Goal: Contribute content: Contribute content

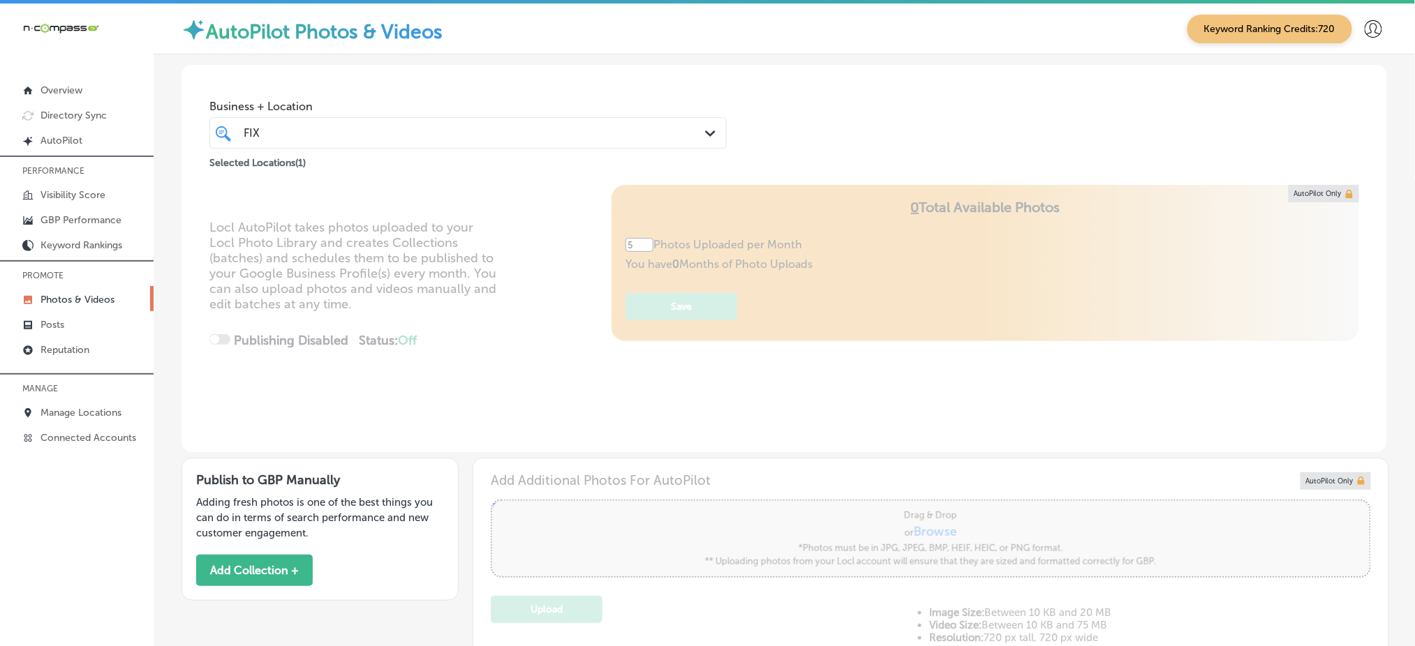
click at [397, 126] on div "FIX FIX" at bounding box center [445, 133] width 406 height 19
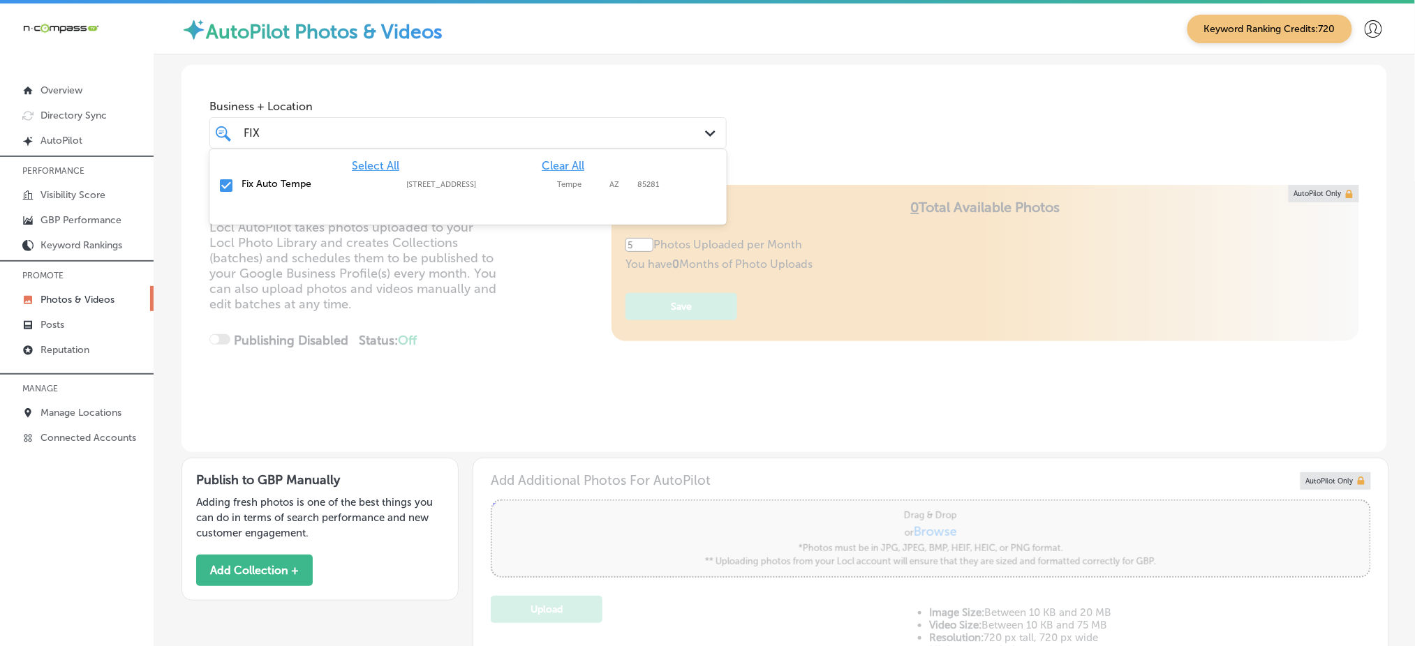
click at [556, 165] on span "Clear All" at bounding box center [563, 165] width 43 height 13
type input "F"
click at [558, 191] on div "Blissful Touch Aesthetics [STREET_ADDRESS] [STREET_ADDRESS]" at bounding box center [468, 186] width 506 height 22
type input "blis"
click at [773, 130] on div "Business + Location option [STREET_ADDRESS]. option [STREET_ADDRESS]. 2 results…" at bounding box center [783, 118] width 1205 height 106
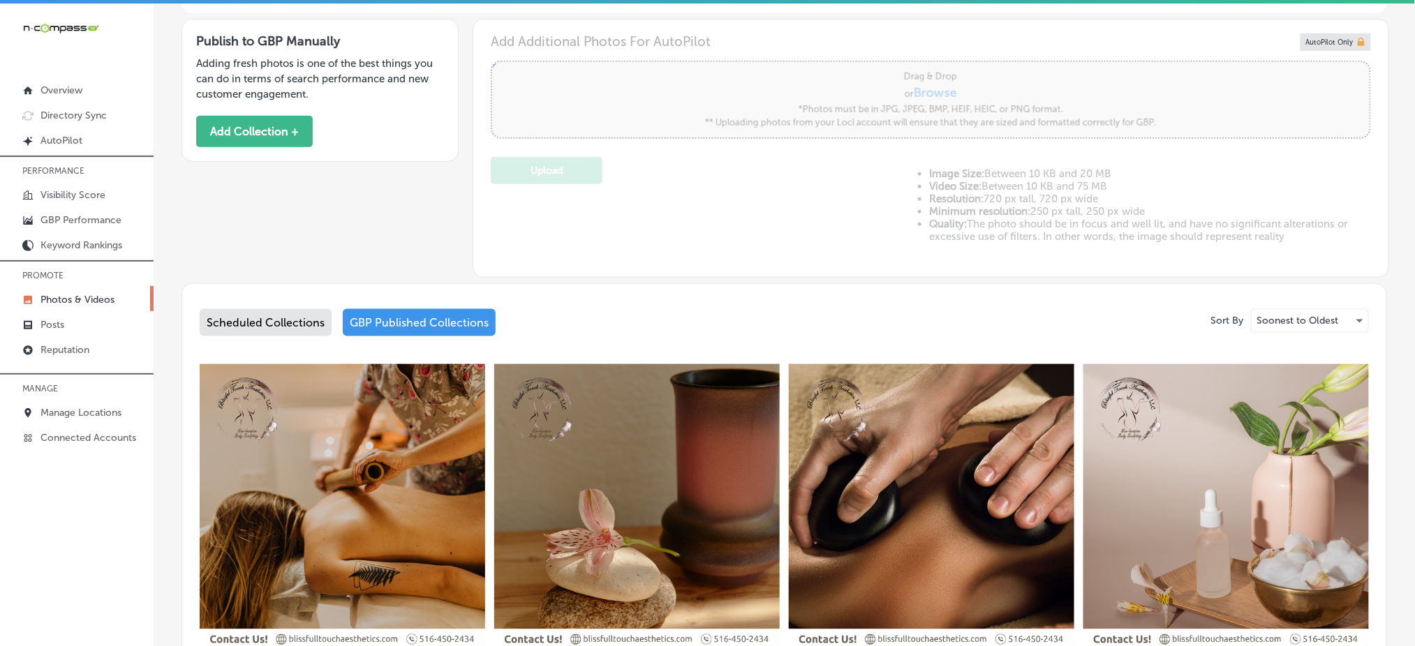
scroll to position [217, 0]
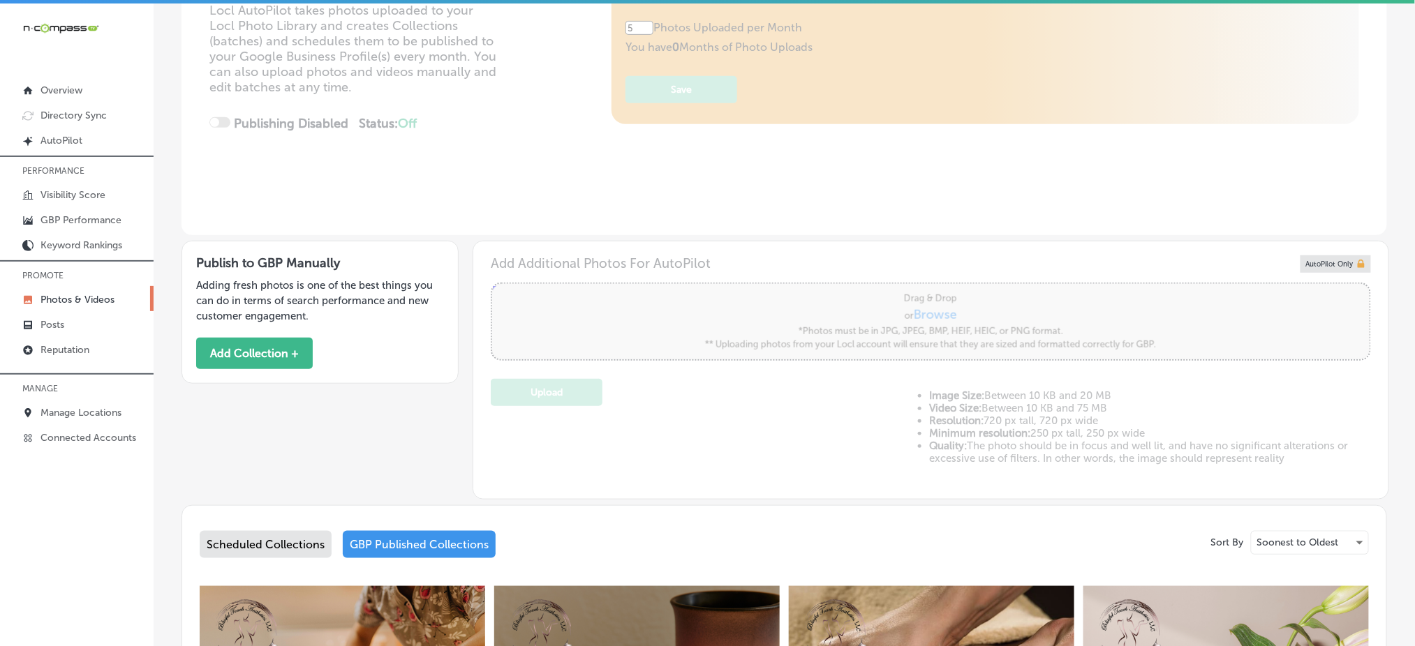
click at [249, 545] on div "Scheduled Collections" at bounding box center [266, 544] width 132 height 27
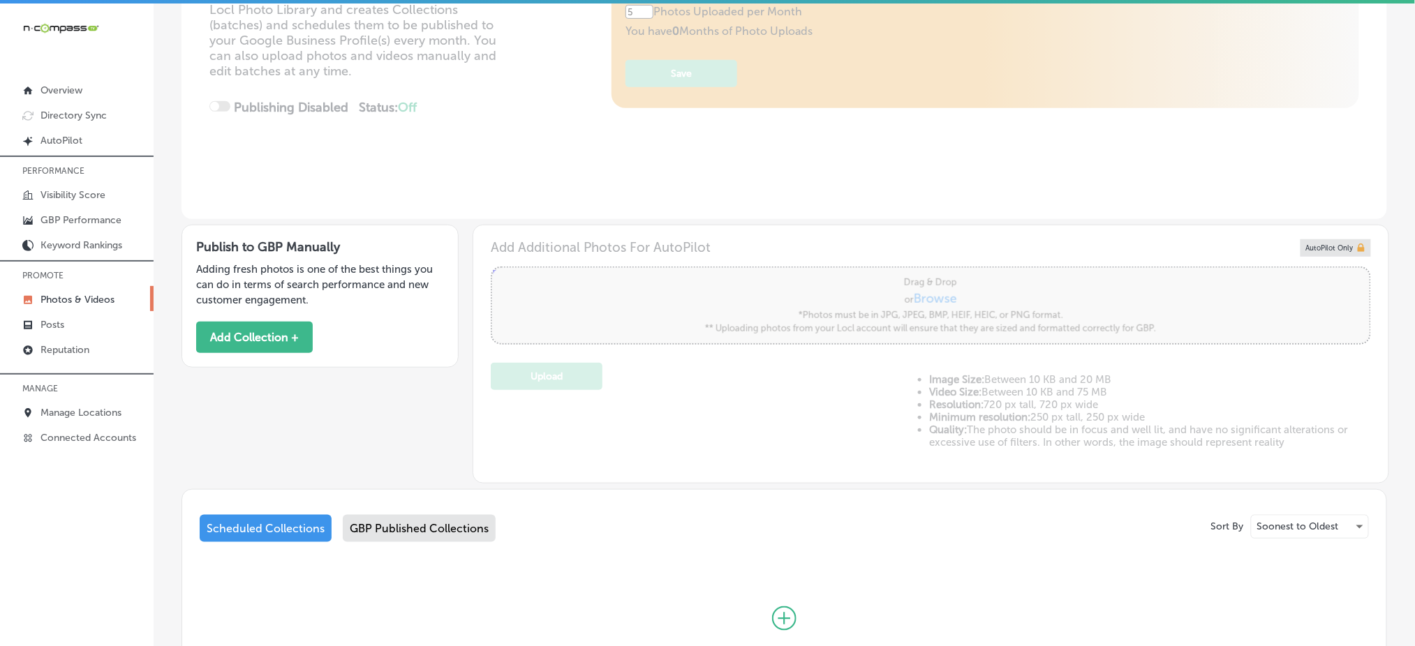
scroll to position [95, 0]
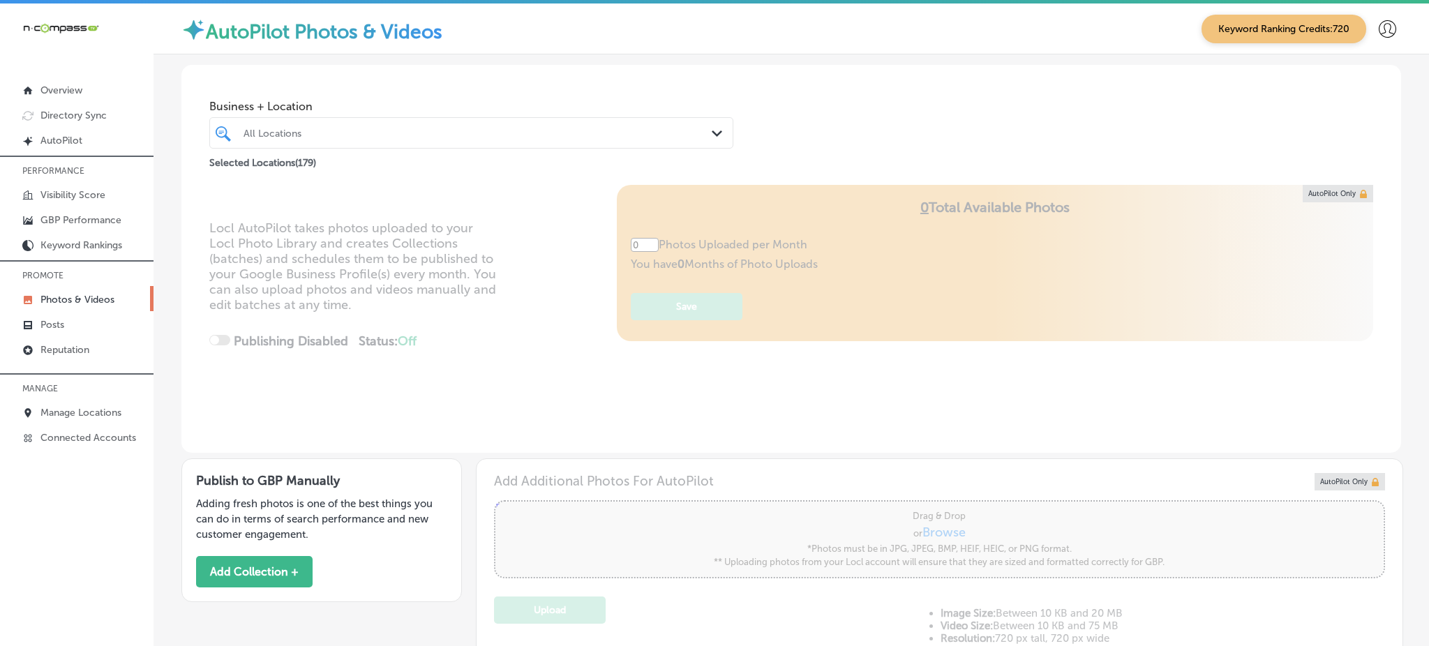
type input "5"
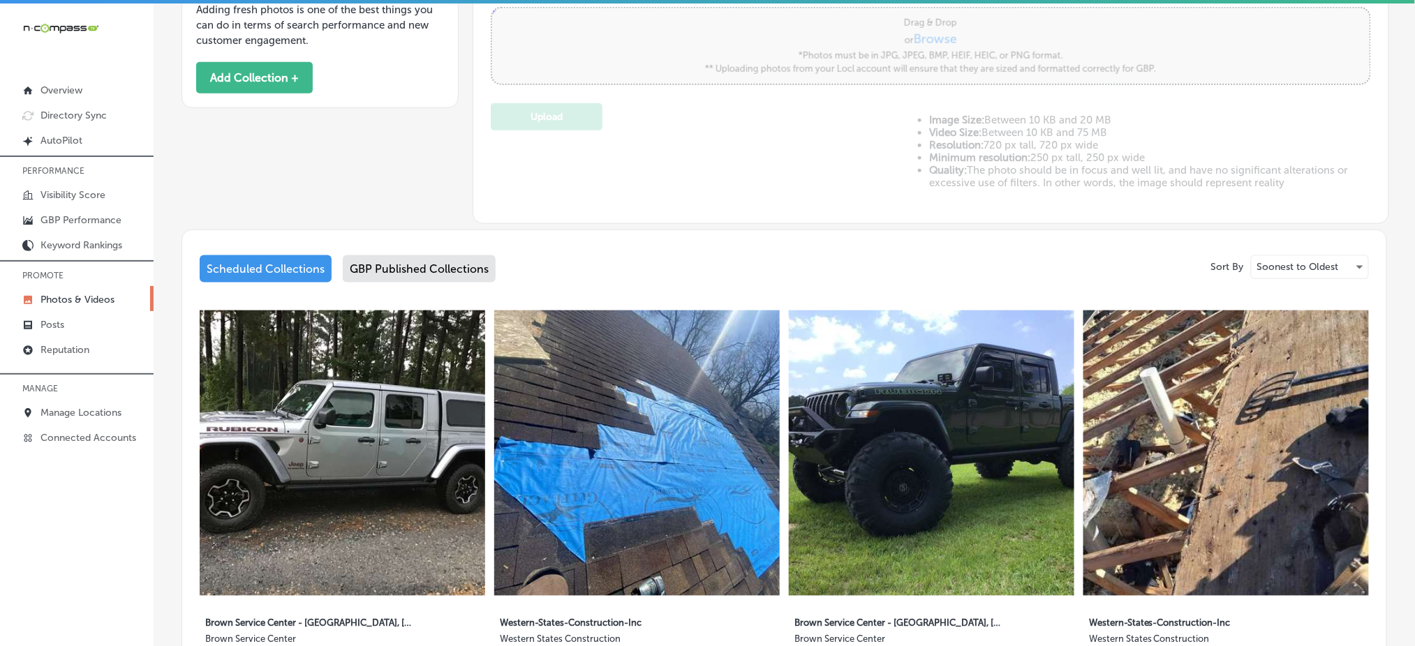
scroll to position [279, 0]
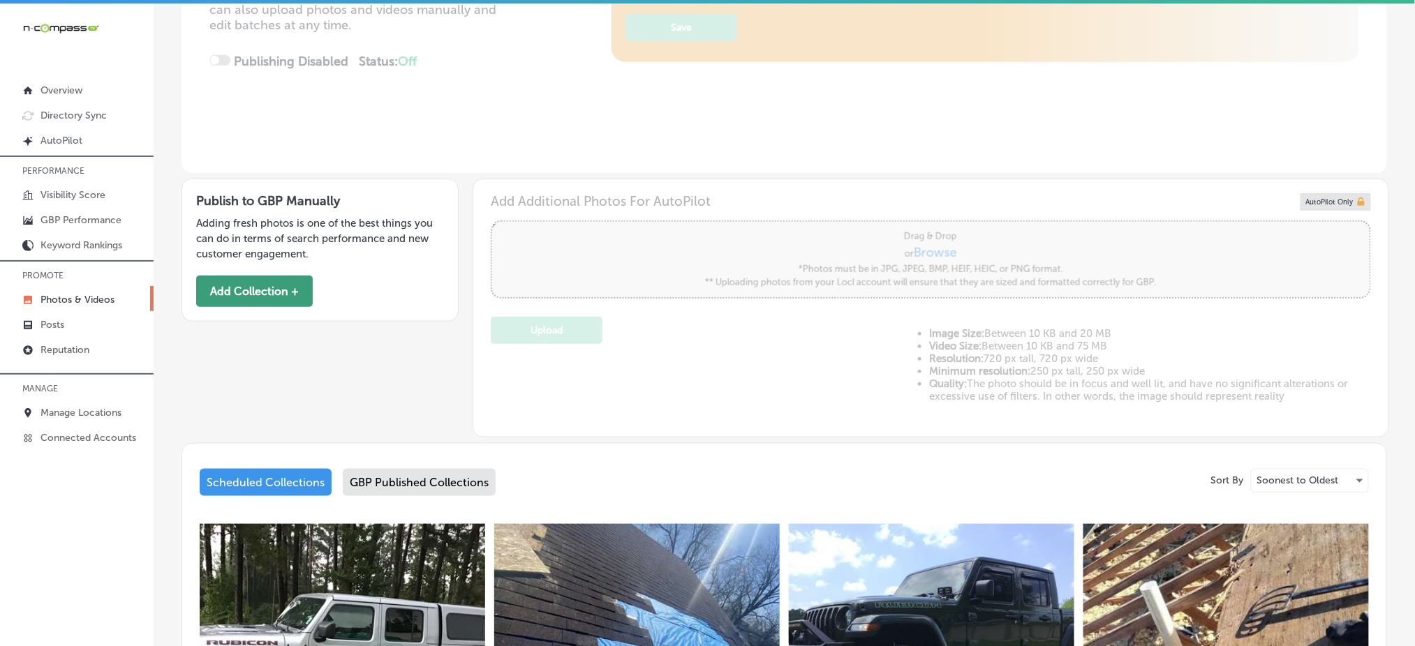
click at [254, 284] on button "Add Collection +" at bounding box center [254, 291] width 117 height 31
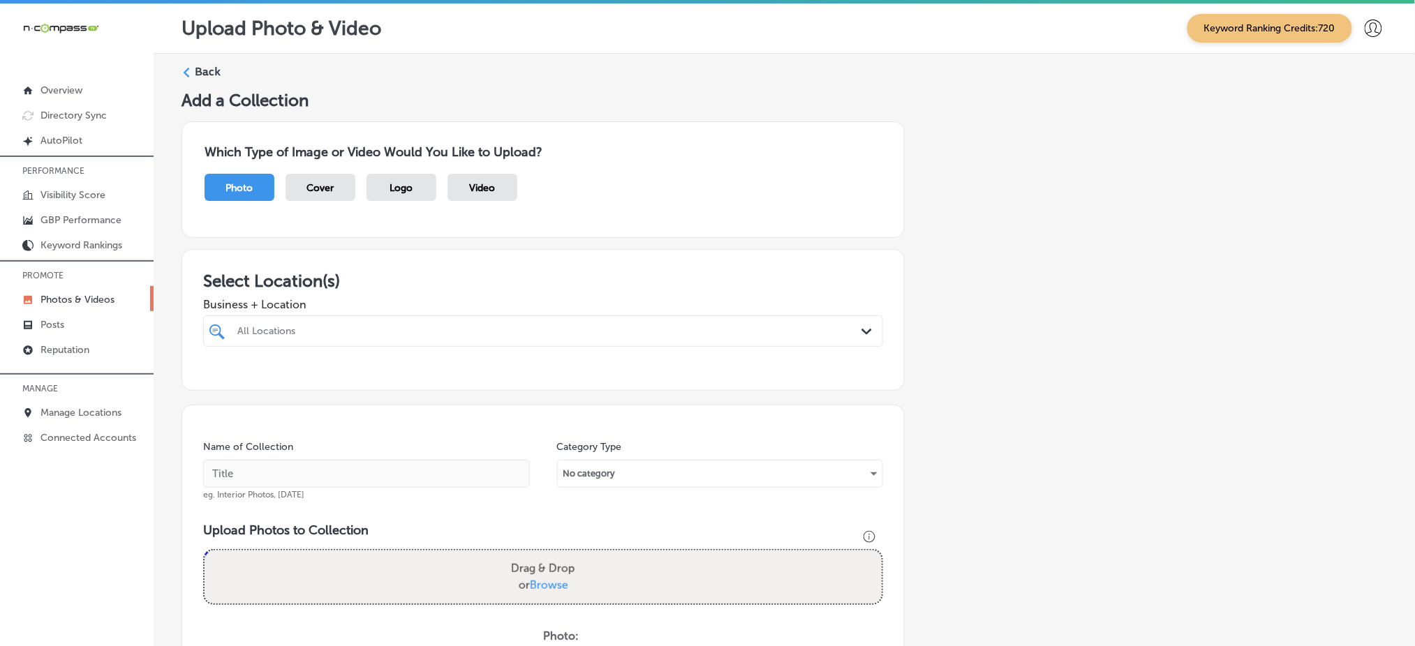
click at [467, 331] on div "All Locations" at bounding box center [549, 331] width 625 height 12
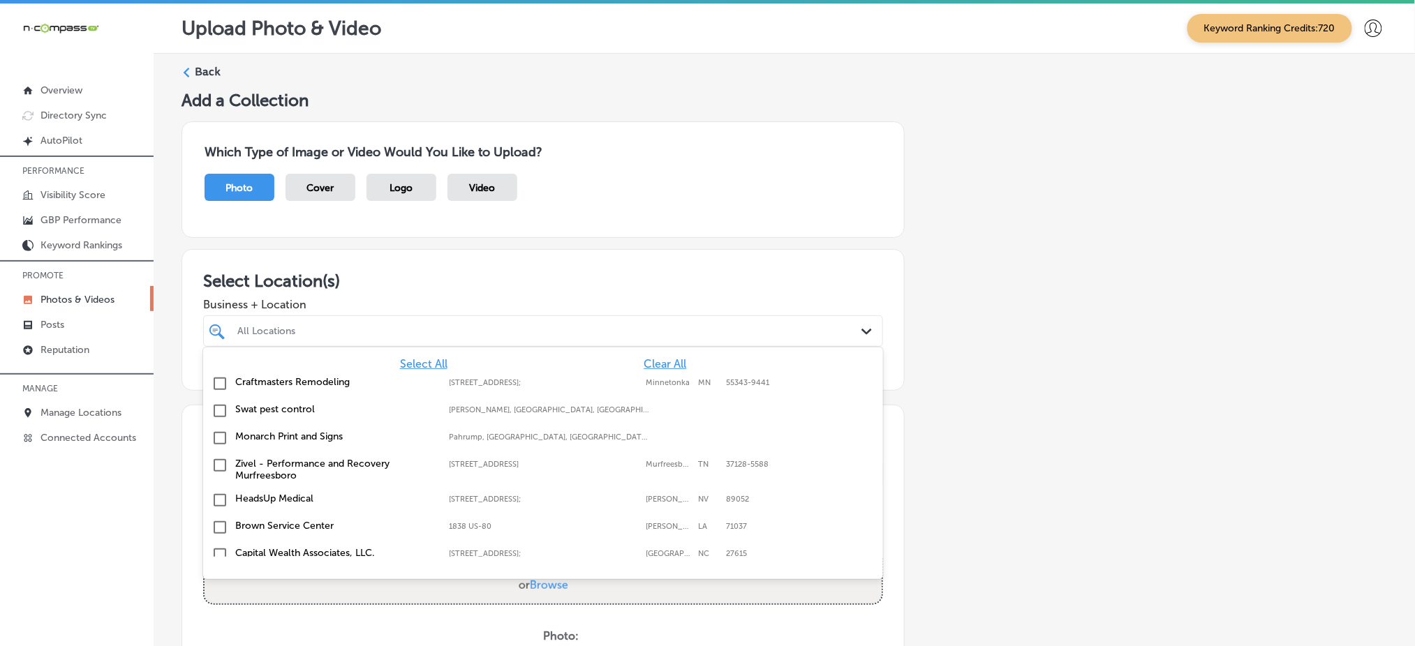
click at [660, 363] on span "Clear All" at bounding box center [664, 363] width 43 height 13
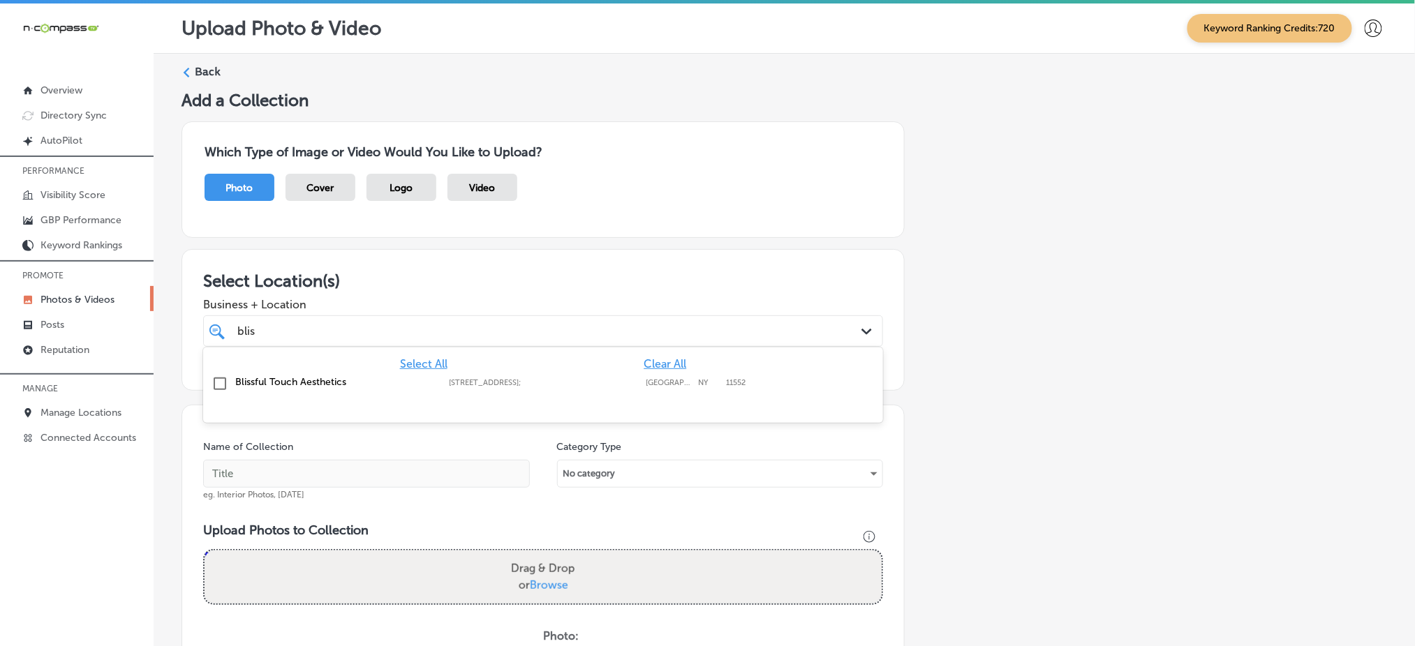
click at [646, 388] on div "Blissful Touch Aesthetics [STREET_ADDRESS] [STREET_ADDRESS]" at bounding box center [543, 384] width 669 height 22
type input "blis"
click at [687, 287] on h3 "Select Location(s)" at bounding box center [543, 281] width 680 height 20
click at [339, 470] on input "text" at bounding box center [366, 474] width 327 height 28
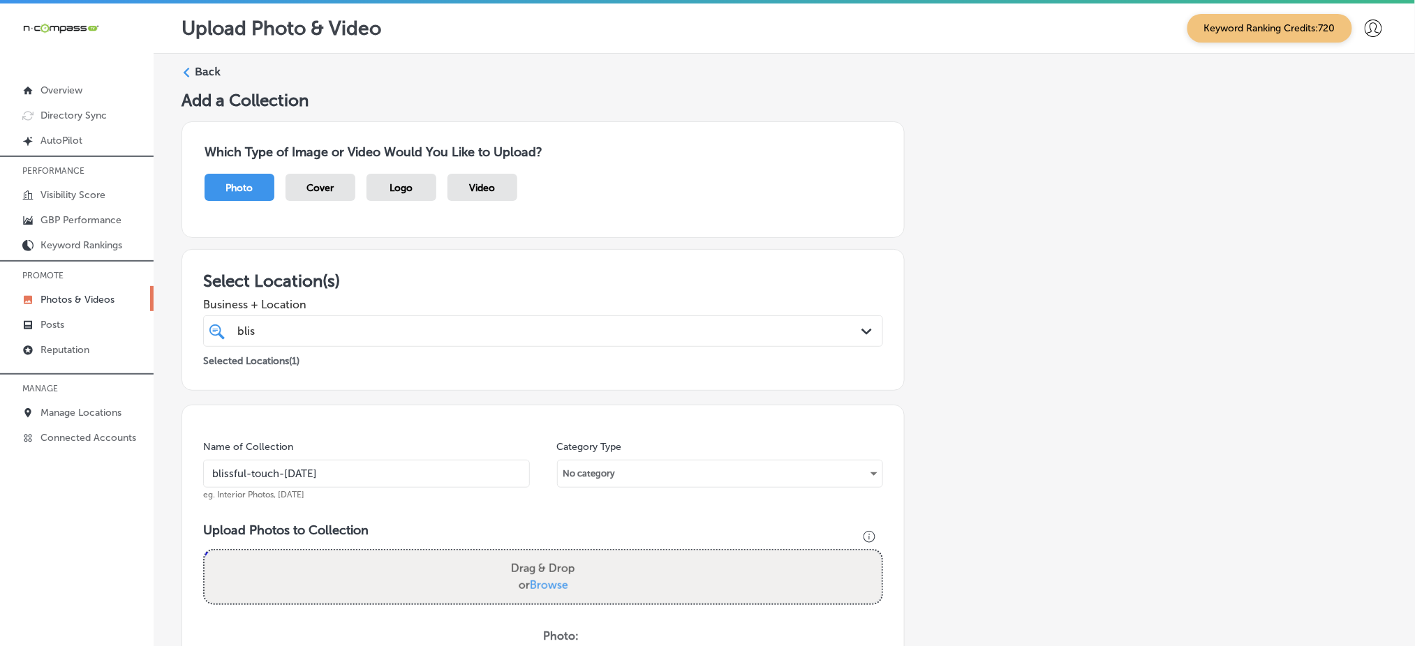
click at [304, 475] on input "blissful-touch-oct1" at bounding box center [366, 474] width 327 height 28
type input "blissful-touch-oct1"
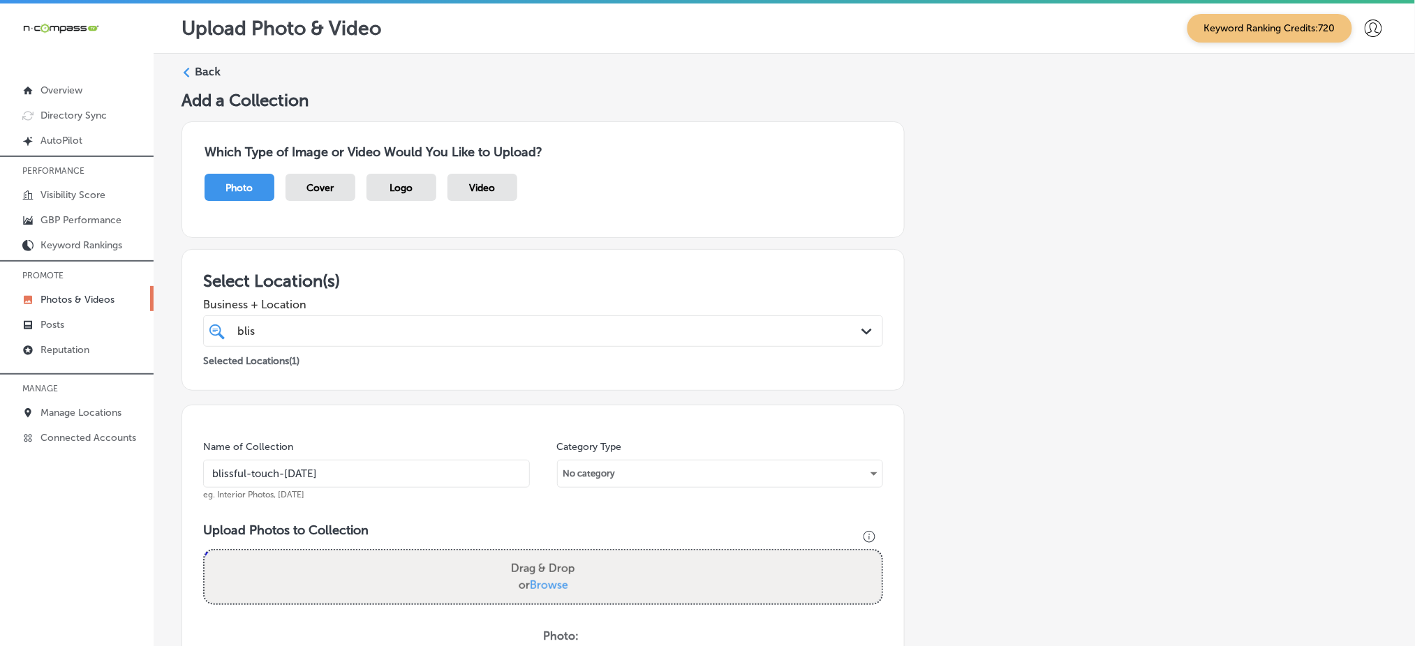
click at [535, 579] on span "Browse" at bounding box center [549, 585] width 38 height 13
click at [535, 555] on input "Drag & Drop or Browse" at bounding box center [542, 553] width 677 height 4
type input "C:\fakepath\skin-rejuvenation-blissful-touch-aesthetics-hempstead-ny (1).png"
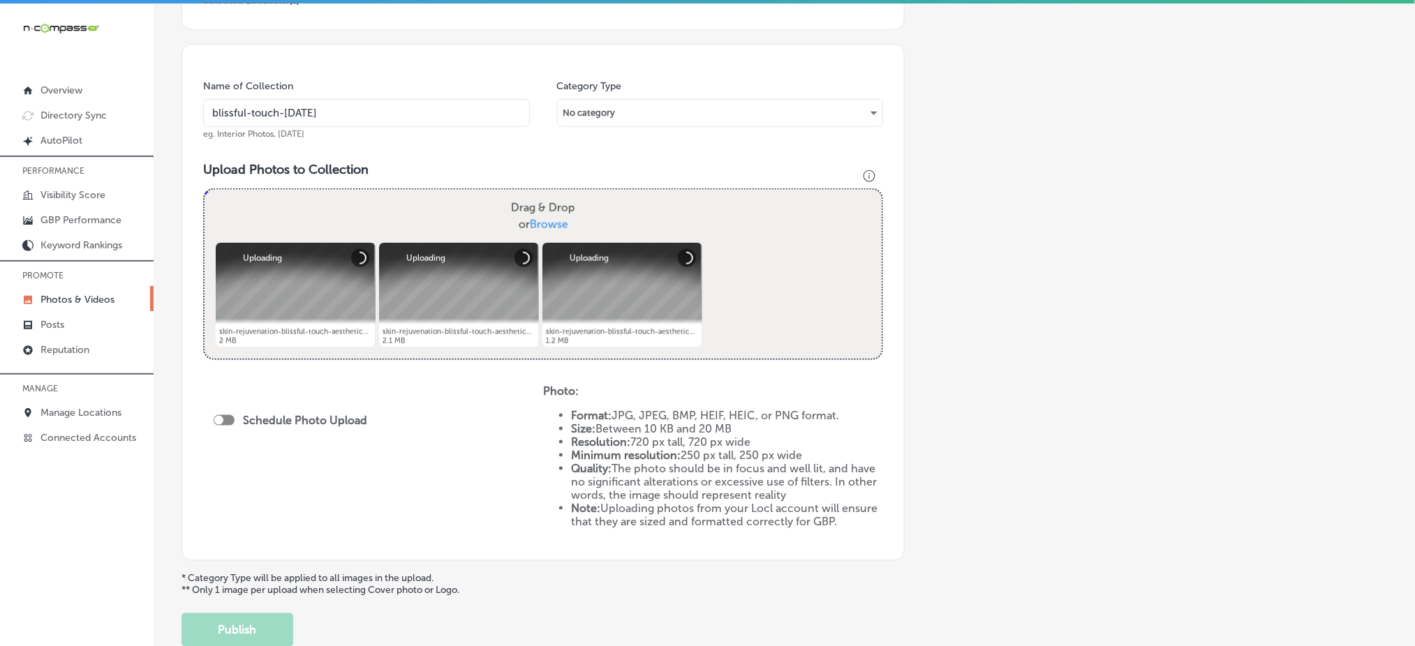
scroll to position [450, 0]
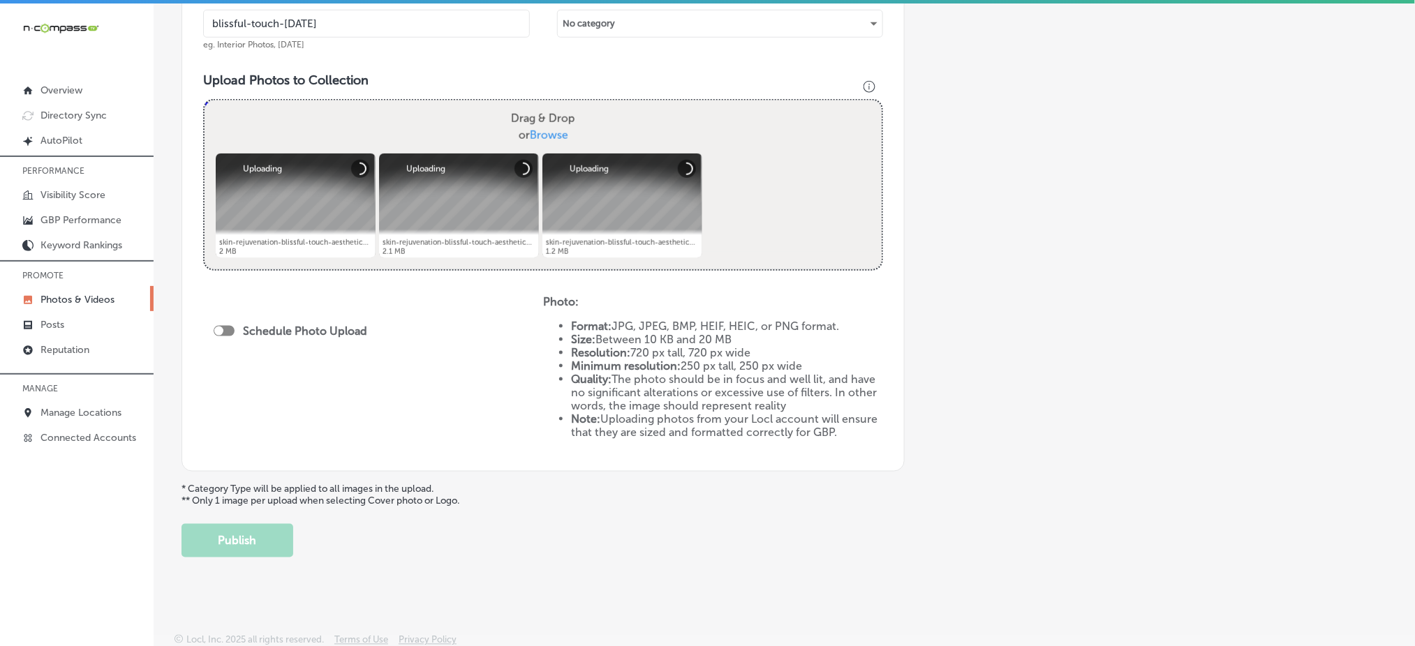
click at [228, 329] on div at bounding box center [224, 331] width 21 height 10
checkbox input "true"
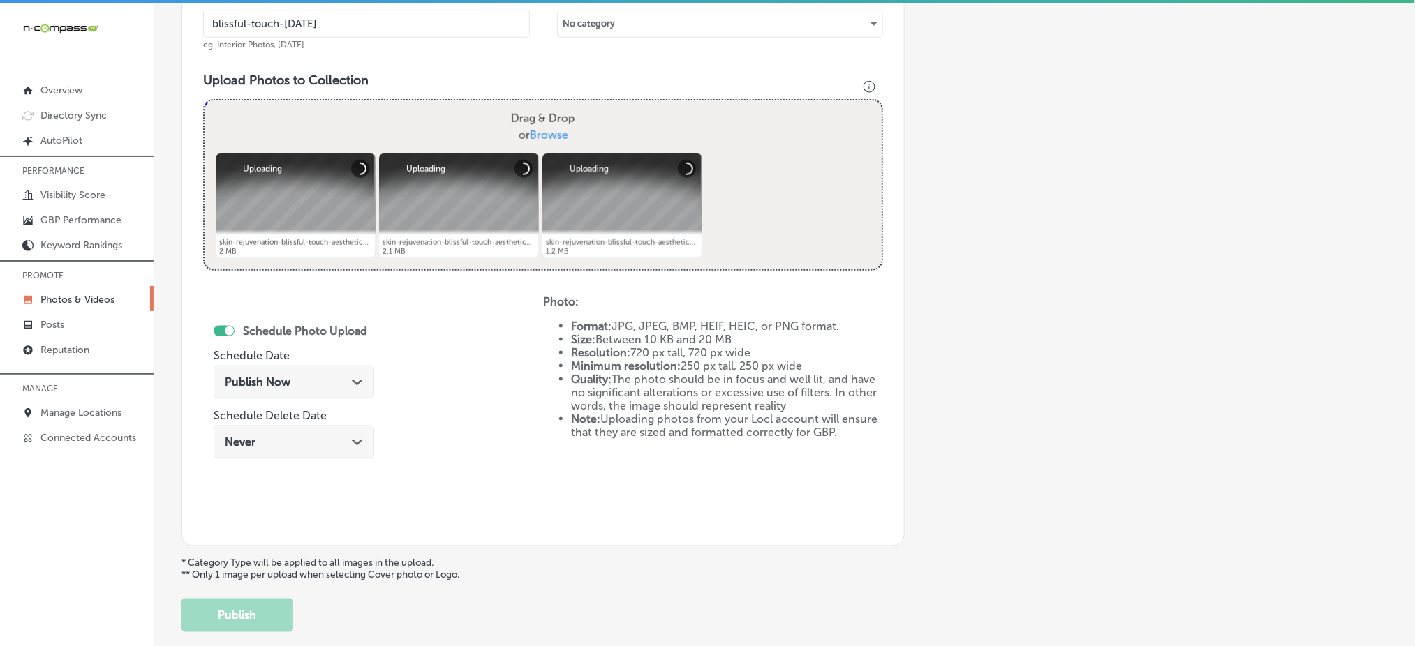
click at [247, 378] on span "Publish Now" at bounding box center [258, 381] width 66 height 13
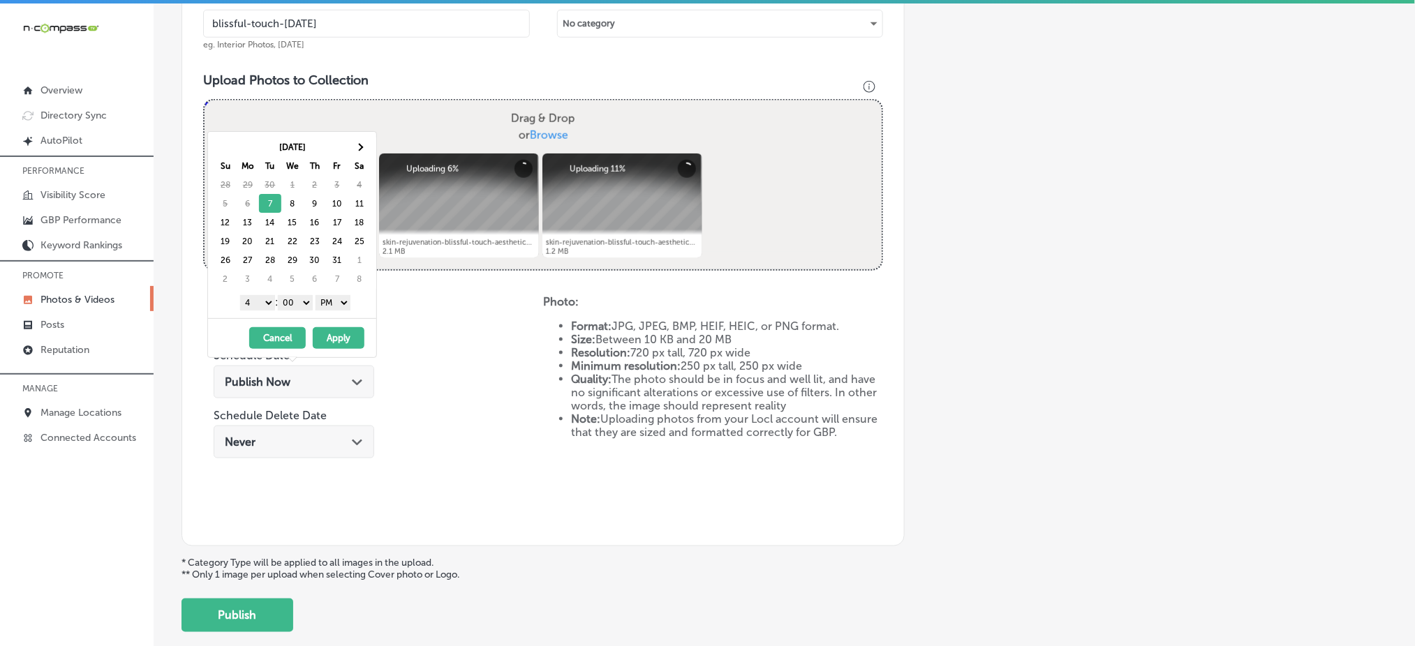
click at [257, 306] on select "1 2 3 4 5 6 7 8 9 10 11 12" at bounding box center [257, 302] width 35 height 15
click at [330, 344] on button "Apply" at bounding box center [339, 338] width 52 height 22
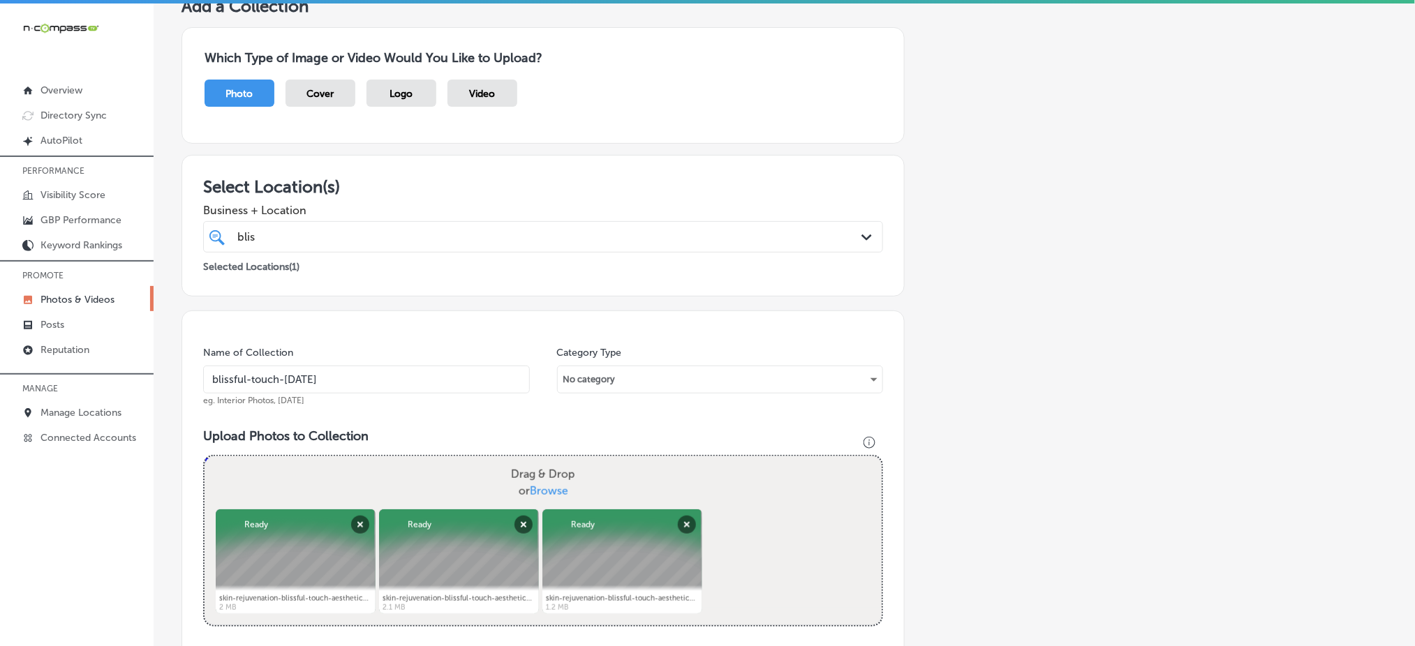
scroll to position [78, 0]
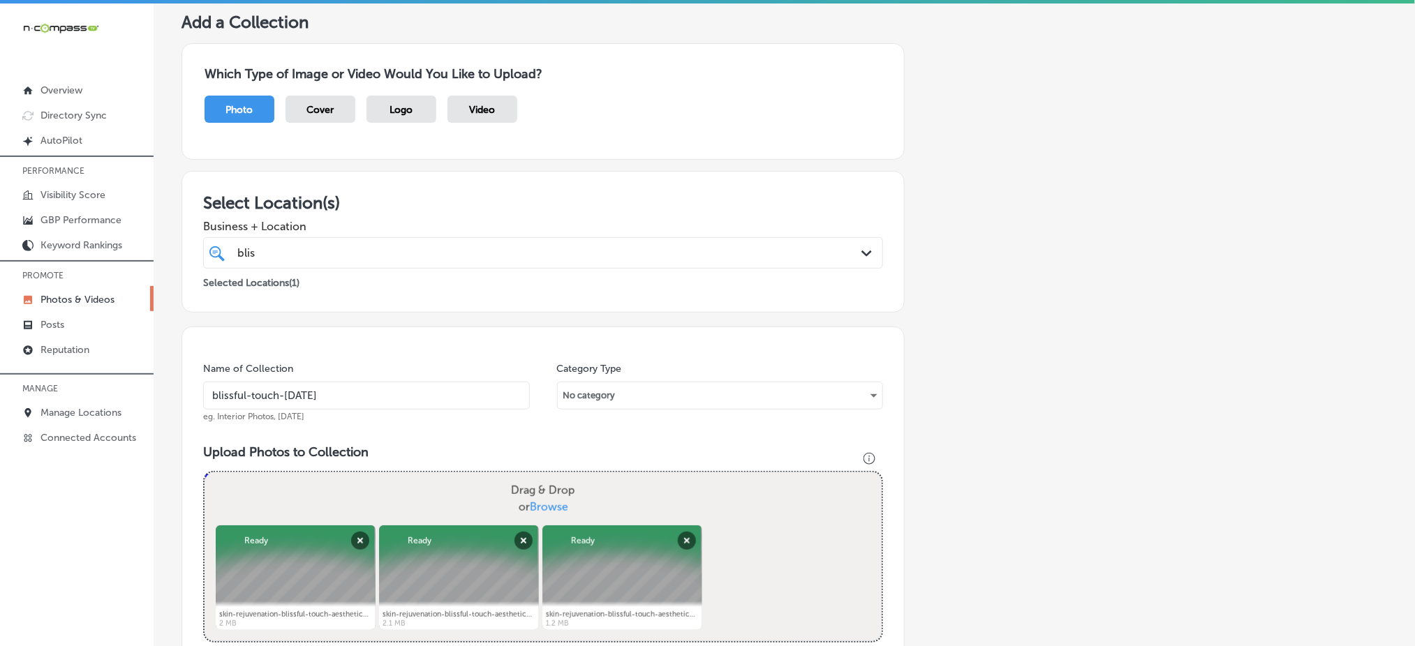
click at [303, 252] on div "blis blis" at bounding box center [512, 253] width 553 height 19
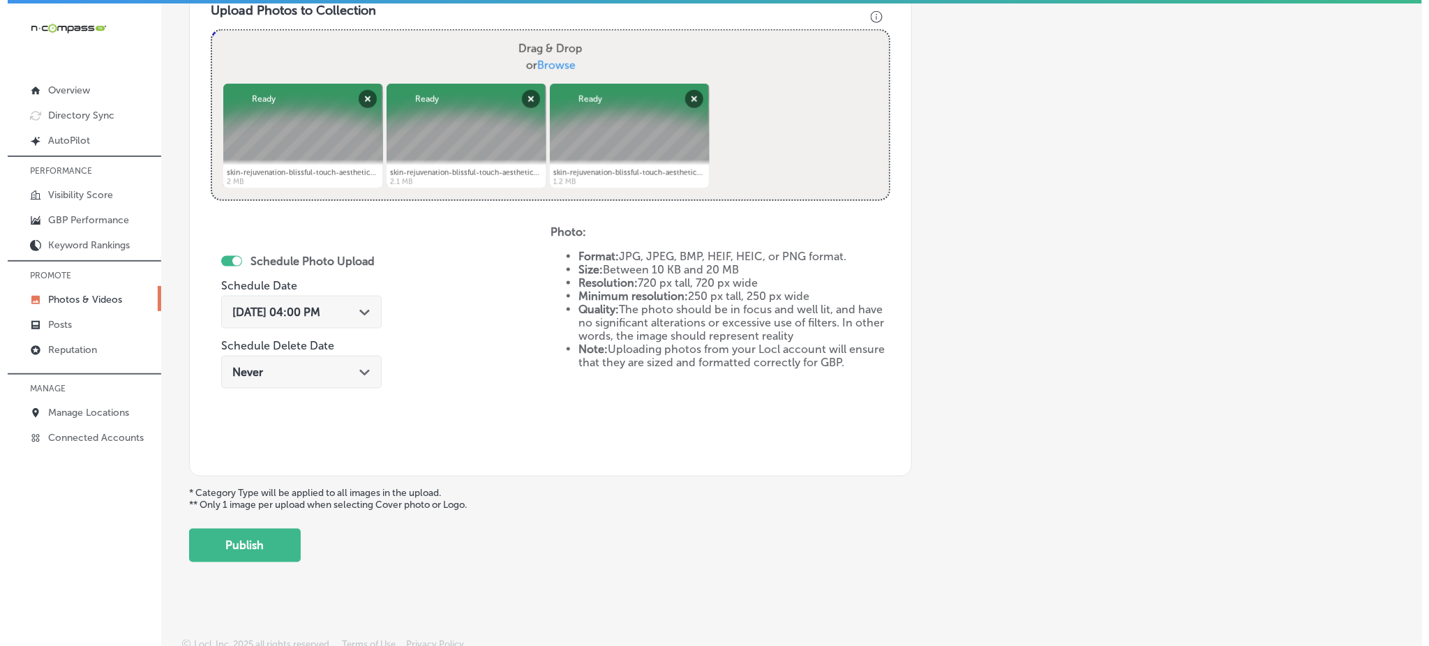
scroll to position [525, 0]
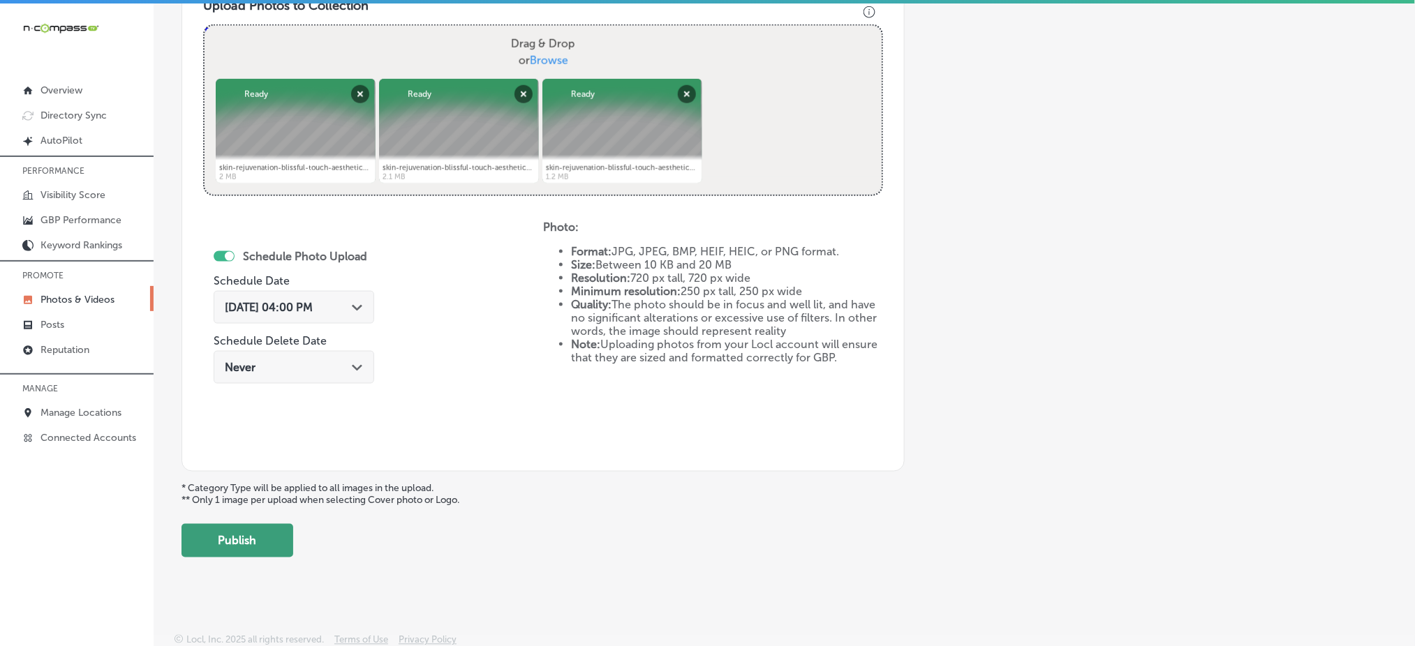
click at [251, 536] on button "Publish" at bounding box center [237, 540] width 112 height 33
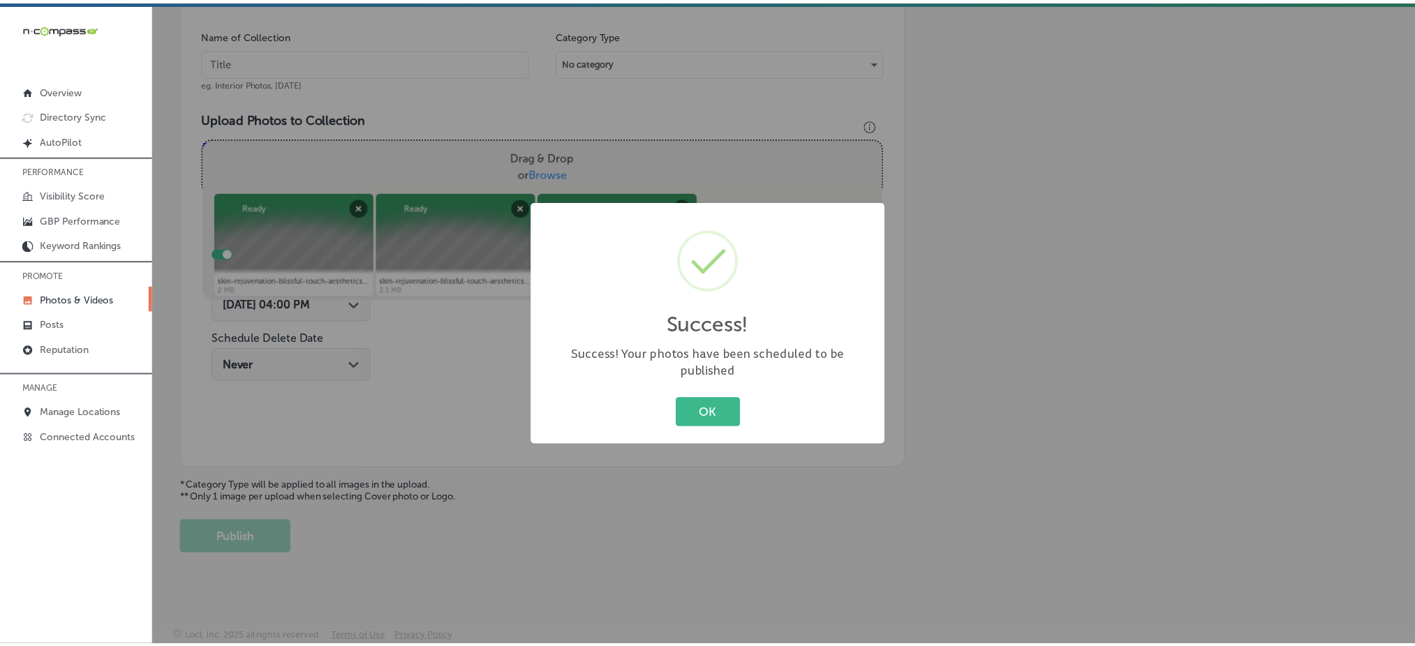
scroll to position [408, 0]
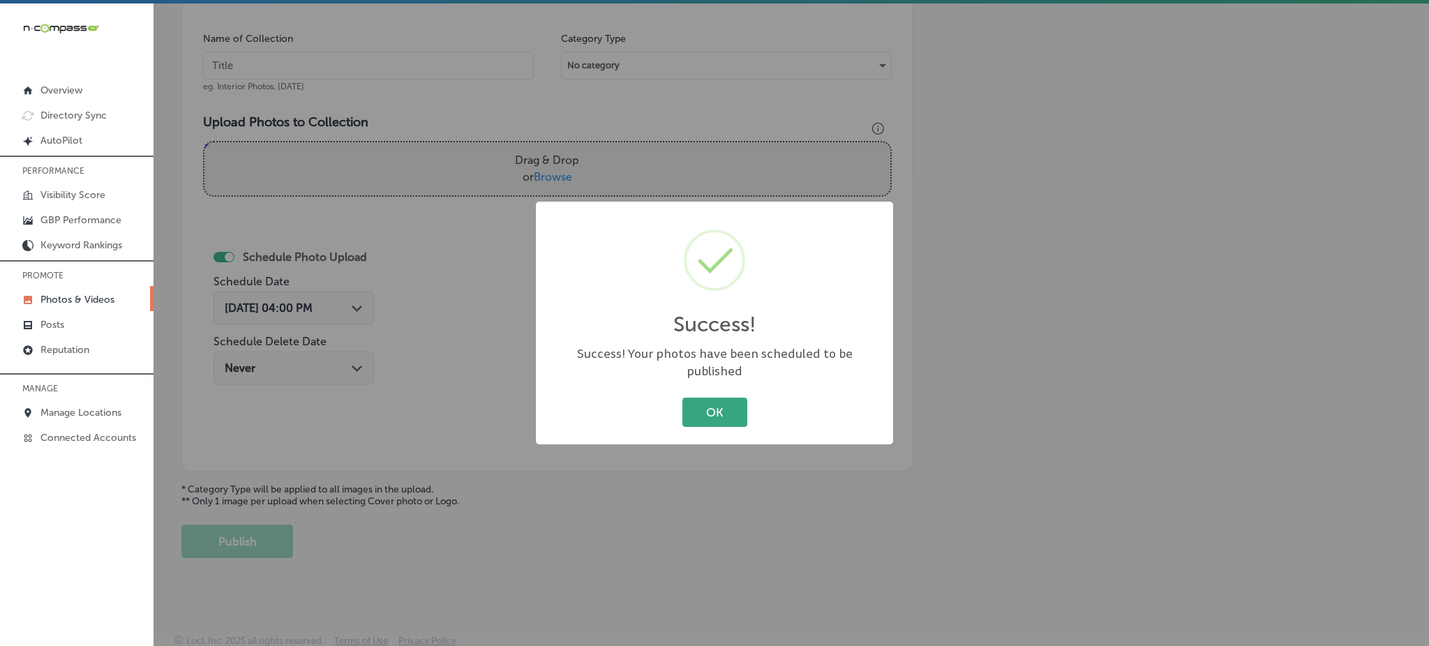
click at [708, 398] on button "OK" at bounding box center [715, 412] width 65 height 29
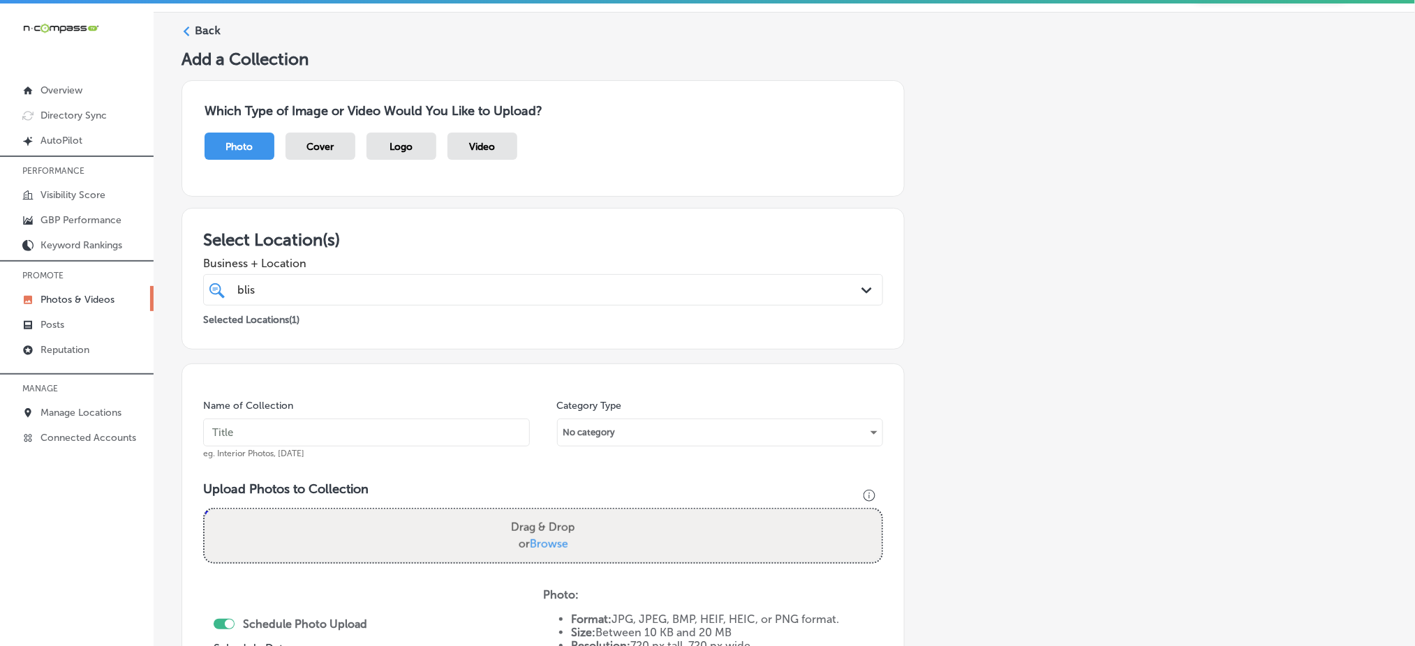
scroll to position [36, 0]
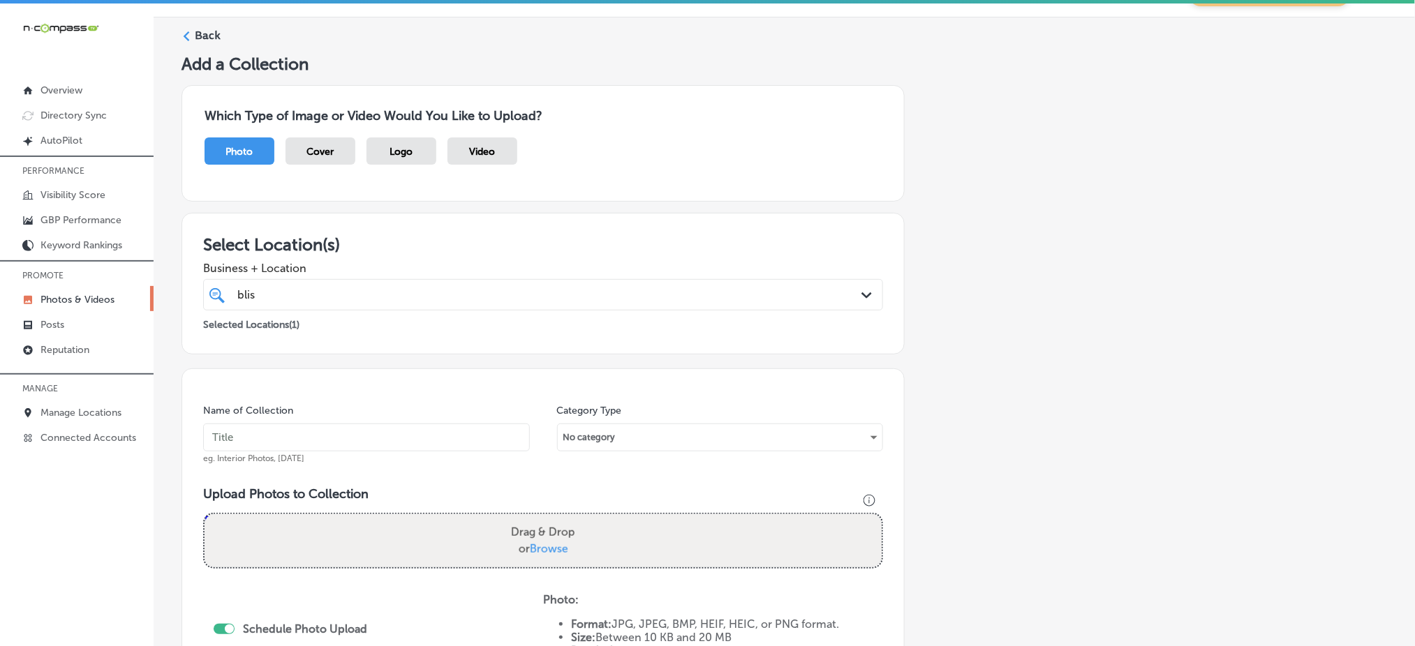
click at [267, 425] on input "text" at bounding box center [366, 438] width 327 height 28
paste input "blissful-touch-oct1"
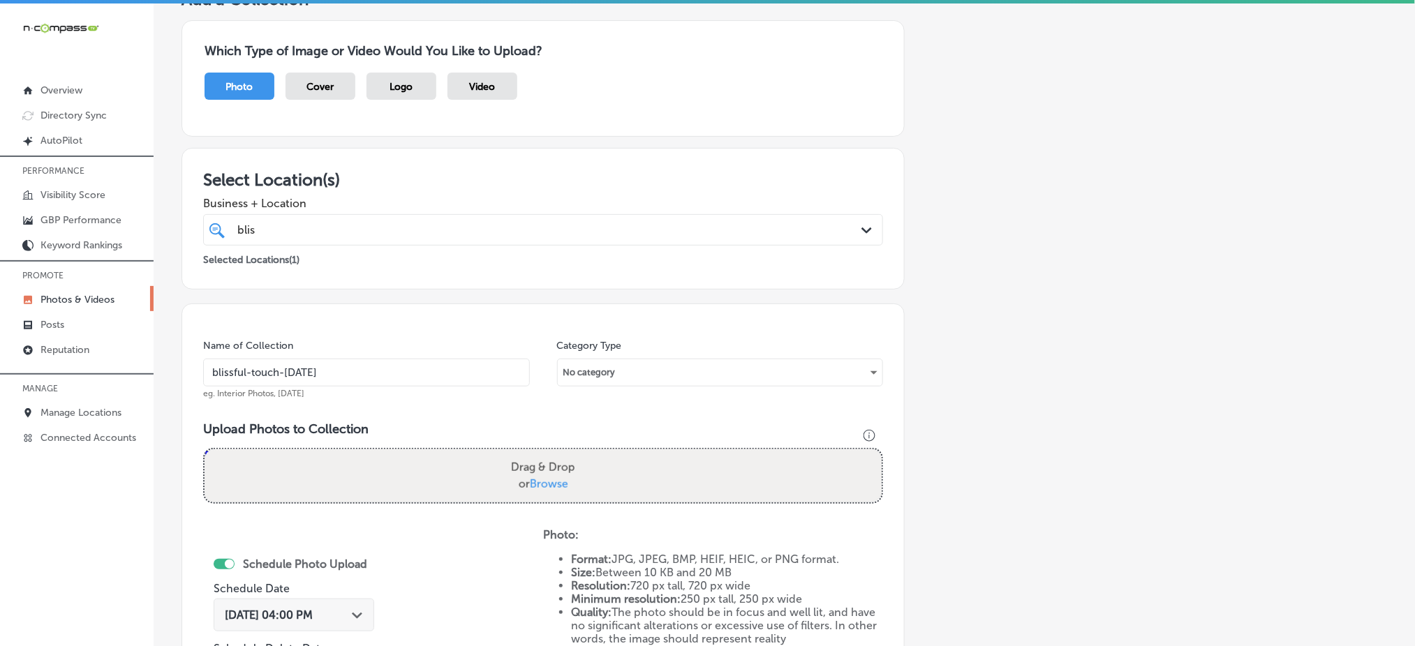
scroll to position [129, 0]
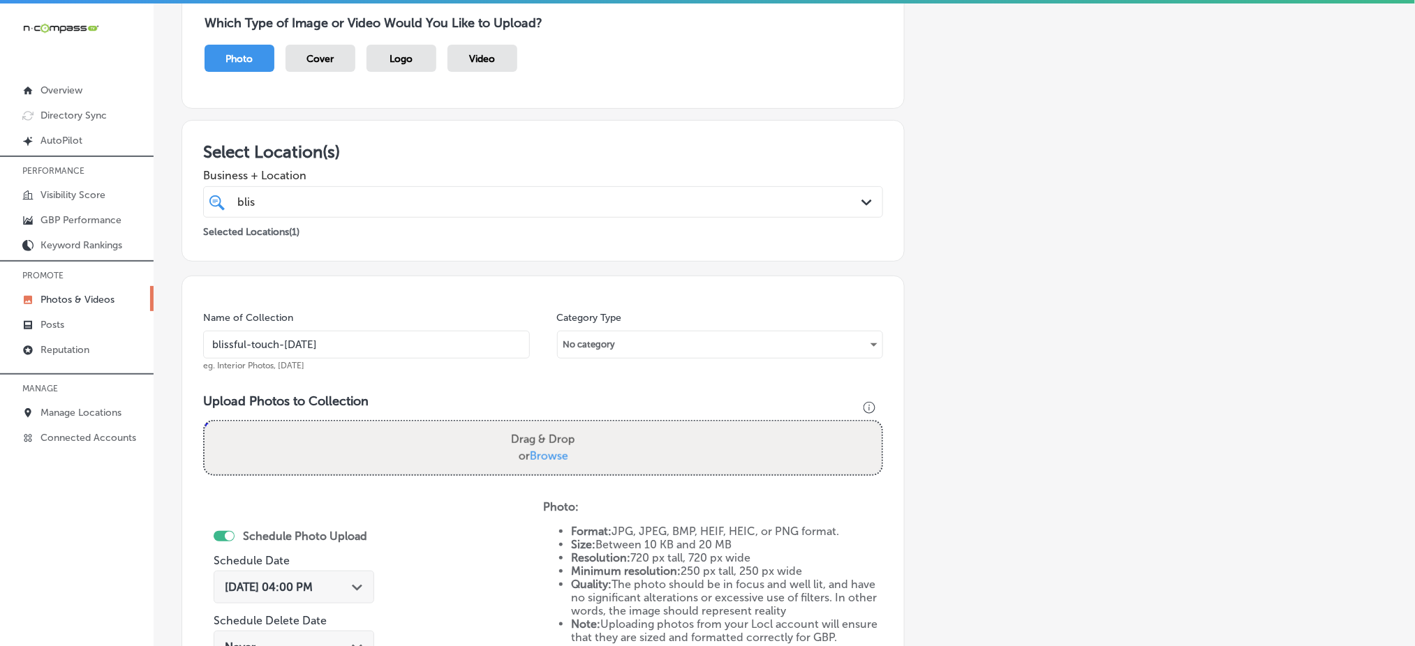
type input "blissful-touch-oct2"
click at [530, 455] on span "Browse" at bounding box center [549, 455] width 38 height 13
click at [526, 426] on input "Drag & Drop or Browse" at bounding box center [542, 424] width 677 height 4
type input "C:\fakepath\skin-rejuvenation-blissful-touch-aesthetics-hempstead-ny (4).png"
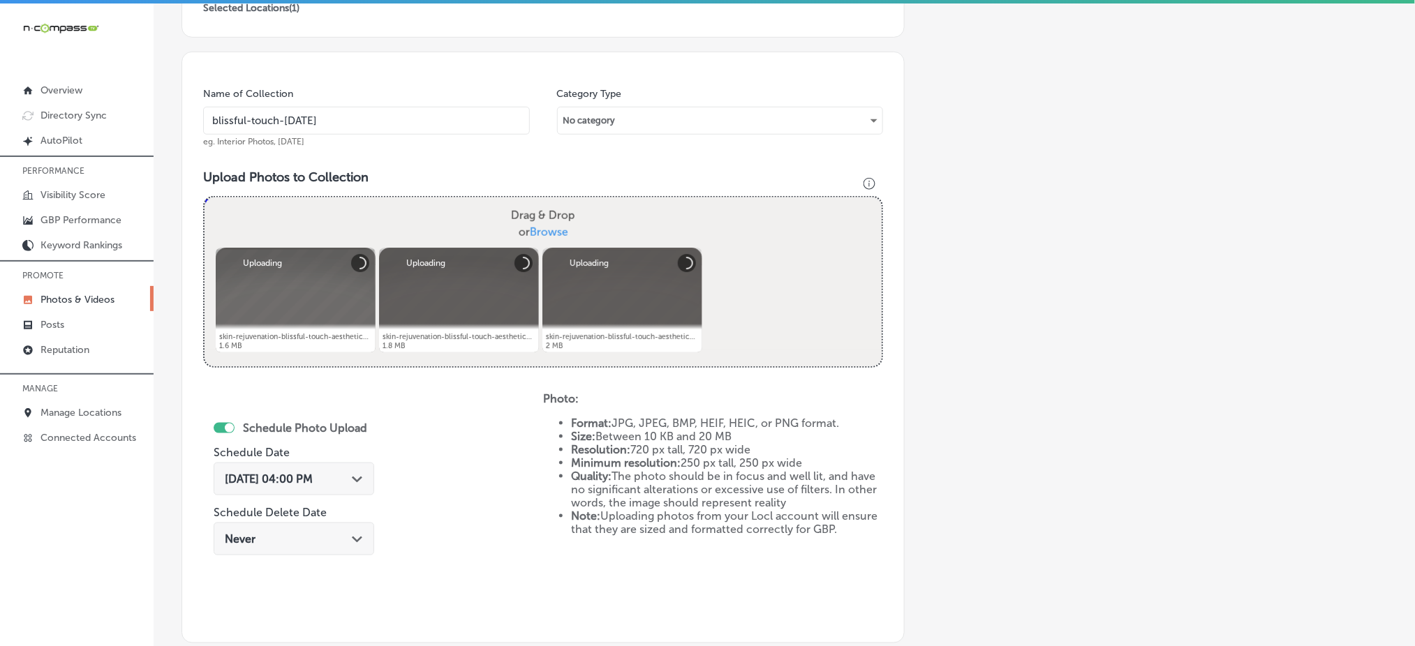
scroll to position [408, 0]
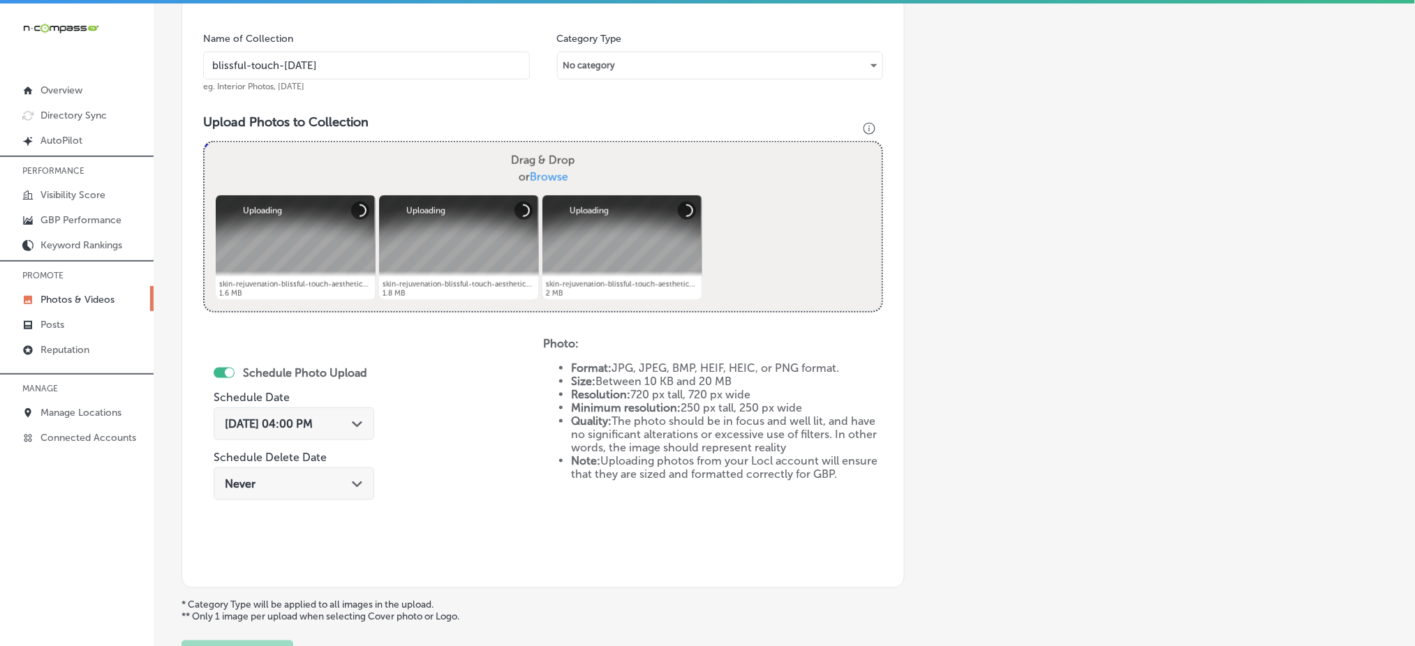
click at [271, 419] on span "Oct 7, 2025 04:00 PM" at bounding box center [269, 423] width 88 height 13
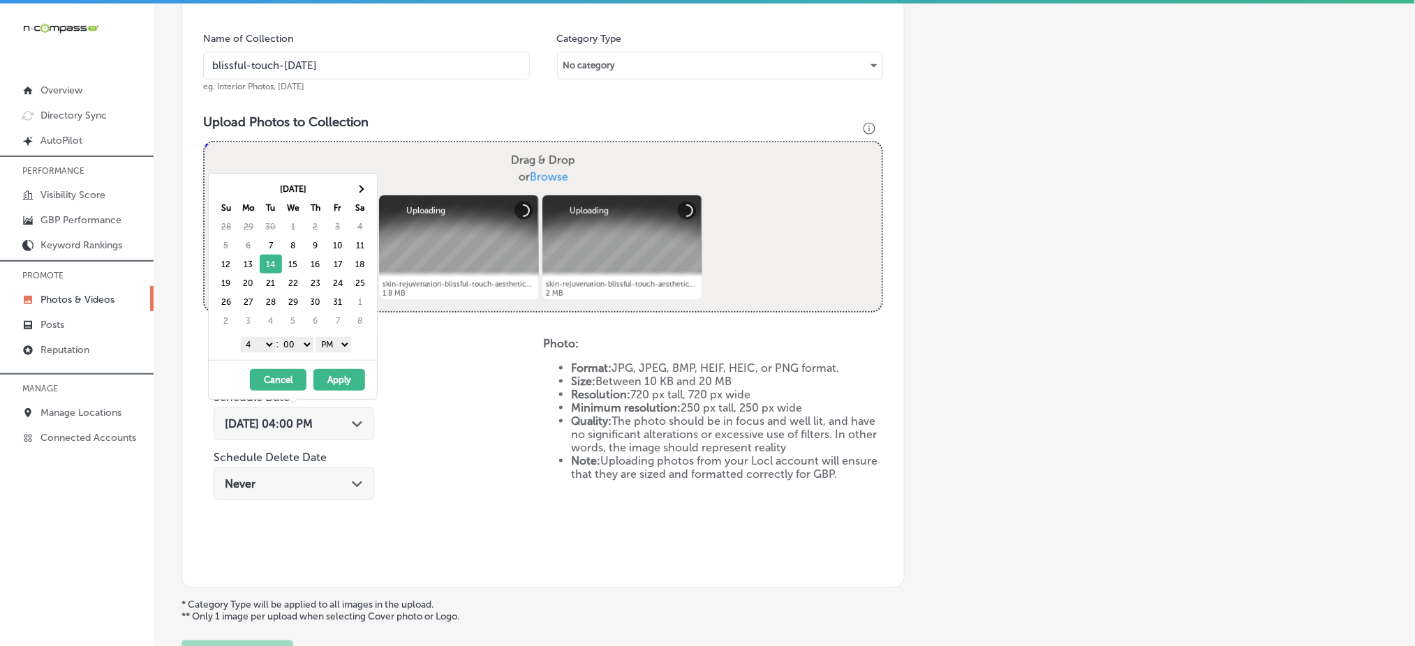
click at [273, 343] on div "1 2 3 4 5 6 7 8 9 10 11 12 : 00 10 20 30 40 50 AM PM" at bounding box center [295, 344] width 163 height 21
click at [265, 341] on select "1 2 3 4 5 6 7 8 9 10 11 12" at bounding box center [258, 344] width 35 height 15
click at [336, 378] on button "Apply" at bounding box center [339, 380] width 52 height 22
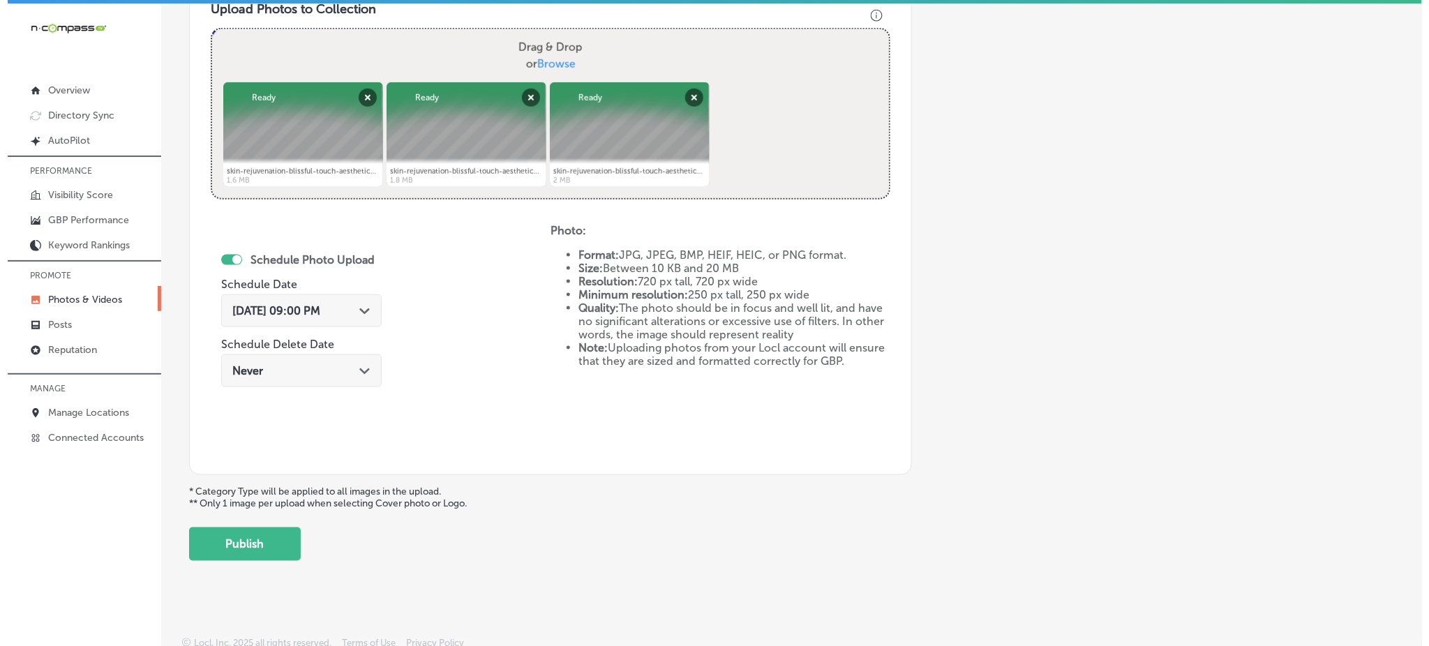
scroll to position [525, 0]
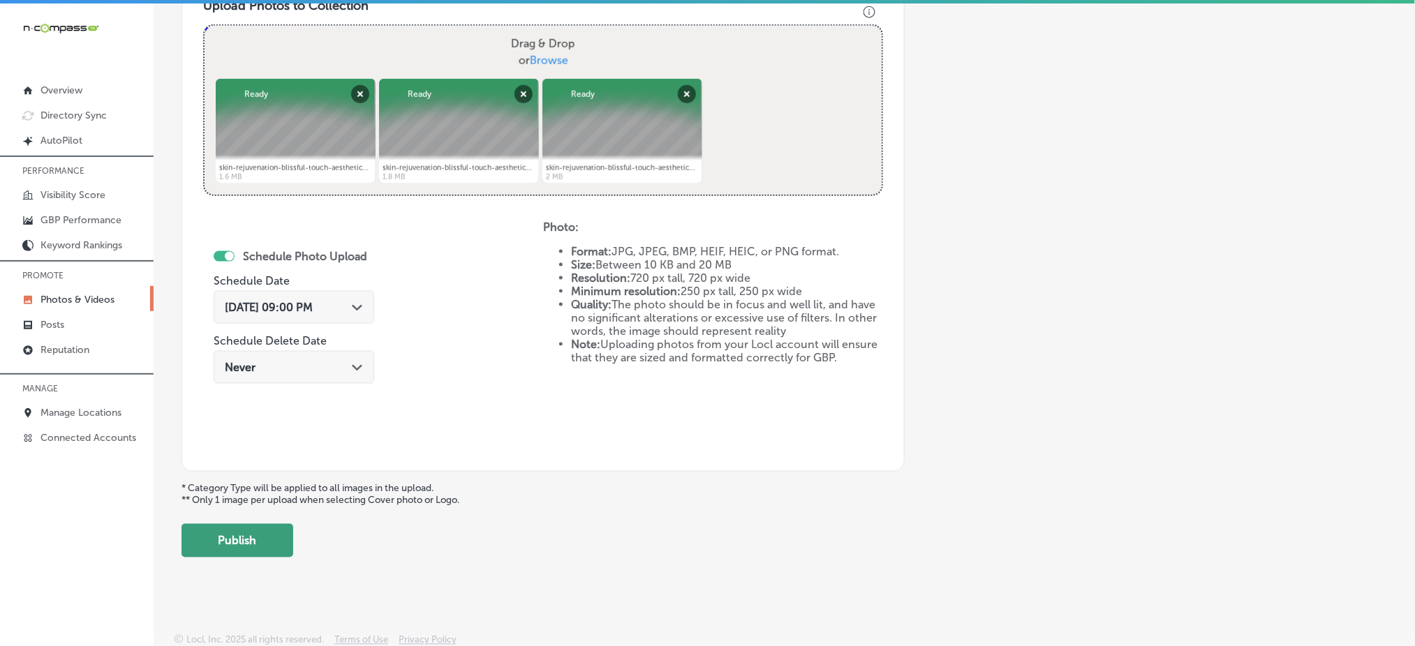
click at [260, 535] on button "Publish" at bounding box center [237, 540] width 112 height 33
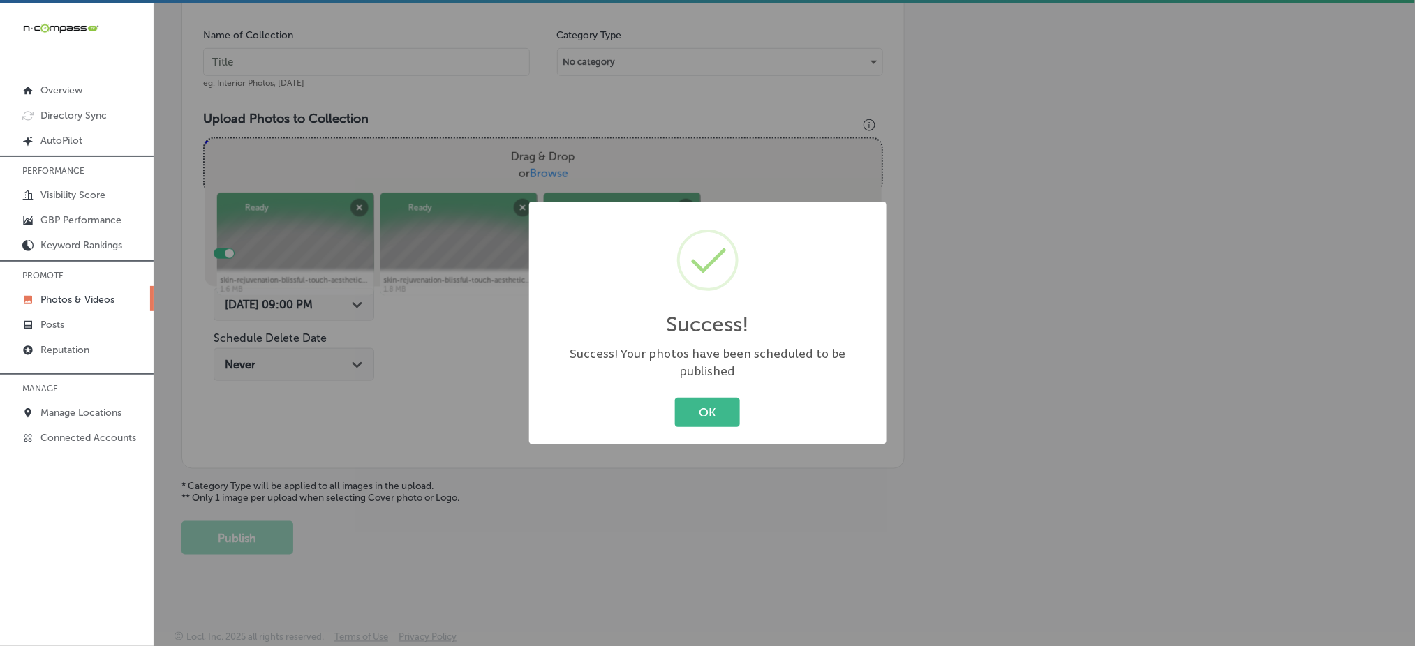
scroll to position [408, 0]
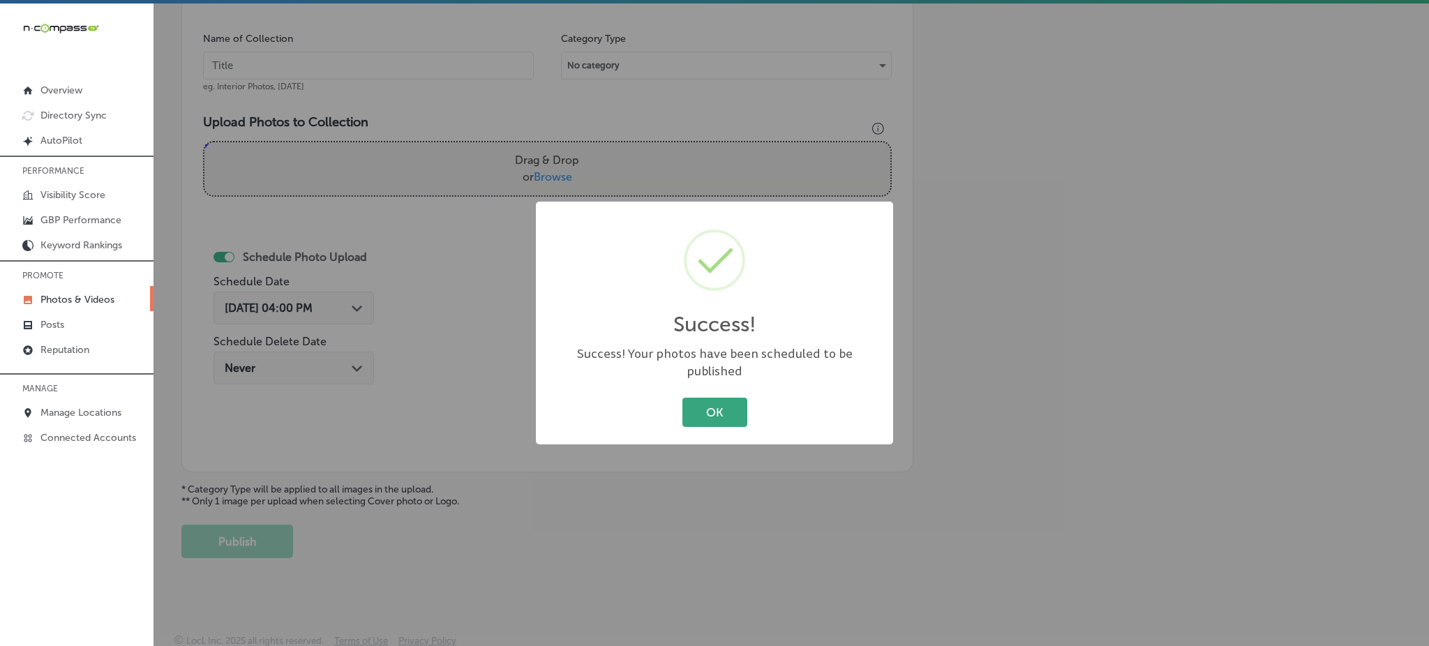
click at [703, 398] on button "OK" at bounding box center [715, 412] width 65 height 29
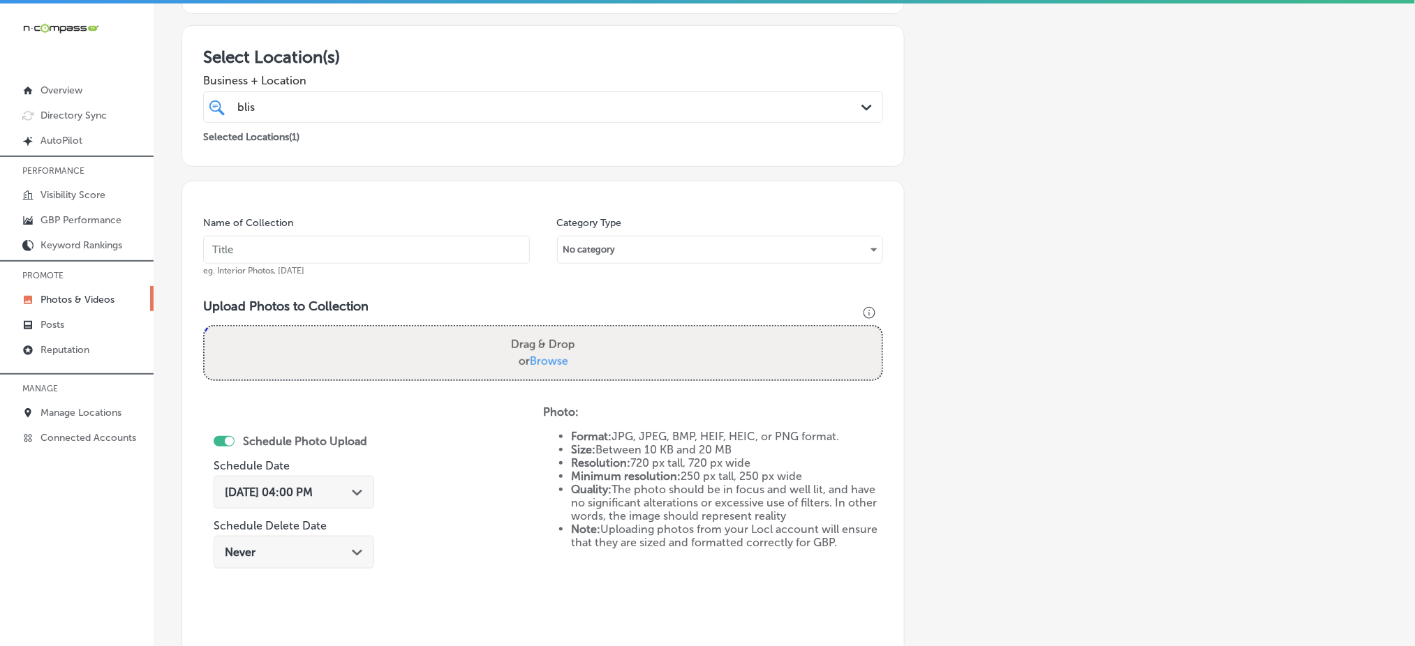
scroll to position [0, 0]
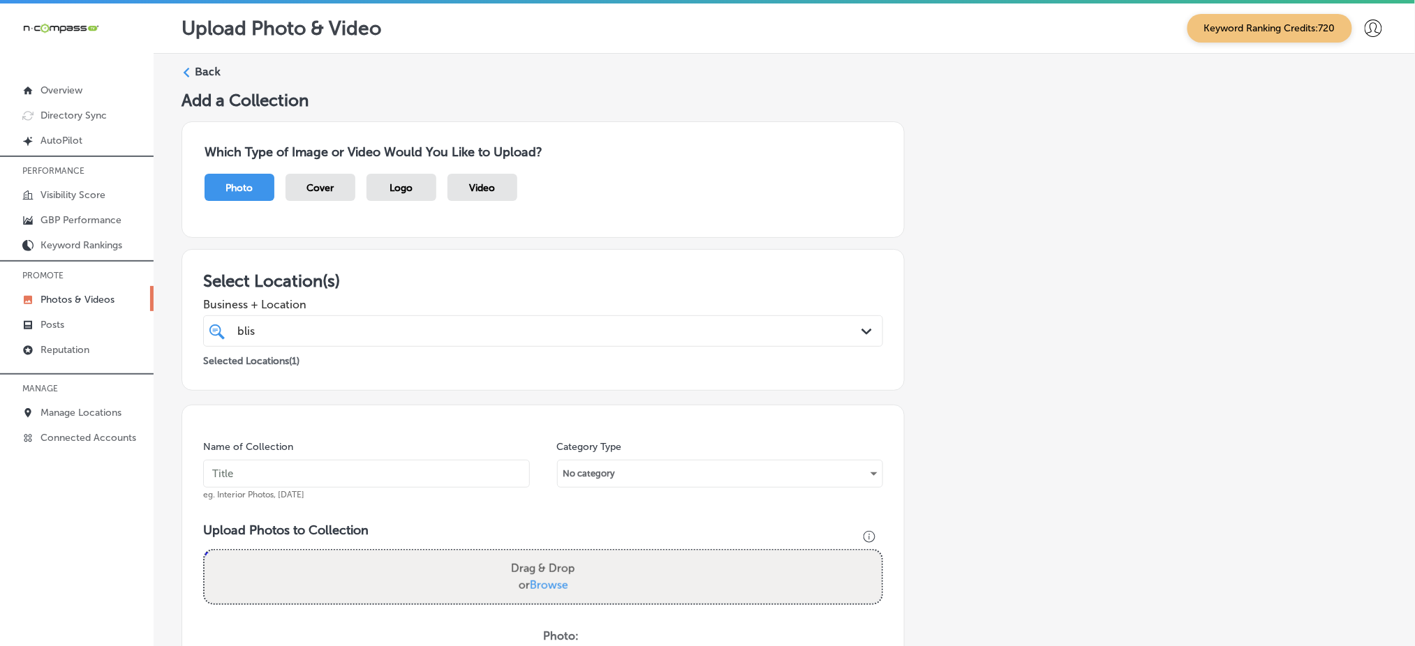
click at [330, 473] on input "text" at bounding box center [366, 474] width 327 height 28
paste input "blissful-touch-oct1"
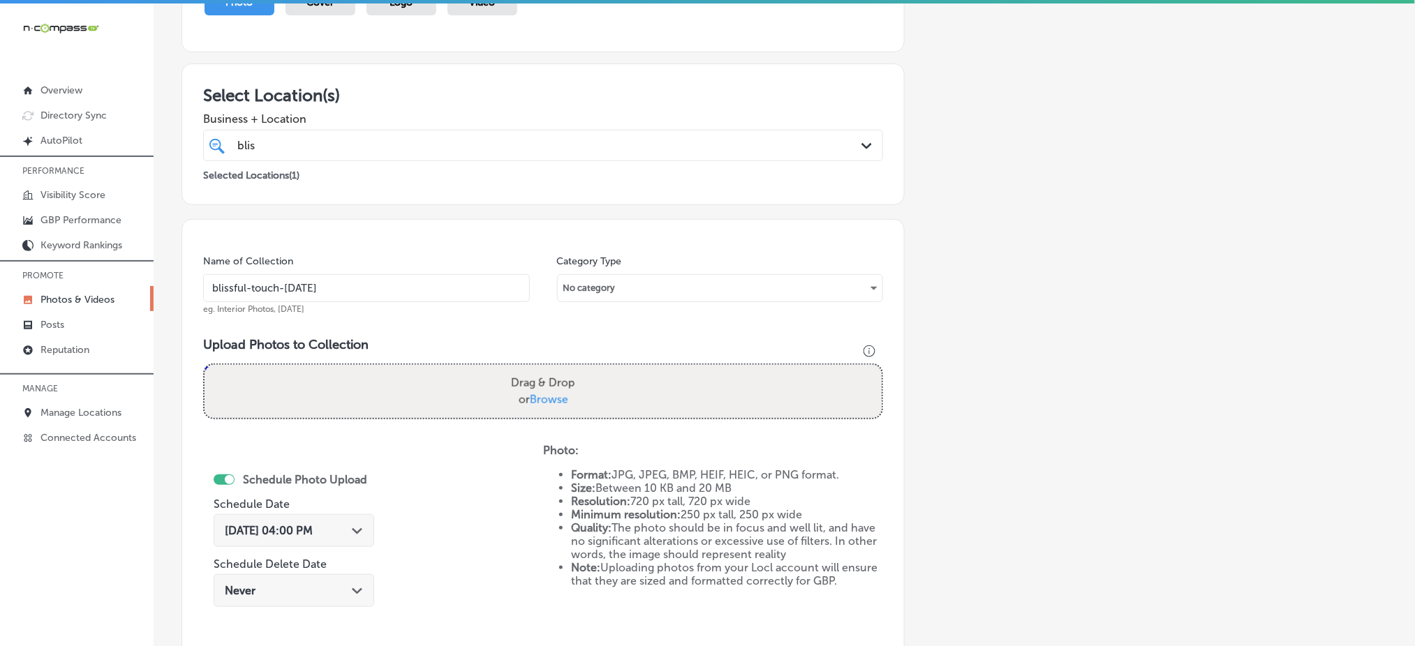
type input "blissful-touch-oct3"
click at [541, 403] on span "Browse" at bounding box center [549, 399] width 38 height 13
click at [541, 369] on input "Drag & Drop or Browse" at bounding box center [542, 367] width 677 height 4
type input "C:\fakepath\skin-rejuvenation-blissful-touch-aesthetics-hempstead-ny (7).png"
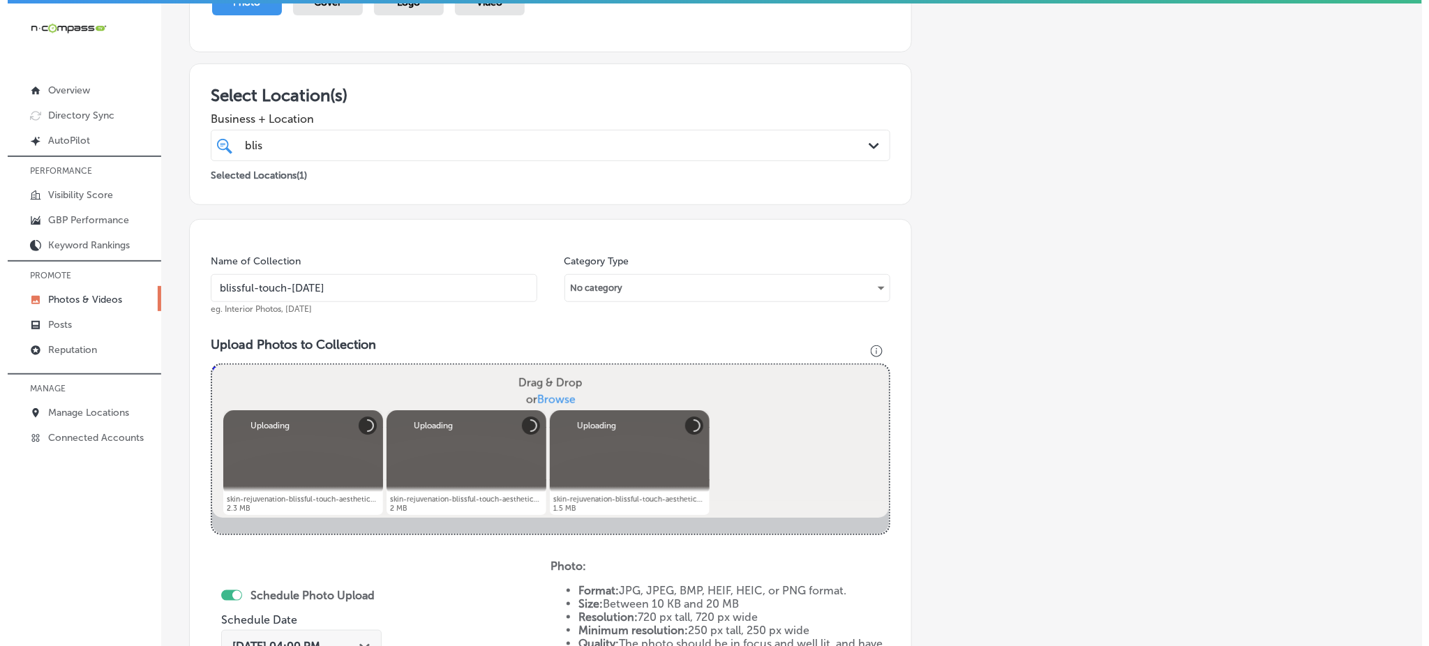
scroll to position [465, 0]
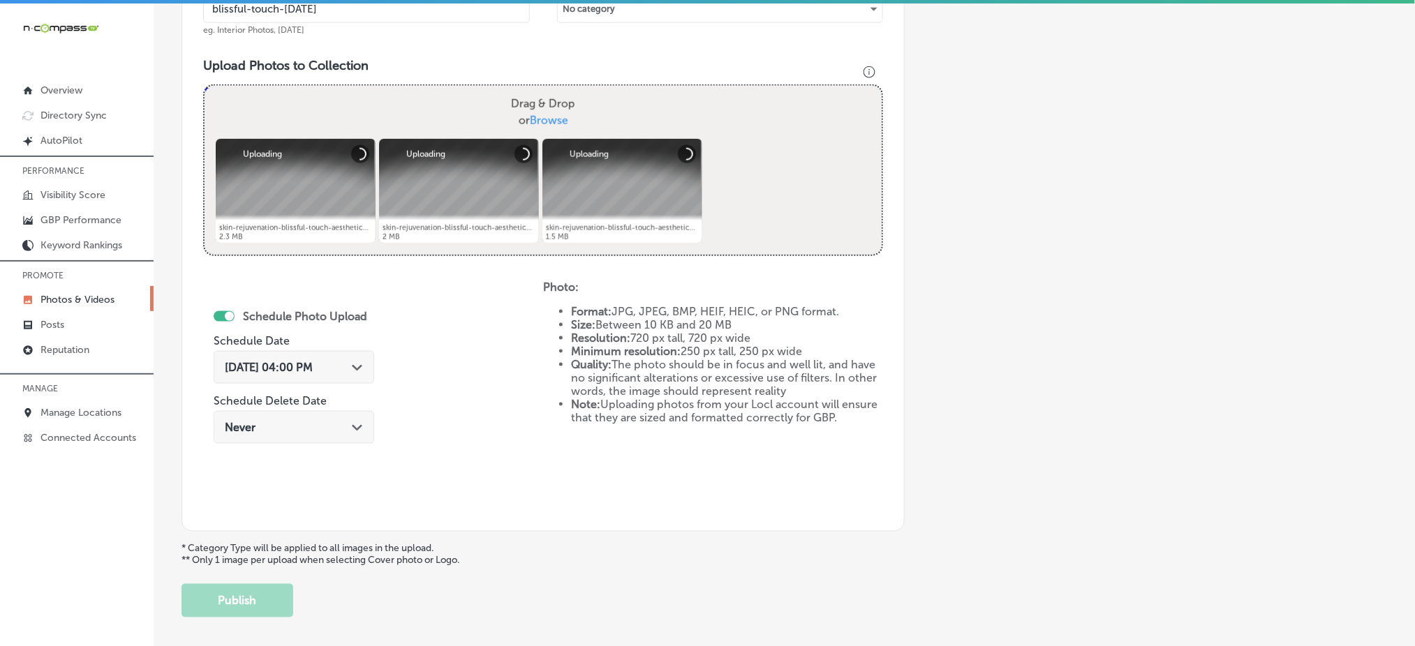
click at [313, 370] on span "Oct 7, 2025 04:00 PM" at bounding box center [269, 367] width 88 height 13
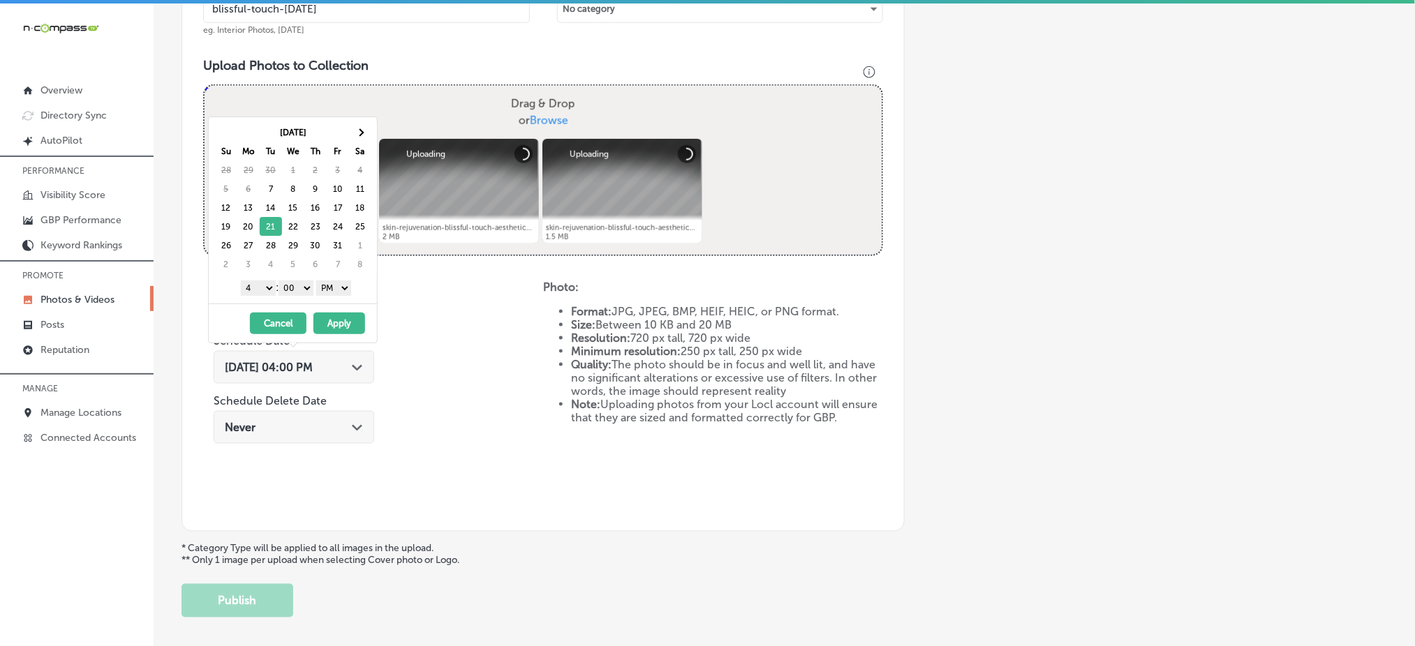
click at [263, 290] on select "1 2 3 4 5 6 7 8 9 10 11 12" at bounding box center [258, 288] width 35 height 15
click at [332, 320] on button "Apply" at bounding box center [339, 324] width 52 height 22
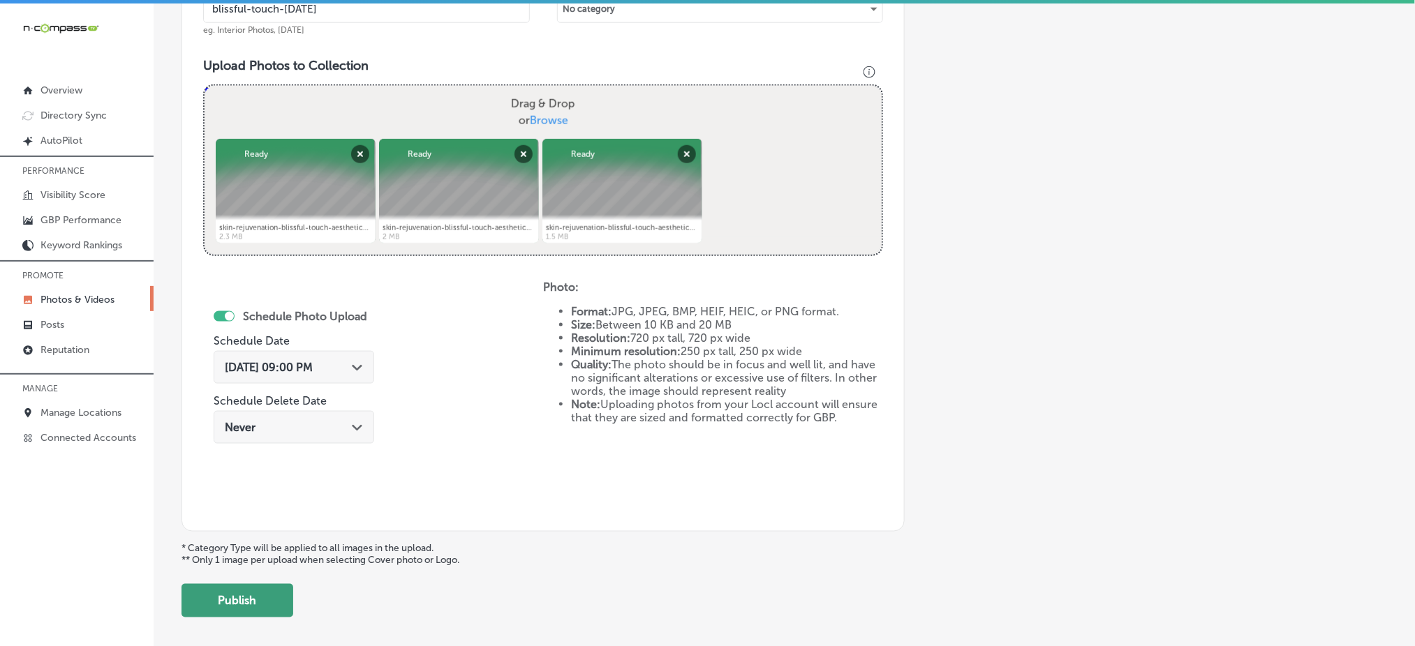
click at [251, 588] on button "Publish" at bounding box center [237, 600] width 112 height 33
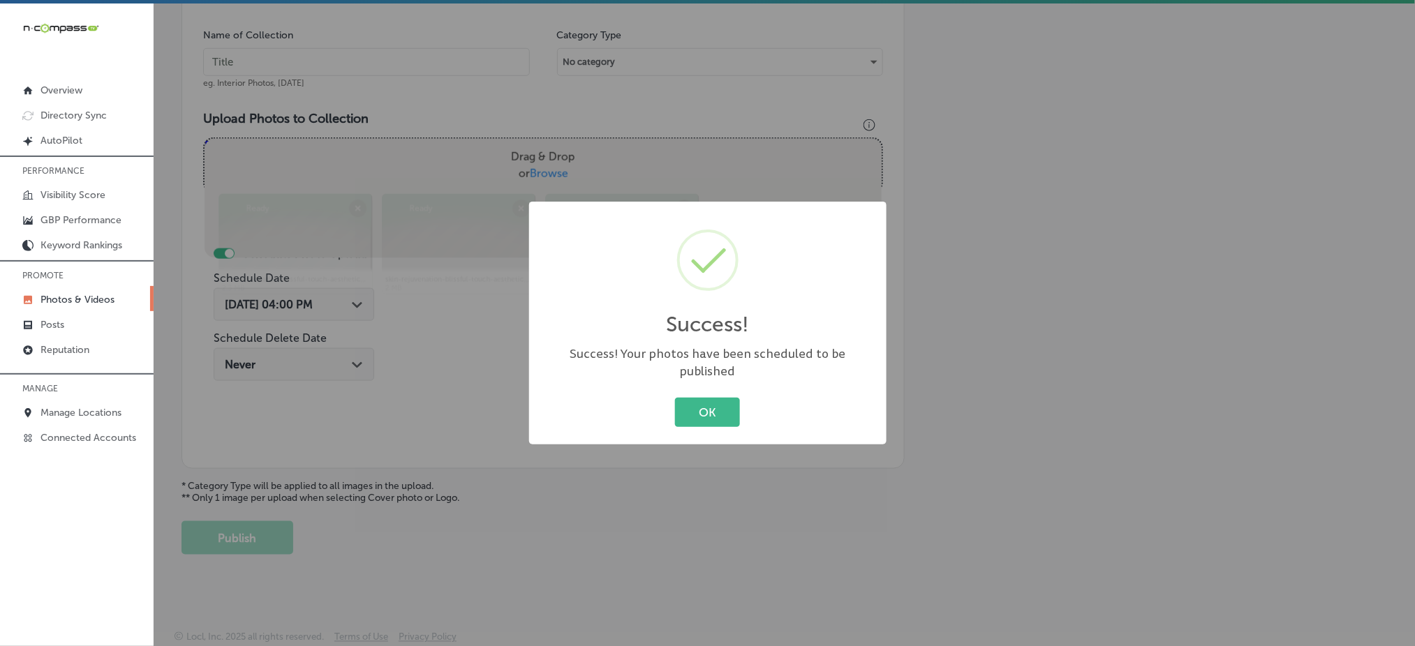
scroll to position [408, 0]
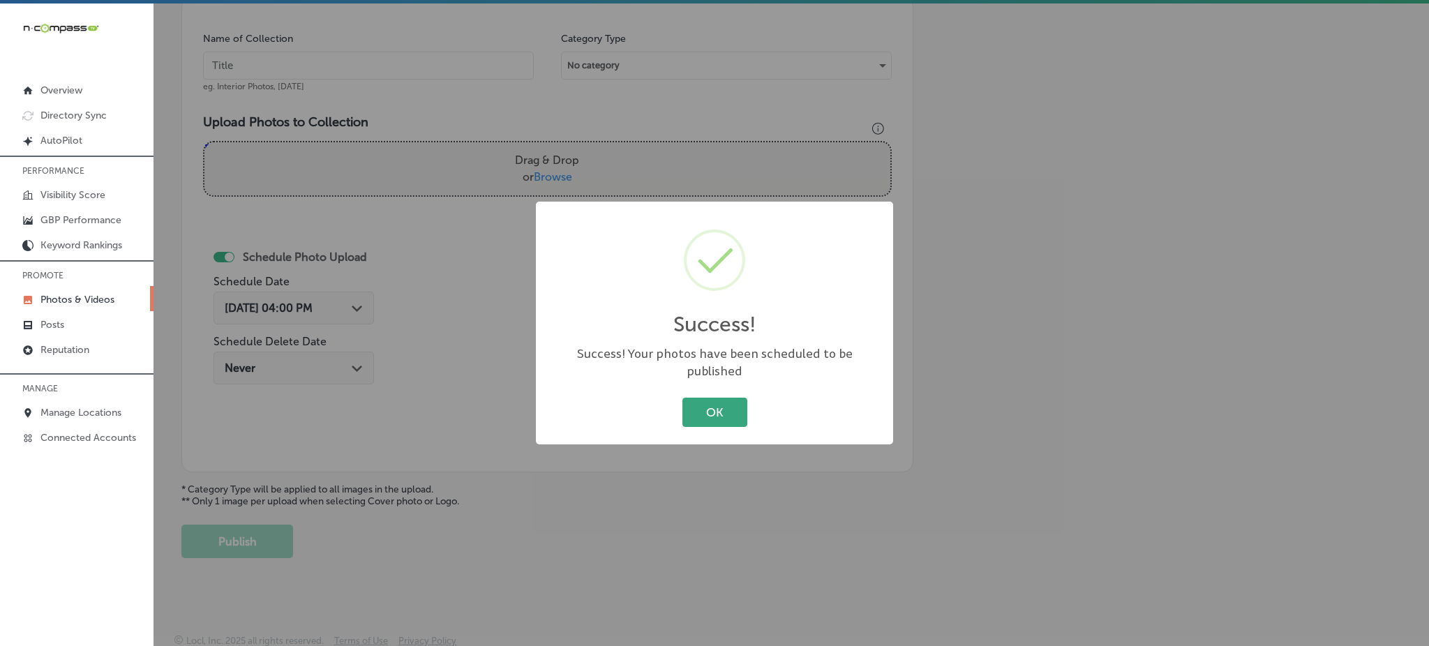
click at [738, 400] on button "OK" at bounding box center [715, 412] width 65 height 29
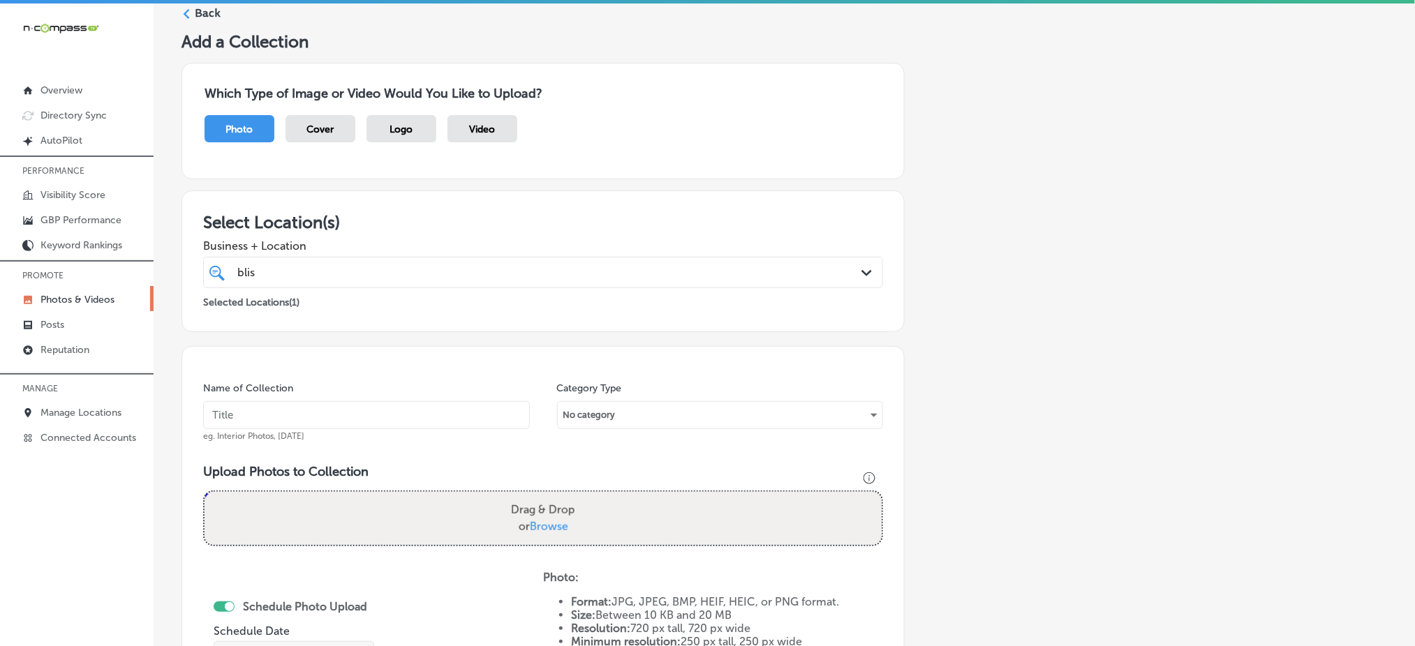
scroll to position [36, 0]
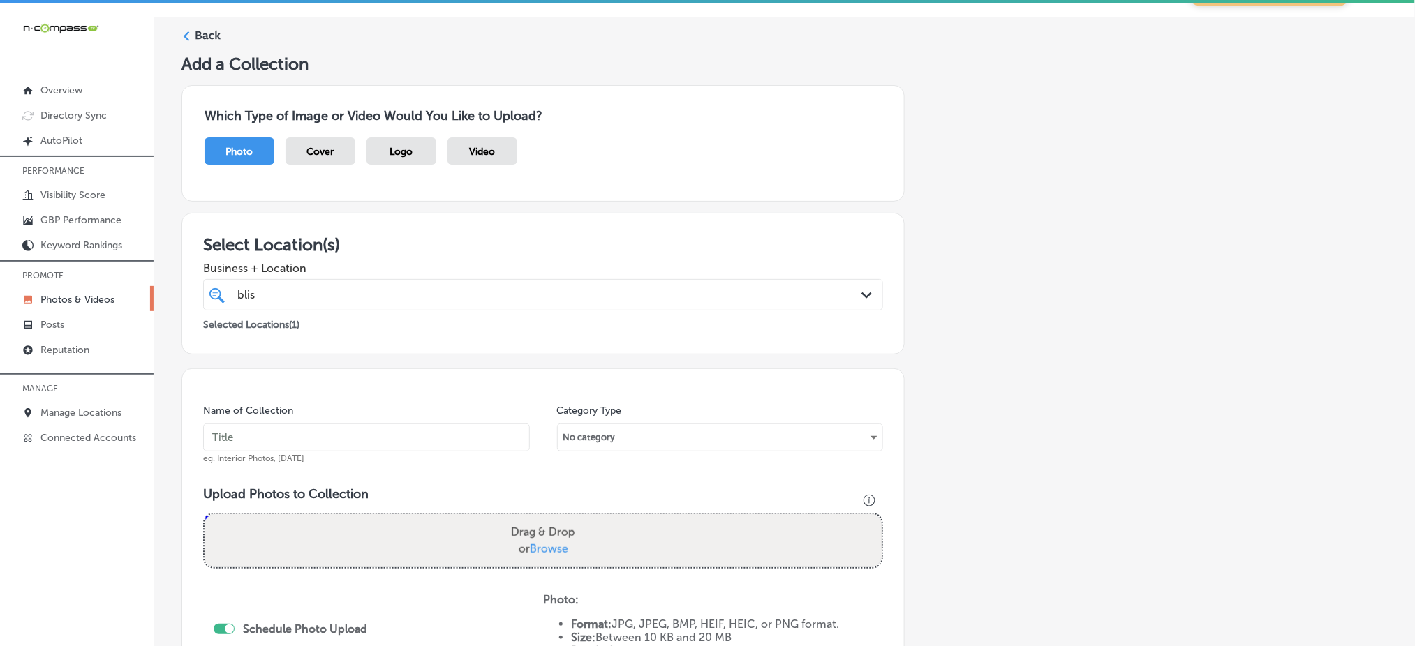
click at [398, 296] on div "blis blis" at bounding box center [512, 294] width 553 height 19
click at [346, 453] on div "Name of Collection eg. Interior Photos, March 2020" at bounding box center [366, 434] width 327 height 60
click at [346, 443] on input "text" at bounding box center [366, 438] width 327 height 28
paste input "blissful-touch-oct1"
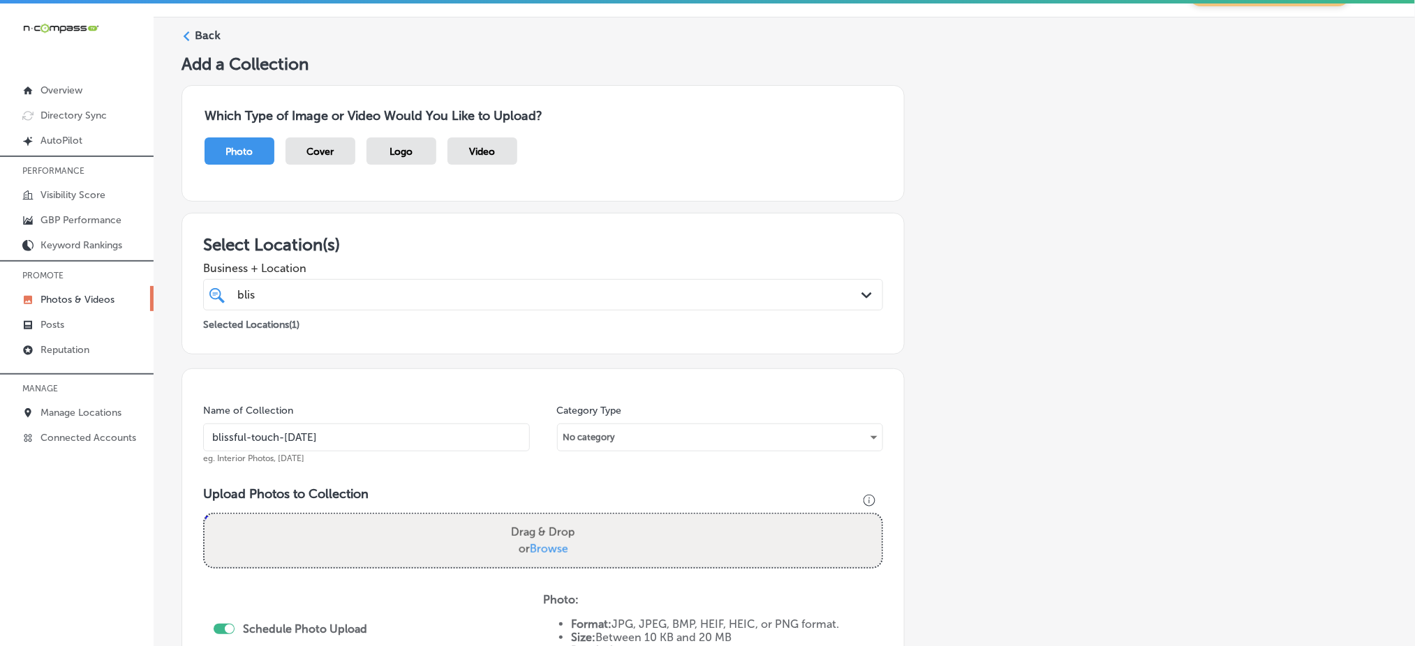
type input "blissful-touch-oct4"
click at [549, 544] on span "Browse" at bounding box center [549, 548] width 38 height 13
click at [549, 519] on input "Drag & Drop or Browse" at bounding box center [542, 516] width 677 height 4
type input "C:\fakepath\skin-rejuvenation-blissful-touch-aesthetics-hempstead-ny (10).png"
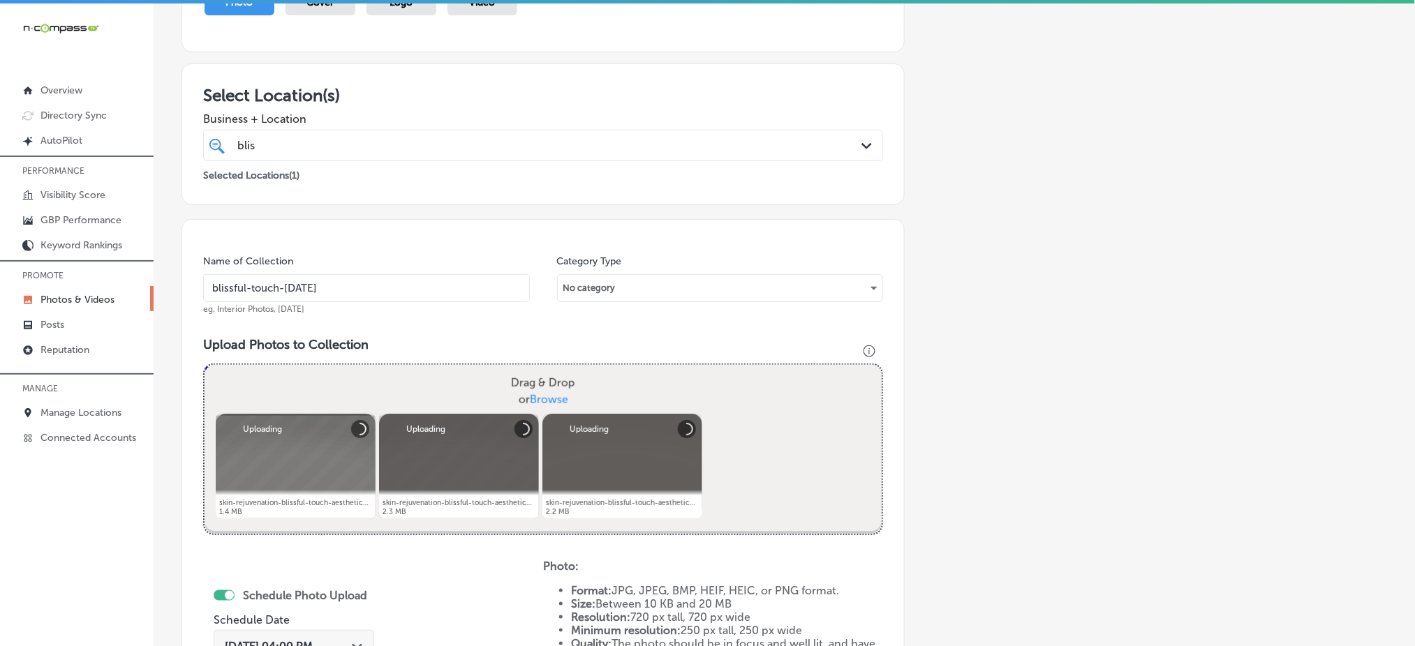
scroll to position [222, 0]
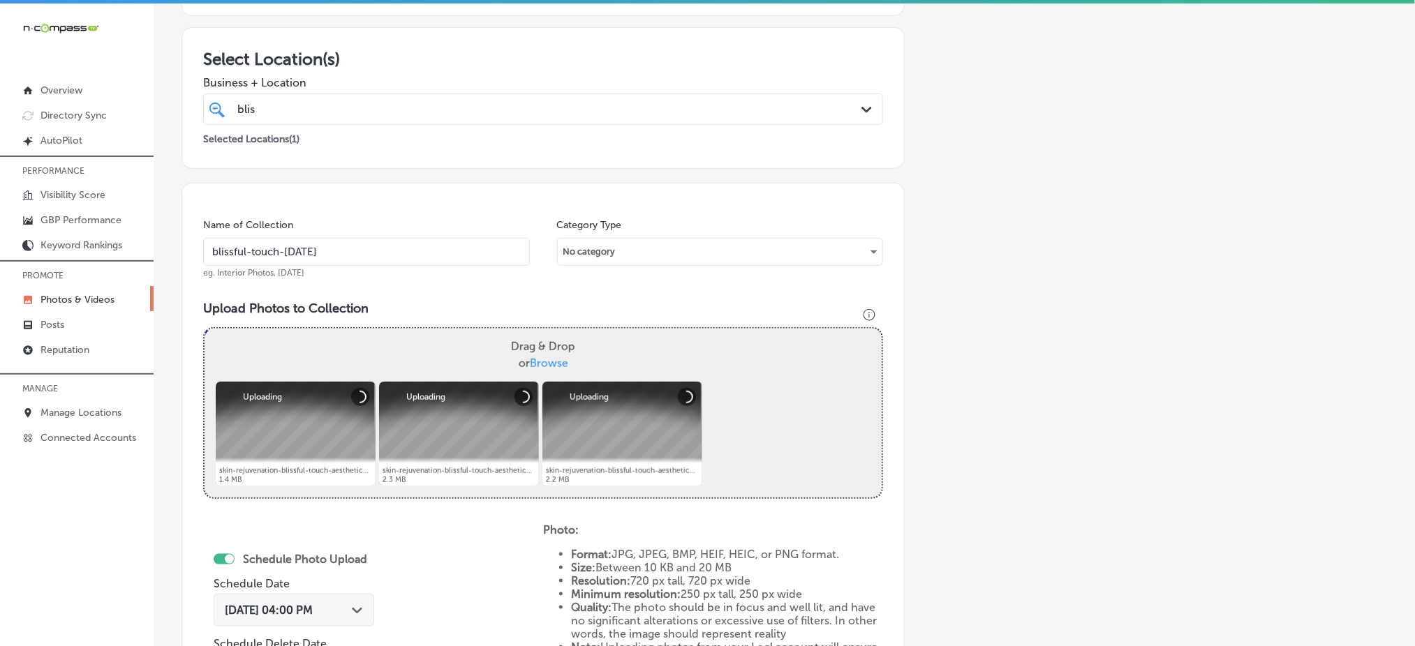
click at [252, 604] on span "Oct 7, 2025 04:00 PM" at bounding box center [269, 610] width 88 height 13
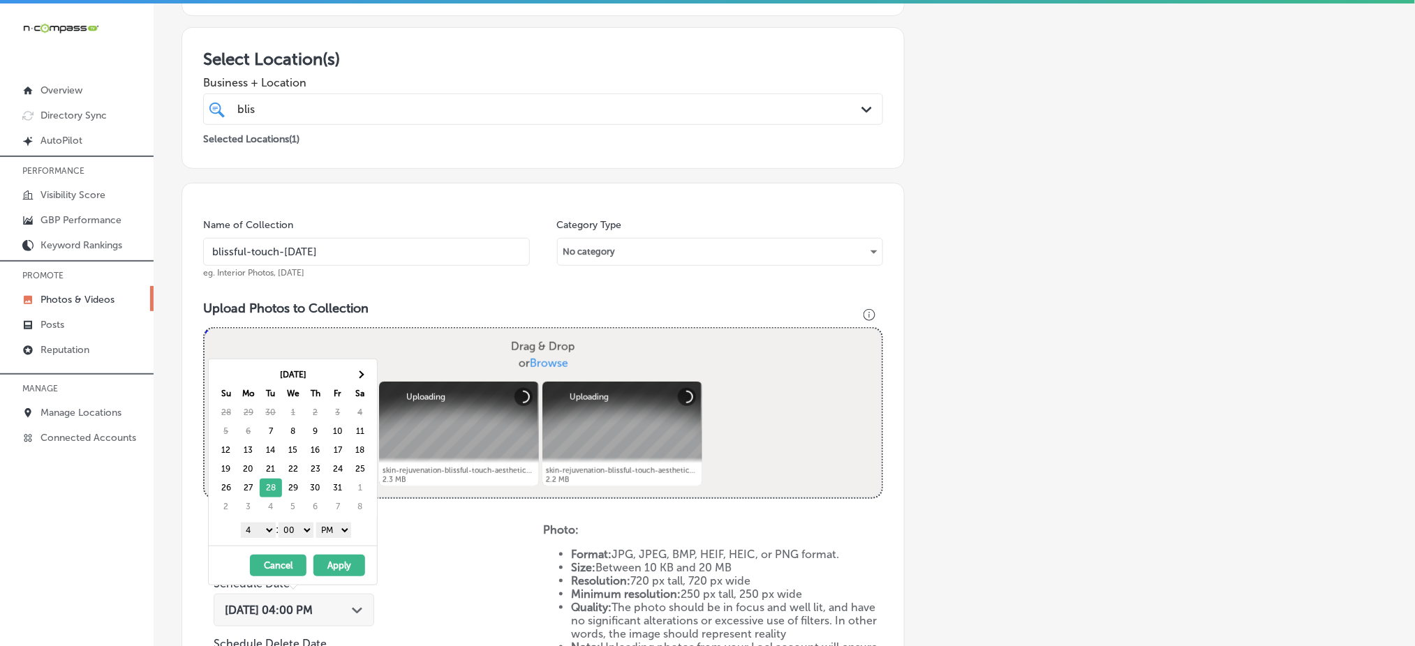
click at [270, 529] on select "1 2 3 4 5 6 7 8 9 10 11 12" at bounding box center [258, 530] width 35 height 15
click at [334, 563] on button "Apply" at bounding box center [339, 566] width 52 height 22
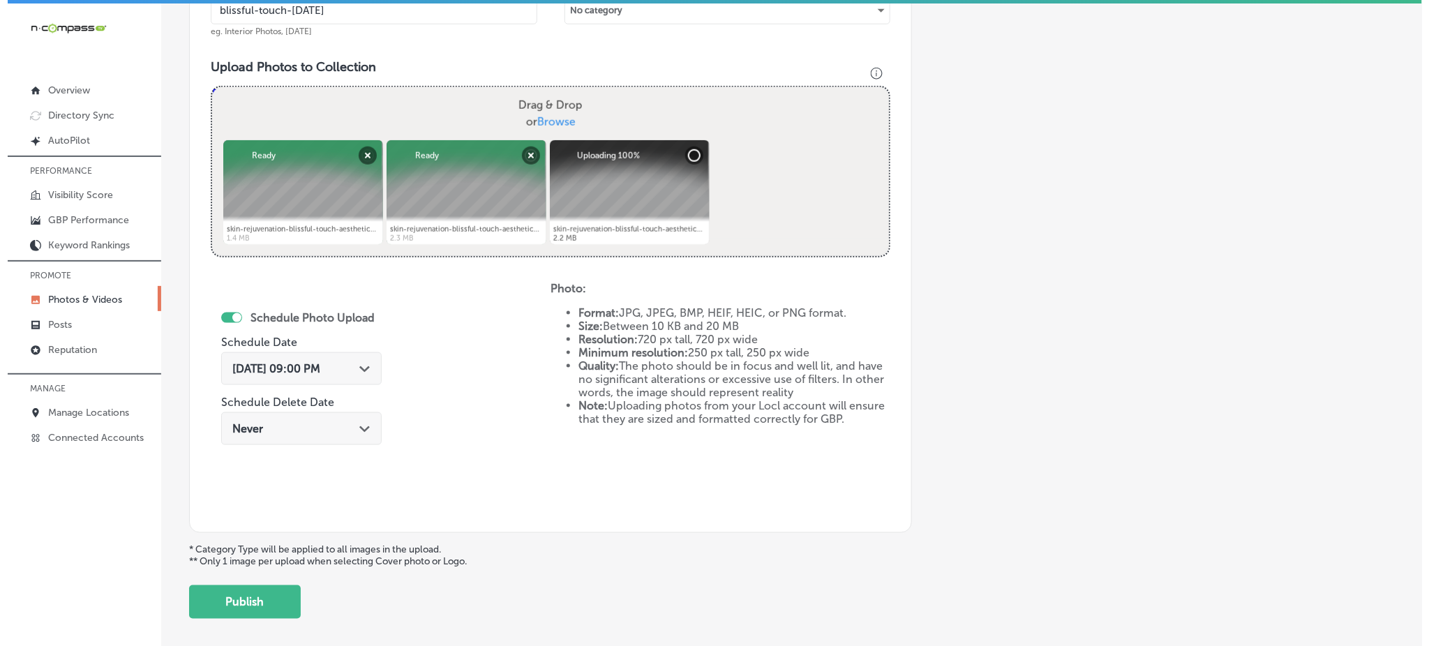
scroll to position [431, 0]
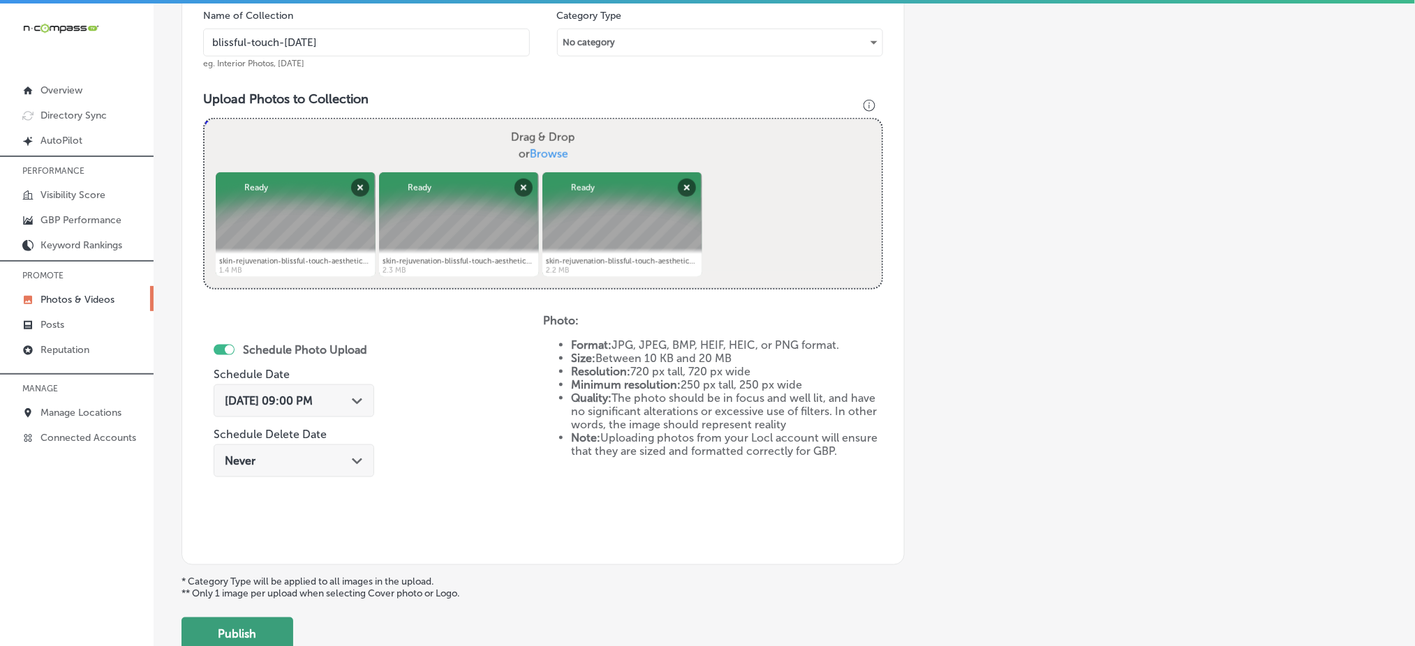
click at [262, 623] on button "Publish" at bounding box center [237, 634] width 112 height 33
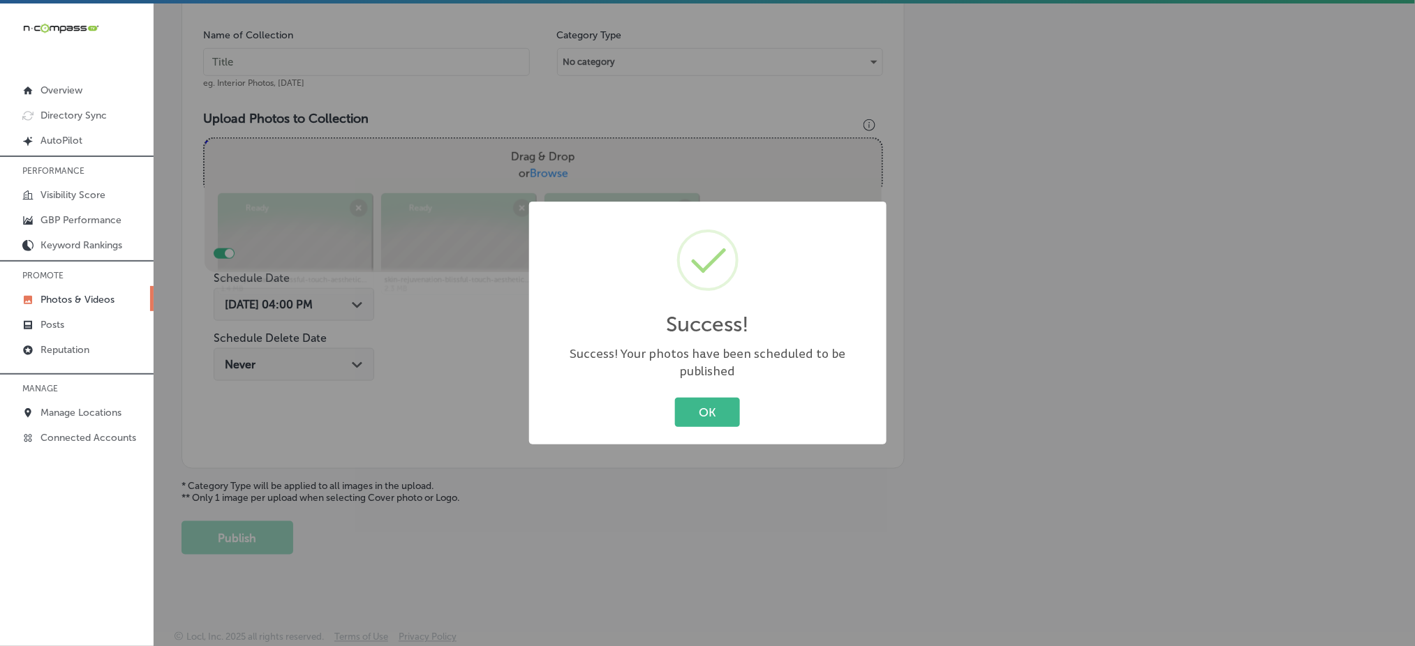
scroll to position [408, 0]
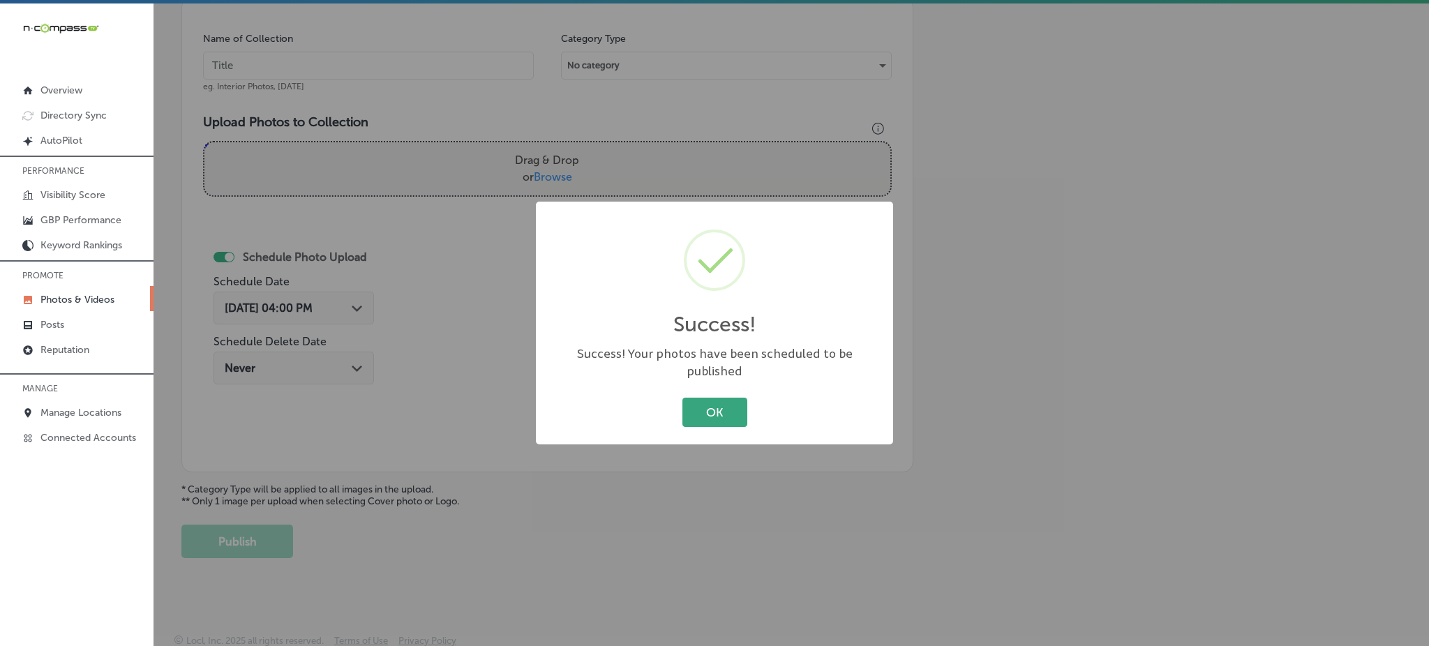
click at [696, 398] on button "OK" at bounding box center [715, 412] width 65 height 29
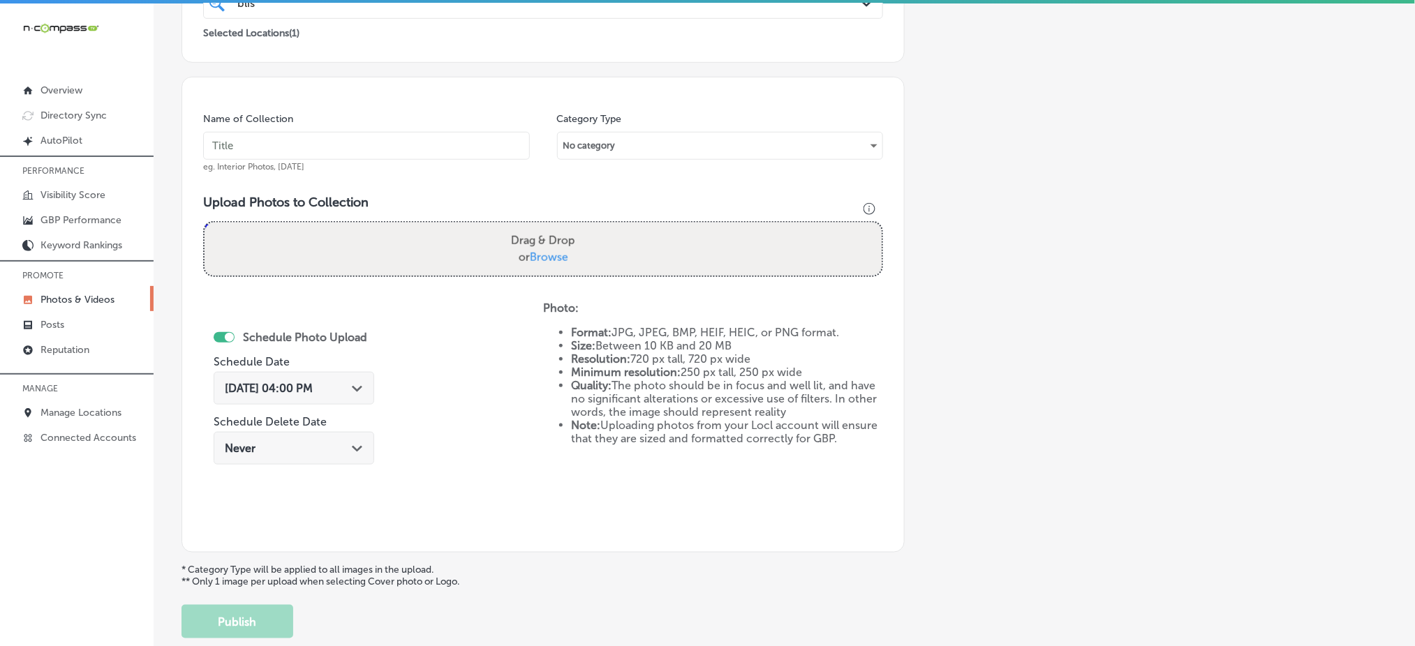
scroll to position [222, 0]
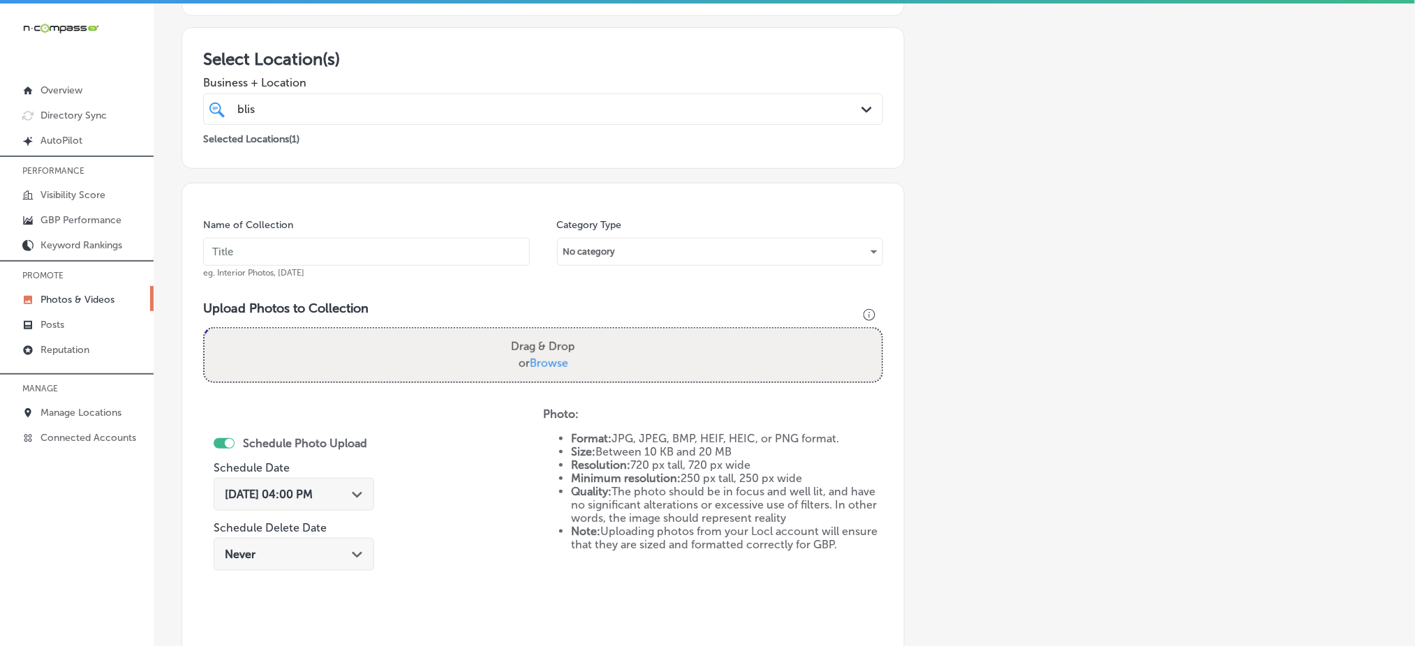
click at [310, 254] on input "text" at bounding box center [366, 252] width 327 height 28
paste input "blissful-touch-oct1"
click at [310, 254] on input "blissful-touch-nov1" at bounding box center [366, 252] width 327 height 28
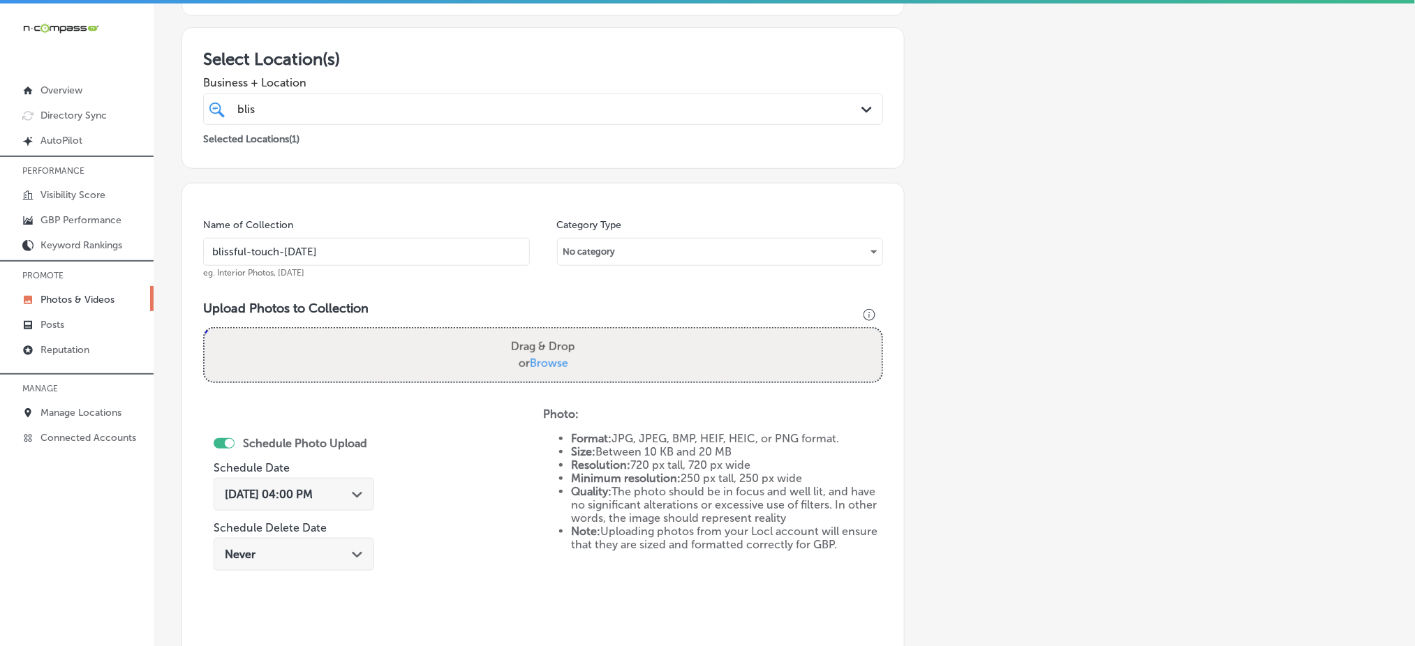
type input "blissful-touch-nov1"
click at [547, 359] on span "Browse" at bounding box center [549, 363] width 38 height 13
click at [547, 333] on input "Drag & Drop or Browse" at bounding box center [542, 331] width 677 height 4
type input "C:\fakepath\body-contouring-blissful-touch-aesthetics-hempstead-ny (1).png"
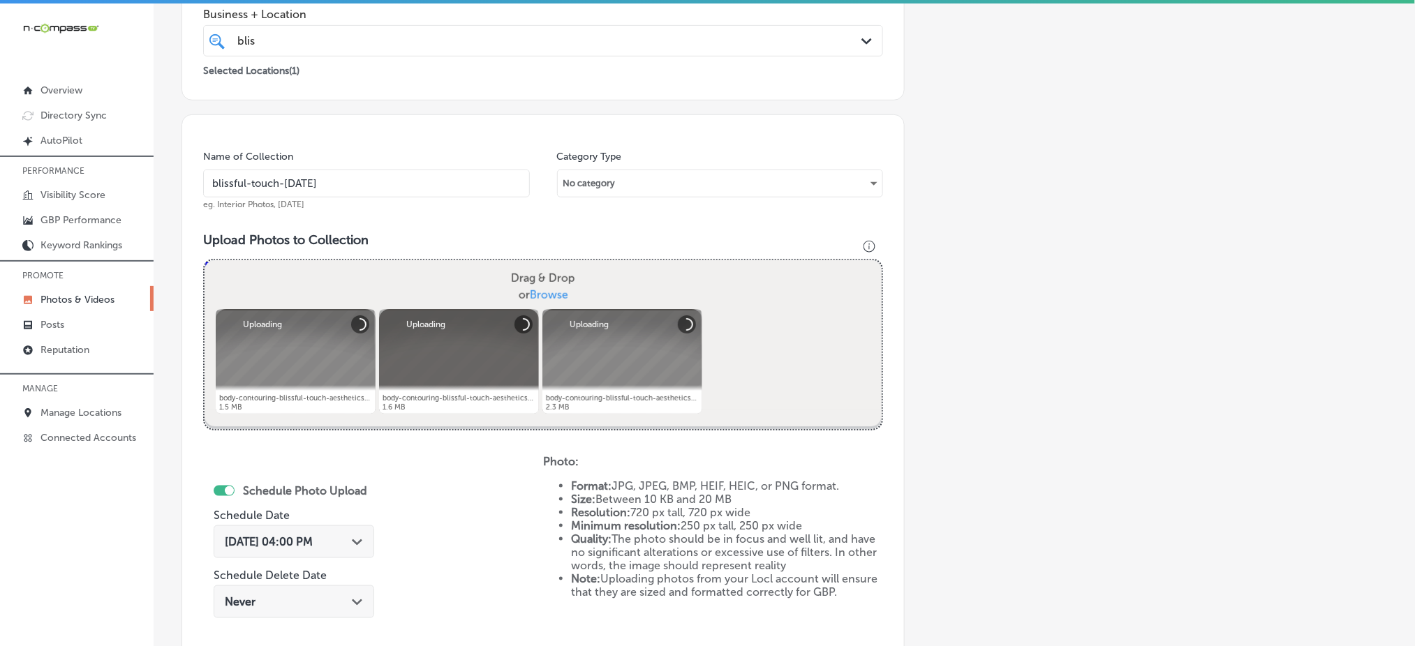
scroll to position [408, 0]
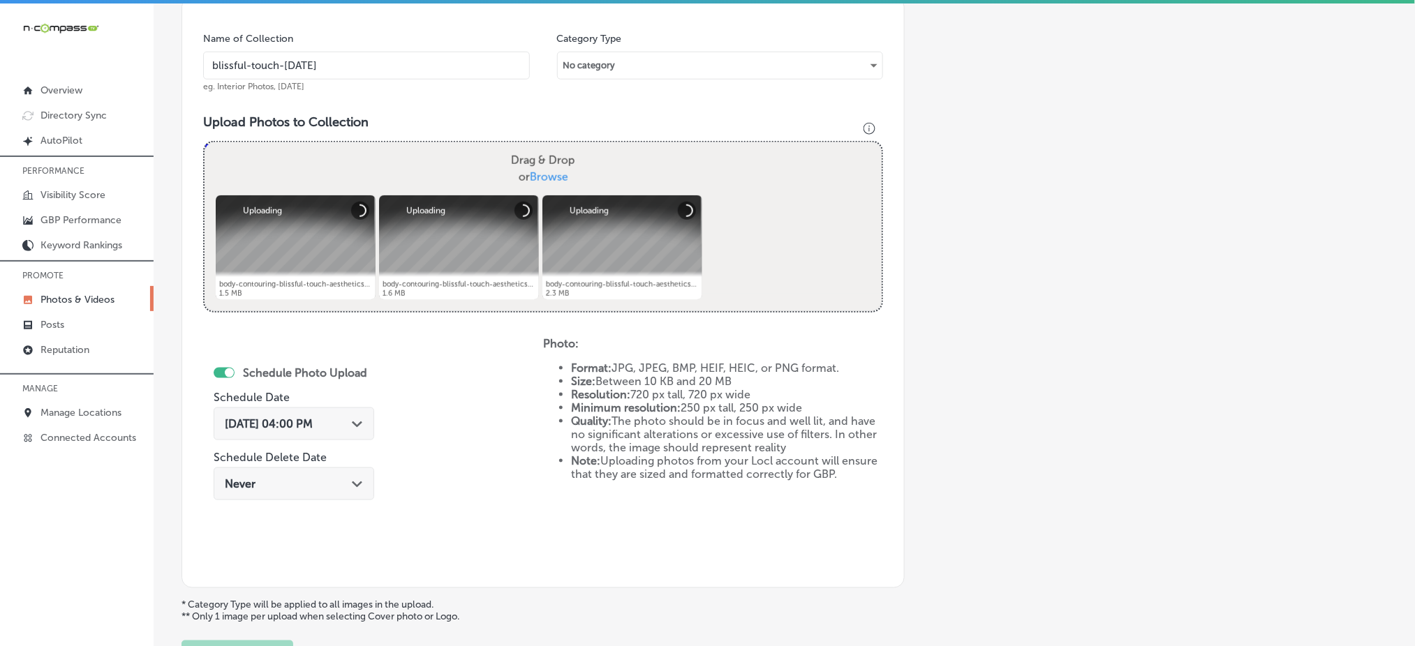
click at [288, 412] on div "Oct 7, 2025 04:00 PM Path Created with Sketch." at bounding box center [294, 424] width 161 height 33
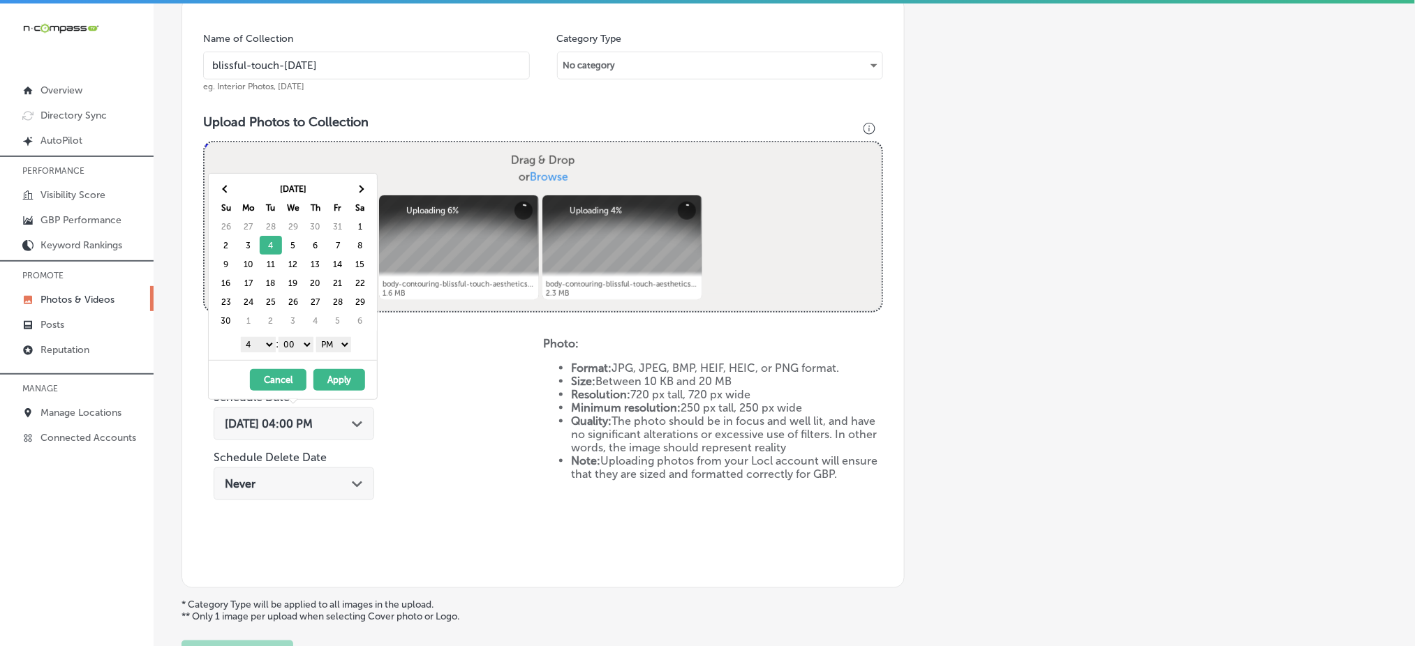
click at [265, 345] on select "1 2 3 4 5 6 7 8 9 10 11 12" at bounding box center [258, 344] width 35 height 15
click at [333, 382] on button "Apply" at bounding box center [339, 380] width 52 height 22
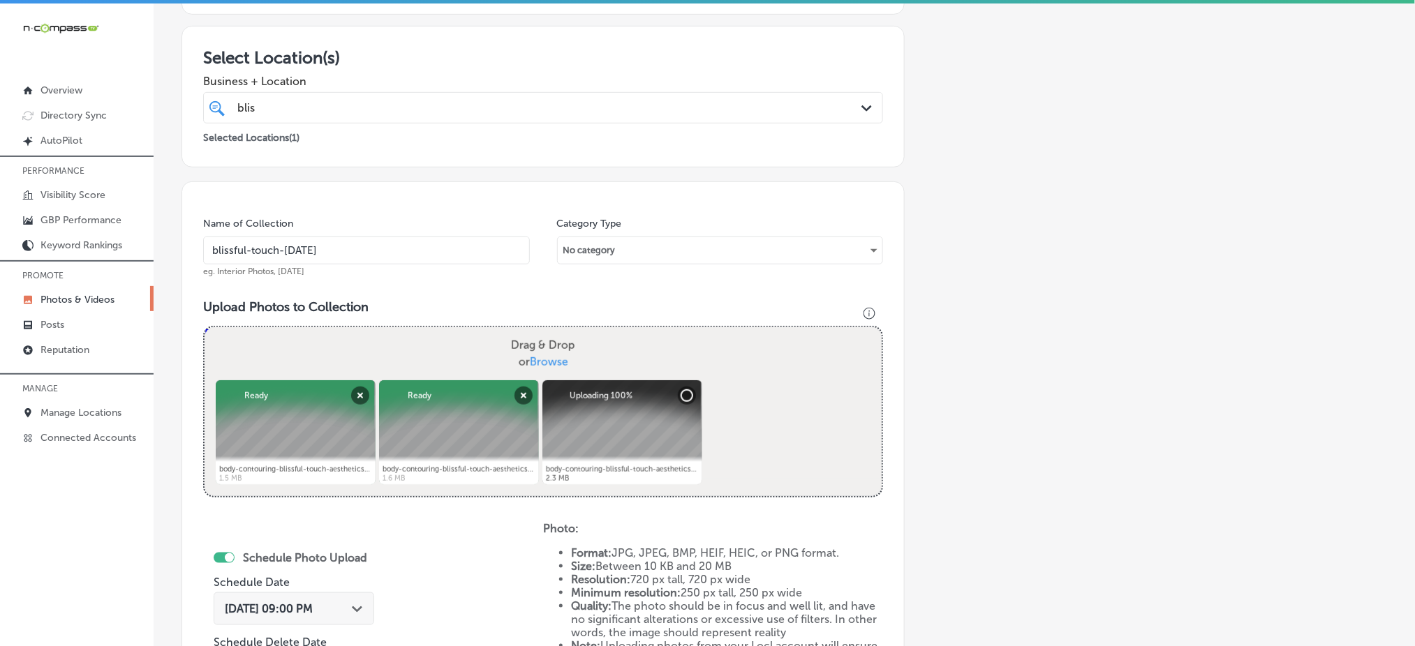
scroll to position [222, 0]
click at [320, 116] on div "blis blis" at bounding box center [512, 109] width 553 height 19
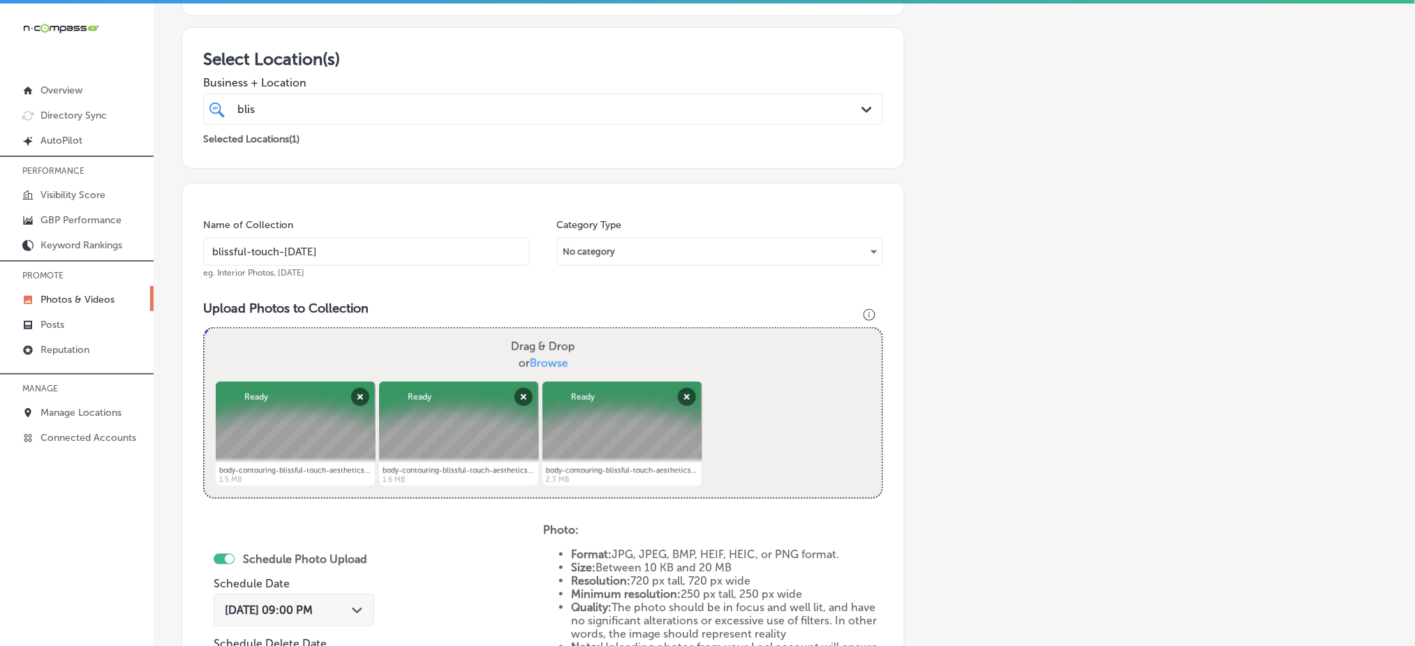
click at [320, 116] on div "blis blis" at bounding box center [512, 109] width 553 height 19
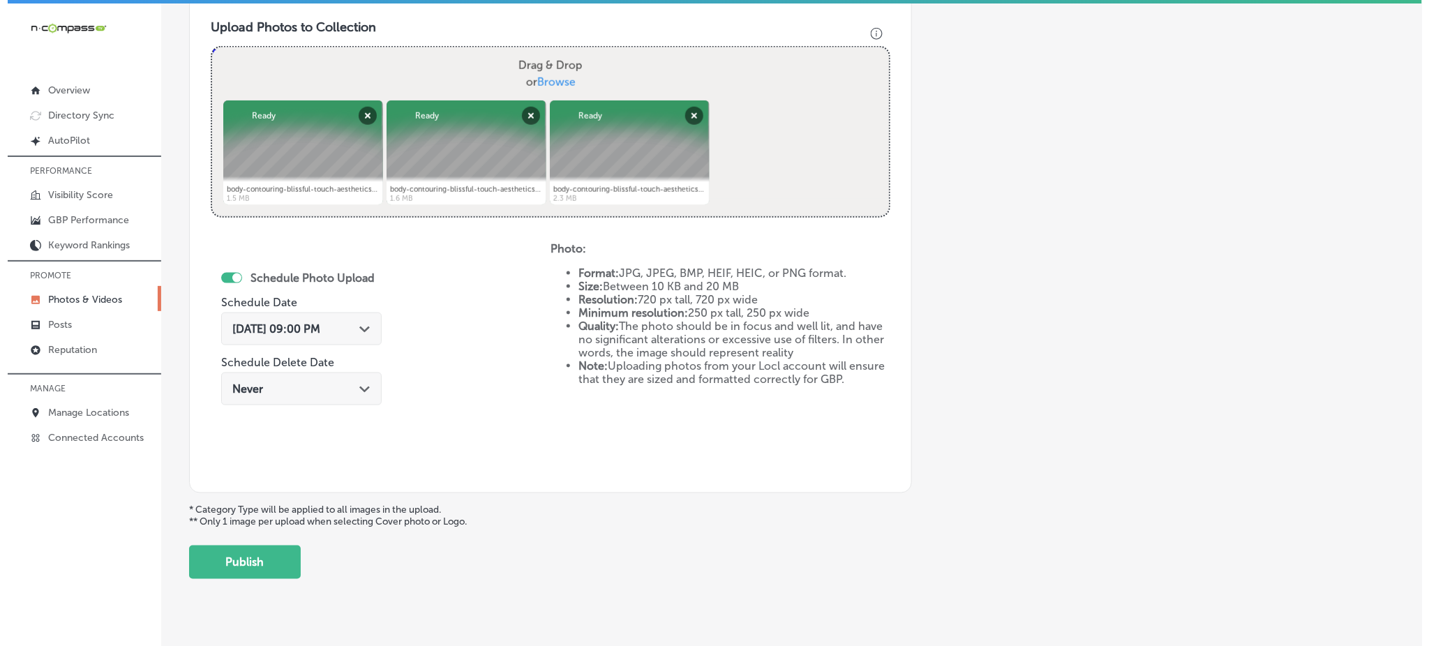
scroll to position [525, 0]
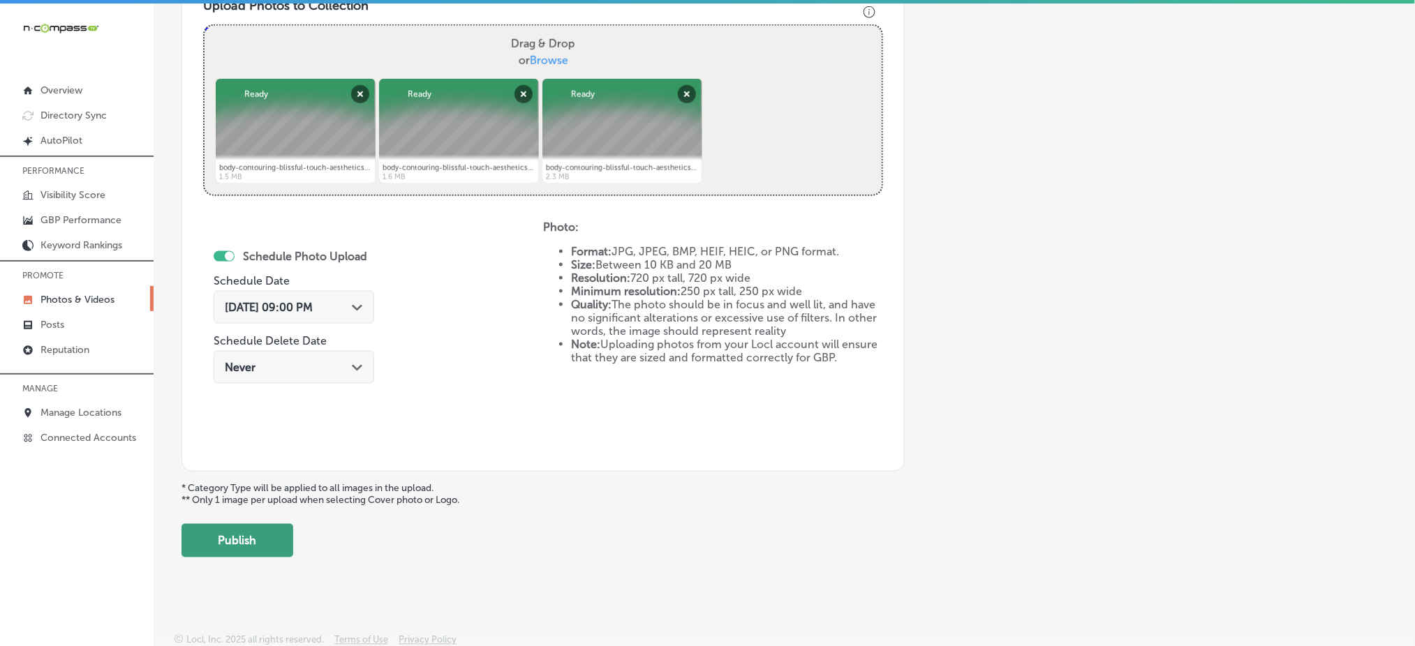
click at [229, 535] on button "Publish" at bounding box center [237, 540] width 112 height 33
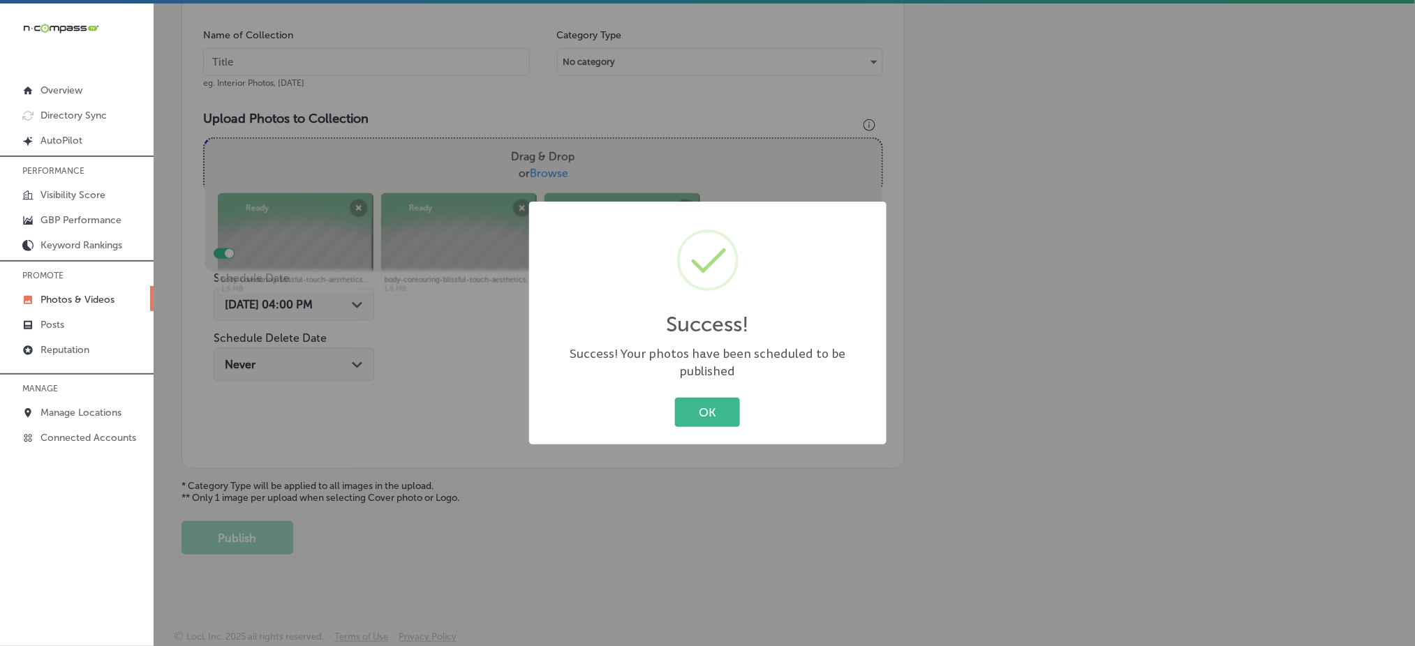
scroll to position [408, 0]
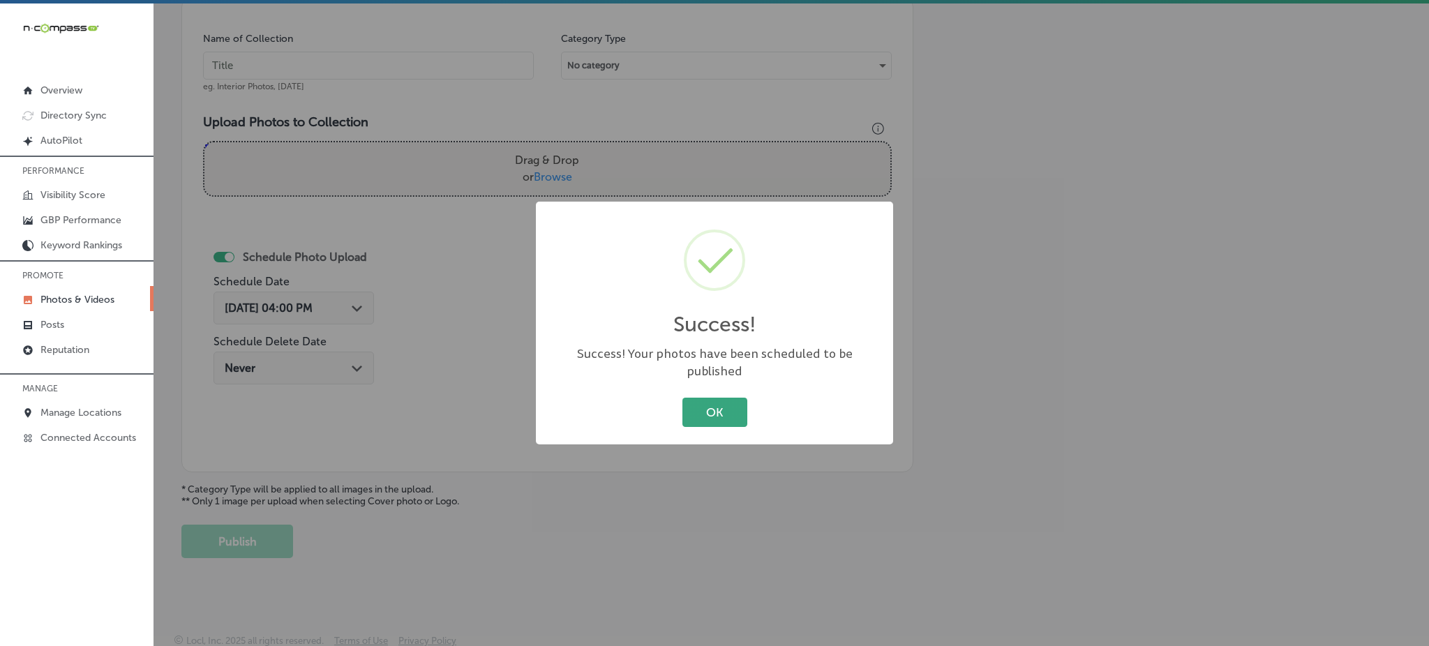
click at [701, 403] on button "OK" at bounding box center [715, 412] width 65 height 29
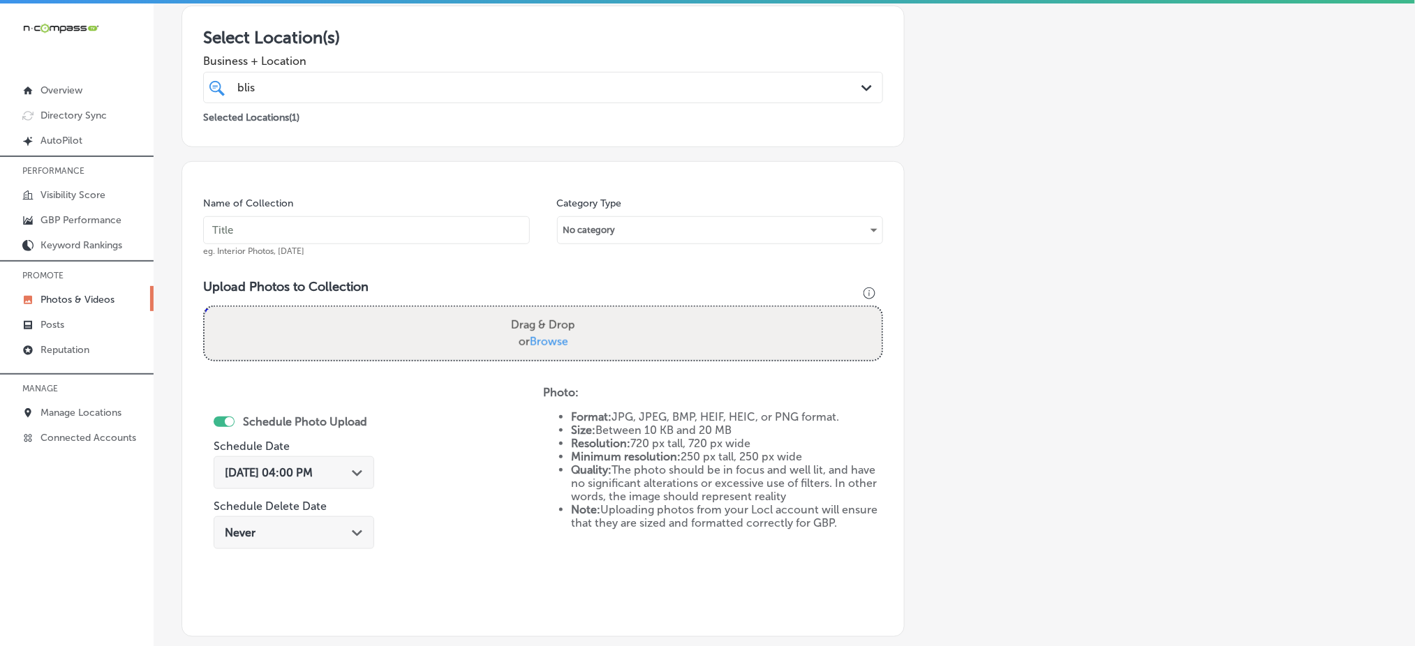
scroll to position [129, 0]
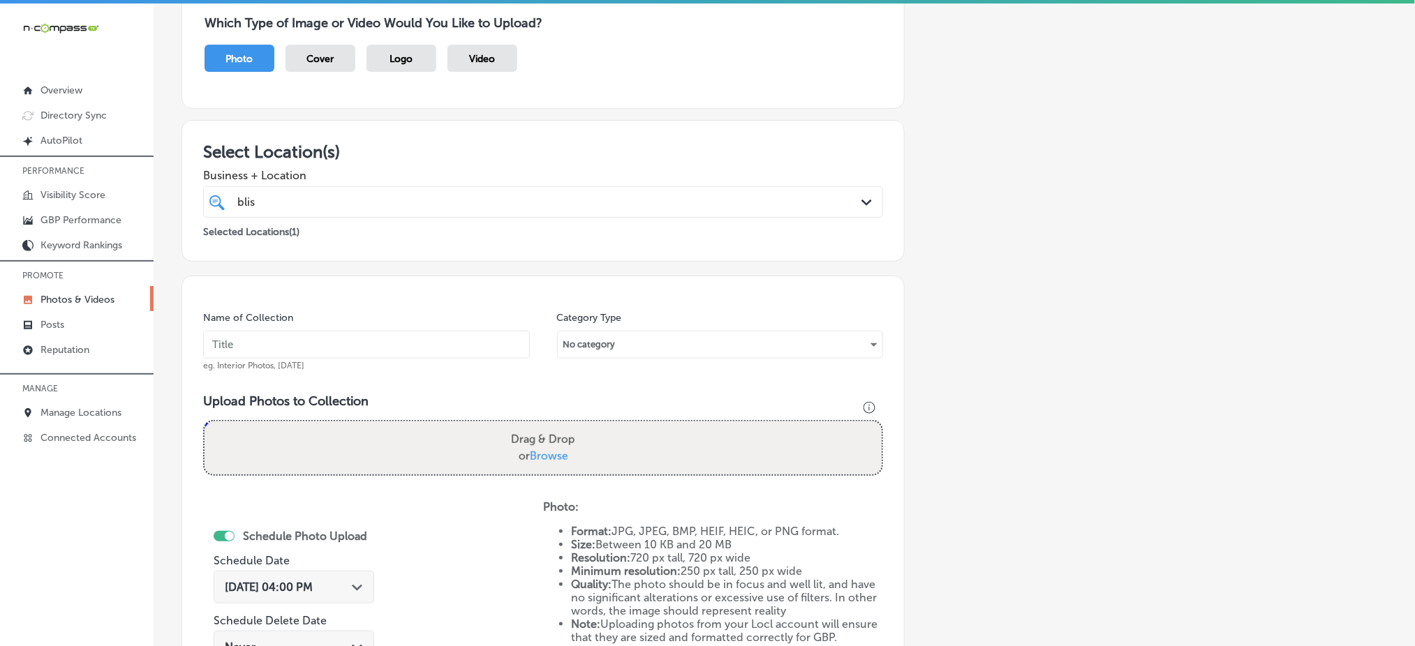
click at [455, 352] on input "text" at bounding box center [366, 345] width 327 height 28
paste input "blissful-touch-nov1"
type input "blissful-touch-nov2"
click at [546, 456] on span "Browse" at bounding box center [549, 455] width 38 height 13
click at [546, 426] on input "Drag & Drop or Browse" at bounding box center [542, 424] width 677 height 4
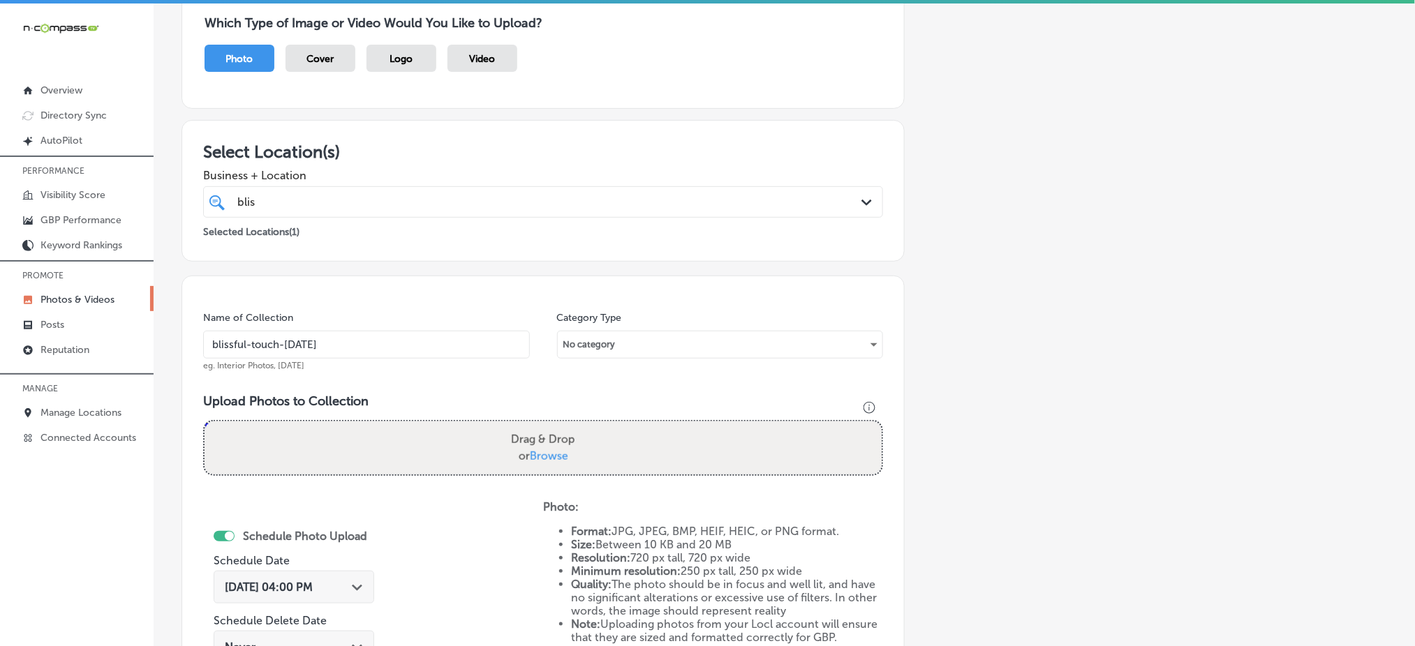
type input "C:\fakepath\body-contouring-blissful-touch-aesthetics-hempstead-ny (4).png"
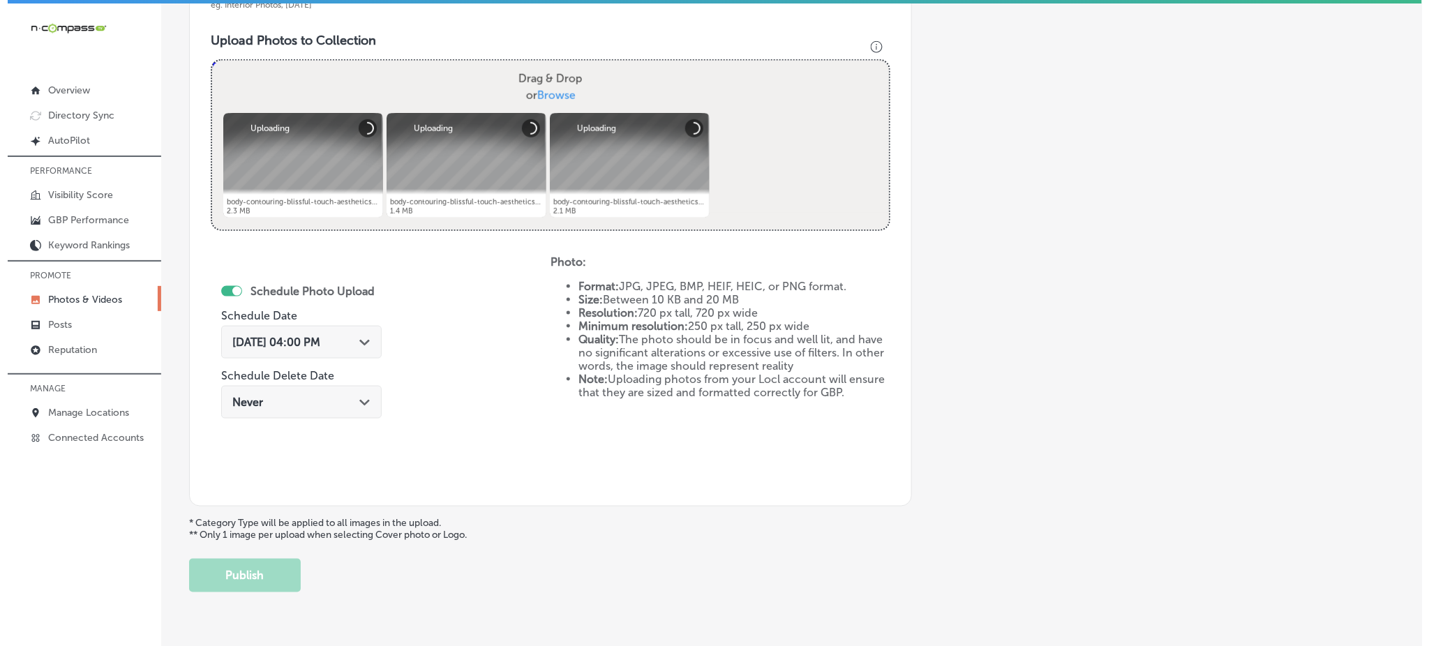
scroll to position [501, 0]
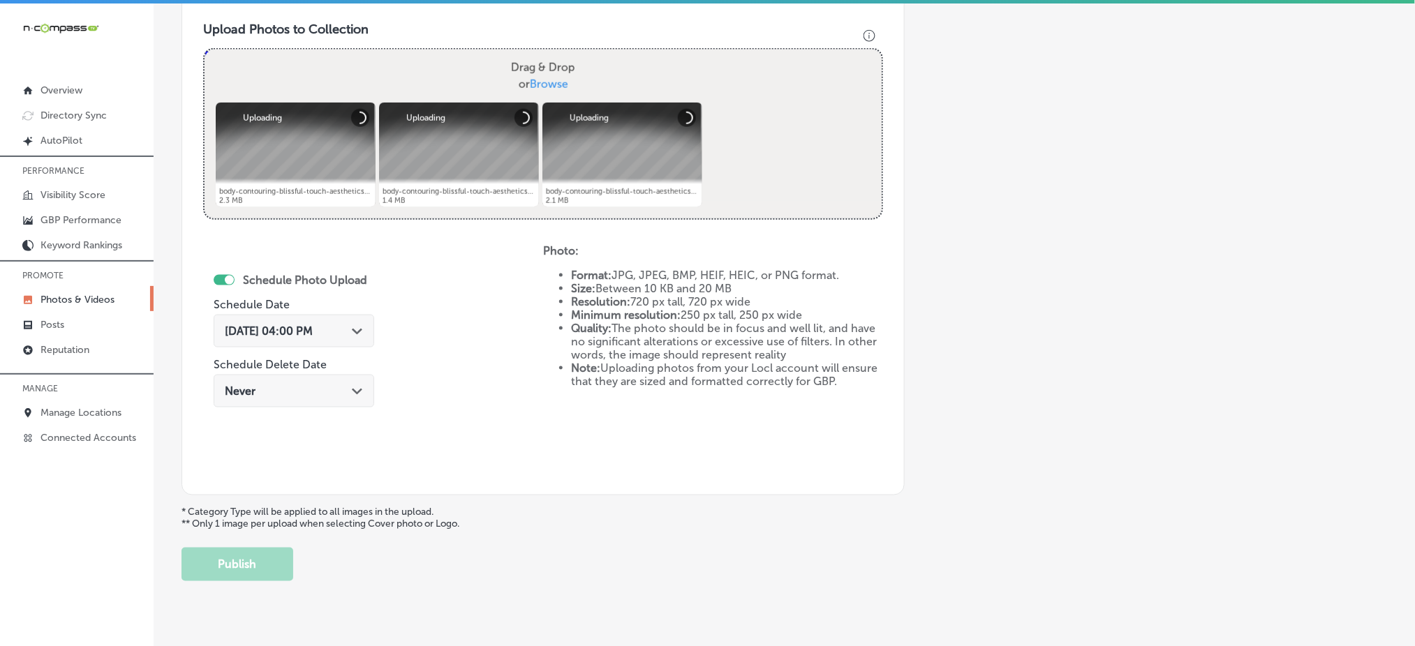
click at [313, 334] on span "Oct 7, 2025 04:00 PM" at bounding box center [269, 331] width 88 height 13
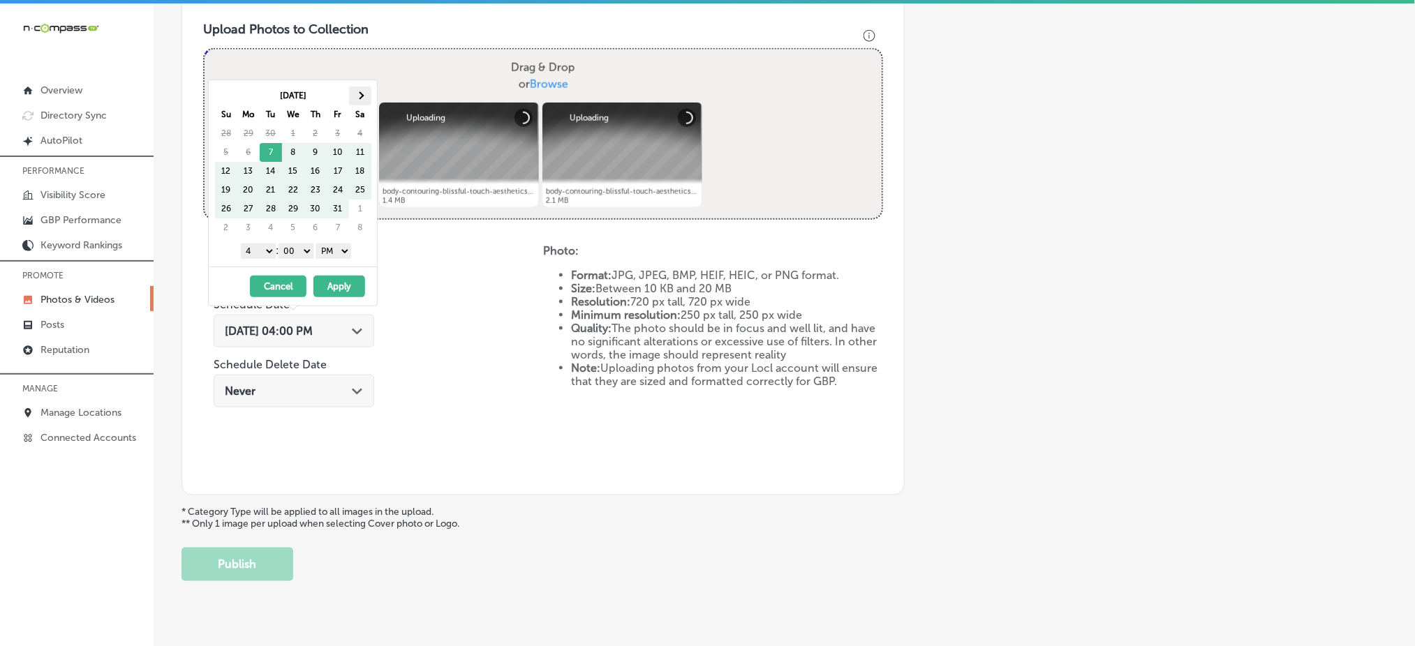
click at [357, 95] on span at bounding box center [360, 96] width 8 height 8
click at [260, 254] on select "1 2 3 4 5 6 7 8 9 10 11 12" at bounding box center [258, 251] width 35 height 15
click at [339, 292] on button "Apply" at bounding box center [339, 287] width 52 height 22
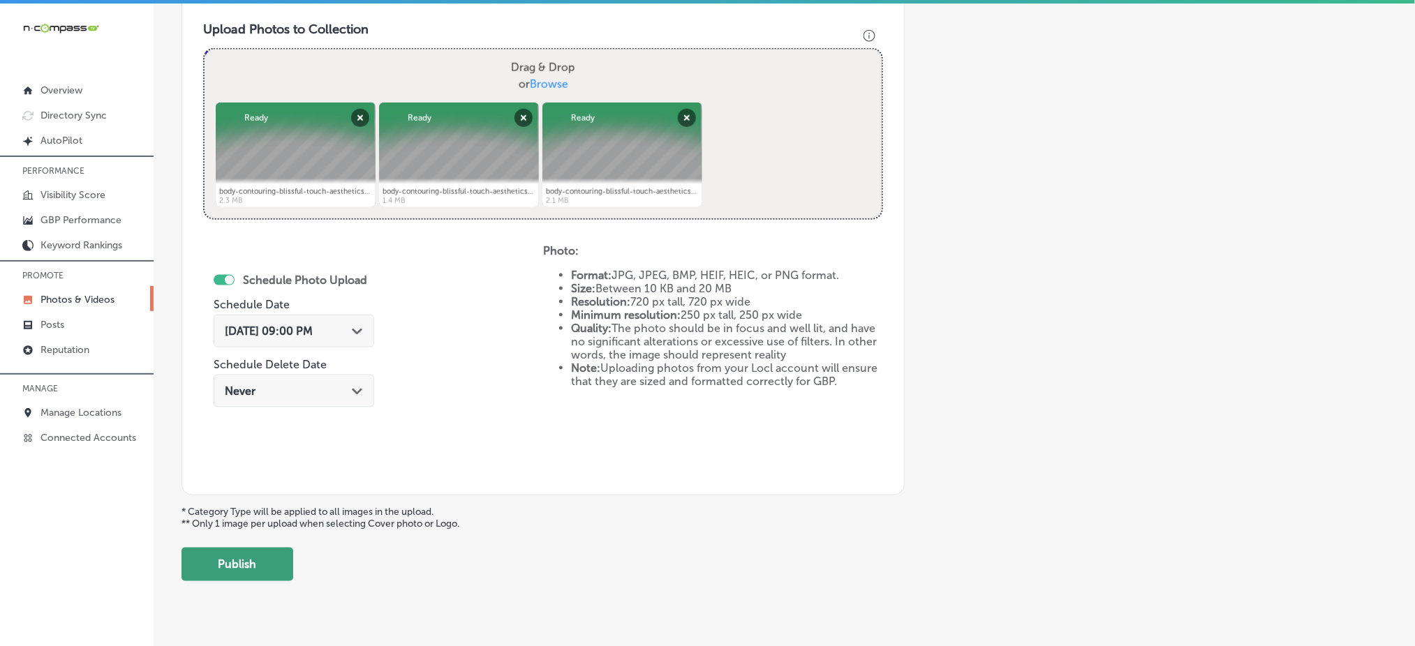
click at [266, 558] on button "Publish" at bounding box center [237, 564] width 112 height 33
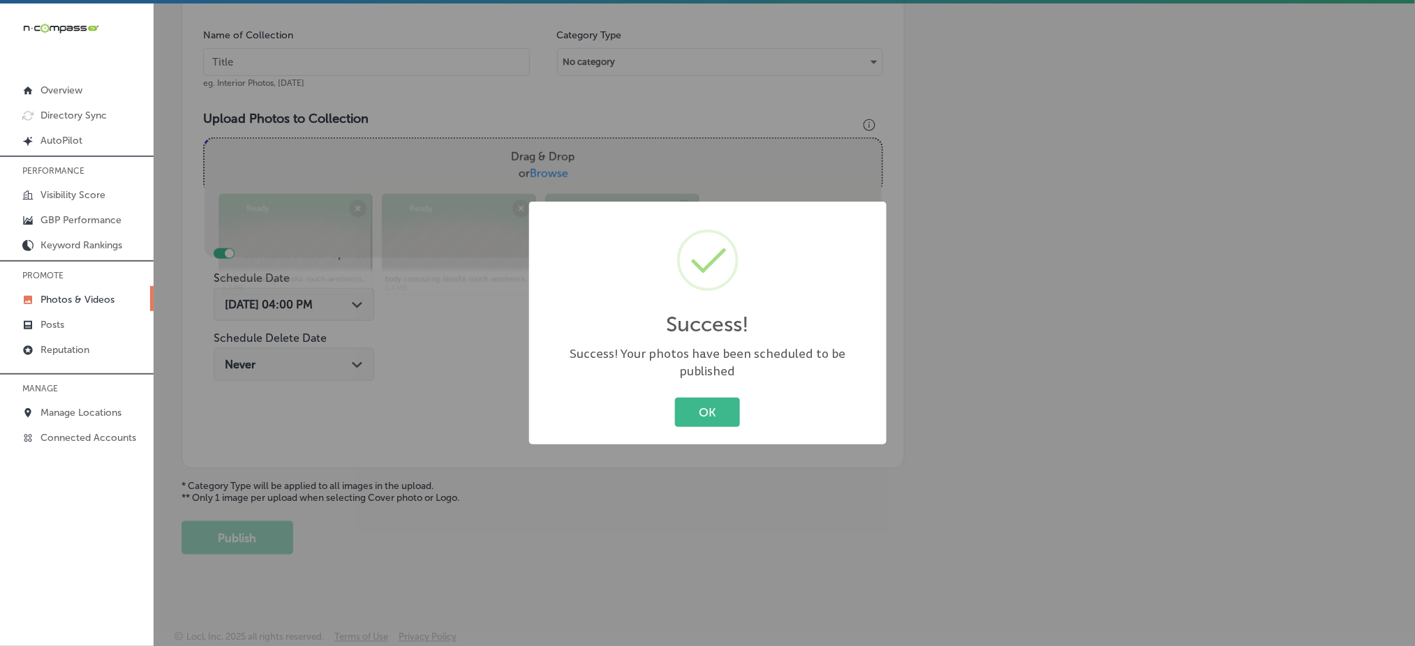
scroll to position [408, 0]
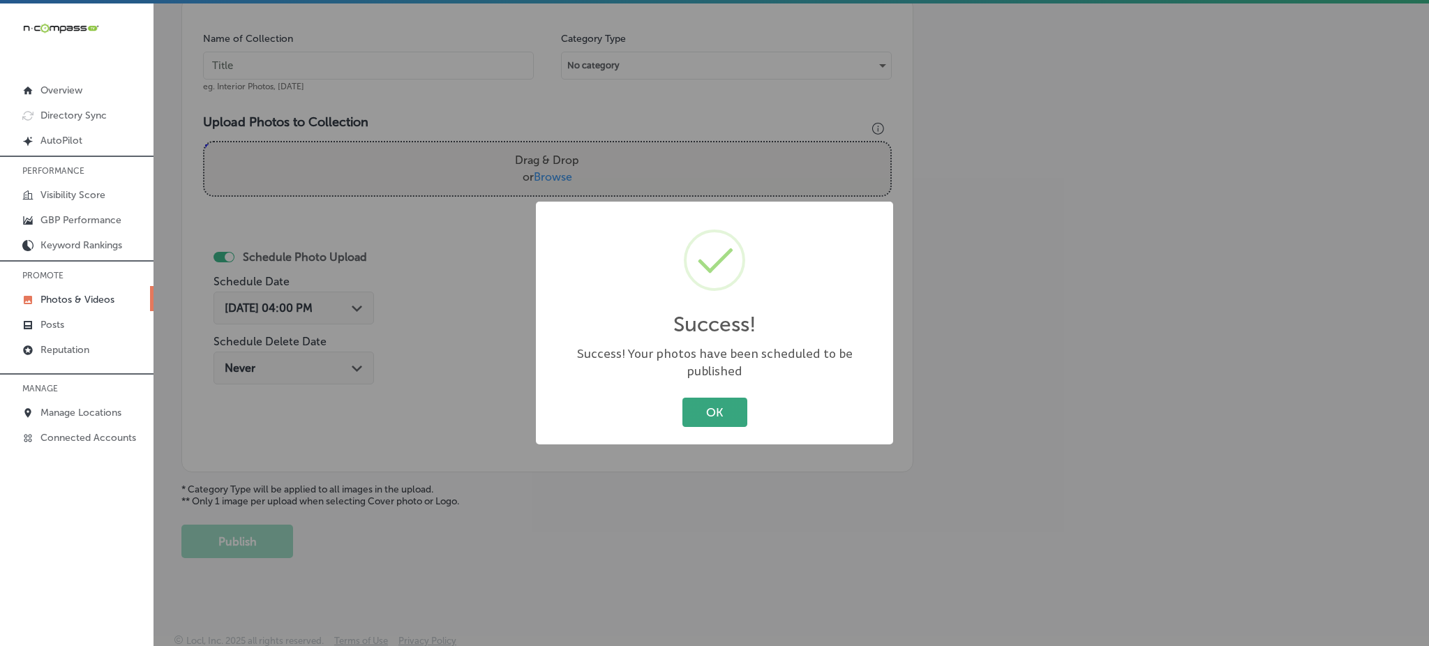
click at [716, 407] on button "OK" at bounding box center [715, 412] width 65 height 29
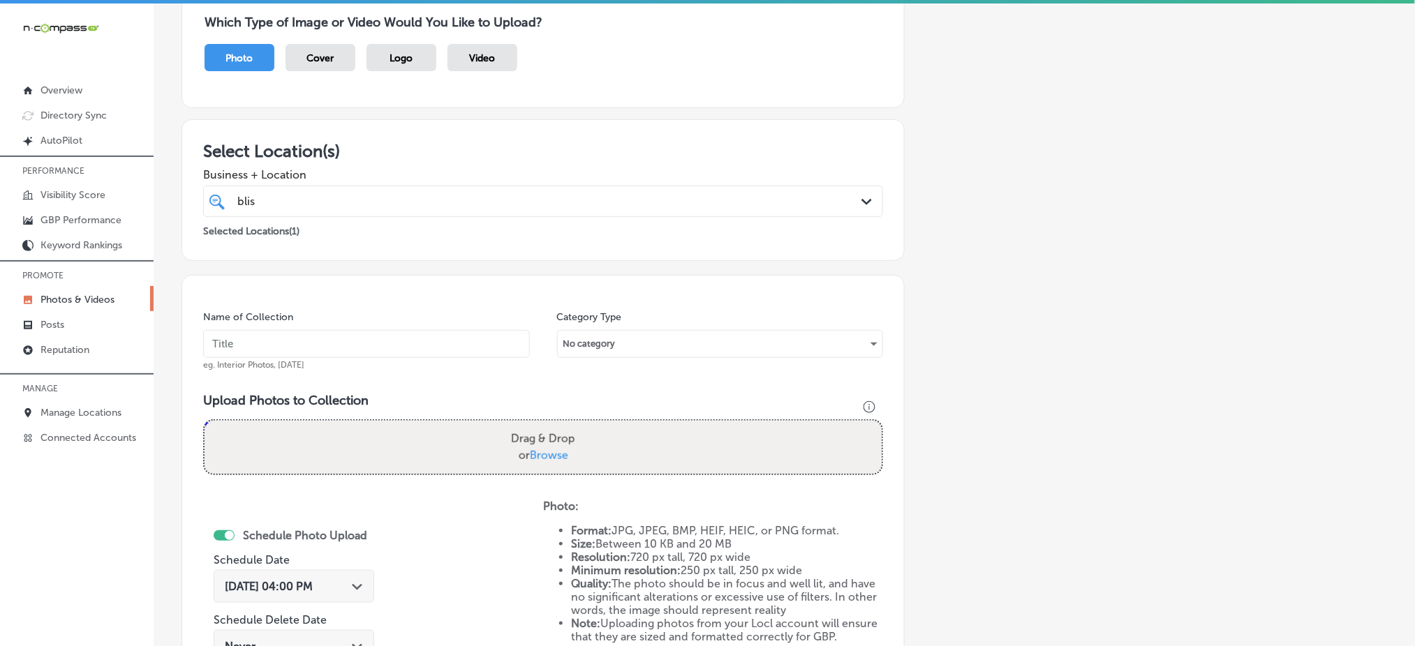
scroll to position [129, 0]
click at [363, 350] on input "text" at bounding box center [366, 345] width 327 height 28
paste input "blissful-touch-nov1"
type input "blissful-touch-nov3"
click at [555, 454] on span "Browse" at bounding box center [549, 455] width 38 height 13
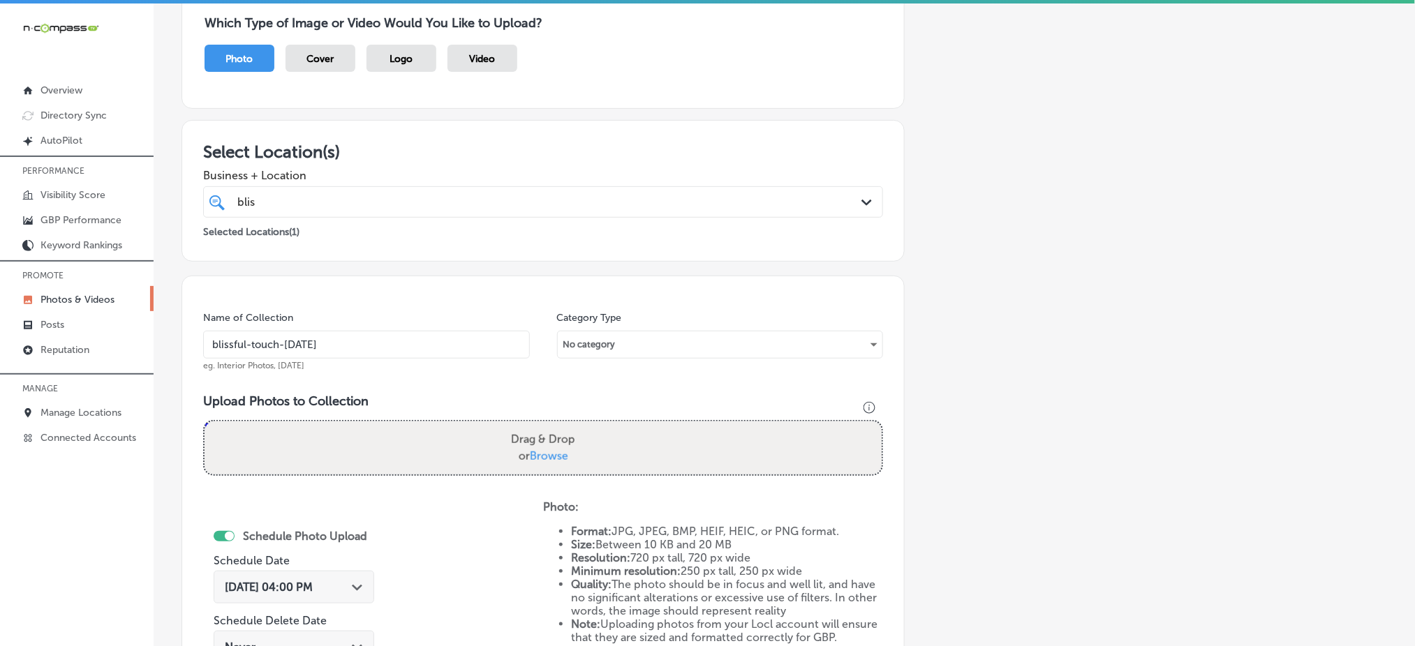
click at [555, 426] on input "Drag & Drop or Browse" at bounding box center [542, 424] width 677 height 4
type input "C:\fakepath\body-contouring-blissful-touch-aesthetics-hempstead-ny (7).png"
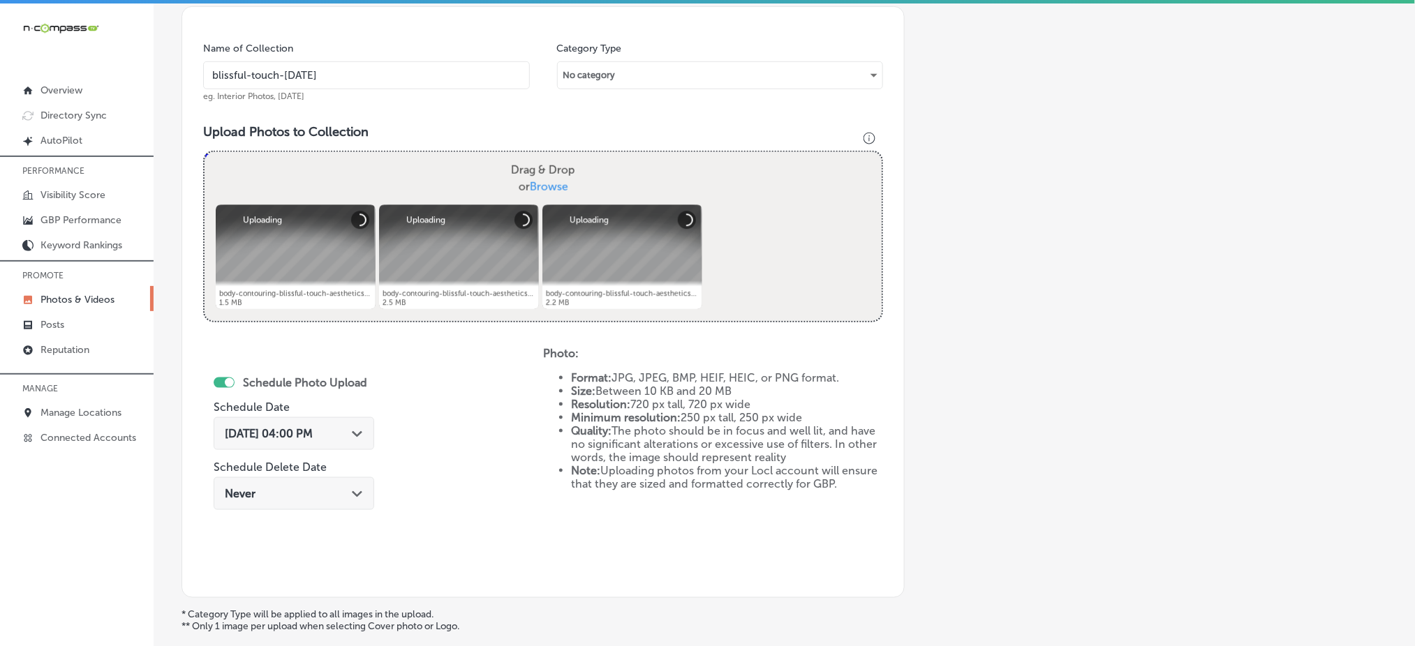
scroll to position [408, 0]
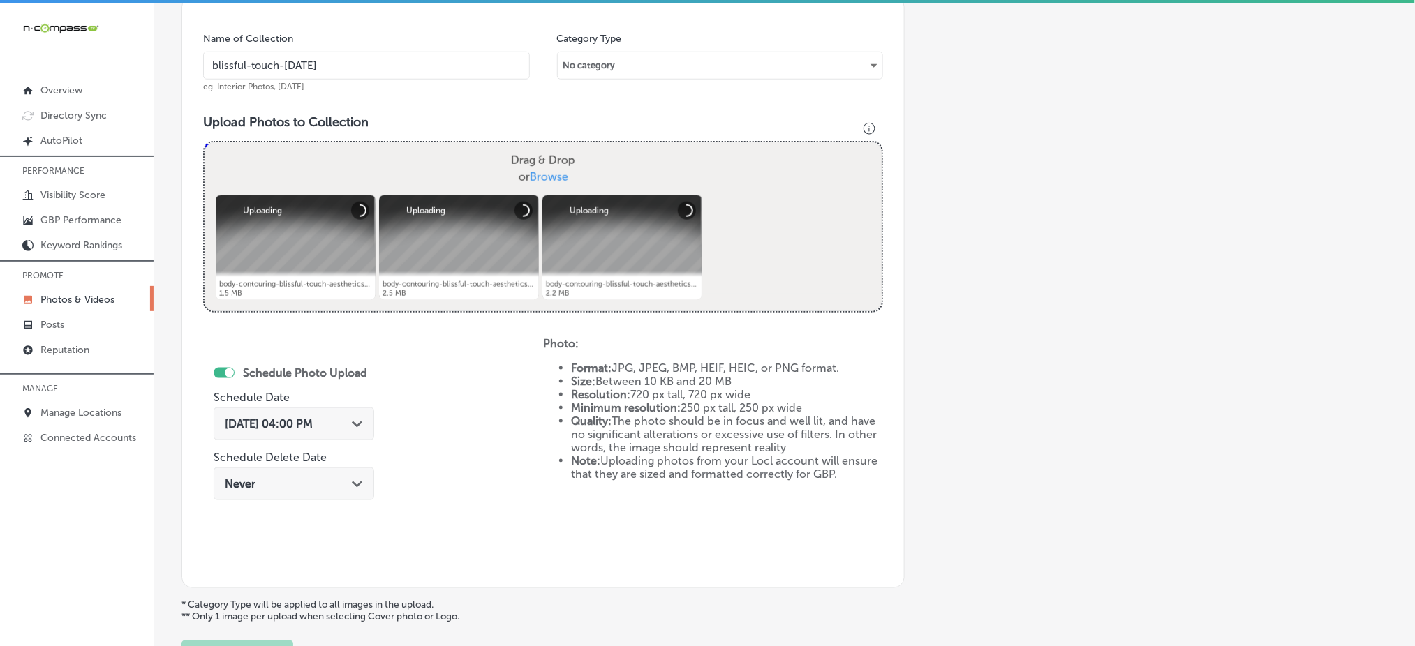
click at [313, 421] on span "Oct 7, 2025 04:00 PM" at bounding box center [269, 423] width 88 height 13
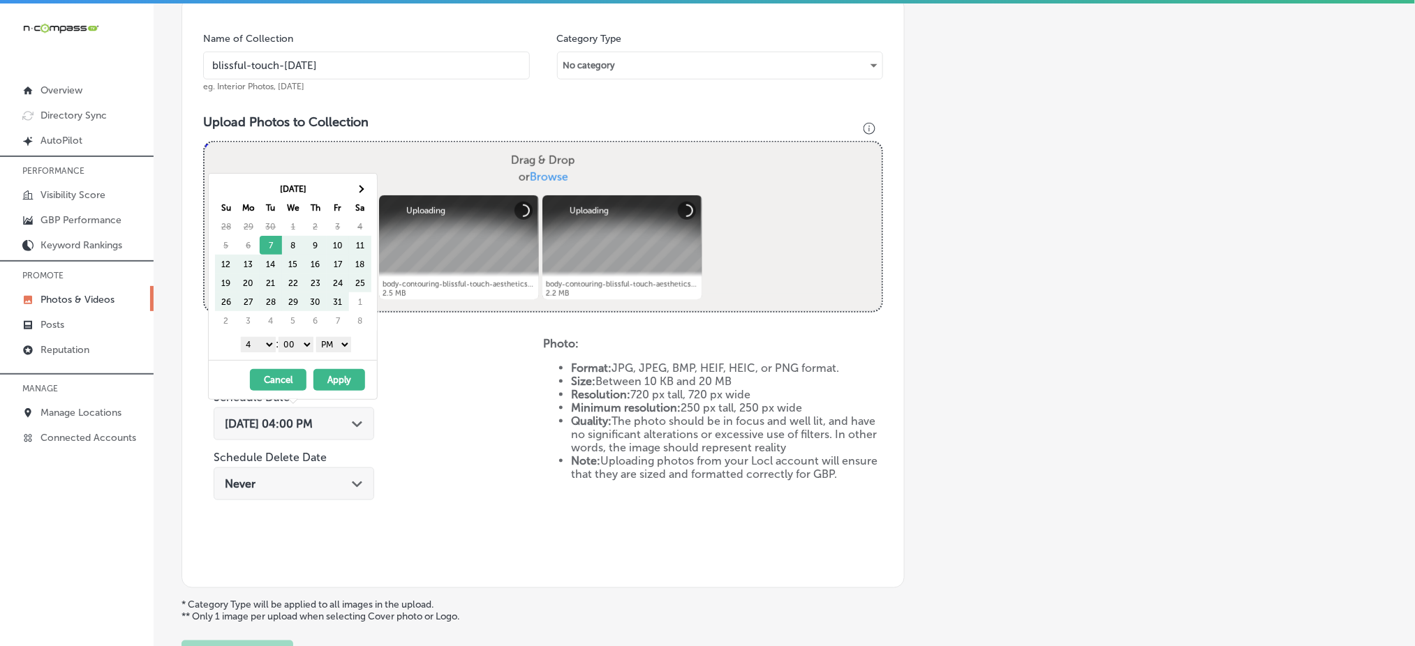
click at [359, 179] on table "Oct 2025 Su Mo Tu We Th Fr Sa 28 29 30 1 2 3 4 5 6 7 8 9 10 11 12 13 14 15 16 1…" at bounding box center [292, 254] width 157 height 151
click at [359, 177] on div "Oct 2025 Su Mo Tu We Th Fr Sa 28 29 30 1 2 3 4 5 6 7 8 9 10 11 12 13 14 15 16 1…" at bounding box center [293, 267] width 168 height 186
click at [359, 179] on th at bounding box center [360, 188] width 22 height 19
click at [258, 350] on select "1 2 3 4 5 6 7 8 9 10 11 12" at bounding box center [258, 344] width 35 height 15
click at [335, 387] on button "Apply" at bounding box center [339, 380] width 52 height 22
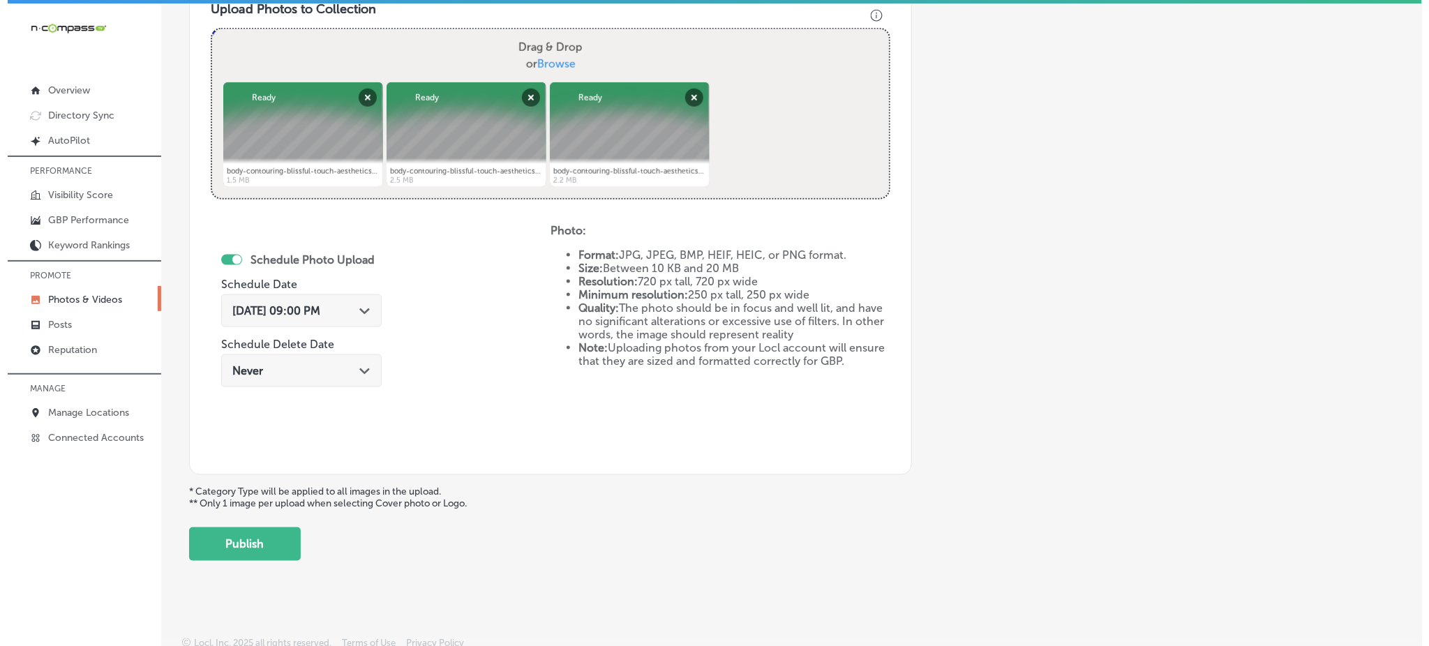
scroll to position [525, 0]
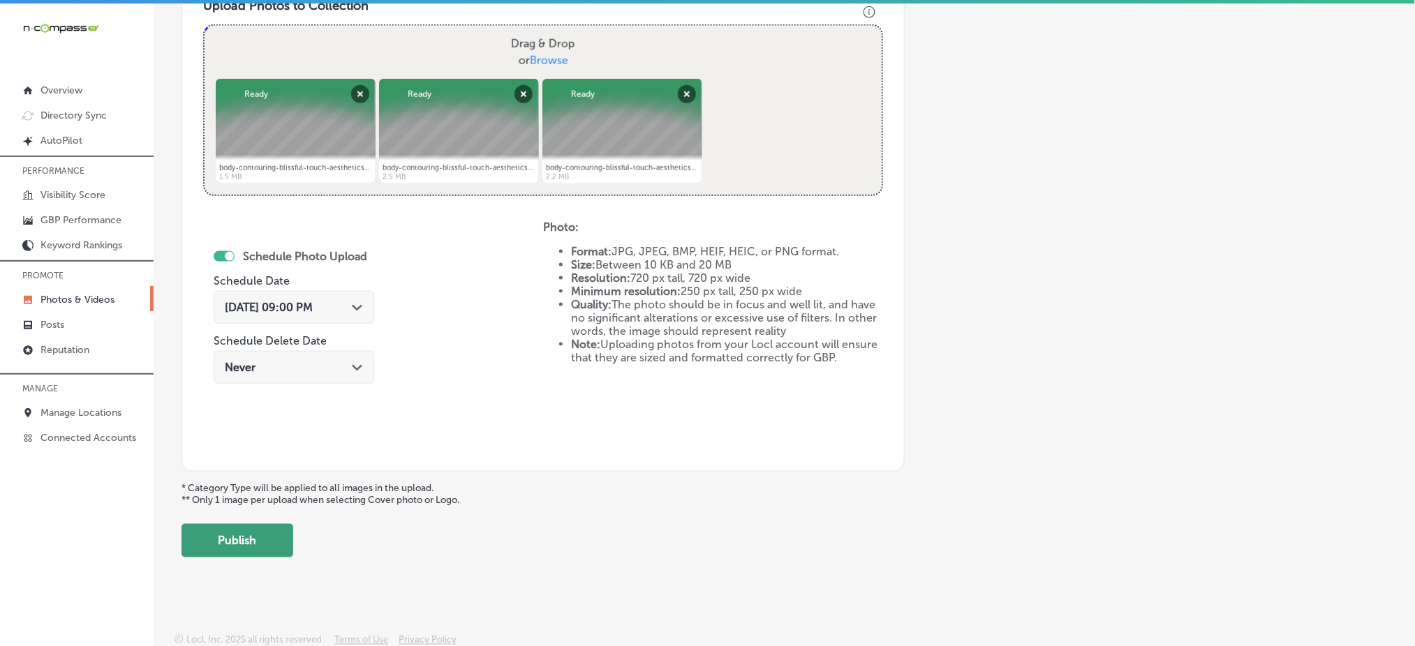
click at [258, 537] on button "Publish" at bounding box center [237, 540] width 112 height 33
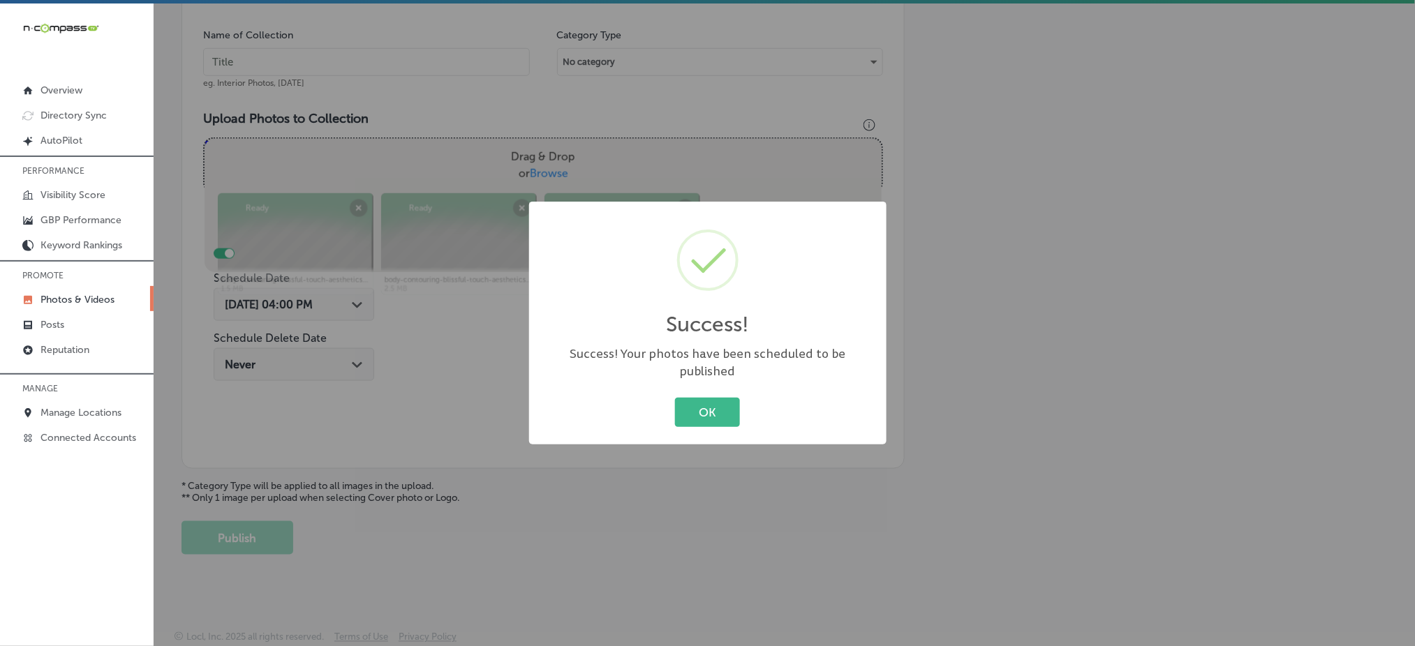
scroll to position [408, 0]
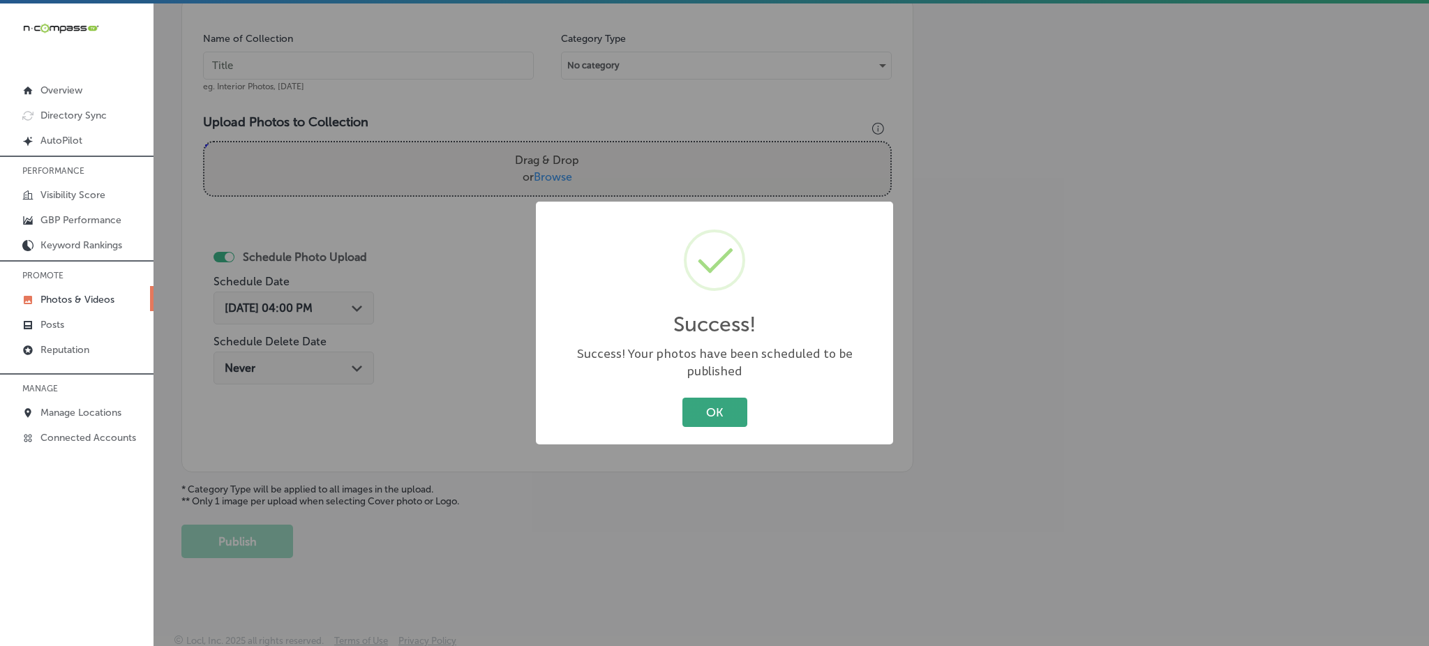
click at [724, 406] on button "OK" at bounding box center [715, 412] width 65 height 29
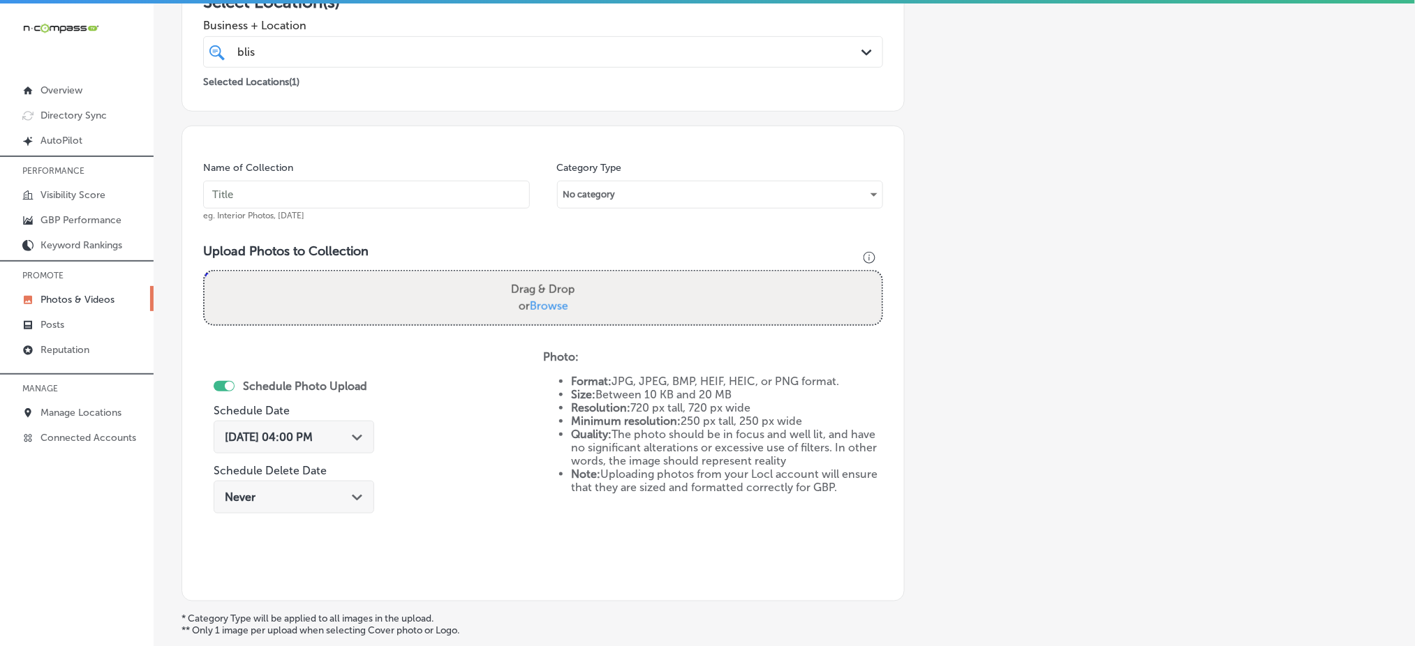
scroll to position [129, 0]
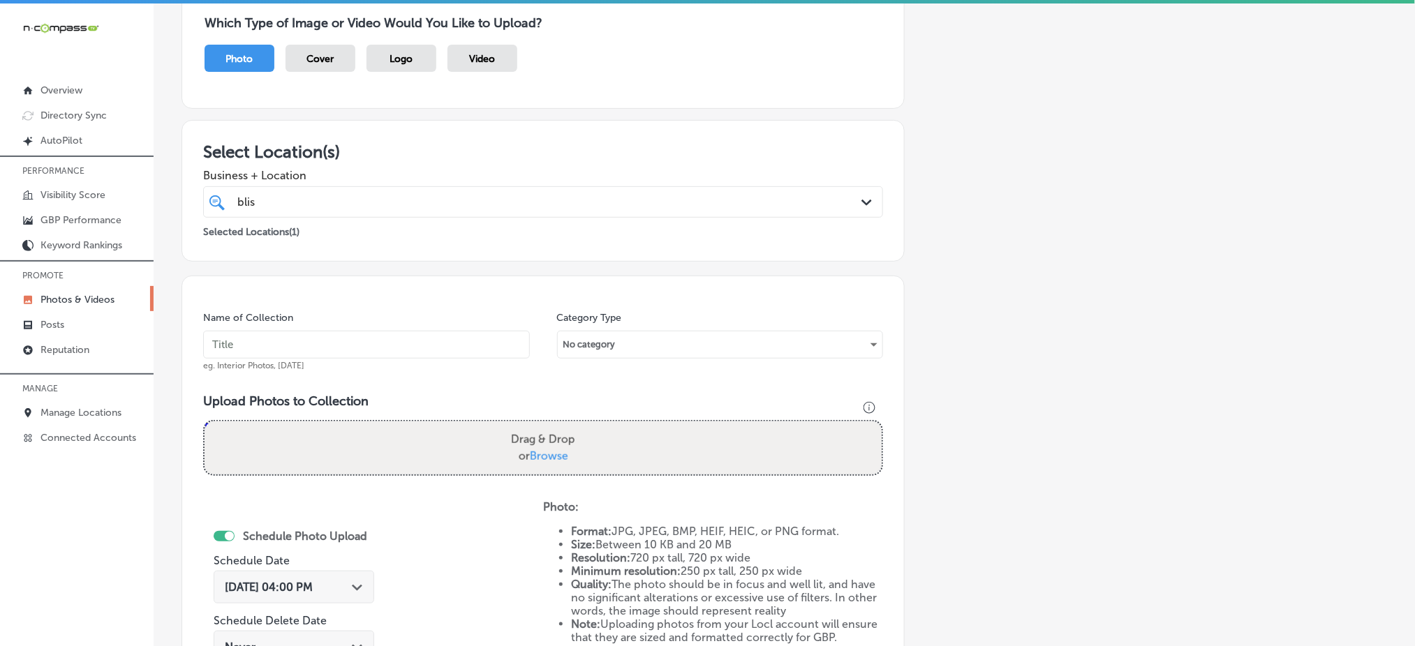
click at [371, 350] on input "text" at bounding box center [366, 345] width 327 height 28
paste input "blissful-touch-nov1"
type input "blissful-touch-nov4"
click at [536, 452] on span "Browse" at bounding box center [549, 455] width 38 height 13
click at [536, 426] on input "Drag & Drop or Browse" at bounding box center [542, 424] width 677 height 4
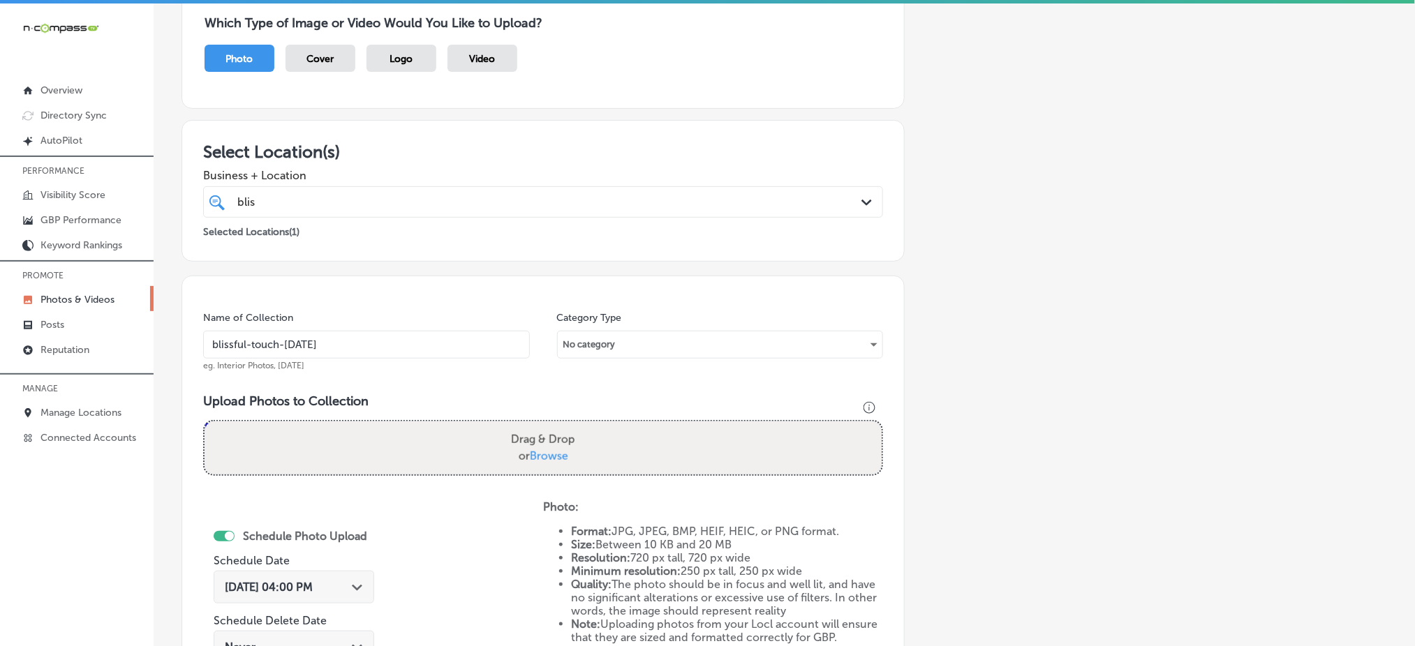
type input "C:\fakepath\body-contouring-blissful-touch-aesthetics-hempstead-ny (10).png"
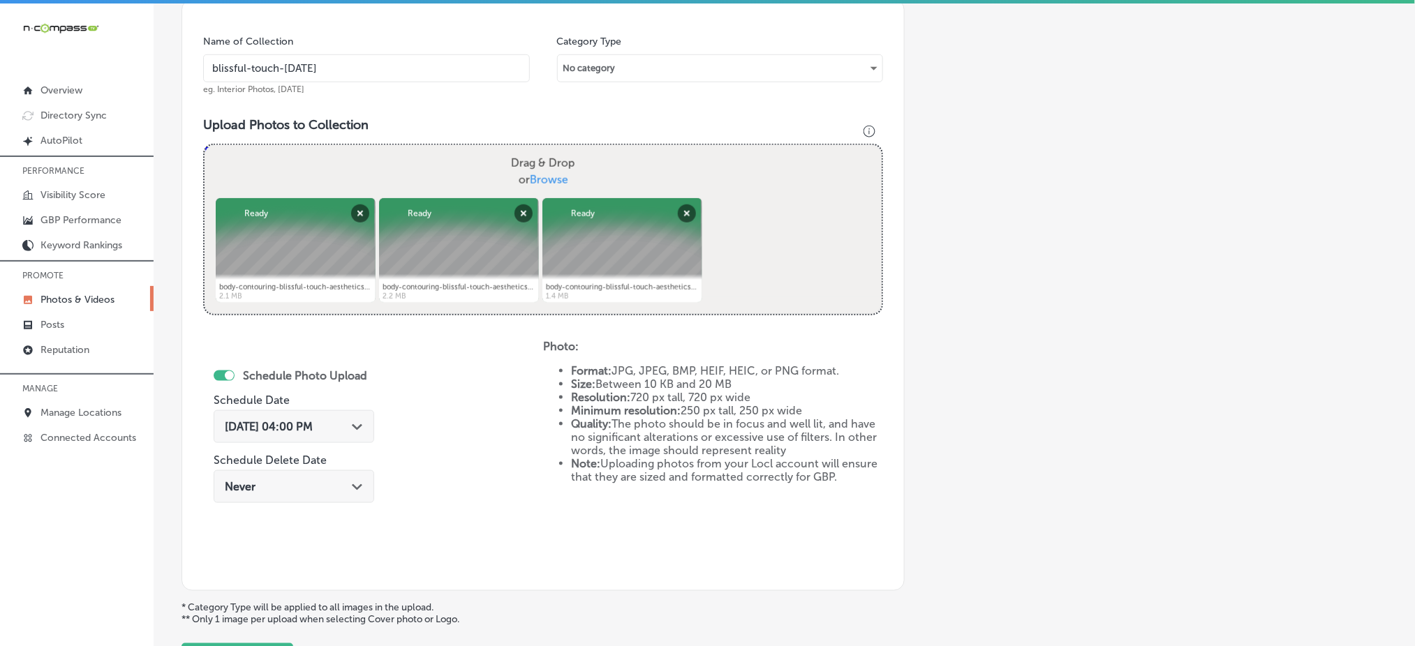
scroll to position [408, 0]
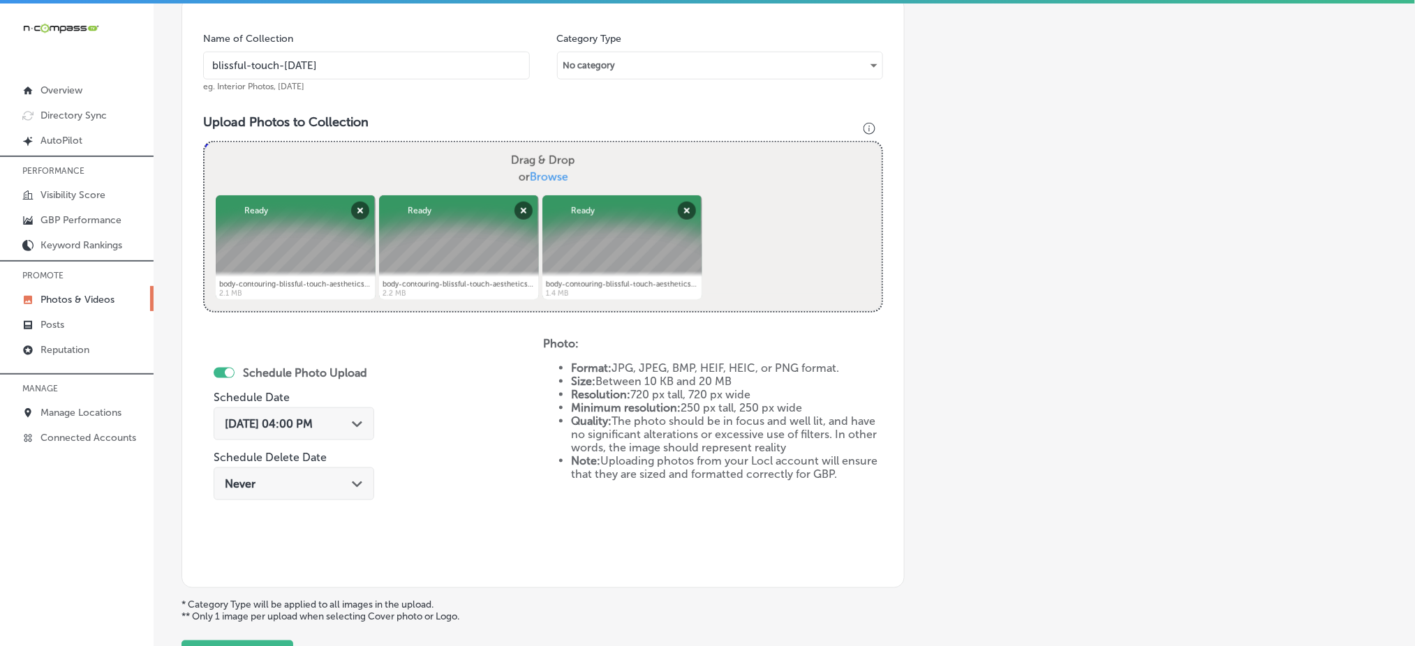
click at [303, 425] on span "Oct 7, 2025 04:00 PM" at bounding box center [269, 423] width 88 height 13
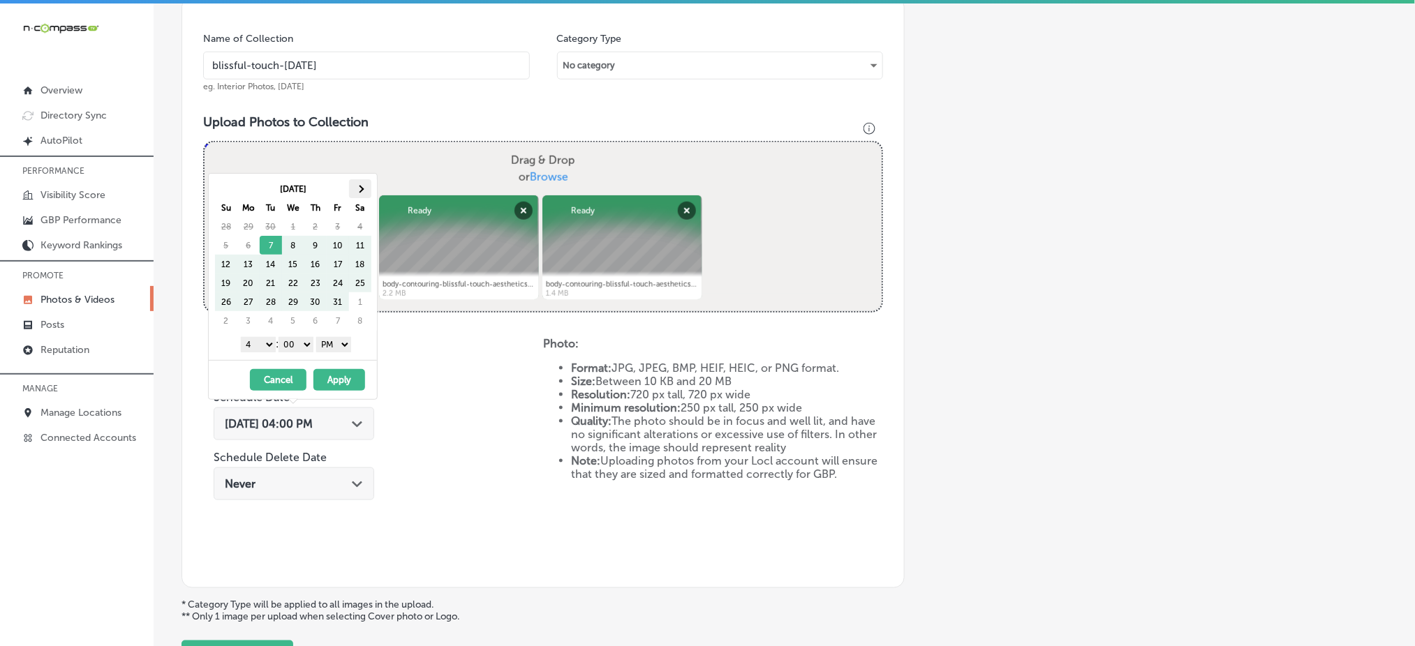
click at [359, 181] on th at bounding box center [360, 188] width 22 height 19
click at [269, 340] on select "1 2 3 4 5 6 7 8 9 10 11 12" at bounding box center [258, 344] width 35 height 15
click at [346, 368] on div "11/25/2025 - 11/25/2025 Cancel Apply" at bounding box center [293, 379] width 168 height 39
click at [346, 375] on button "Apply" at bounding box center [339, 380] width 52 height 22
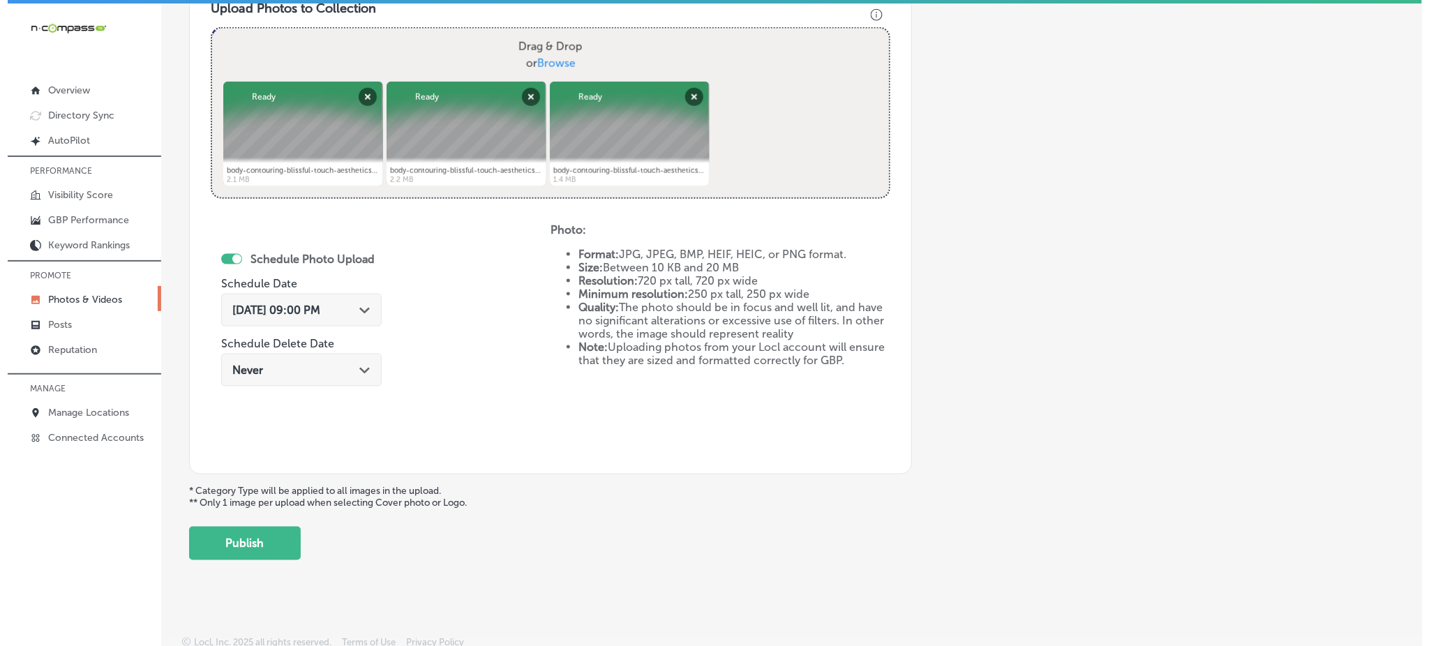
scroll to position [525, 0]
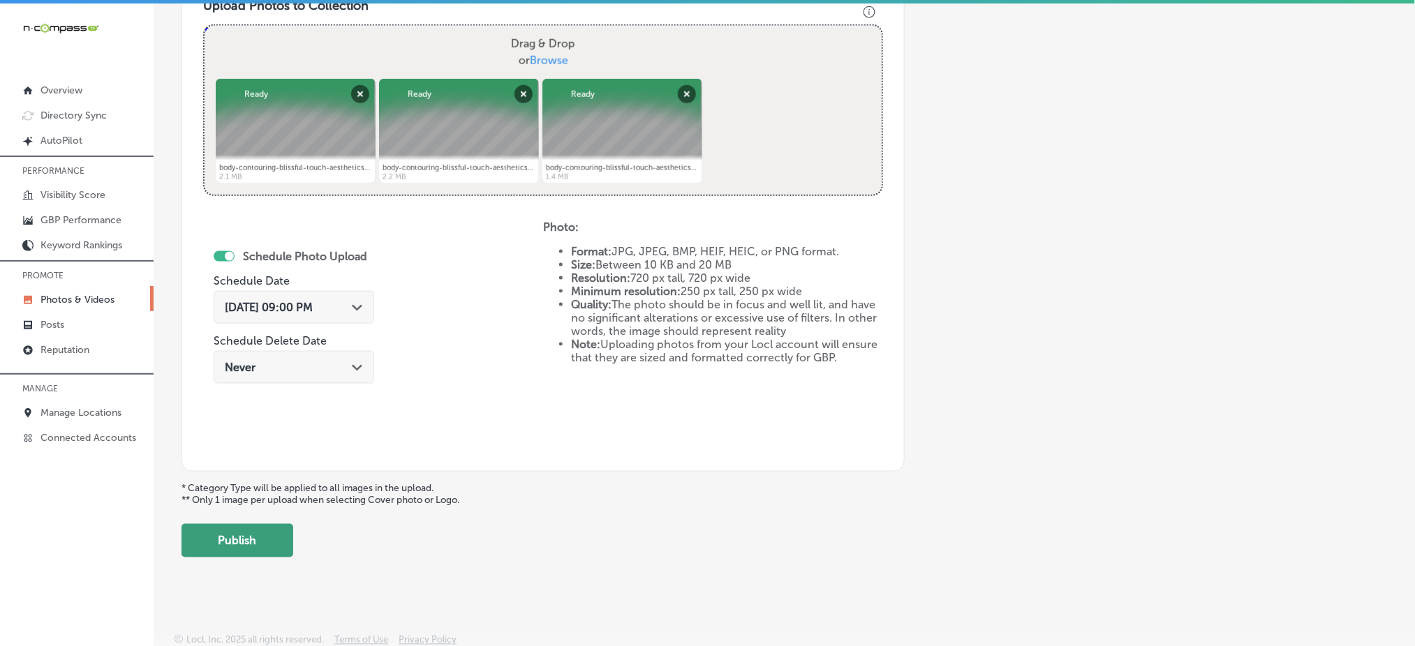
click at [253, 526] on button "Publish" at bounding box center [237, 540] width 112 height 33
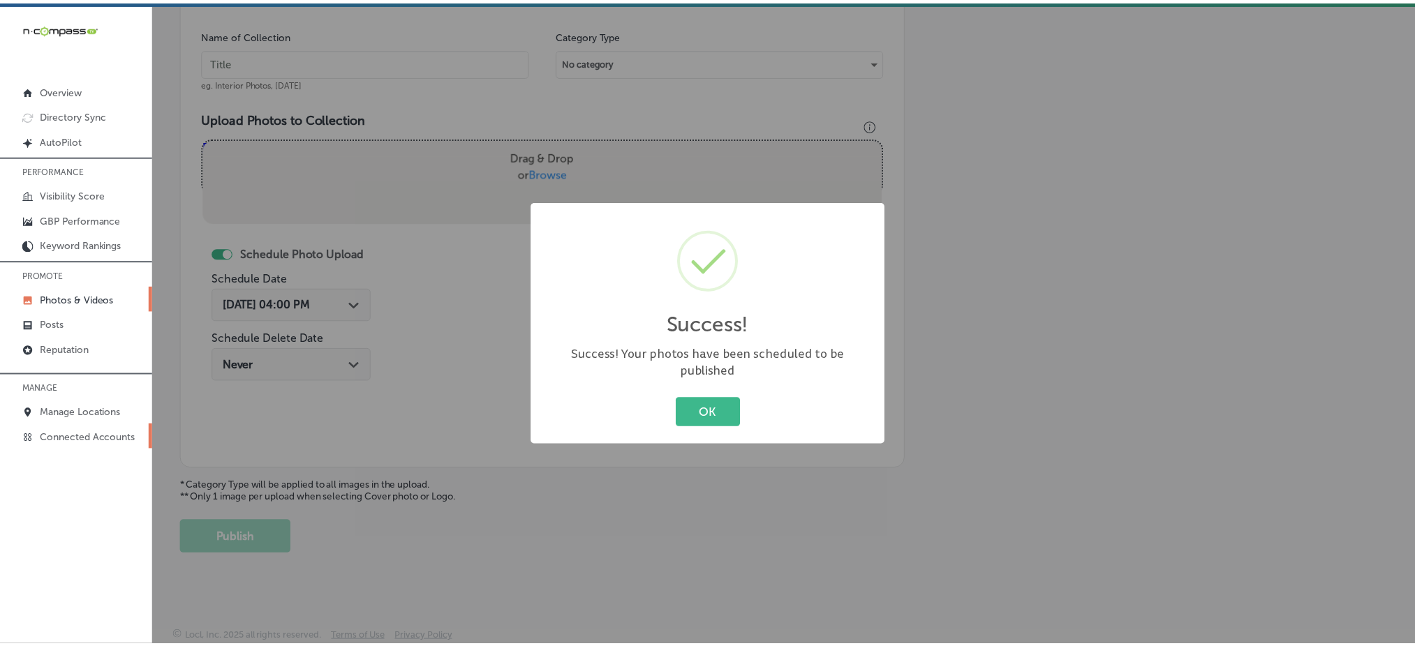
scroll to position [408, 0]
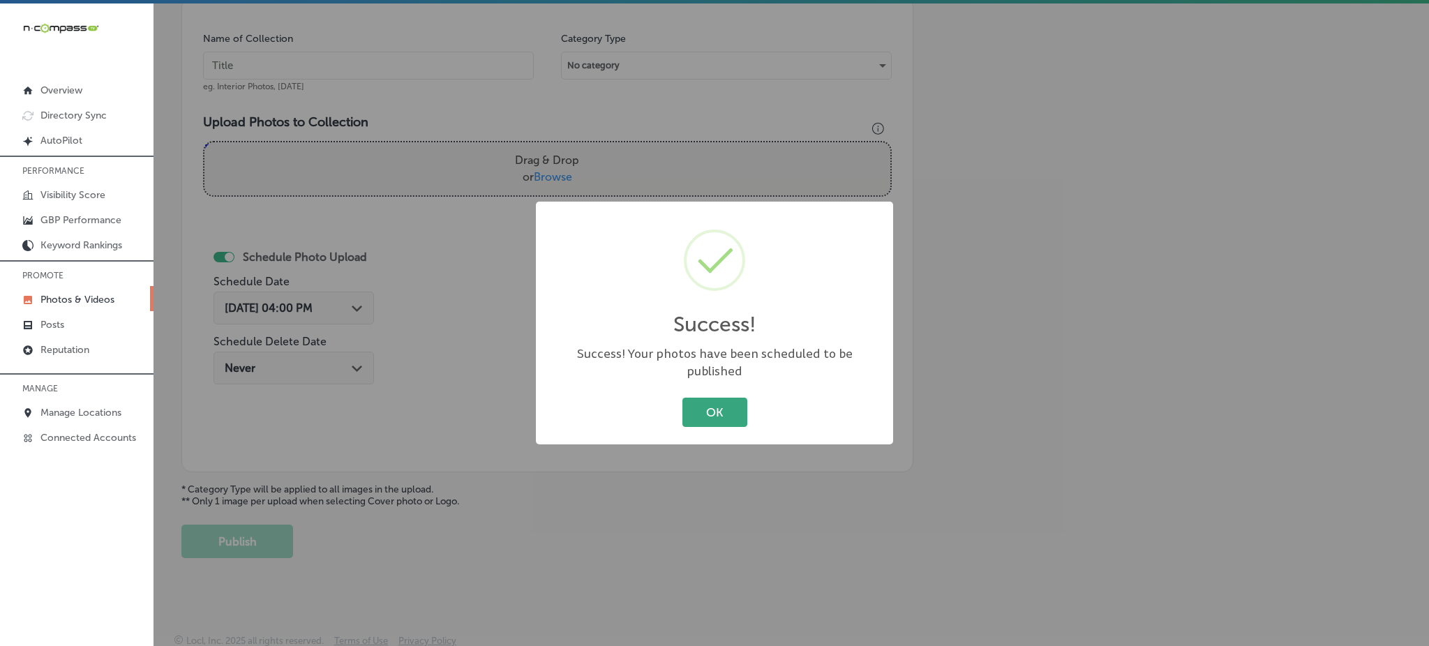
click at [729, 403] on button "OK" at bounding box center [715, 412] width 65 height 29
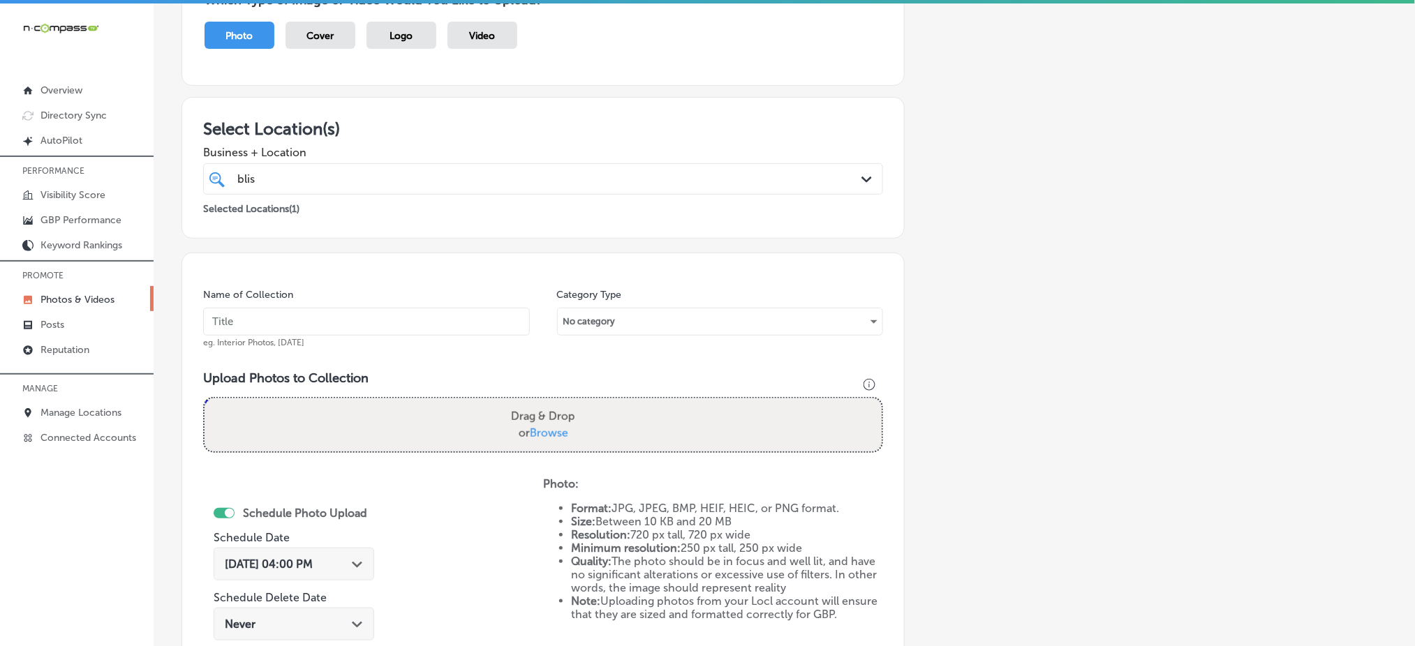
scroll to position [36, 0]
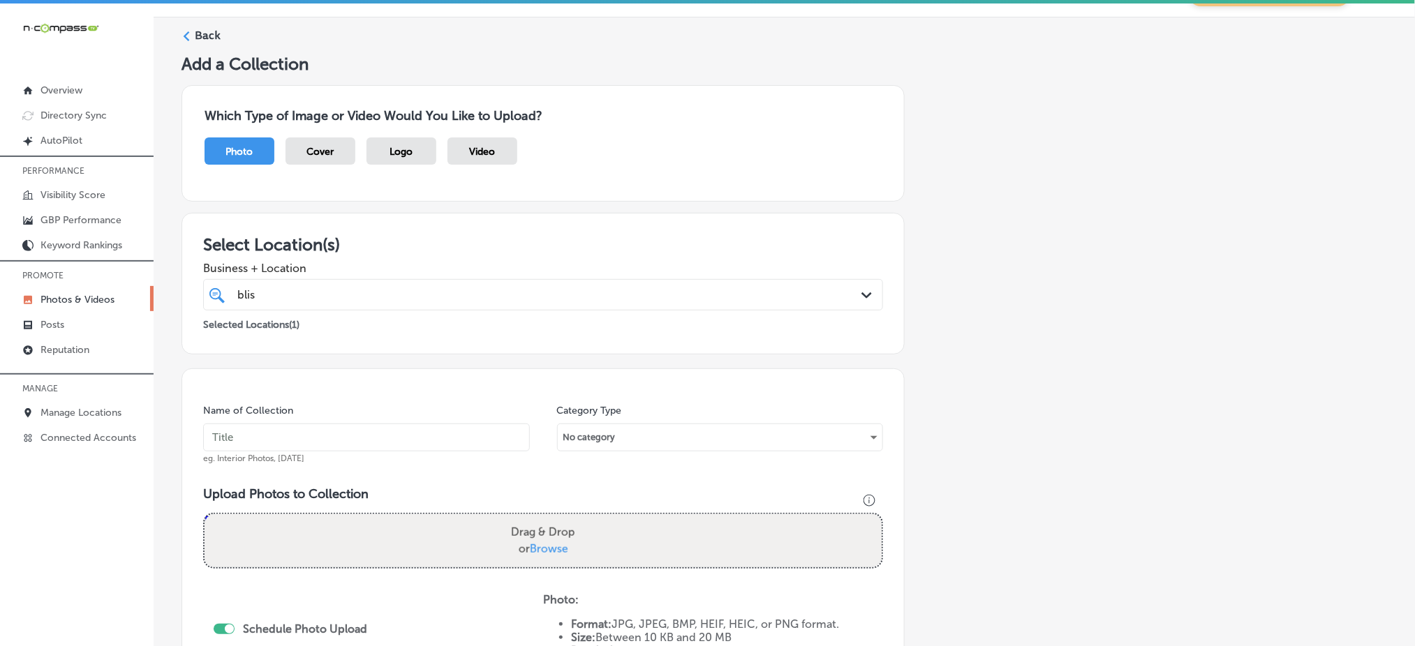
click at [295, 430] on input "text" at bounding box center [366, 438] width 327 height 28
paste input "blissful-touch-nov1"
click at [295, 430] on input "blissful-touch-dec1" at bounding box center [366, 438] width 327 height 28
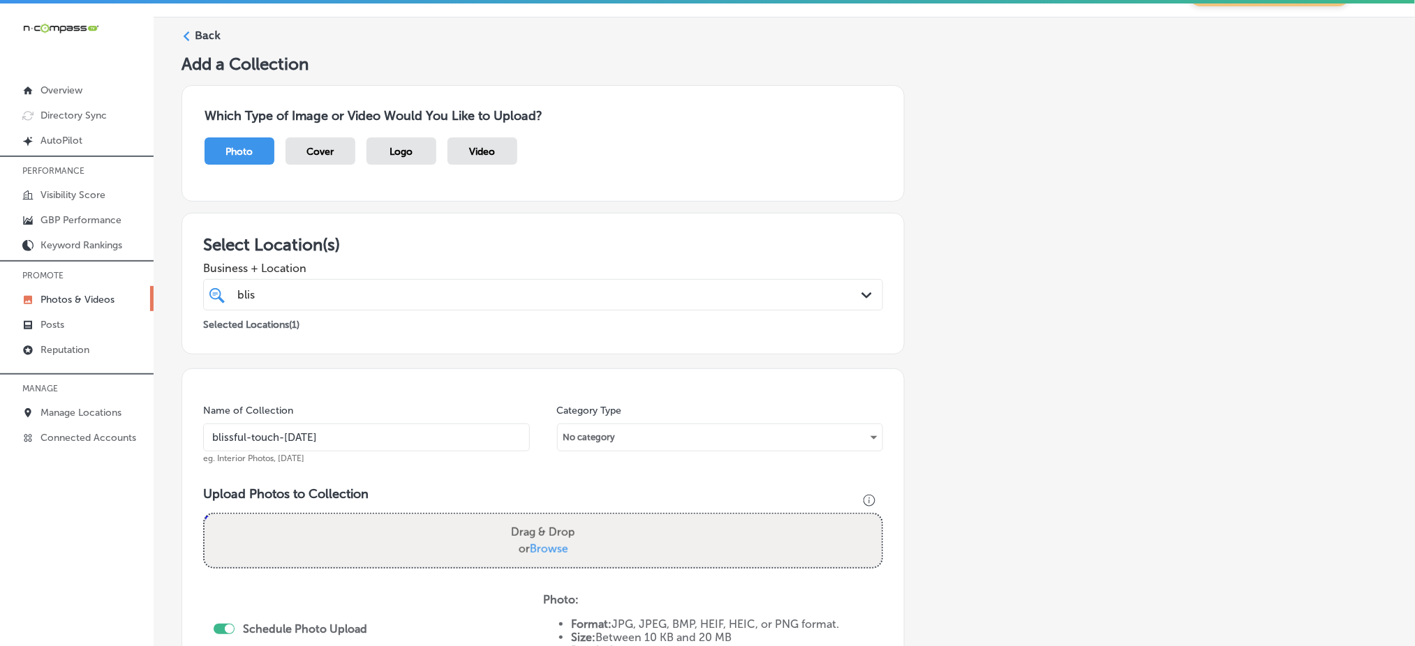
click at [295, 430] on input "blissful-touch-dec1" at bounding box center [366, 438] width 327 height 28
type input "blissful-touch-dec1"
click at [548, 539] on label "Drag & Drop or Browse" at bounding box center [542, 541] width 75 height 45
click at [548, 519] on input "Drag & Drop or Browse" at bounding box center [542, 516] width 677 height 4
type input "C:\fakepath\facial-treatments-blissful-touch-aesthetics-hempstead-ny (1).png"
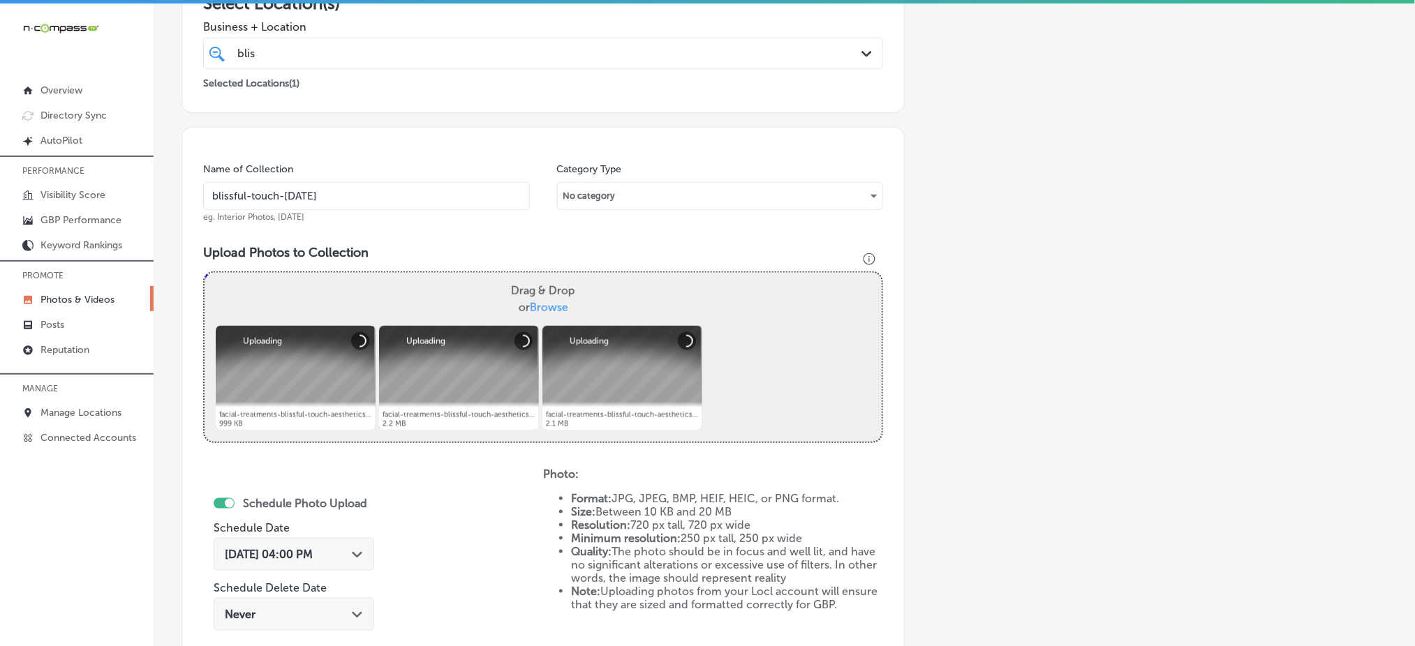
scroll to position [408, 0]
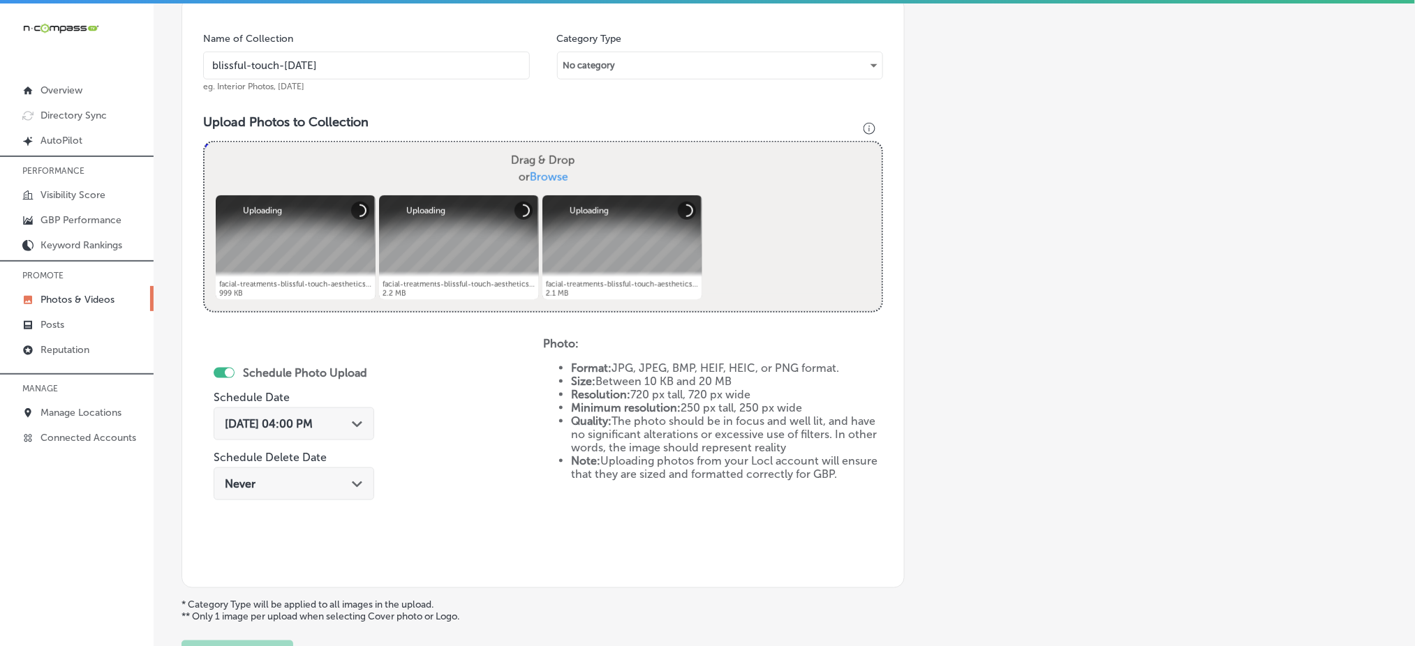
click at [313, 422] on span "Oct 7, 2025 04:00 PM" at bounding box center [269, 423] width 88 height 13
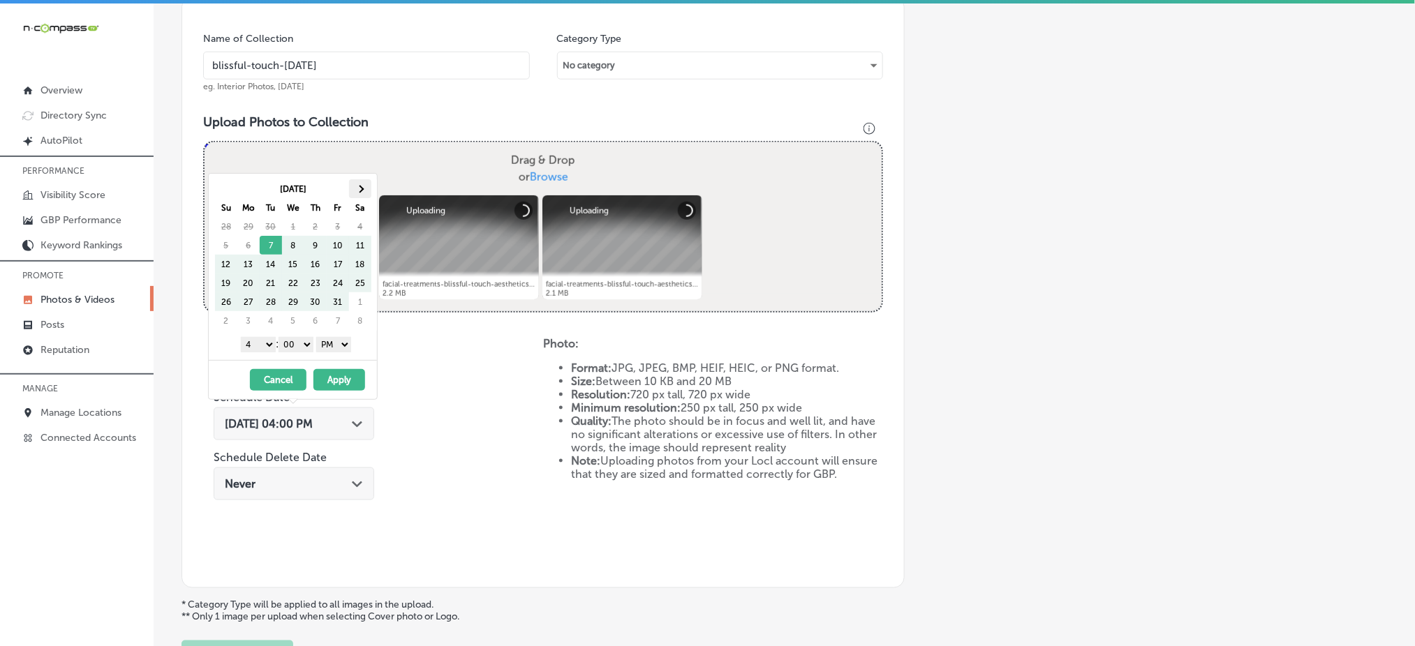
click at [357, 193] on th at bounding box center [360, 188] width 22 height 19
click at [258, 349] on select "1 2 3 4 5 6 7 8 9 10 11 12" at bounding box center [258, 344] width 35 height 15
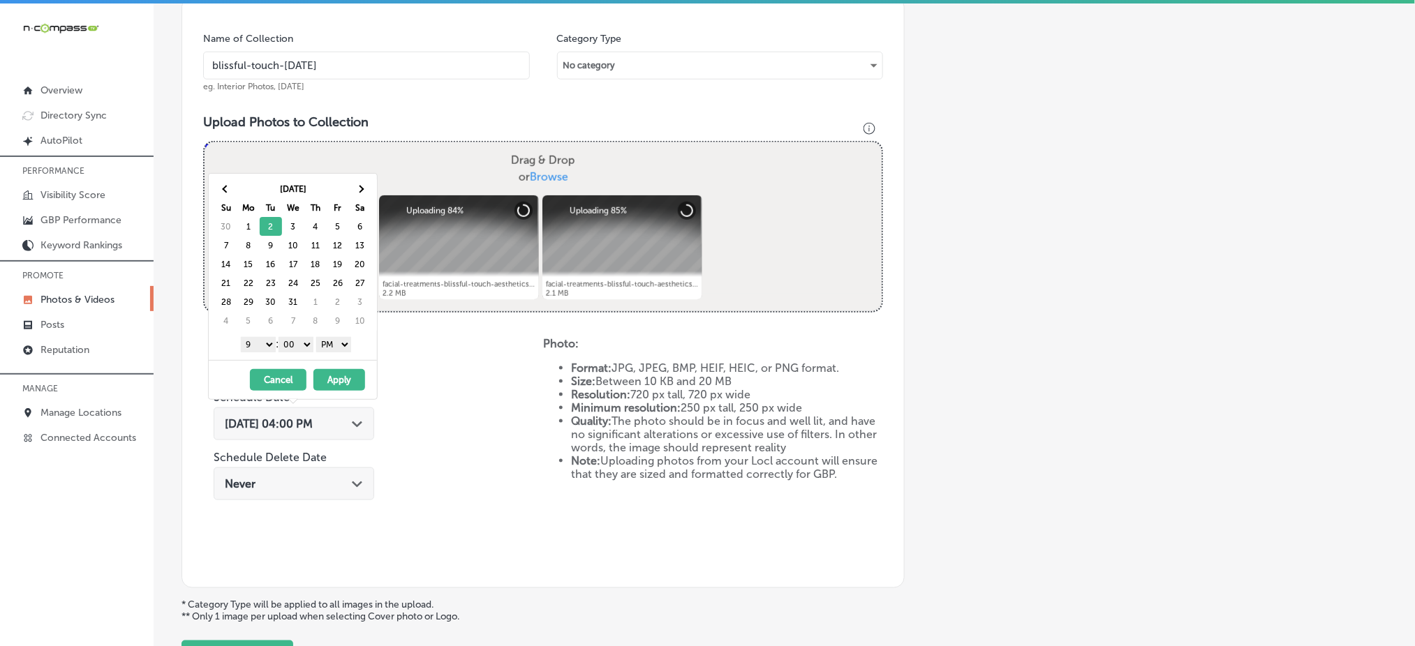
click at [335, 378] on button "Apply" at bounding box center [339, 380] width 52 height 22
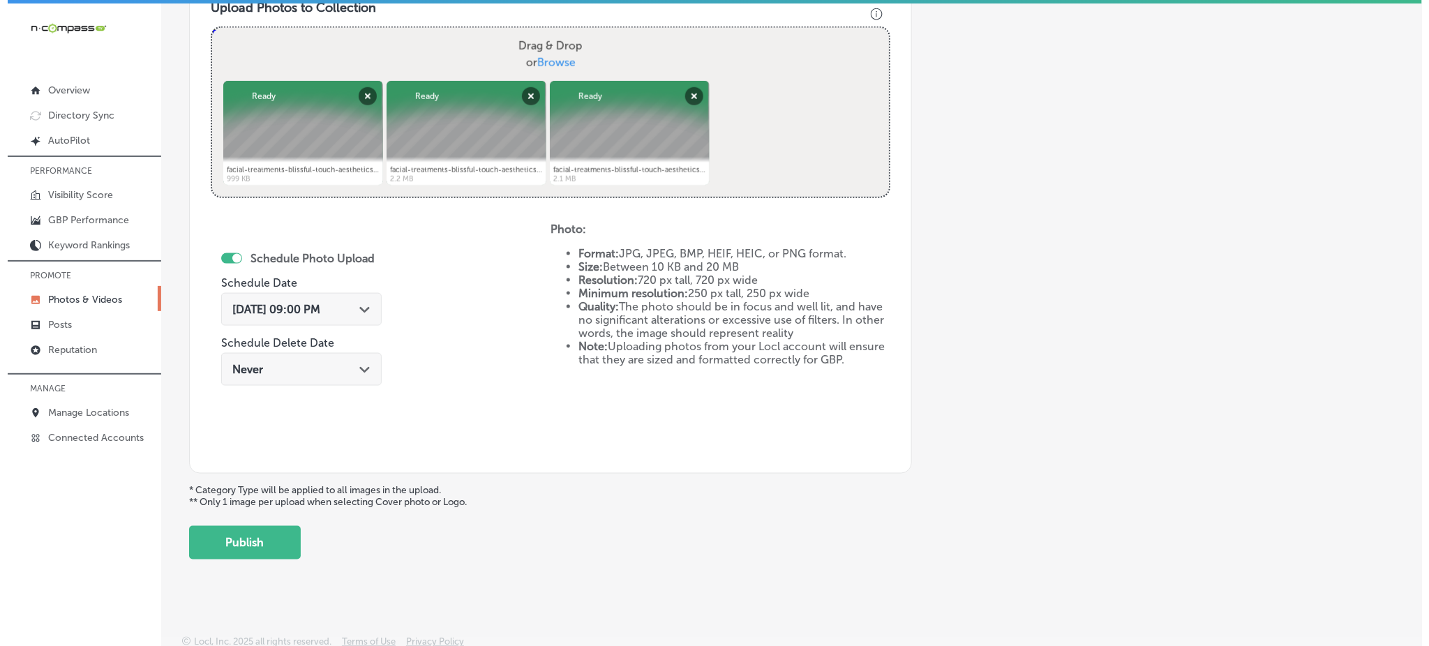
scroll to position [525, 0]
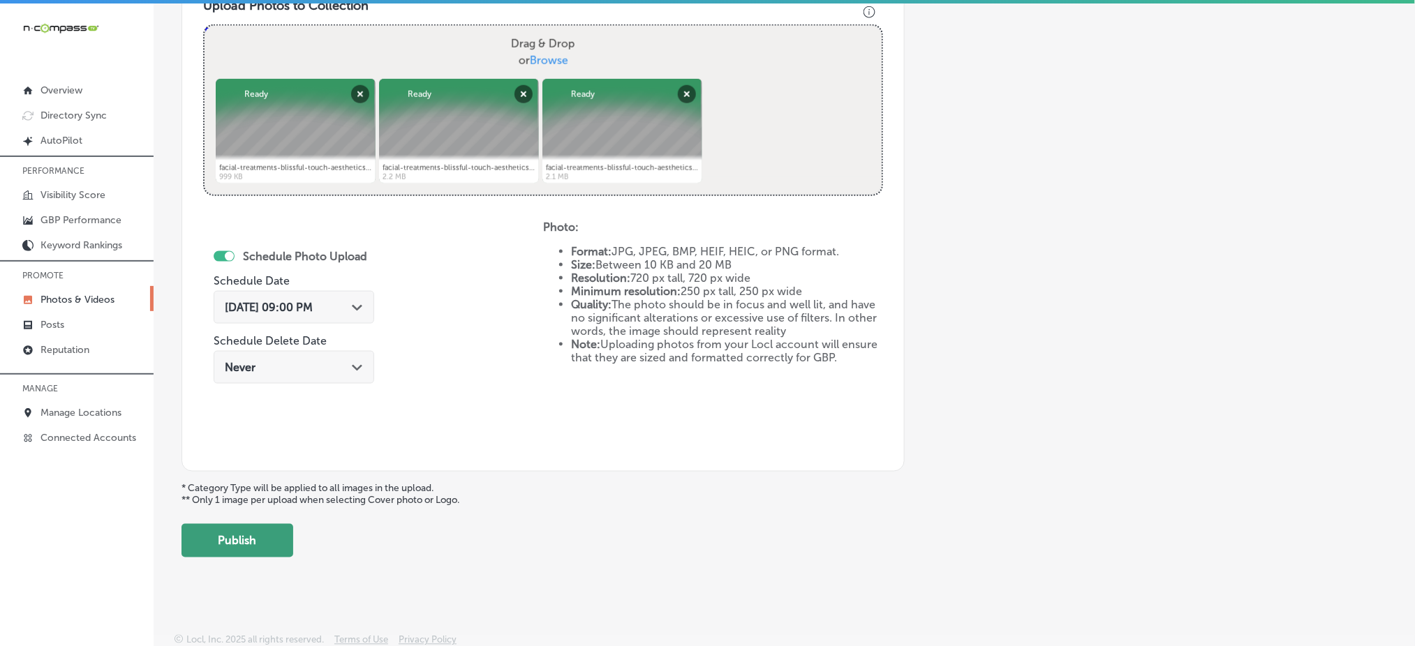
click at [239, 540] on button "Publish" at bounding box center [237, 540] width 112 height 33
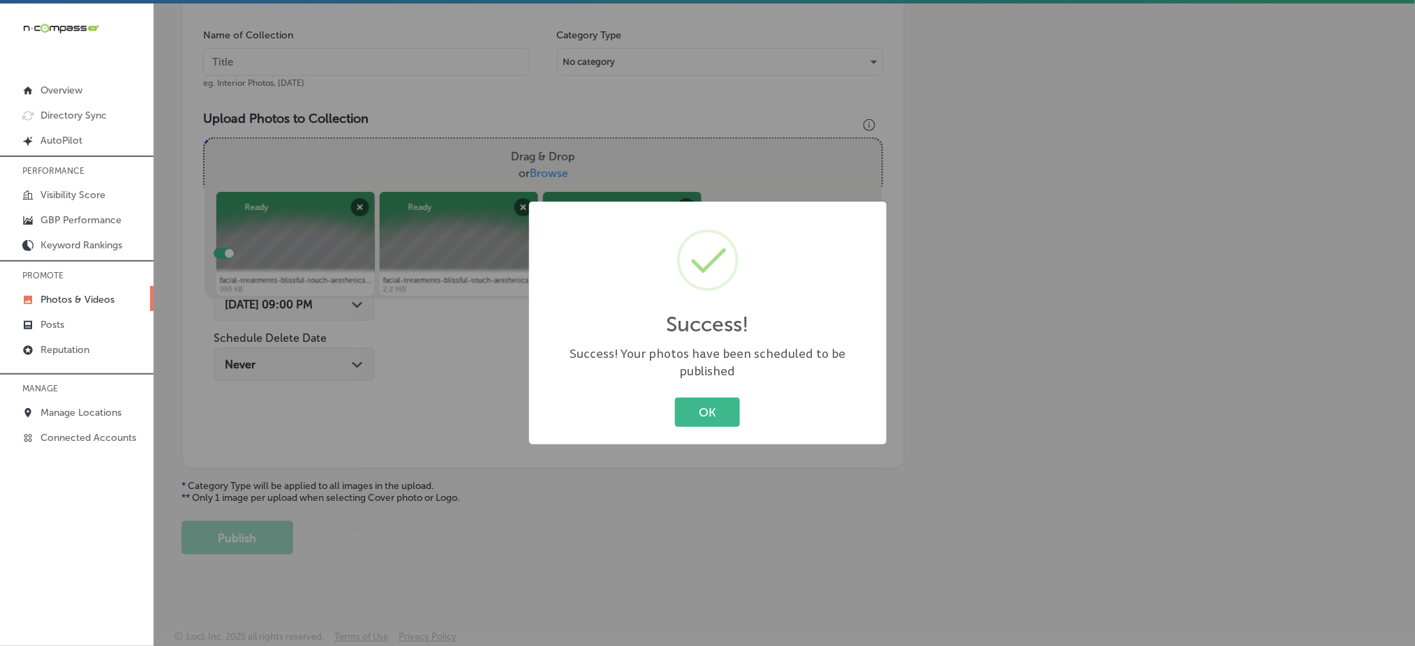
scroll to position [408, 0]
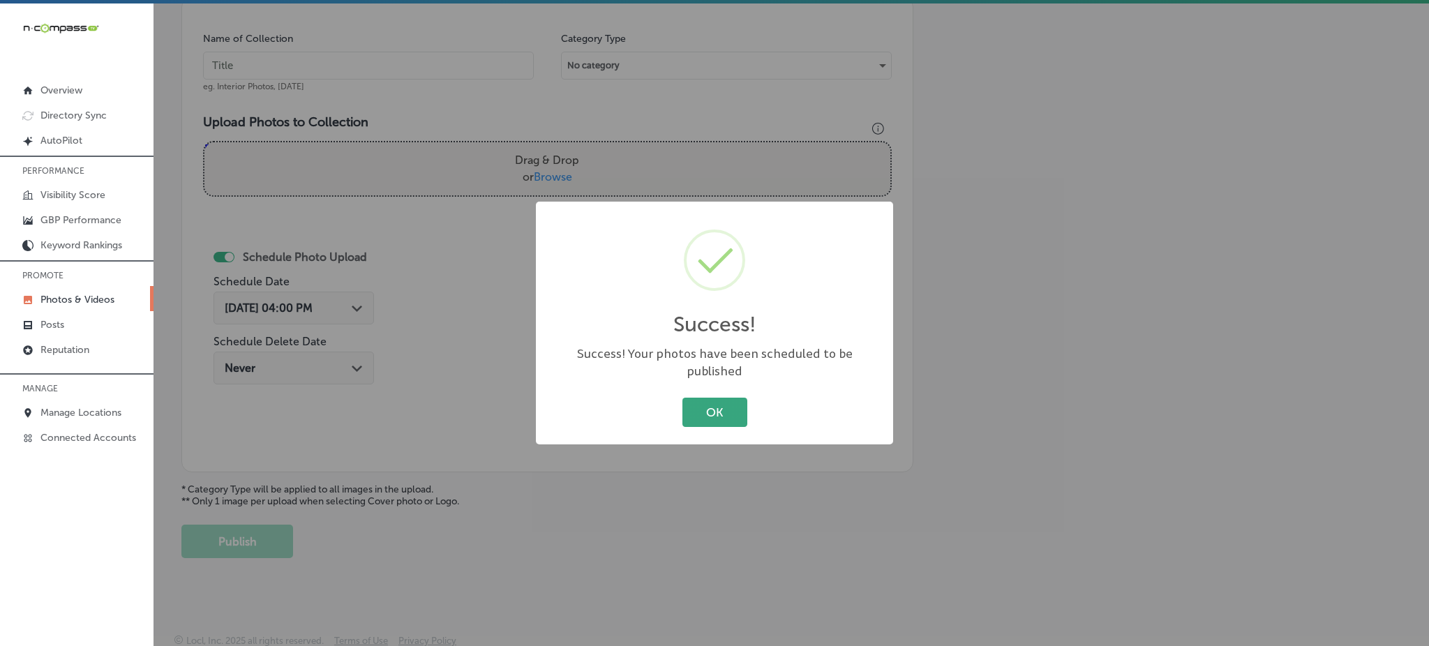
click at [729, 413] on button "OK" at bounding box center [715, 412] width 65 height 29
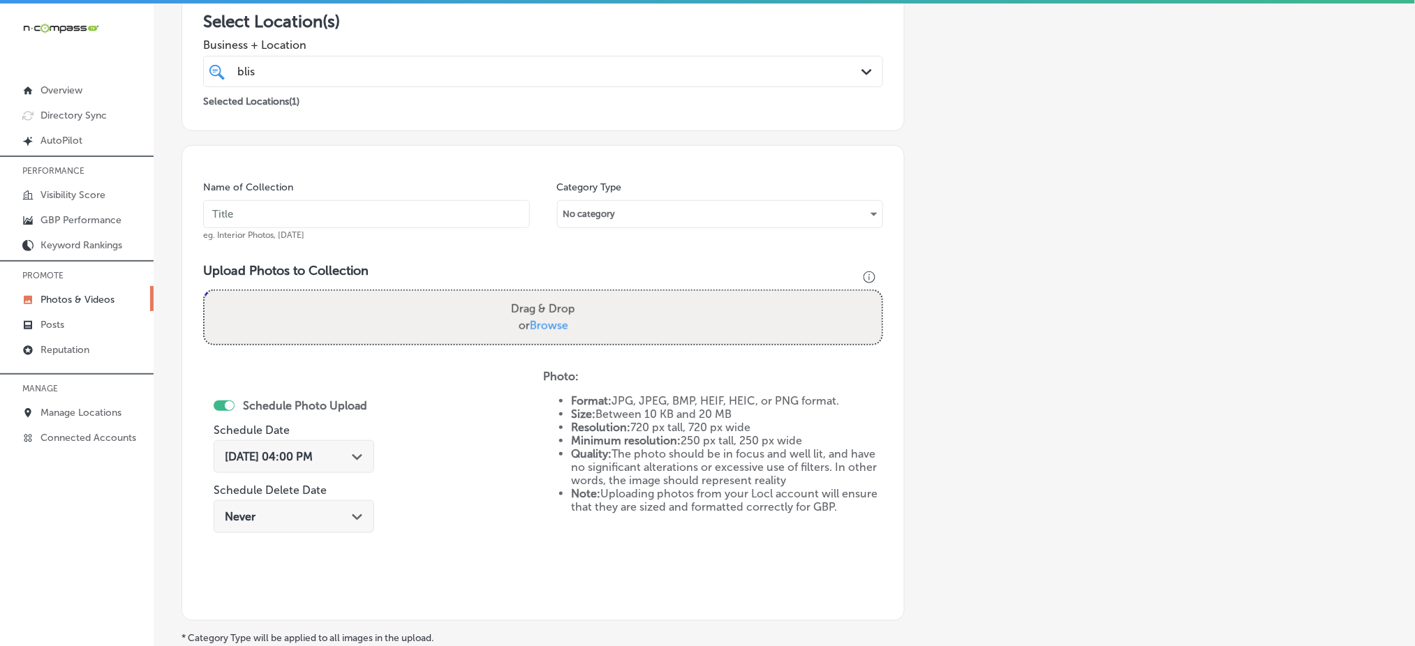
scroll to position [129, 0]
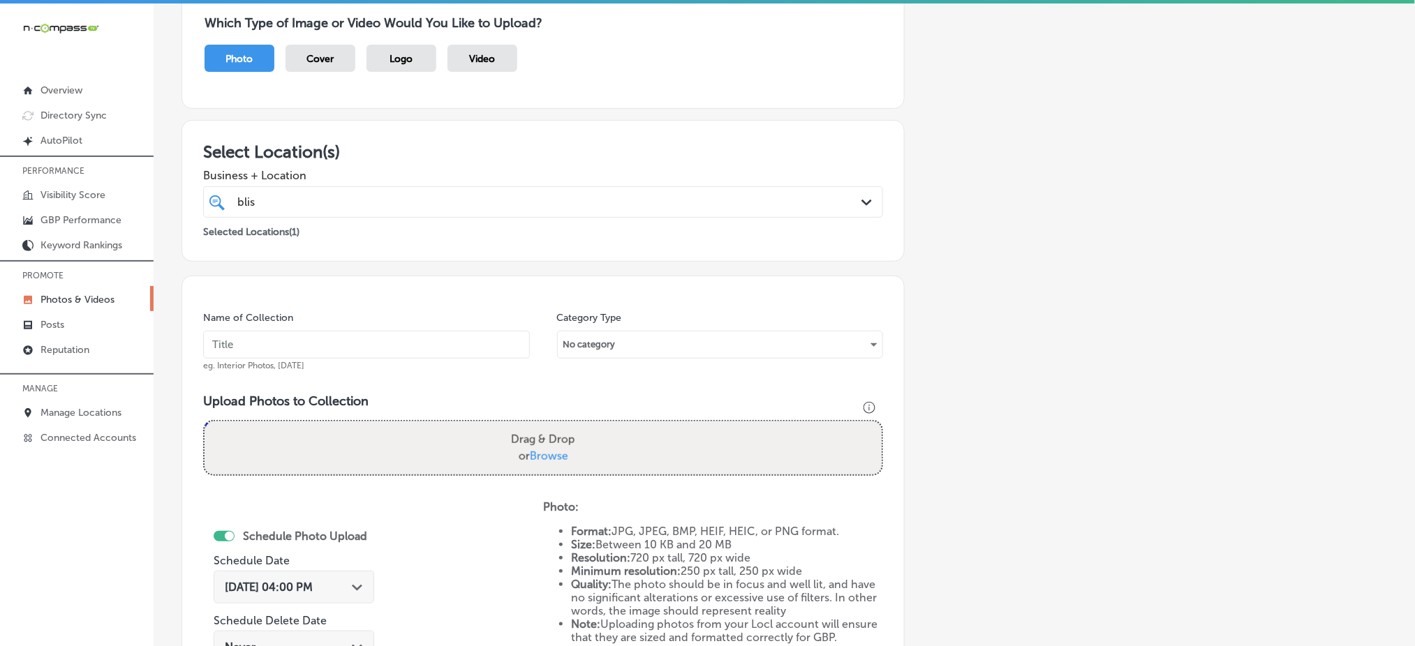
click at [366, 338] on input "text" at bounding box center [366, 345] width 327 height 28
paste input "blissful-touch-dec1"
type input "blissful-touch-dec2"
click at [552, 452] on span "Browse" at bounding box center [549, 455] width 38 height 13
click at [552, 426] on input "Drag & Drop or Browse" at bounding box center [542, 424] width 677 height 4
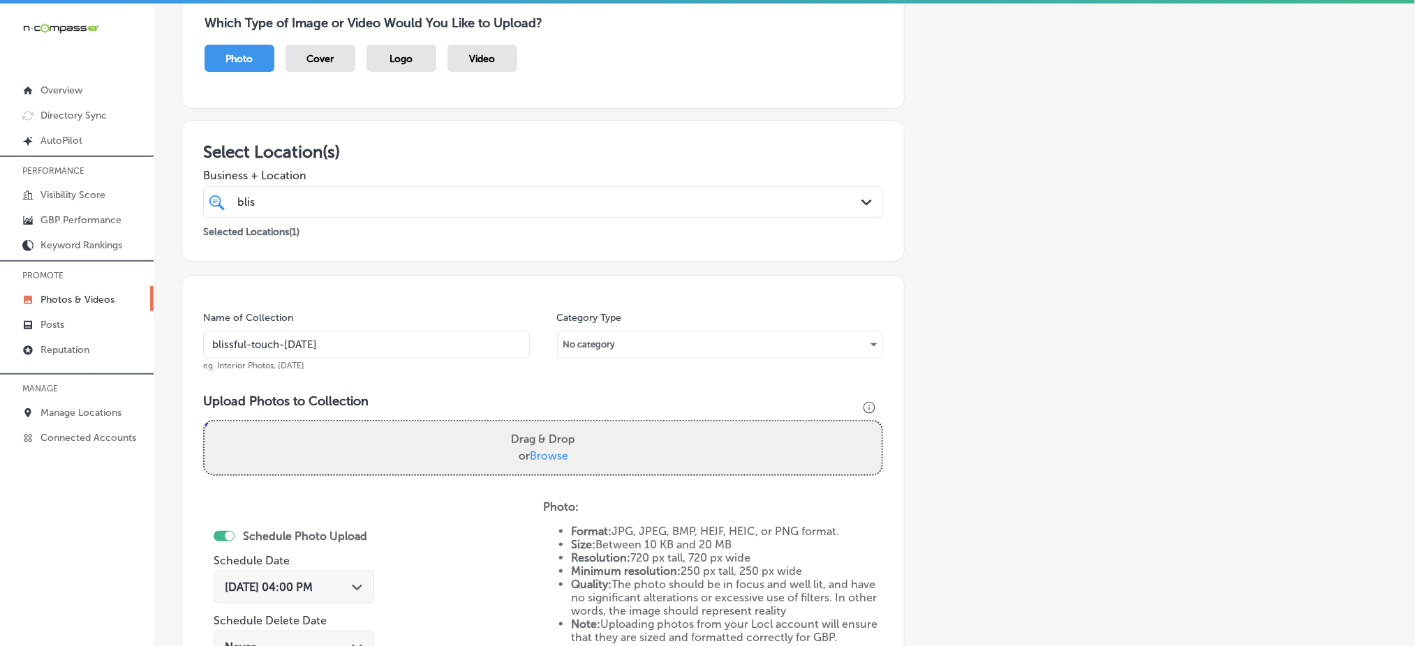
type input "C:\fakepath\facial-treatments-blissful-touch-aesthetics-hempstead-ny (4).png"
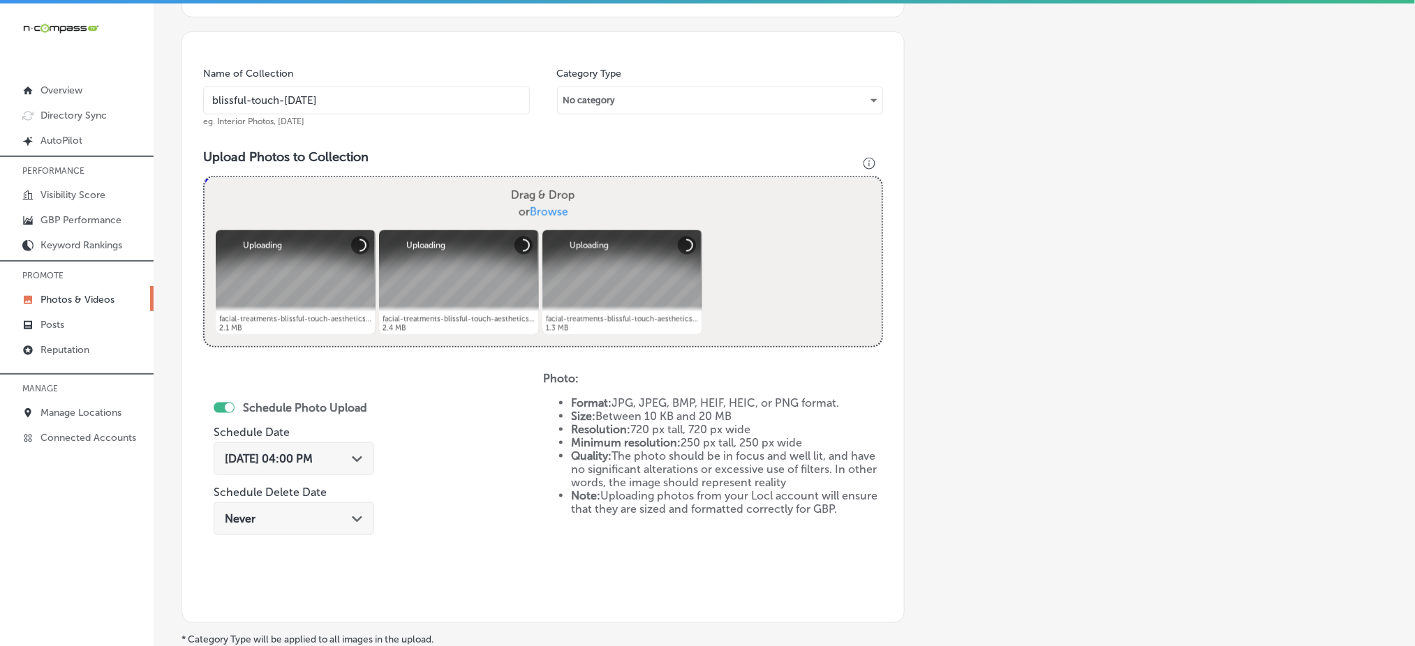
scroll to position [408, 0]
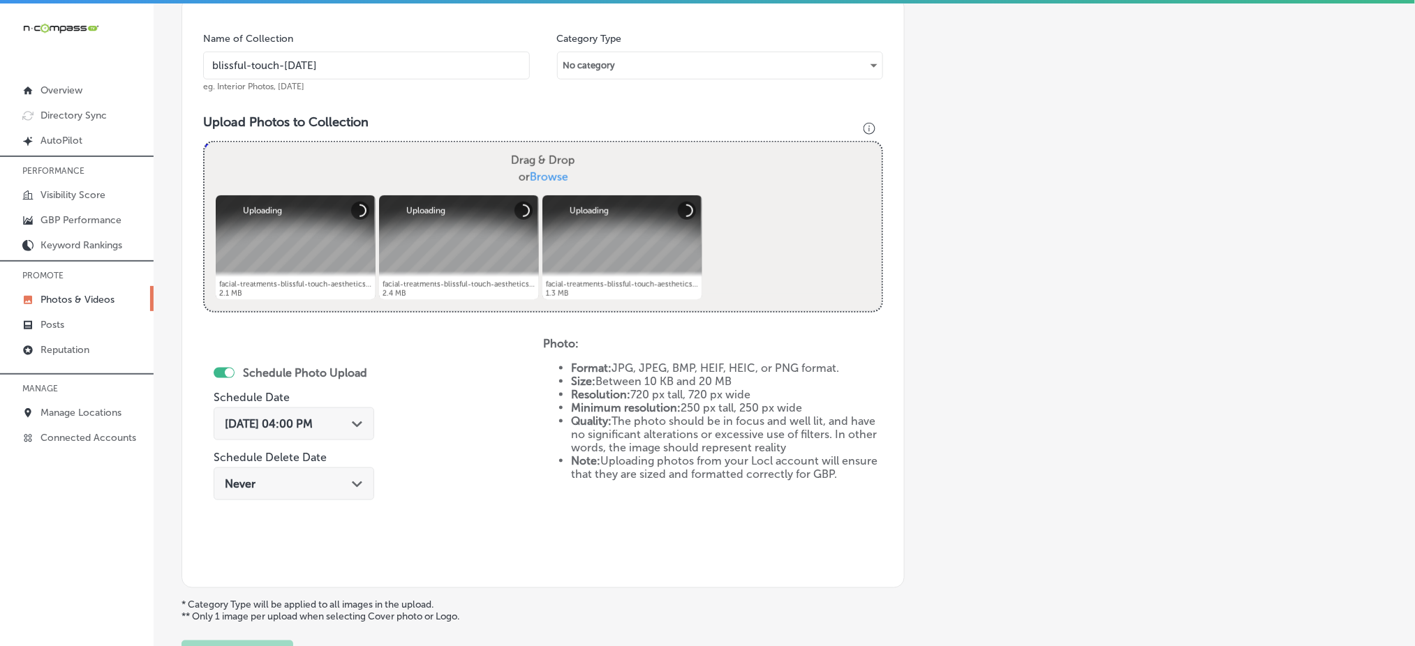
click at [313, 421] on span "Oct 7, 2025 04:00 PM" at bounding box center [269, 423] width 88 height 13
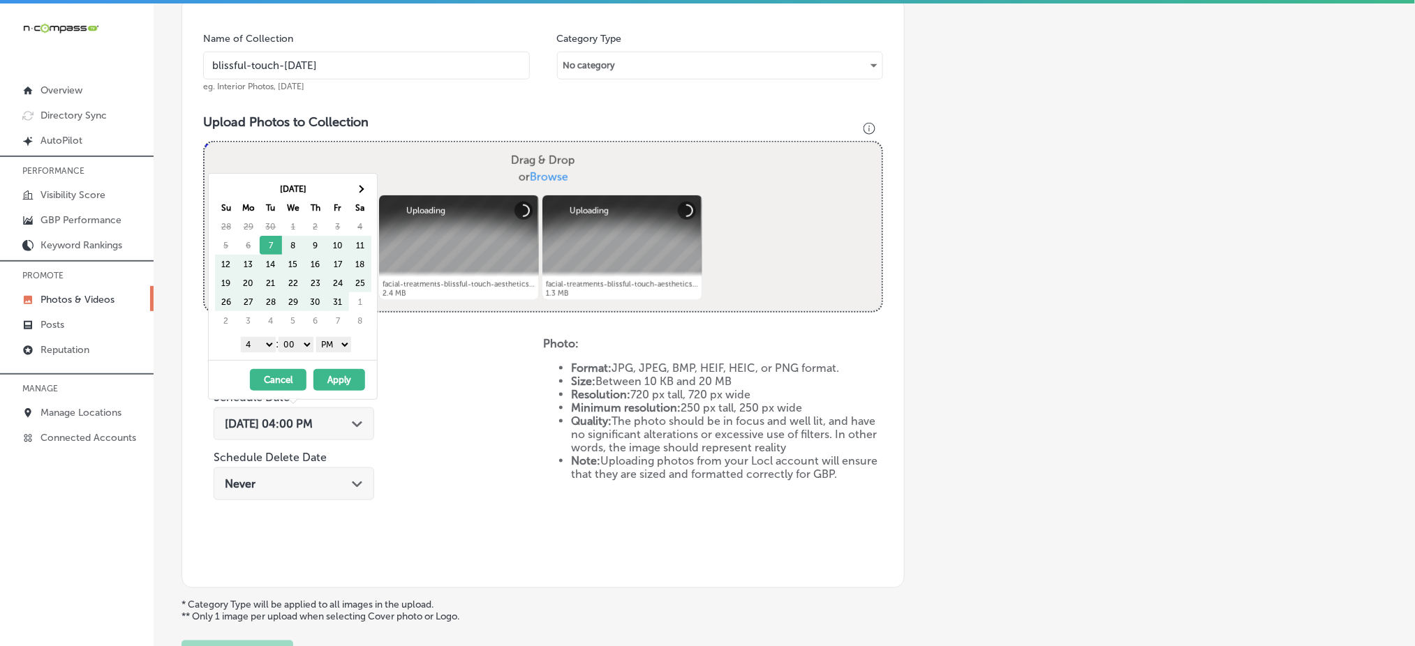
click at [364, 200] on th "Sa" at bounding box center [360, 207] width 22 height 19
click at [364, 197] on th at bounding box center [360, 188] width 22 height 19
drag, startPoint x: 255, startPoint y: 340, endPoint x: 255, endPoint y: 349, distance: 9.1
click at [255, 340] on select "1 2 3 4 5 6 7 8 9 10 11 12" at bounding box center [258, 344] width 35 height 15
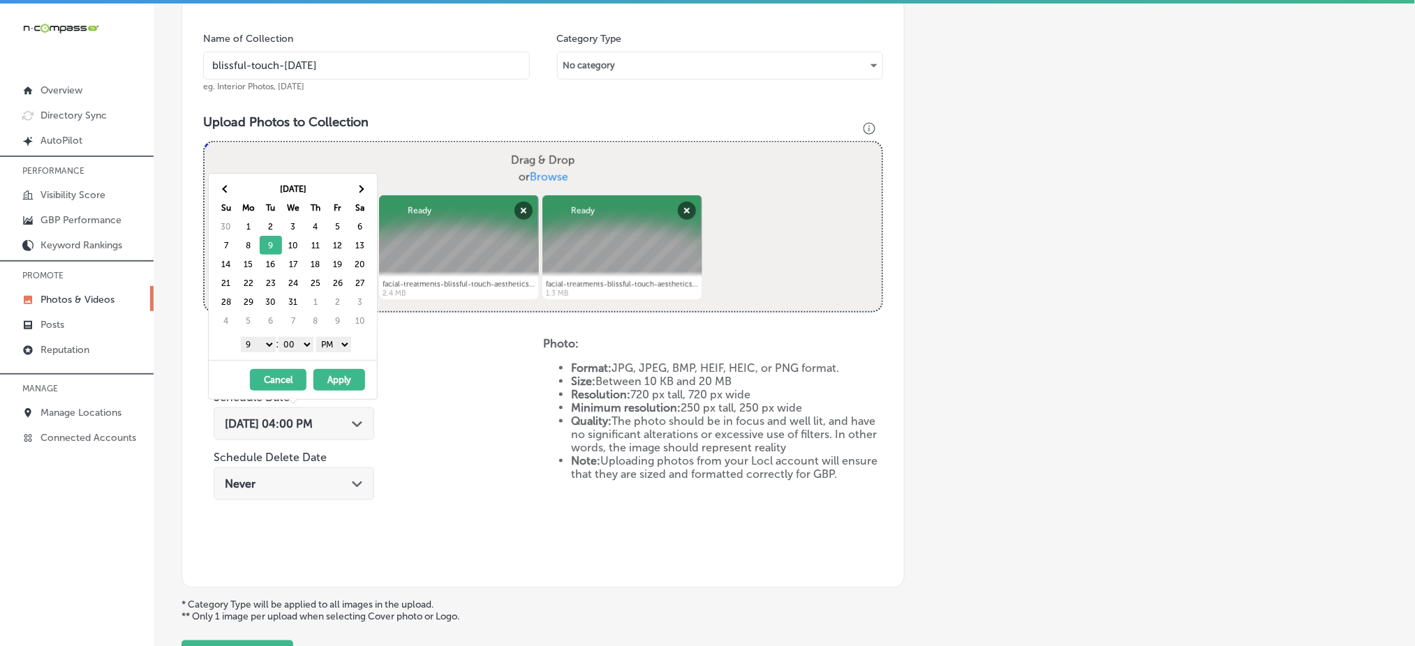
click at [330, 377] on button "Apply" at bounding box center [339, 380] width 52 height 22
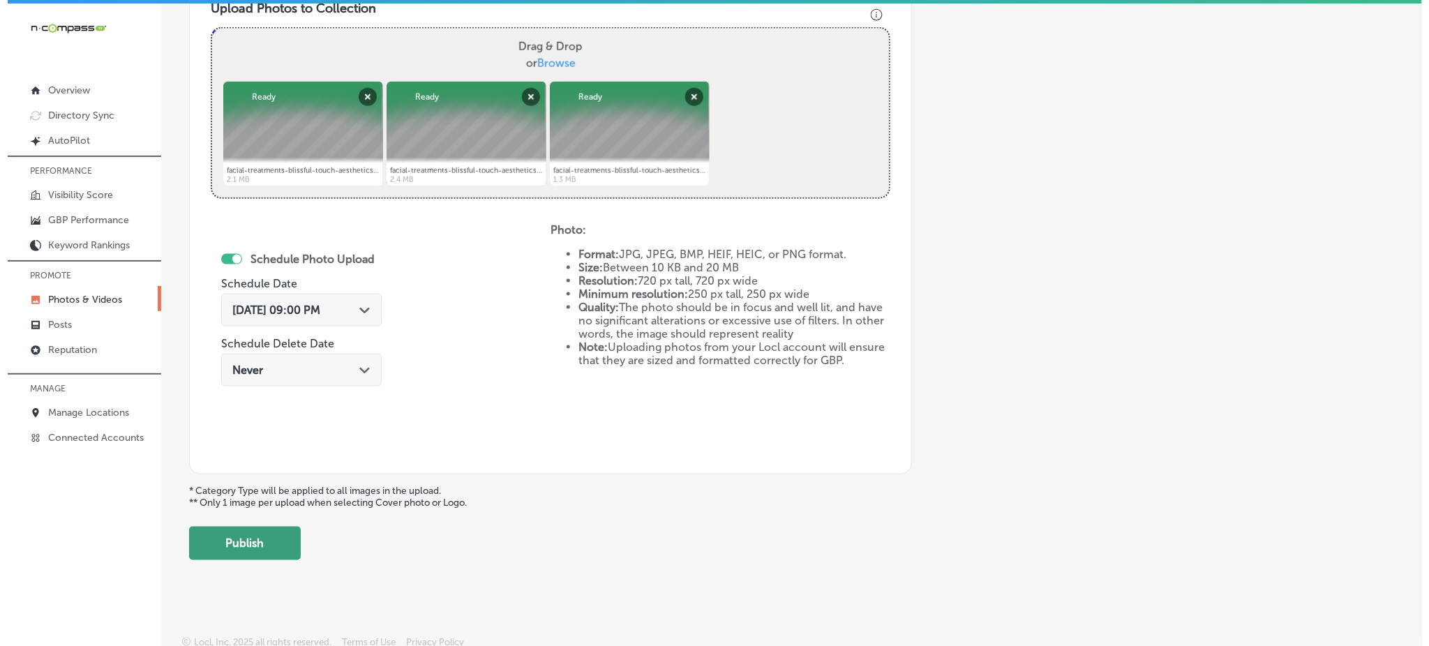
scroll to position [525, 0]
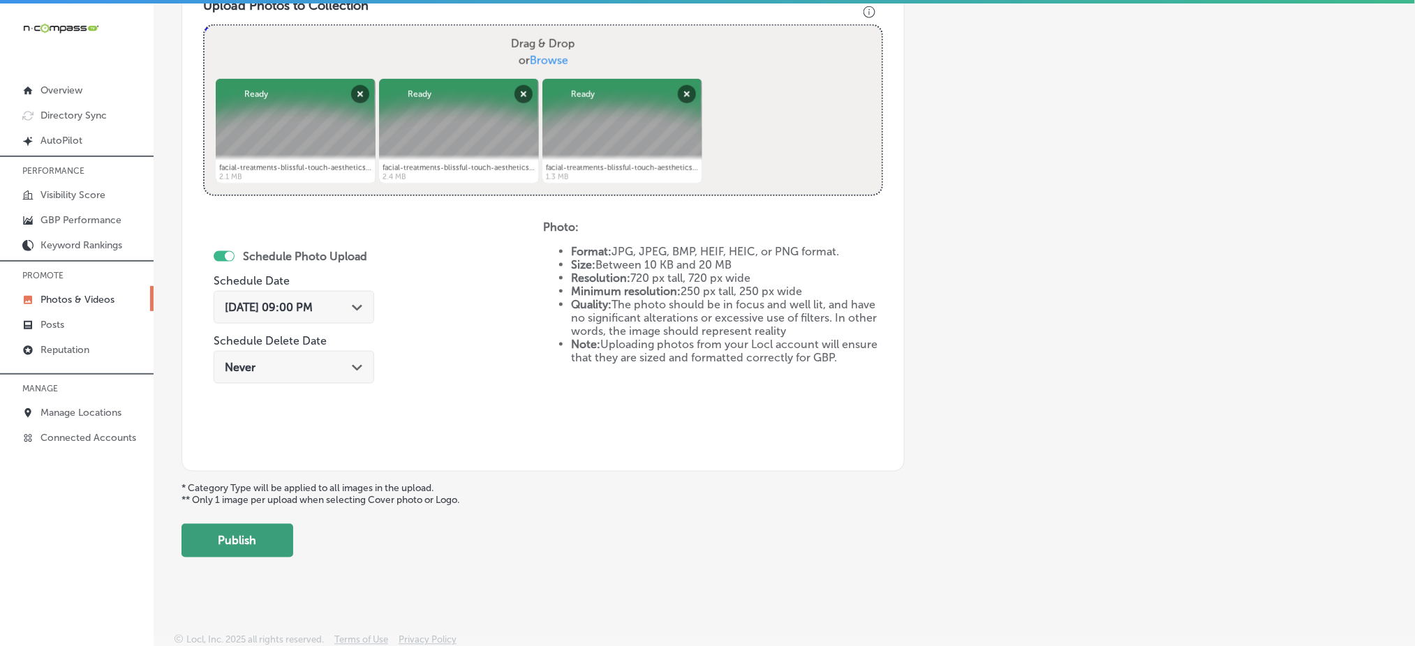
click at [268, 551] on button "Publish" at bounding box center [237, 540] width 112 height 33
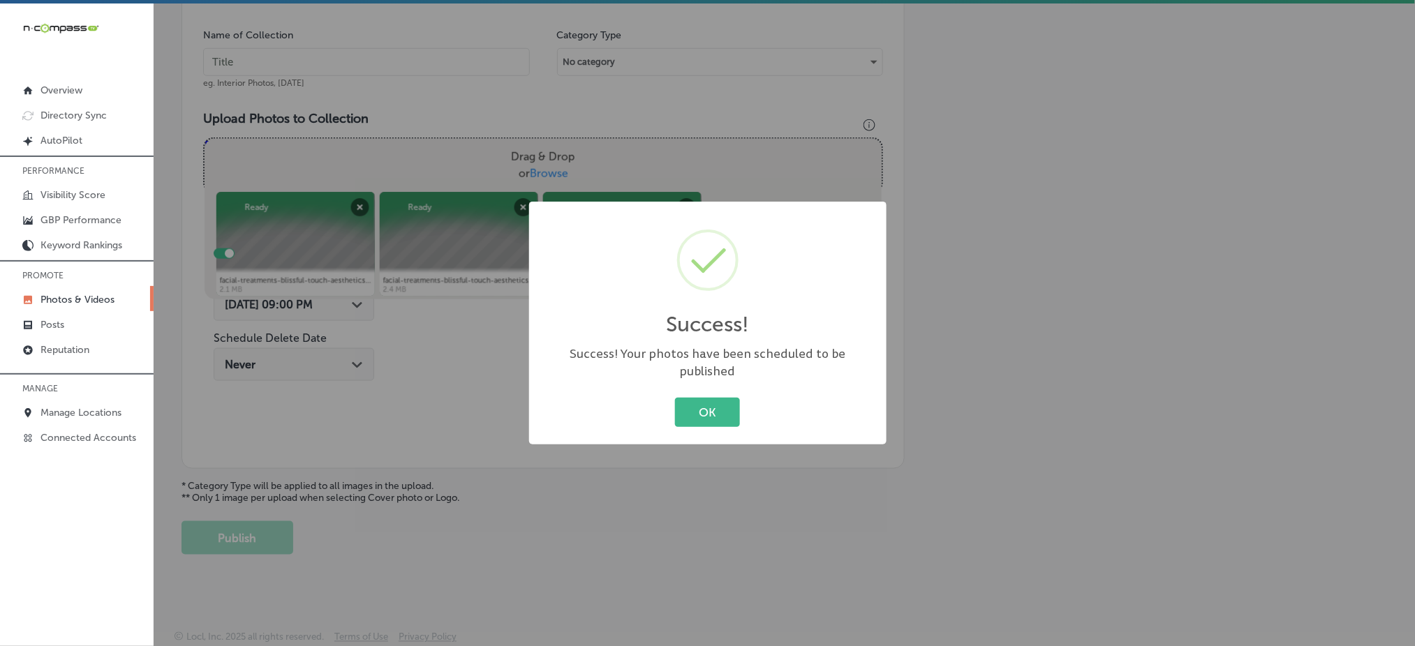
scroll to position [408, 0]
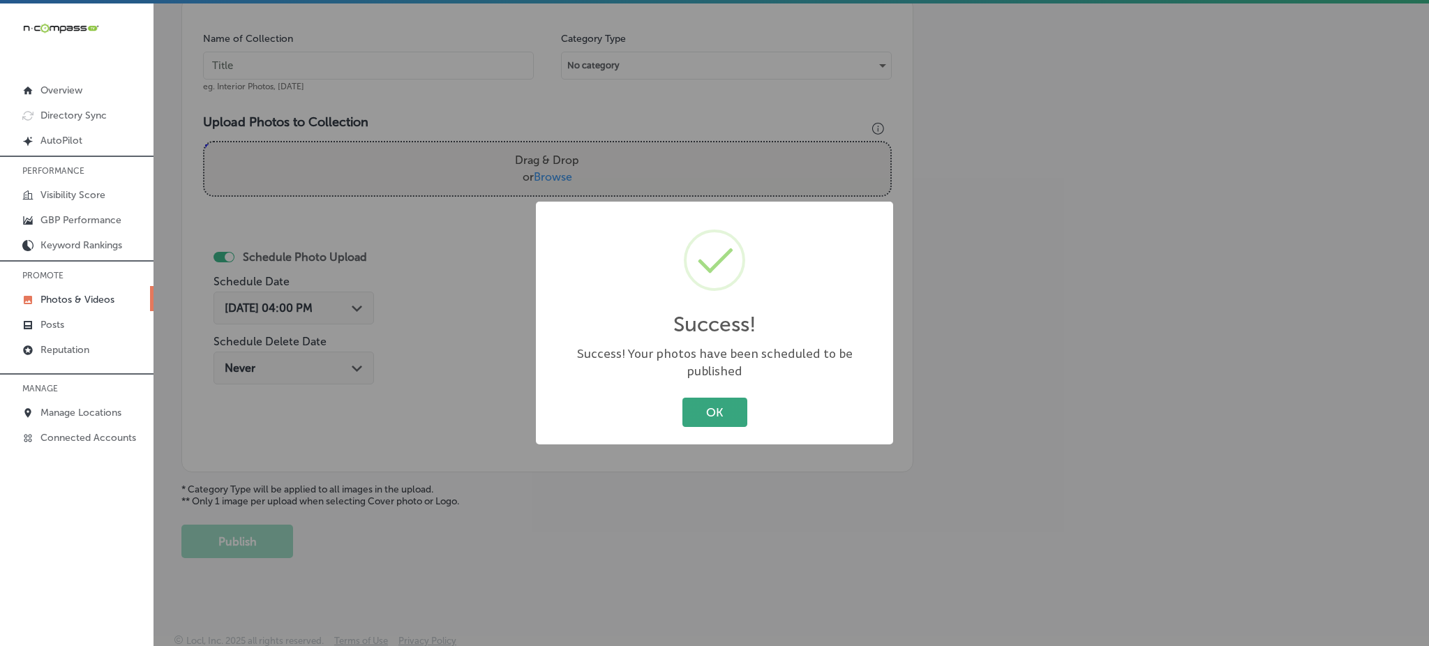
click at [740, 408] on button "OK" at bounding box center [715, 412] width 65 height 29
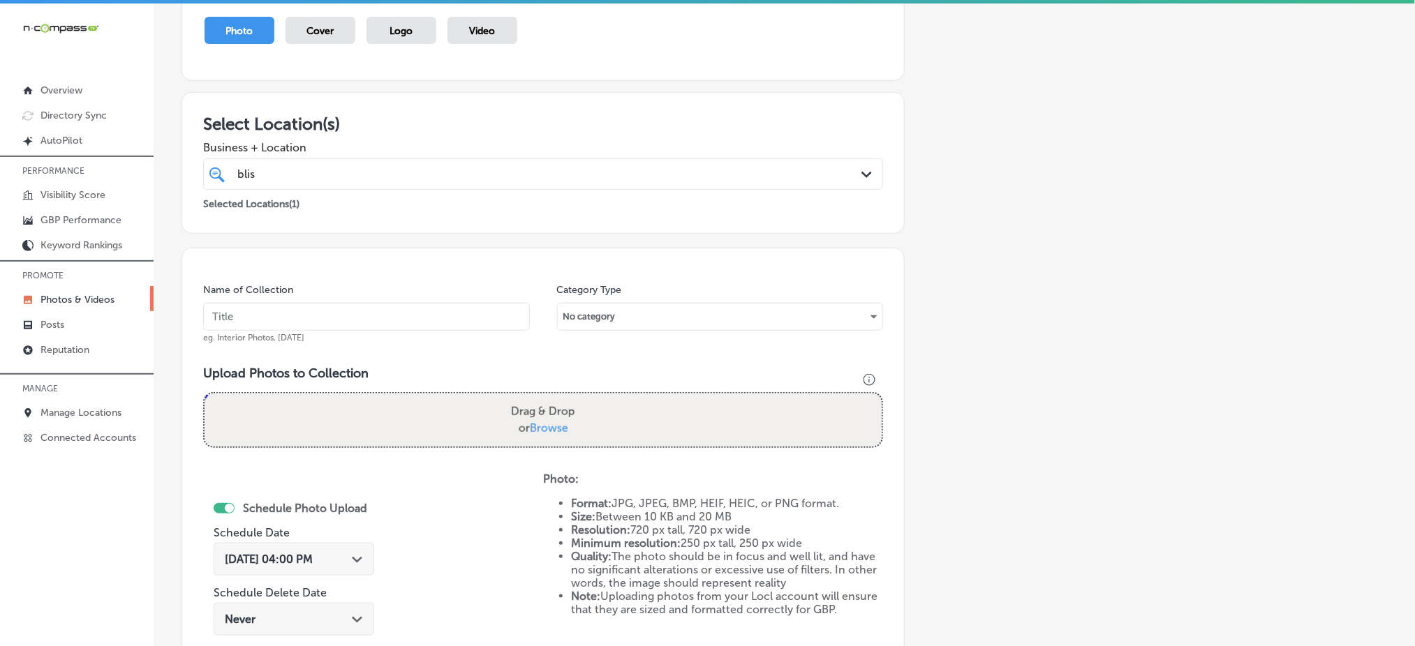
scroll to position [129, 0]
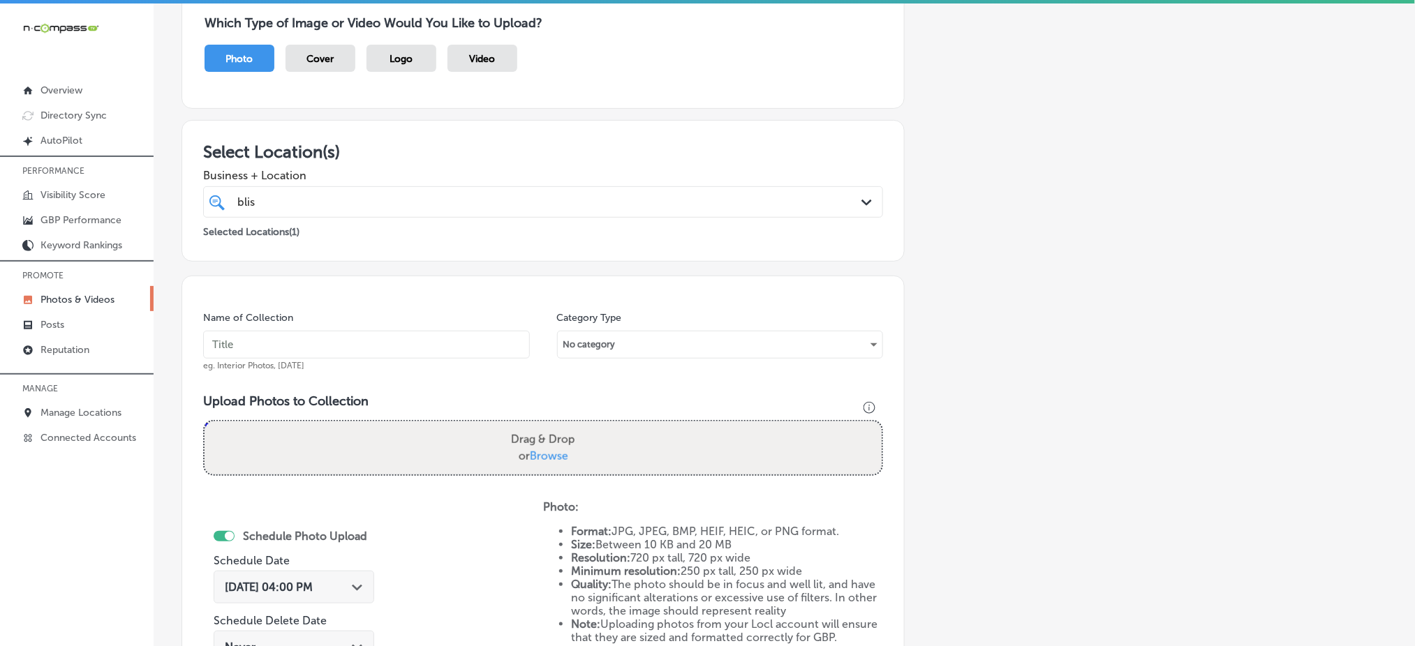
click at [301, 357] on div "Name of Collection eg. Interior Photos, March 2020" at bounding box center [366, 341] width 327 height 60
click at [301, 350] on input "text" at bounding box center [366, 345] width 327 height 28
paste input "blissful-touch-dec1"
type input "blissful-touch-dec3"
click at [542, 449] on span "Browse" at bounding box center [549, 455] width 38 height 13
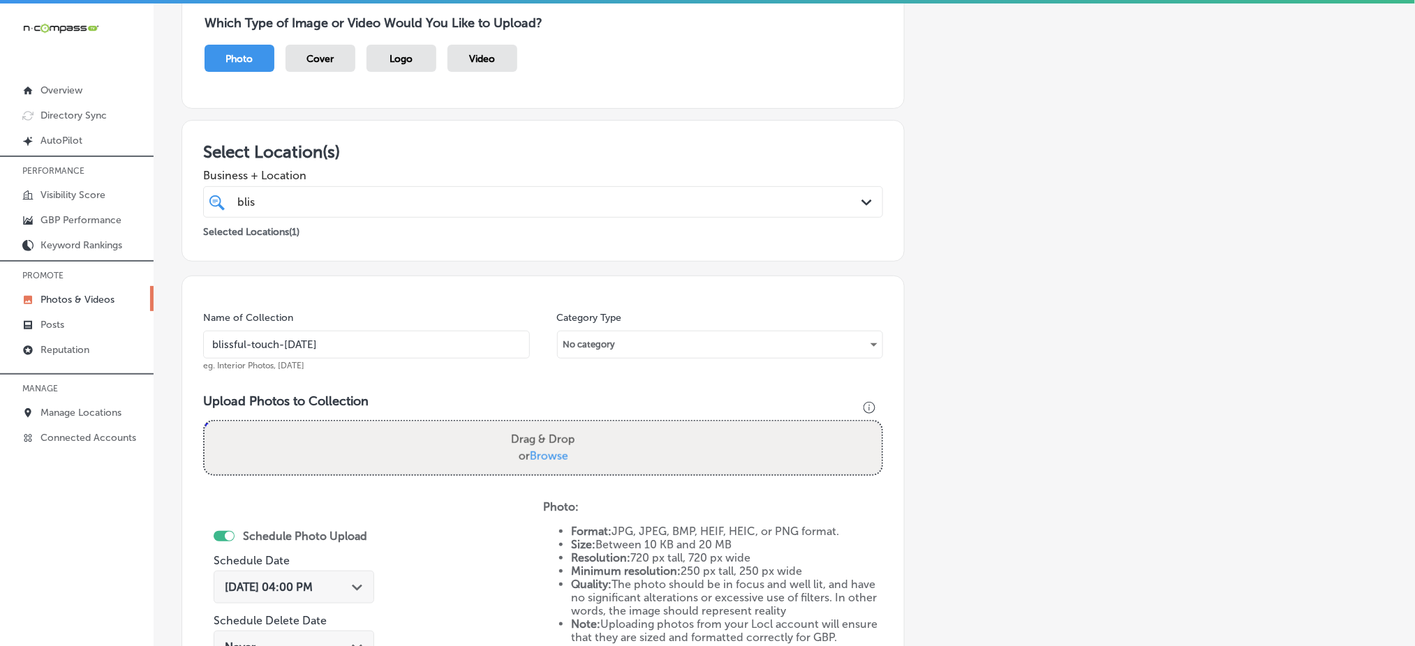
click at [542, 426] on input "Drag & Drop or Browse" at bounding box center [542, 424] width 677 height 4
type input "C:\fakepath\facial-treatments-blissful-touch-aesthetics-hempstead-ny (7).png"
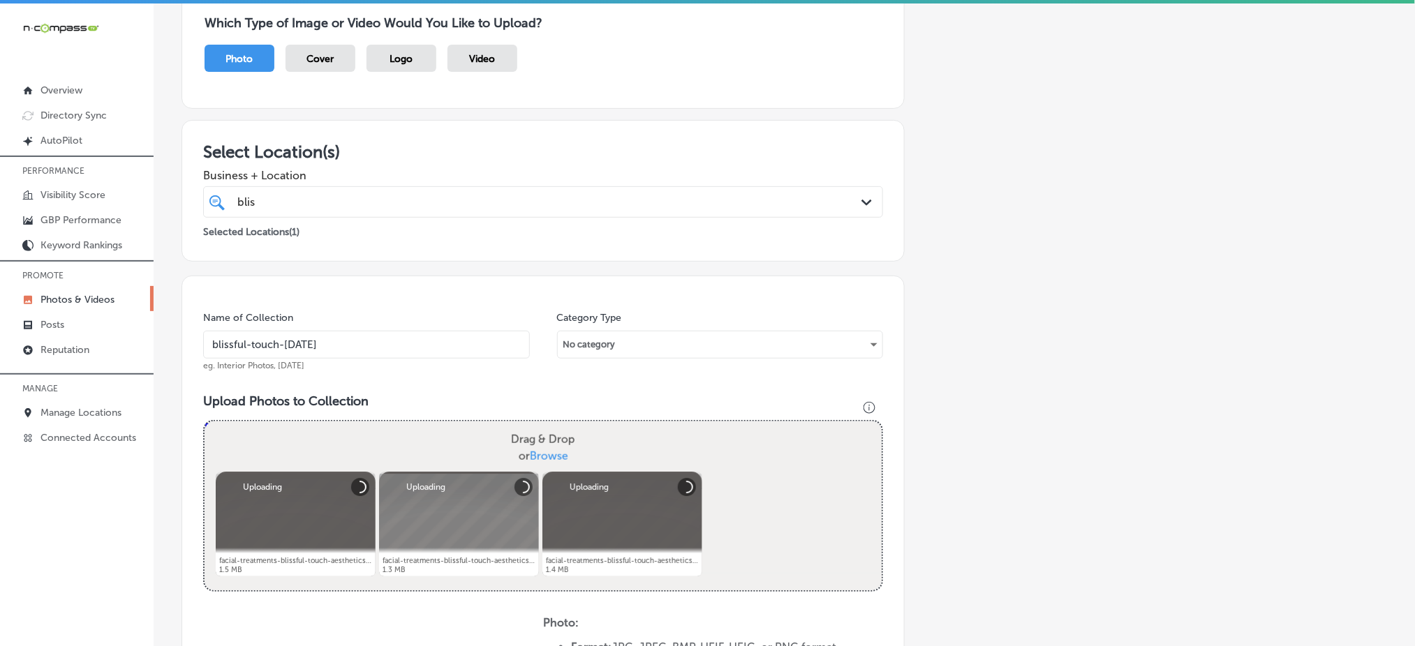
scroll to position [408, 0]
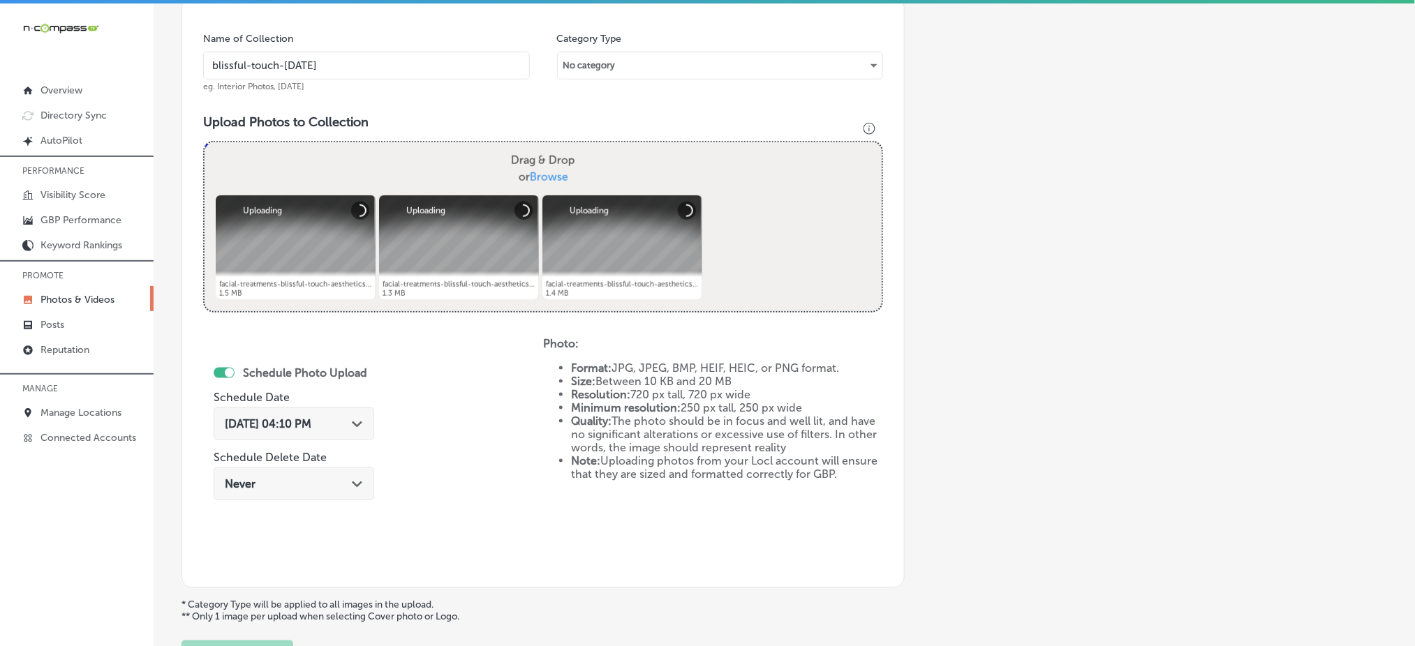
click at [300, 418] on span "Oct 7, 2025 04:10 PM" at bounding box center [268, 423] width 87 height 13
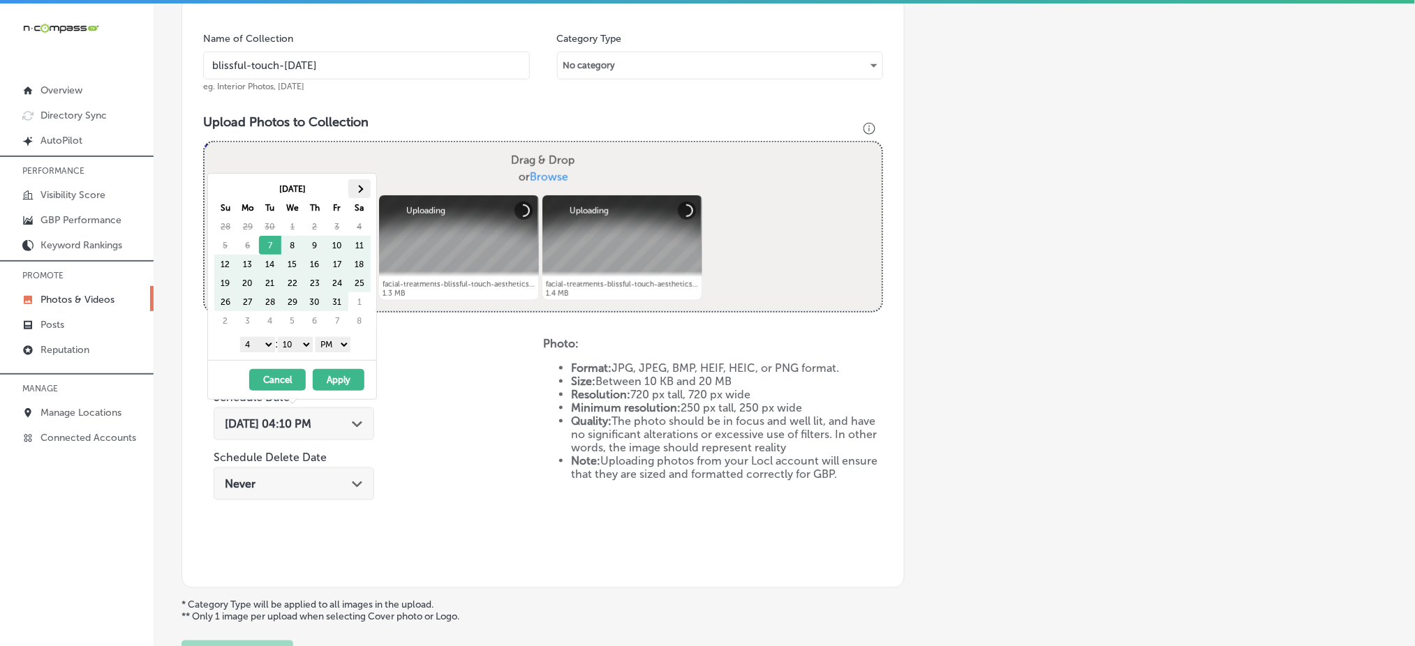
click at [356, 193] on th at bounding box center [359, 188] width 22 height 19
click at [253, 345] on select "1 2 3 4 5 6 7 8 9 10 11 12" at bounding box center [257, 344] width 35 height 15
click at [295, 342] on select "00 10 20 30 40 50" at bounding box center [295, 344] width 35 height 15
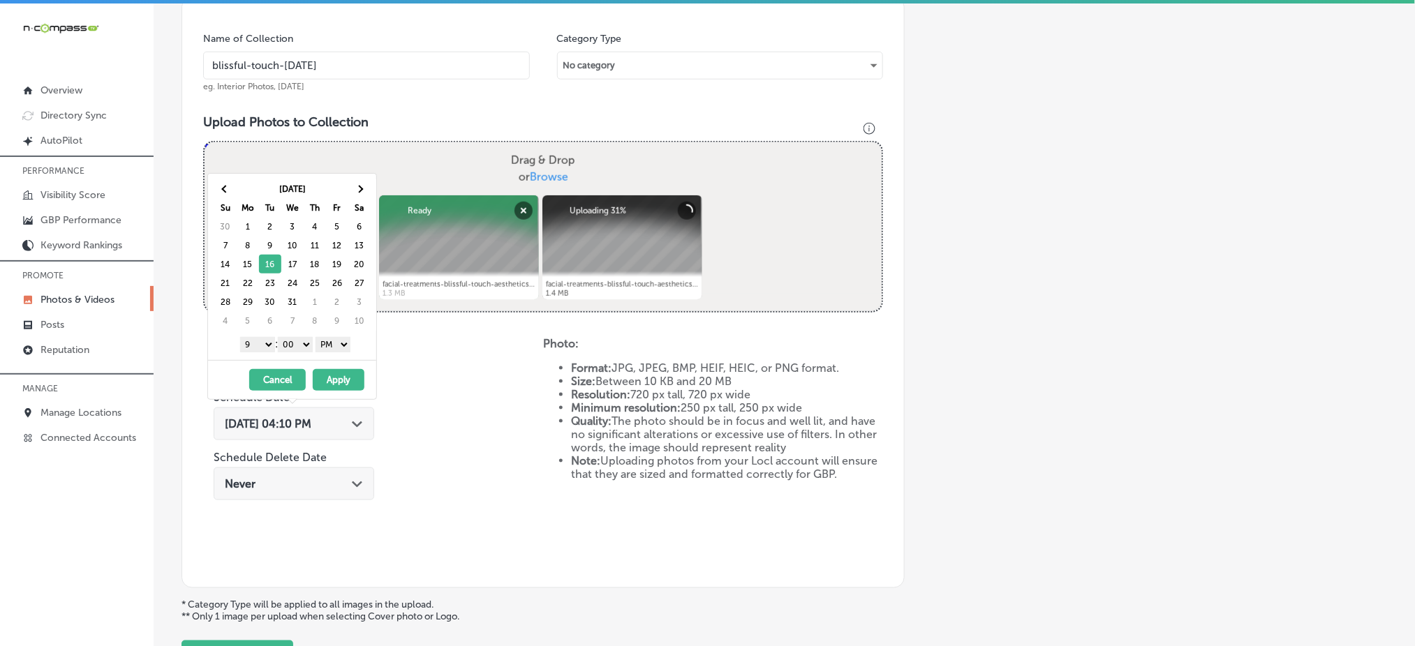
click at [338, 376] on button "Apply" at bounding box center [339, 380] width 52 height 22
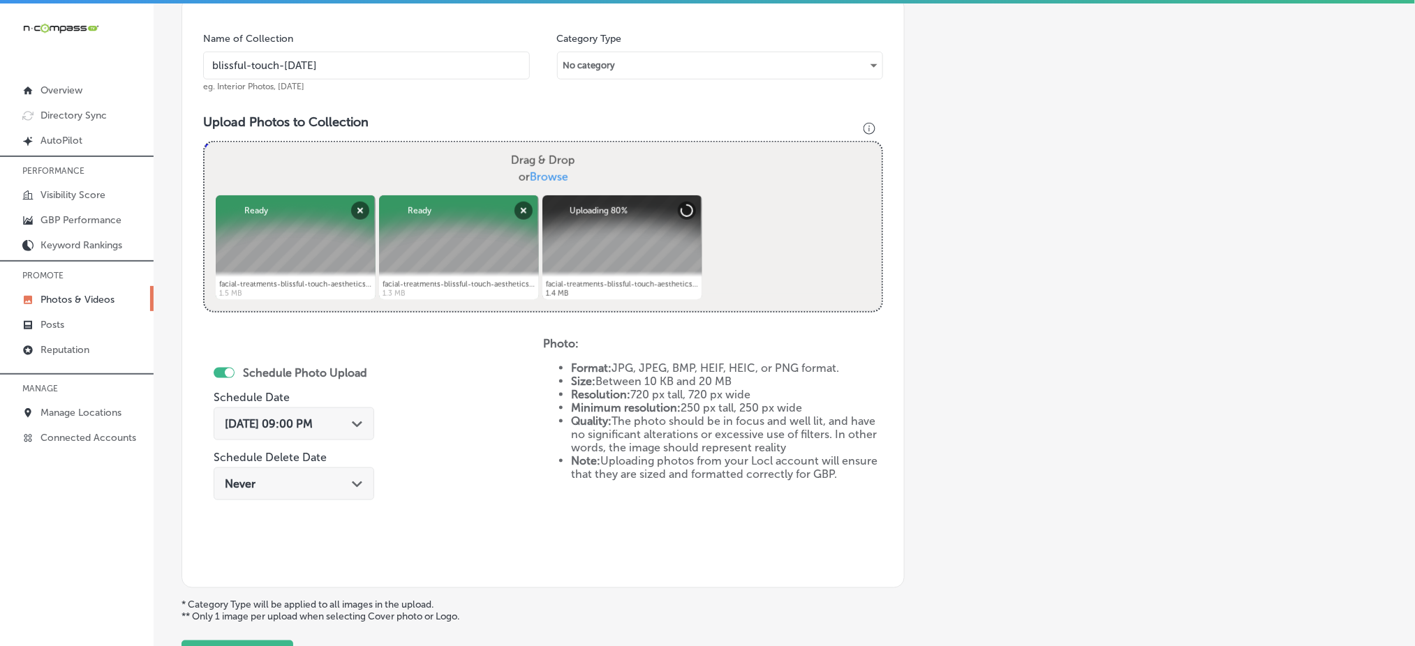
click at [470, 382] on div "Schedule Photo Upload Schedule Date Dec 16, 2025 09:00 PM Path Created with Ske…" at bounding box center [373, 452] width 340 height 230
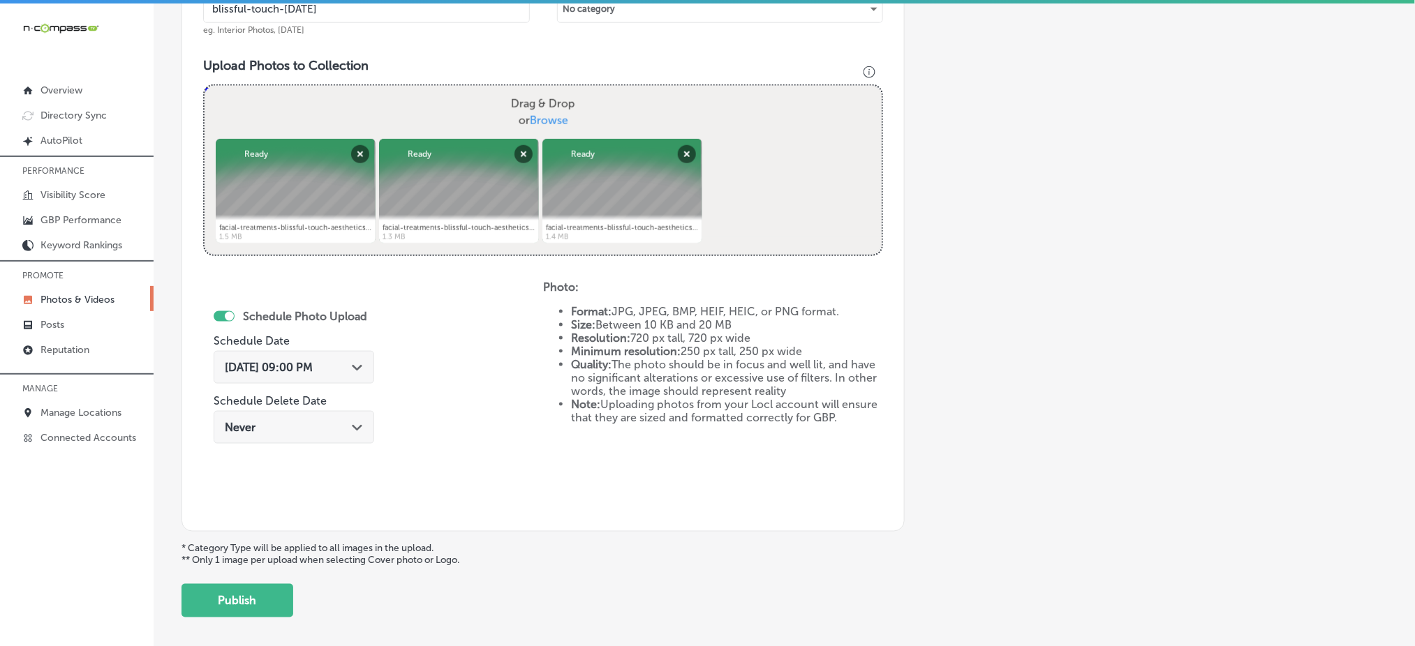
scroll to position [525, 0]
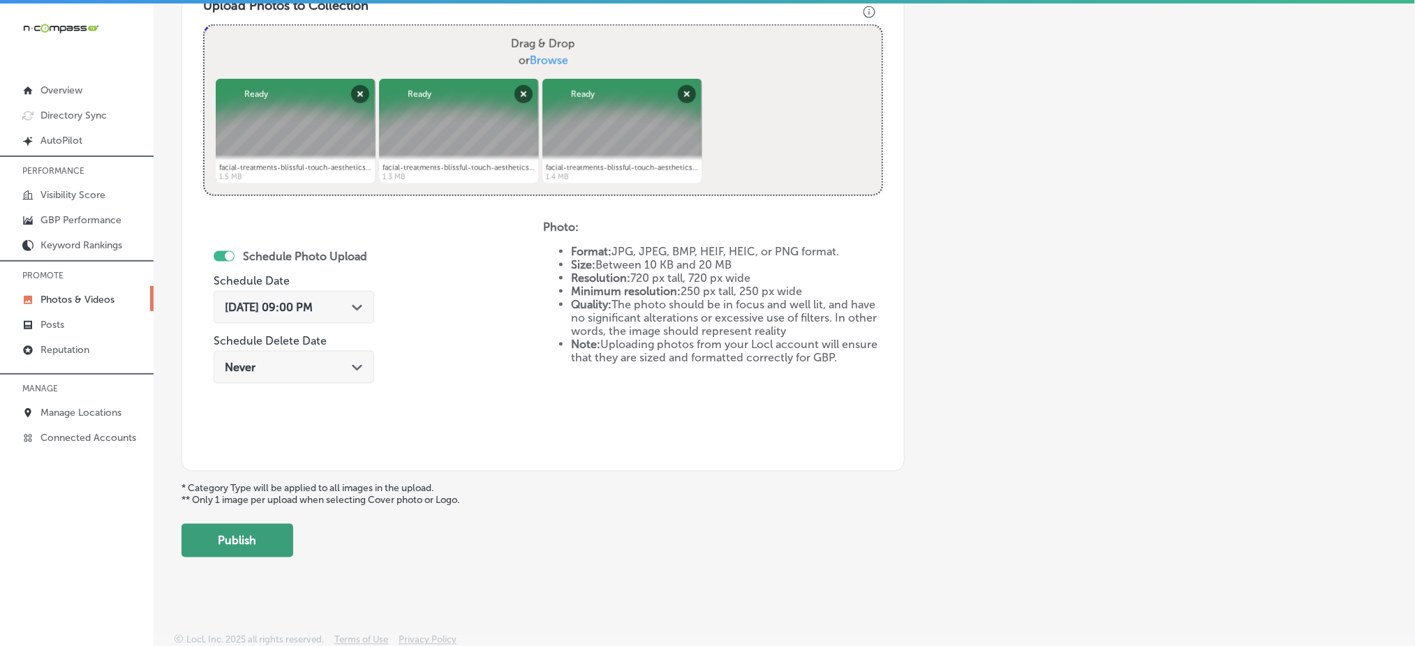
click at [275, 533] on button "Publish" at bounding box center [237, 540] width 112 height 33
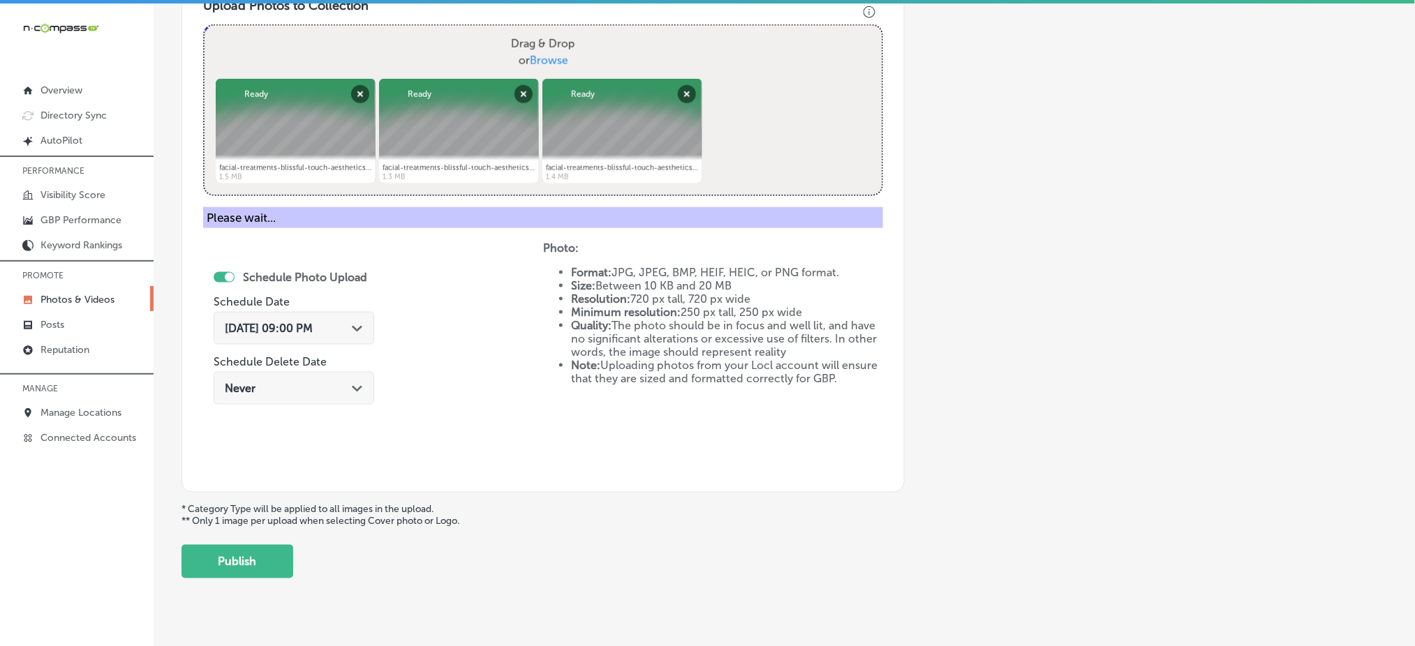
scroll to position [408, 0]
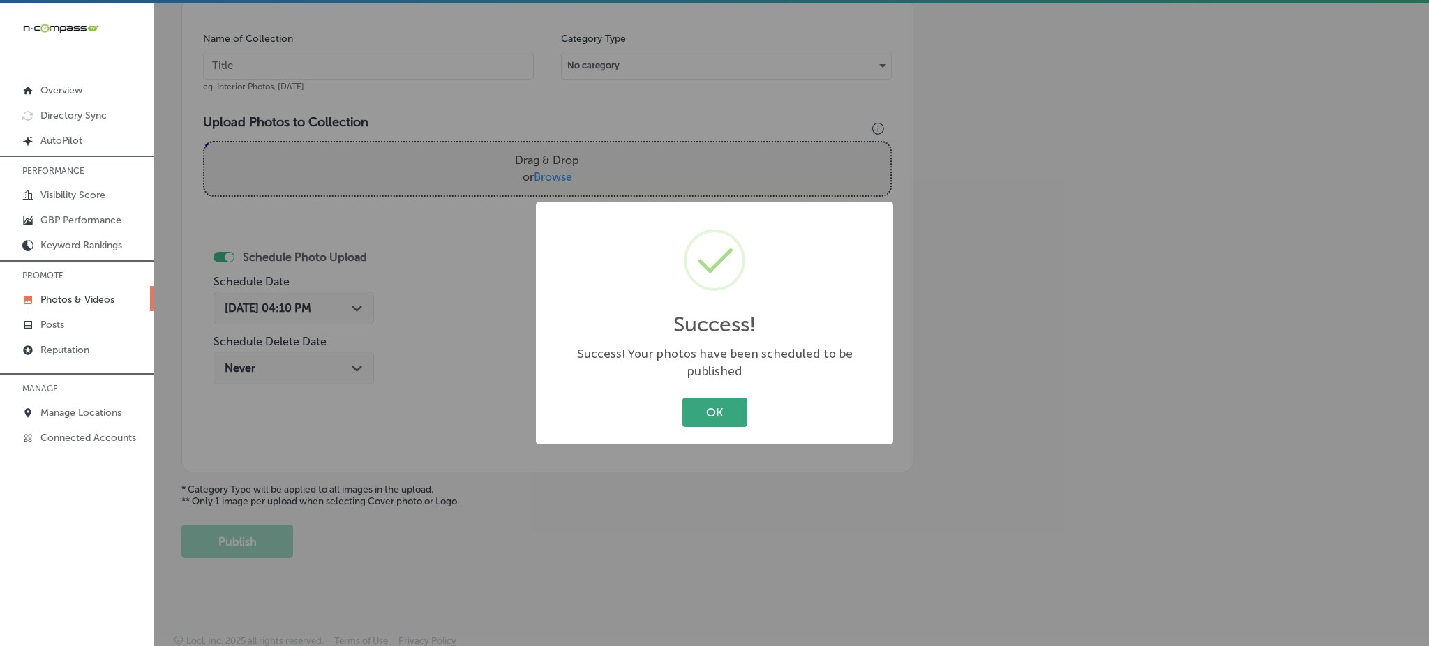
click at [713, 398] on button "OK" at bounding box center [715, 412] width 65 height 29
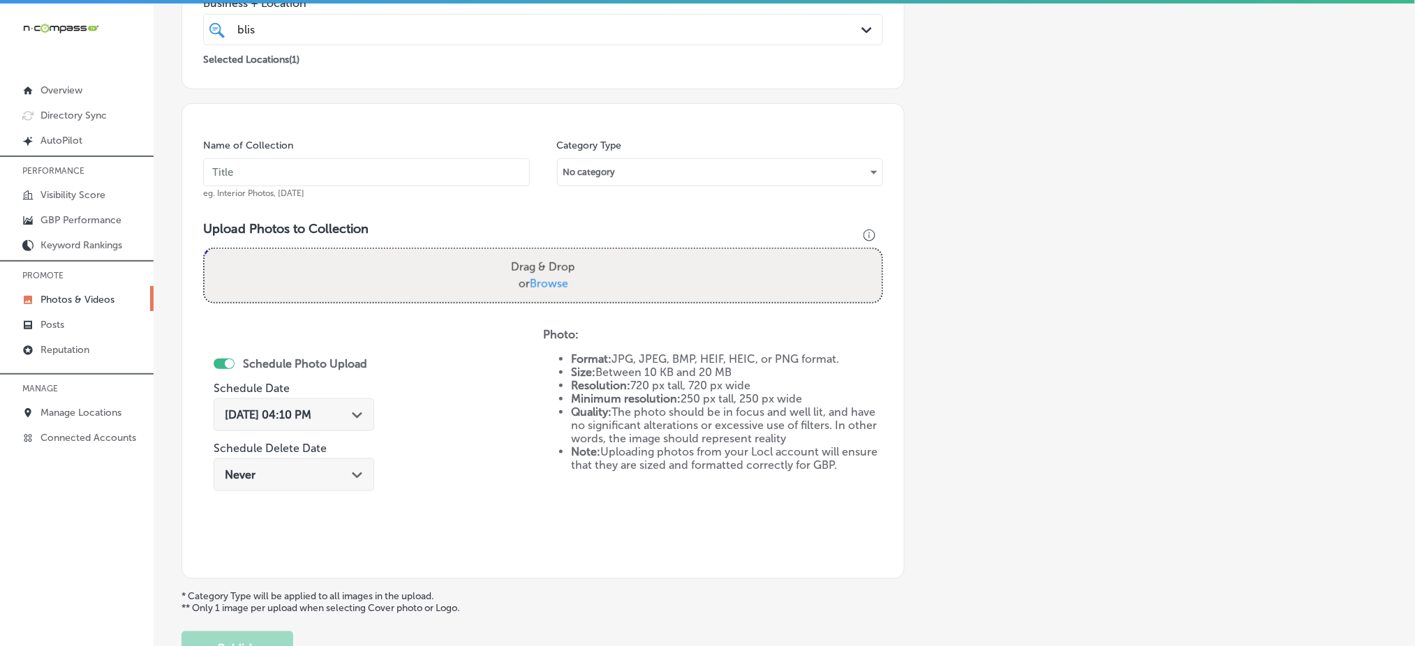
scroll to position [222, 0]
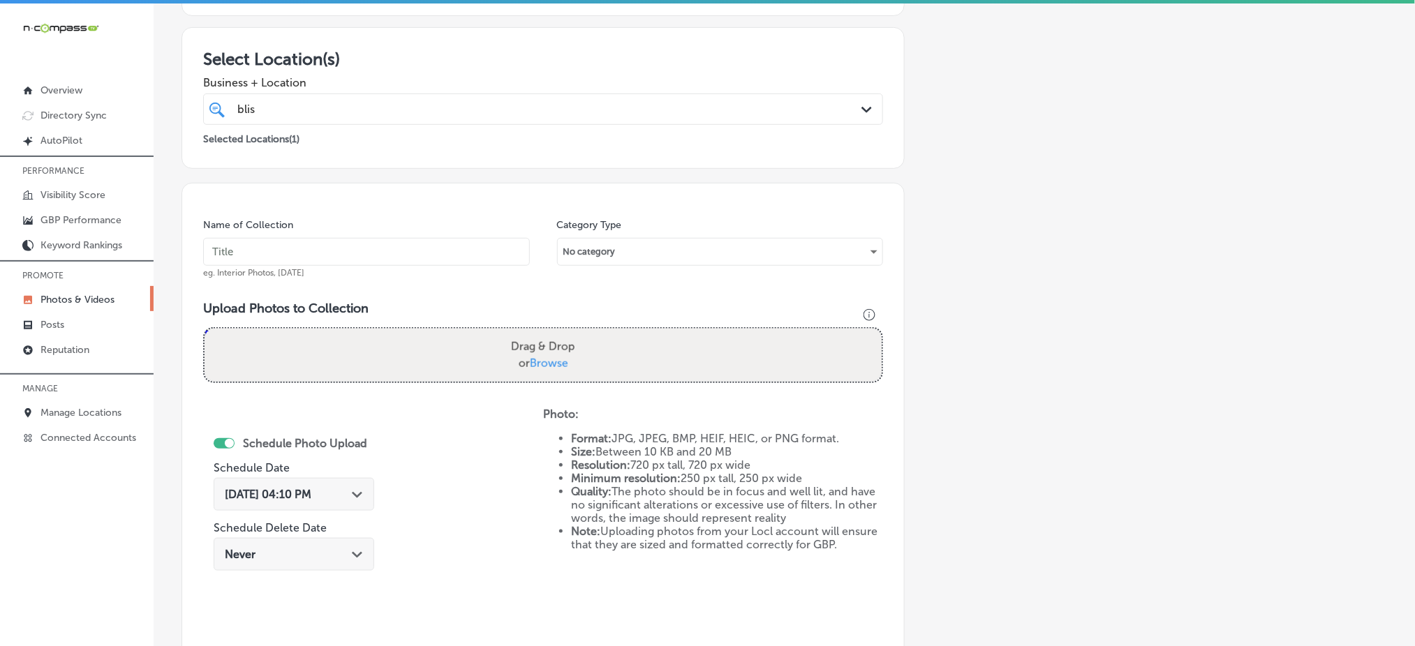
click at [385, 260] on input "text" at bounding box center [366, 252] width 327 height 28
paste input "blissful-touch-dec1"
type input "blissful-touch-dec4"
click at [545, 357] on span "Browse" at bounding box center [549, 363] width 38 height 13
click at [545, 333] on input "Drag & Drop or Browse" at bounding box center [542, 331] width 677 height 4
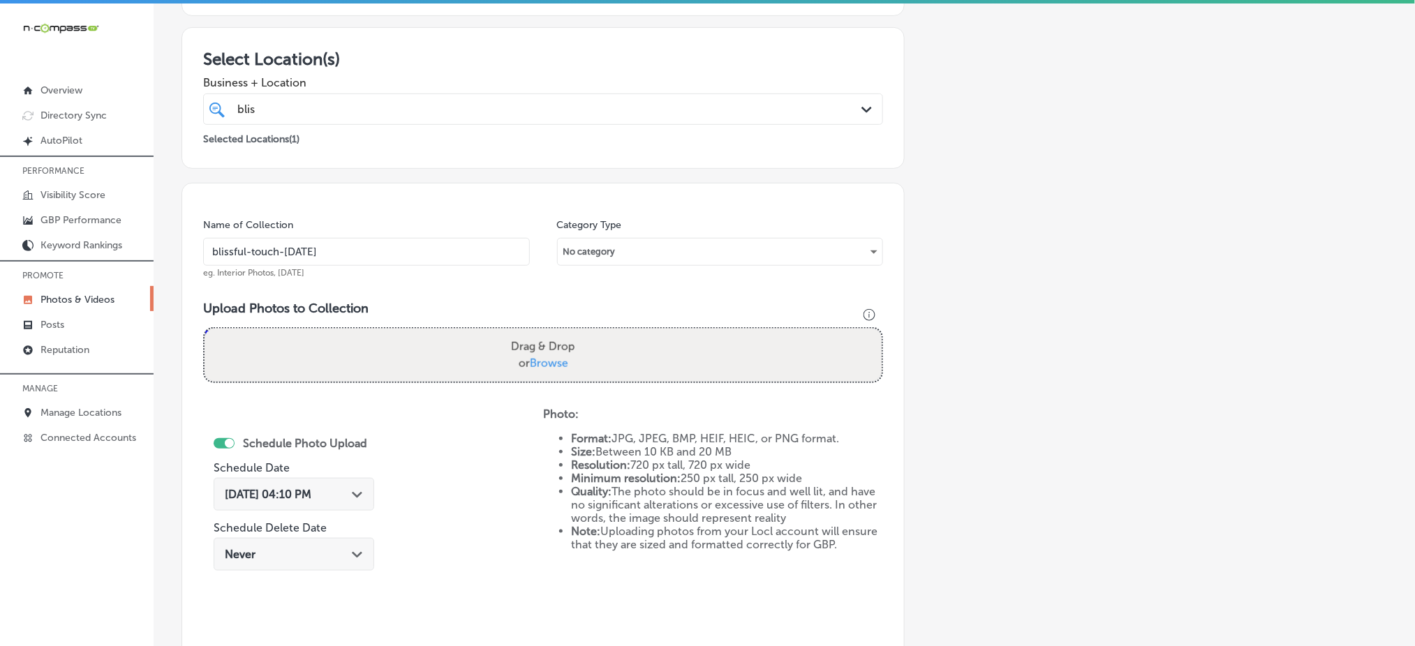
type input "C:\fakepath\facial-treatments-blissful-touch-aesthetics-hempstead-ny (10).png"
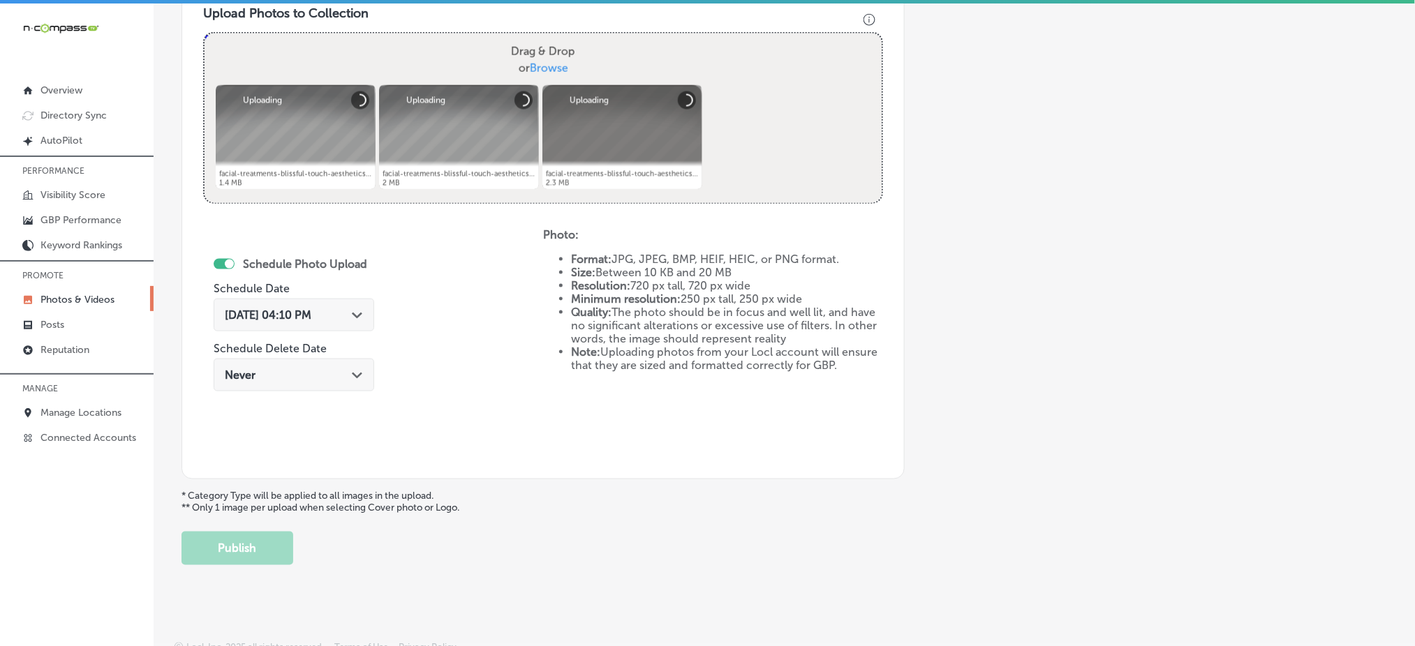
scroll to position [525, 0]
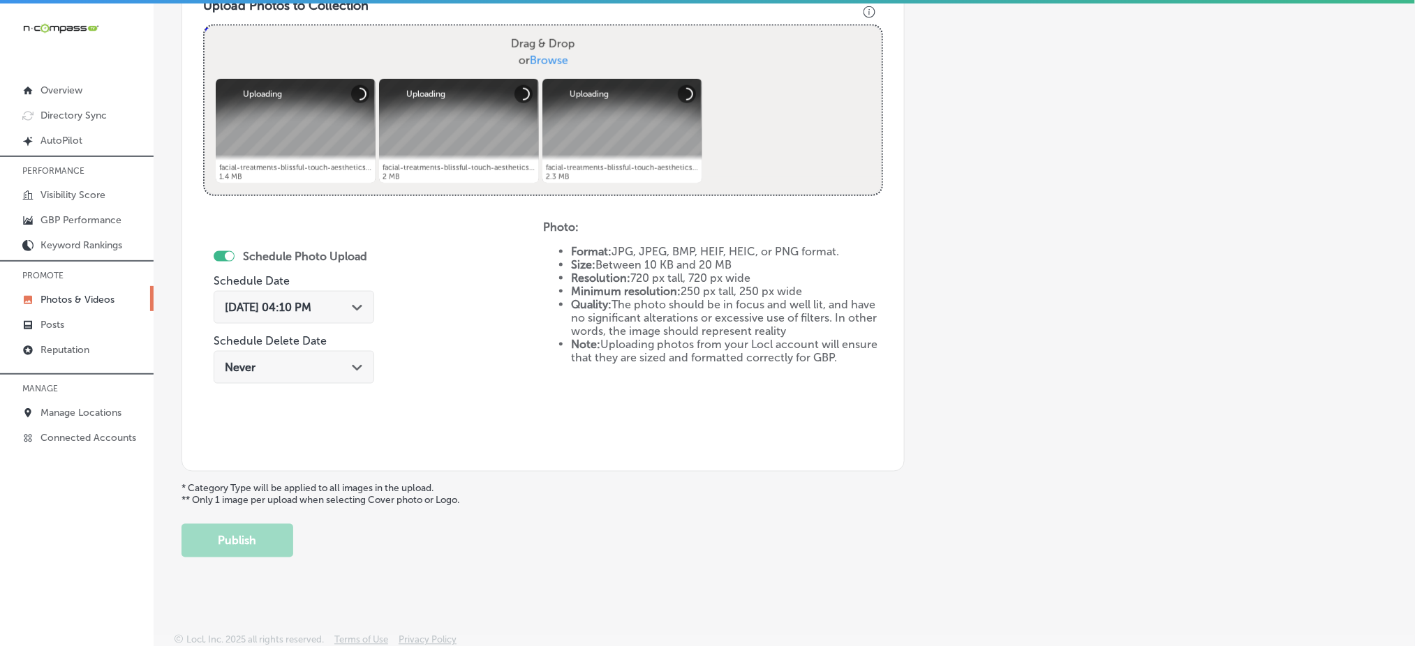
click at [274, 308] on span "Oct 7, 2025 04:10 PM" at bounding box center [268, 307] width 87 height 13
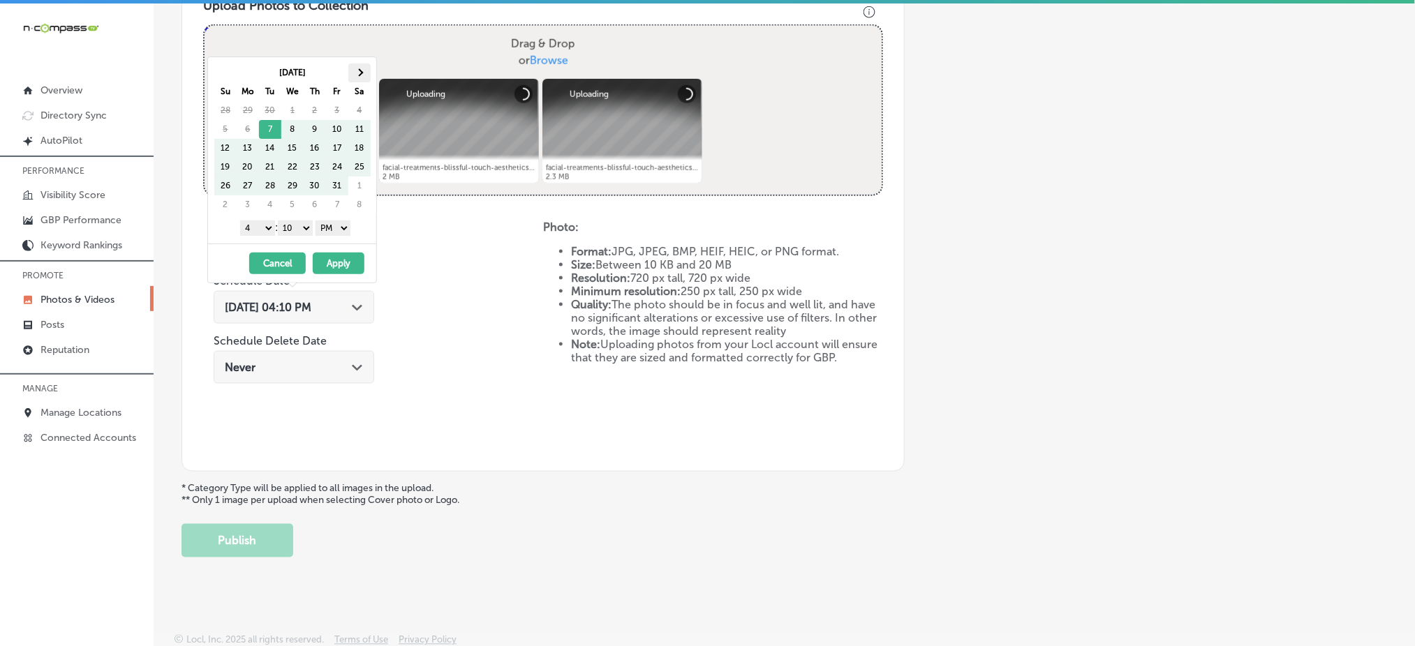
click at [361, 66] on th at bounding box center [359, 73] width 22 height 19
click at [253, 228] on select "1 2 3 4 5 6 7 8 9 10 11 12" at bounding box center [257, 228] width 35 height 15
click at [298, 219] on div "1 2 3 4 5 6 7 8 9 10 11 12 : 00 10 20 30 40 50 AM PM" at bounding box center [295, 227] width 163 height 21
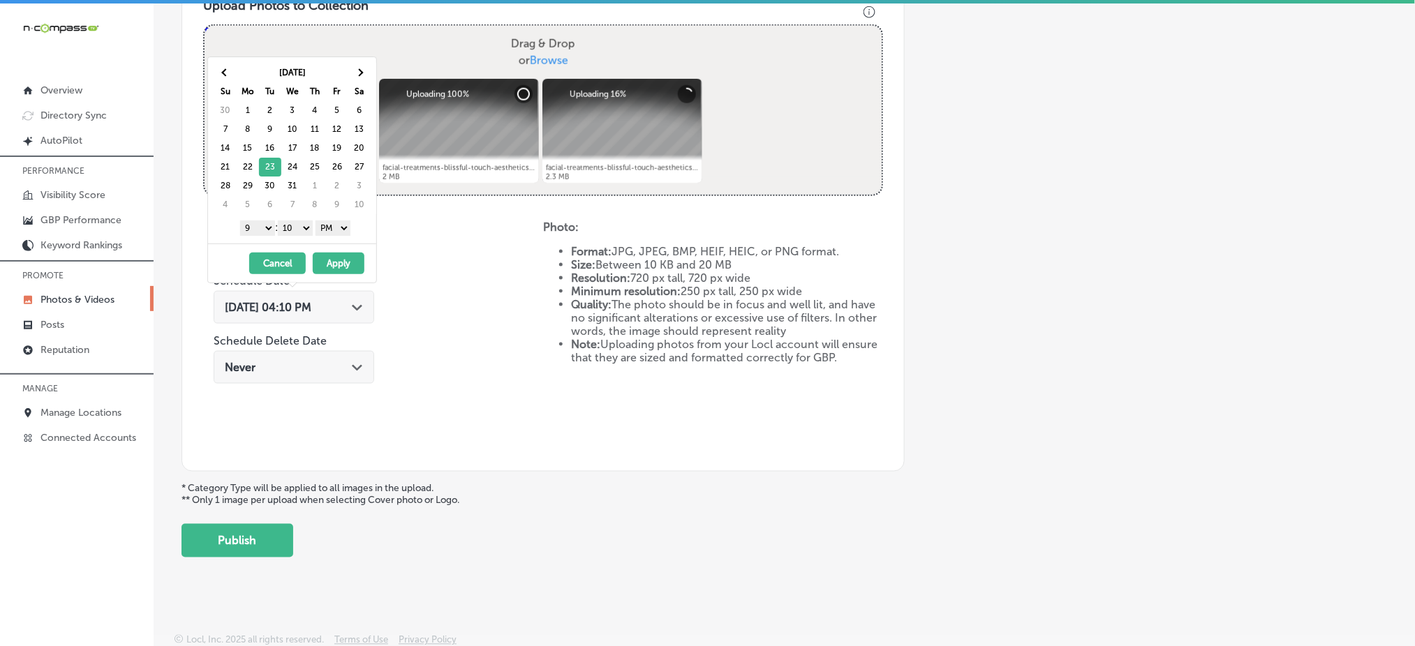
click at [301, 223] on select "00 10 20 30 40 50" at bounding box center [295, 228] width 35 height 15
click at [342, 262] on button "Apply" at bounding box center [339, 264] width 52 height 22
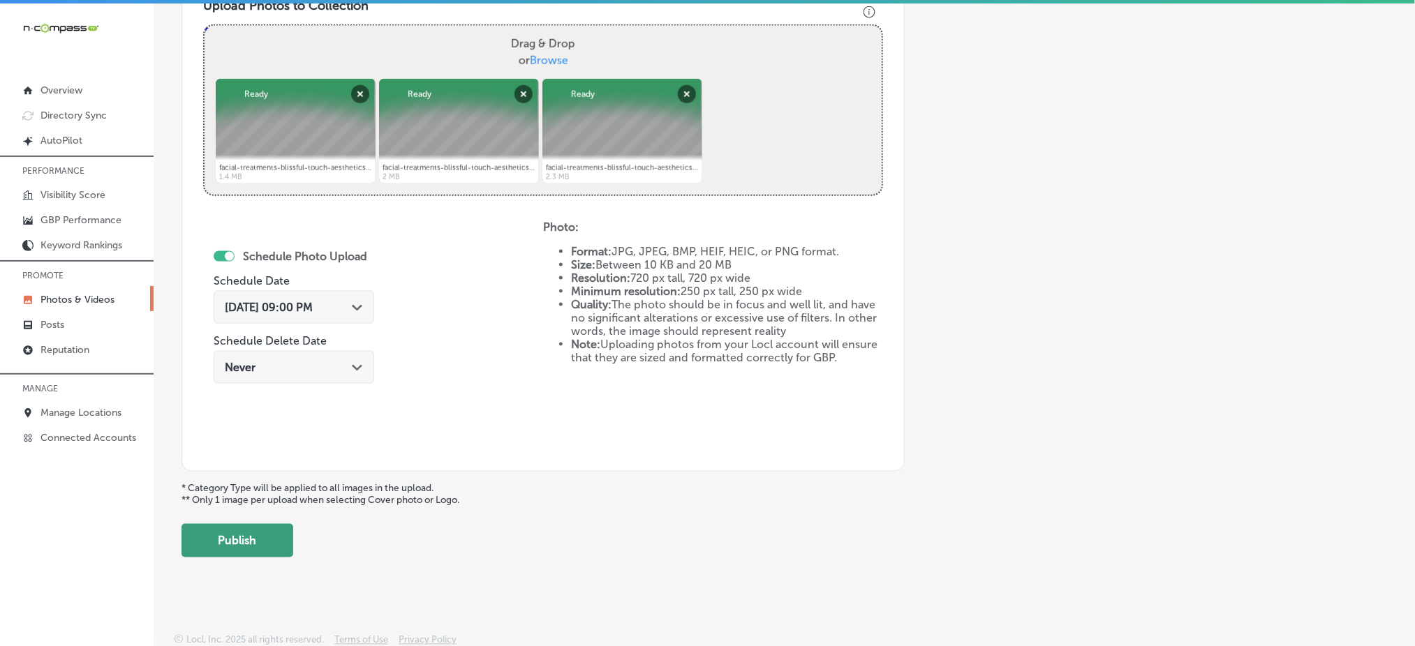
click at [198, 552] on button "Publish" at bounding box center [237, 540] width 112 height 33
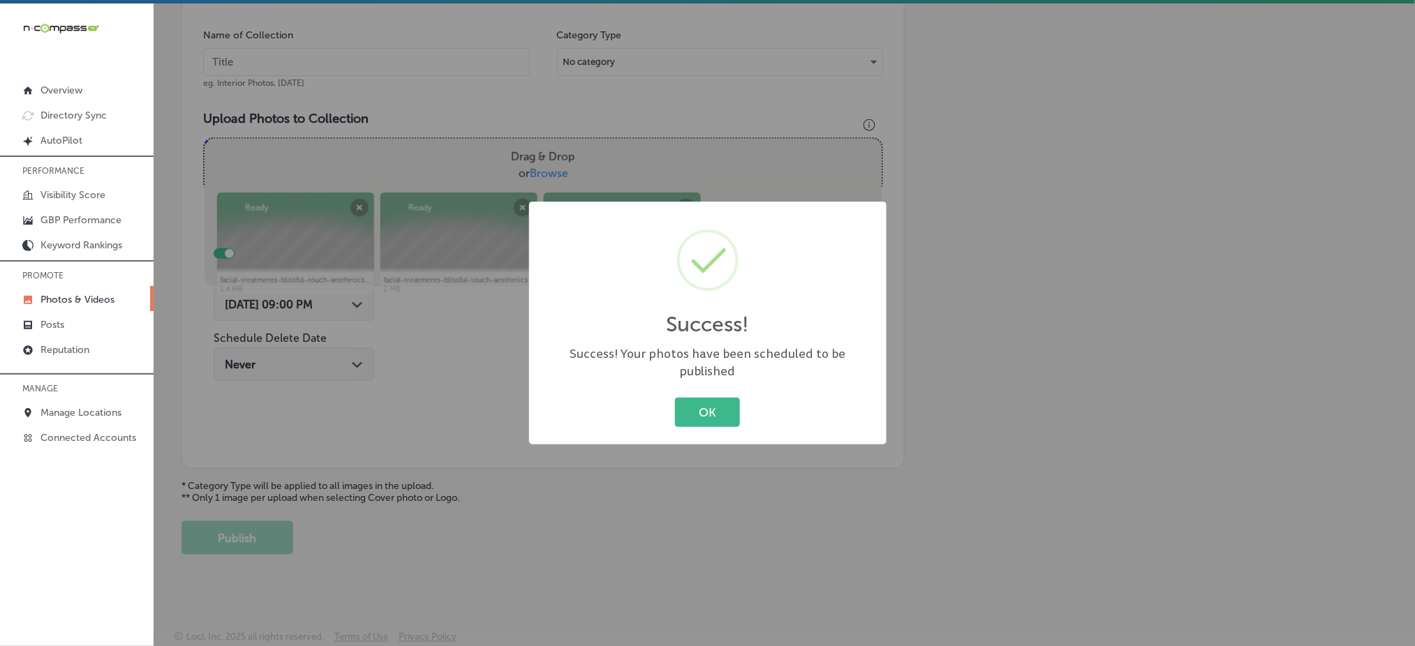
scroll to position [408, 0]
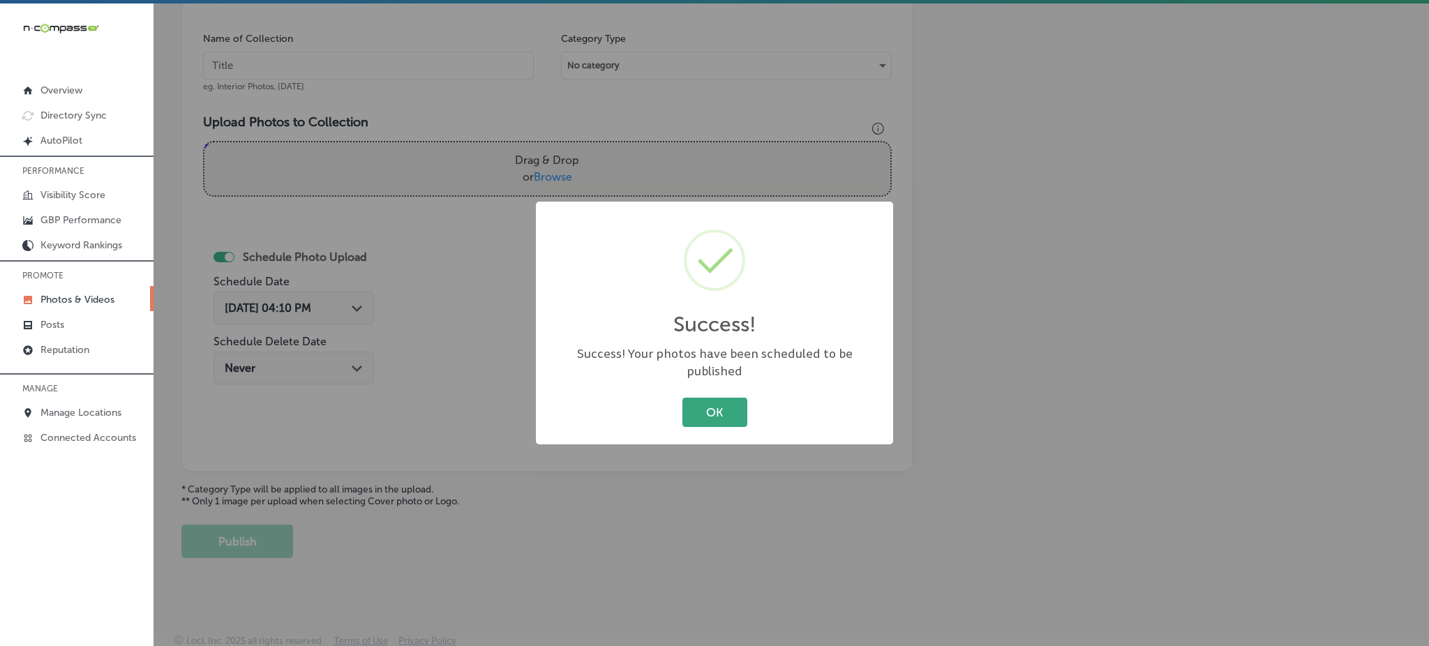
click at [727, 414] on button "OK" at bounding box center [715, 412] width 65 height 29
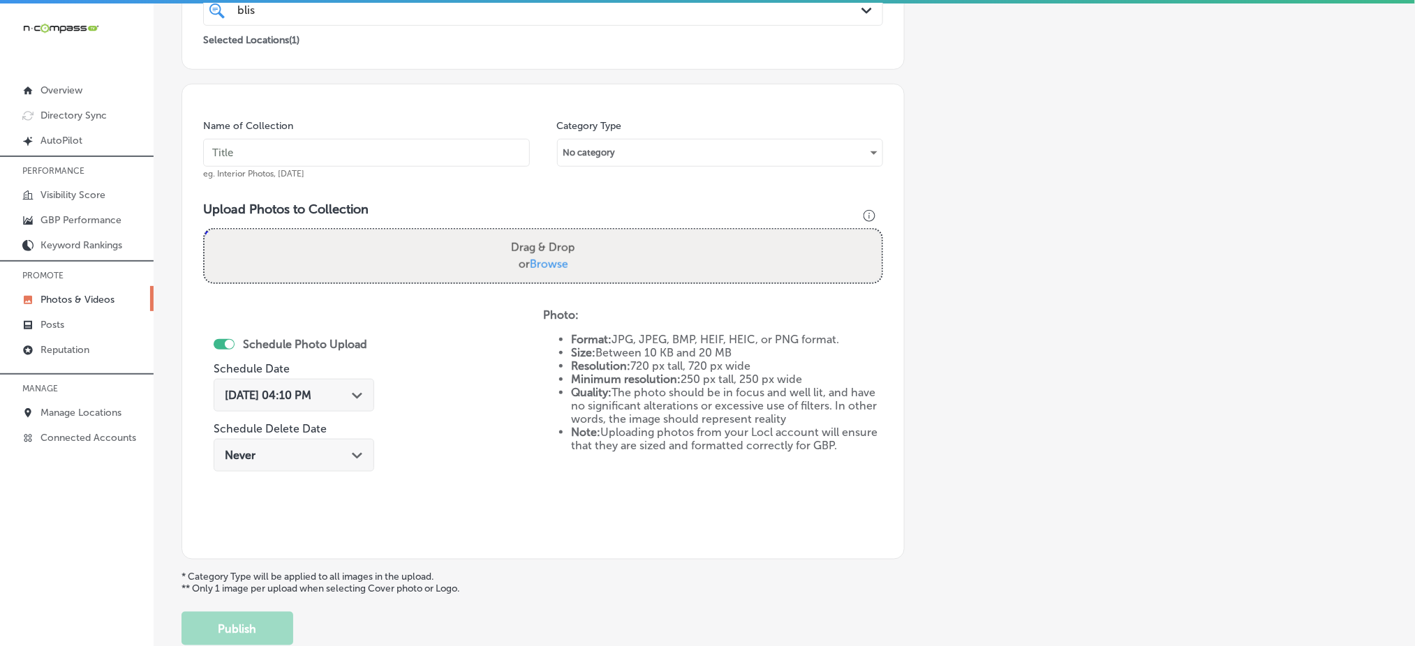
scroll to position [222, 0]
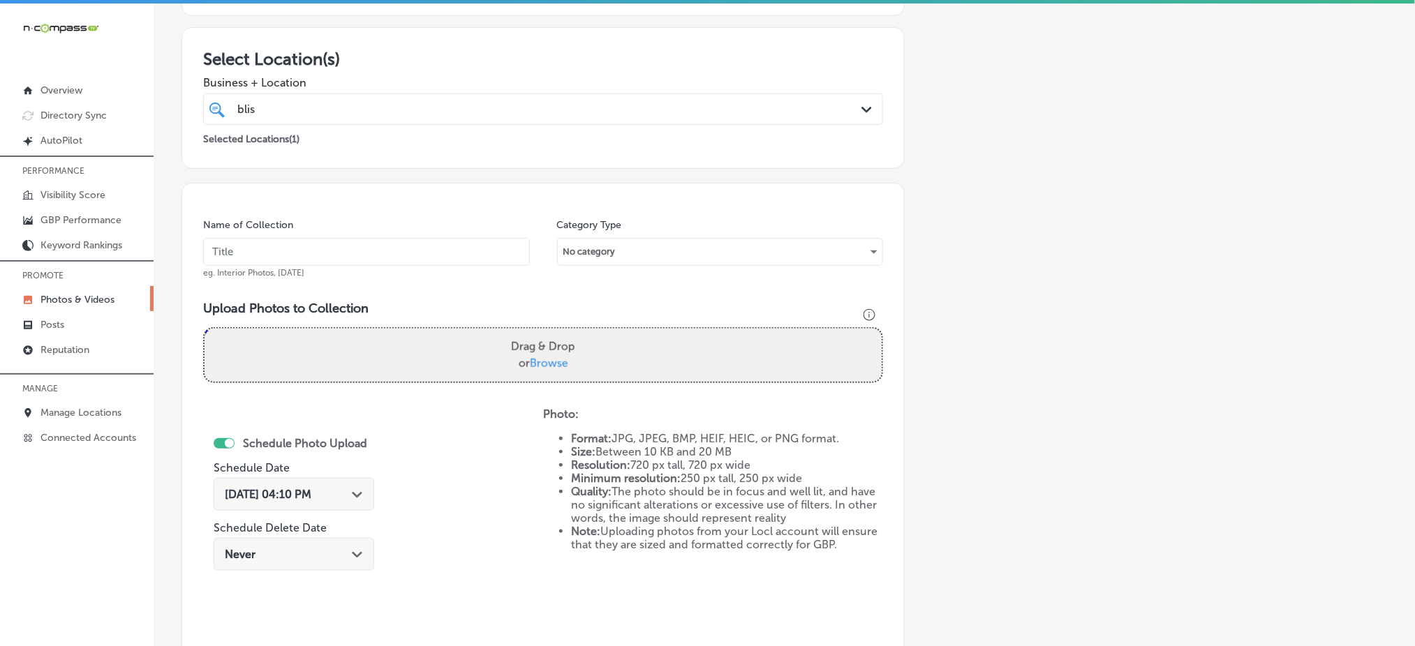
click at [313, 260] on input "text" at bounding box center [366, 252] width 327 height 28
paste input "blissful-touch-dec1"
type input "blissful-touch-dec5"
click at [558, 360] on span "Browse" at bounding box center [549, 363] width 38 height 13
click at [558, 333] on input "Drag & Drop or Browse" at bounding box center [542, 331] width 677 height 4
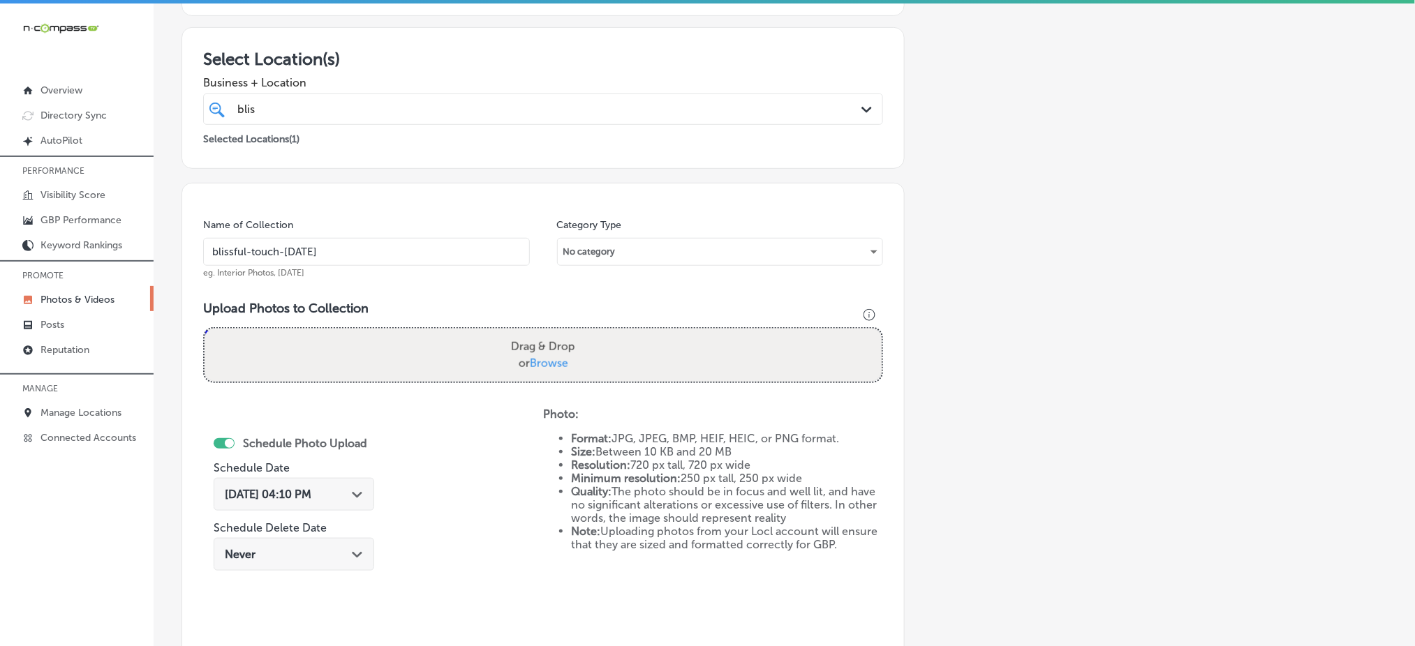
type input "C:\fakepath\facial-treatments-blissful-touch-aesthetics-hempstead-ny (13).png"
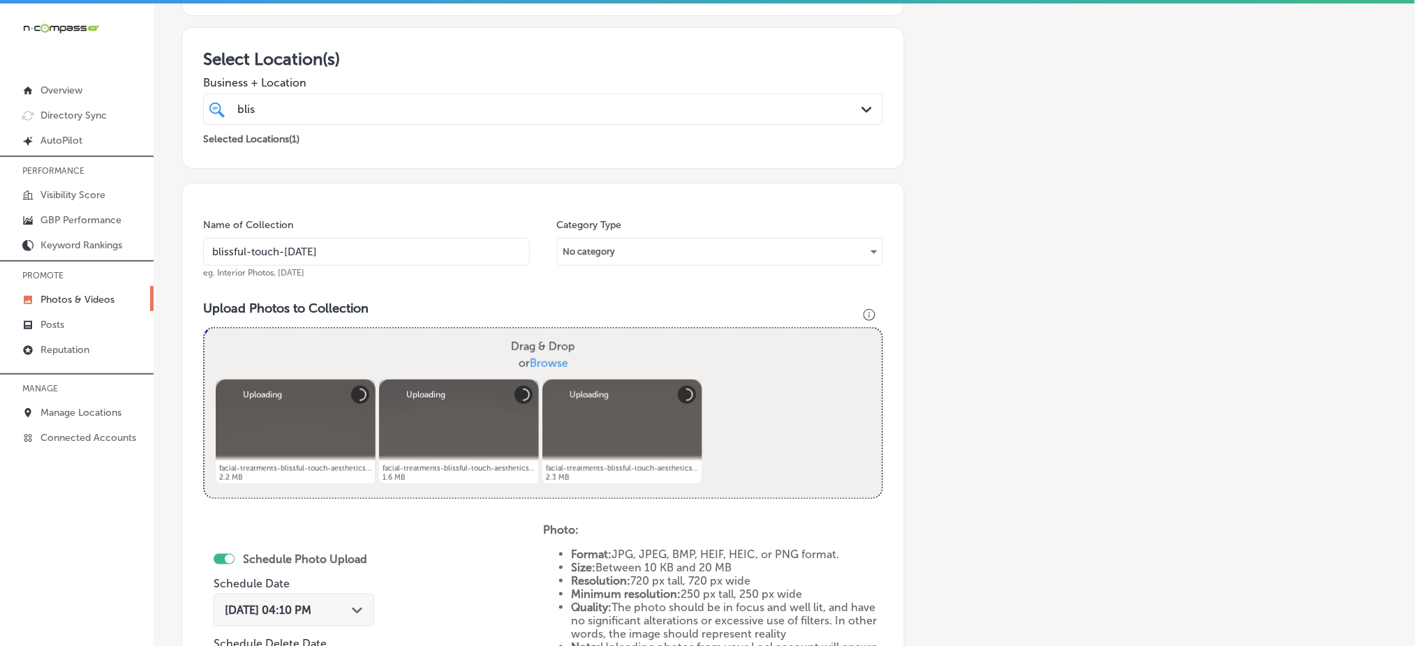
scroll to position [501, 0]
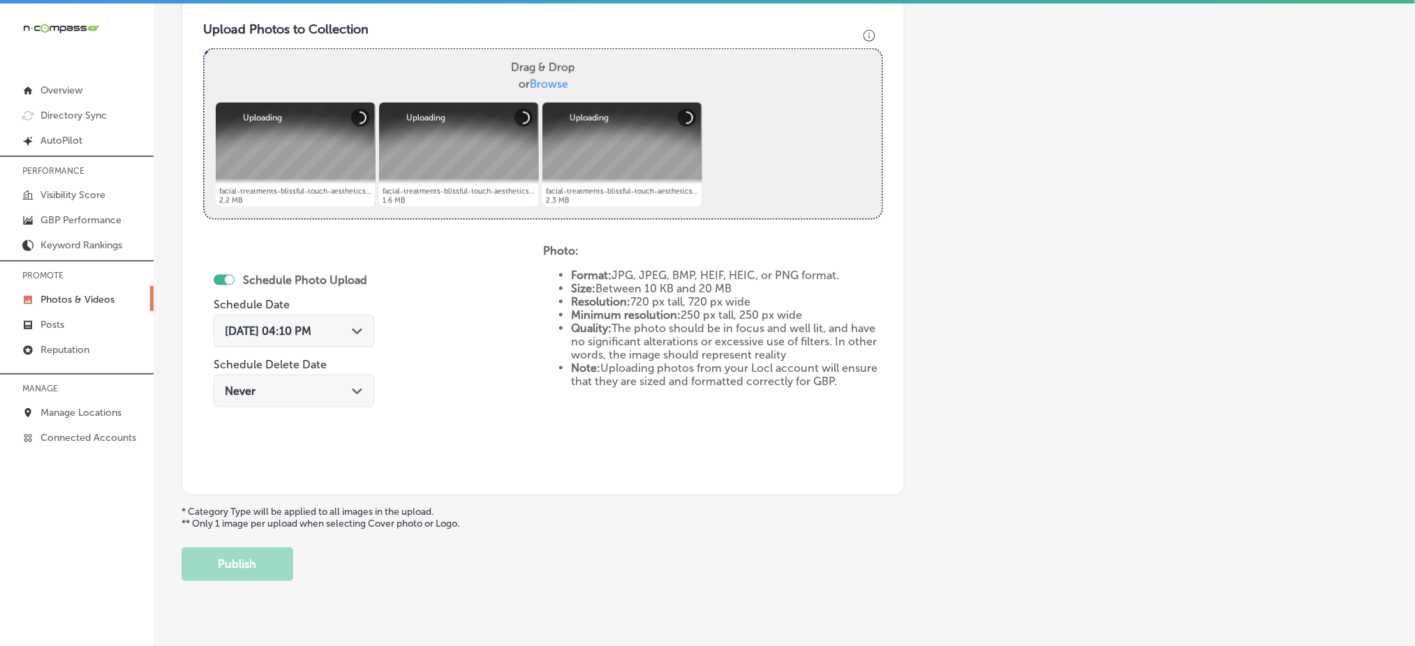
click at [311, 334] on span "Oct 7, 2025 04:10 PM" at bounding box center [268, 331] width 87 height 13
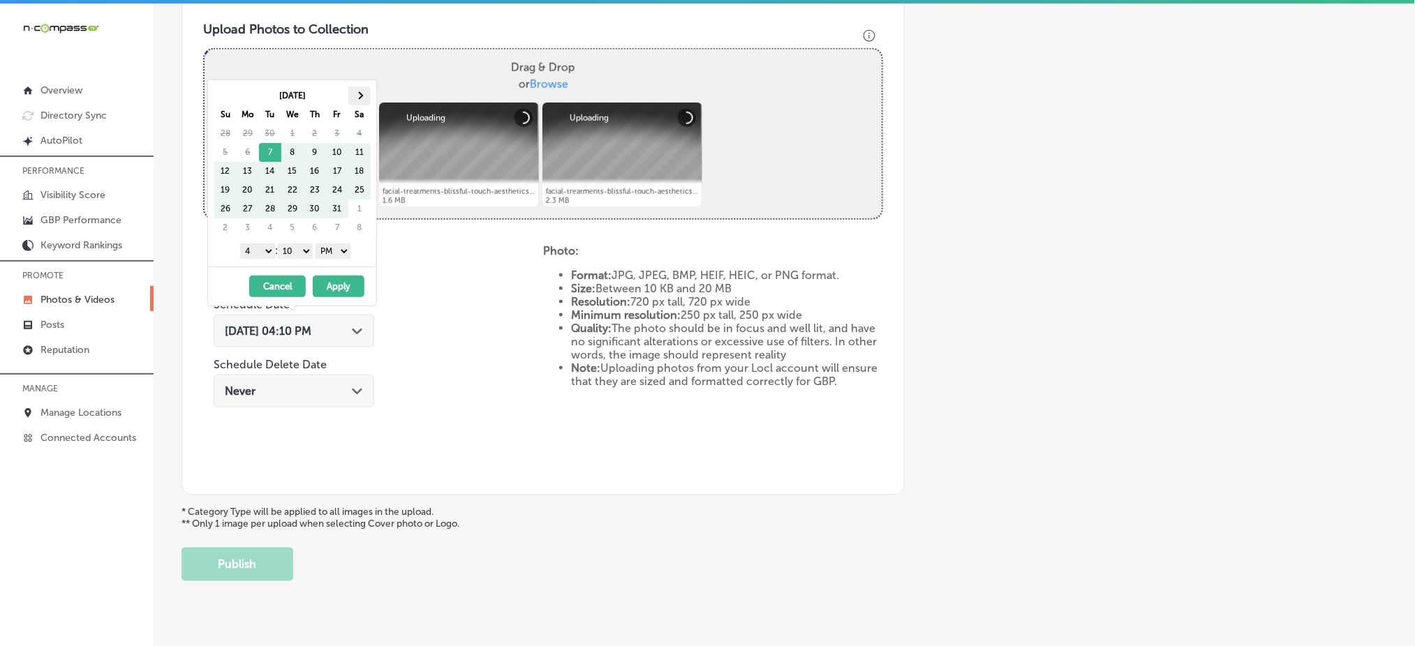
click at [367, 91] on th at bounding box center [359, 96] width 22 height 19
click at [253, 252] on select "1 2 3 4 5 6 7 8 9 10 11 12" at bounding box center [257, 251] width 35 height 15
click at [296, 245] on select "00 10 20 30 40 50" at bounding box center [295, 251] width 35 height 15
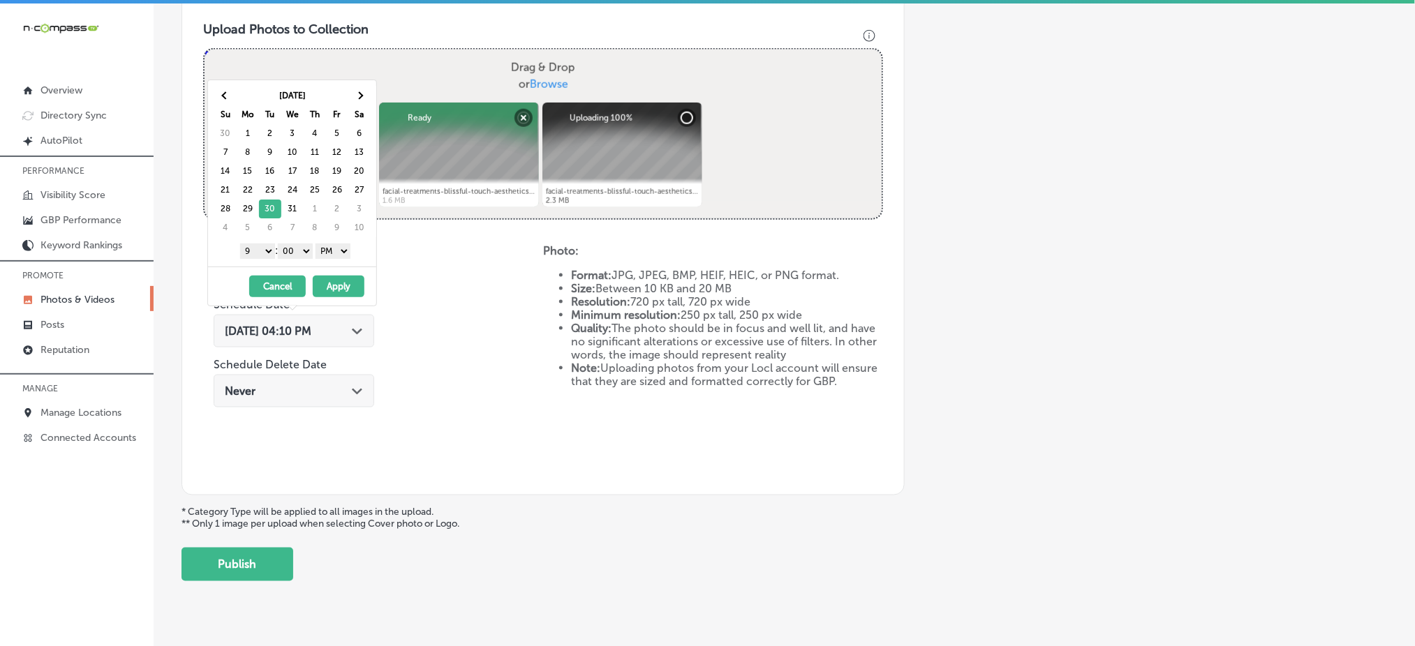
click at [334, 278] on button "Apply" at bounding box center [339, 287] width 52 height 22
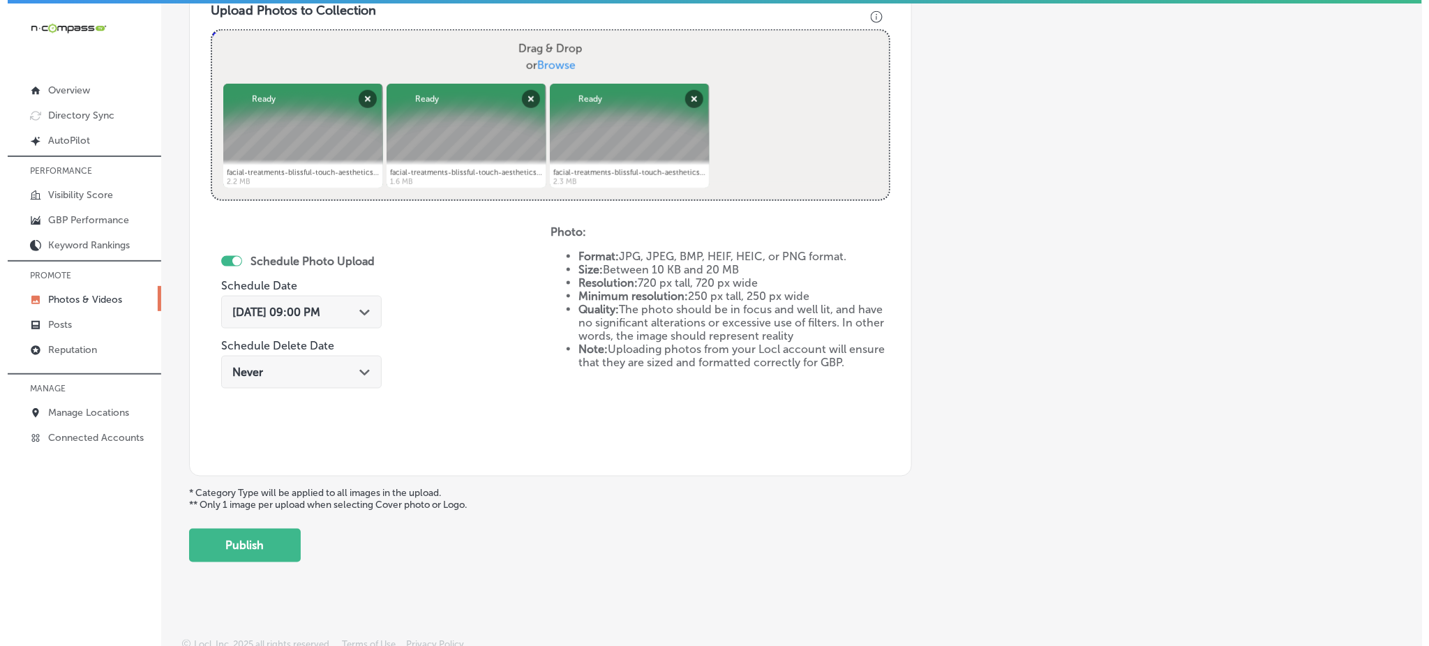
scroll to position [525, 0]
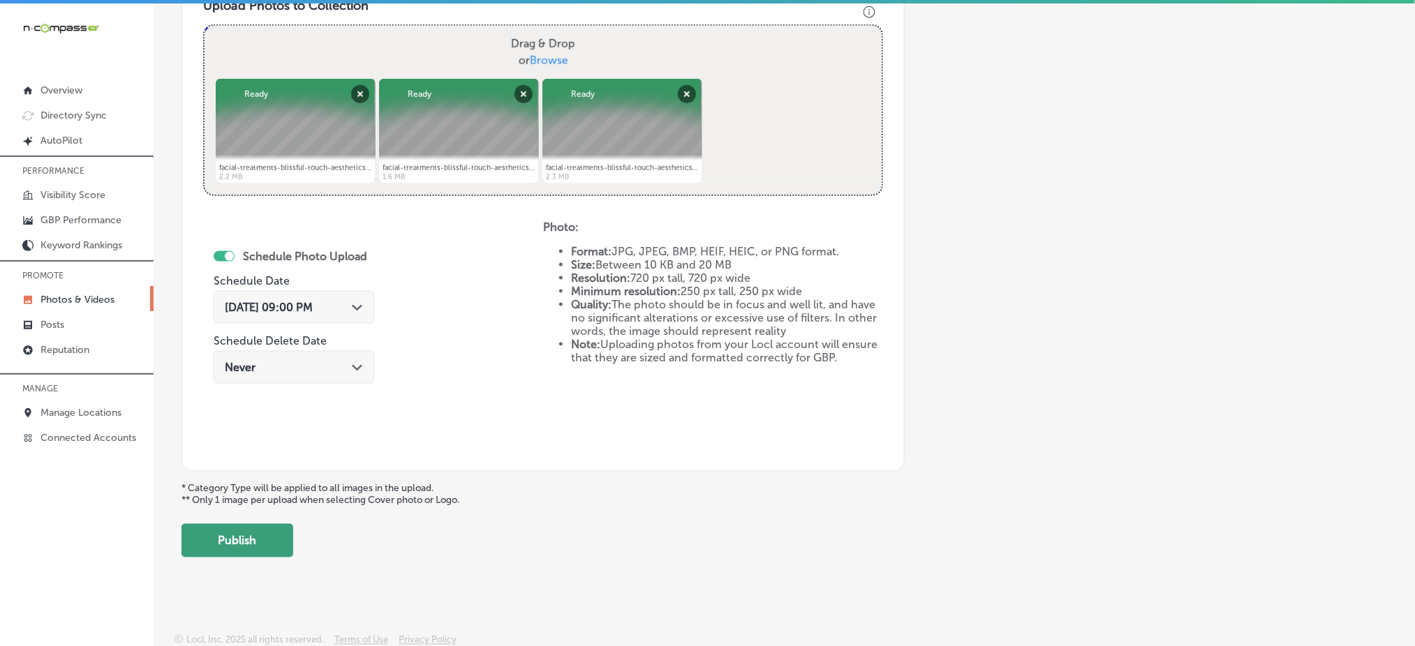
click at [261, 550] on button "Publish" at bounding box center [237, 540] width 112 height 33
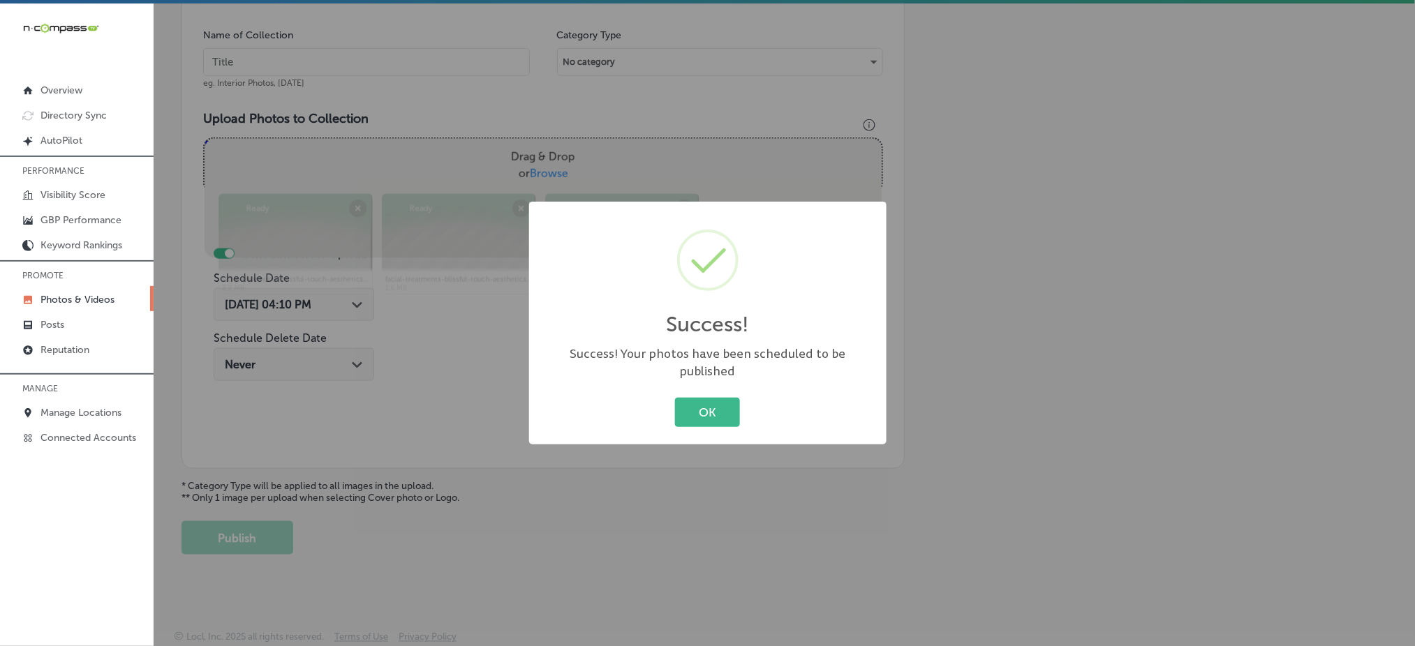
scroll to position [408, 0]
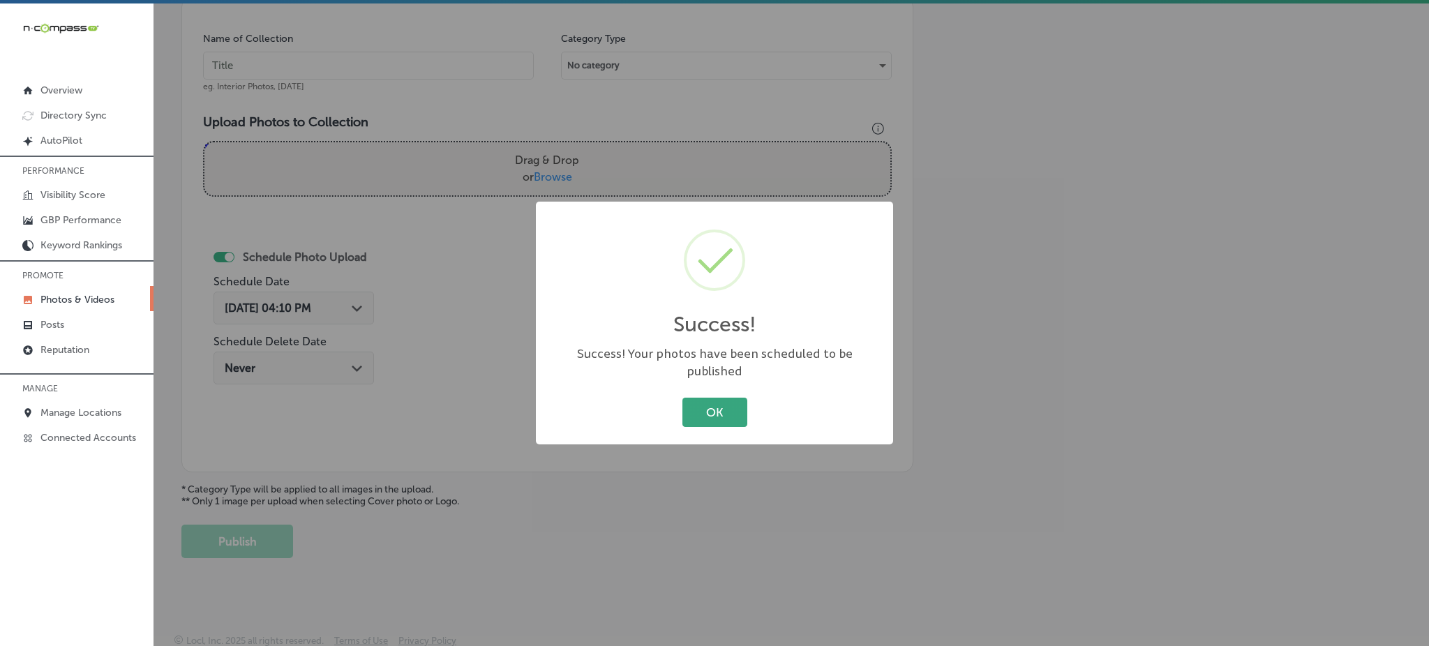
click at [710, 402] on button "OK" at bounding box center [715, 412] width 65 height 29
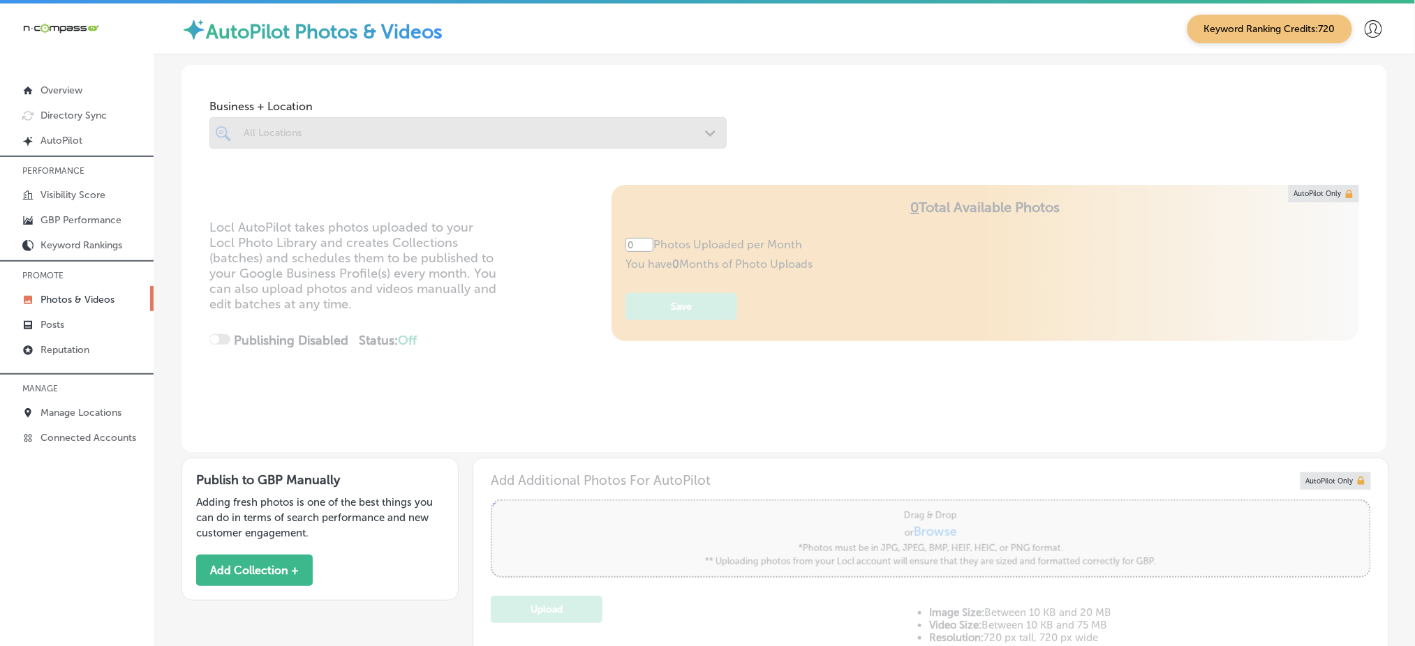
type input "5"
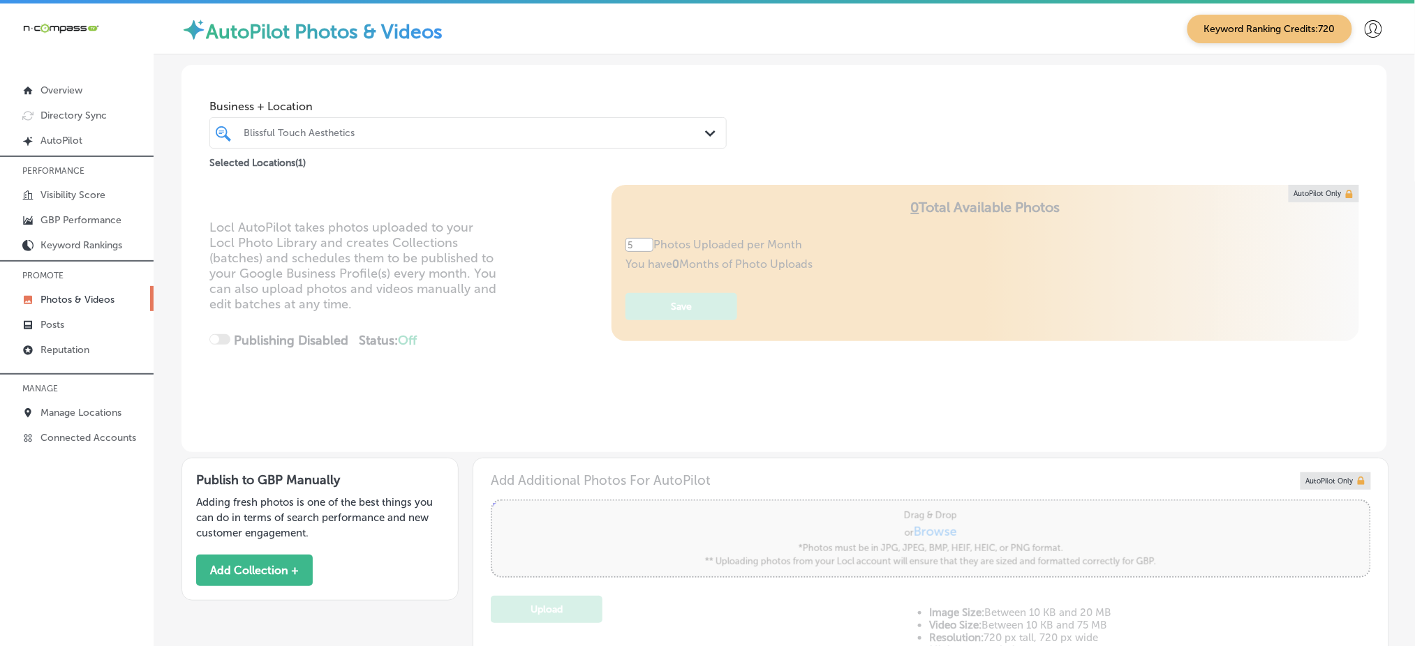
click at [528, 128] on div "Blissful Touch Aesthetics" at bounding box center [475, 133] width 463 height 12
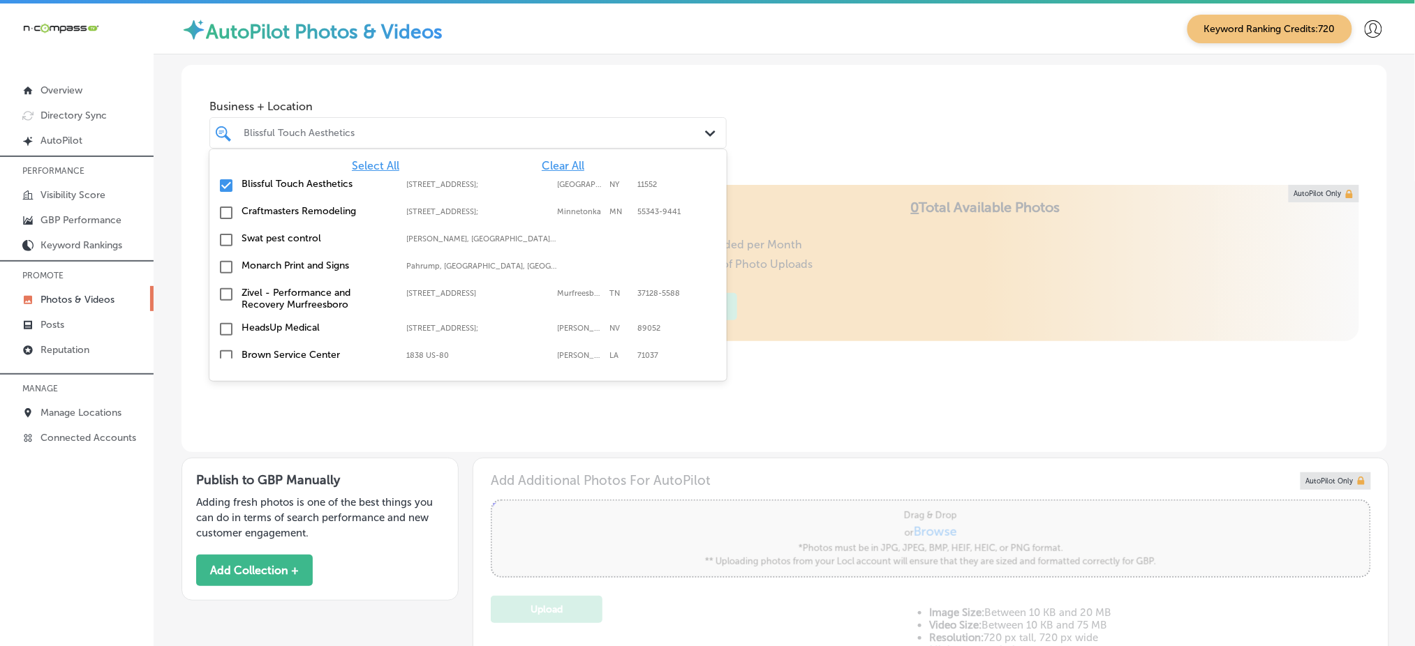
click at [553, 170] on span "Clear All" at bounding box center [563, 165] width 43 height 13
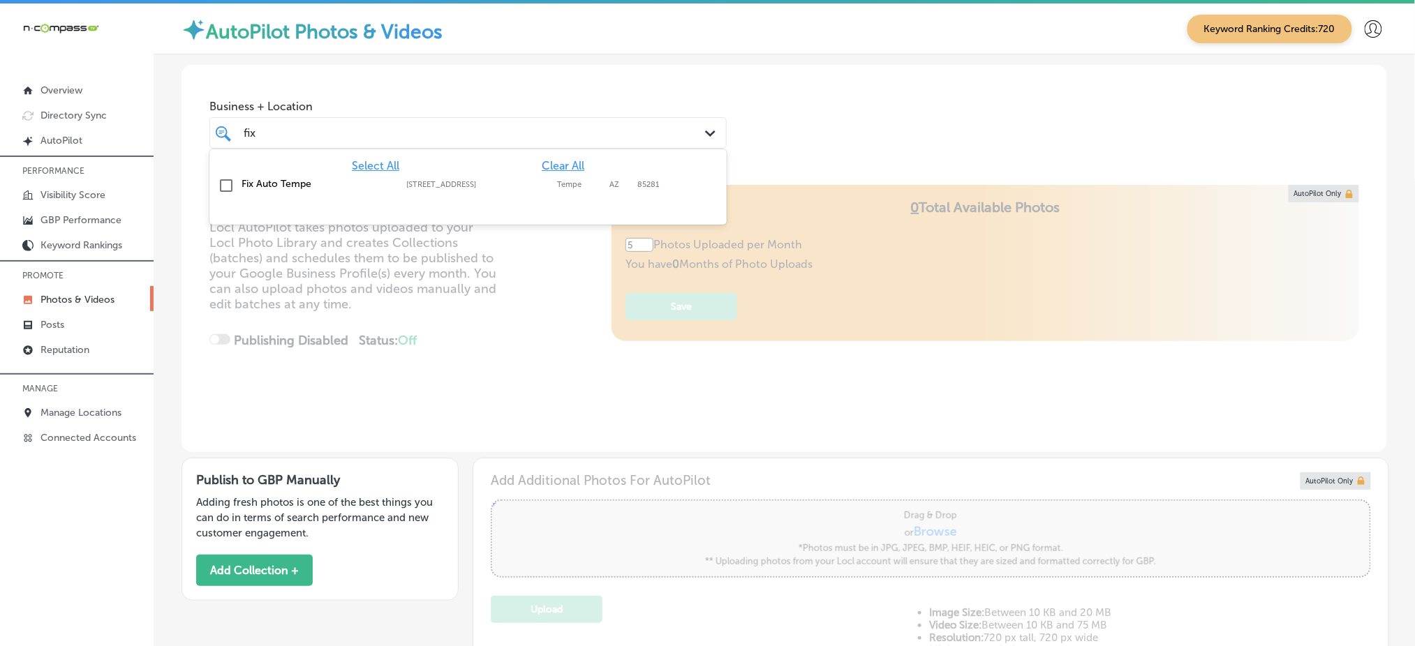
click at [551, 174] on div "Fix Auto Tempe 1865 S Indian Bend Rd, Tempe, AZ, 85281 1865 S Indian Bend Rd Te…" at bounding box center [467, 185] width 517 height 27
type input "fix"
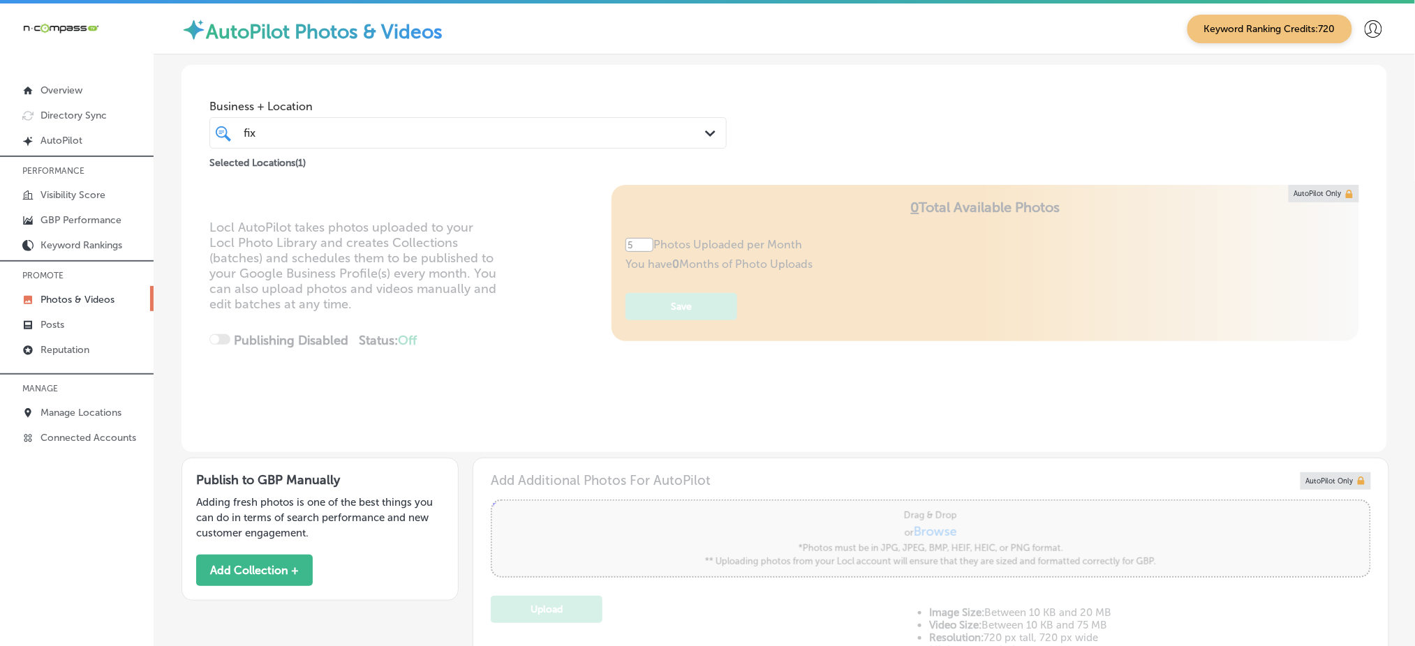
click at [863, 182] on div "Business + Location fix fix Path Created with Sketch. Selected Locations ( 1 )" at bounding box center [783, 125] width 1205 height 120
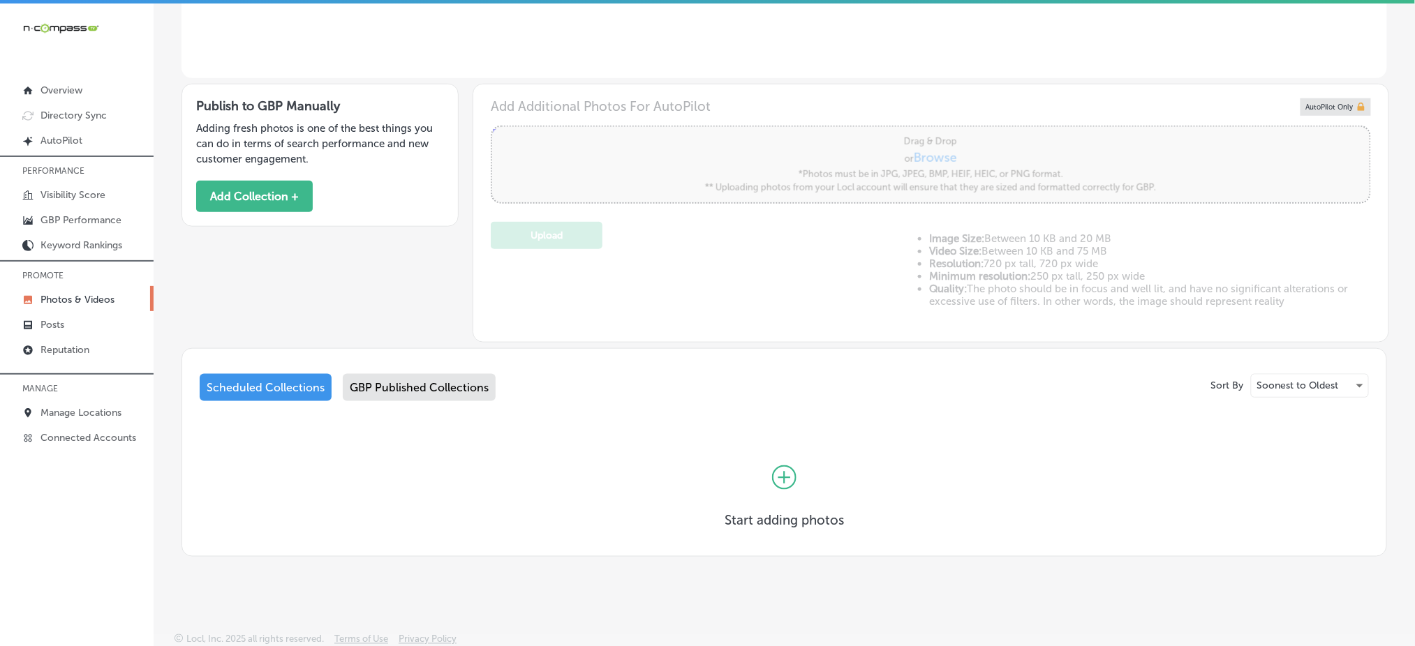
click at [458, 398] on div "GBP Published Collections" at bounding box center [419, 387] width 153 height 27
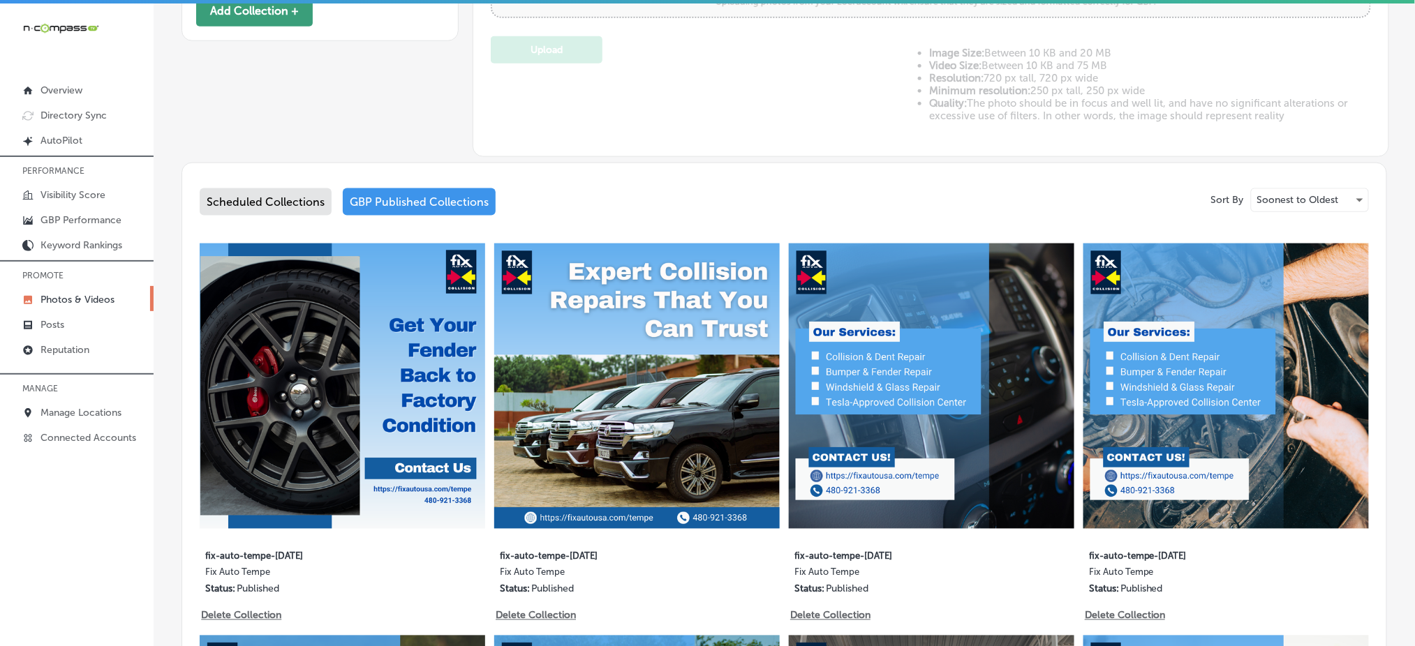
scroll to position [560, 0]
click at [233, 17] on button "Add Collection +" at bounding box center [254, 9] width 117 height 31
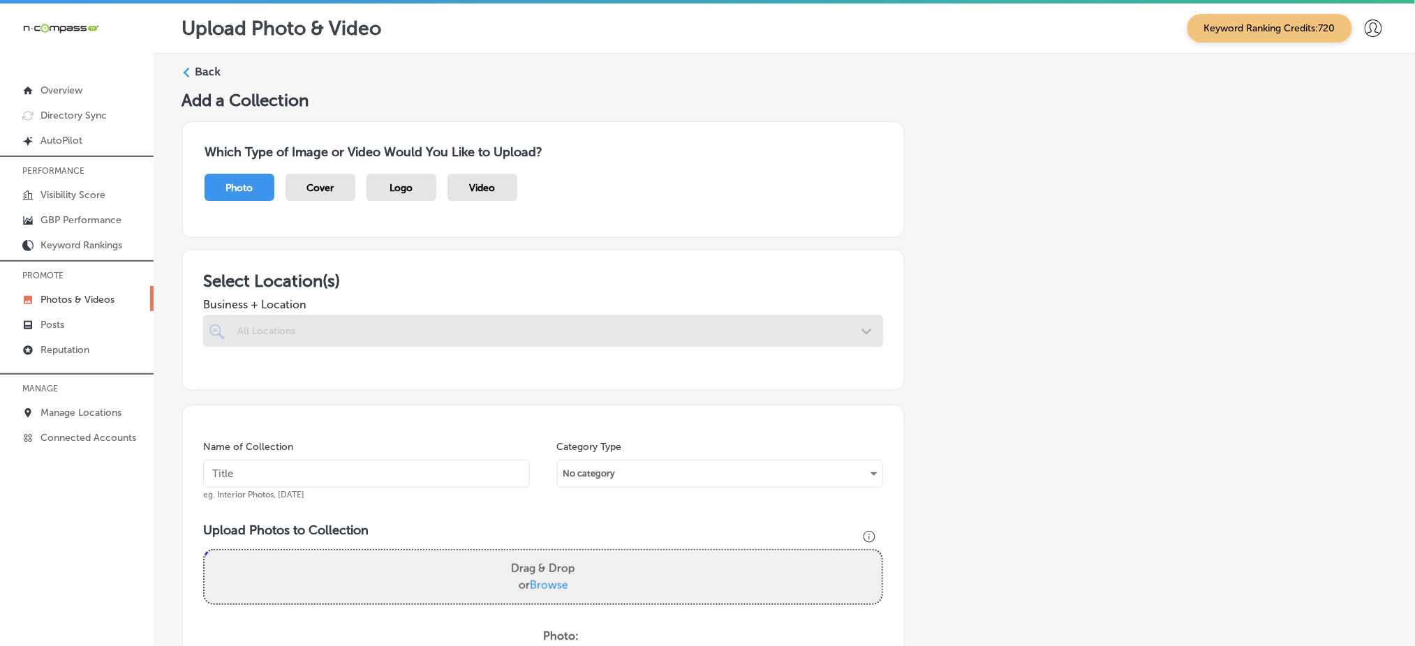
click at [492, 334] on div "All Locations" at bounding box center [549, 331] width 625 height 12
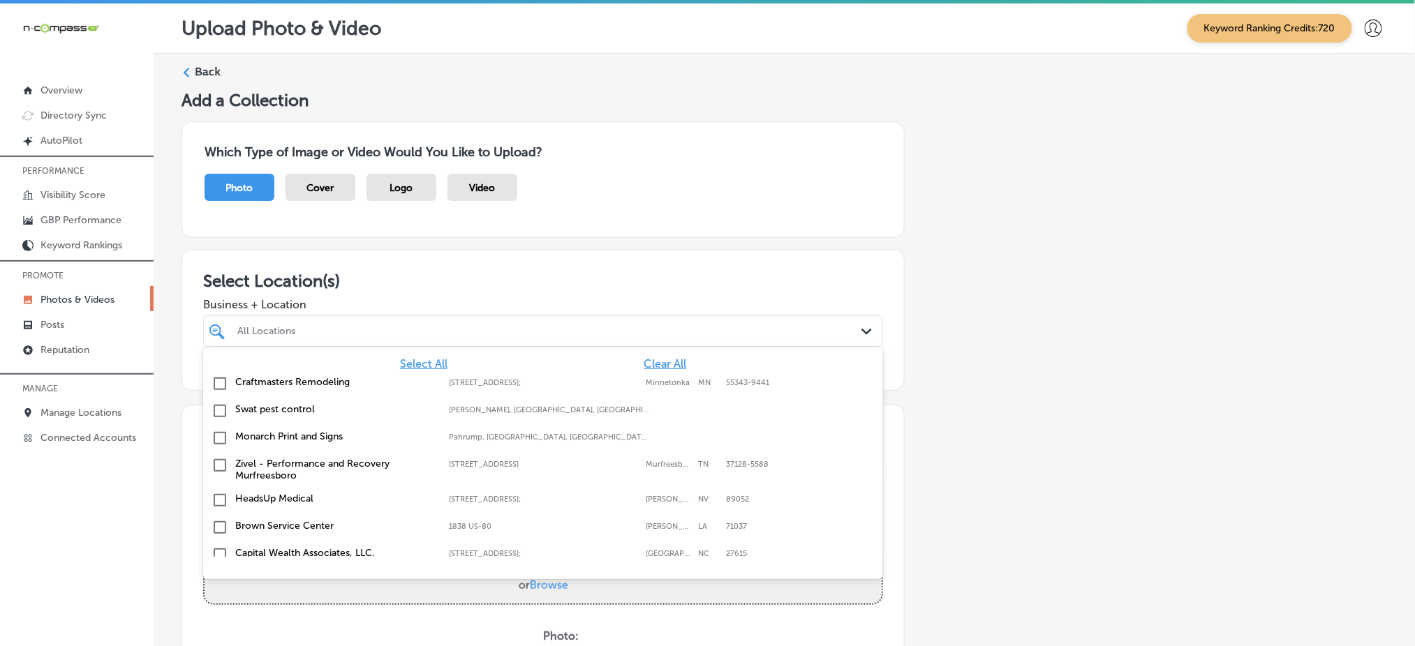
click at [653, 360] on span "Clear All" at bounding box center [664, 363] width 43 height 13
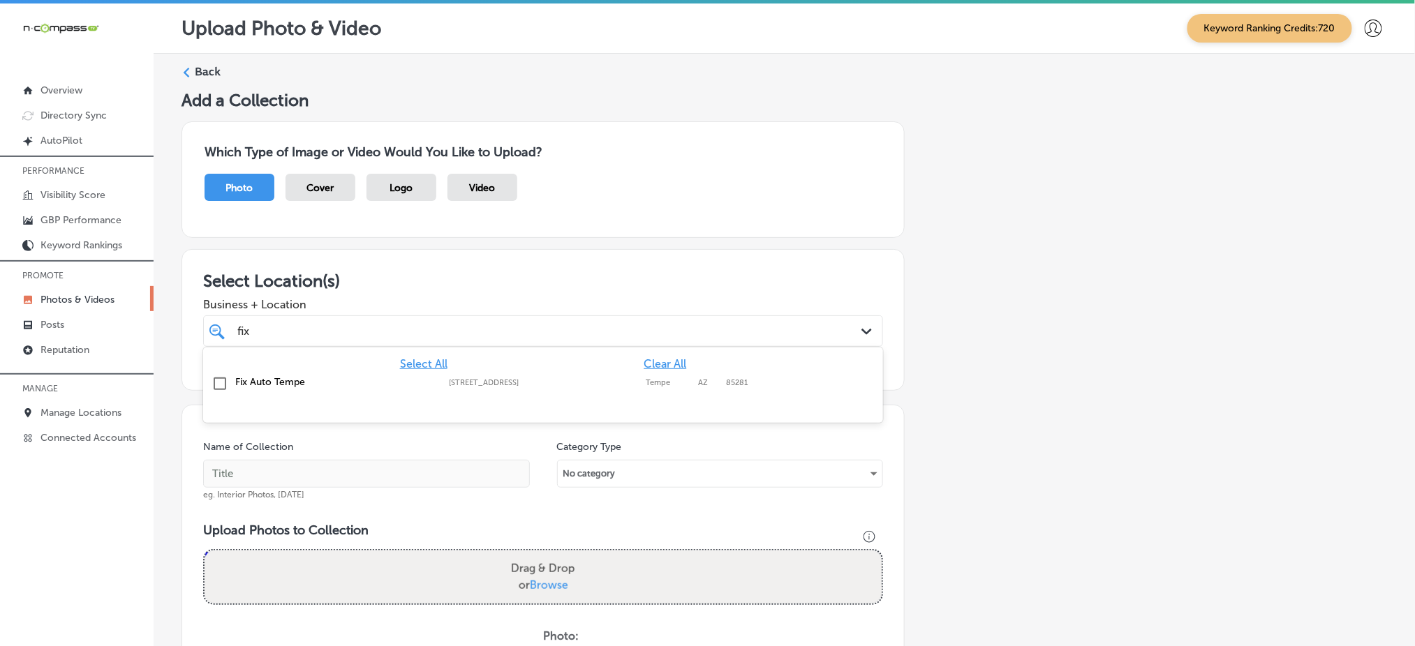
click at [652, 379] on label "Tempe" at bounding box center [668, 382] width 45 height 9
type input "fix"
click at [669, 256] on div "Select Location(s) Business + Location option 1865 S Indian Bend Rd, selected. …" at bounding box center [542, 320] width 723 height 142
click at [431, 475] on input "text" at bounding box center [366, 474] width 327 height 28
click at [375, 338] on div "fix fix" at bounding box center [512, 331] width 553 height 19
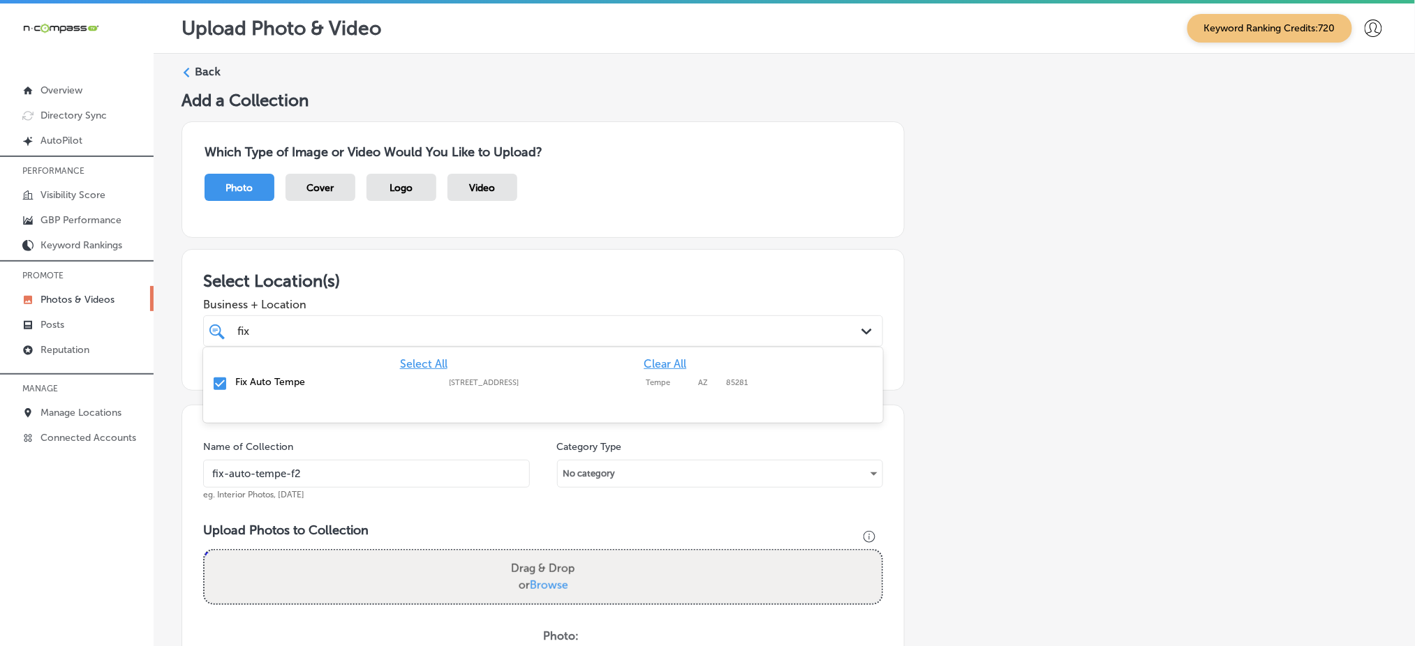
click at [375, 338] on div "fix fix" at bounding box center [512, 331] width 553 height 19
click at [367, 470] on input "fix-auto-tempe-f2" at bounding box center [366, 474] width 327 height 28
click at [367, 470] on input "fix-auto-tempe-oct1" at bounding box center [366, 474] width 327 height 28
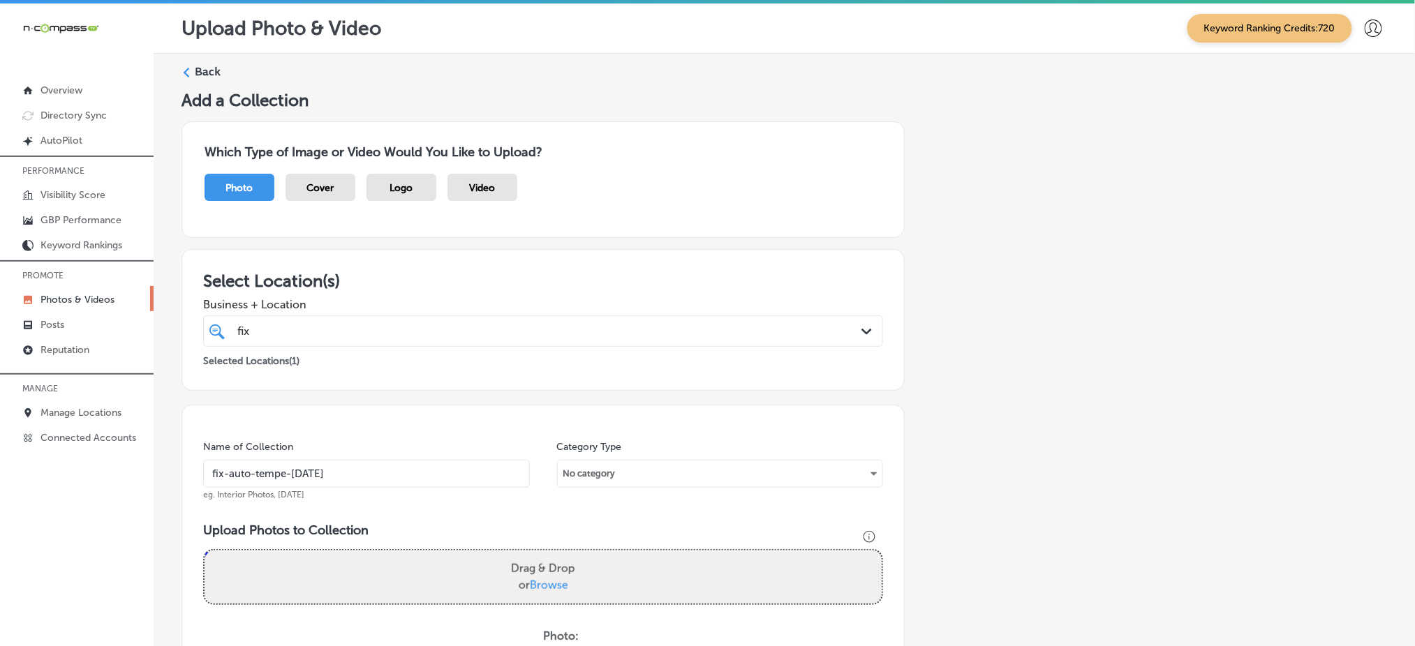
click at [367, 470] on input "fix-auto-tempe-oct1" at bounding box center [366, 474] width 327 height 28
type input "fix-auto-tempe-oct1"
click at [550, 585] on span "Browse" at bounding box center [549, 585] width 38 height 13
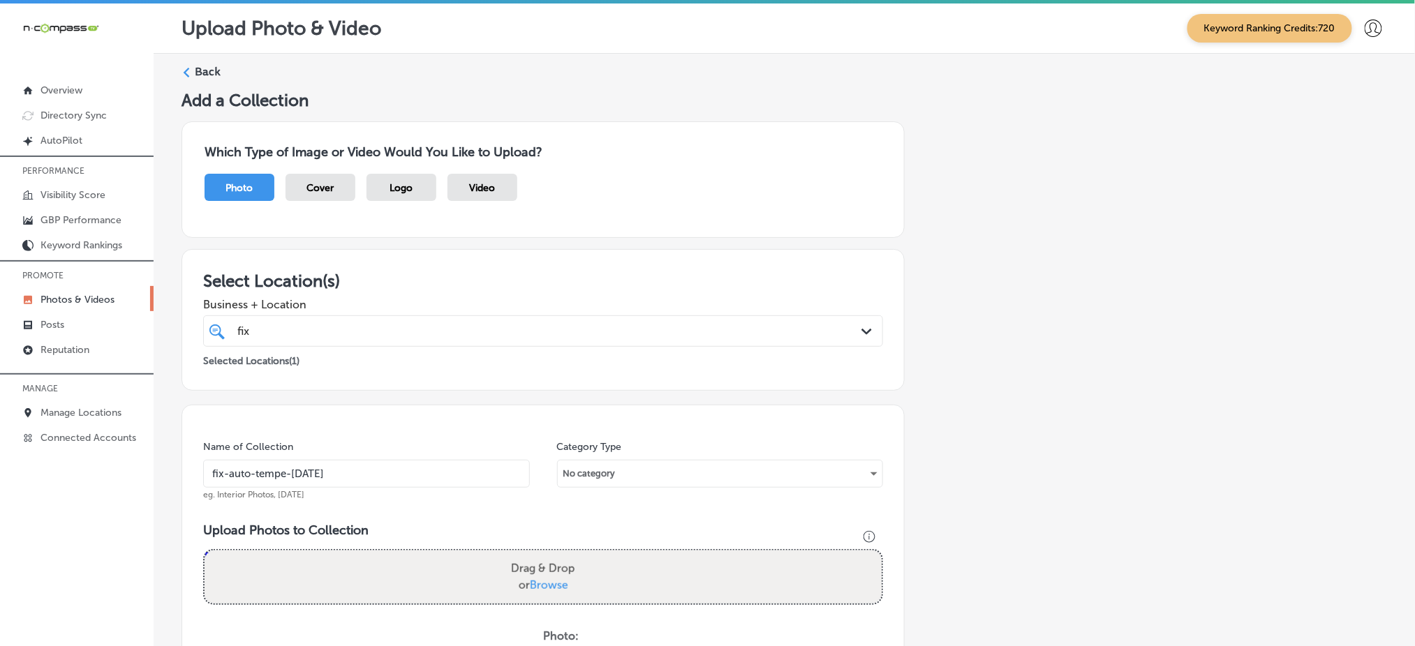
click at [550, 555] on input "Drag & Drop or Browse" at bounding box center [542, 553] width 677 height 4
type input "C:\fakepath\fix-auto-tempe (1).jpg"
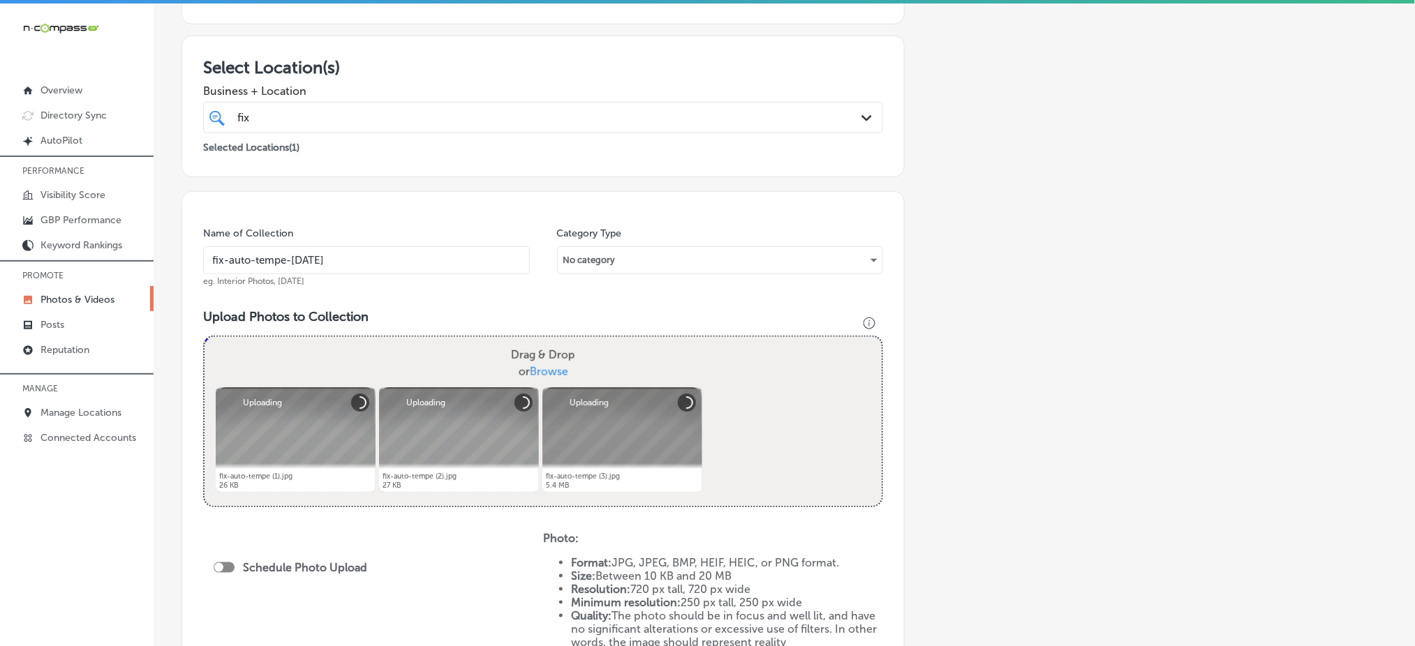
scroll to position [279, 0]
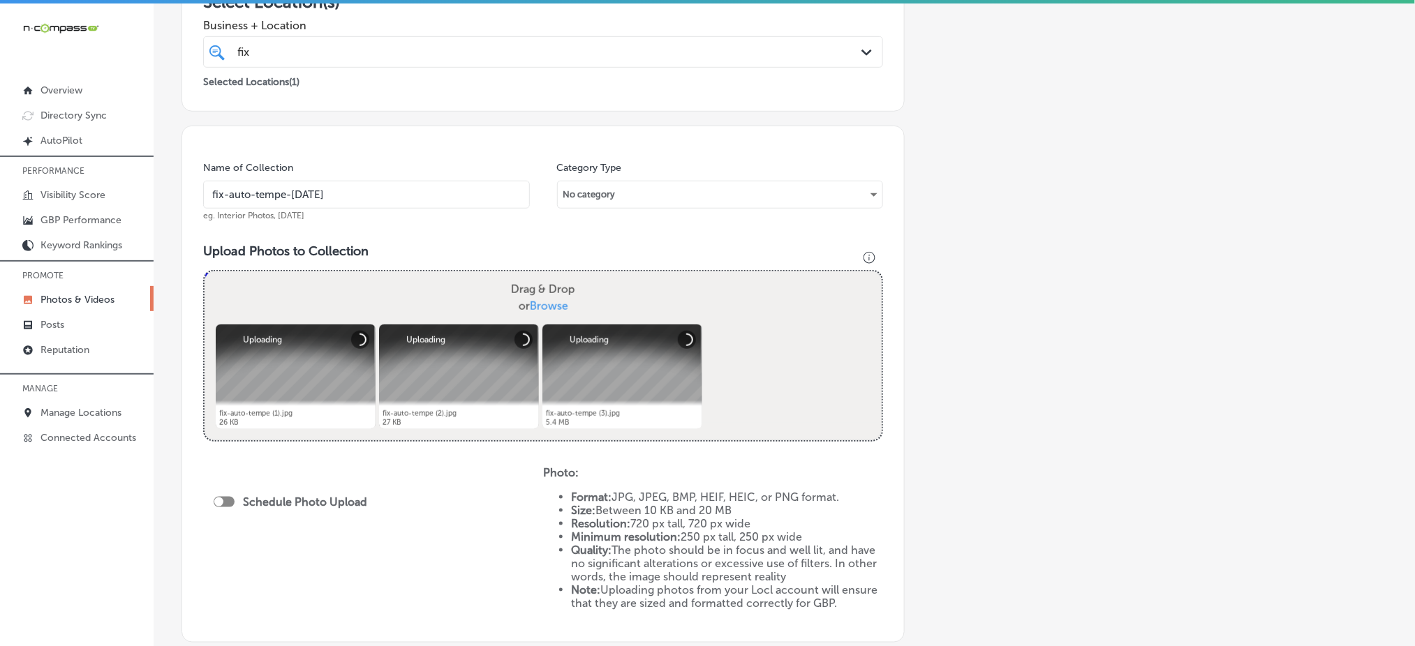
click at [224, 498] on div at bounding box center [224, 502] width 21 height 10
checkbox input "true"
click at [253, 549] on span "Publish Now" at bounding box center [258, 552] width 66 height 13
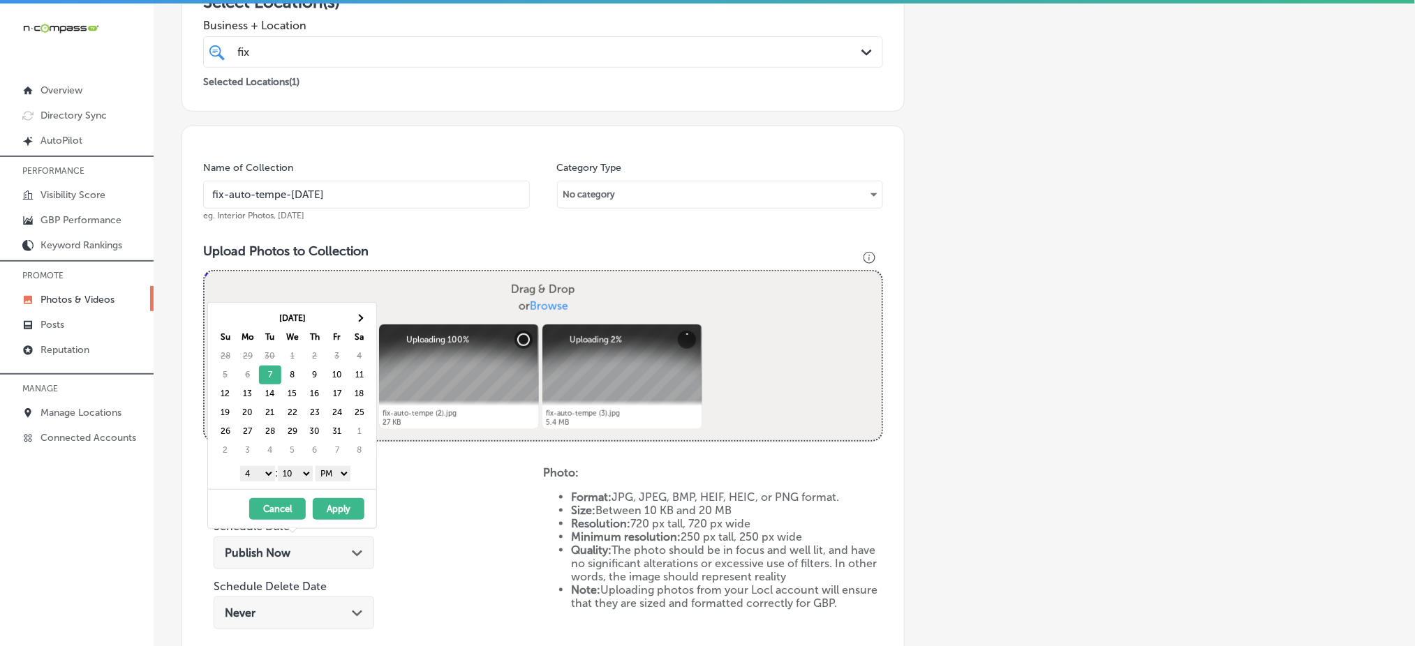
drag, startPoint x: 248, startPoint y: 474, endPoint x: 258, endPoint y: 483, distance: 13.3
click at [248, 474] on select "1 2 3 4 5 6 7 8 9 10 11 12" at bounding box center [257, 473] width 35 height 15
click at [294, 472] on select "00 10 20 30 40 50" at bounding box center [295, 473] width 35 height 15
click at [340, 503] on button "Apply" at bounding box center [339, 509] width 52 height 22
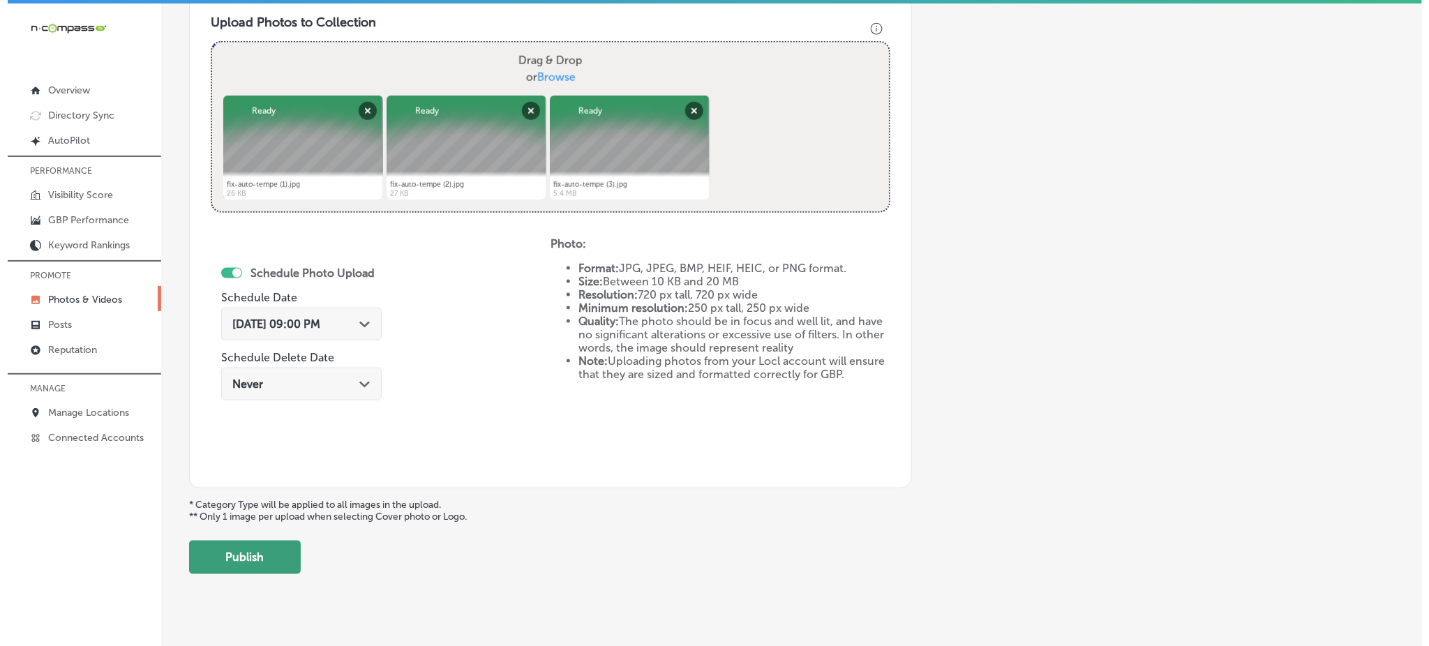
scroll to position [525, 0]
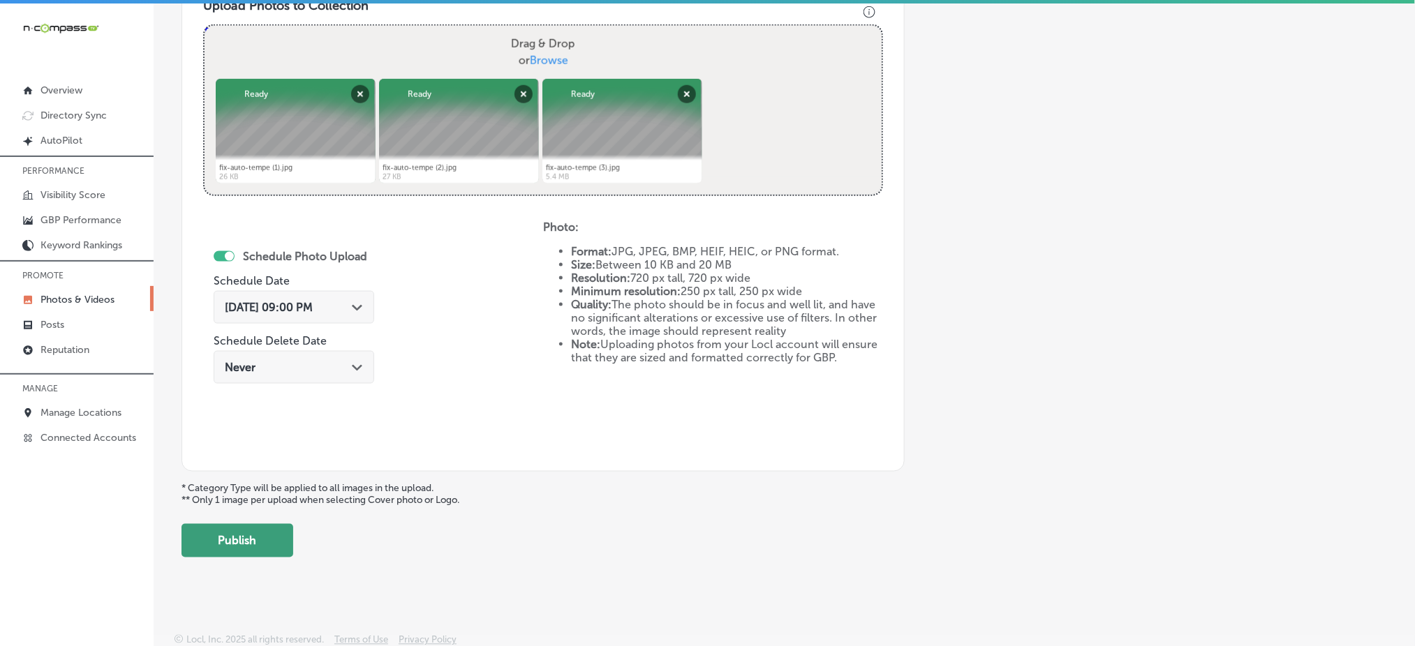
click at [255, 546] on button "Publish" at bounding box center [237, 540] width 112 height 33
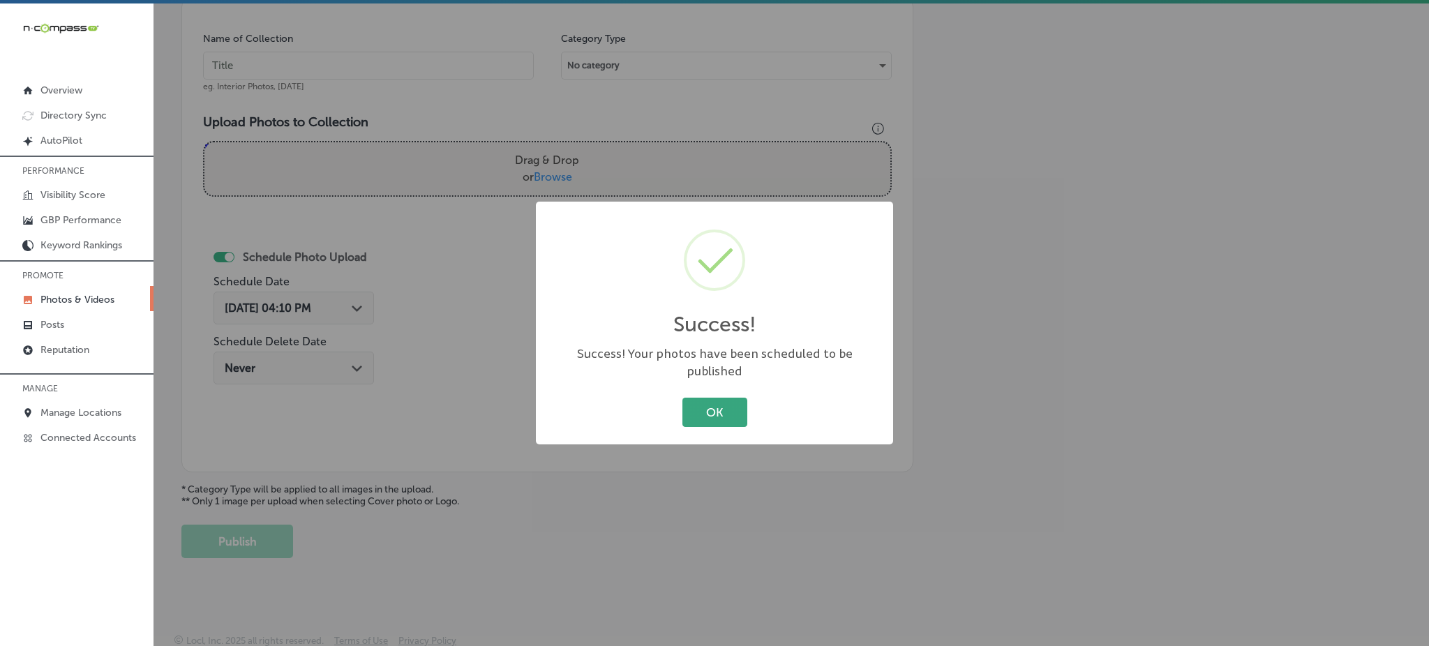
click at [701, 402] on button "OK" at bounding box center [715, 412] width 65 height 29
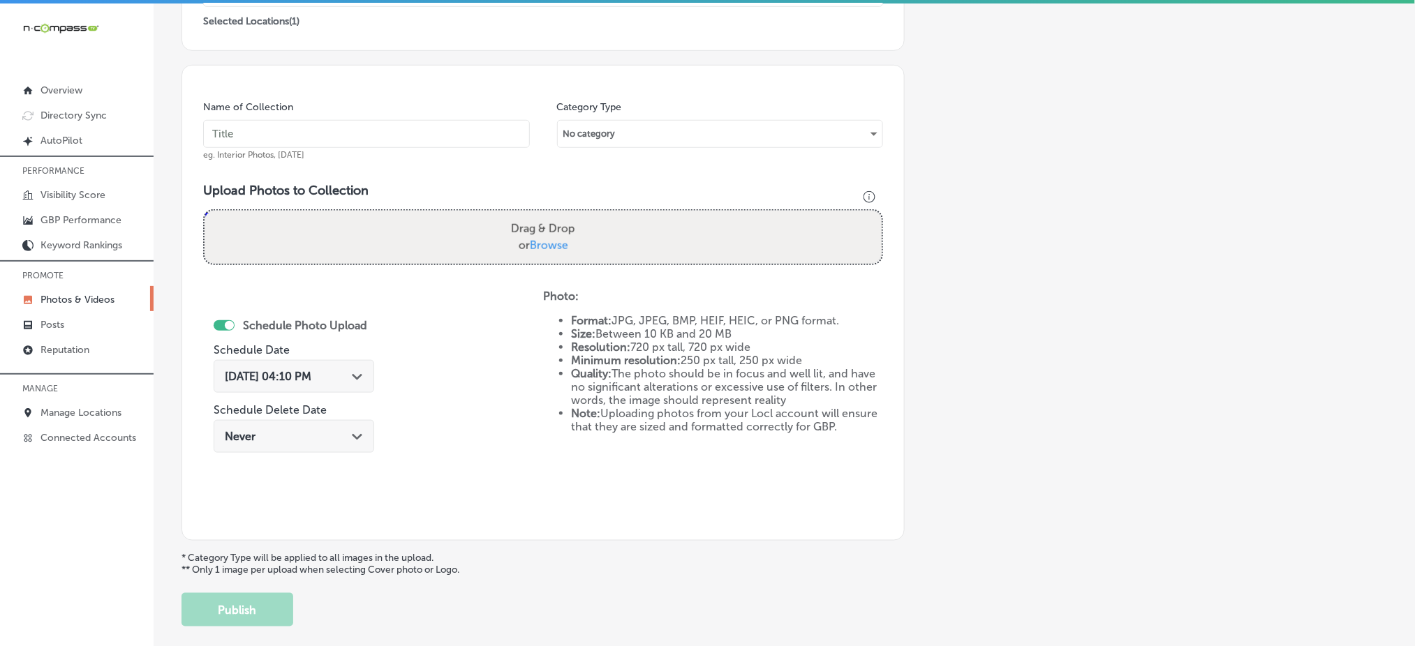
scroll to position [36, 0]
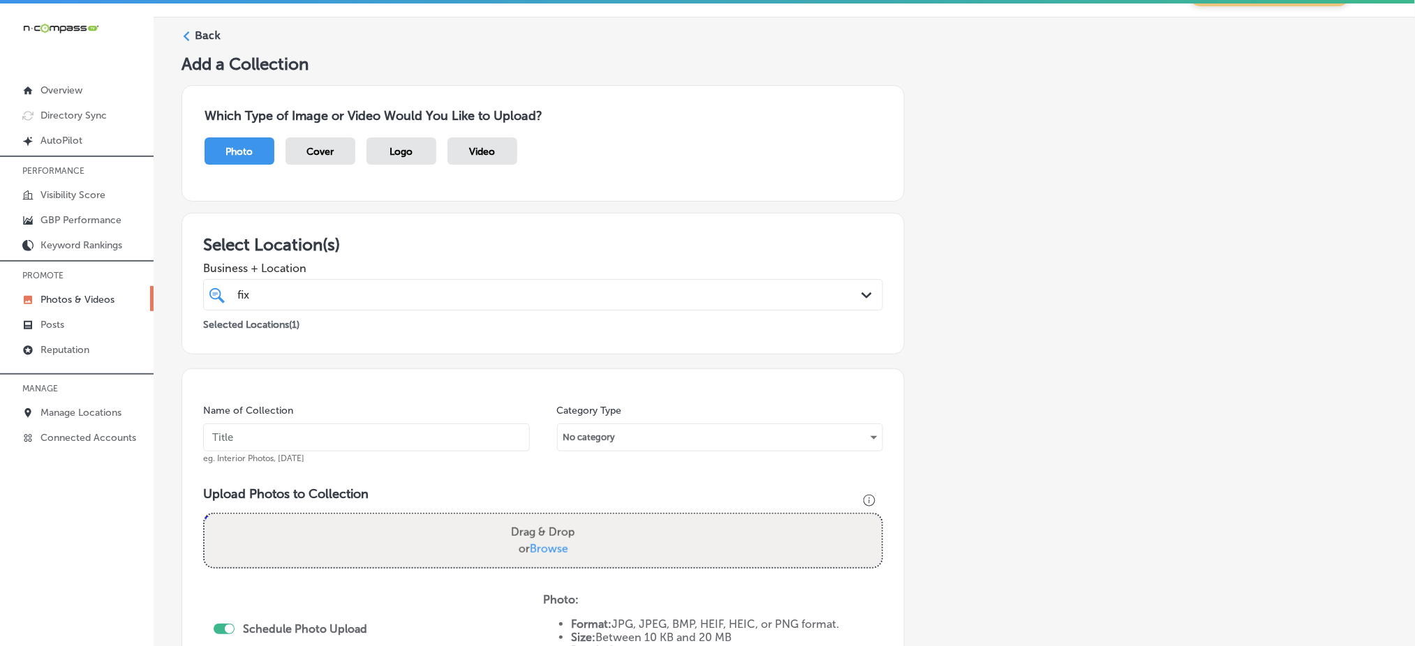
click at [313, 295] on div "fix fix" at bounding box center [512, 294] width 553 height 19
click at [265, 446] on input "text" at bounding box center [366, 438] width 327 height 28
paste input "fix-auto-tempe-oct1"
type input "fix-auto-tempe-oct2"
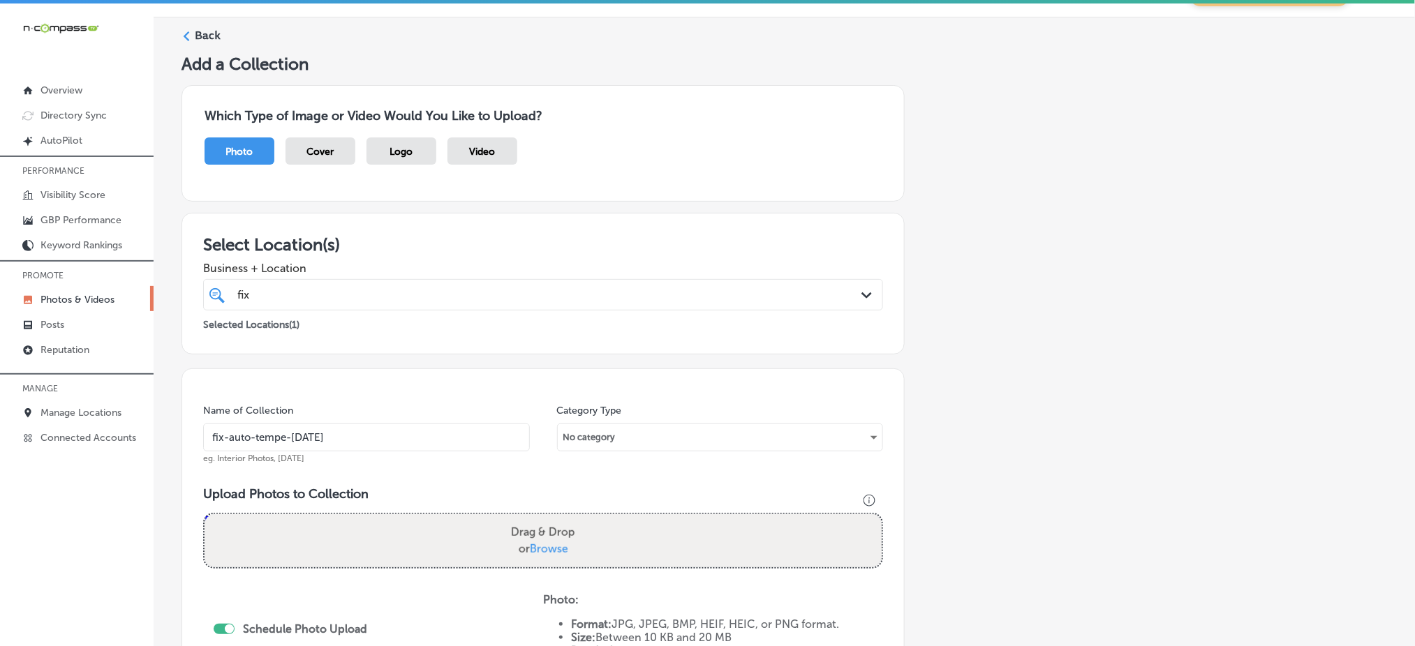
click at [552, 542] on span "Browse" at bounding box center [549, 548] width 38 height 13
click at [552, 519] on input "Drag & Drop or Browse" at bounding box center [542, 516] width 677 height 4
type input "C:\fakepath\fix-auto-tempe (4).jpg"
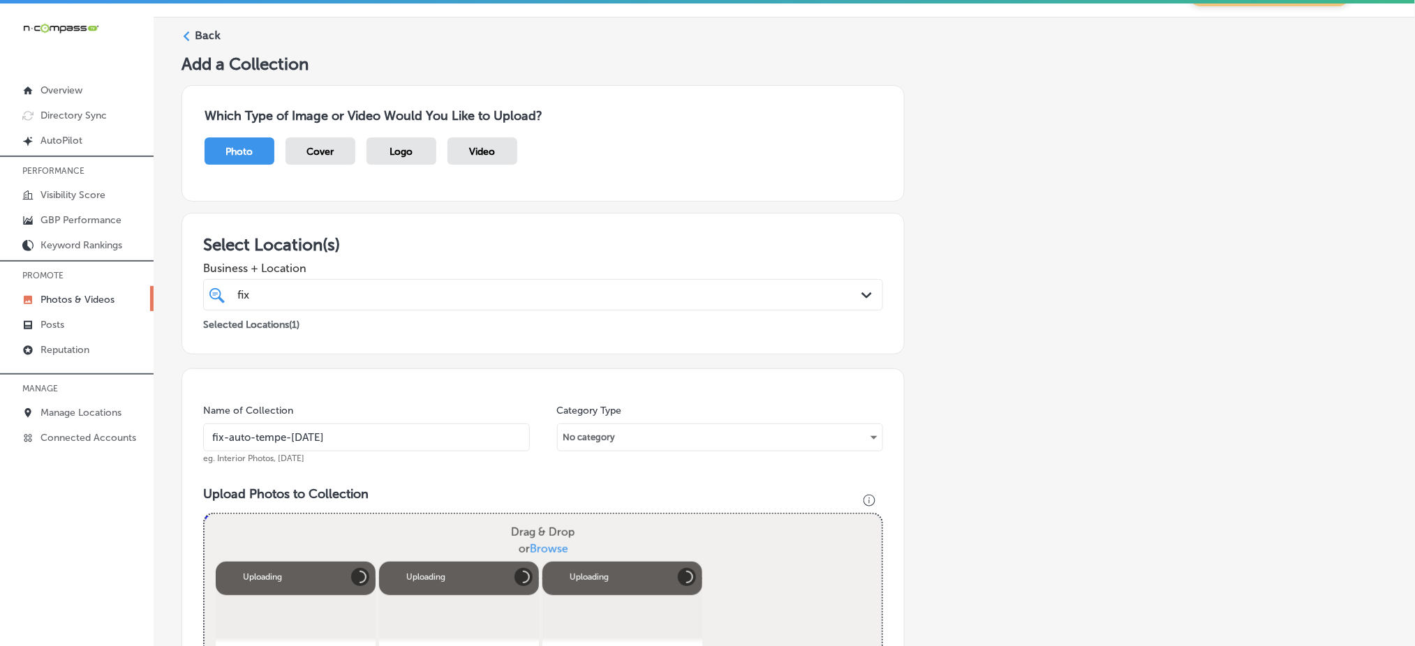
scroll to position [315, 0]
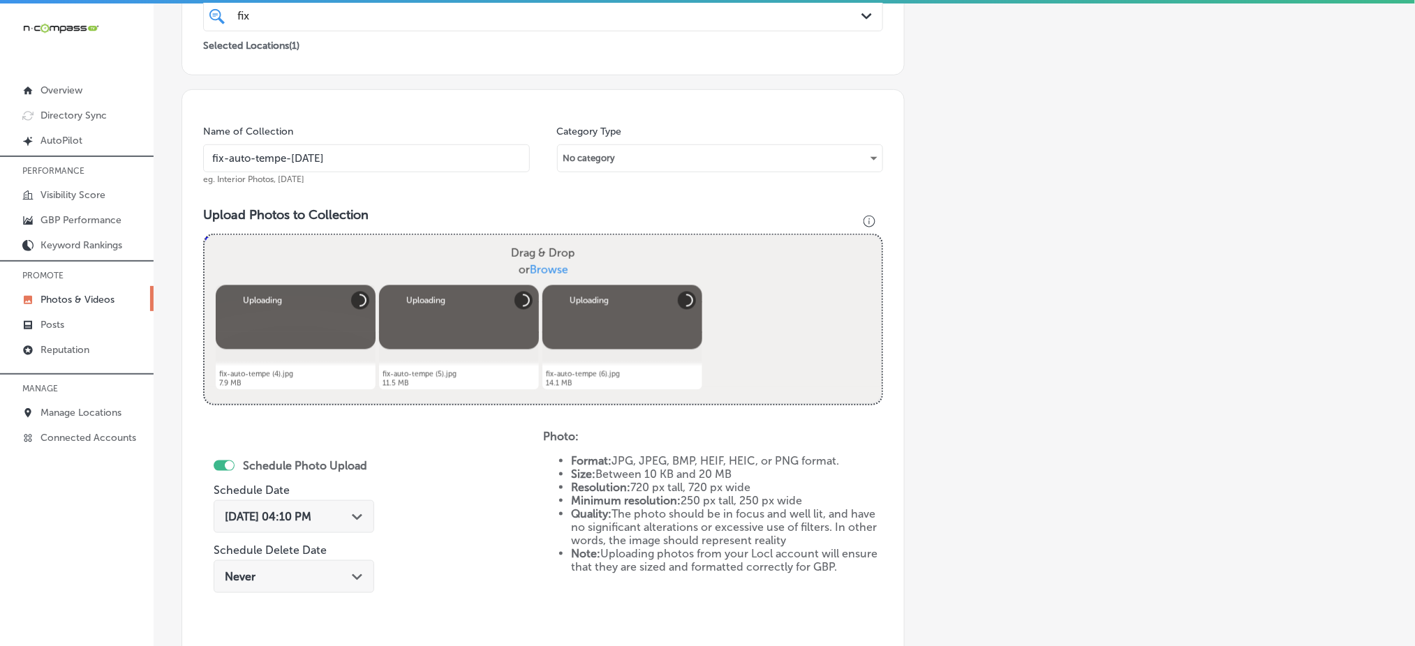
click at [308, 521] on span "Oct 7, 2025 04:10 PM" at bounding box center [268, 516] width 87 height 13
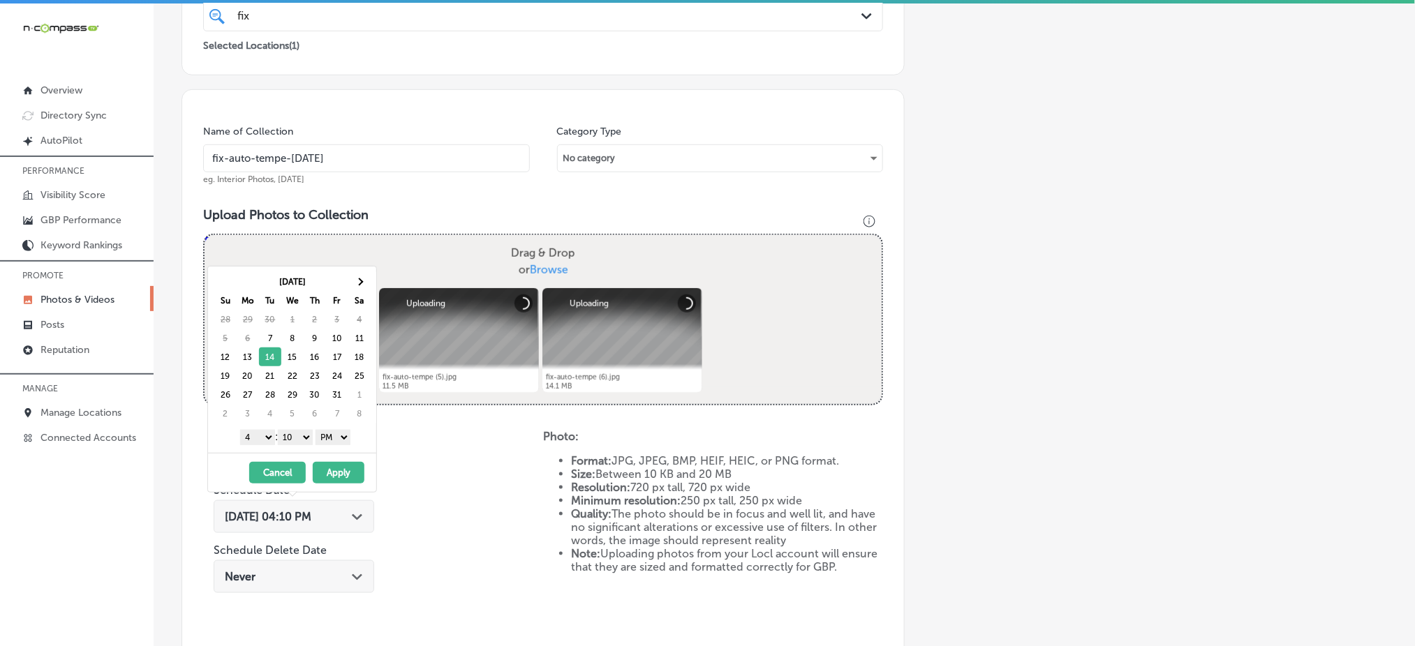
click at [258, 438] on select "1 2 3 4 5 6 7 8 9 10 11 12" at bounding box center [257, 437] width 35 height 15
drag, startPoint x: 296, startPoint y: 433, endPoint x: 296, endPoint y: 441, distance: 8.4
click at [296, 433] on select "00 10 20 30 40 50" at bounding box center [295, 437] width 35 height 15
click at [348, 475] on button "Apply" at bounding box center [339, 473] width 52 height 22
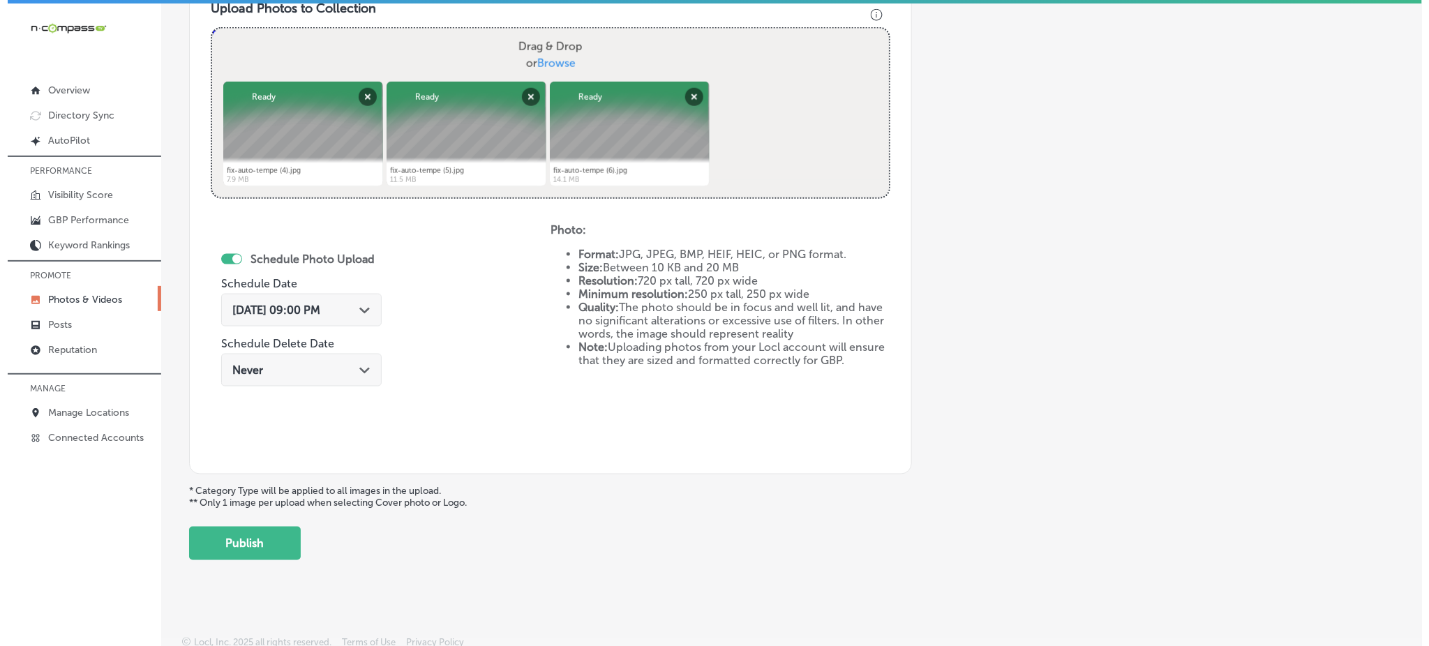
scroll to position [525, 0]
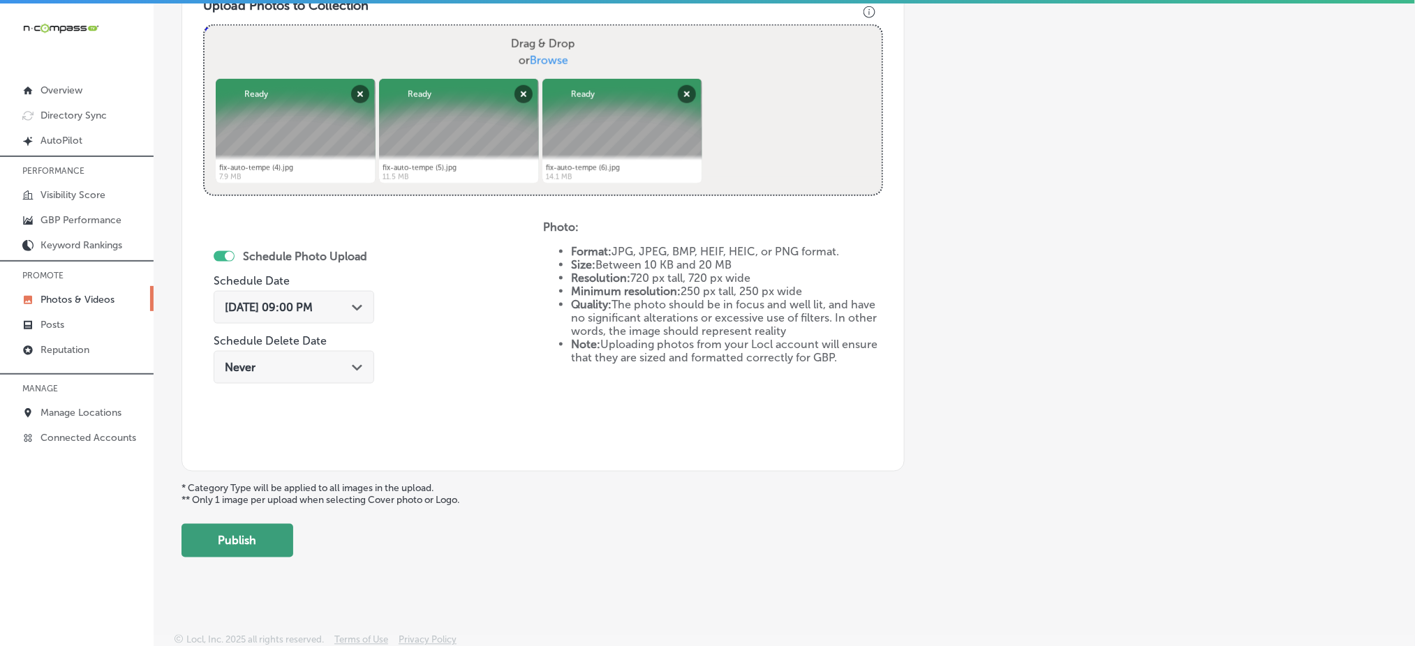
click at [262, 546] on button "Publish" at bounding box center [237, 540] width 112 height 33
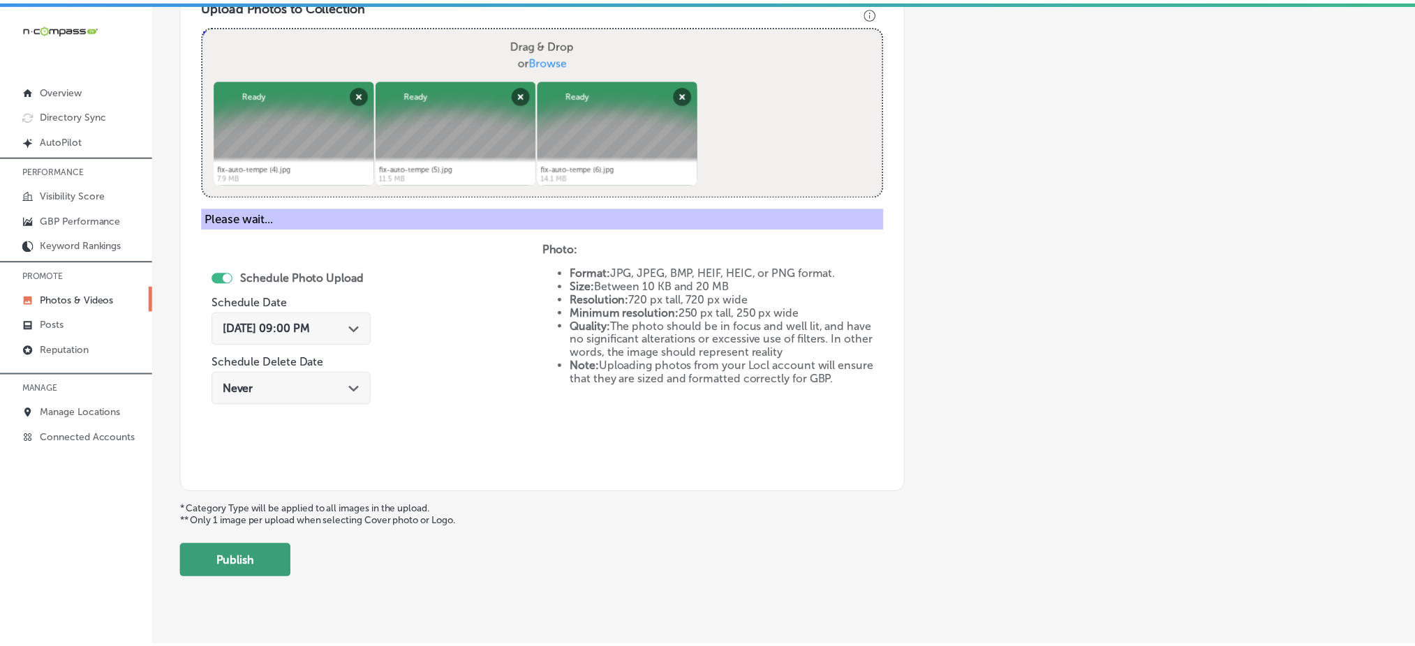
scroll to position [408, 0]
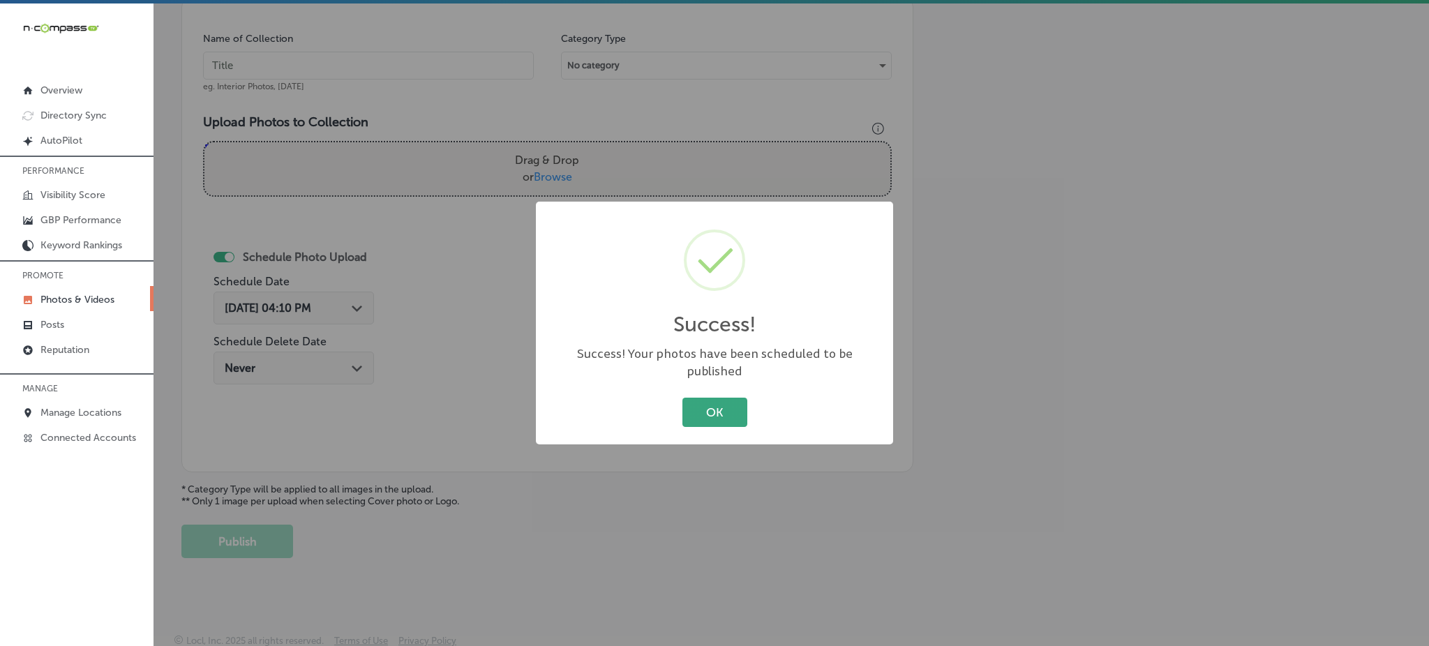
click at [724, 414] on button "OK" at bounding box center [715, 412] width 65 height 29
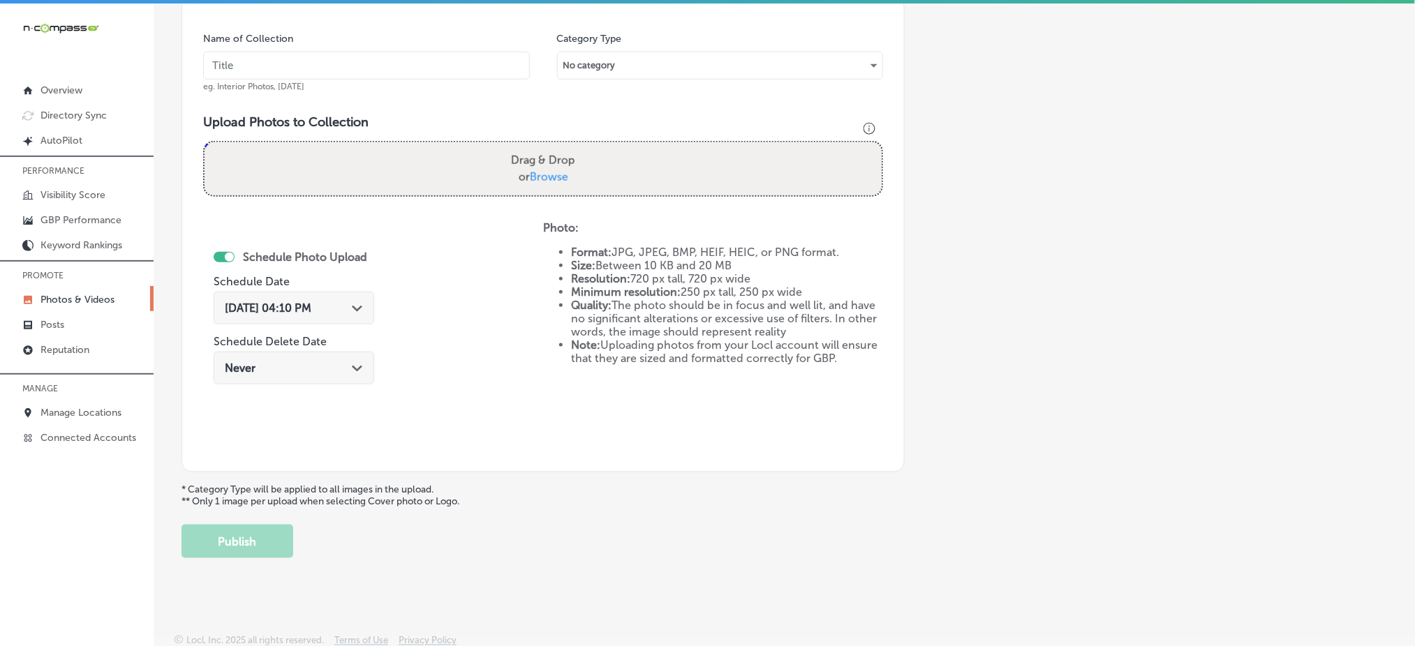
scroll to position [222, 0]
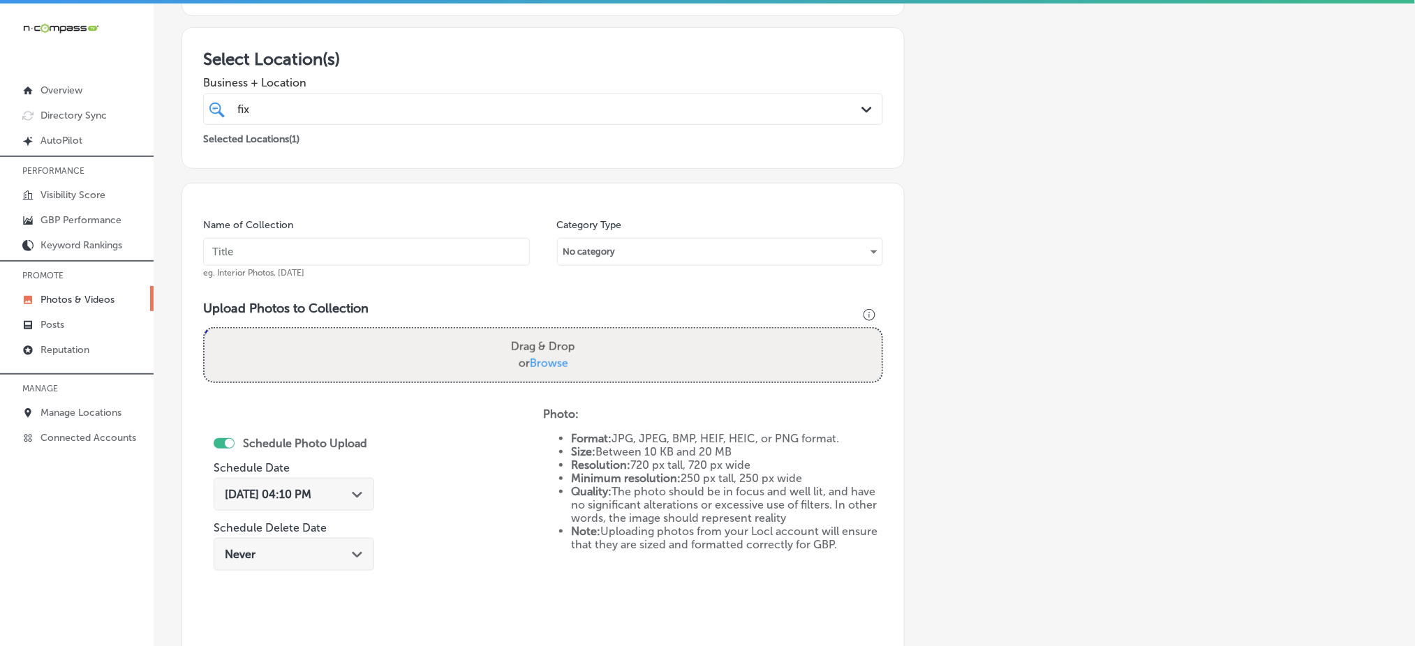
click at [313, 254] on input "text" at bounding box center [366, 252] width 327 height 28
paste input "fix-auto-tempe-oct1"
type input "fix-auto-tempe-oct3"
click at [539, 357] on span "Browse" at bounding box center [549, 363] width 38 height 13
click at [539, 333] on input "Drag & Drop or Browse" at bounding box center [542, 331] width 677 height 4
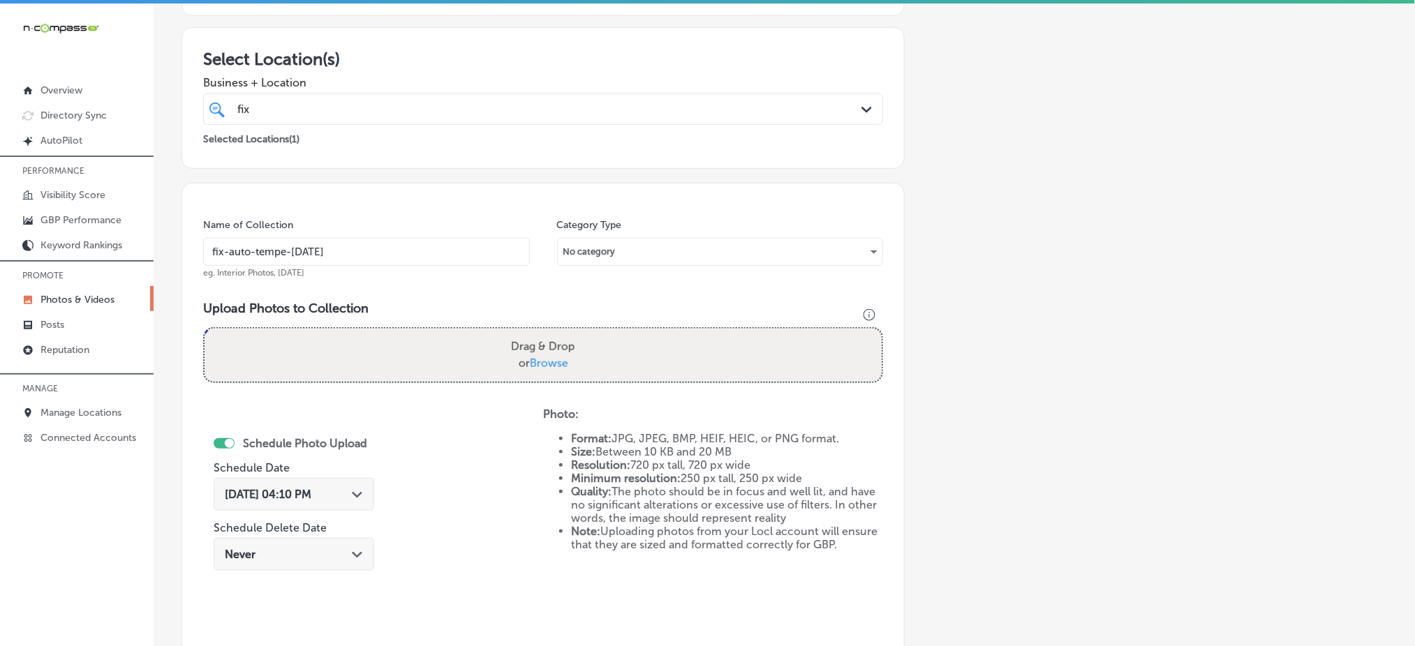
type input "C:\fakepath\fix-auto-tempe (7).jpg"
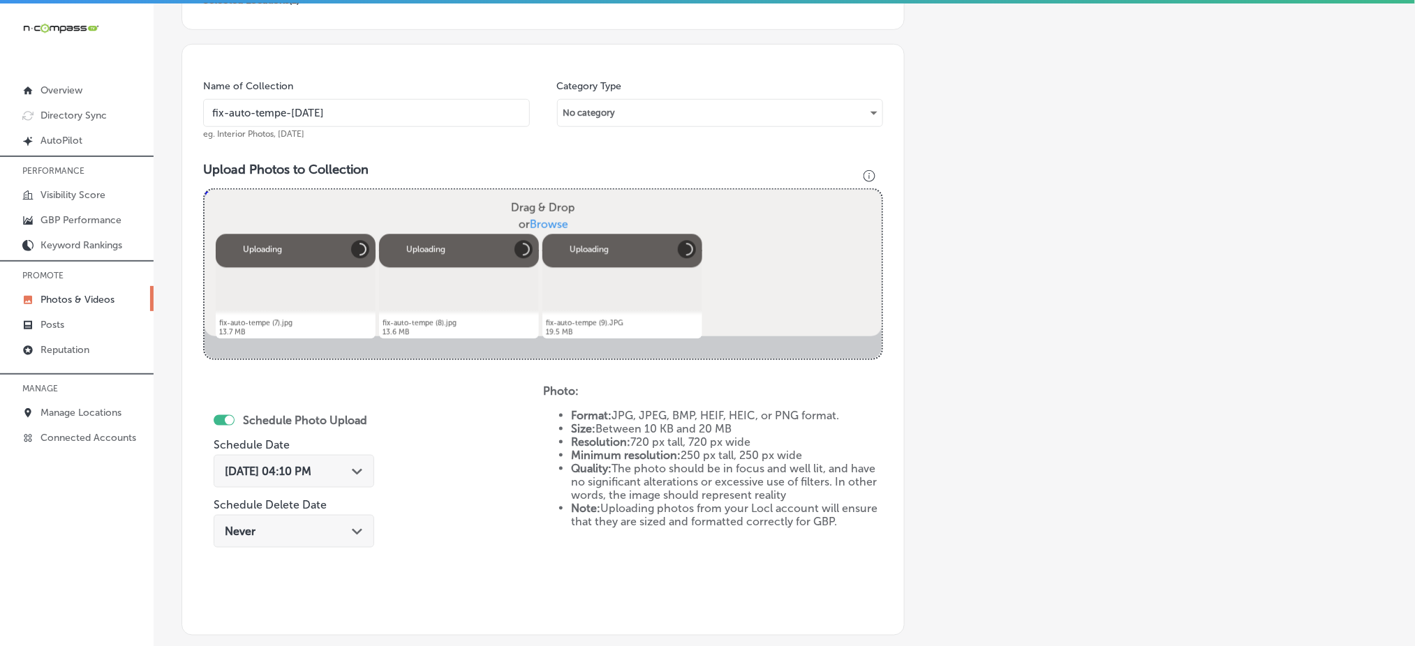
scroll to position [408, 0]
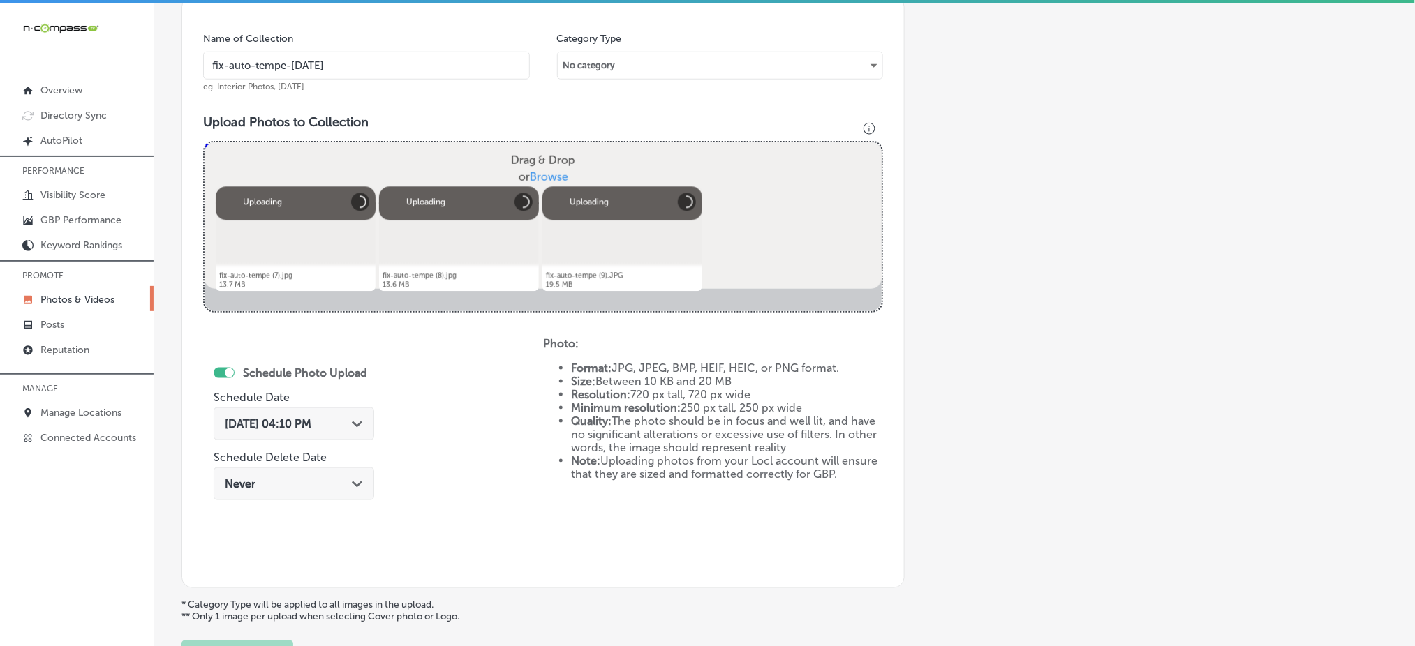
click at [262, 421] on span "Oct 7, 2025 04:10 PM" at bounding box center [268, 423] width 87 height 13
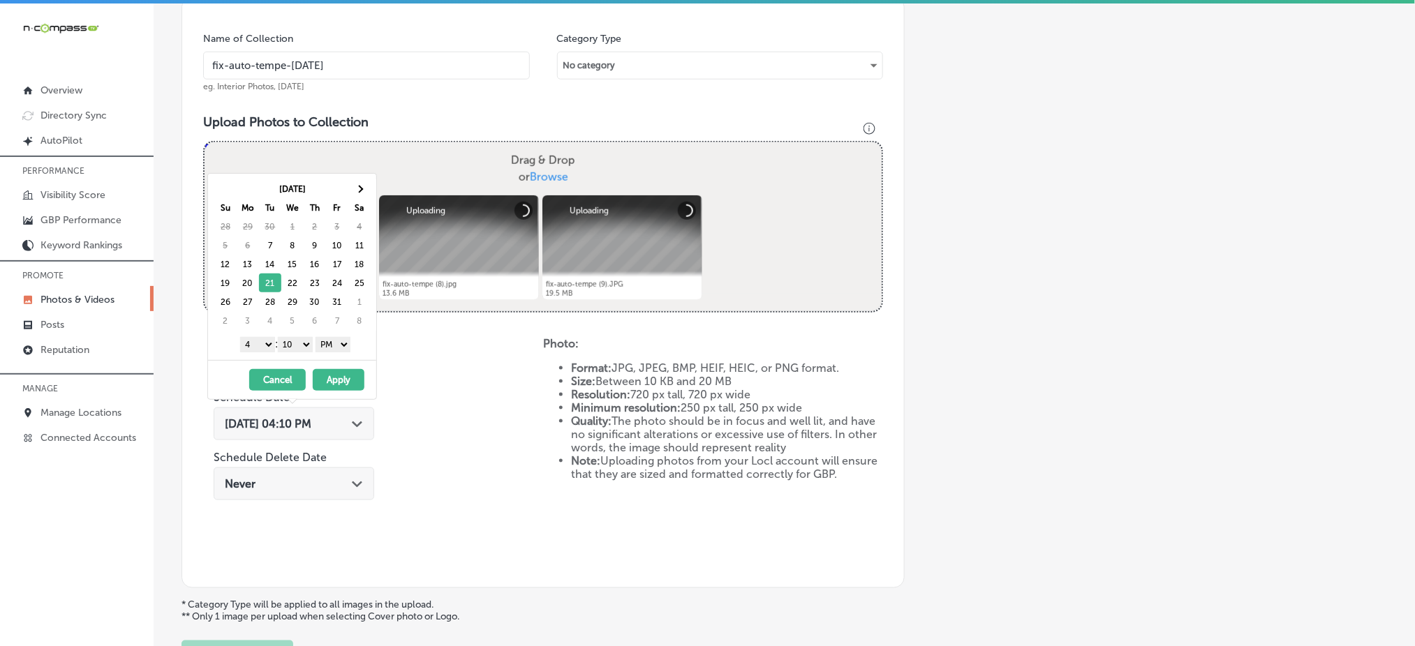
click at [251, 341] on select "1 2 3 4 5 6 7 8 9 10 11 12" at bounding box center [257, 344] width 35 height 15
click at [303, 341] on select "00 10 20 30 40 50" at bounding box center [295, 344] width 35 height 15
click at [331, 380] on button "Apply" at bounding box center [339, 380] width 52 height 22
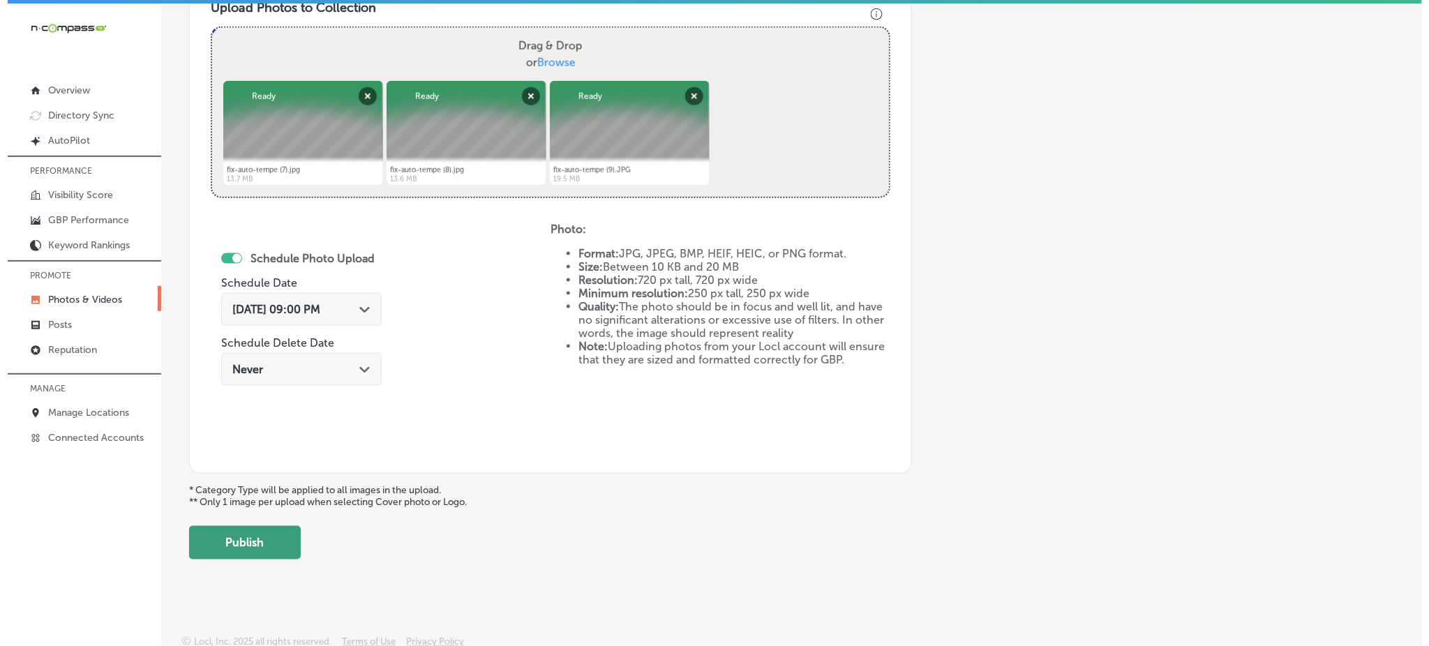
scroll to position [525, 0]
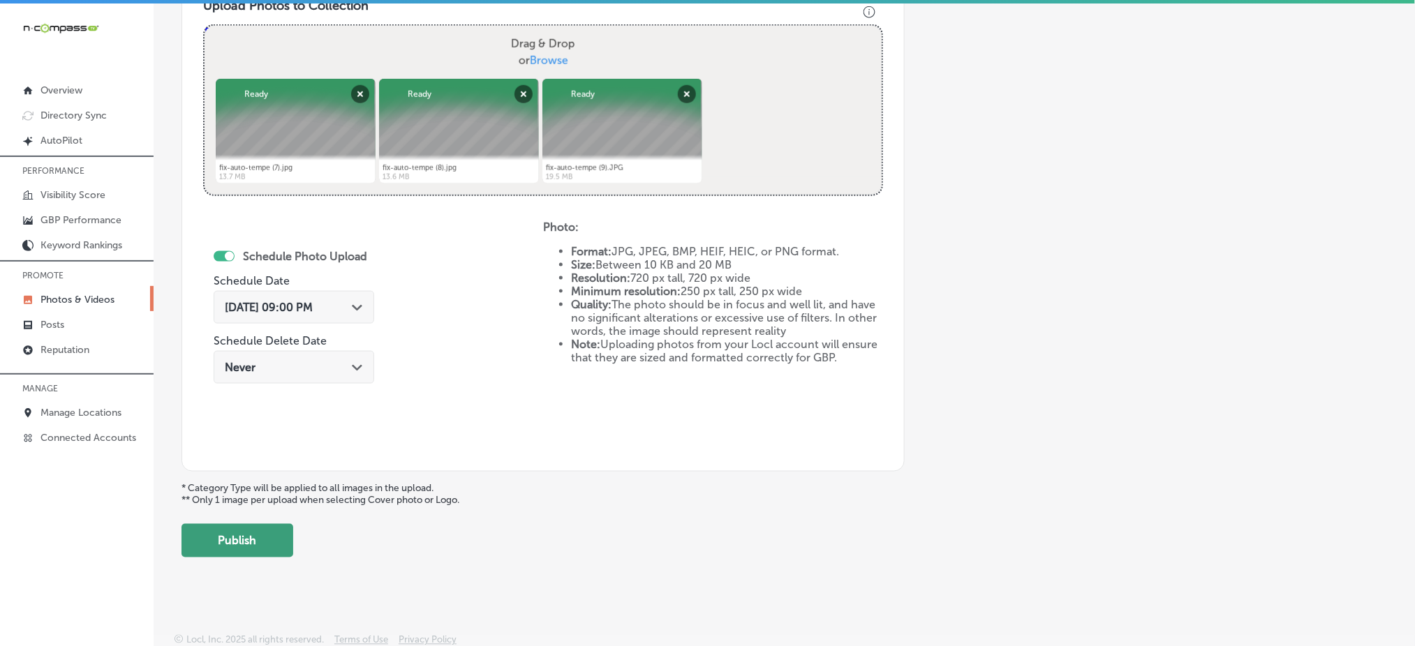
click at [266, 534] on button "Publish" at bounding box center [237, 540] width 112 height 33
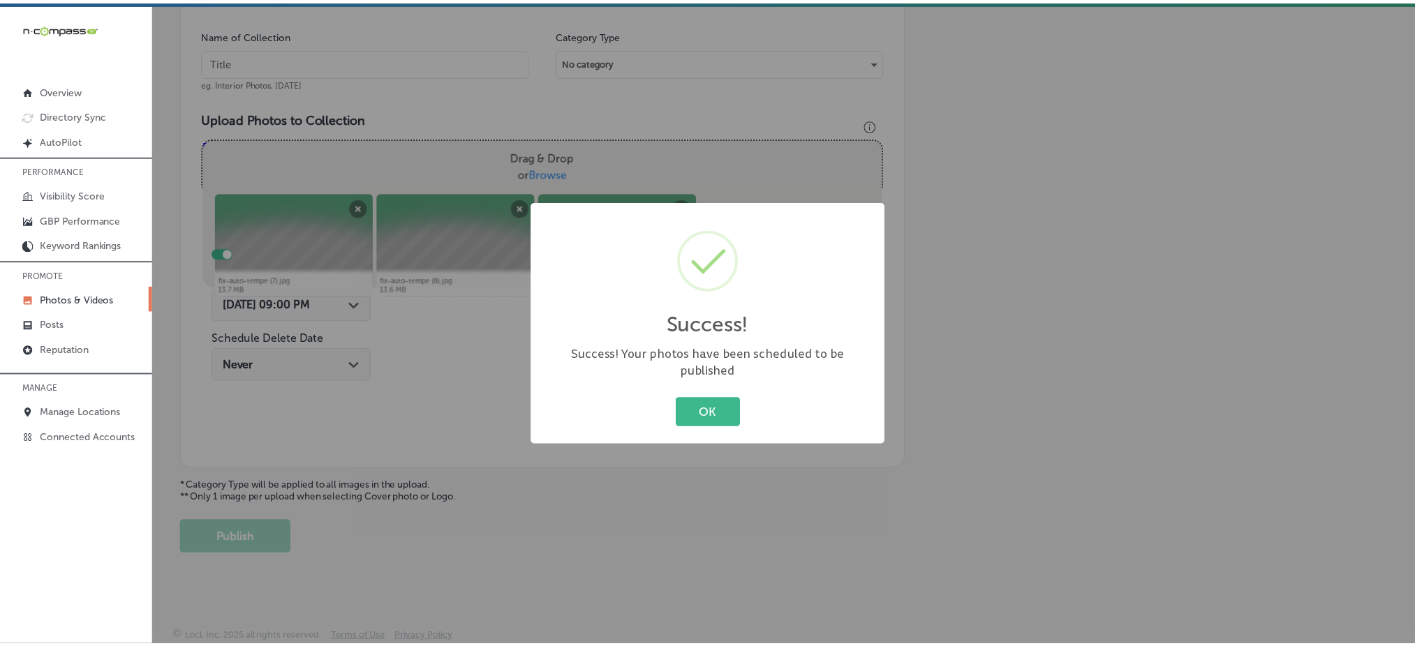
scroll to position [408, 0]
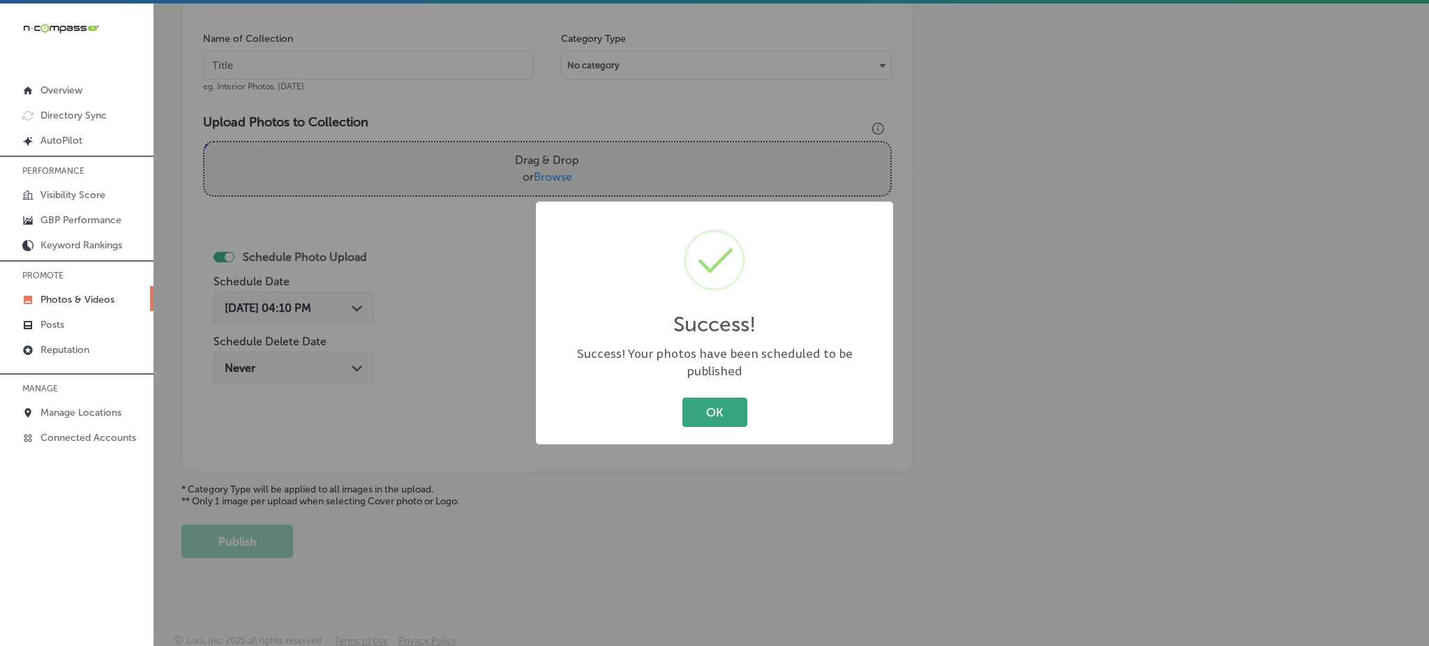
click at [735, 402] on button "OK" at bounding box center [715, 412] width 65 height 29
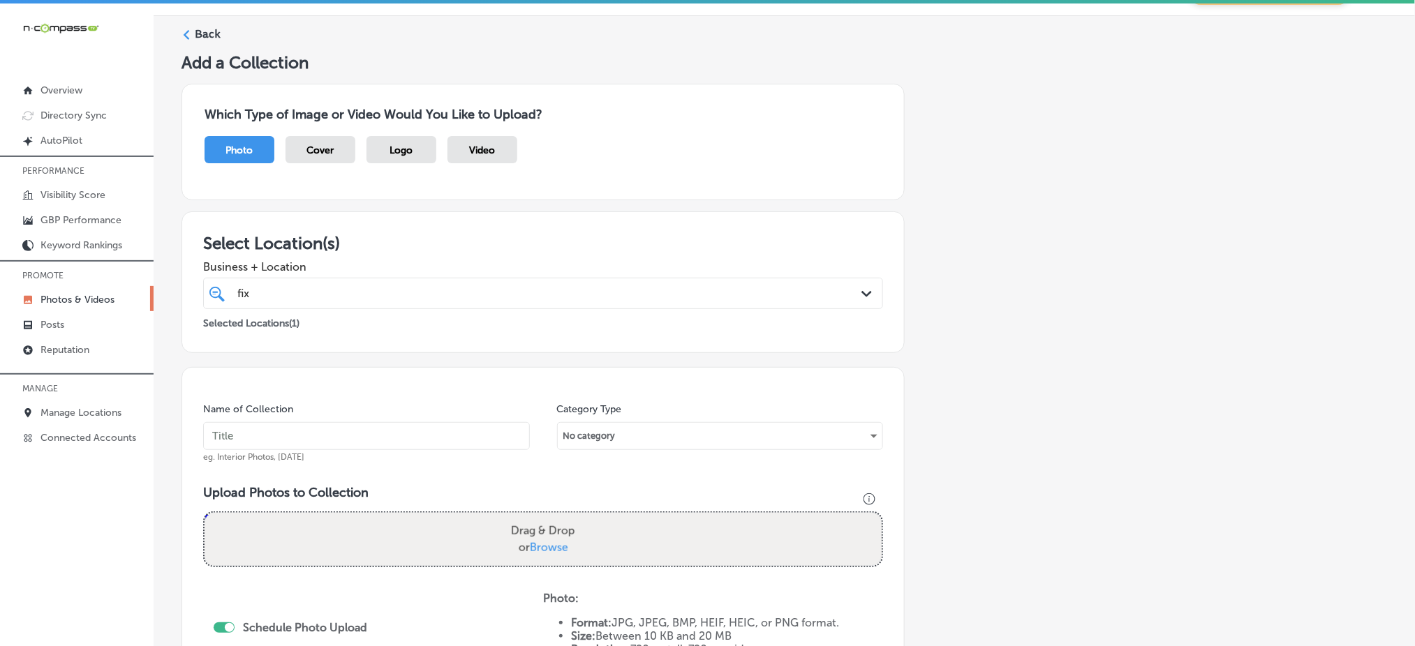
scroll to position [36, 0]
click at [325, 429] on input "text" at bounding box center [366, 438] width 327 height 28
paste input "fix-auto-tempe-oct1"
type input "fix-auto-tempe-oct4"
click at [549, 547] on span "Browse" at bounding box center [549, 548] width 38 height 13
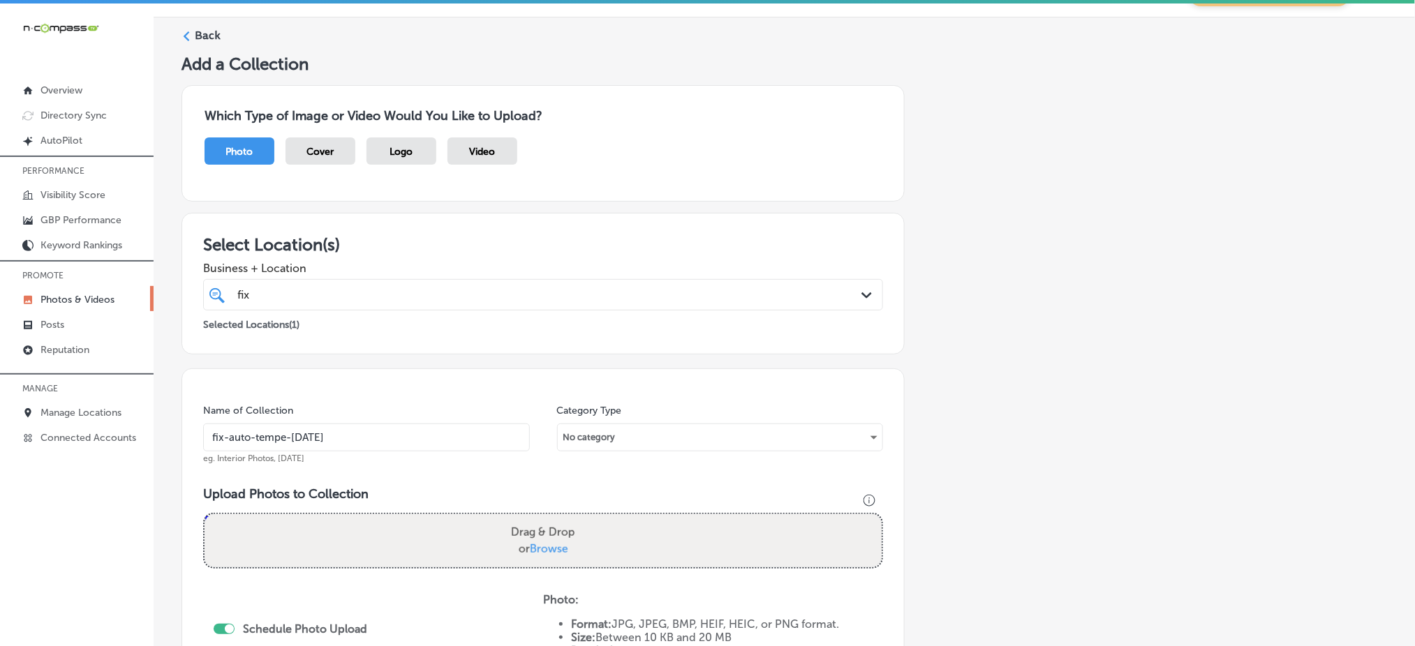
click at [549, 519] on input "Drag & Drop or Browse" at bounding box center [542, 516] width 677 height 4
type input "C:\fakepath\fix-auto-tempe (10).jpg"
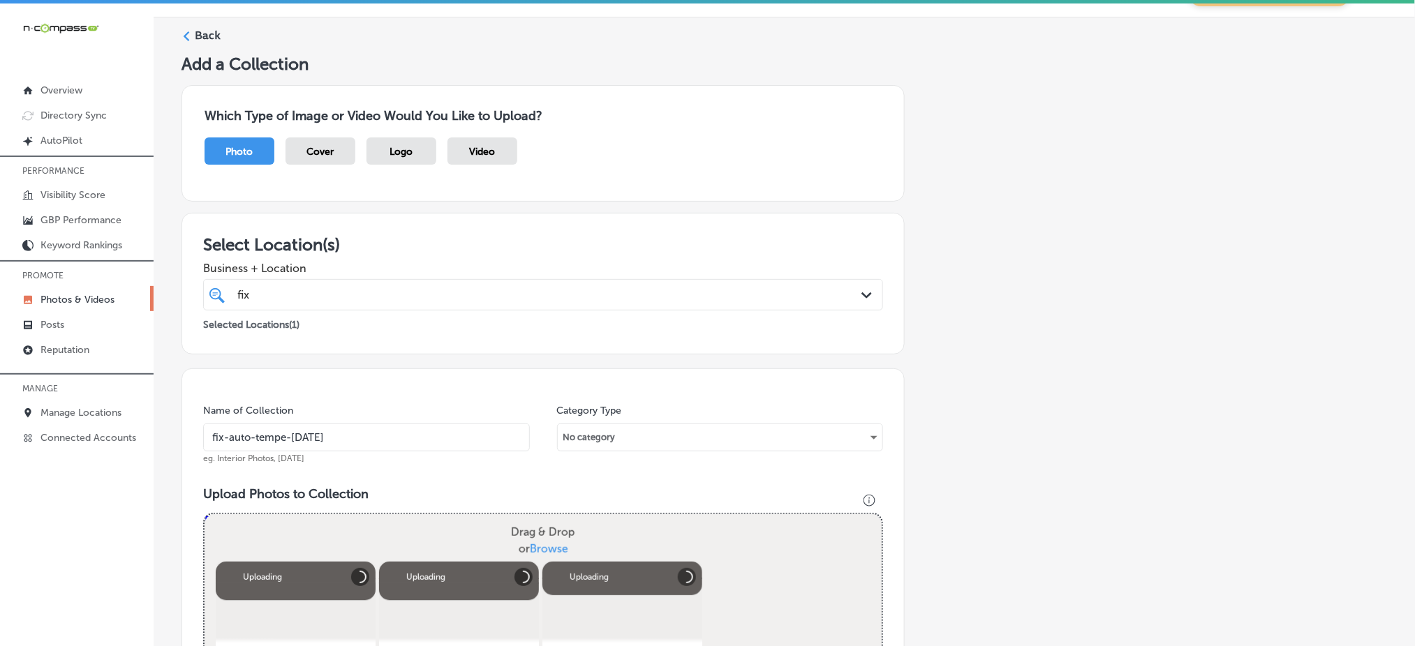
scroll to position [299, 0]
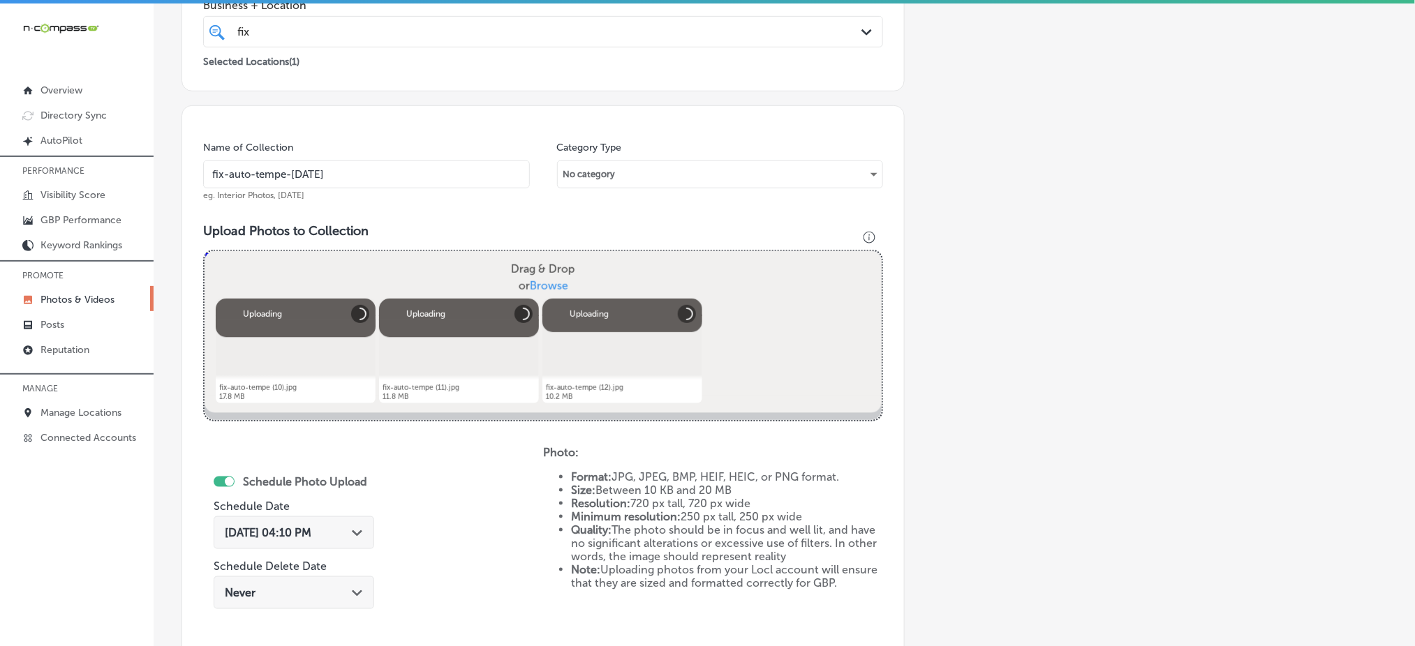
click at [306, 516] on div "Oct 7, 2025 04:10 PM Path Created with Sketch." at bounding box center [294, 532] width 161 height 33
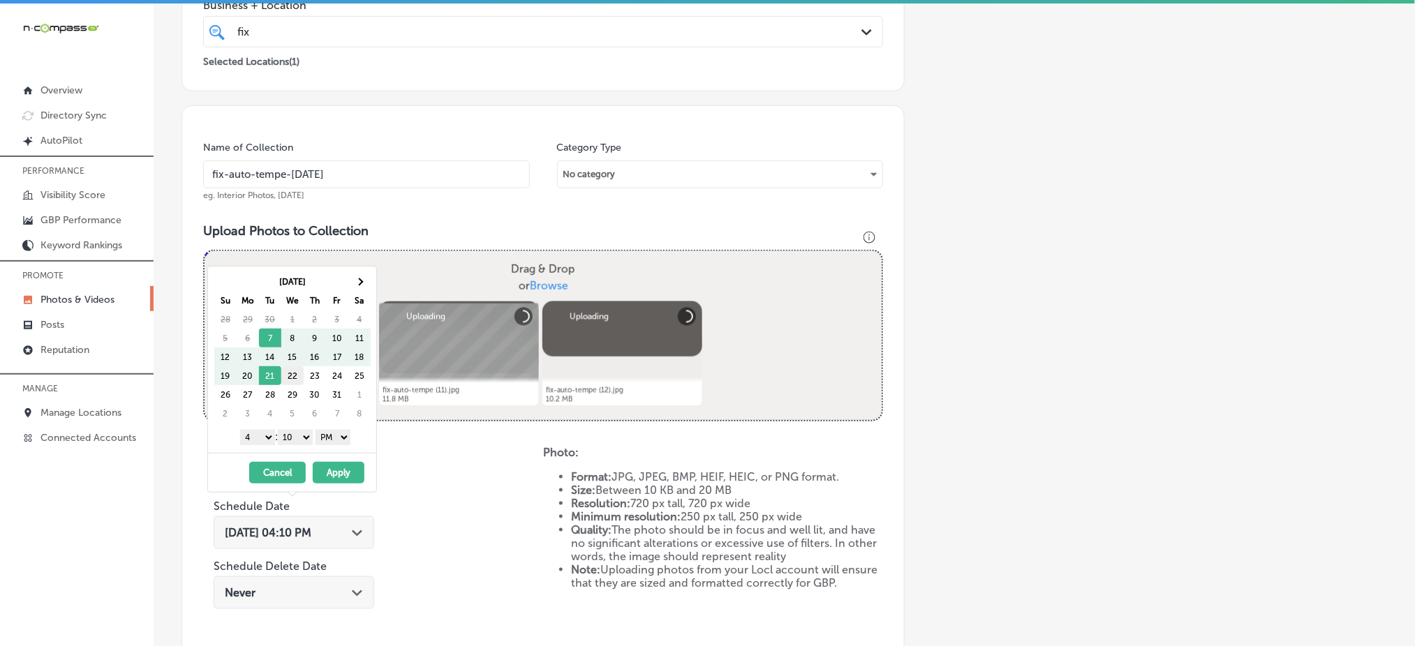
scroll to position [315, 0]
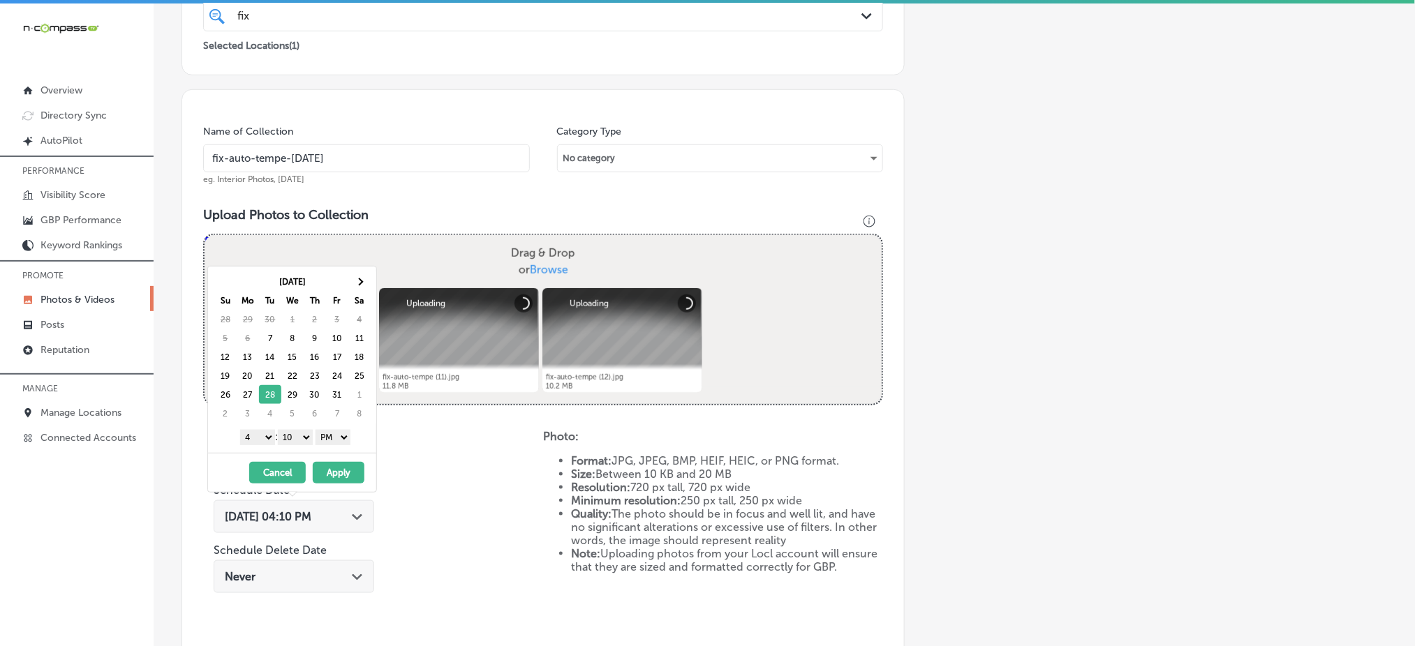
click at [266, 436] on select "1 2 3 4 5 6 7 8 9 10 11 12" at bounding box center [257, 437] width 35 height 15
drag, startPoint x: 292, startPoint y: 433, endPoint x: 295, endPoint y: 440, distance: 8.2
click at [292, 433] on select "00 10 20 30 40 50" at bounding box center [295, 437] width 35 height 15
click at [338, 465] on button "Apply" at bounding box center [339, 473] width 52 height 22
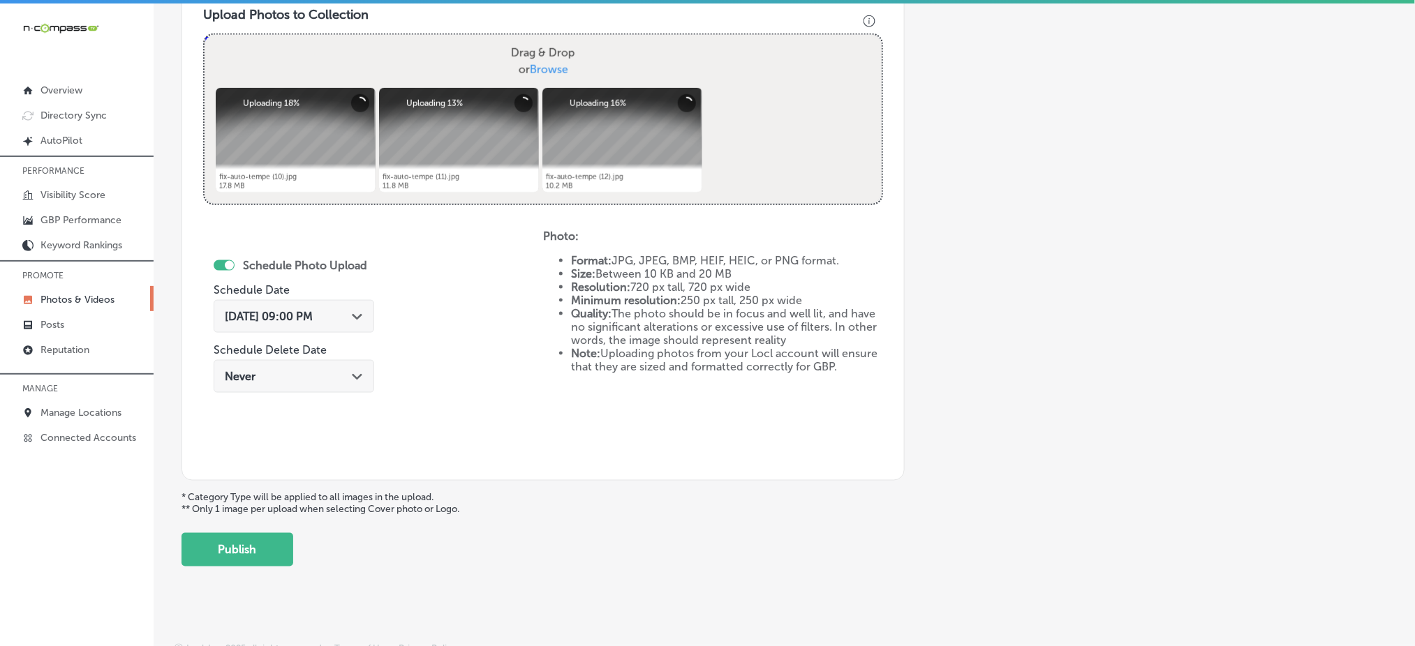
scroll to position [525, 0]
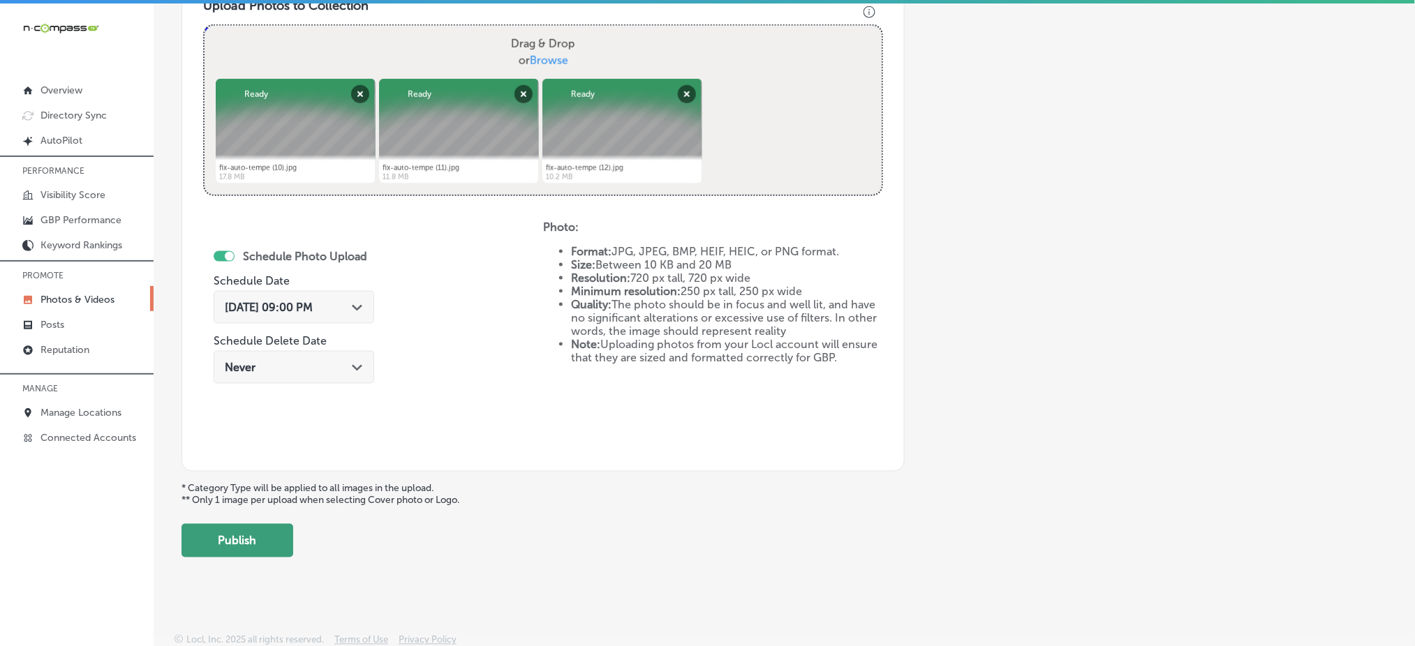
click at [265, 528] on button "Publish" at bounding box center [237, 540] width 112 height 33
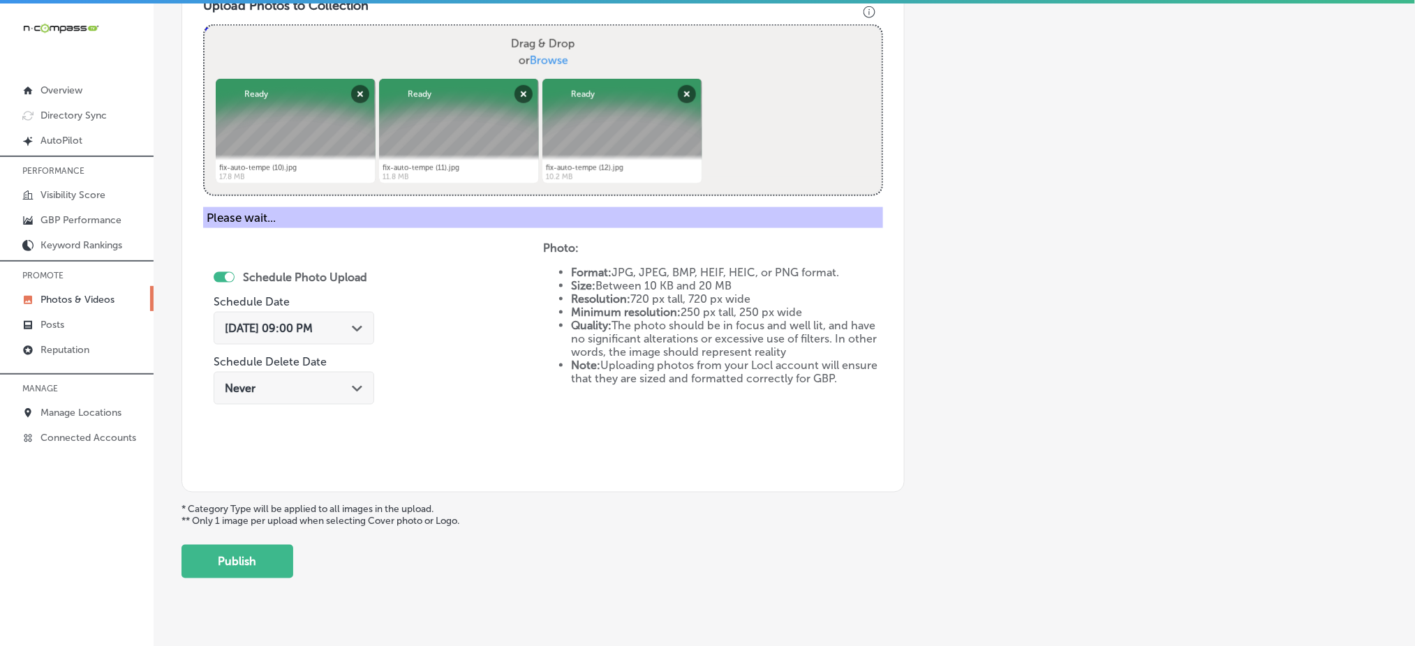
scroll to position [408, 0]
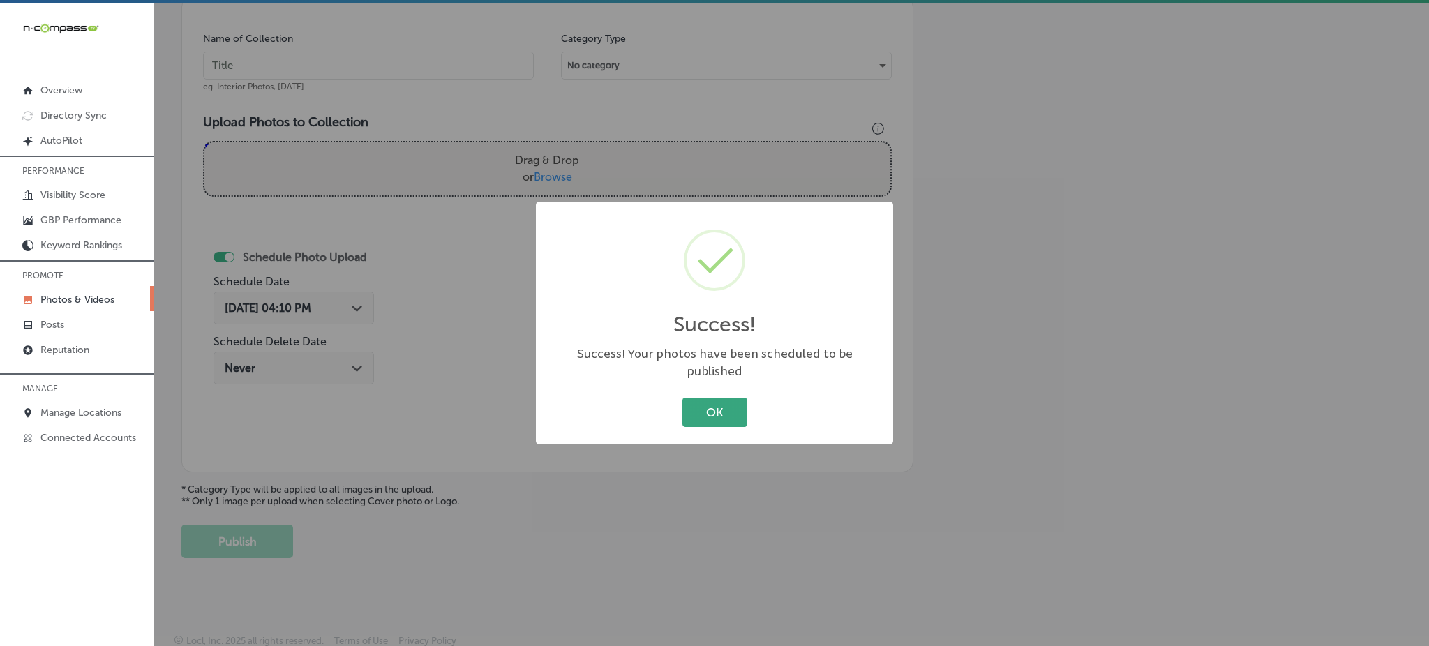
click at [723, 398] on button "OK" at bounding box center [715, 412] width 65 height 29
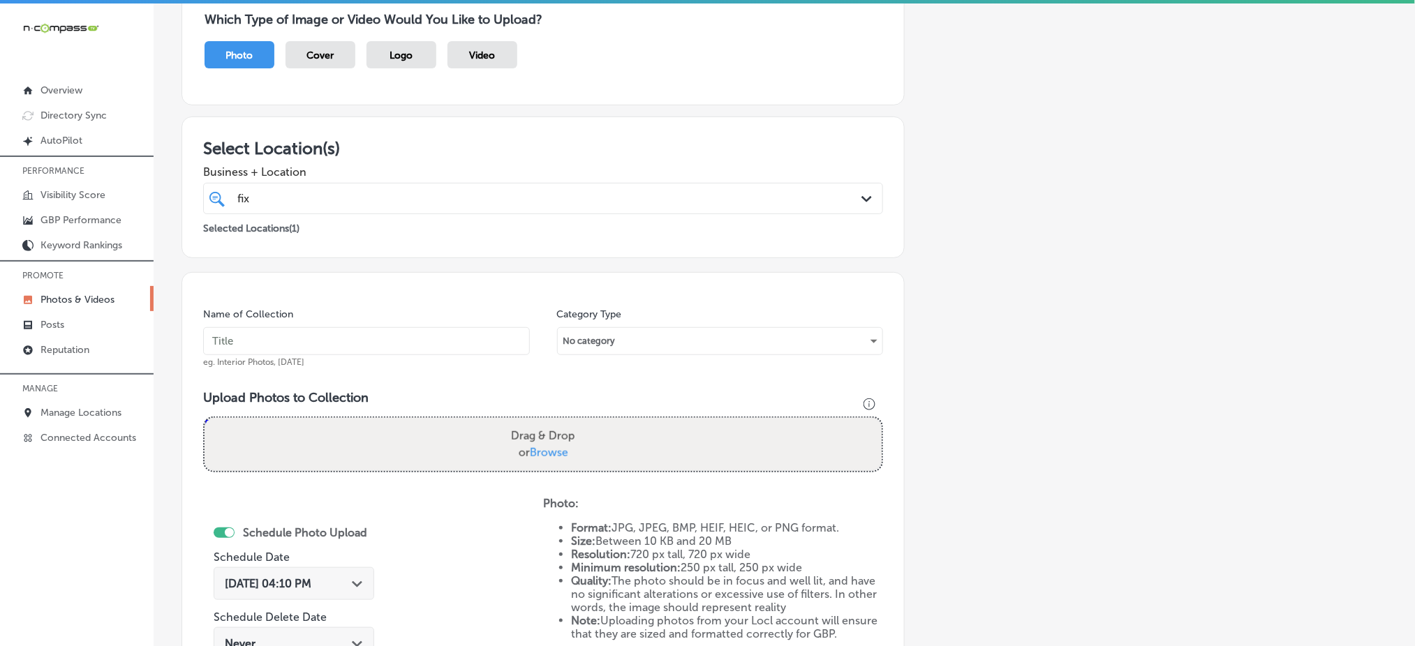
scroll to position [0, 0]
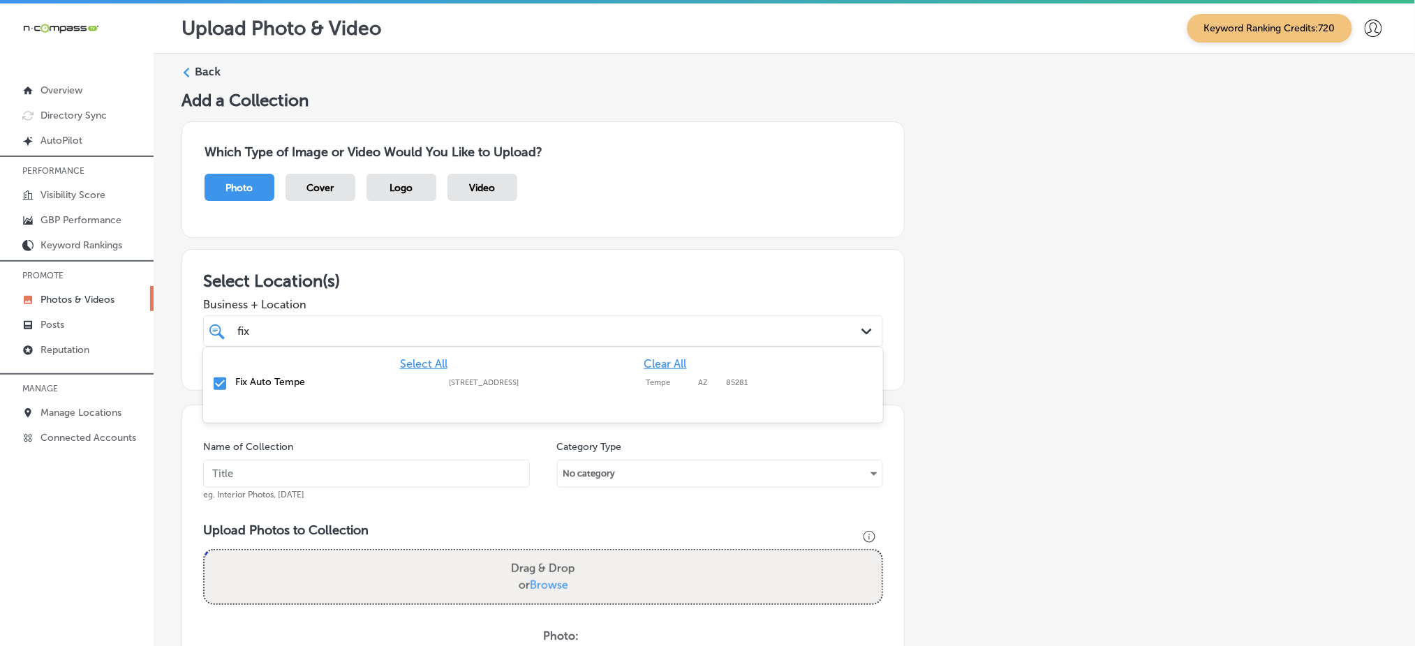
click at [375, 320] on div "fix fix" at bounding box center [542, 331] width 625 height 22
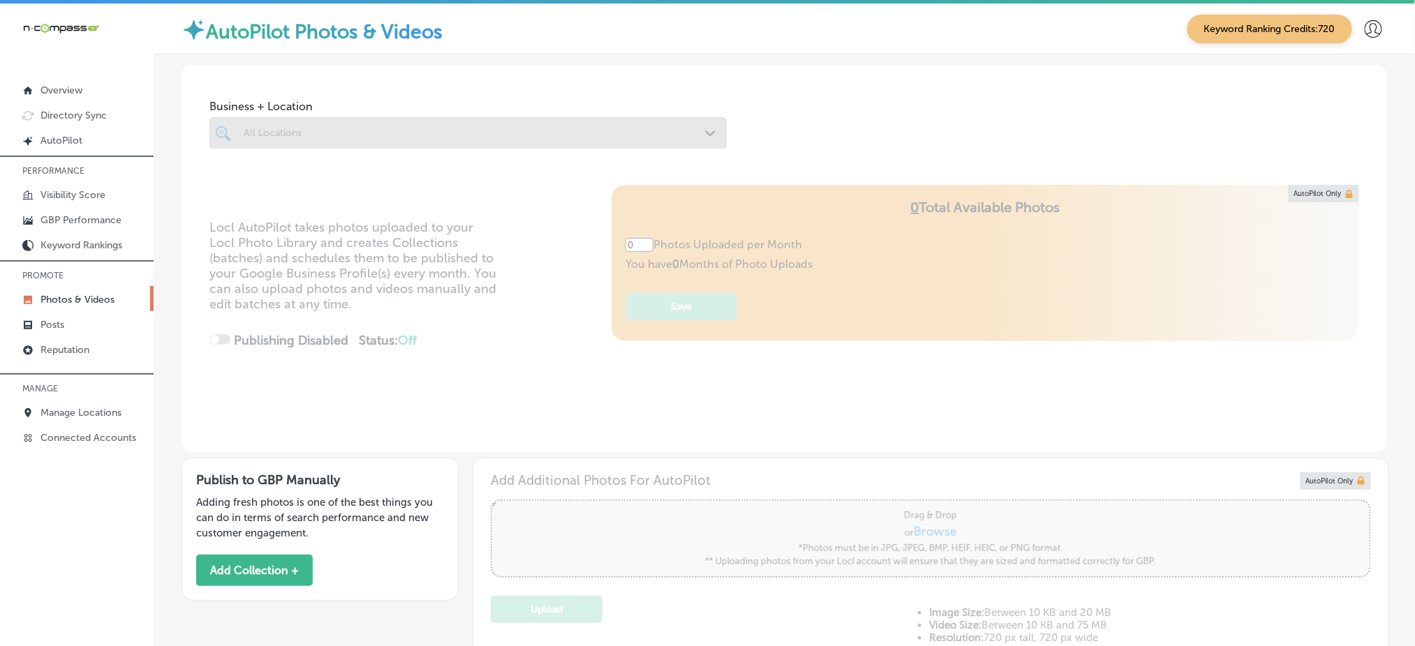
type input "5"
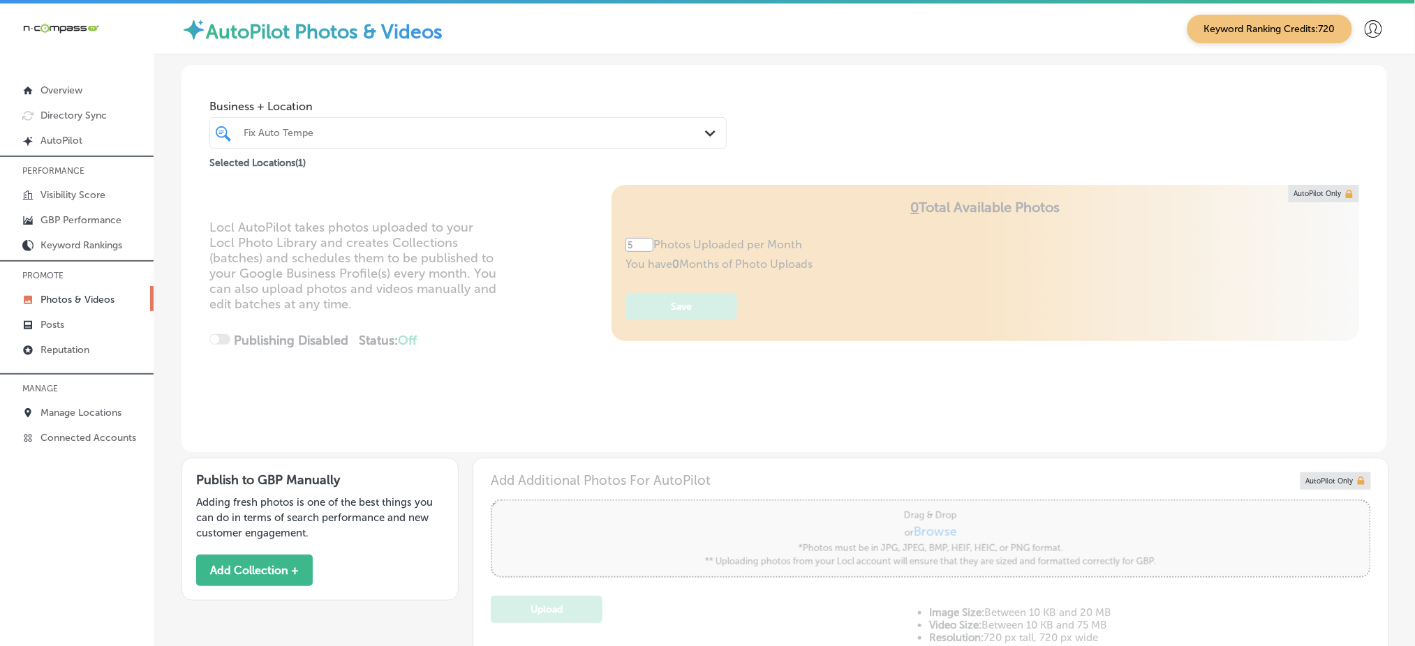
click at [363, 126] on div at bounding box center [445, 133] width 406 height 19
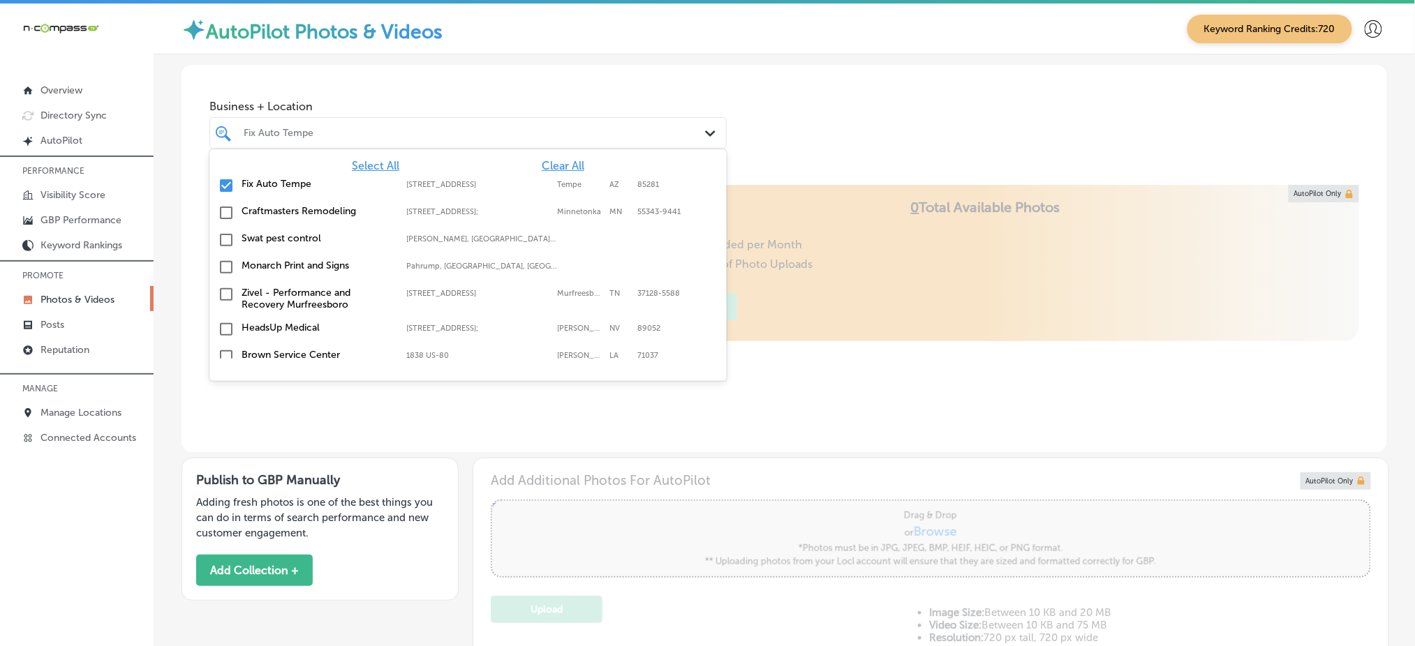
click at [542, 163] on span "Clear All" at bounding box center [563, 165] width 43 height 13
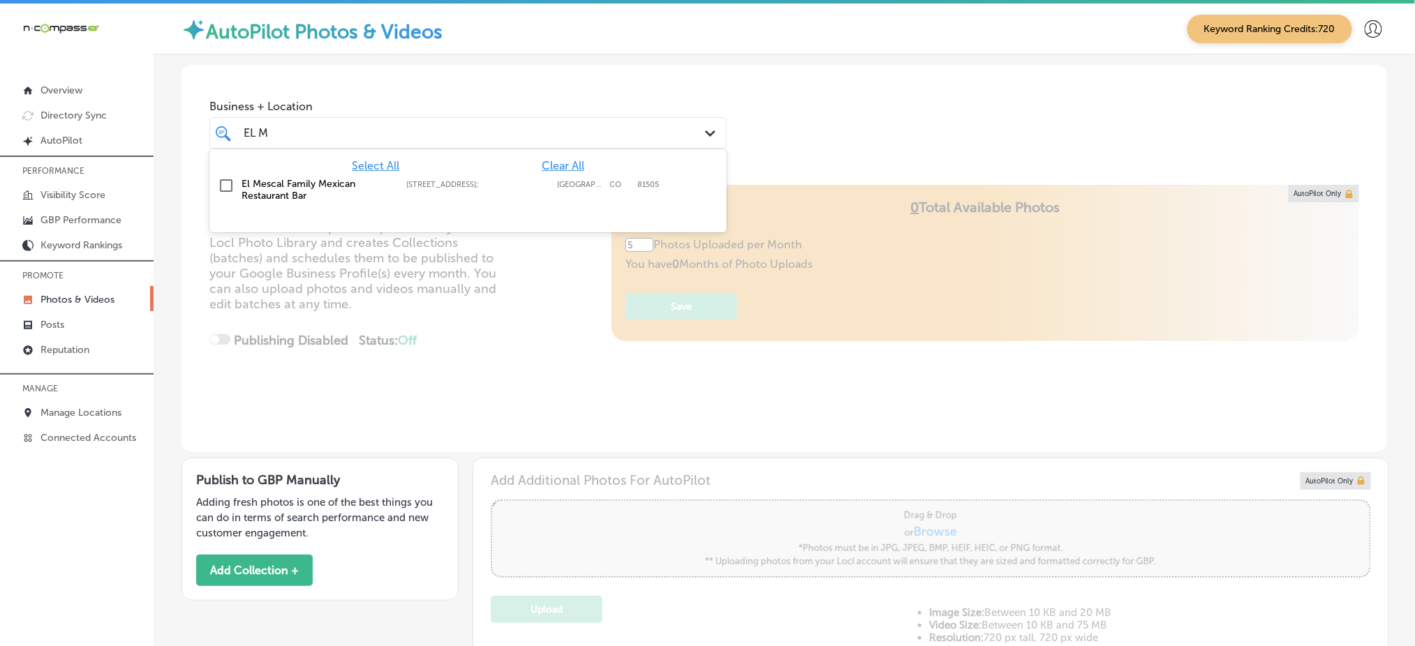
click at [545, 183] on label "[STREET_ADDRESS];" at bounding box center [478, 184] width 144 height 9
click at [854, 112] on div "Business + Location option 2210 Hwy 6 And 50; , selected. option 2210 Hwy 6 And…" at bounding box center [783, 118] width 1205 height 106
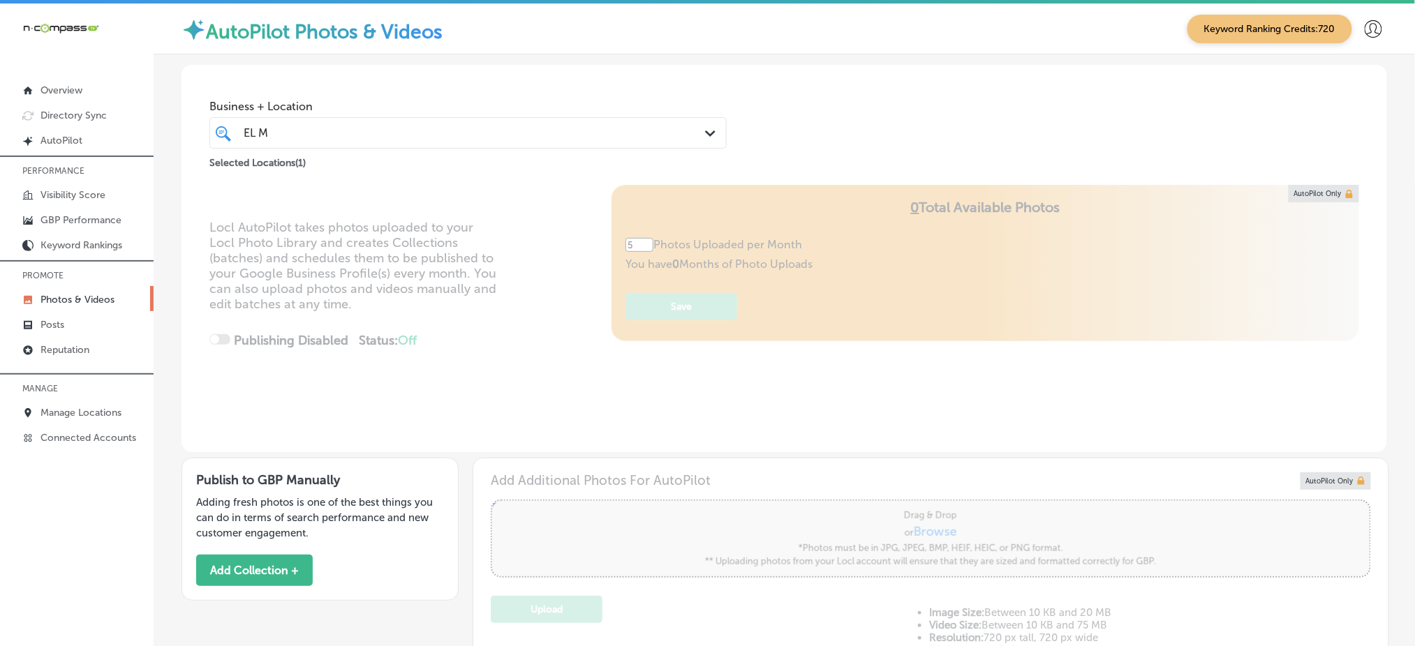
click at [458, 135] on div "EL M EL M" at bounding box center [445, 133] width 406 height 19
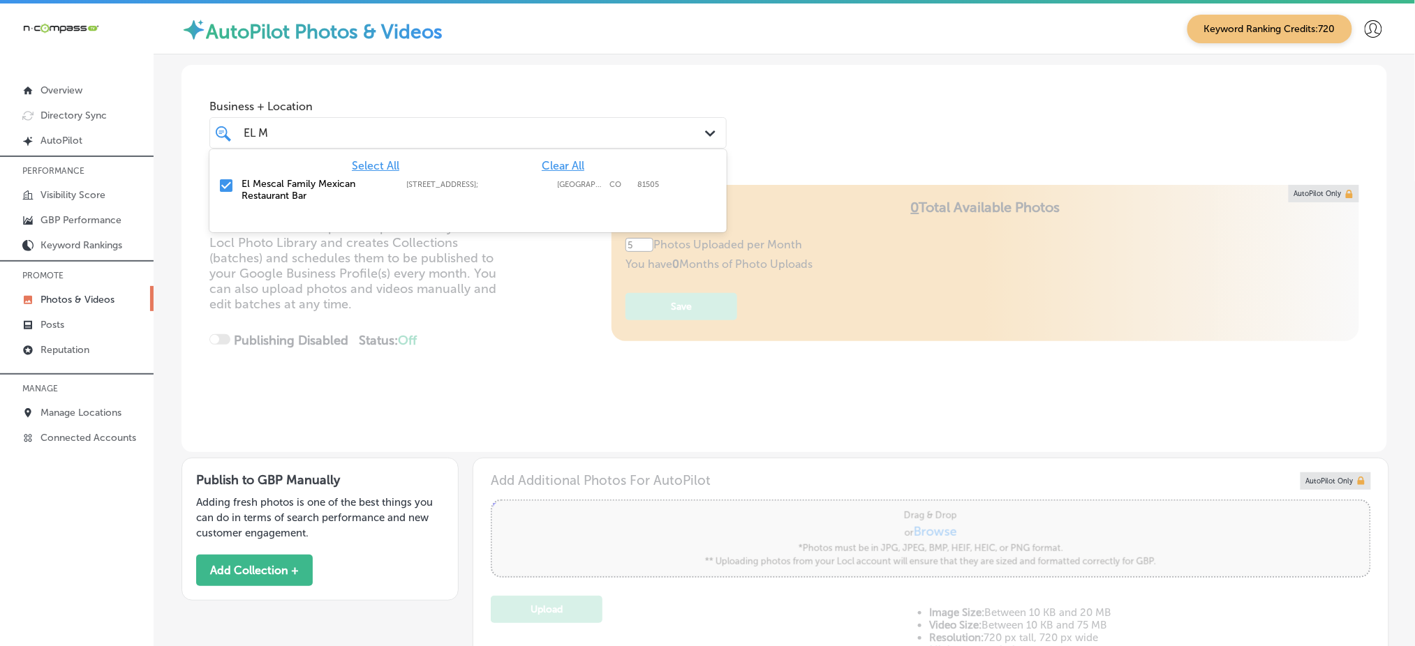
click at [556, 164] on span "Clear All" at bounding box center [563, 165] width 43 height 13
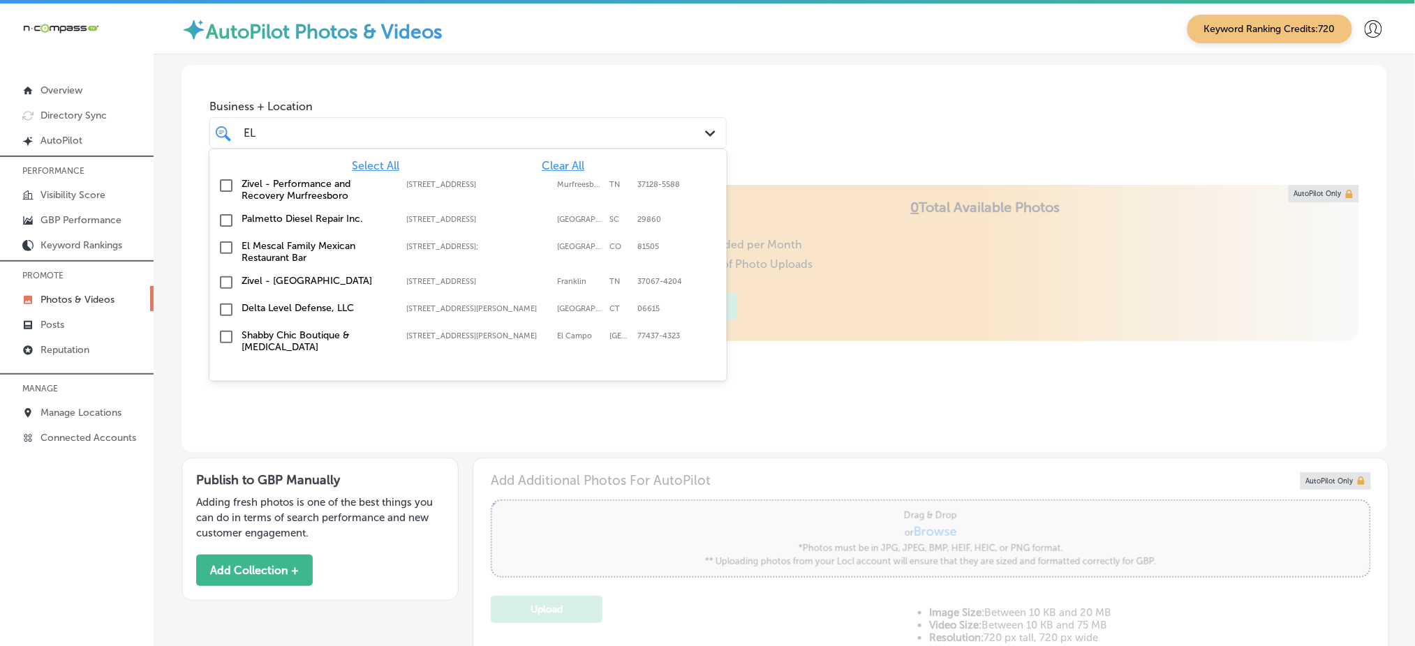
type input "E"
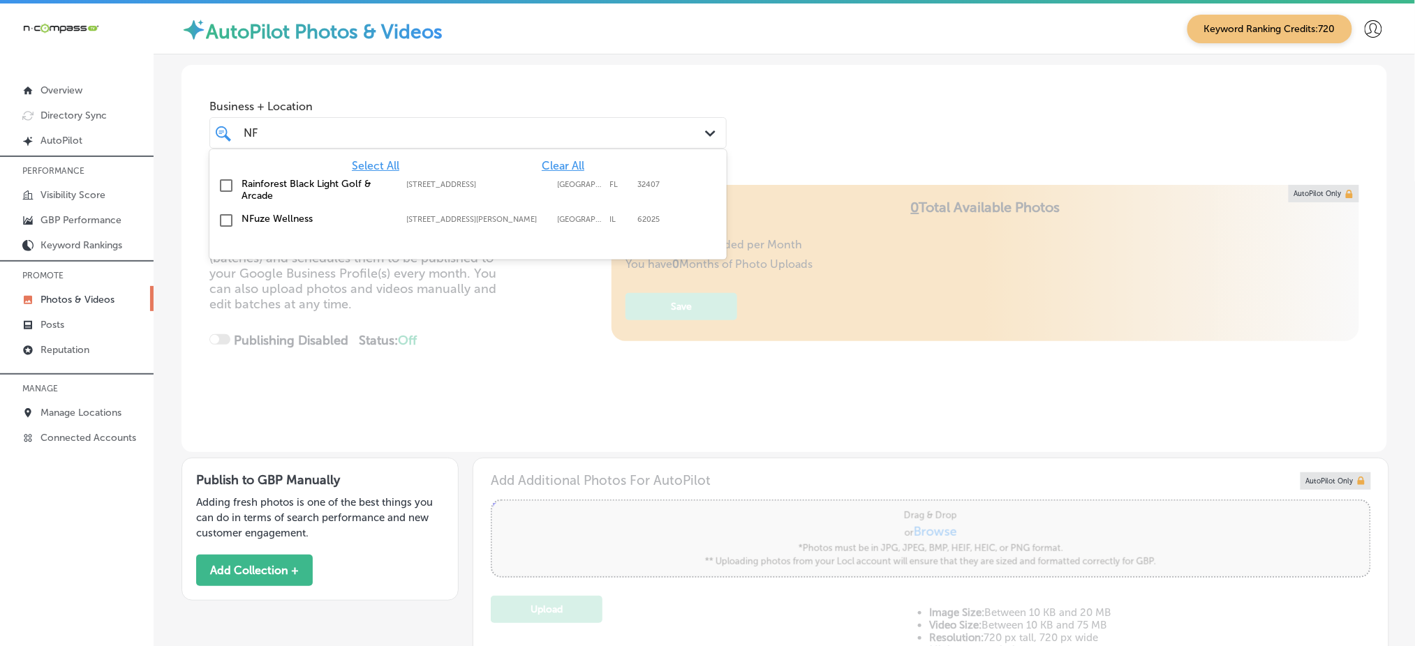
click at [531, 218] on label "[STREET_ADDRESS][PERSON_NAME]" at bounding box center [478, 219] width 144 height 9
type input "NF"
click at [845, 117] on div "Business + Location option 104 S Buchanan St, selected. option 104 S Buchanan S…" at bounding box center [783, 118] width 1205 height 106
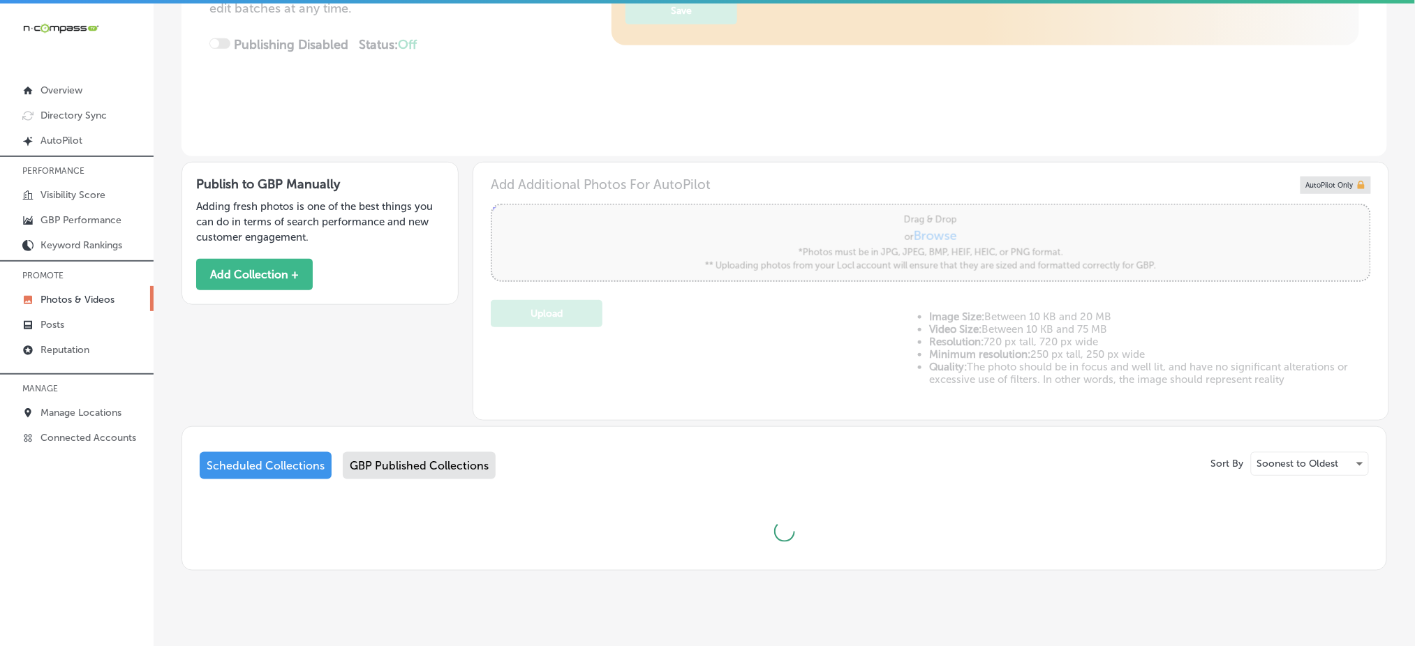
scroll to position [310, 0]
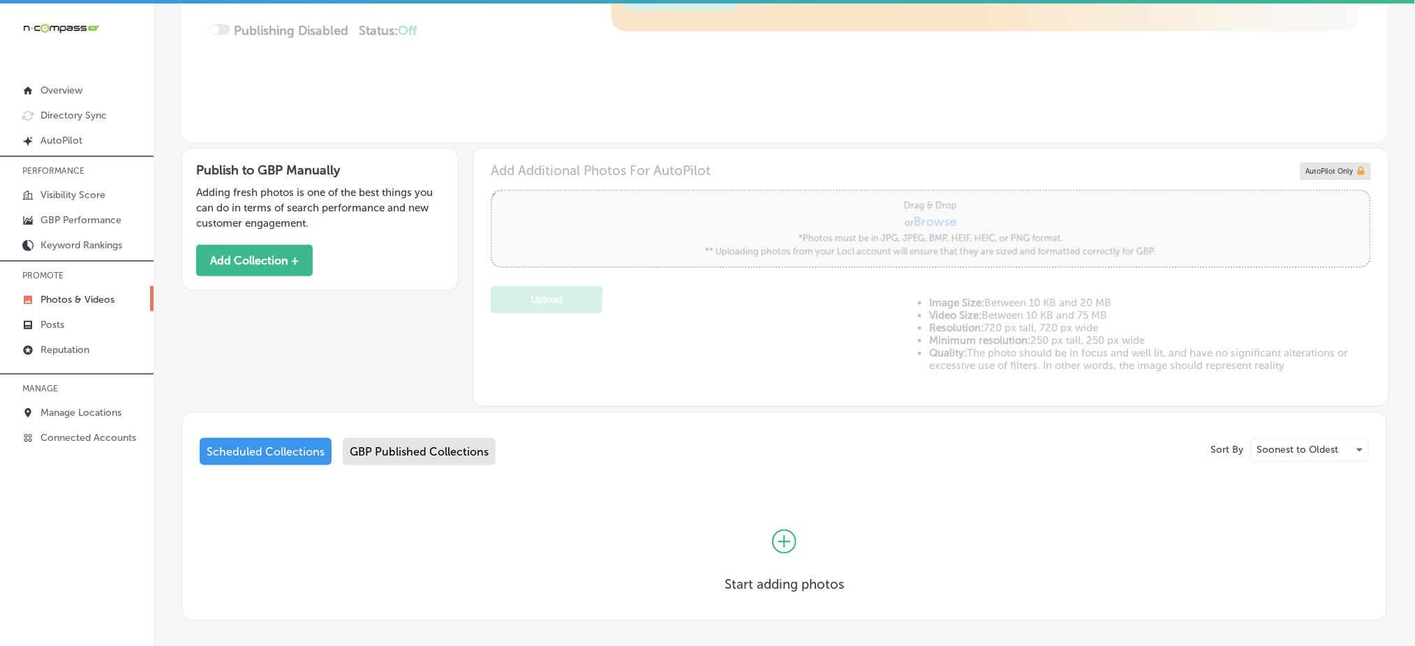
click at [389, 463] on div "GBP Published Collections" at bounding box center [419, 451] width 153 height 27
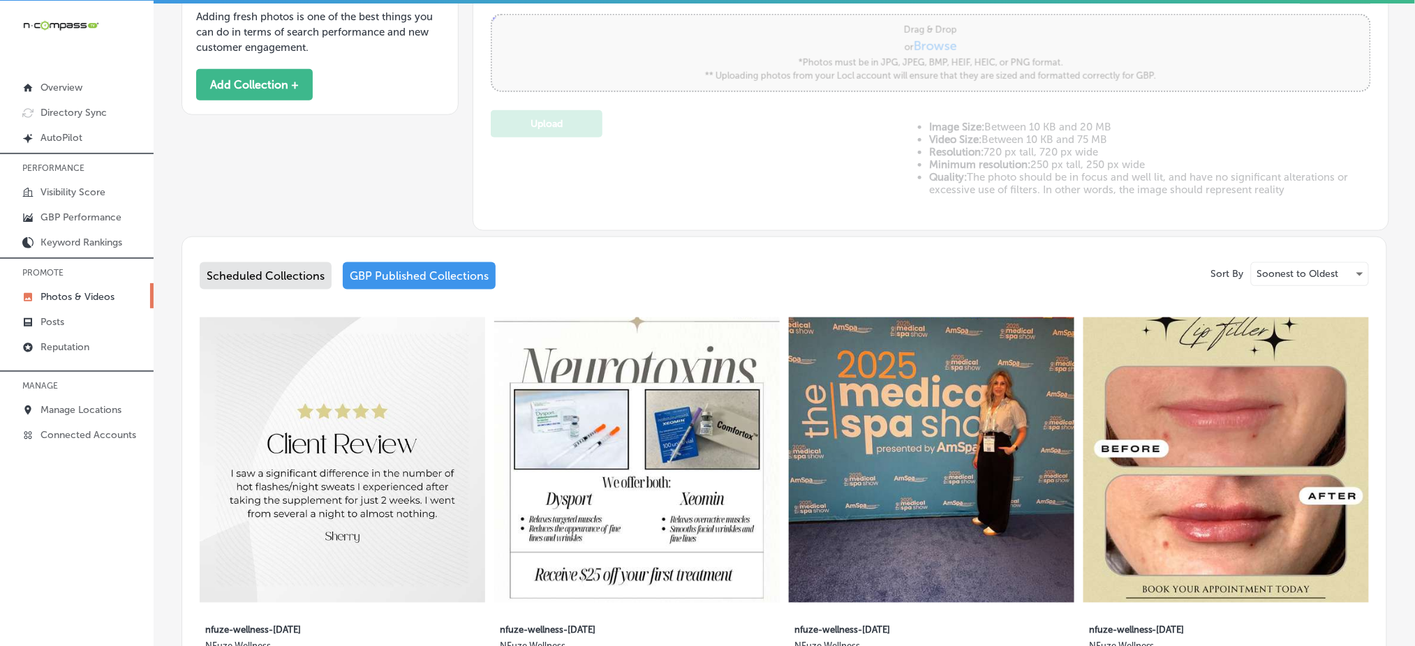
scroll to position [403, 0]
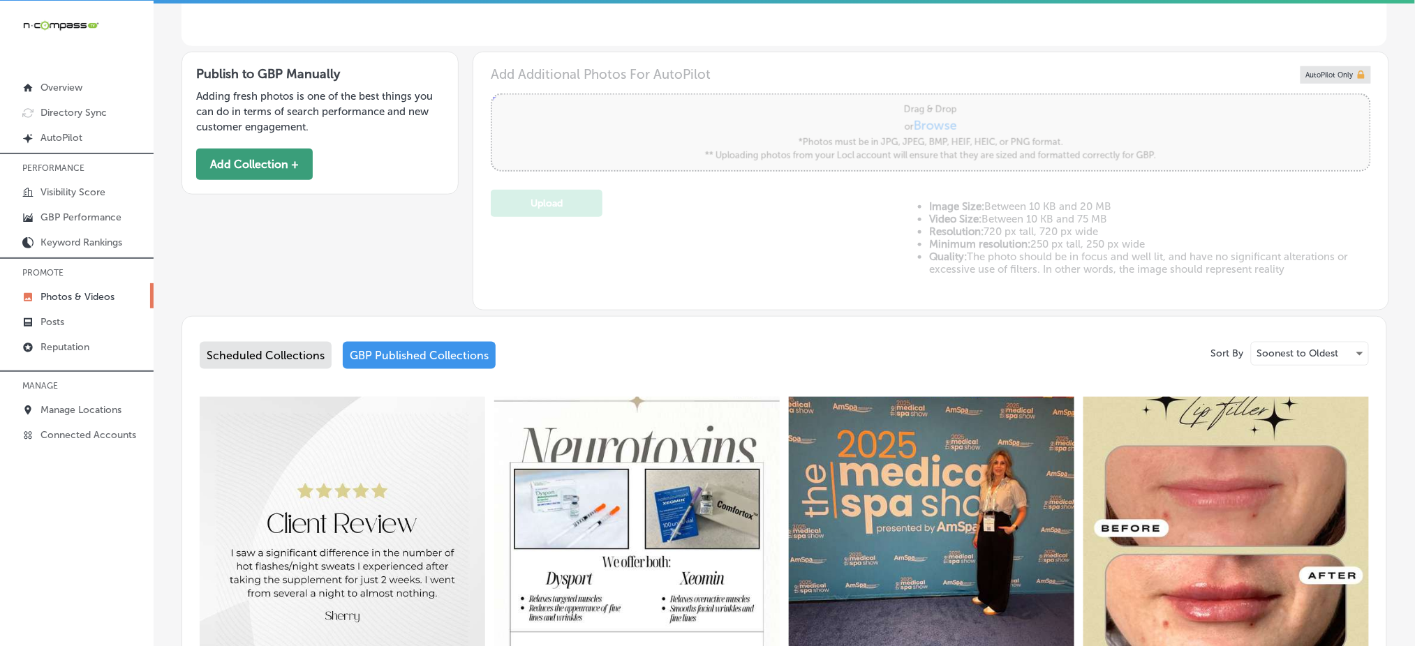
click at [273, 165] on button "Add Collection +" at bounding box center [254, 164] width 117 height 31
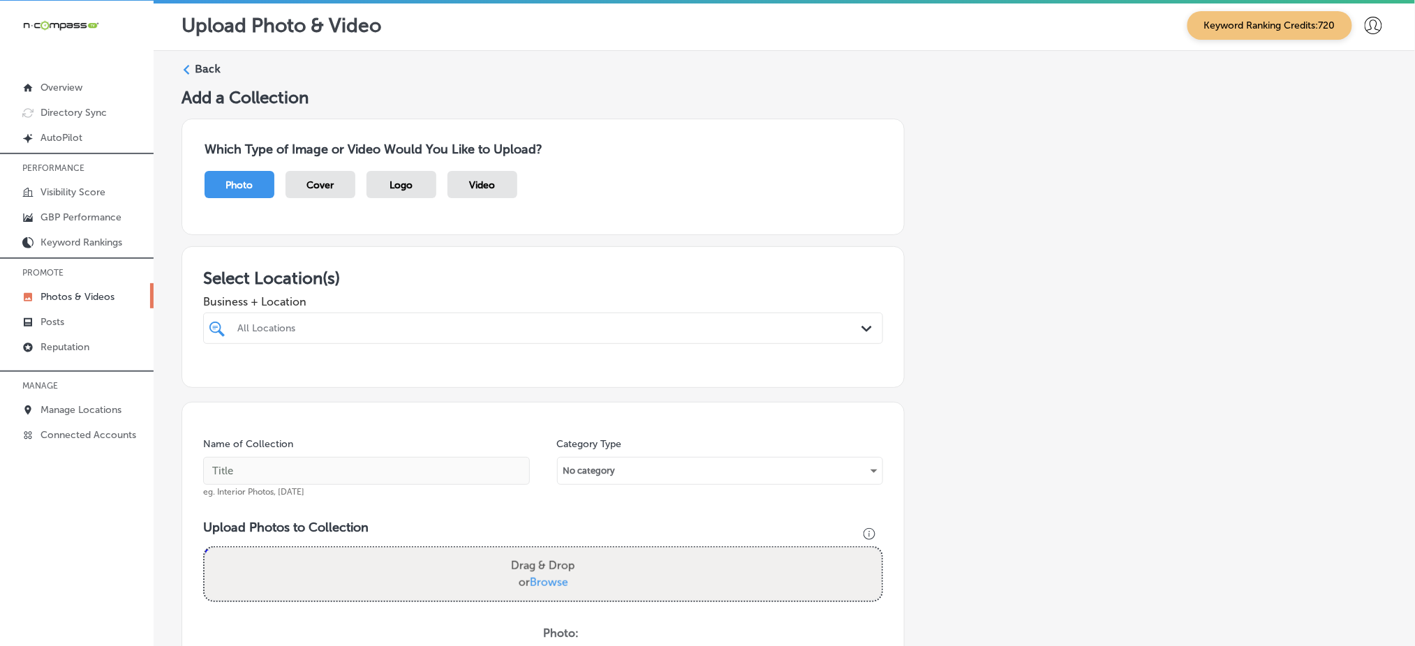
click at [347, 332] on div at bounding box center [512, 328] width 553 height 19
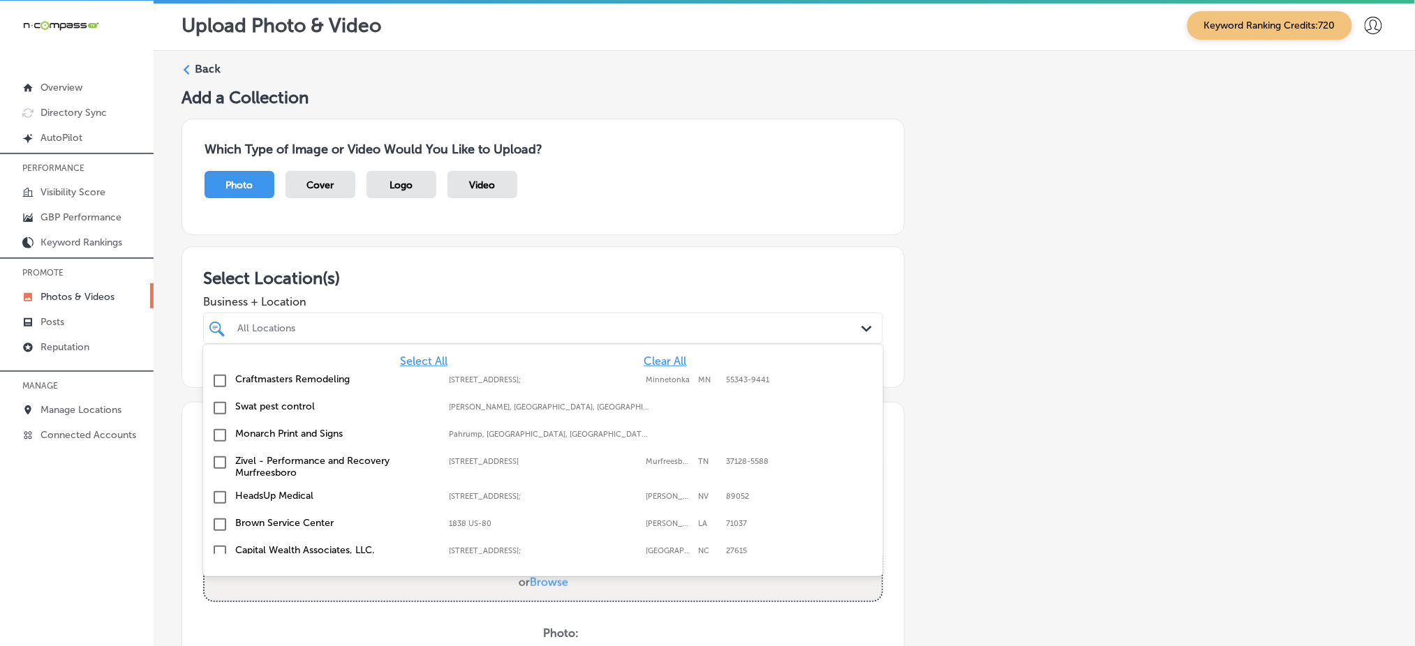
click at [653, 360] on span "Clear All" at bounding box center [664, 361] width 43 height 13
click at [649, 355] on span "Clear All" at bounding box center [664, 361] width 43 height 13
click at [643, 362] on span "Clear All" at bounding box center [664, 361] width 43 height 13
click at [643, 355] on span "Clear All" at bounding box center [664, 361] width 43 height 13
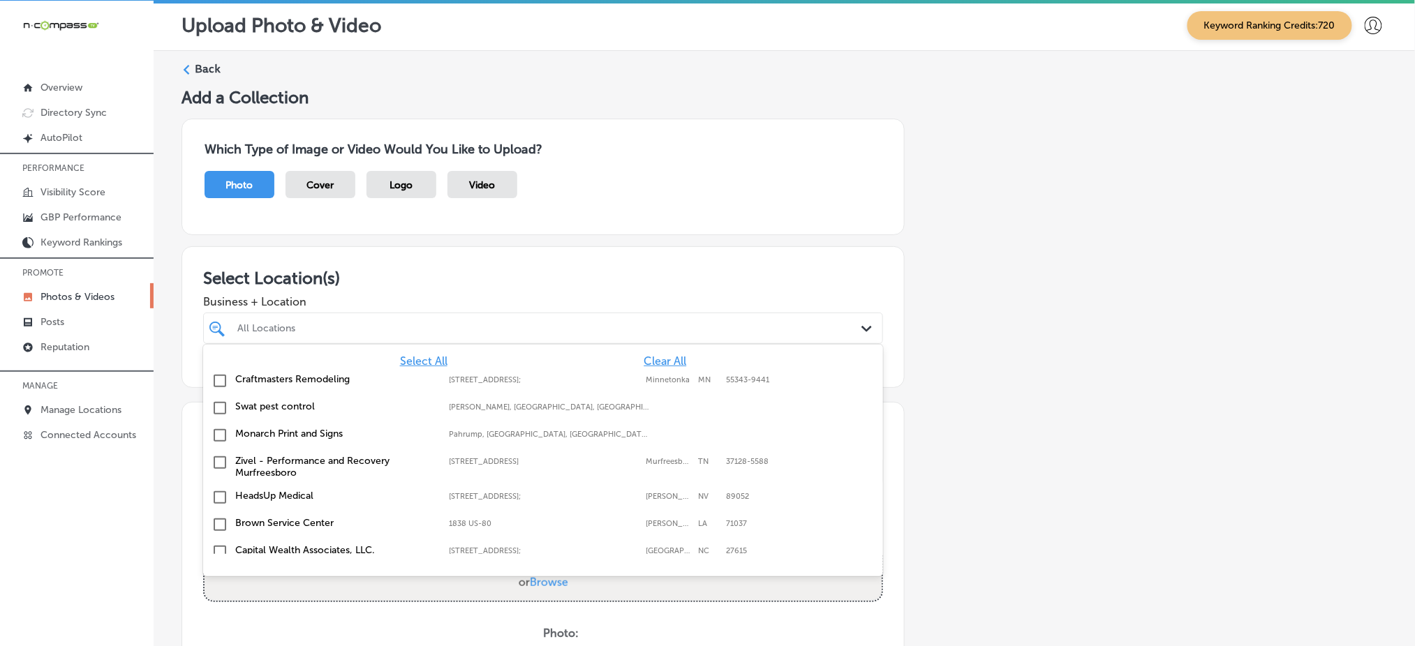
click at [643, 355] on span "Clear All" at bounding box center [664, 361] width 43 height 13
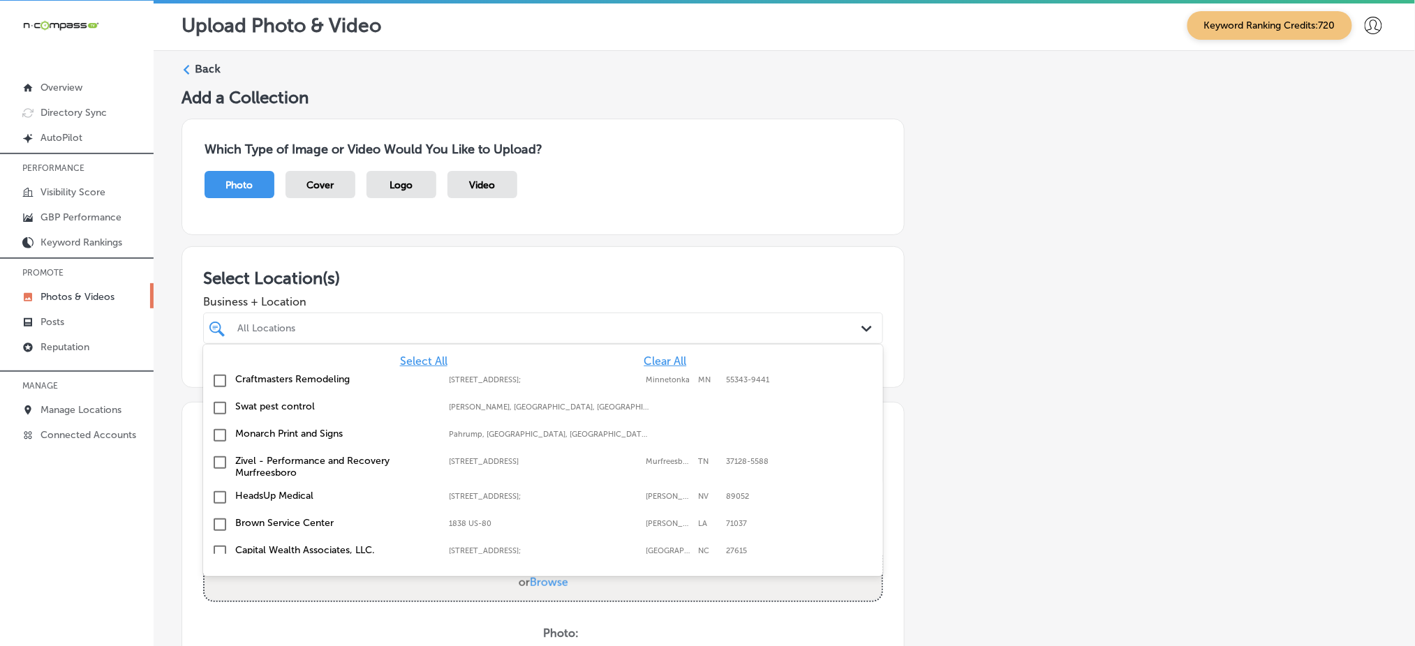
click at [643, 355] on span "Clear All" at bounding box center [664, 361] width 43 height 13
click at [646, 355] on span "Clear All" at bounding box center [664, 361] width 43 height 13
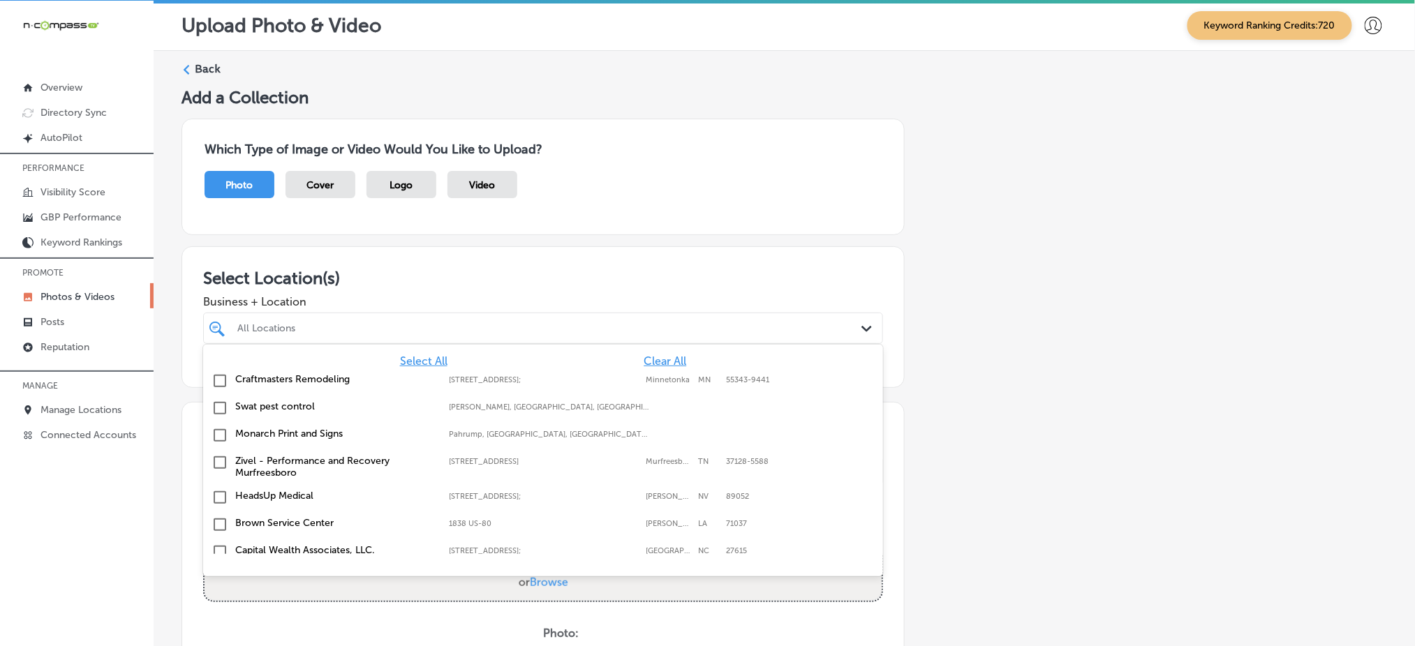
click at [646, 355] on span "Clear All" at bounding box center [664, 361] width 43 height 13
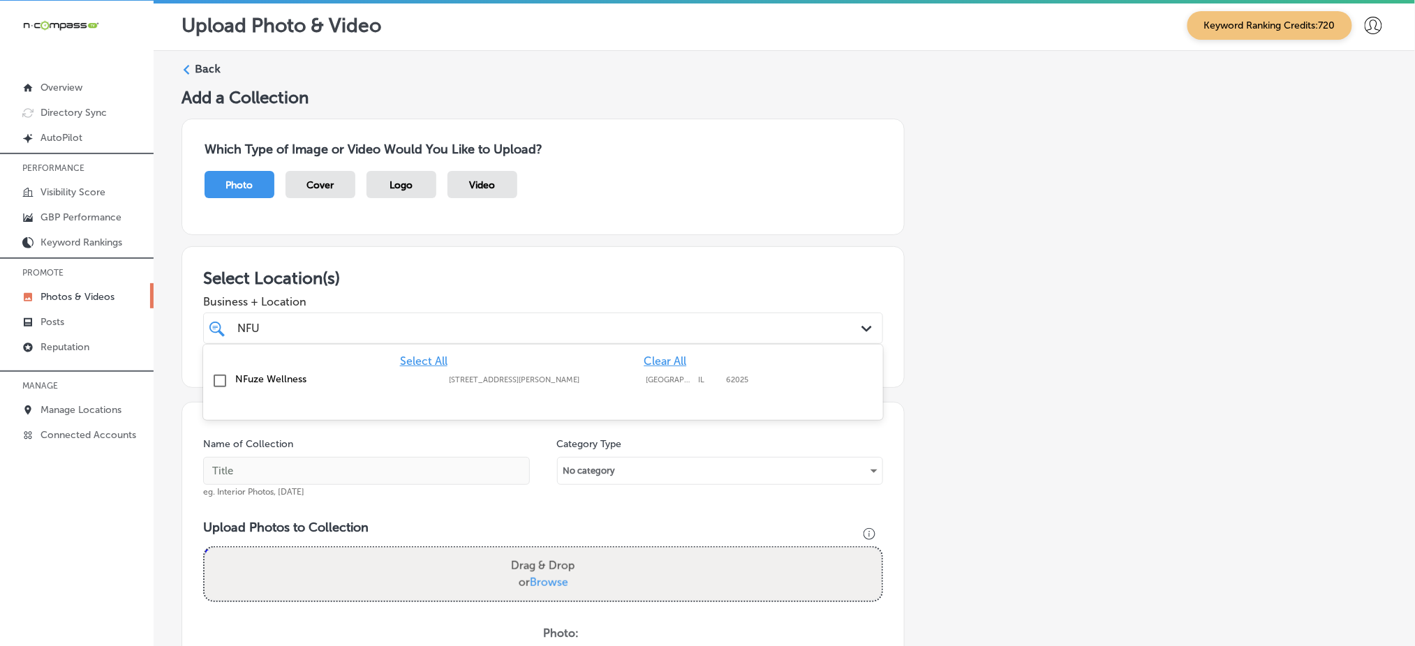
click at [639, 375] on div "104 S Buchanan St, Edwardsville, IL, 62025 104 S Buchanan St Edwardsville IL 62…" at bounding box center [549, 379] width 200 height 9
click at [634, 332] on div "NFU NFU" at bounding box center [512, 328] width 553 height 19
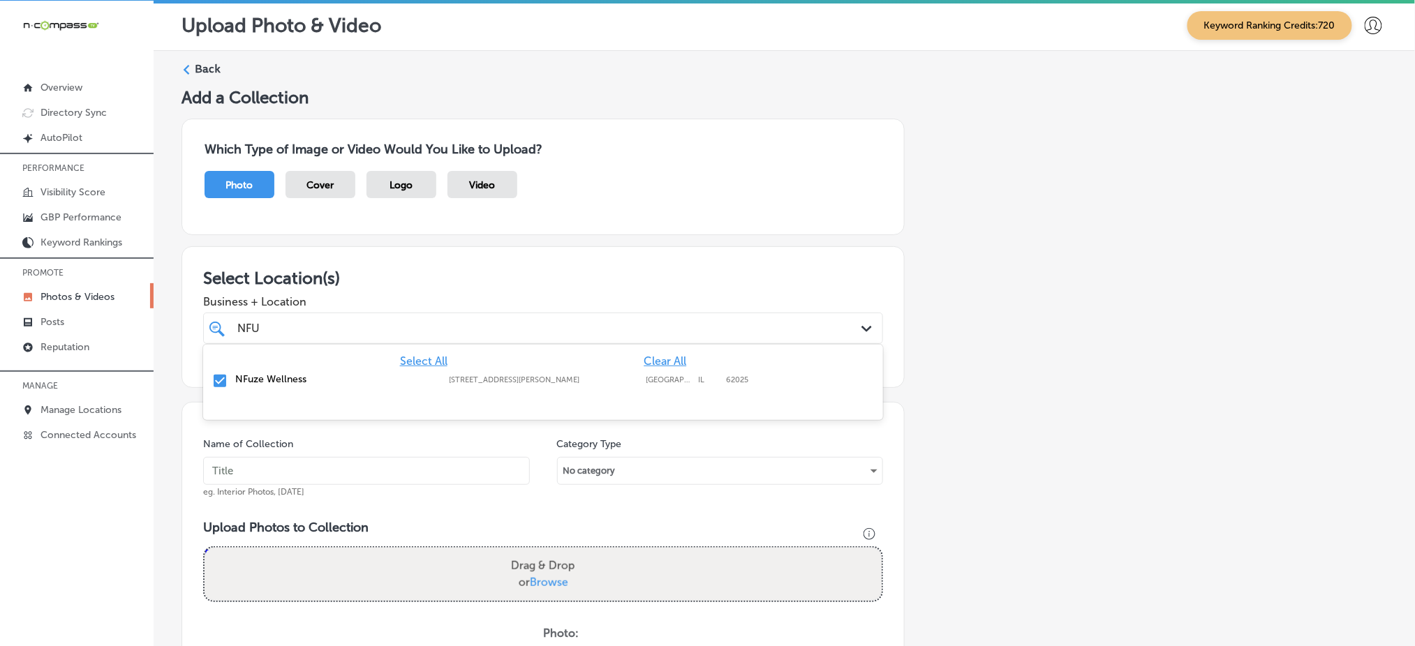
click at [634, 332] on div "NFU NFU" at bounding box center [512, 328] width 553 height 19
type input "NFU"
click at [485, 467] on input "text" at bounding box center [366, 471] width 327 height 28
click at [313, 475] on input "nfuze-wellness-oct1" at bounding box center [366, 471] width 327 height 28
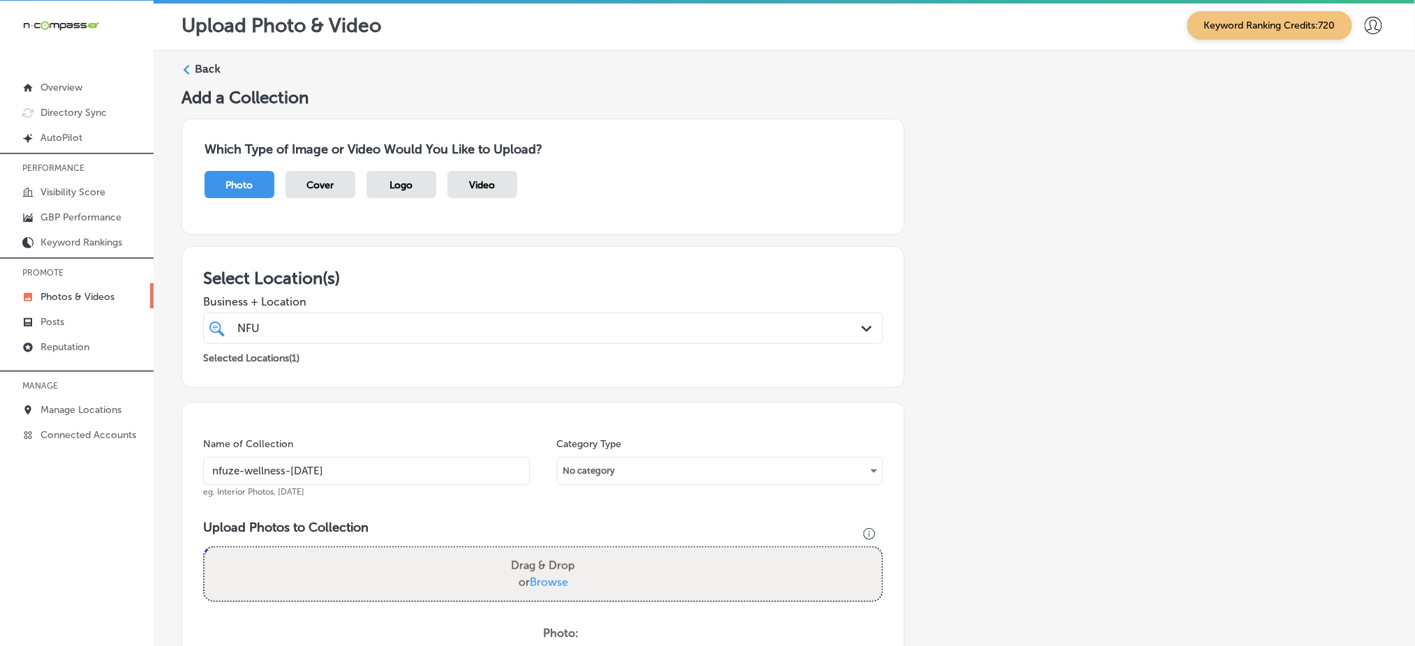
click at [313, 475] on input "nfuze-wellness-oct1" at bounding box center [366, 471] width 327 height 28
type input "nfuze-wellness-oct1"
click at [544, 581] on span "Browse" at bounding box center [549, 582] width 38 height 13
click at [544, 552] on input "Drag & Drop or Browse" at bounding box center [542, 550] width 677 height 4
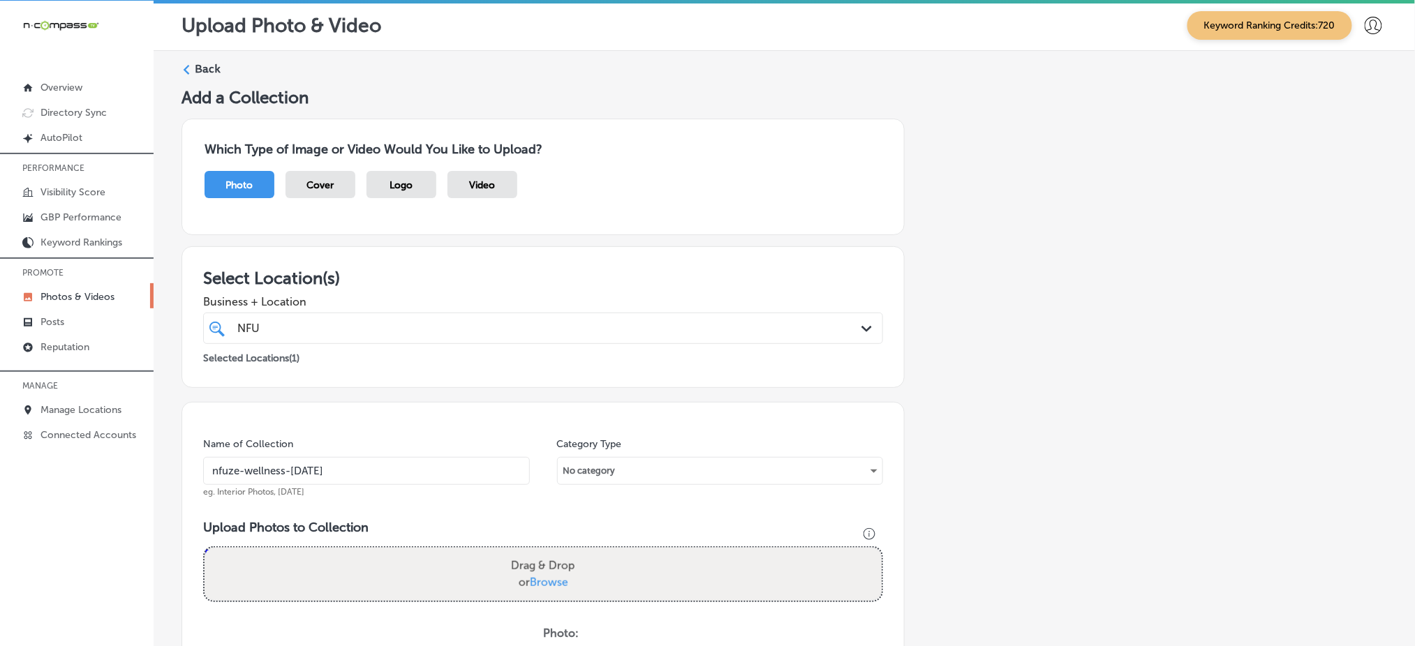
type input "C:\fakepath\medical-weight-loss-nfuze-wellness-edwardsville-il (1).jpg"
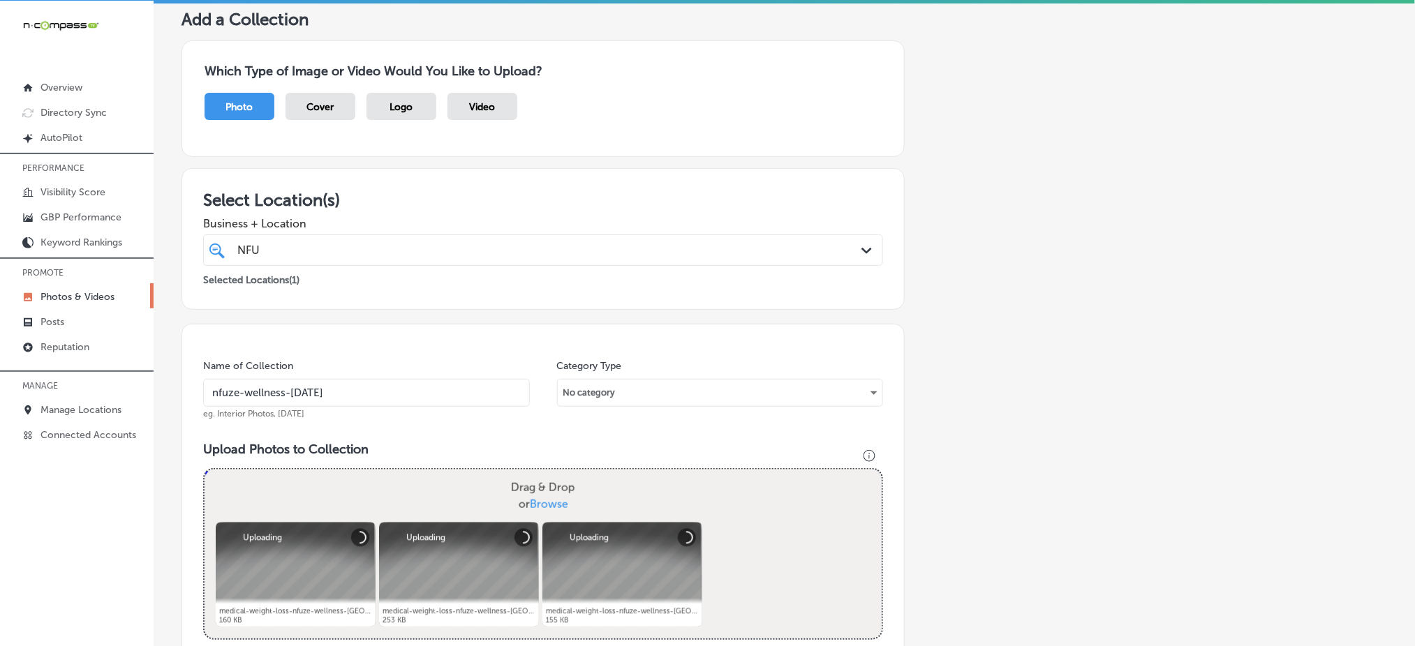
scroll to position [279, 0]
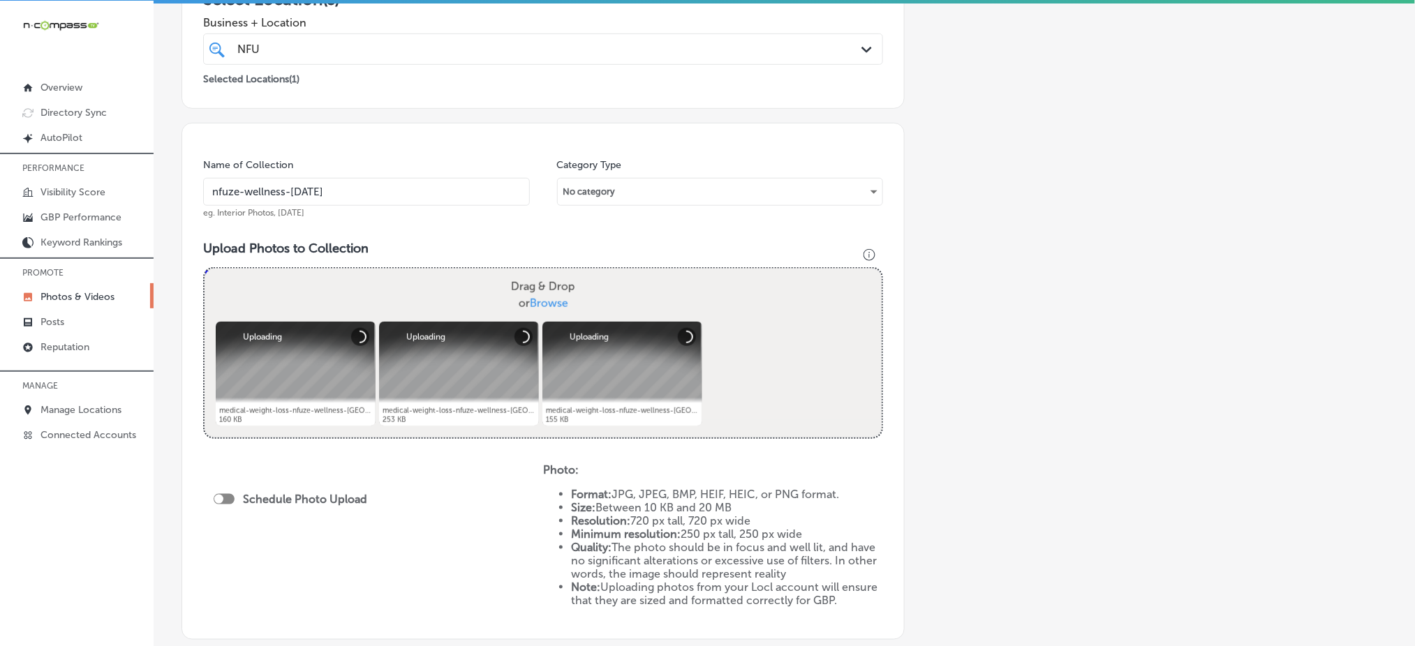
click at [221, 497] on div at bounding box center [218, 499] width 9 height 9
checkbox input "true"
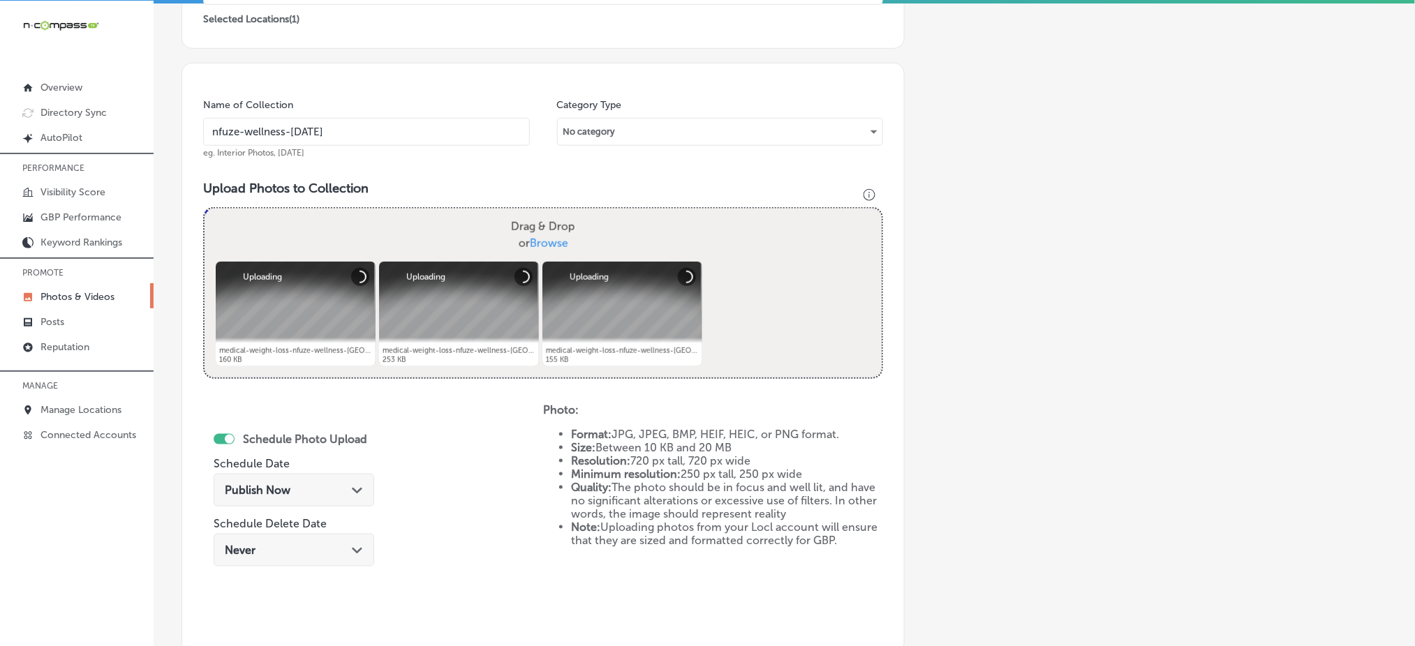
scroll to position [372, 0]
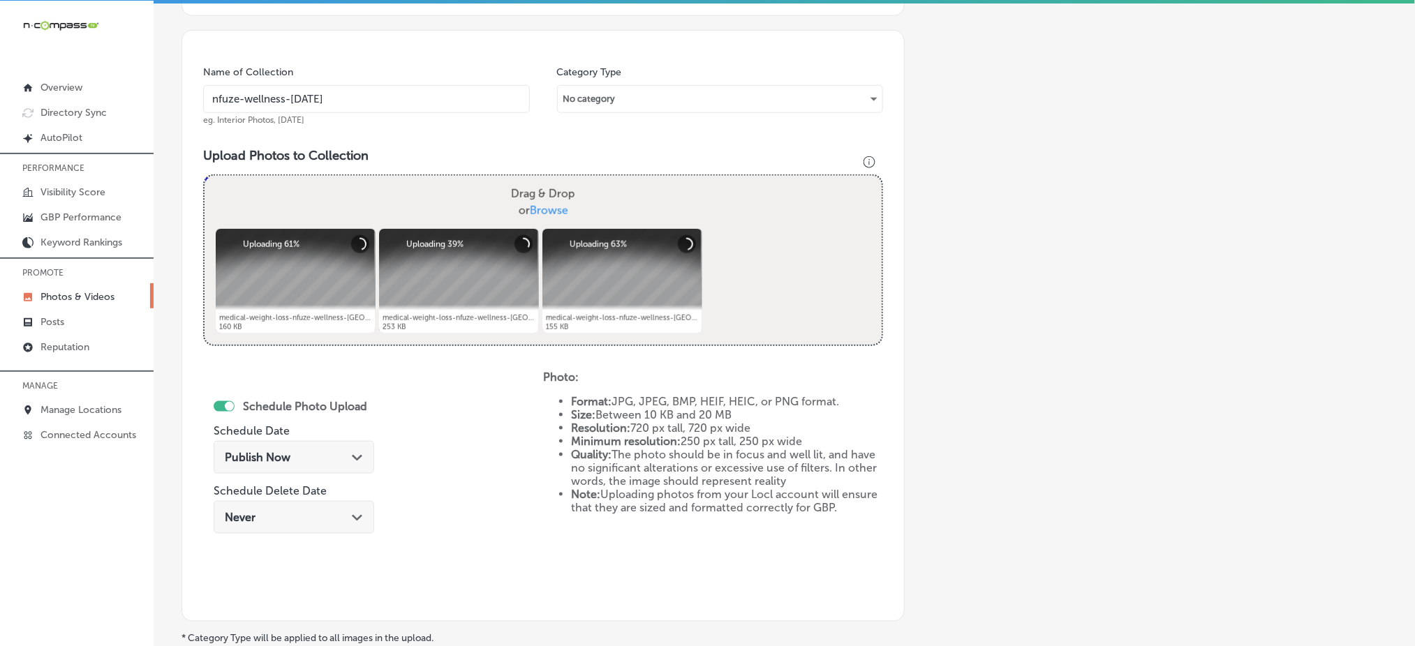
click at [241, 461] on span "Publish Now" at bounding box center [258, 457] width 66 height 13
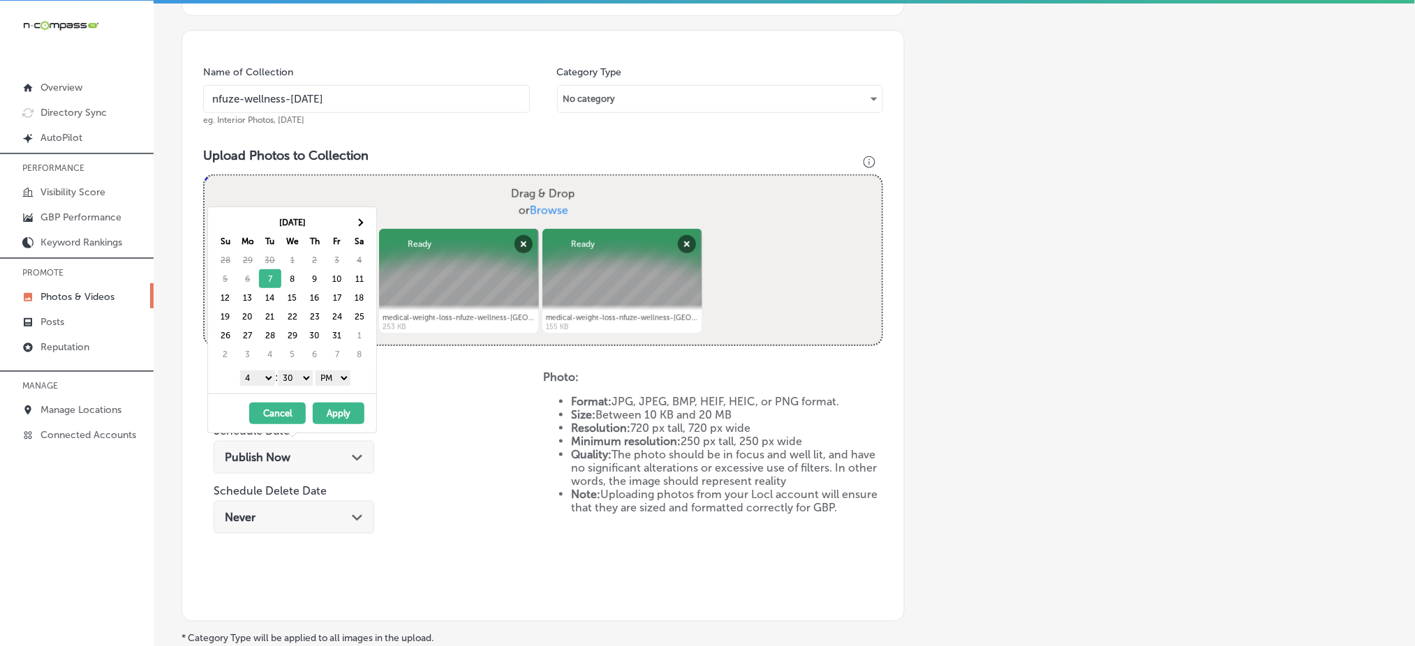
click at [258, 383] on select "1 2 3 4 5 6 7 8 9 10 11 12" at bounding box center [257, 378] width 35 height 15
click at [287, 373] on select "00 10 20 30 40 50" at bounding box center [295, 378] width 35 height 15
click at [343, 407] on button "Apply" at bounding box center [339, 414] width 52 height 22
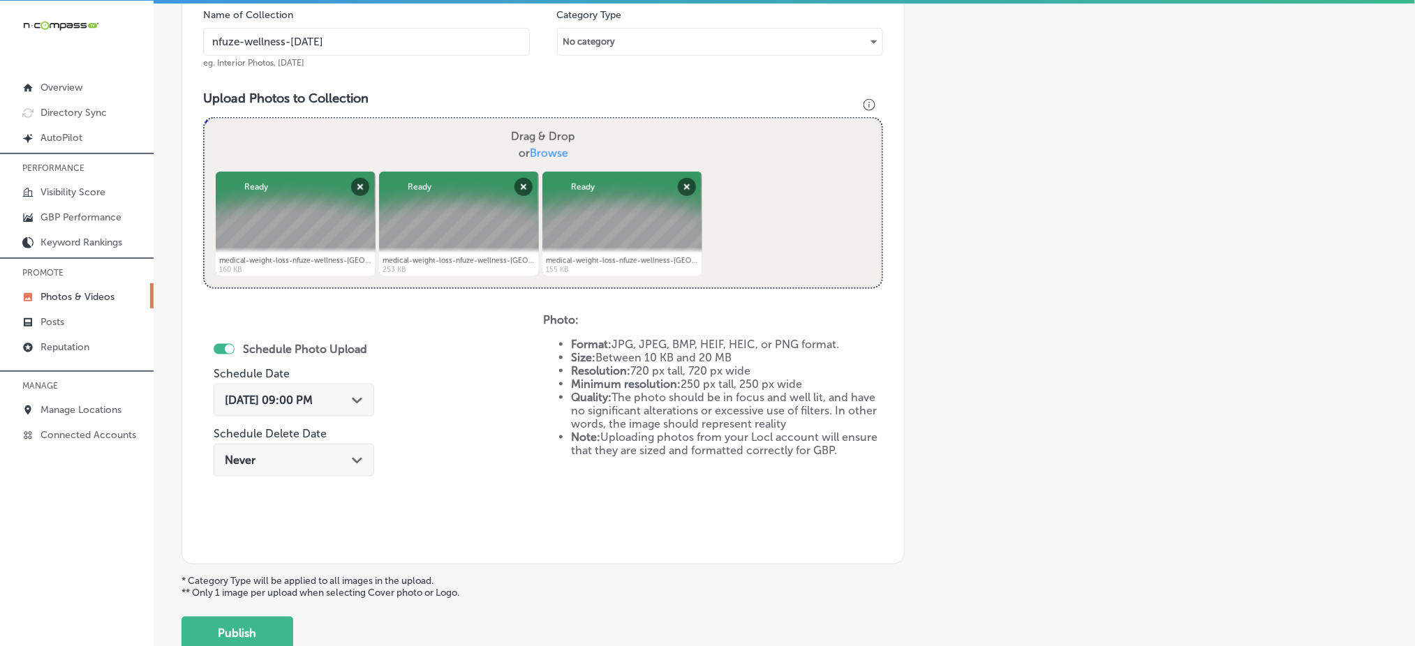
scroll to position [246, 0]
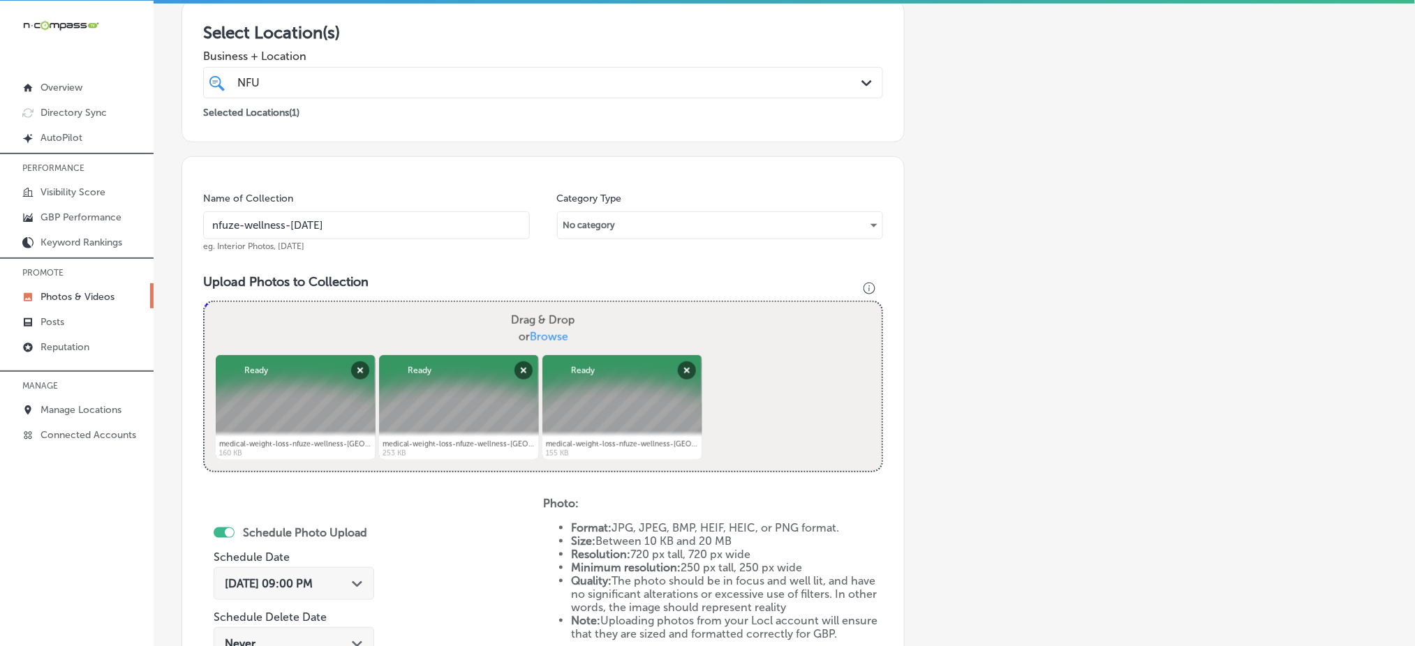
click at [341, 220] on input "nfuze-wellness-oct1" at bounding box center [366, 225] width 327 height 28
click at [337, 90] on div "NFU NFU" at bounding box center [512, 82] width 553 height 19
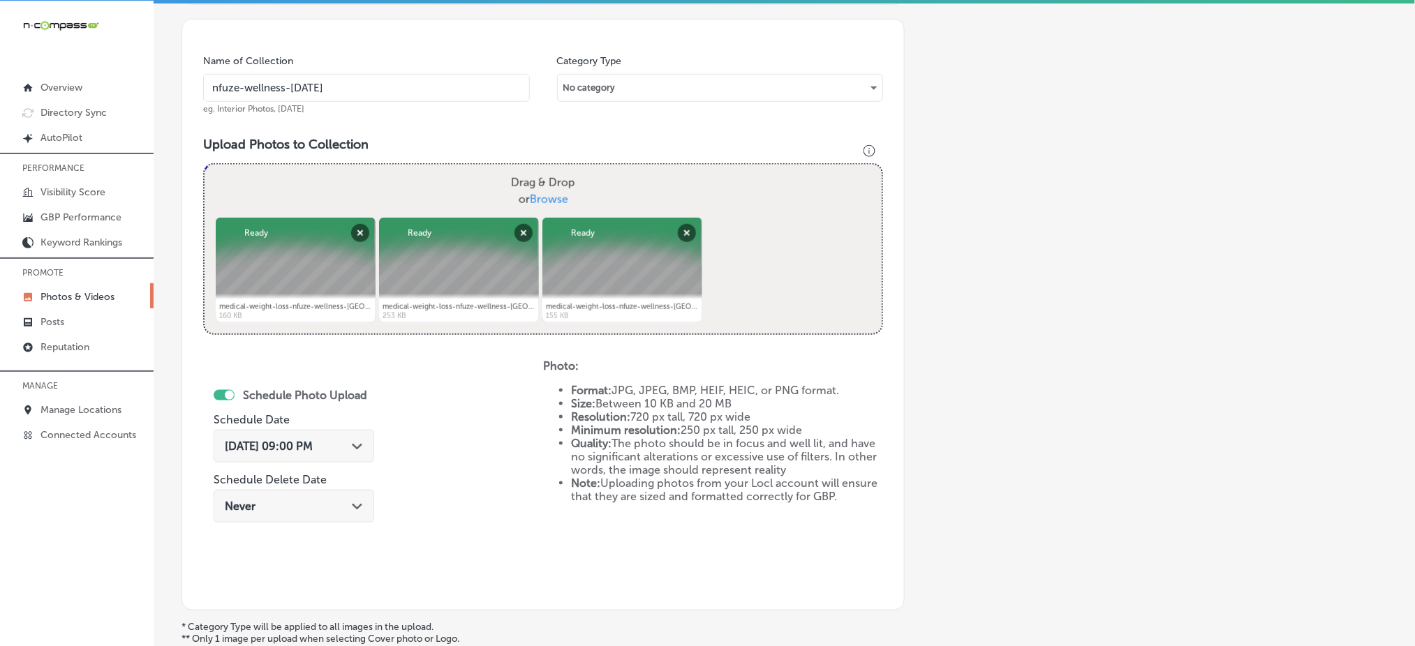
scroll to position [525, 0]
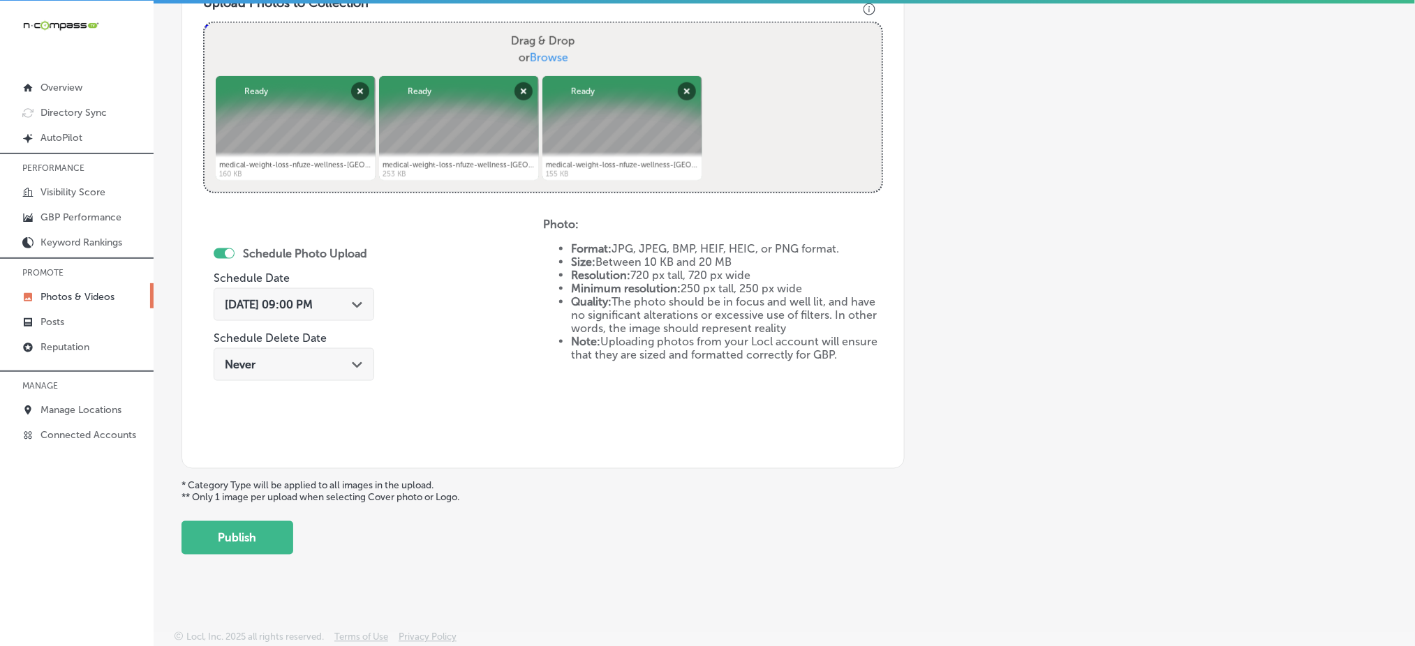
click at [232, 521] on button "Publish" at bounding box center [237, 537] width 112 height 33
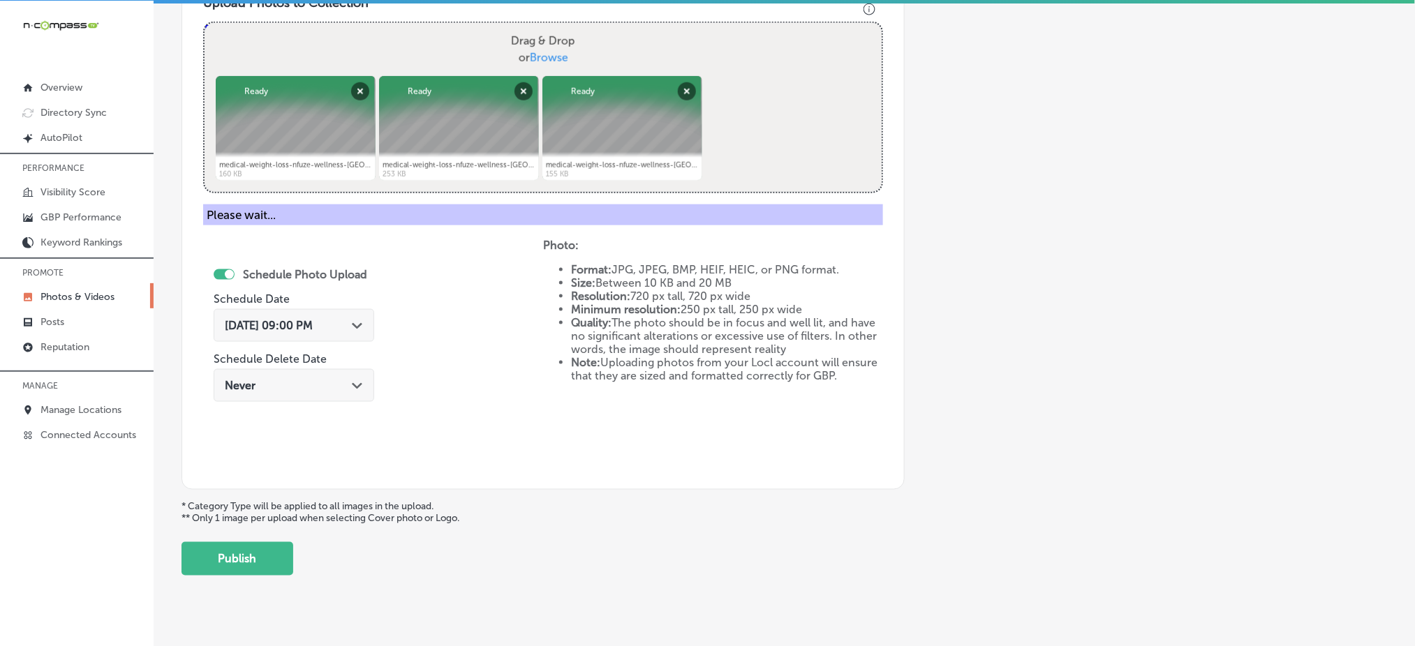
scroll to position [408, 0]
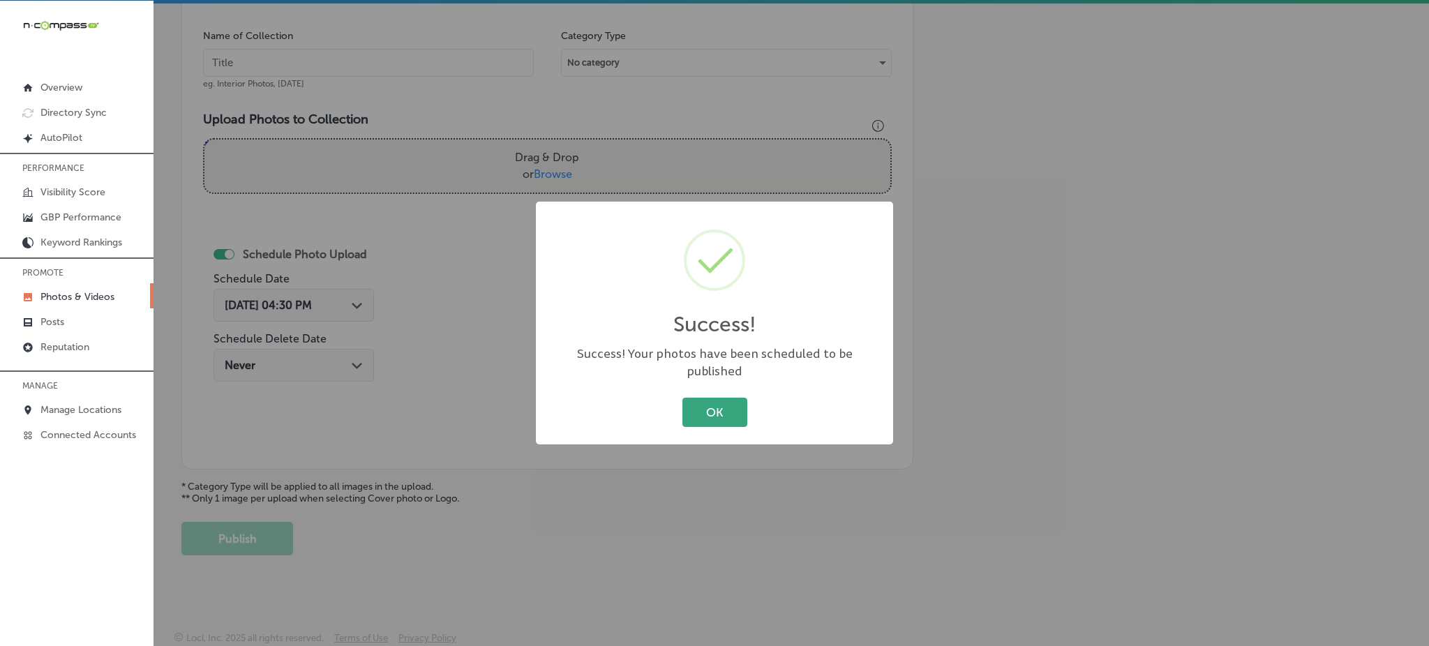
click at [741, 408] on button "OK" at bounding box center [715, 412] width 65 height 29
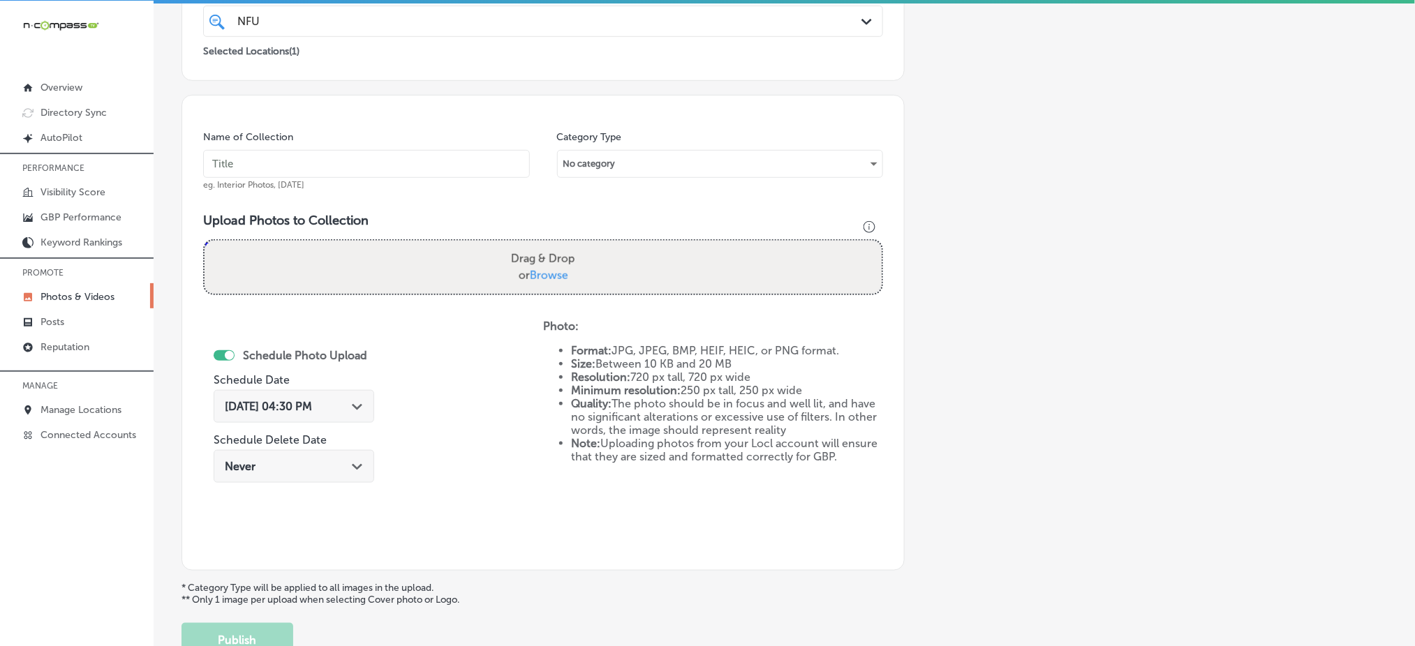
scroll to position [129, 0]
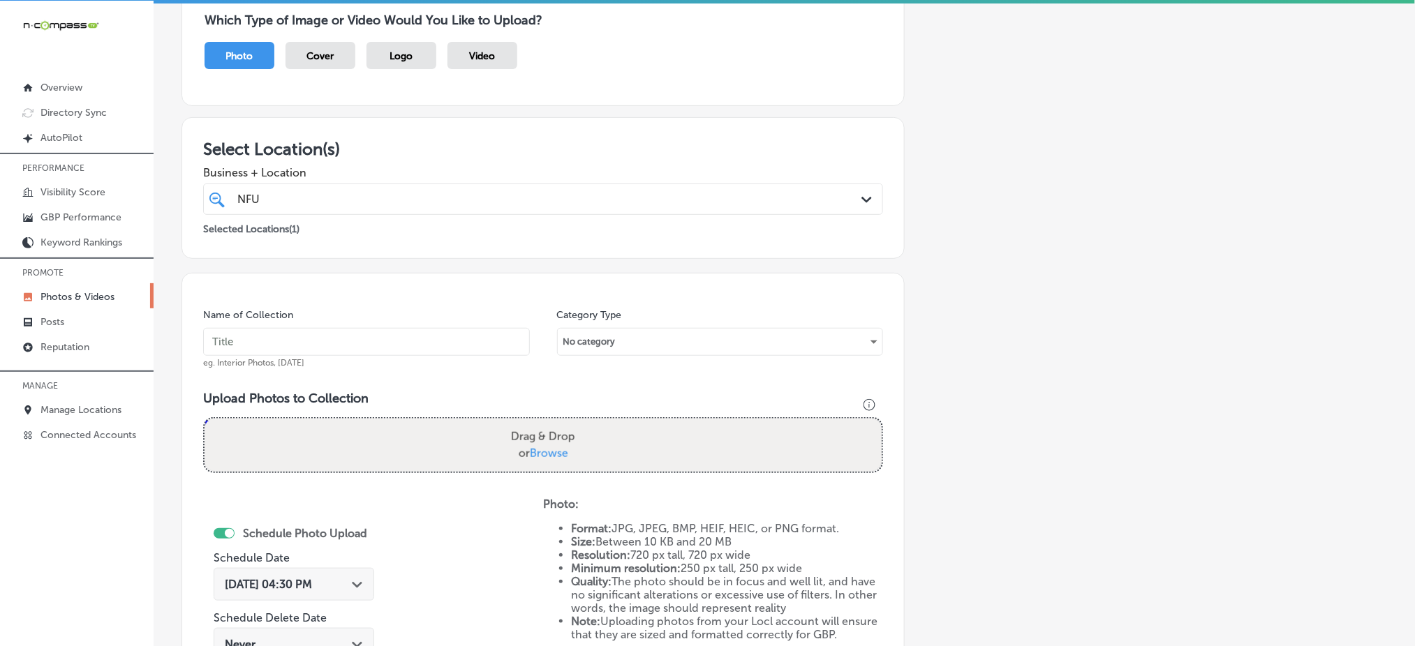
click at [295, 353] on input "text" at bounding box center [366, 342] width 327 height 28
paste input "nfuze-wellness-oct1"
type input "nfuze-wellness-oct2"
click at [564, 447] on span "Browse" at bounding box center [549, 453] width 38 height 13
click at [564, 423] on input "Drag & Drop or Browse" at bounding box center [542, 421] width 677 height 4
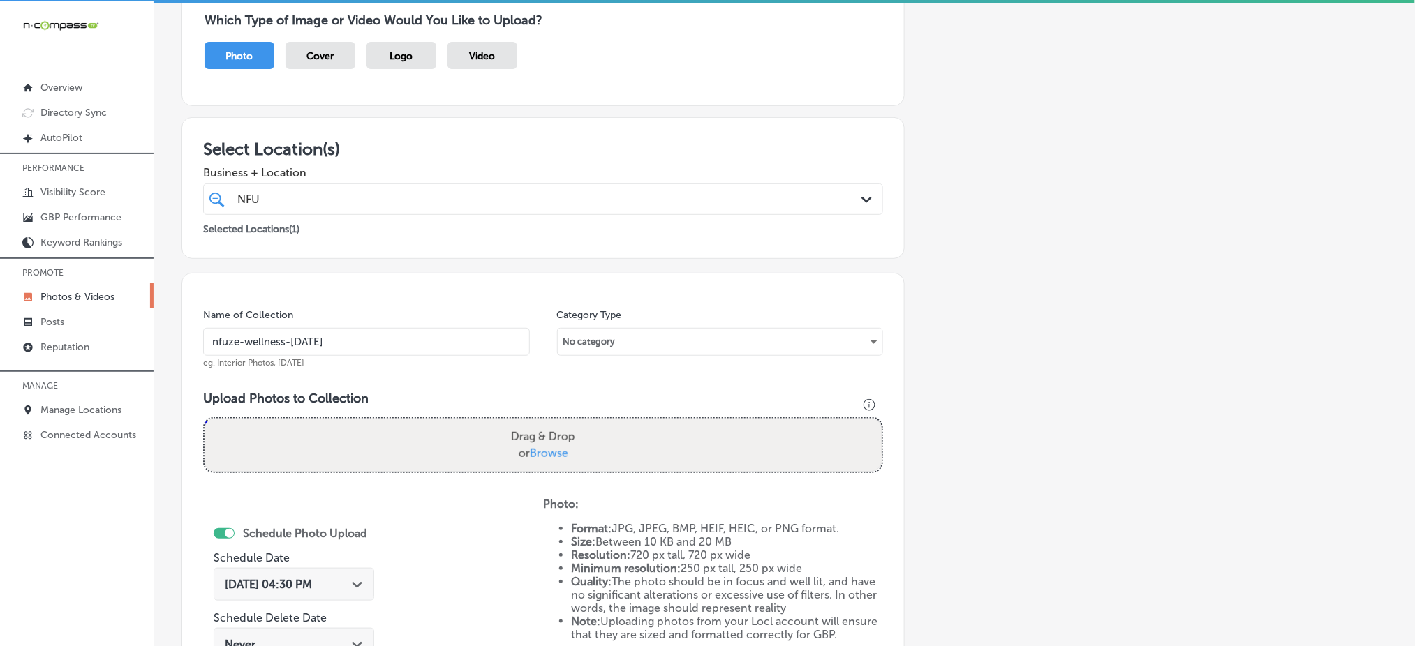
type input "C:\fakepath\medical-weight-loss-nfuze-wellness-edwardsville-il (4).jpg"
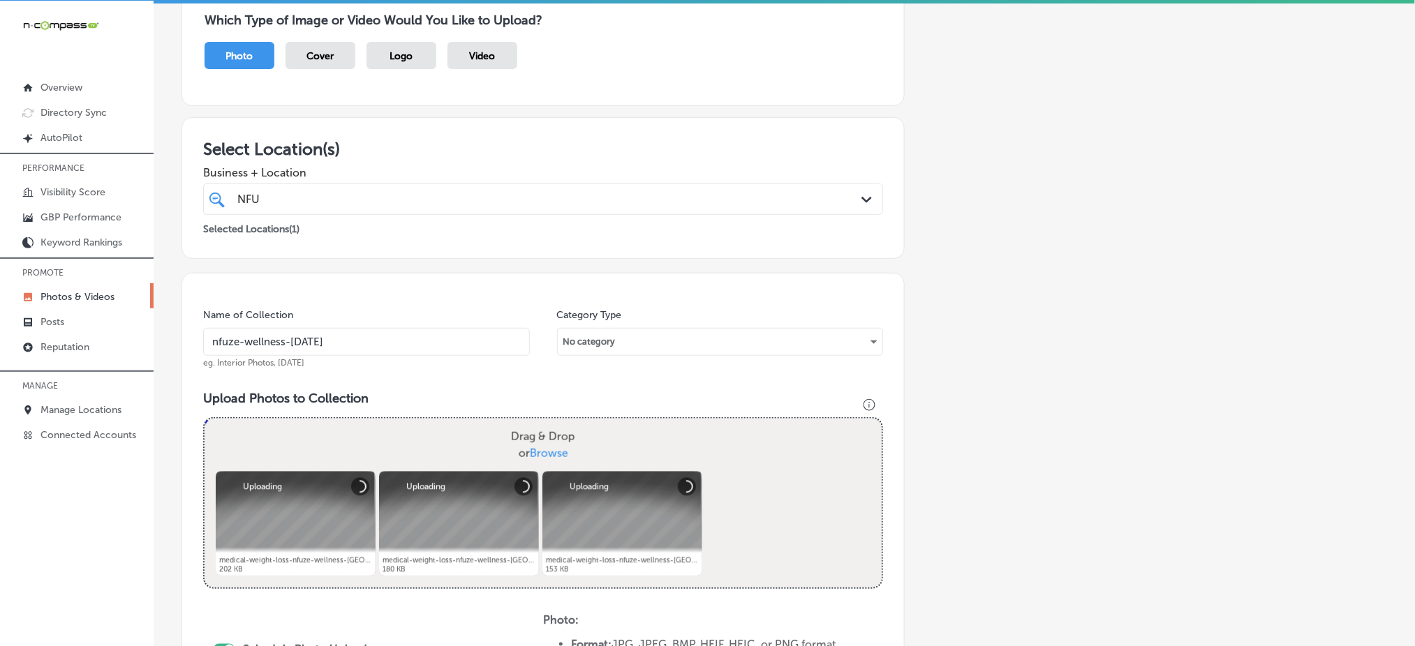
scroll to position [408, 0]
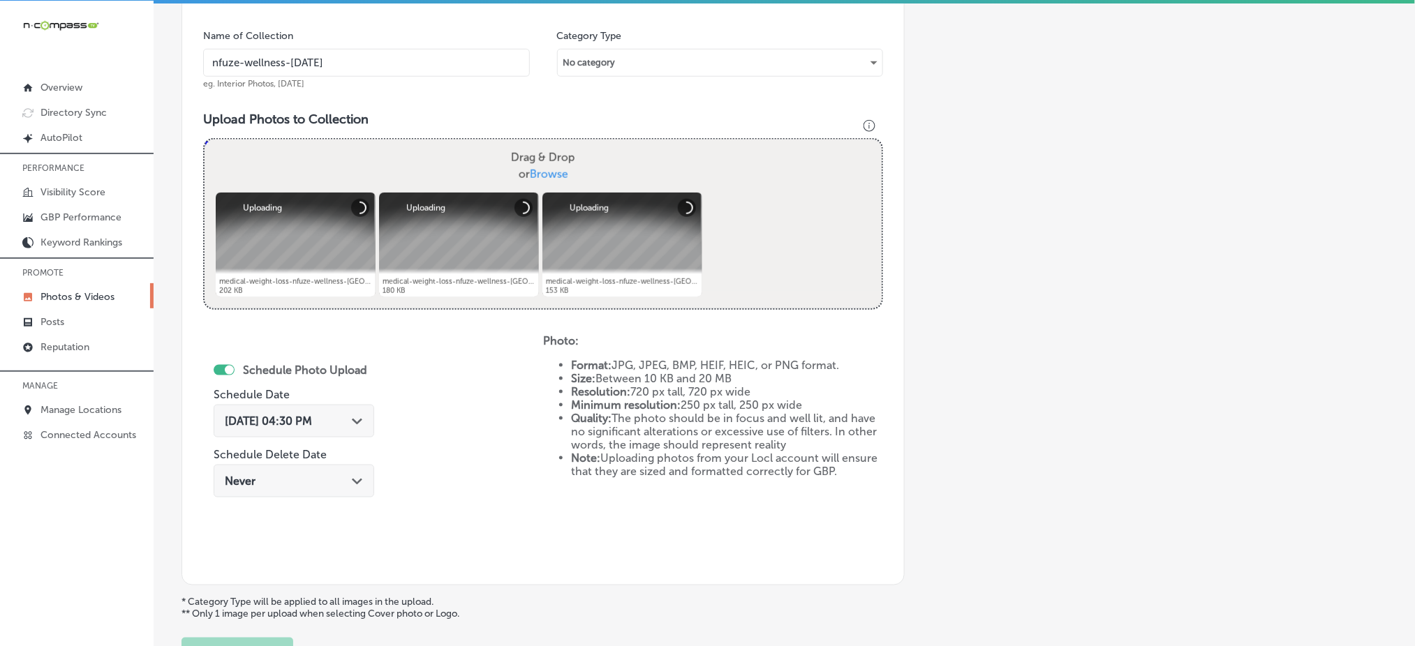
click at [269, 415] on span "Oct 7, 2025 04:30 PM" at bounding box center [268, 421] width 87 height 13
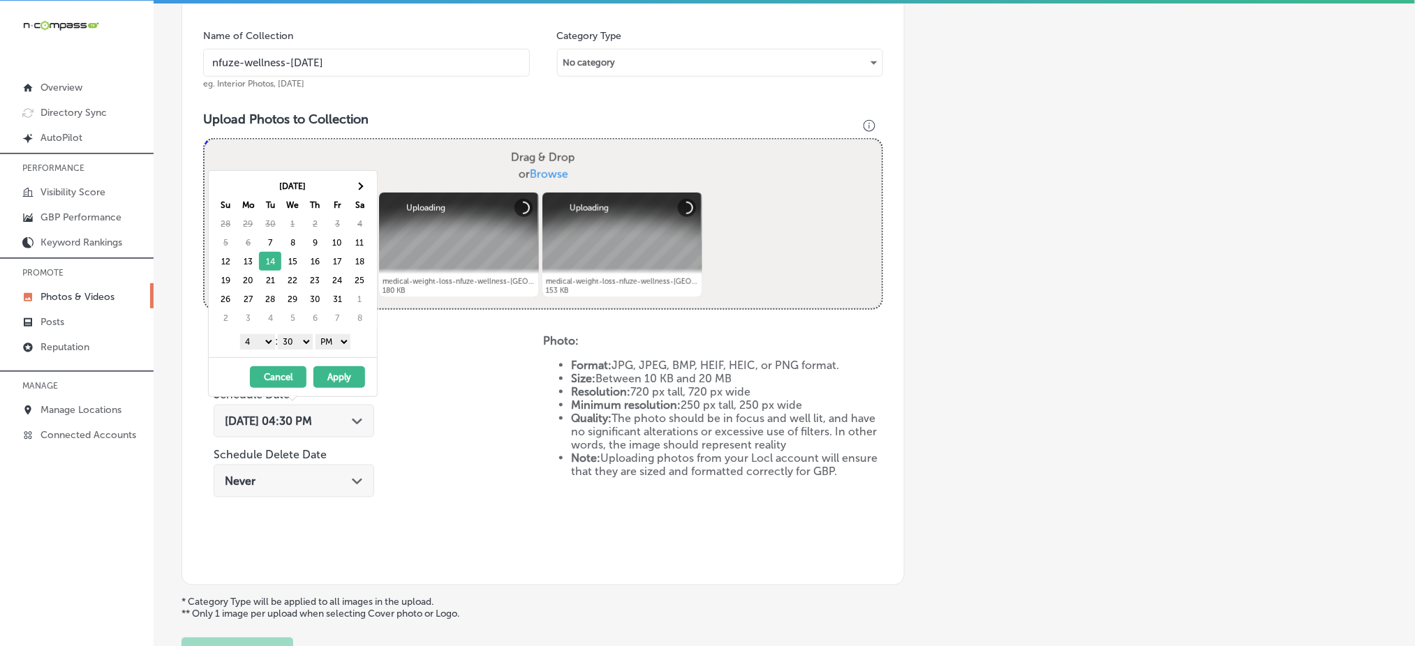
drag, startPoint x: 246, startPoint y: 334, endPoint x: 247, endPoint y: 346, distance: 12.6
click at [246, 334] on select "1 2 3 4 5 6 7 8 9 10 11 12" at bounding box center [257, 341] width 35 height 15
click at [297, 345] on select "00 10 20 30 40 50" at bounding box center [295, 341] width 35 height 15
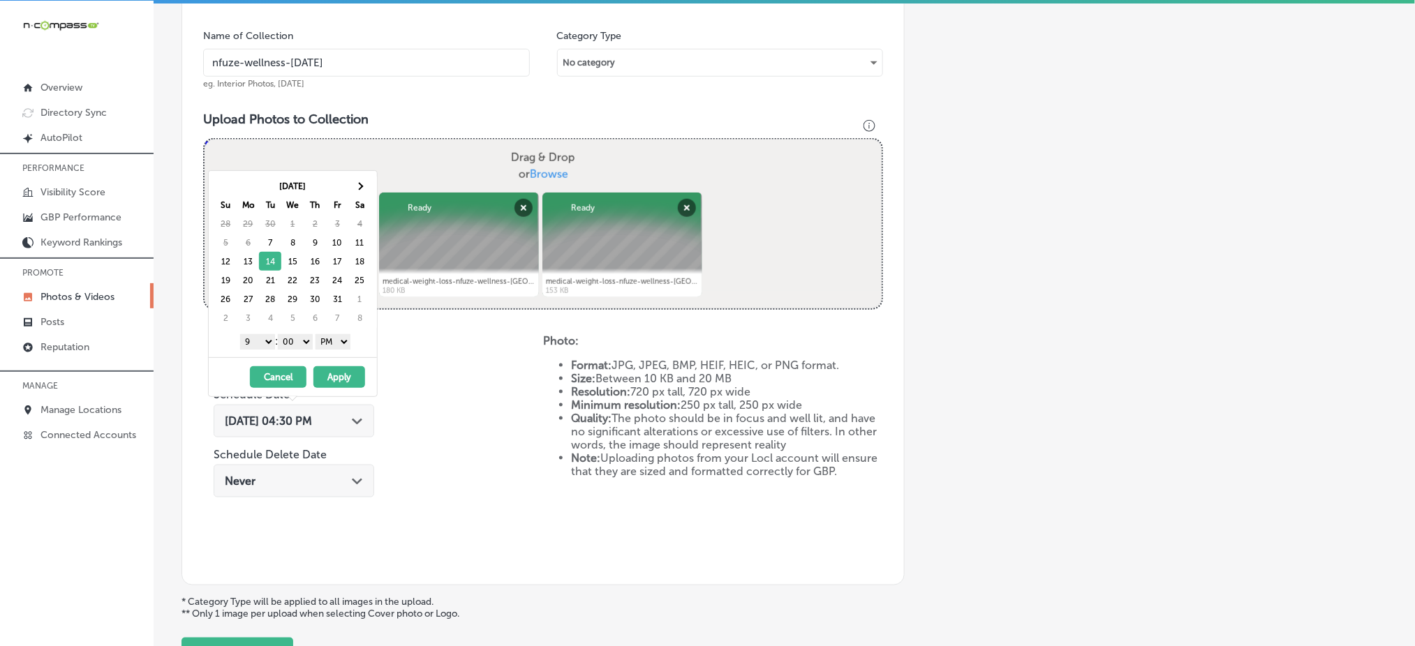
click at [343, 372] on button "Apply" at bounding box center [339, 377] width 52 height 22
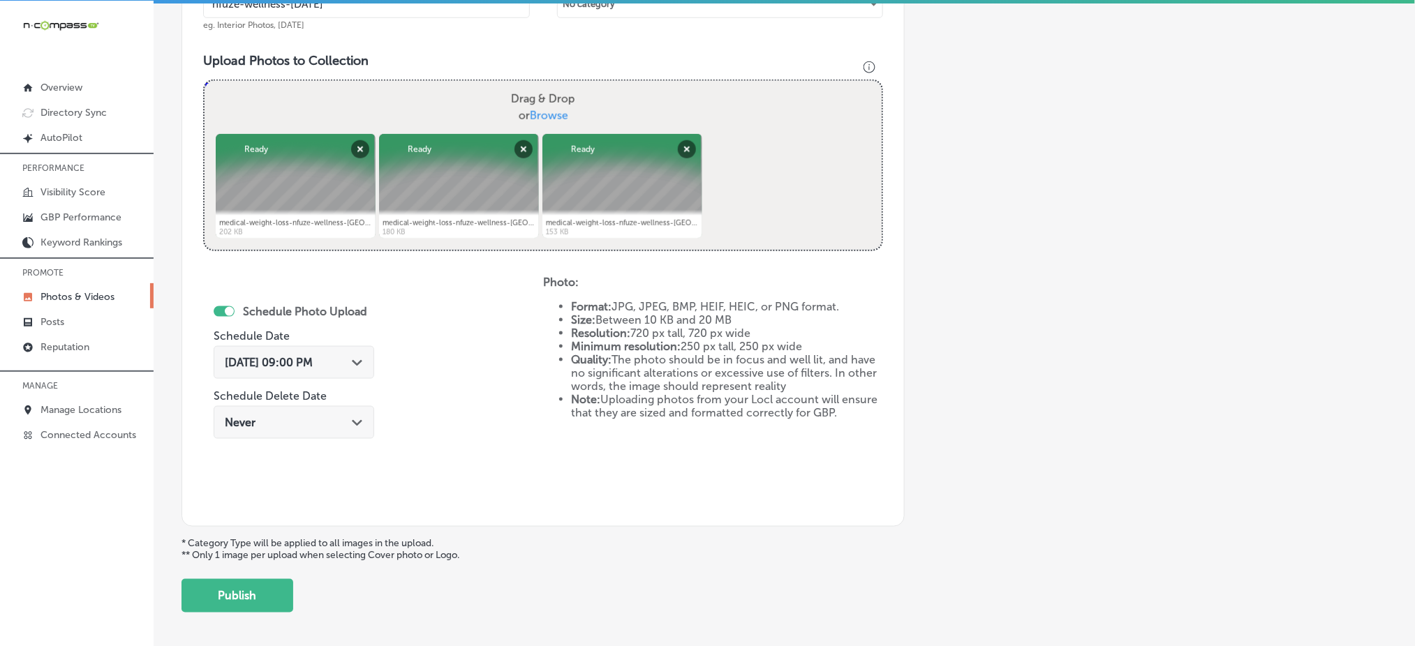
scroll to position [525, 0]
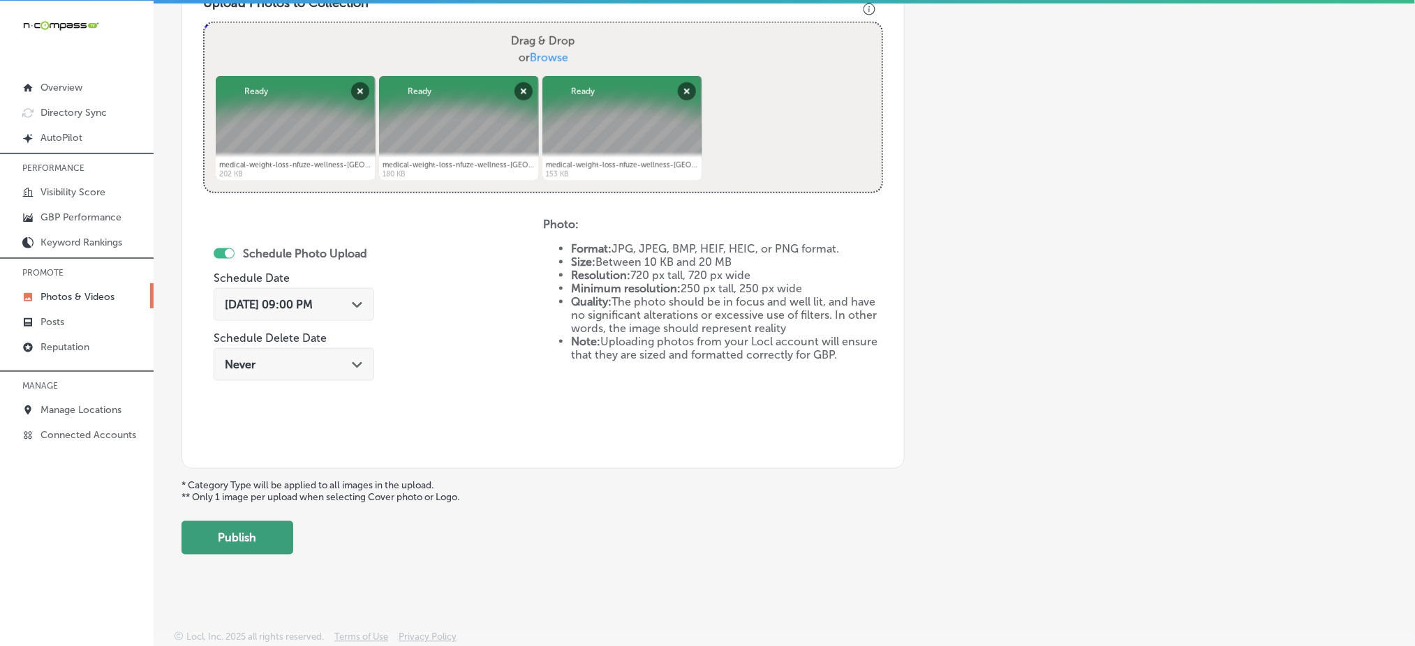
click at [271, 522] on button "Publish" at bounding box center [237, 537] width 112 height 33
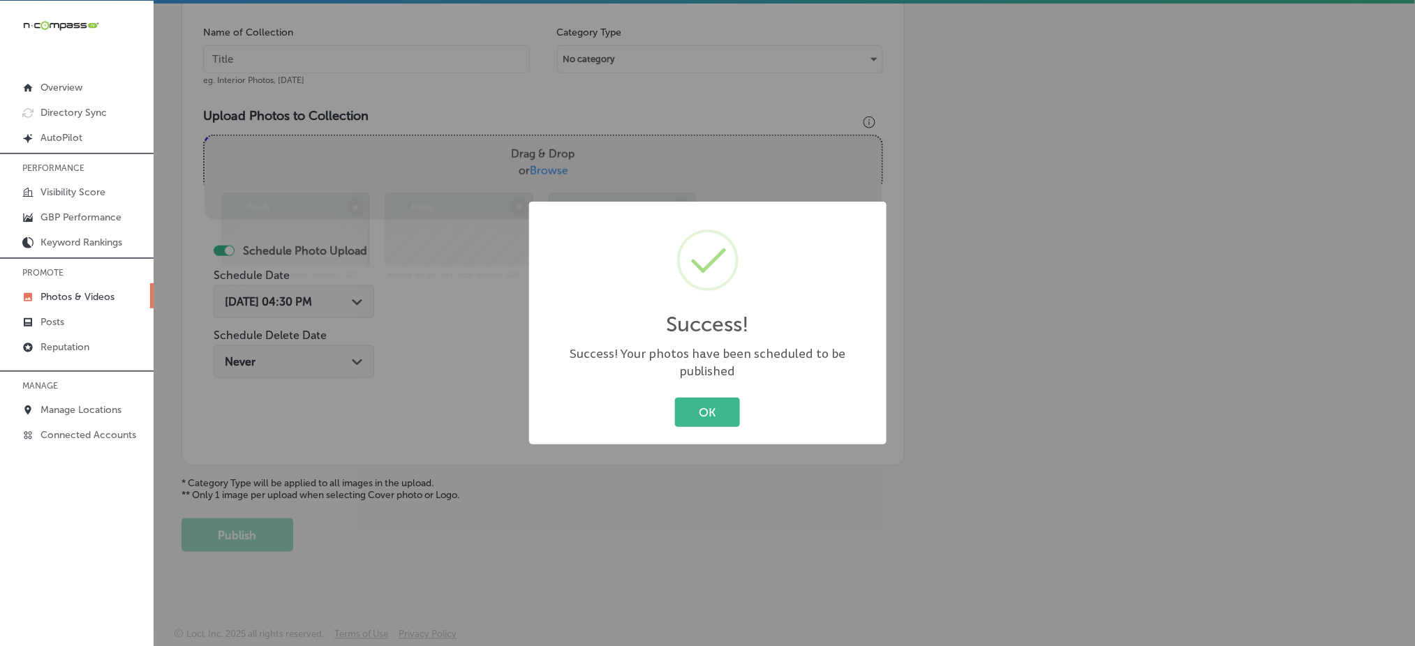
scroll to position [408, 0]
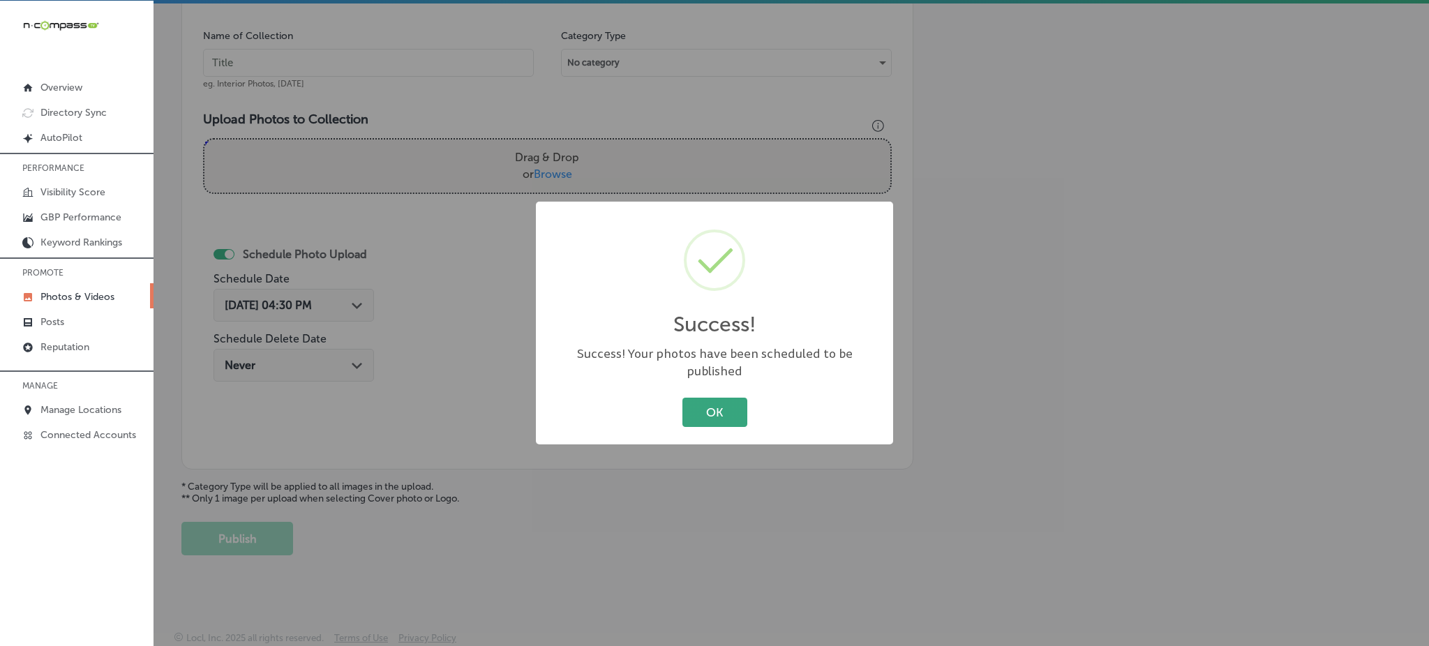
click at [706, 398] on button "OK" at bounding box center [715, 412] width 65 height 29
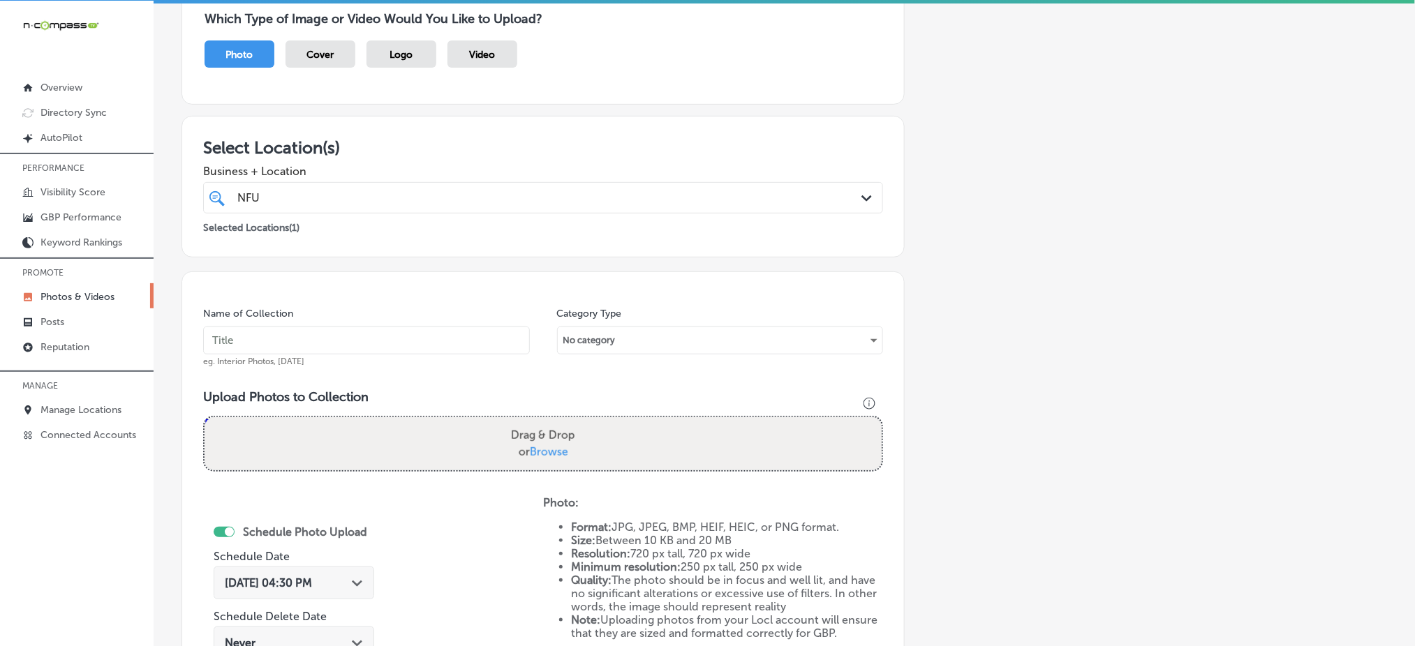
scroll to position [129, 0]
click at [326, 332] on input "text" at bounding box center [366, 342] width 327 height 28
paste input "nfuze-wellness-oct1"
type input "nfuze-wellness-oct3"
click at [553, 452] on span "Browse" at bounding box center [549, 453] width 38 height 13
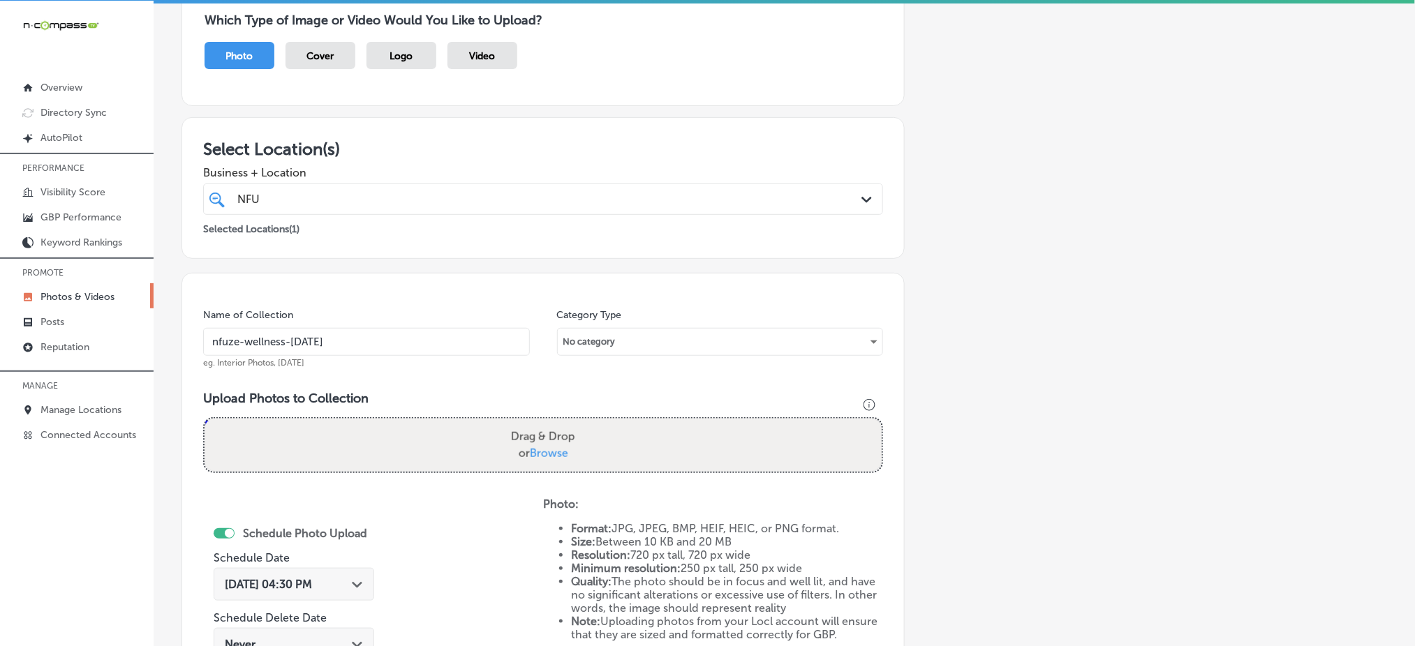
click at [553, 423] on input "Drag & Drop or Browse" at bounding box center [542, 421] width 677 height 4
type input "C:\fakepath\medical-weight-loss-nfuze-wellness-edwardsville-il (4).jpg"
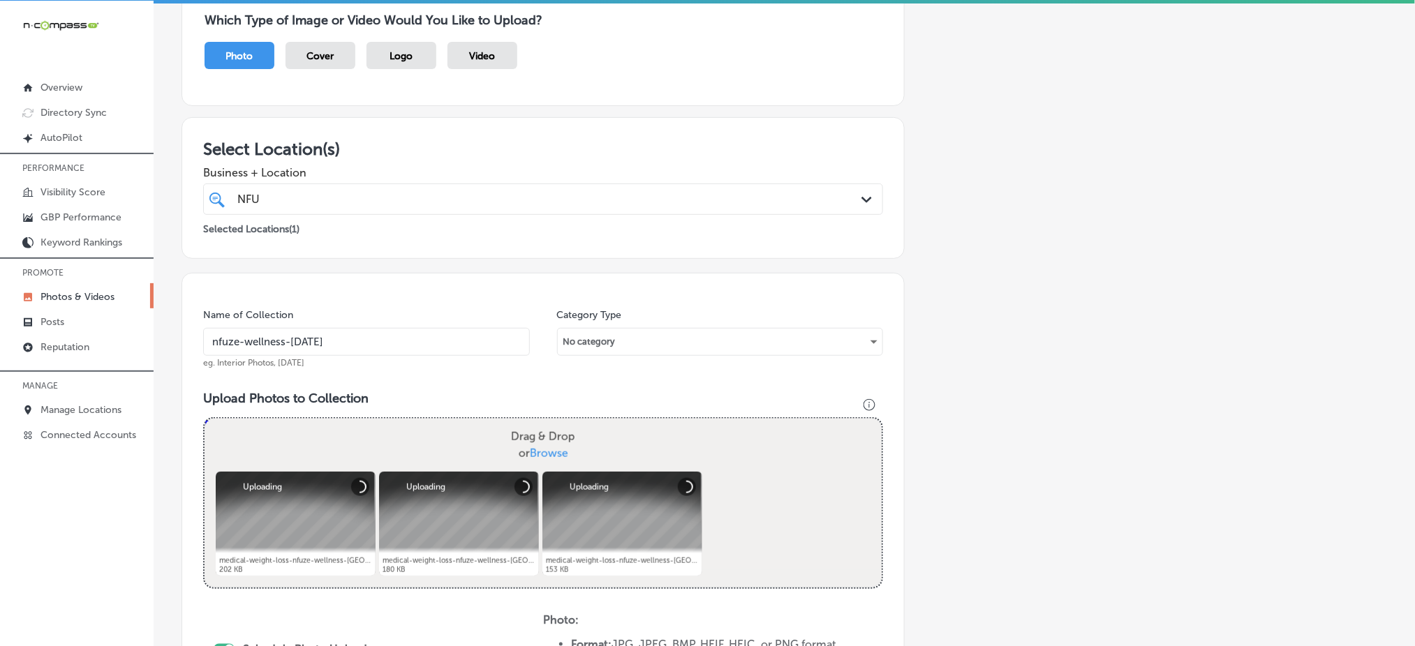
click at [396, 342] on input "nfuze-wellness-oct3" at bounding box center [366, 342] width 327 height 28
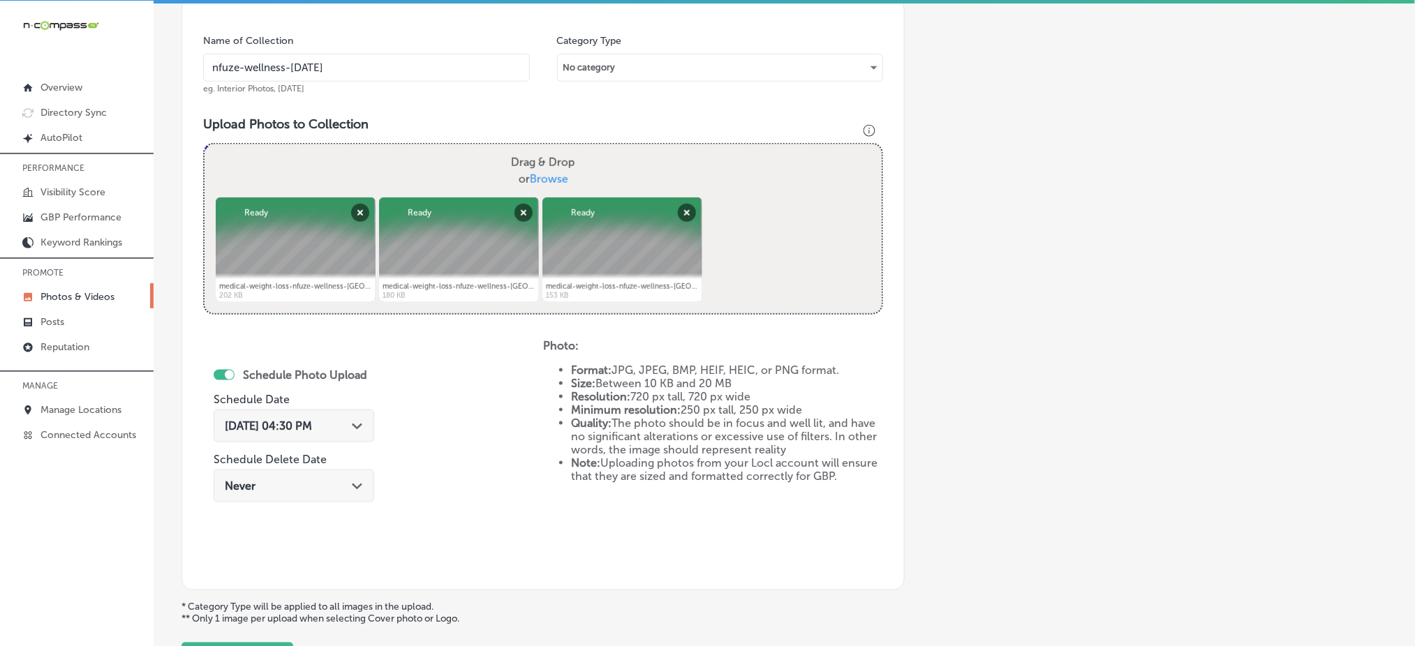
scroll to position [408, 0]
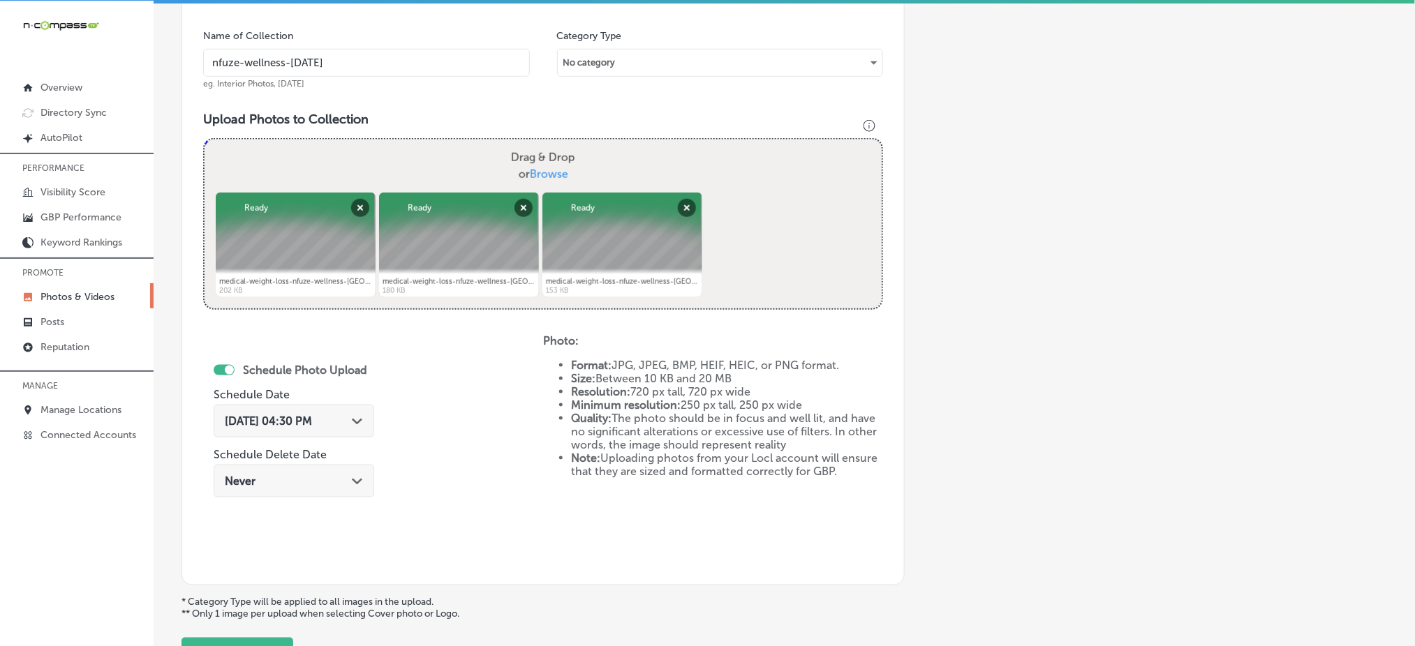
click at [274, 419] on span "Oct 7, 2025 04:30 PM" at bounding box center [268, 421] width 87 height 13
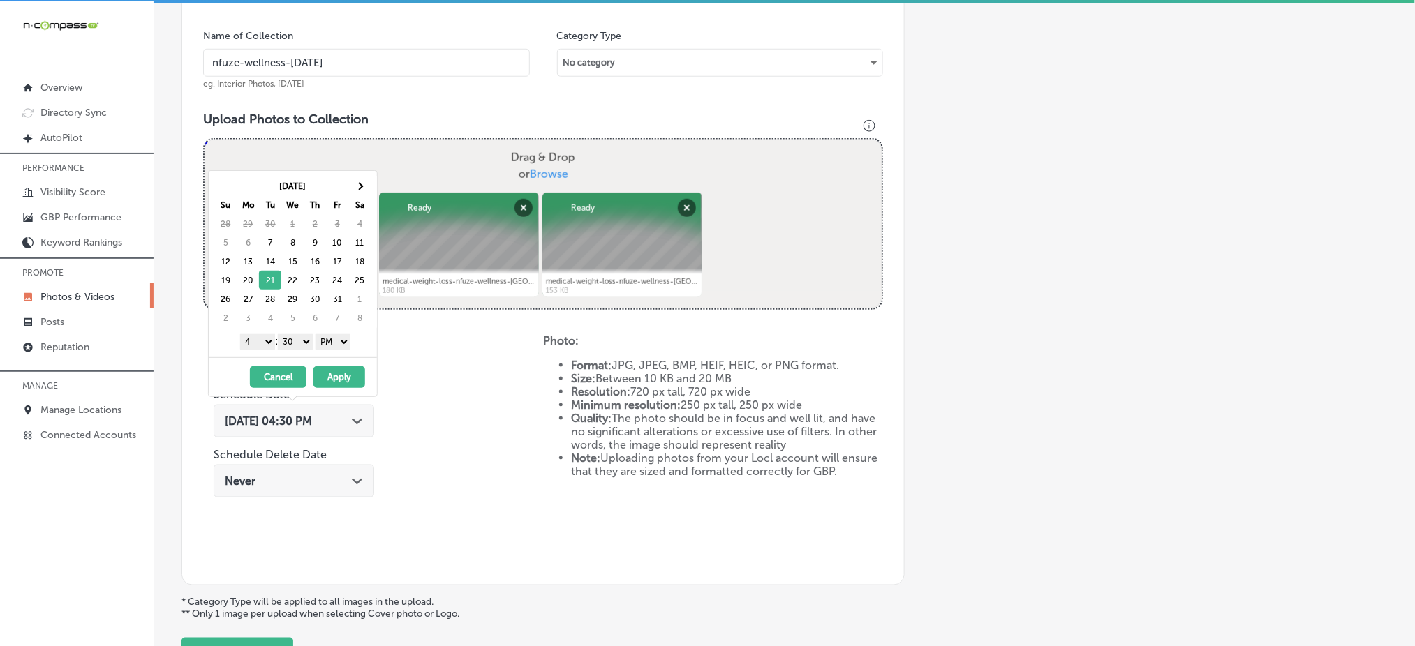
click at [253, 340] on select "1 2 3 4 5 6 7 8 9 10 11 12" at bounding box center [257, 341] width 35 height 15
click at [300, 344] on select "00 10 20 30 40 50" at bounding box center [295, 341] width 35 height 15
click at [341, 378] on button "Apply" at bounding box center [339, 377] width 52 height 22
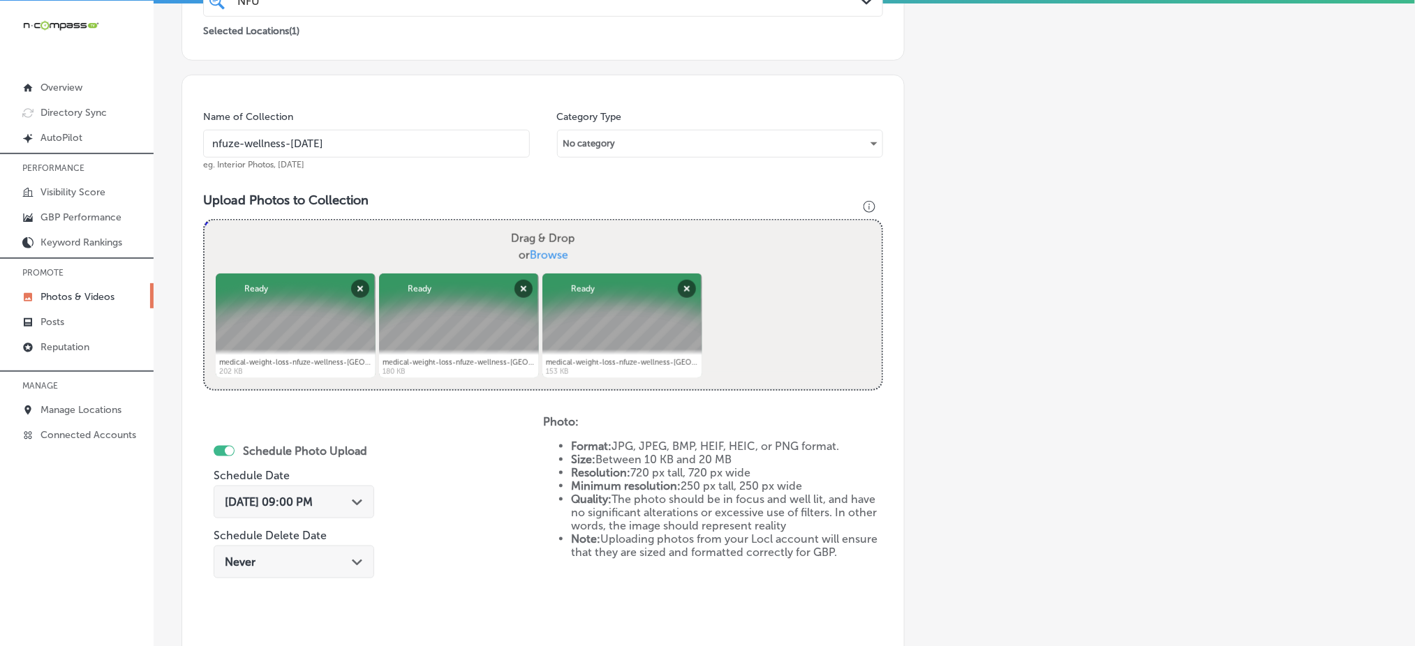
scroll to position [222, 0]
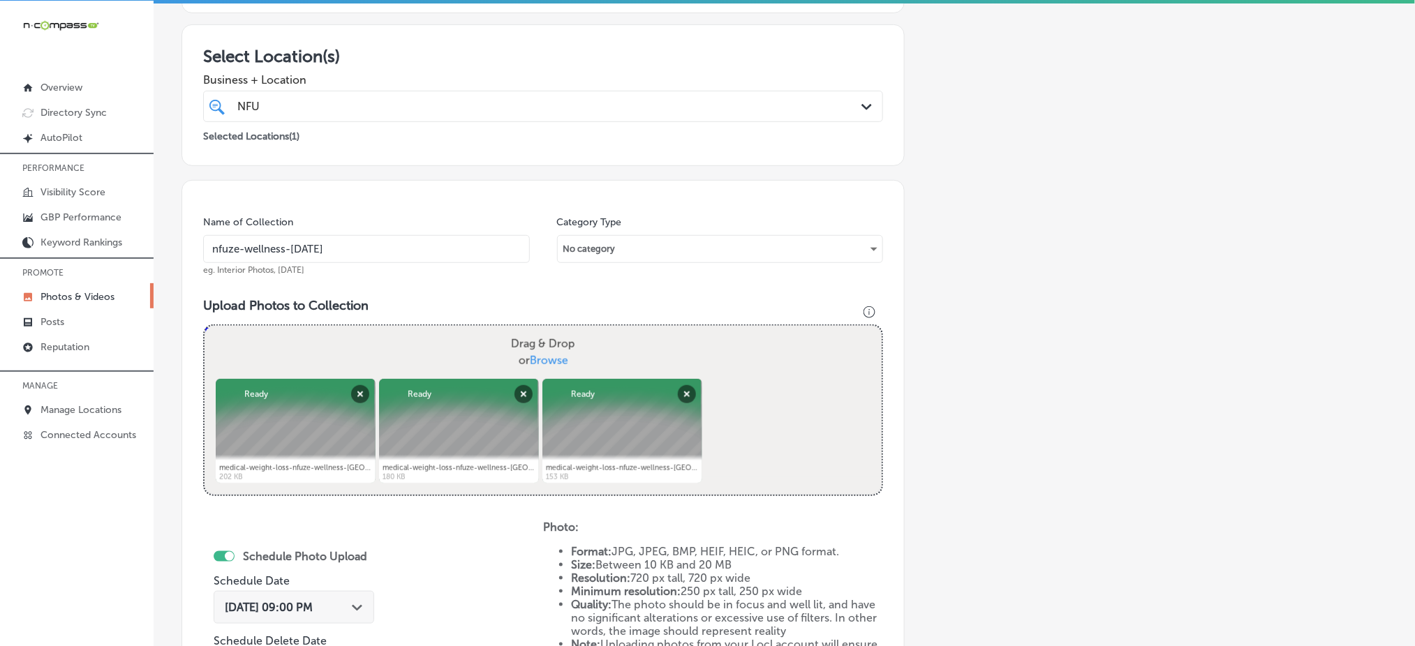
click at [355, 251] on input "nfuze-wellness-oct2" at bounding box center [366, 249] width 327 height 28
type input "nfuze-wellness-oct3"
click at [360, 391] on button "Remove" at bounding box center [360, 394] width 18 height 18
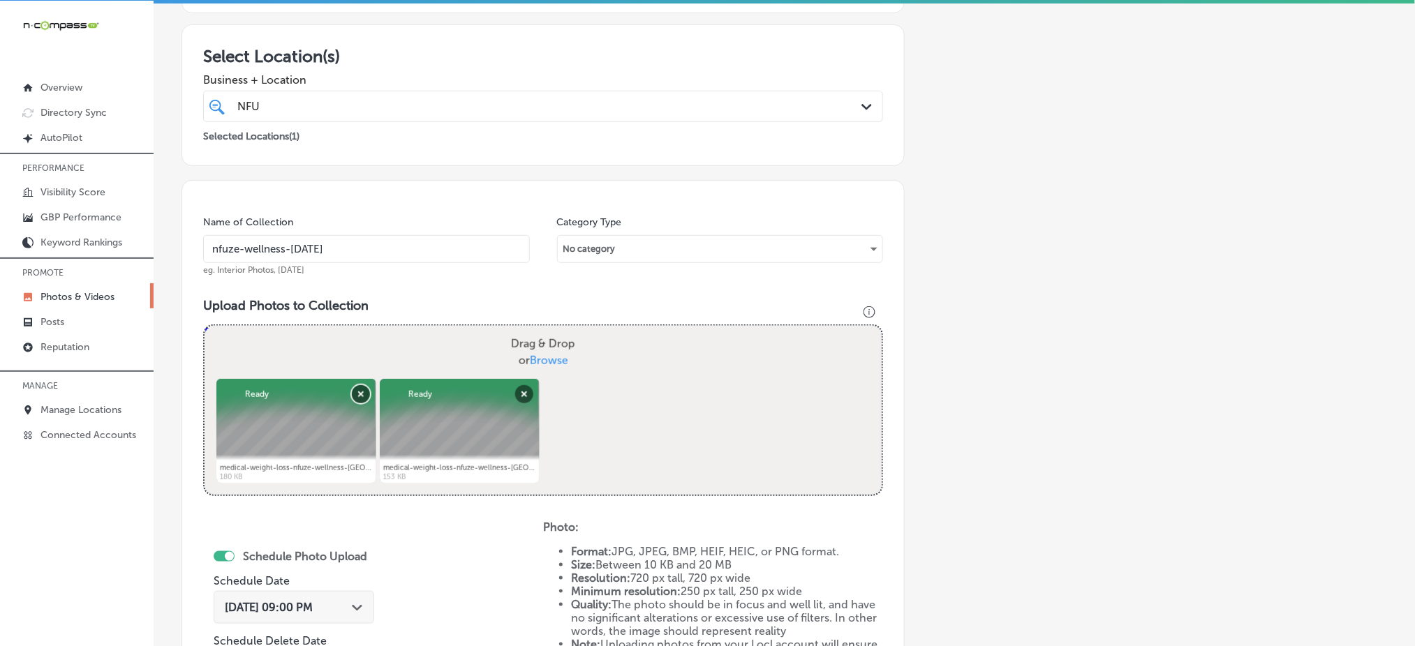
click at [360, 391] on button "Remove" at bounding box center [360, 394] width 18 height 18
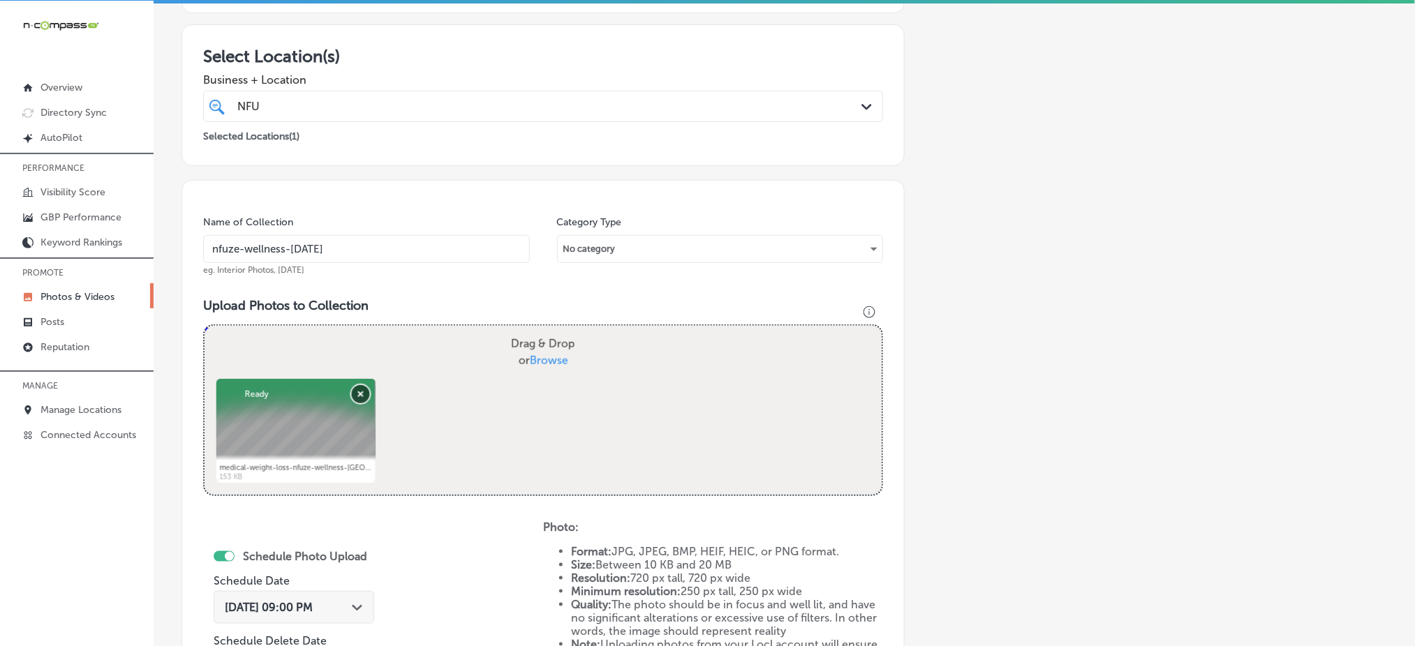
click at [360, 391] on button "Remove" at bounding box center [360, 394] width 18 height 18
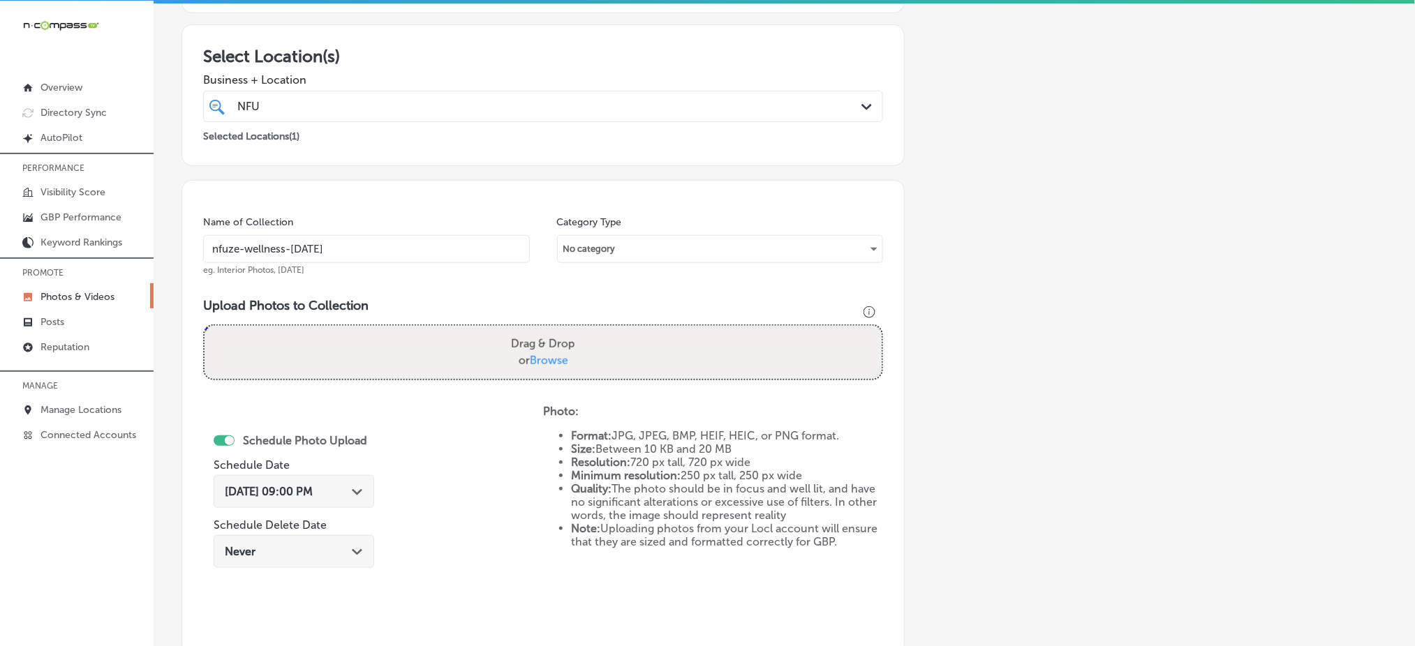
click at [545, 355] on span "Browse" at bounding box center [549, 360] width 38 height 13
click at [545, 330] on input "Drag & Drop or Browse" at bounding box center [542, 328] width 677 height 4
type input "C:\fakepath\medical-weight-loss-nfuze-wellness-edwardsville-il (7).jpg"
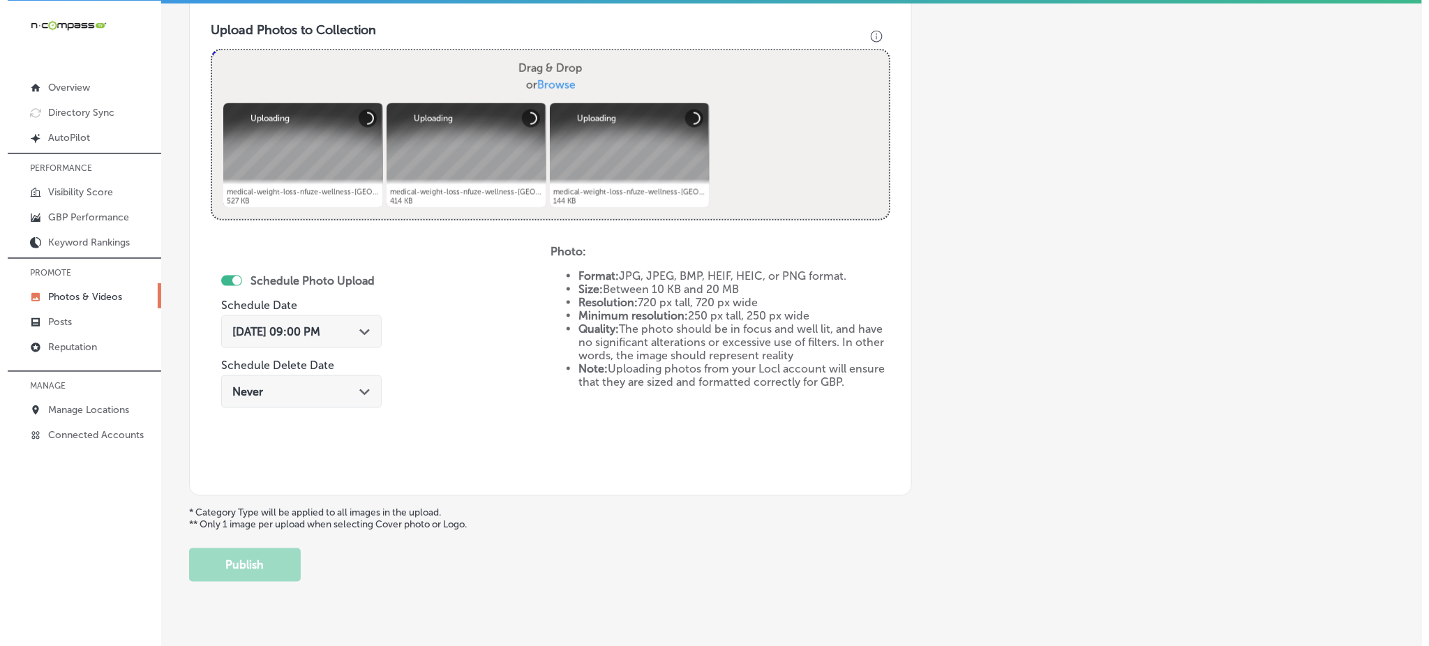
scroll to position [501, 0]
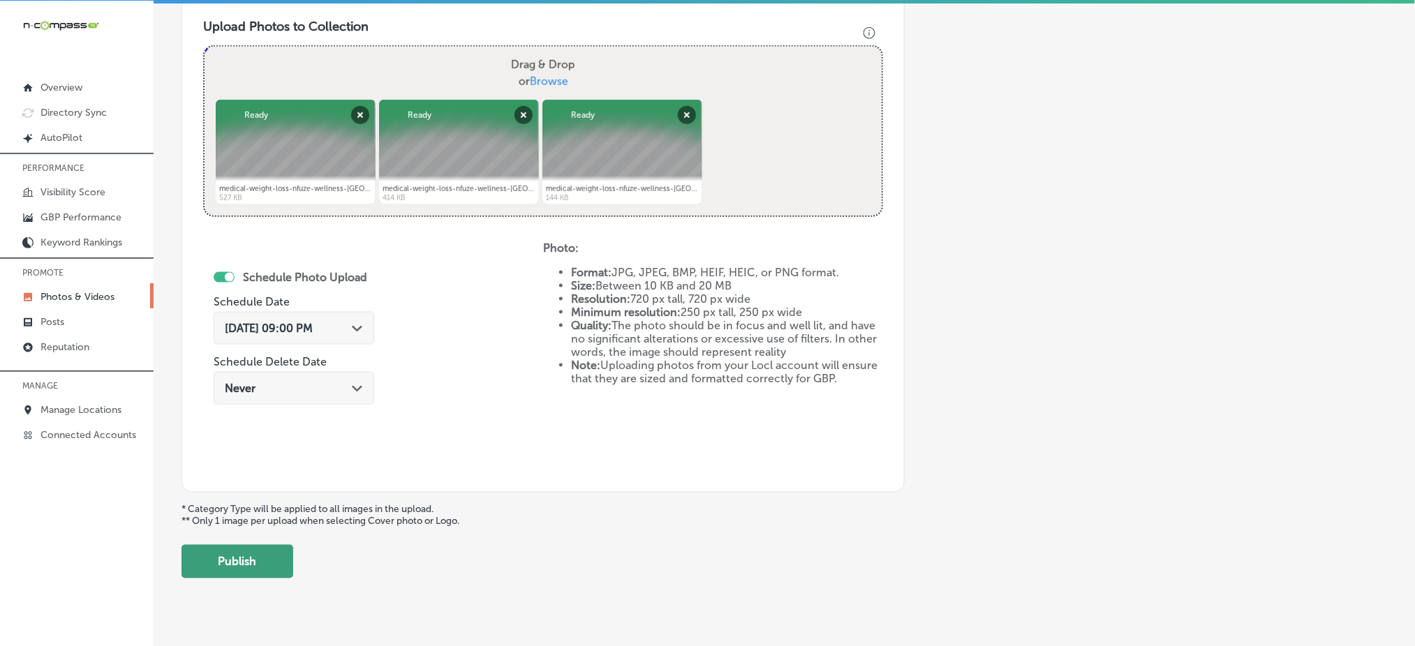
click at [261, 555] on button "Publish" at bounding box center [237, 561] width 112 height 33
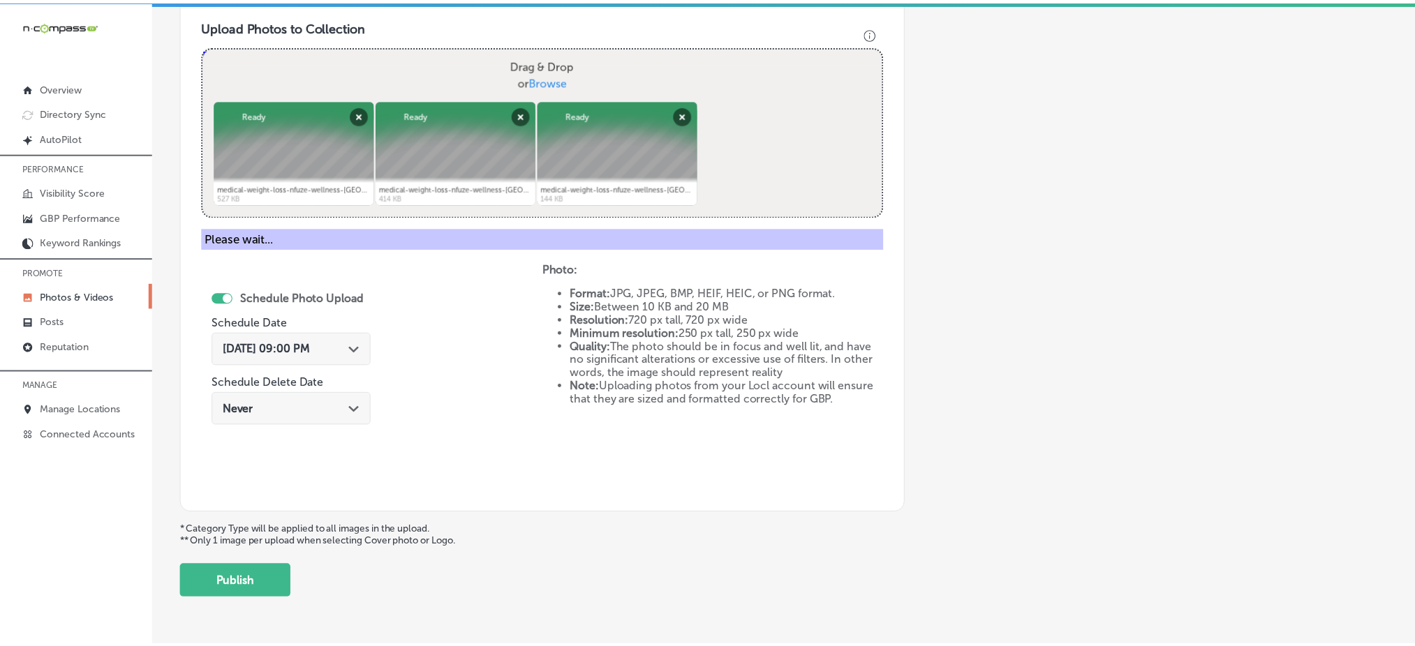
scroll to position [408, 0]
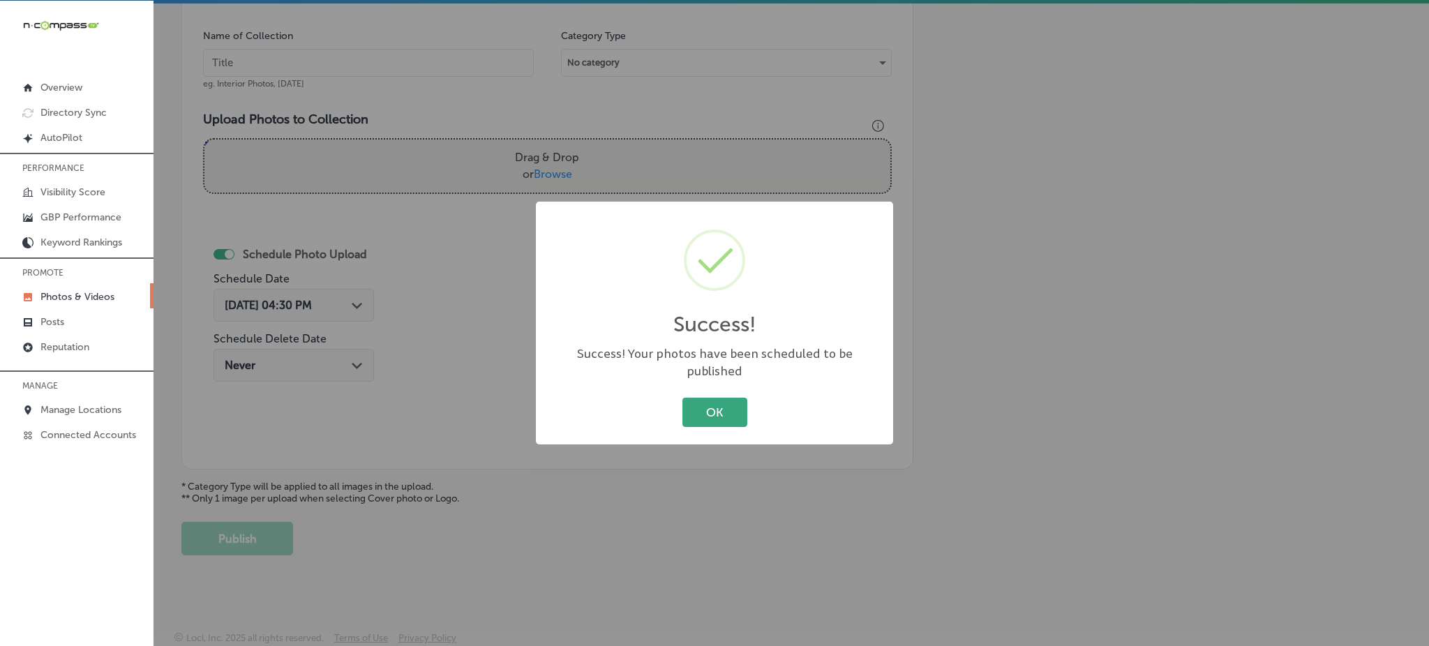
click at [693, 398] on button "OK" at bounding box center [715, 412] width 65 height 29
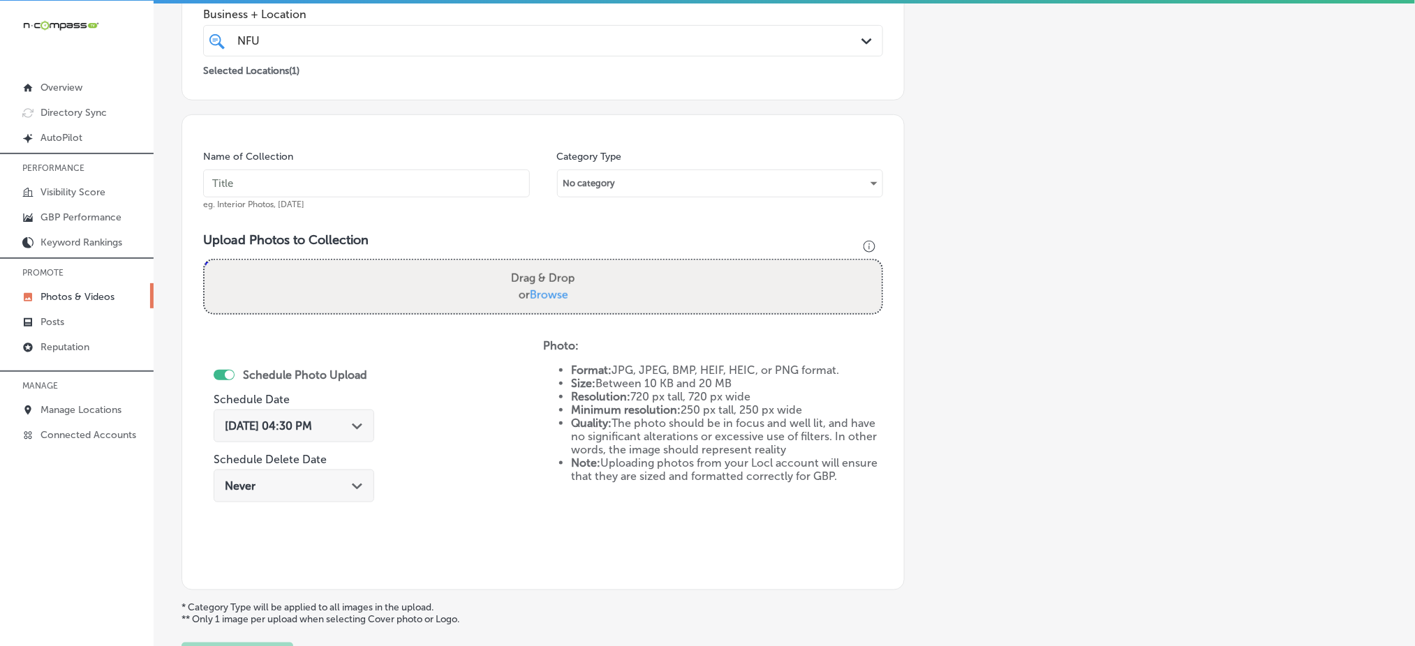
scroll to position [129, 0]
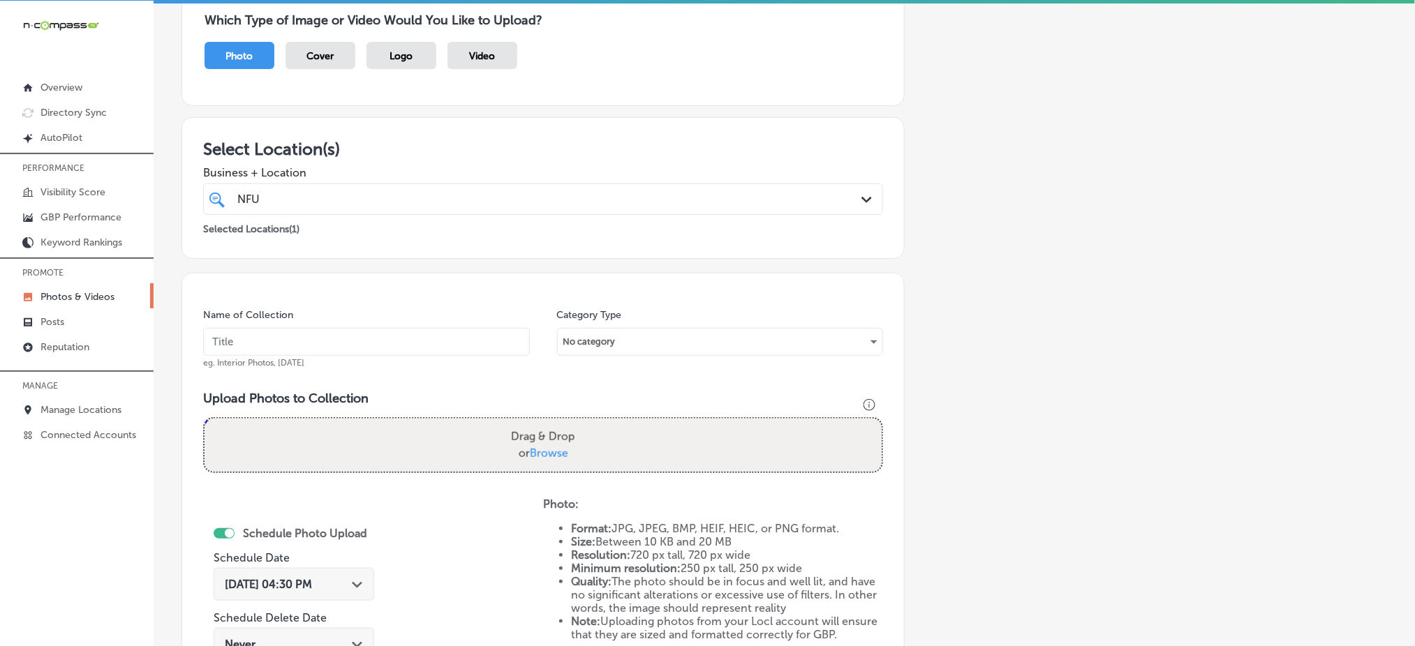
click at [308, 350] on input "text" at bounding box center [366, 342] width 327 height 28
paste input "nfuze-wellness-oct1"
type input "nfuze-wellness-oct4"
click at [533, 448] on span "Browse" at bounding box center [549, 453] width 38 height 13
click at [533, 423] on input "Drag & Drop or Browse" at bounding box center [542, 421] width 677 height 4
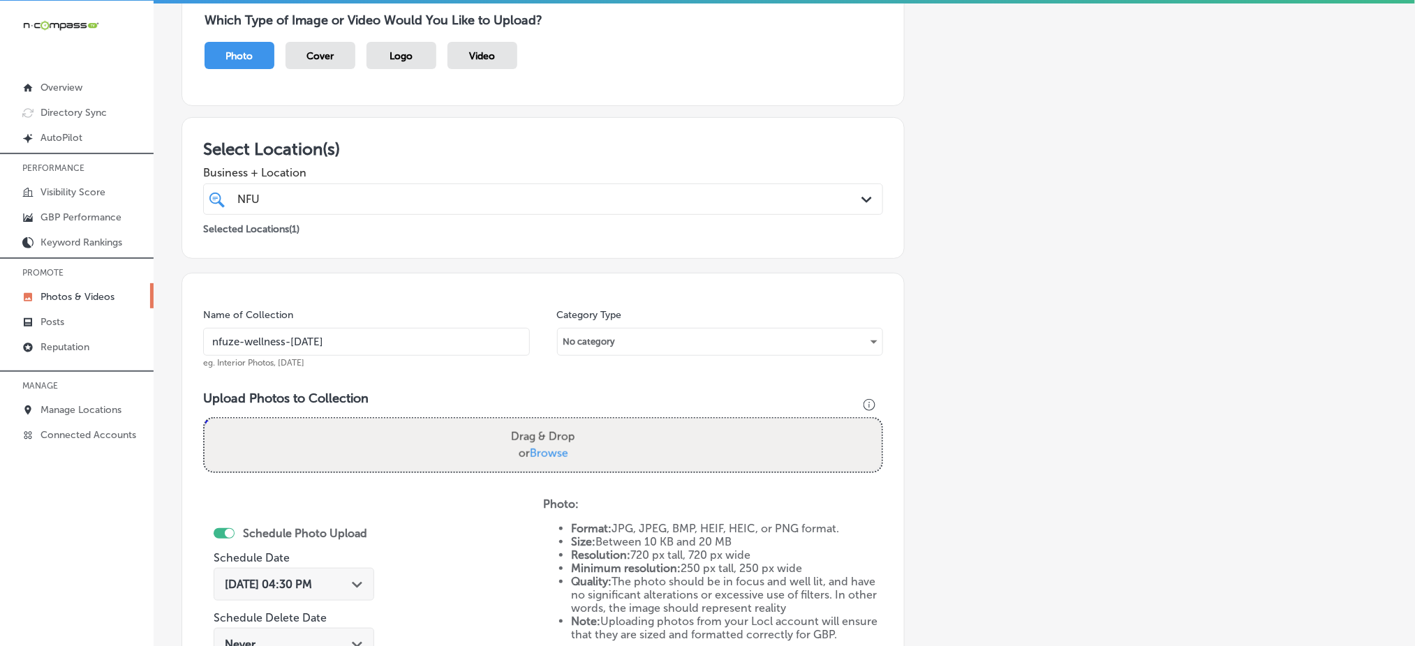
type input "C:\fakepath\medical-weight-loss-nfuze-wellness-edwardsville-il (10).jpg"
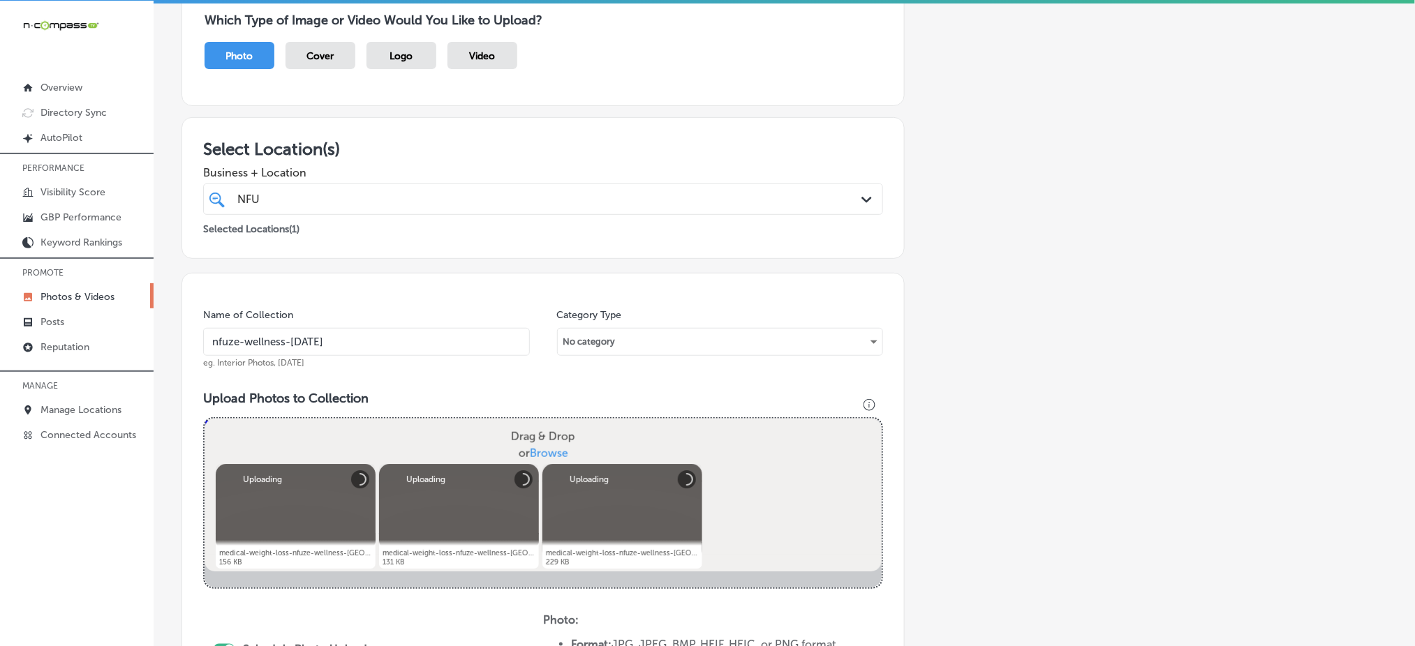
scroll to position [315, 0]
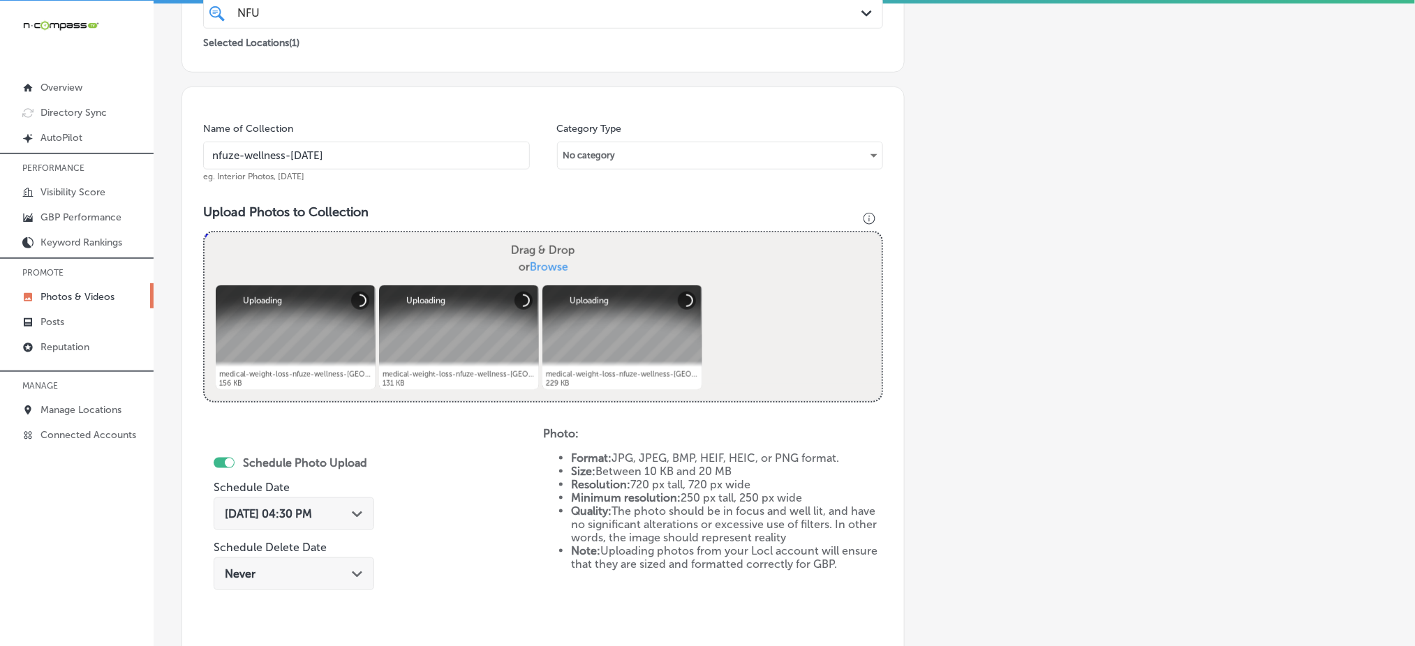
click at [312, 511] on span "Oct 7, 2025 04:30 PM" at bounding box center [268, 513] width 87 height 13
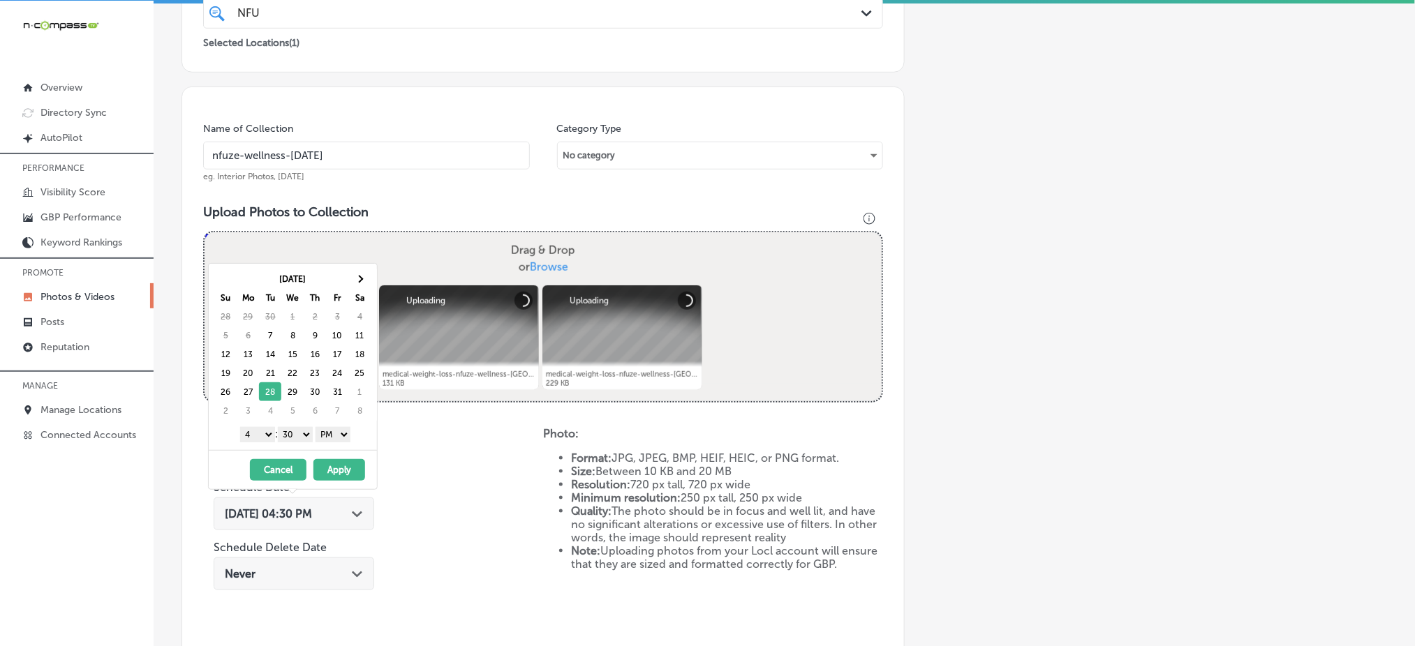
click at [270, 439] on select "1 2 3 4 5 6 7 8 9 10 11 12" at bounding box center [257, 434] width 35 height 15
click at [306, 440] on select "00 10 20 30 40 50" at bounding box center [295, 434] width 35 height 15
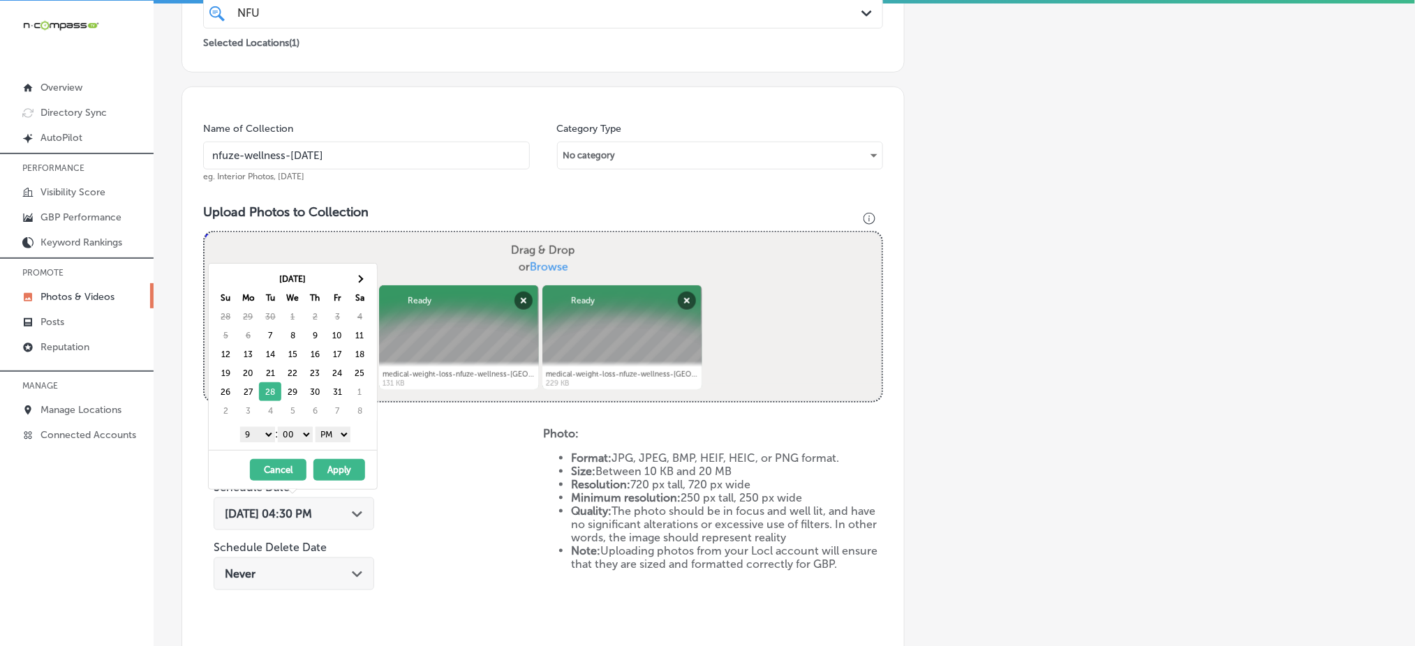
click at [331, 468] on button "Apply" at bounding box center [339, 470] width 52 height 22
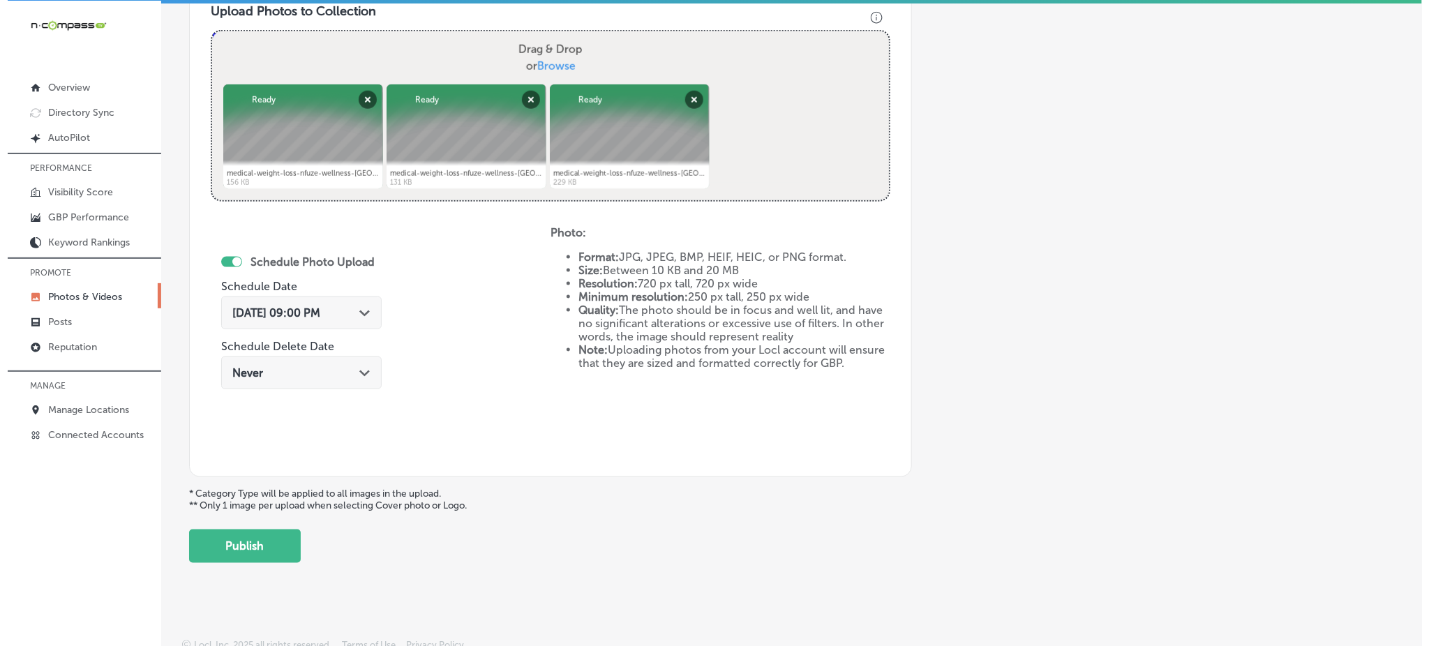
scroll to position [525, 0]
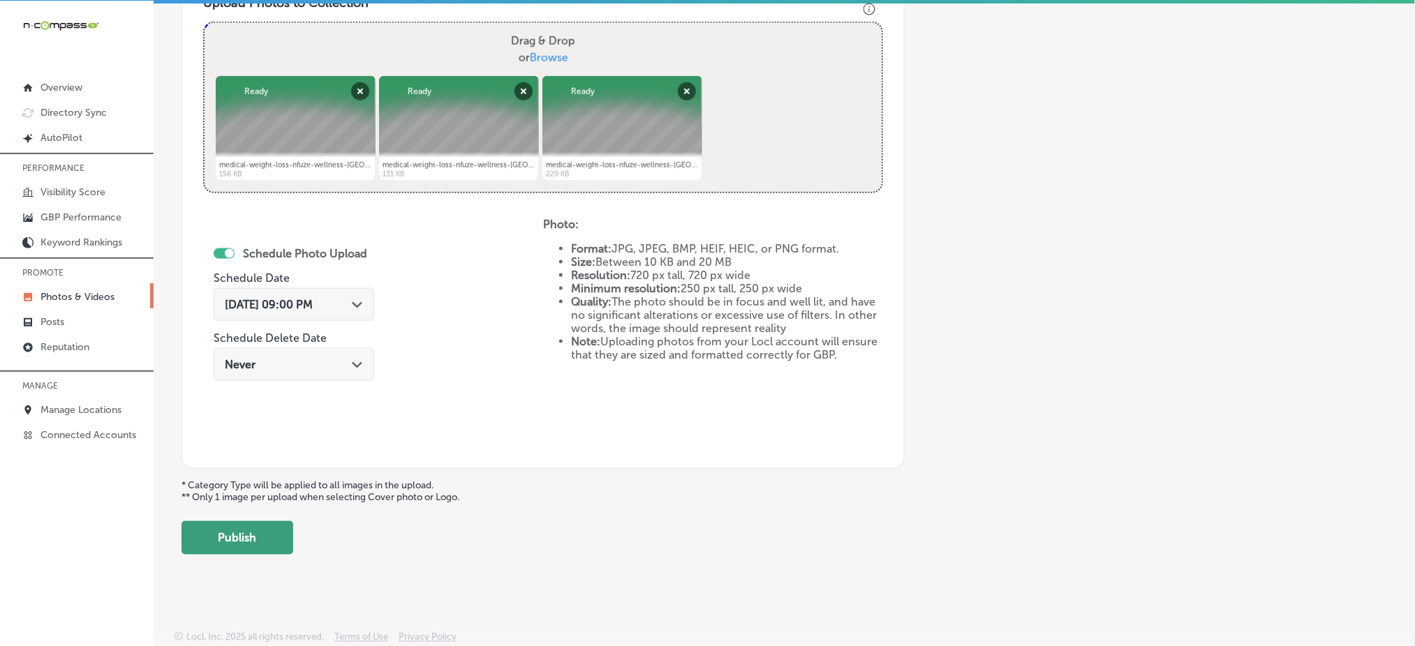
click at [268, 537] on button "Publish" at bounding box center [237, 537] width 112 height 33
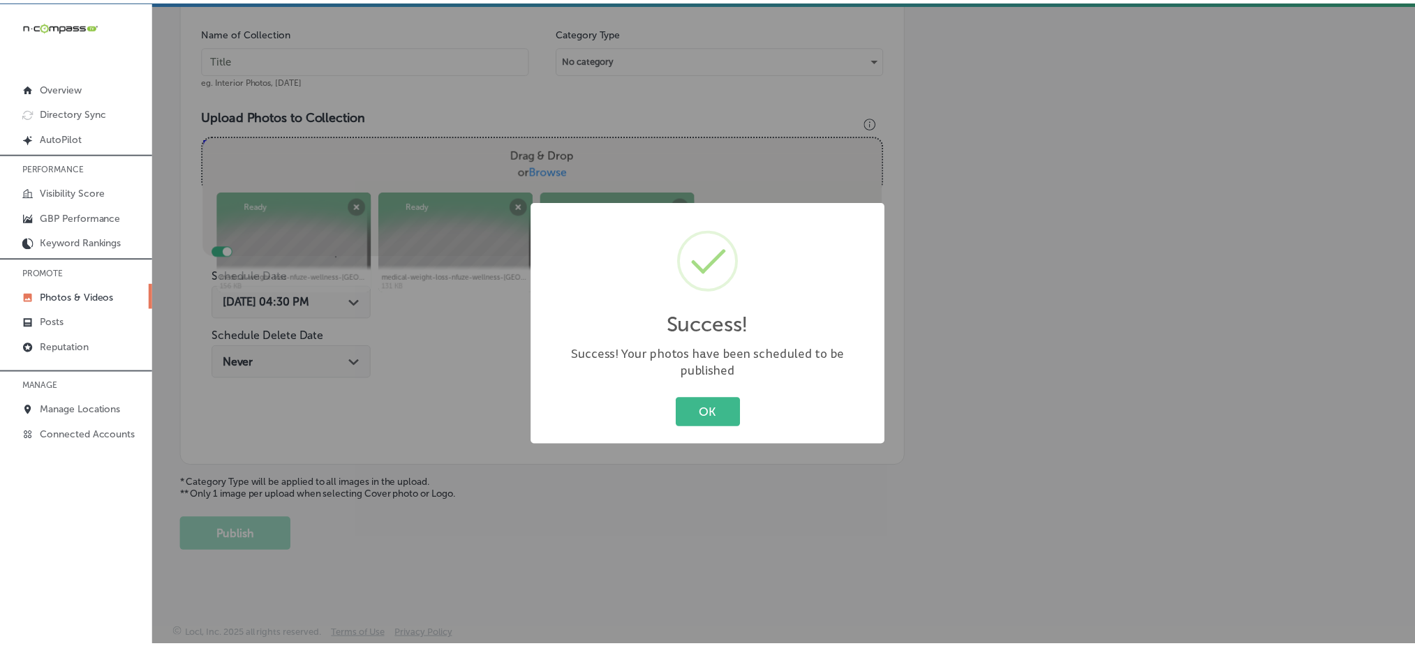
scroll to position [408, 0]
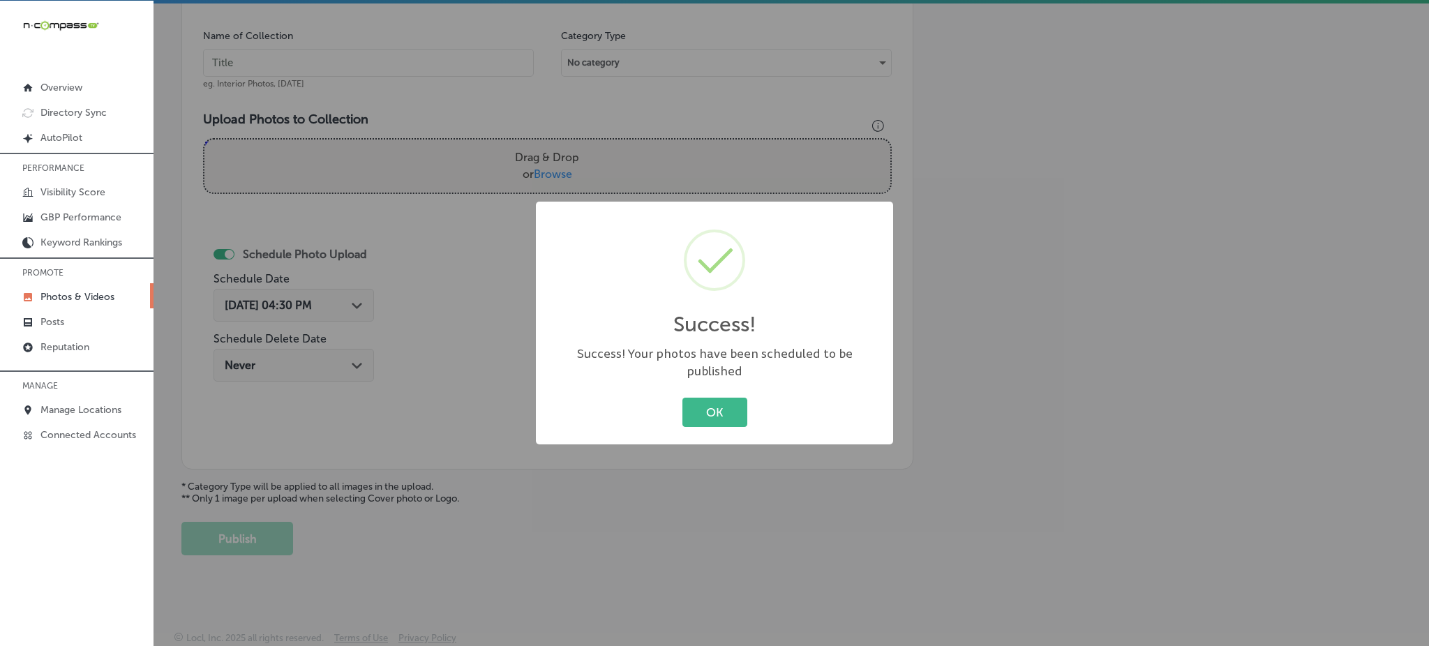
click at [678, 394] on div "OK Cancel" at bounding box center [714, 412] width 329 height 36
click at [694, 398] on button "OK" at bounding box center [715, 412] width 65 height 29
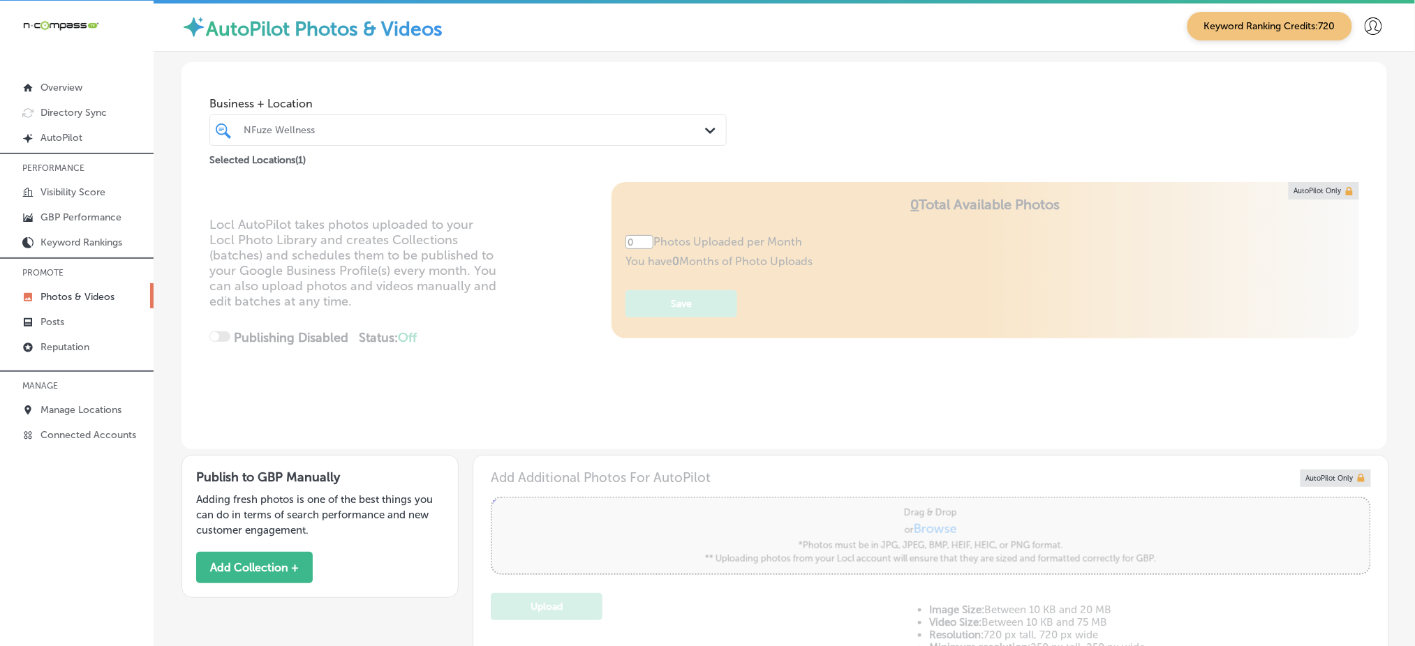
type input "5"
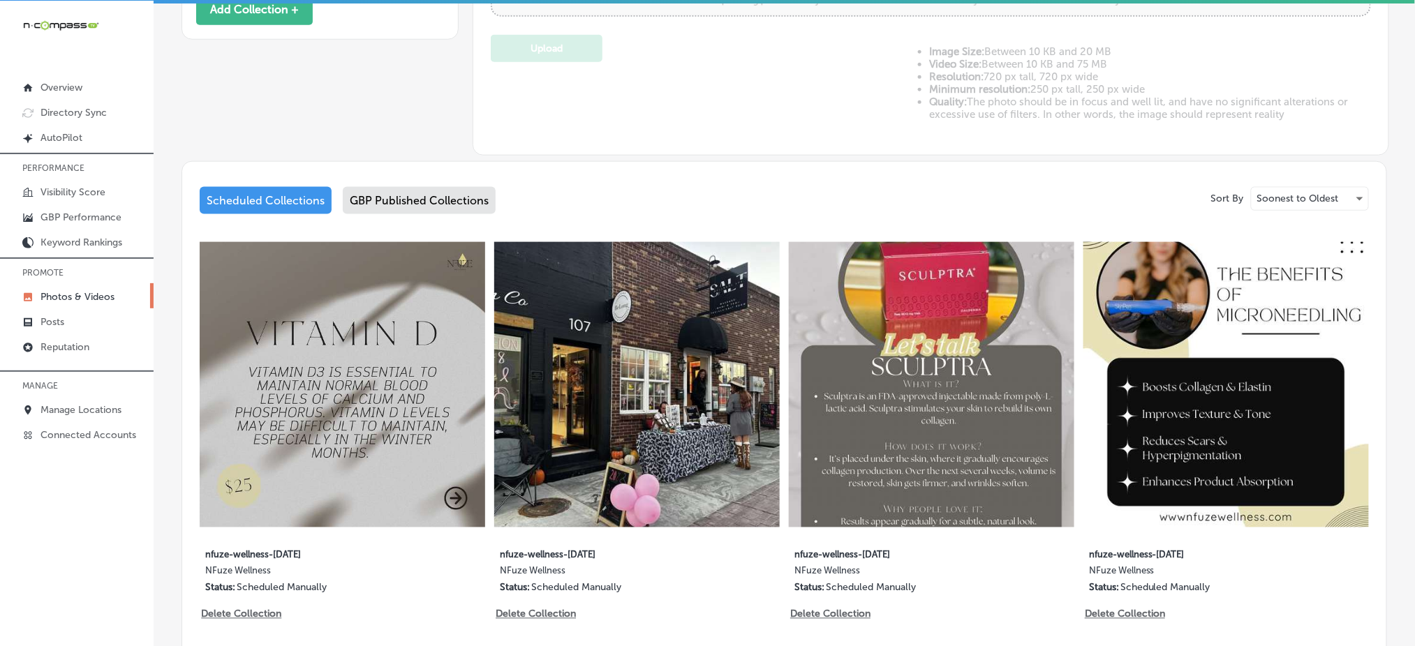
scroll to position [465, 0]
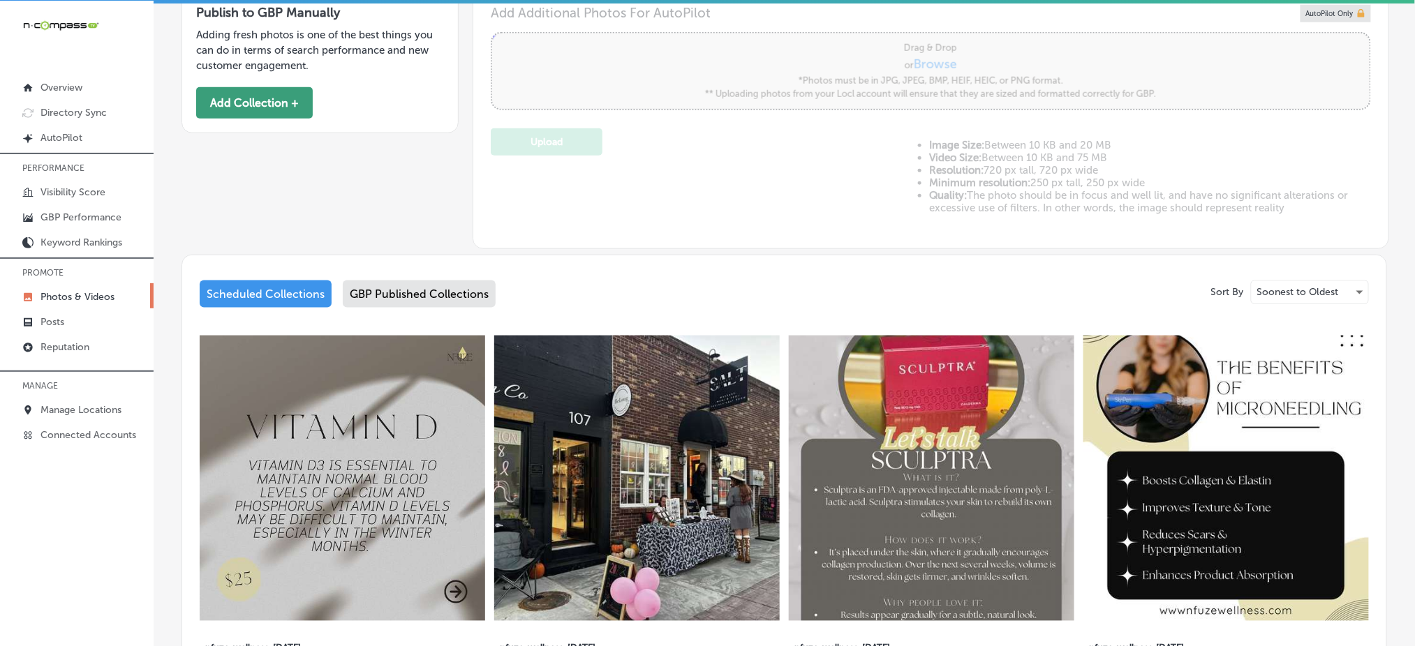
click at [262, 109] on button "Add Collection +" at bounding box center [254, 102] width 117 height 31
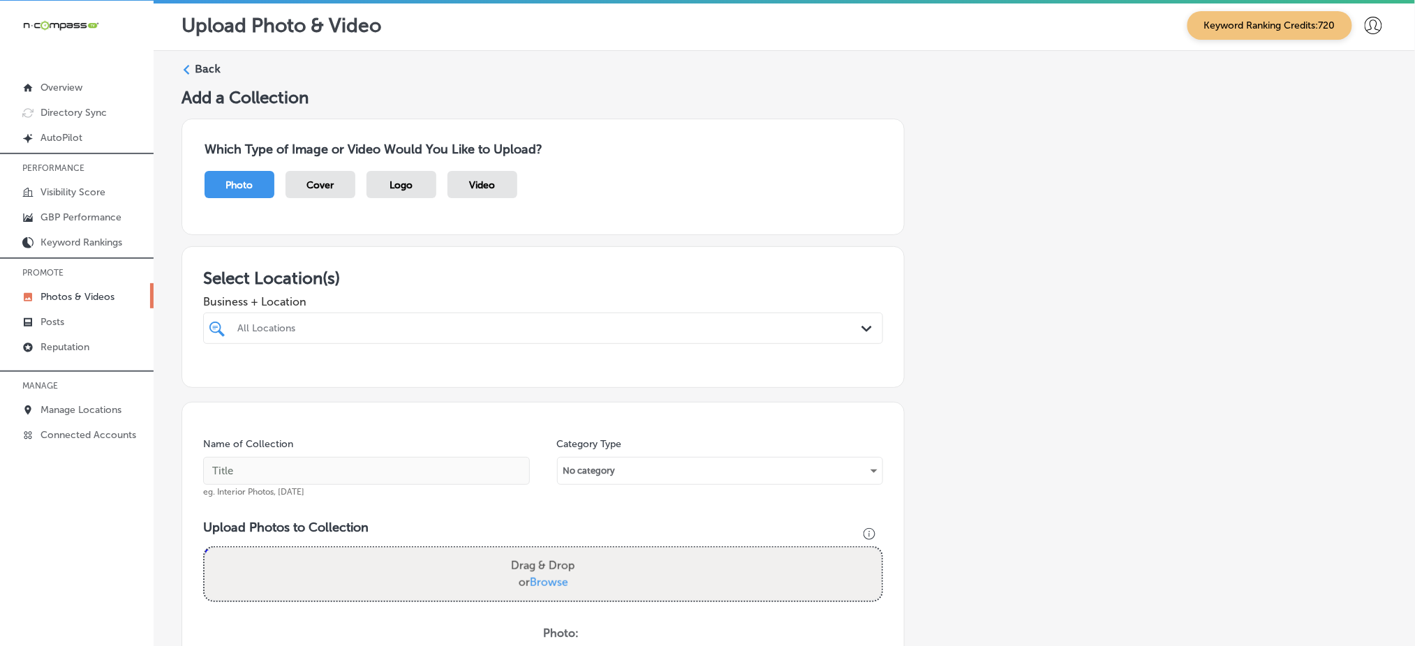
click at [557, 322] on div "All Locations" at bounding box center [549, 328] width 625 height 12
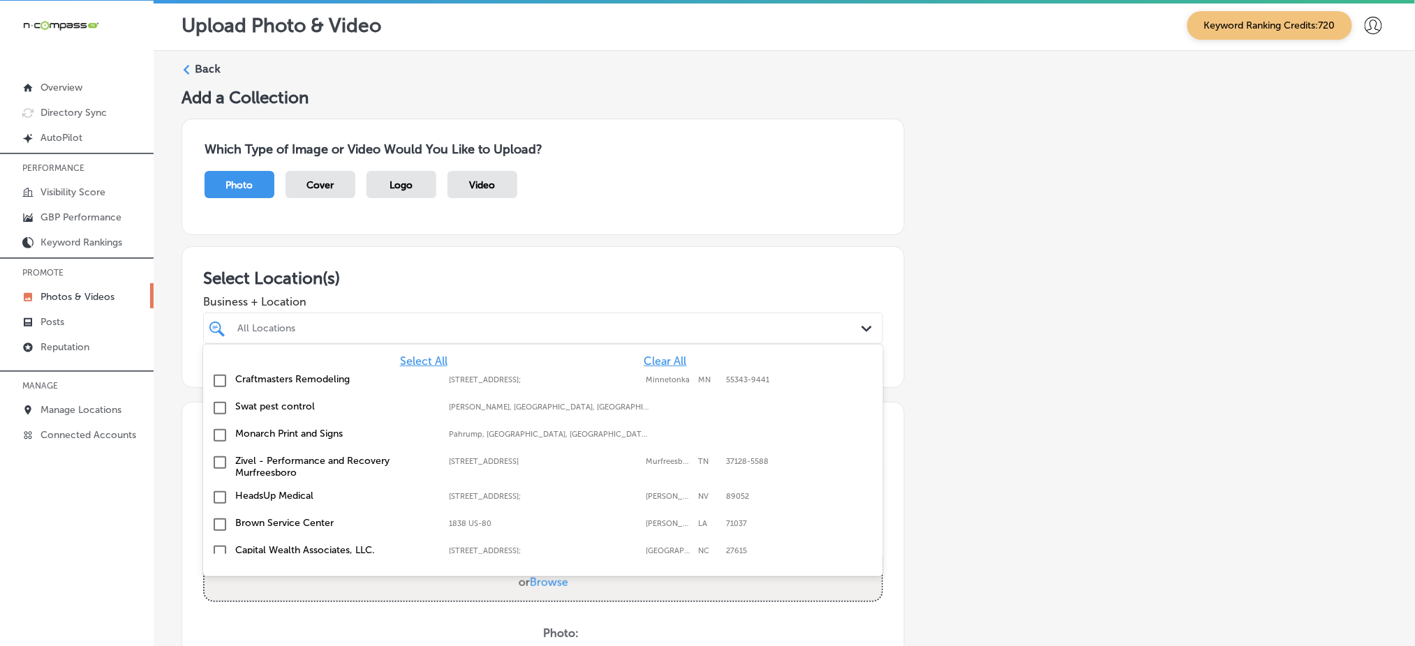
click at [645, 355] on span "Clear All" at bounding box center [664, 361] width 43 height 13
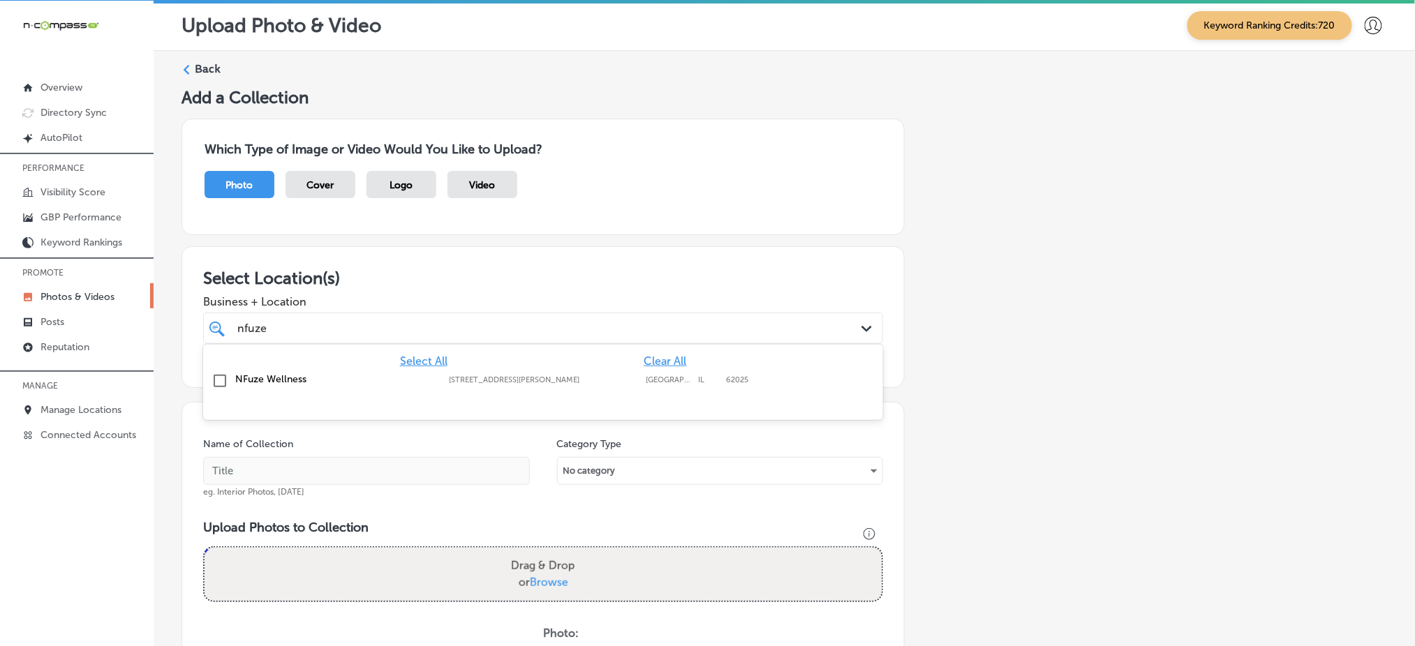
click at [597, 387] on div "NFuze Wellness 104 S Buchanan St, Edwardsville, IL, 62025 104 S Buchanan St Edw…" at bounding box center [543, 382] width 669 height 22
type input "nfuze"
click at [604, 288] on div "Business + Location option 104 S Buchanan St, selected. option 104 S Buchanan S…" at bounding box center [543, 316] width 680 height 56
click at [603, 320] on div "nfuze nfuze" at bounding box center [512, 328] width 553 height 19
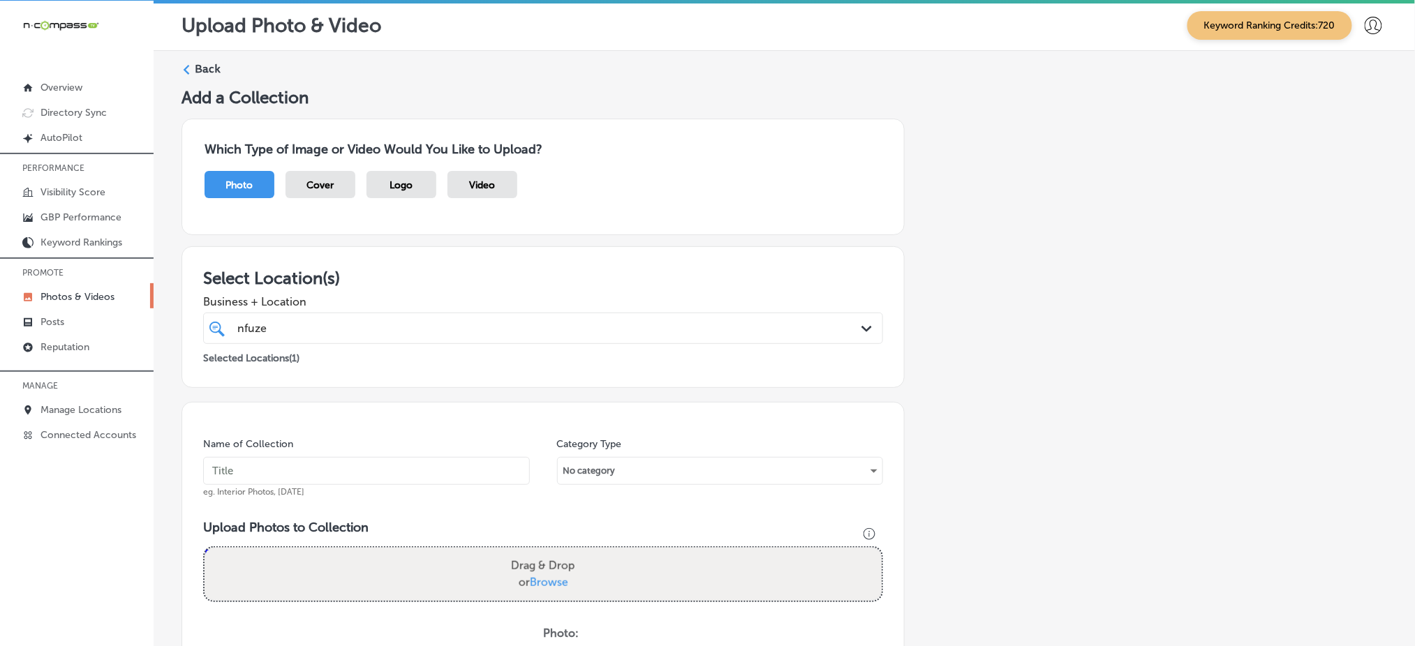
click at [454, 475] on input "text" at bounding box center [366, 471] width 327 height 28
paste input "nfuze-wellness-oct1"
click at [454, 475] on input "nfuze-wellness-nov1" at bounding box center [366, 471] width 327 height 28
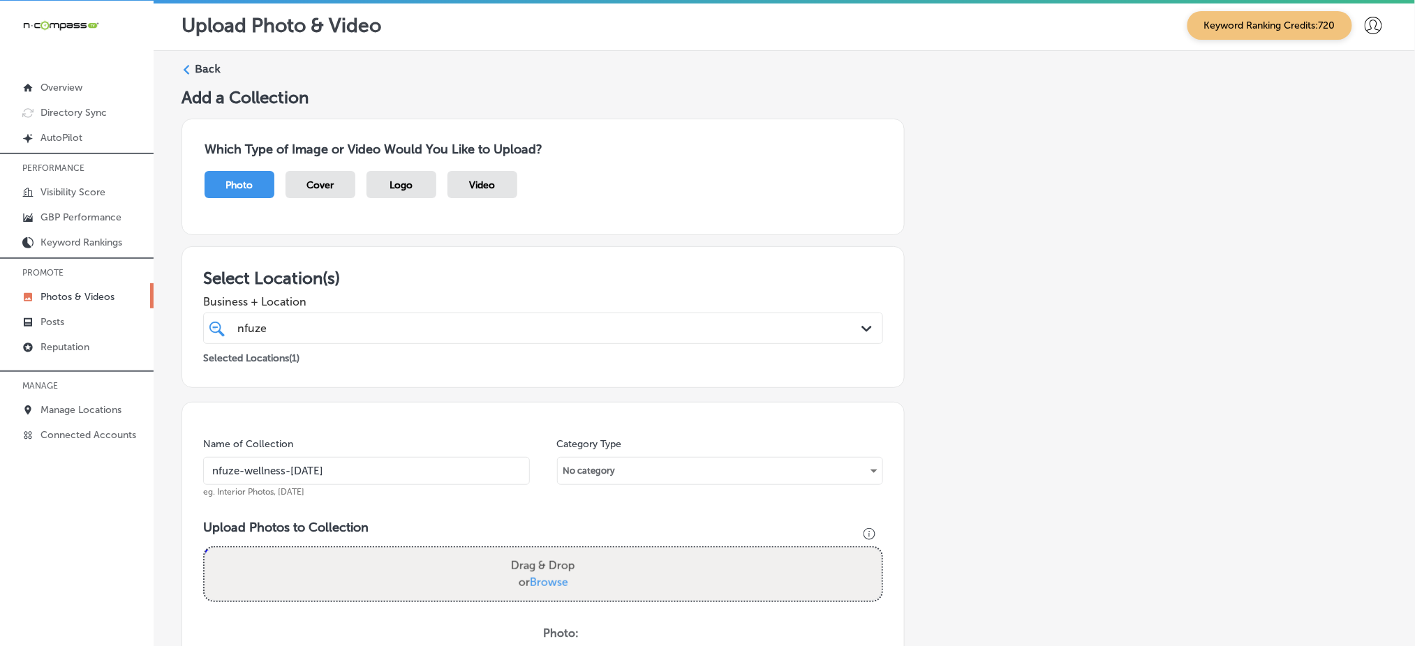
click at [454, 475] on input "nfuze-wellness-nov1" at bounding box center [366, 471] width 327 height 28
type input "nfuze-wellness-nov1"
click at [555, 579] on span "Browse" at bounding box center [549, 582] width 38 height 13
click at [555, 552] on input "Drag & Drop or Browse" at bounding box center [542, 550] width 677 height 4
type input "C:\fakepath\glutathione-iv-therapy-nfuze-wellness-edwardsville-il (1).jpg"
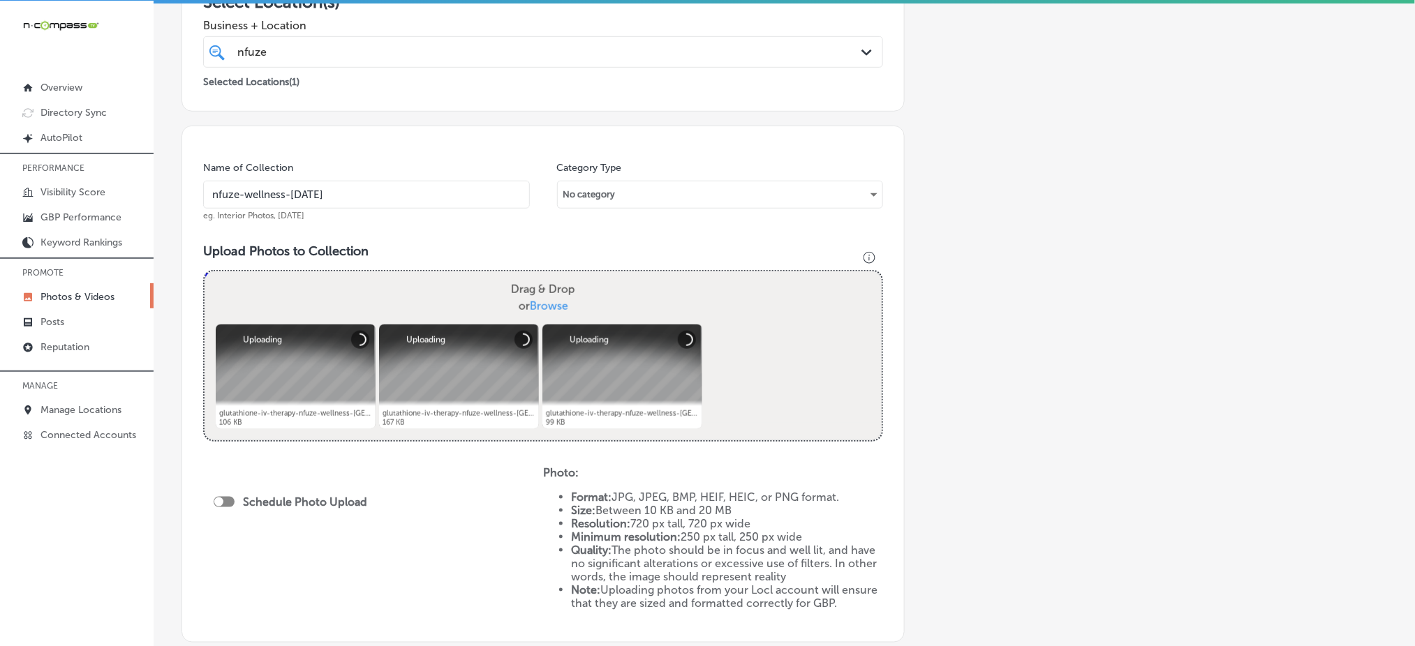
scroll to position [279, 0]
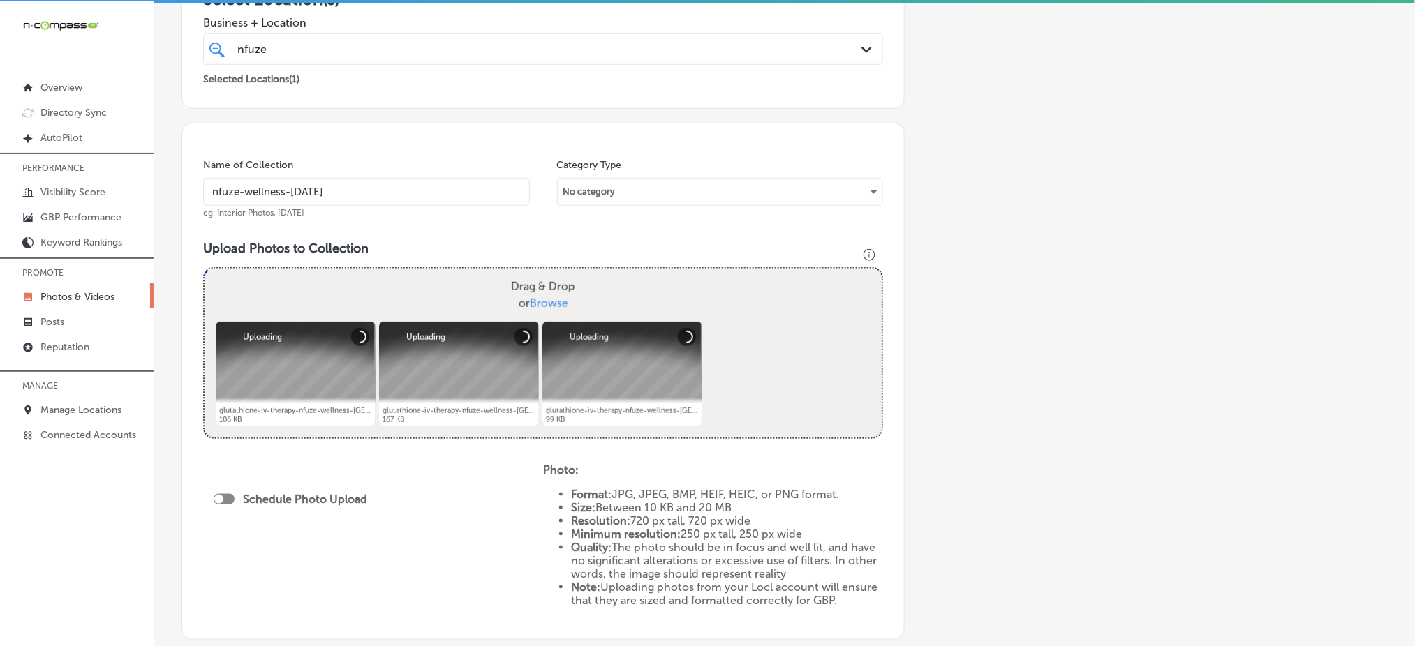
click at [220, 499] on div at bounding box center [218, 499] width 9 height 9
checkbox input "true"
click at [225, 540] on div "Publish Now Path Created with Sketch." at bounding box center [294, 550] width 161 height 33
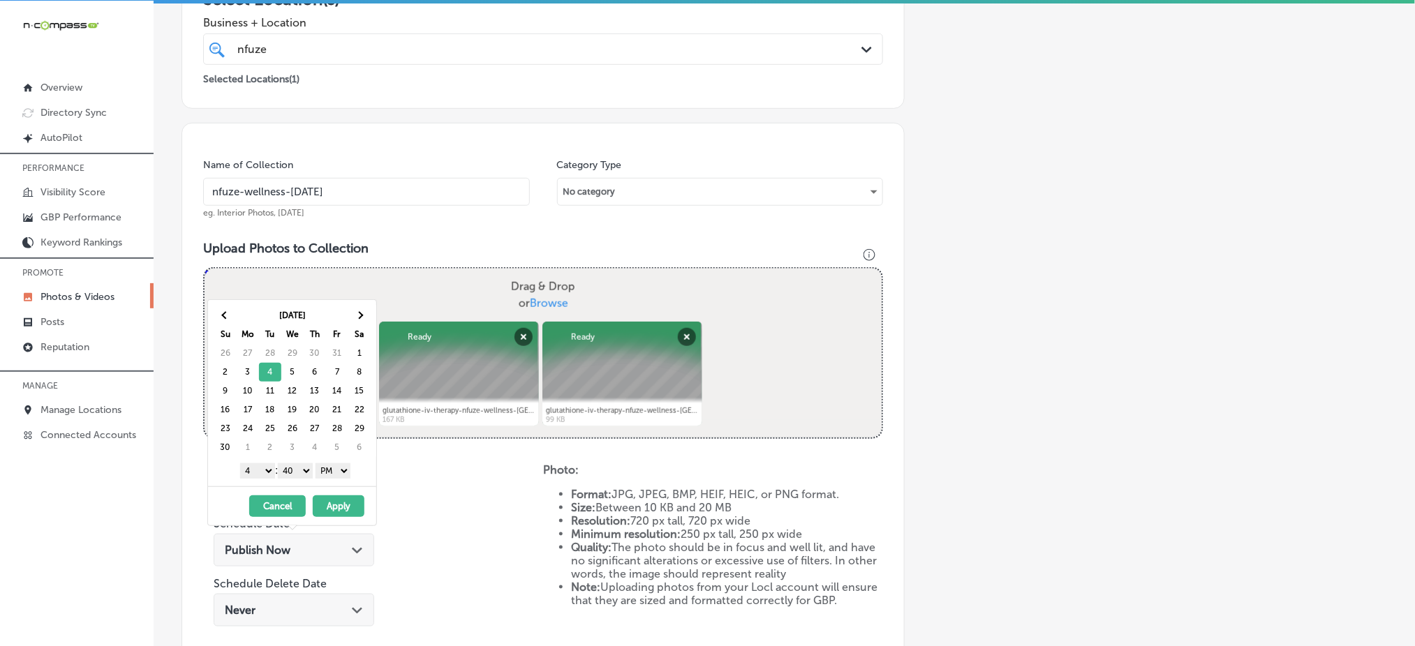
click at [259, 476] on select "1 2 3 4 5 6 7 8 9 10 11 12" at bounding box center [257, 470] width 35 height 15
click at [290, 469] on select "00 10 20 30 40 50" at bounding box center [295, 470] width 35 height 15
click at [335, 507] on button "Apply" at bounding box center [339, 507] width 52 height 22
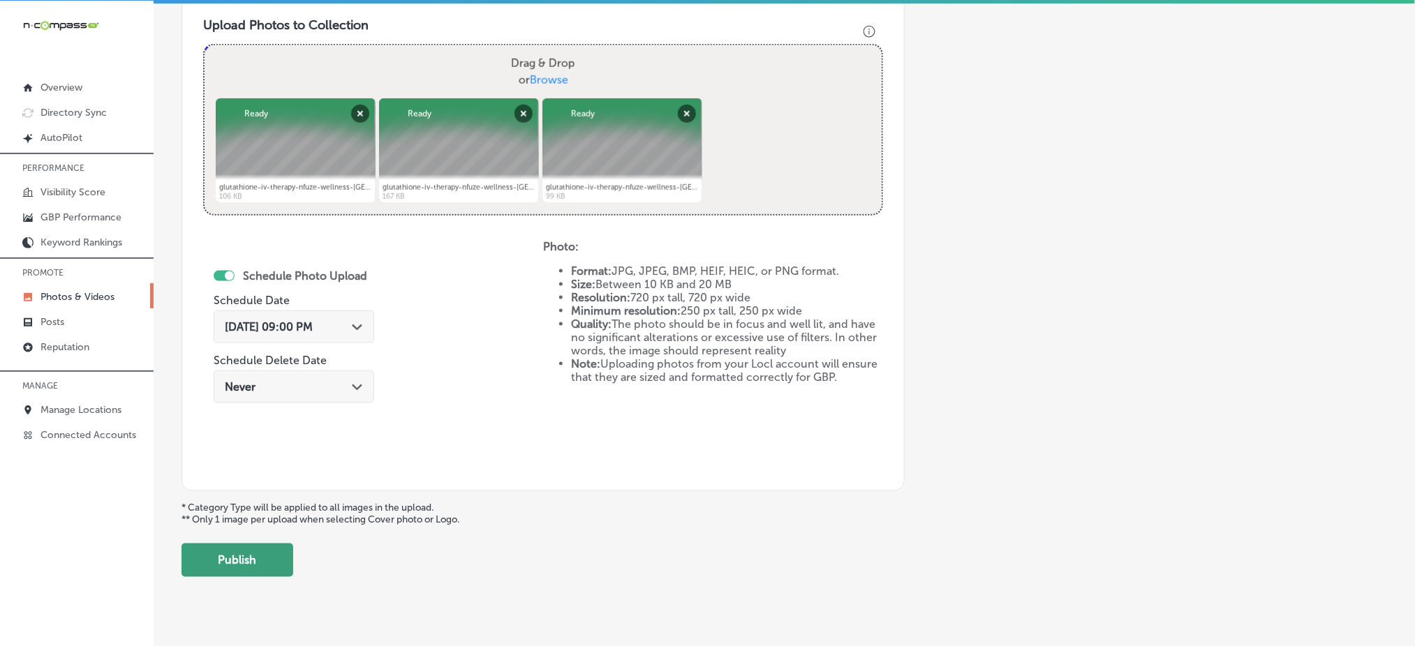
scroll to position [525, 0]
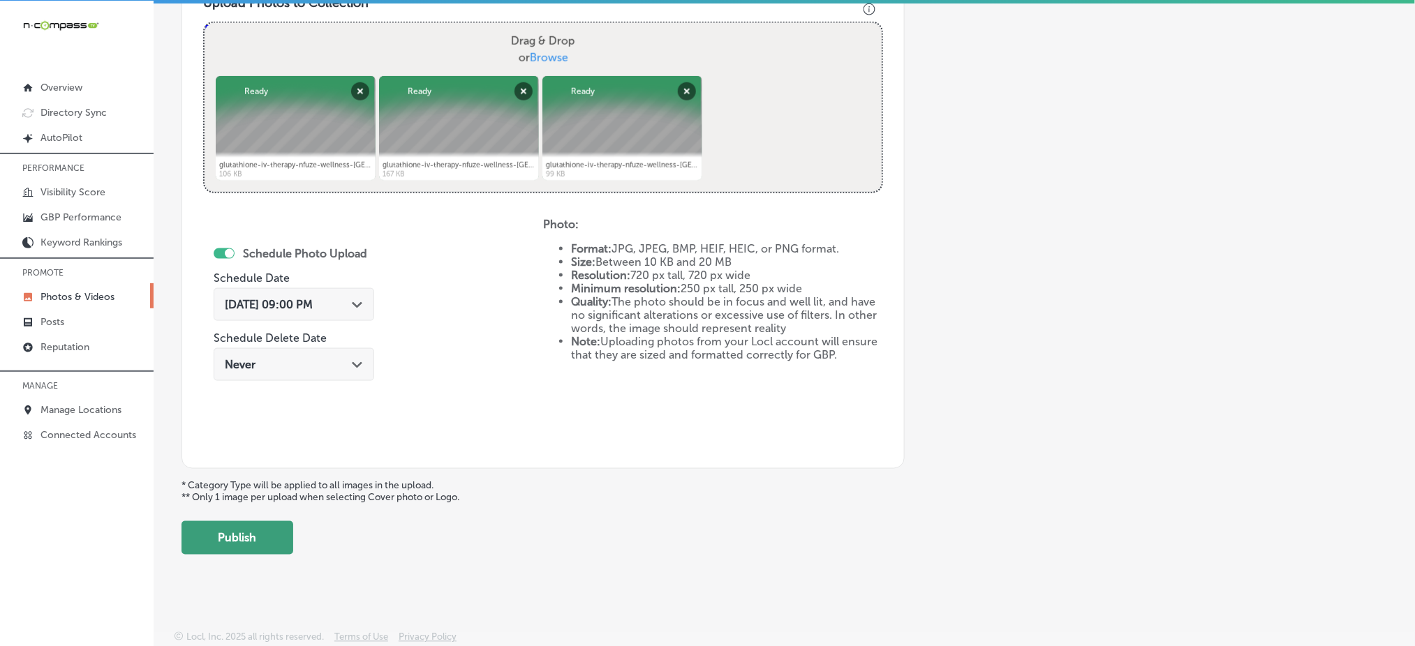
click at [241, 536] on button "Publish" at bounding box center [237, 537] width 112 height 33
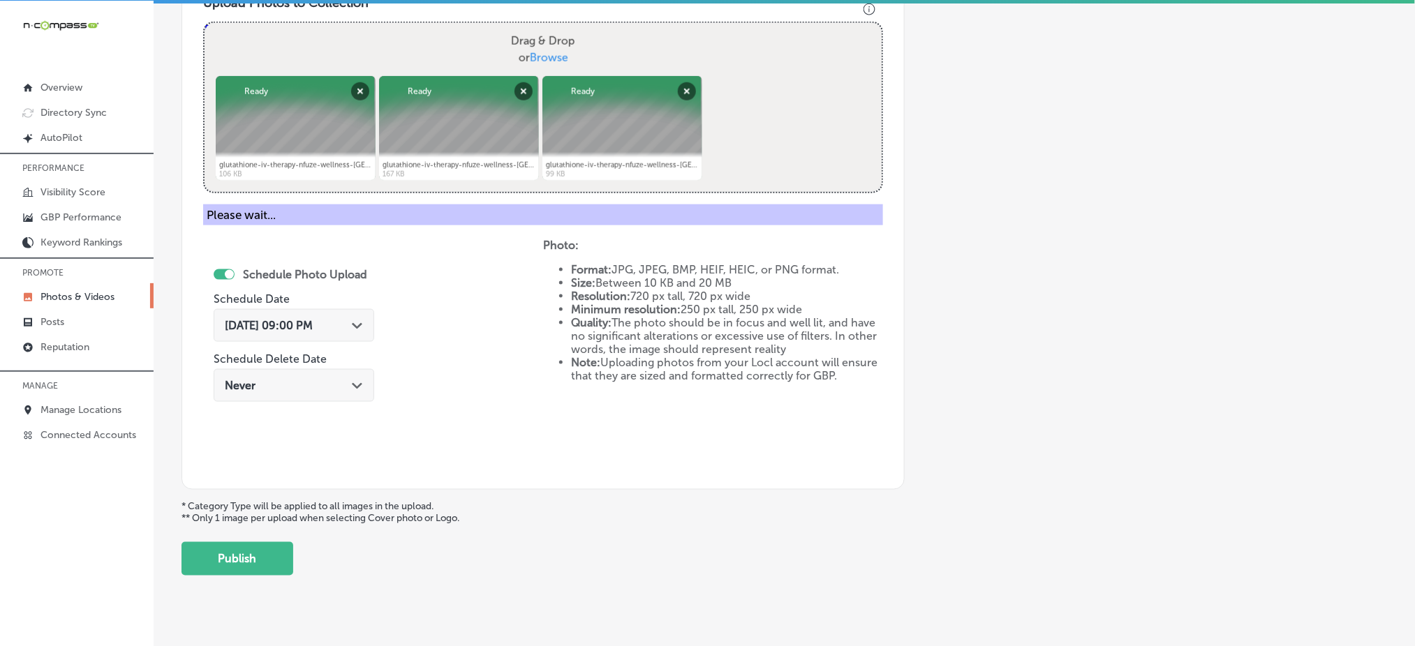
scroll to position [408, 0]
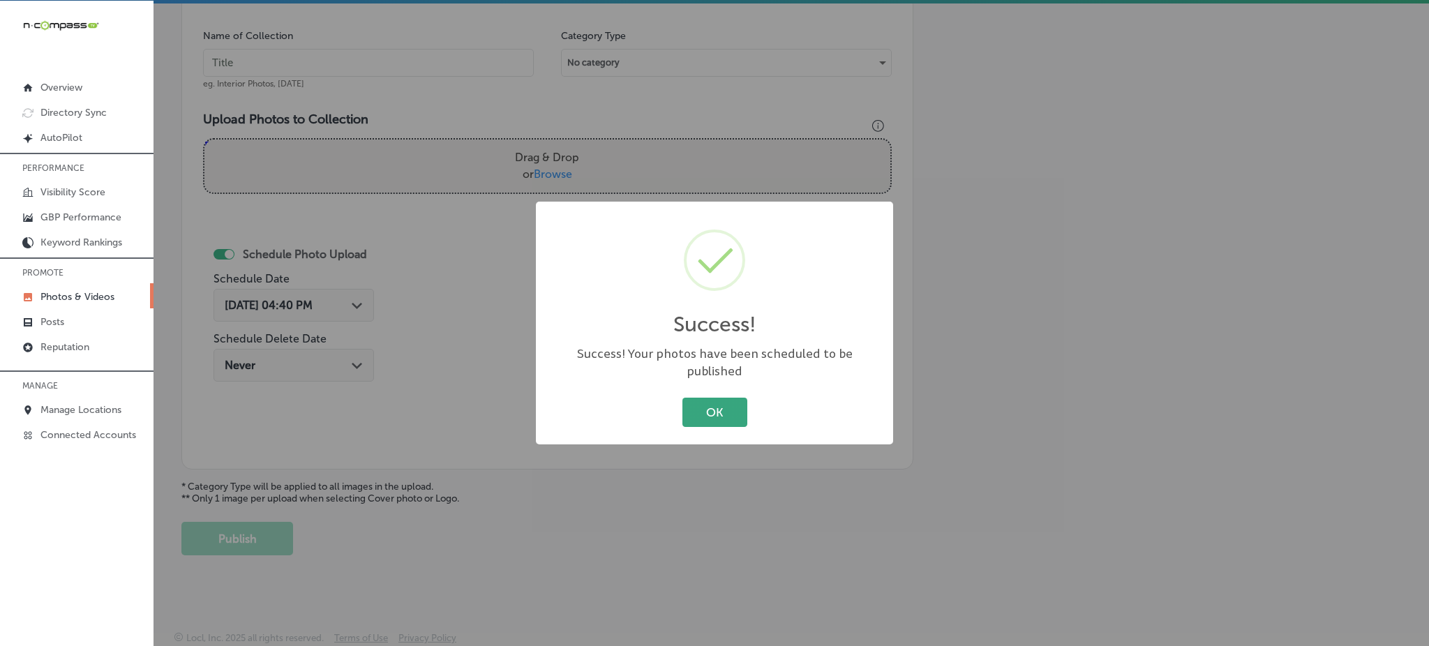
click at [684, 399] on button "OK" at bounding box center [715, 412] width 65 height 29
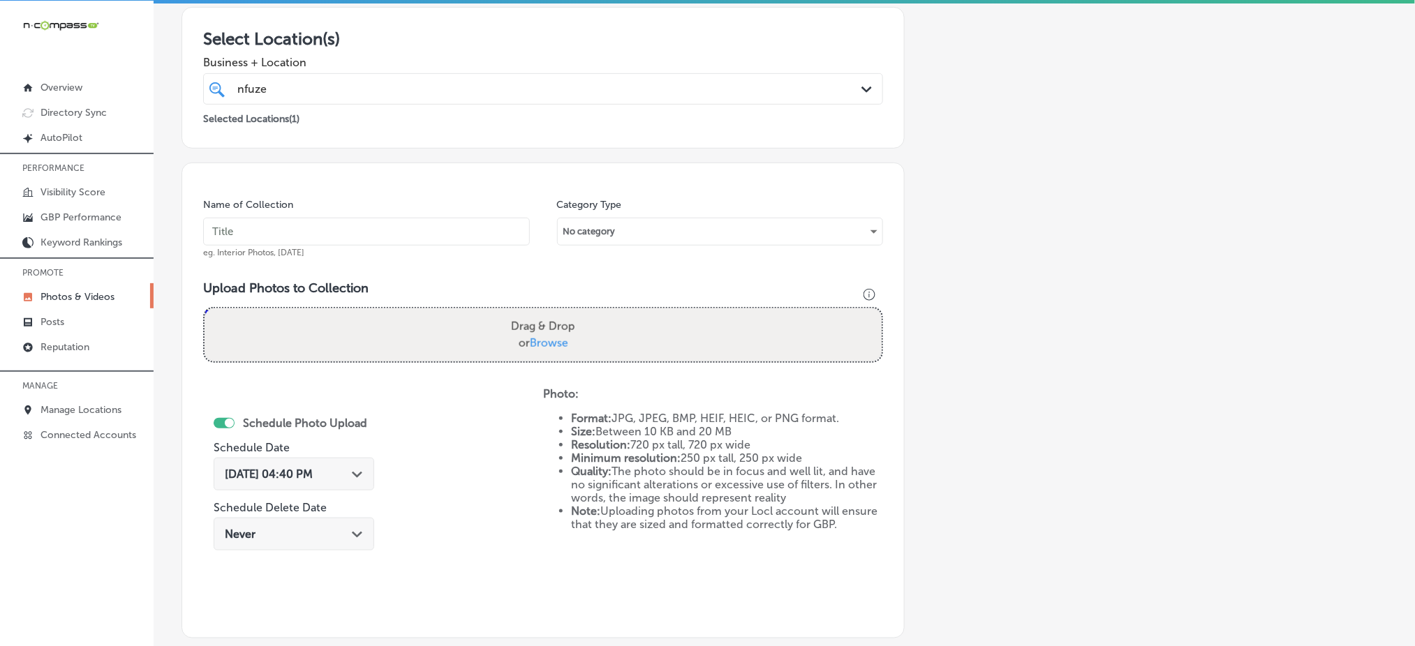
scroll to position [222, 0]
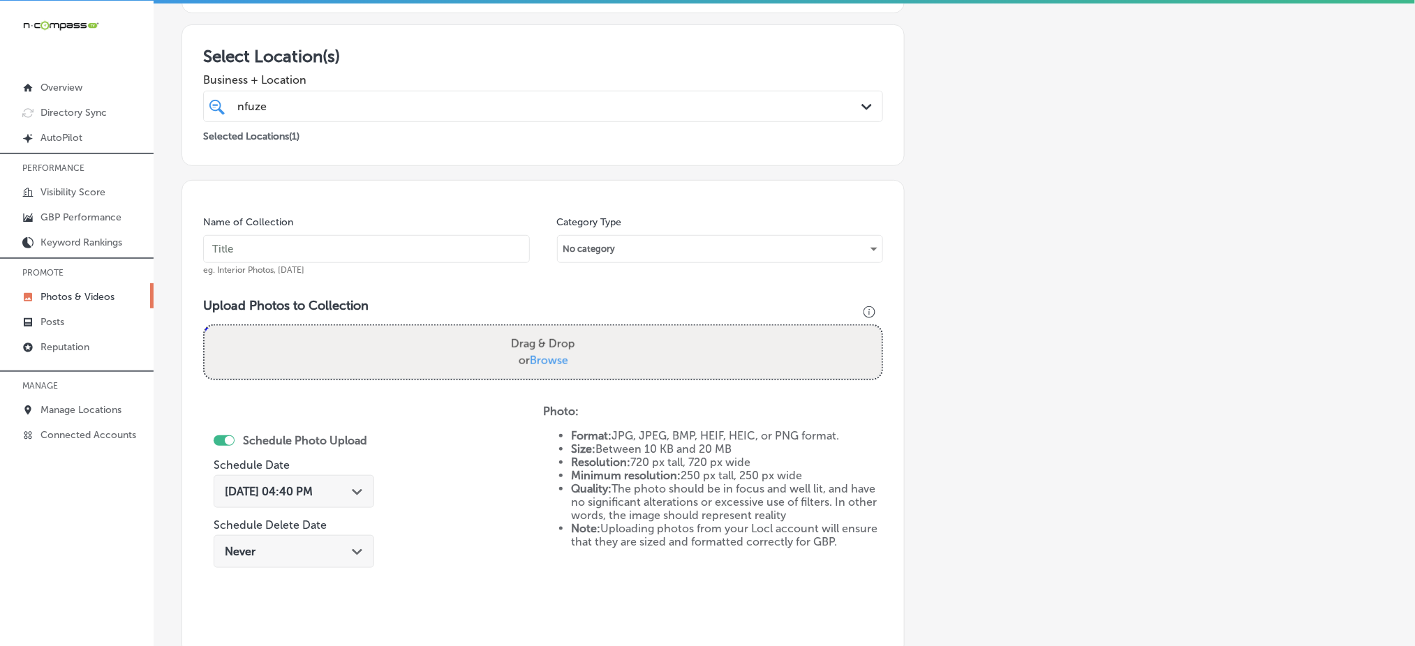
click at [263, 254] on input "text" at bounding box center [366, 249] width 327 height 28
paste input "nfuze-wellness-nov1"
type input "nfuze-wellness-nov2"
click at [537, 357] on span "Browse" at bounding box center [549, 360] width 38 height 13
click at [537, 330] on input "Drag & Drop or Browse" at bounding box center [542, 328] width 677 height 4
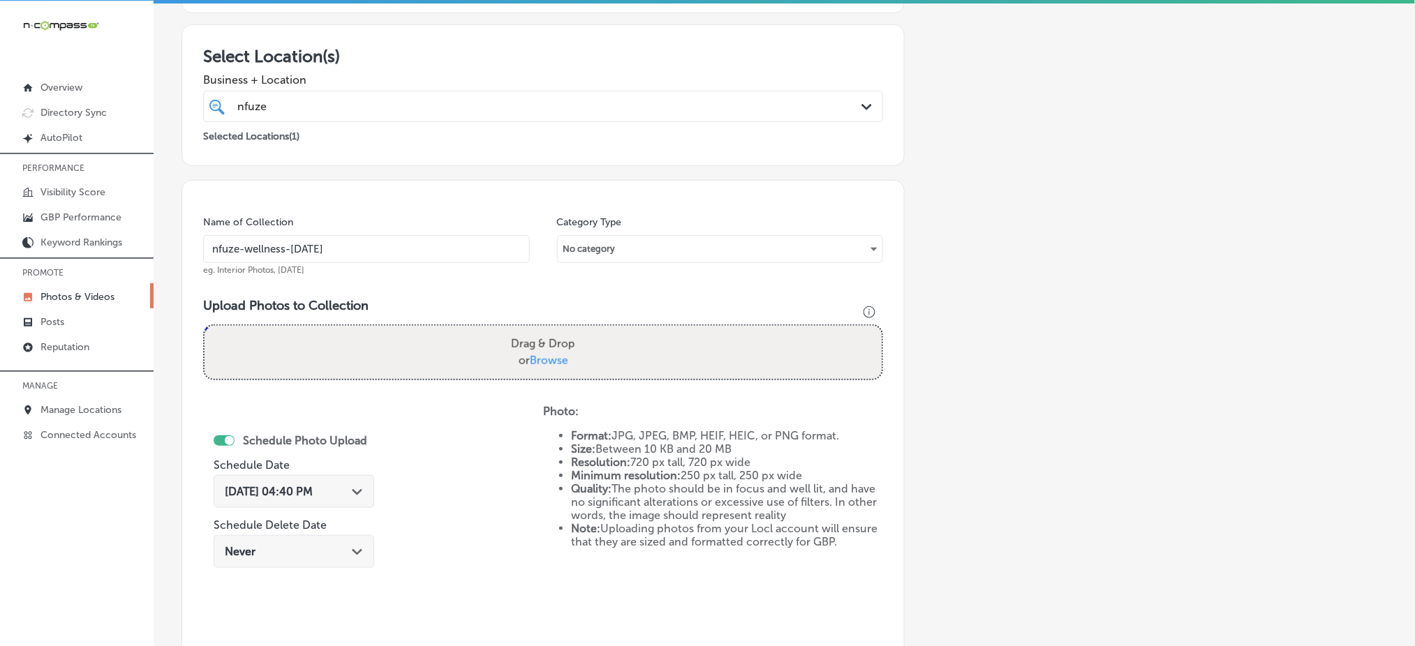
type input "C:\fakepath\glutathione-iv-therapy-nfuze-wellness-edwardsville-il (4).jpg"
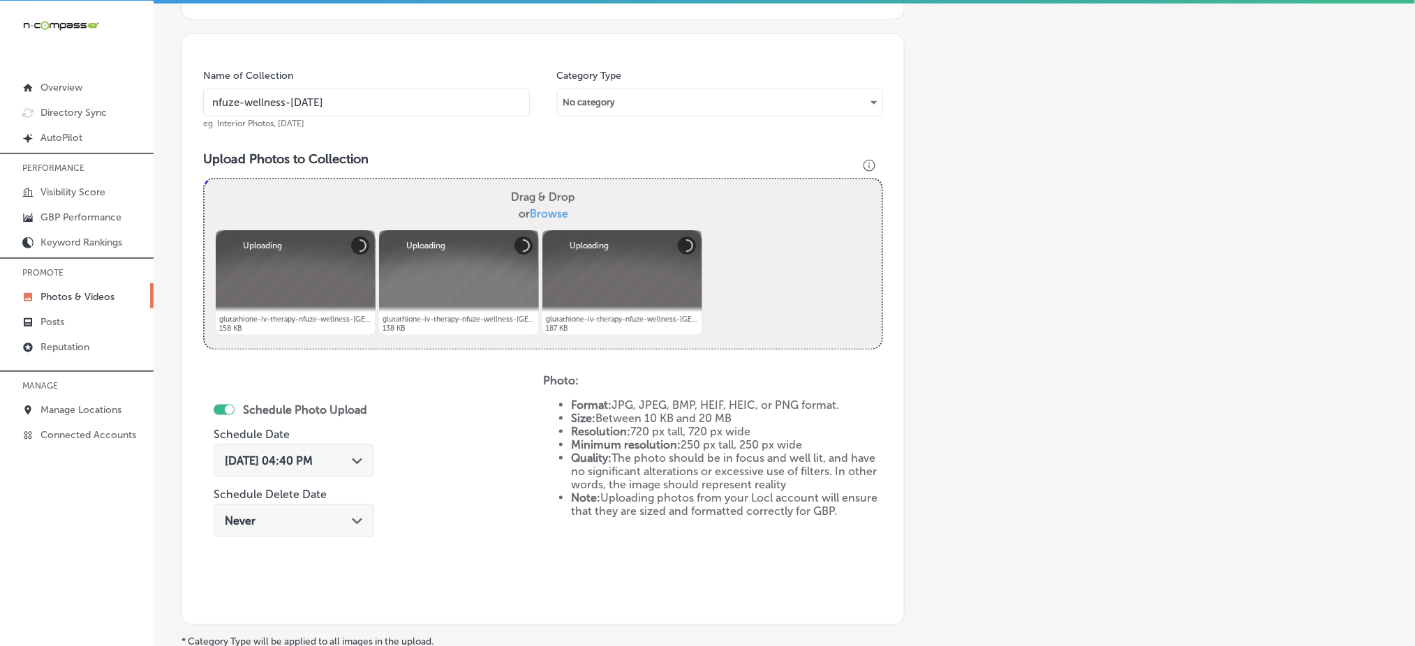
scroll to position [501, 0]
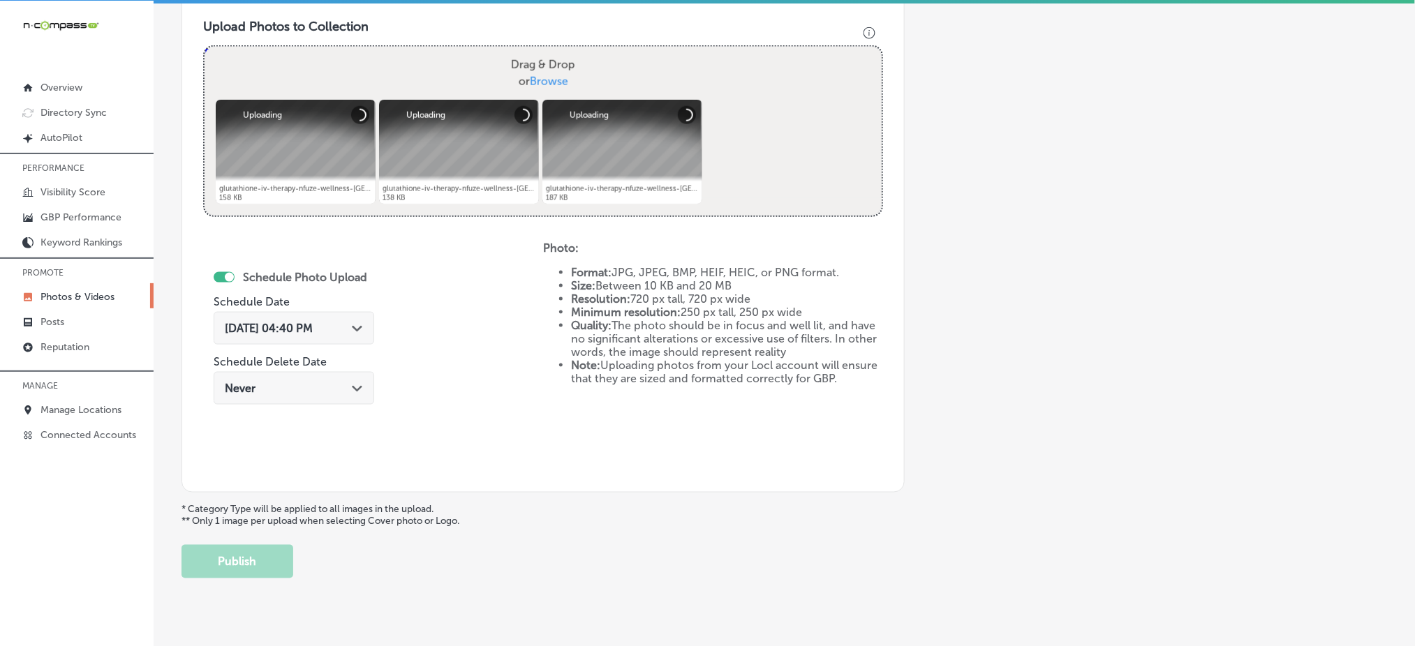
click at [313, 322] on span "Oct 7, 2025 04:40 PM" at bounding box center [269, 328] width 88 height 13
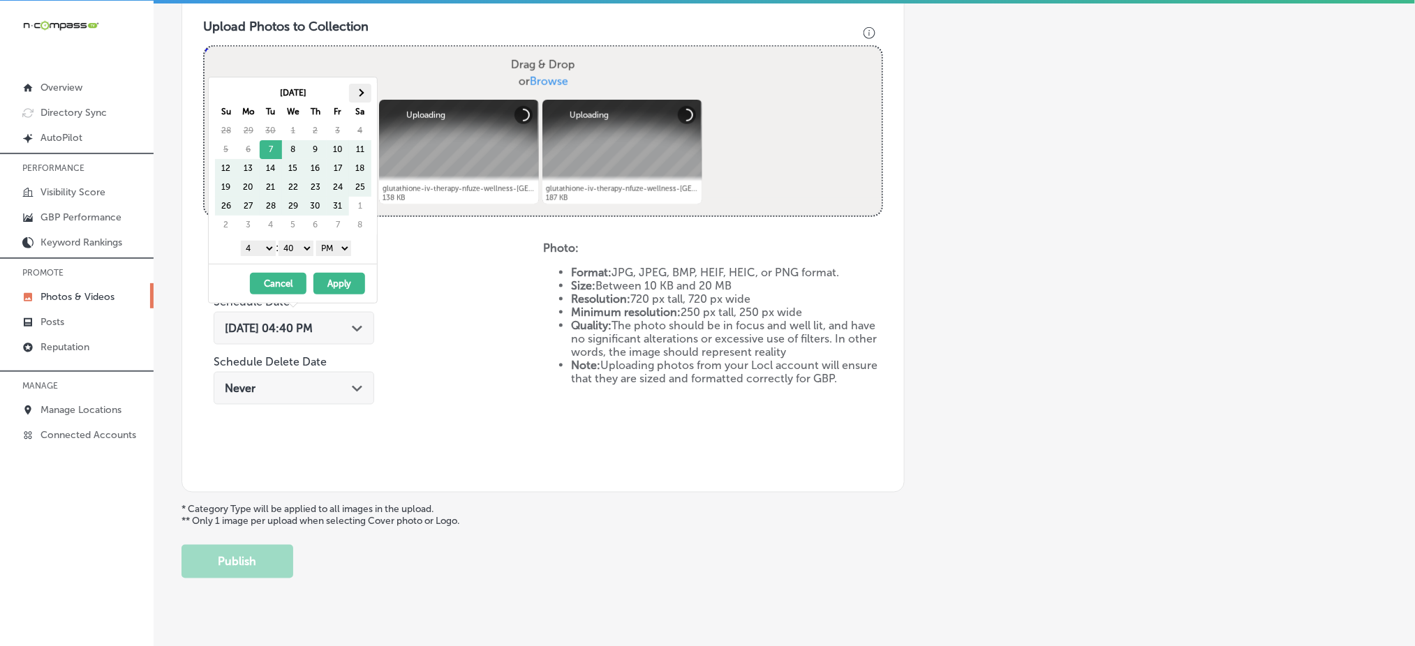
click at [362, 99] on th at bounding box center [360, 93] width 22 height 19
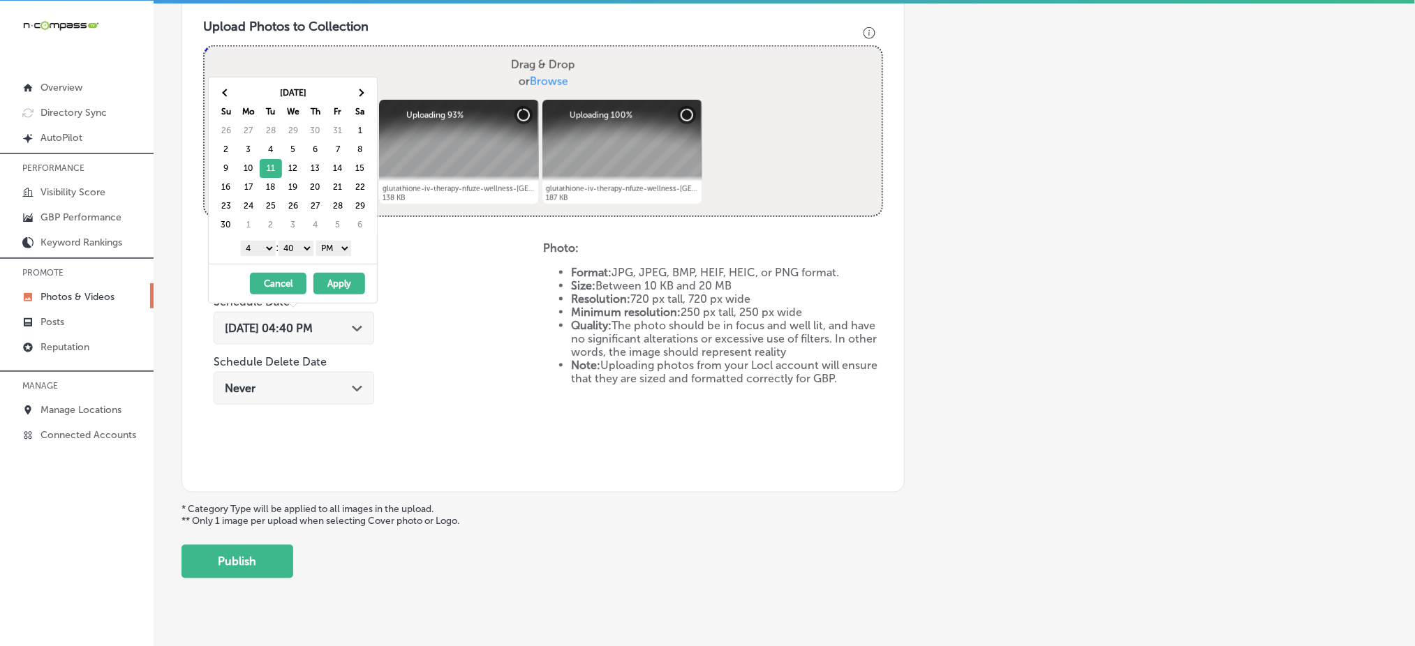
click at [260, 244] on select "1 2 3 4 5 6 7 8 9 10 11 12" at bounding box center [258, 248] width 35 height 15
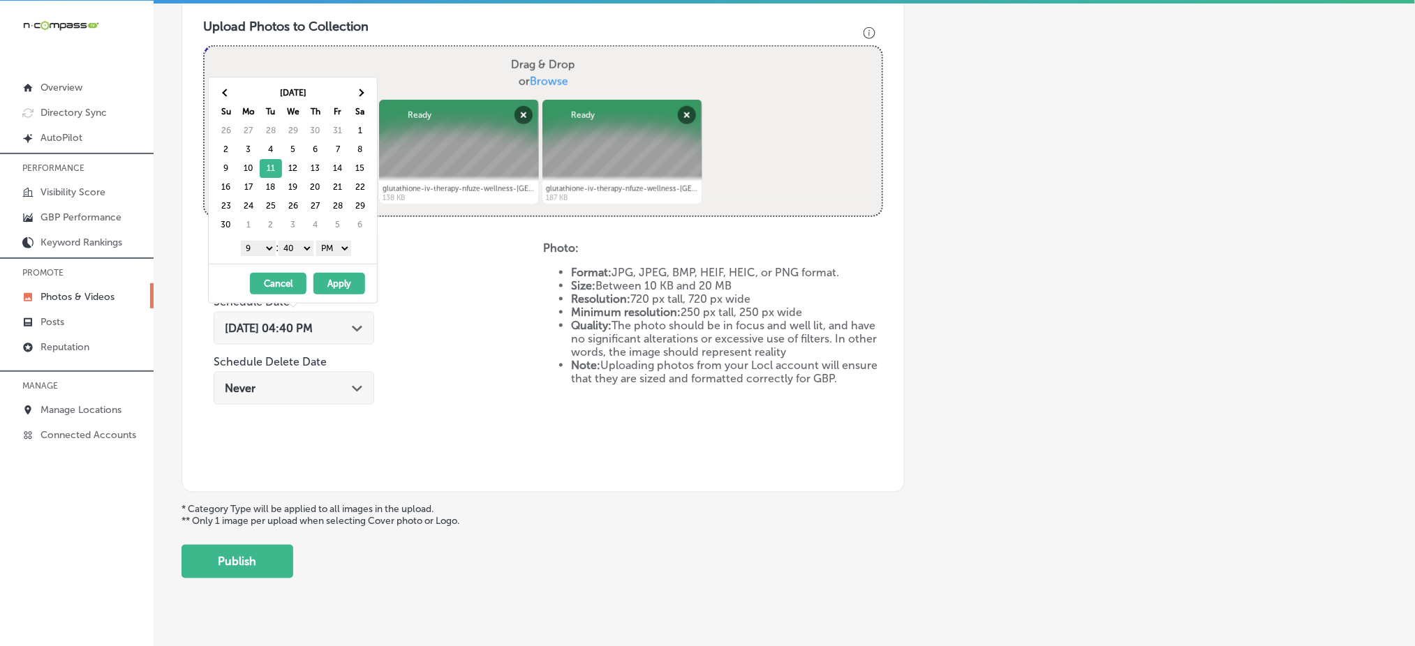
click at [295, 248] on select "00 10 20 30 40 50" at bounding box center [295, 248] width 35 height 15
click at [335, 285] on button "Apply" at bounding box center [339, 284] width 52 height 22
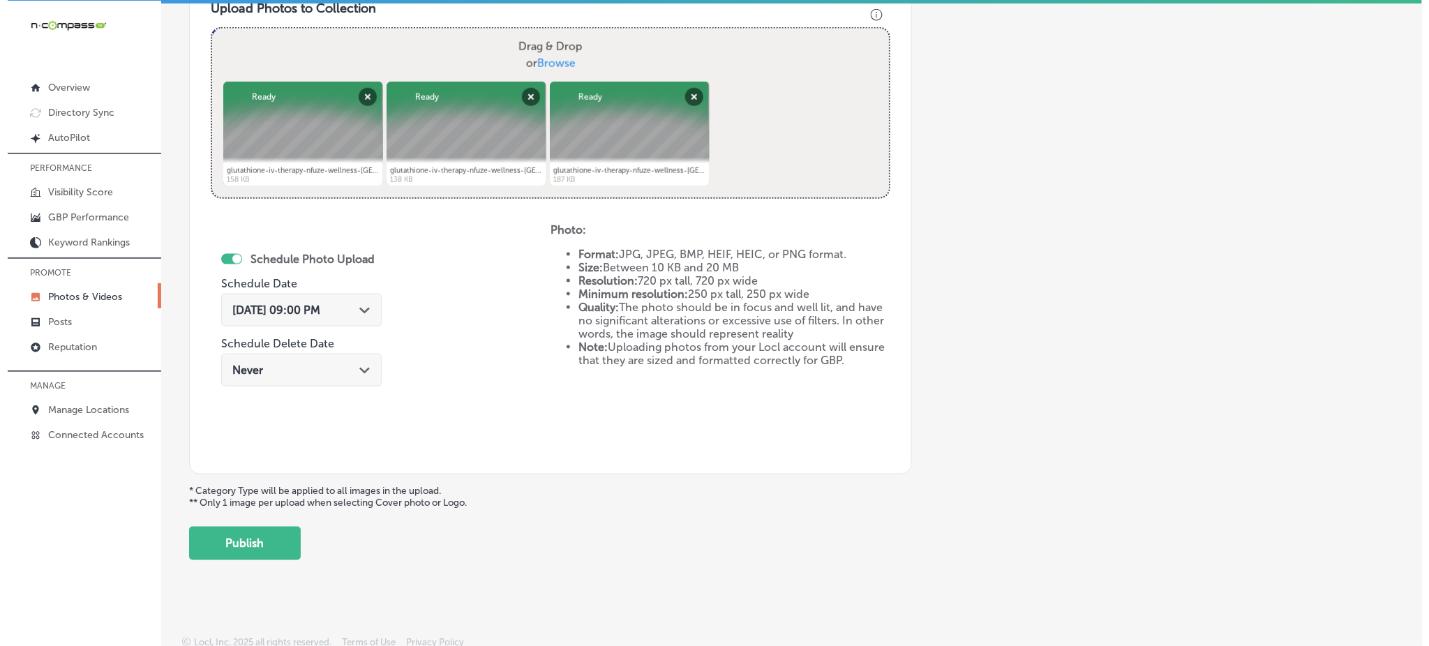
scroll to position [525, 0]
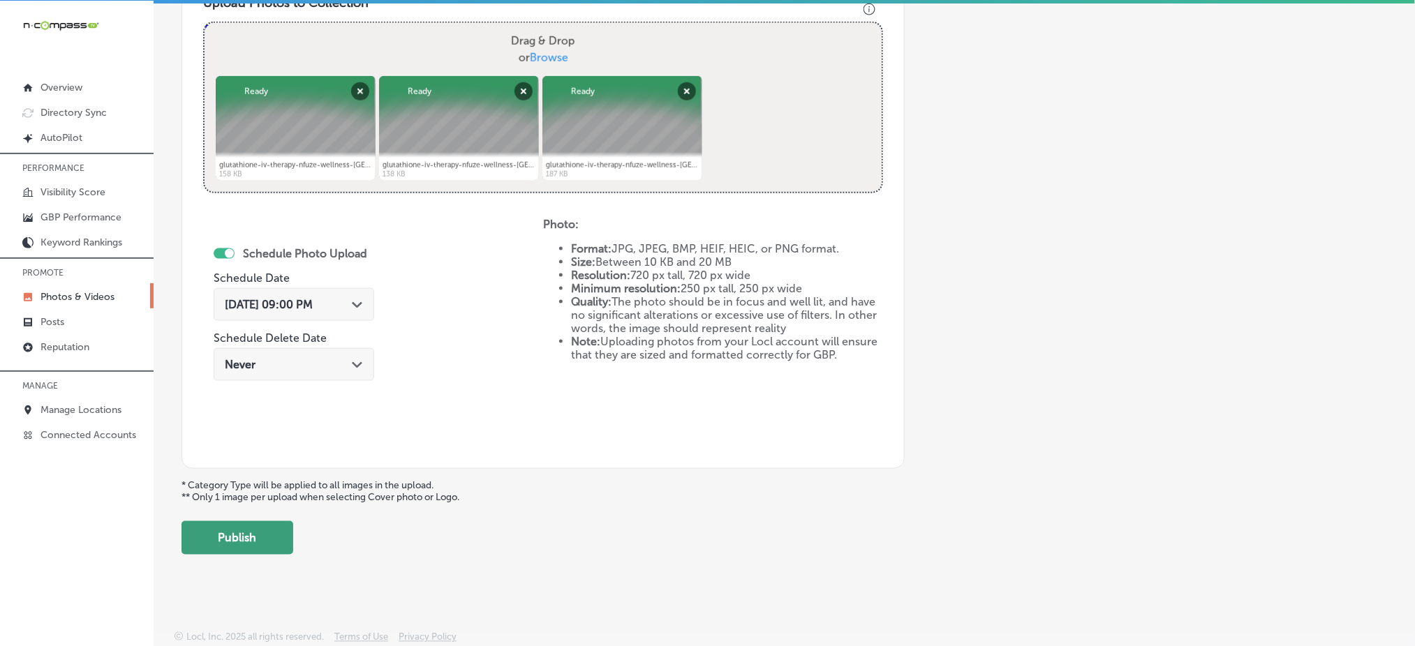
click at [243, 544] on button "Publish" at bounding box center [237, 537] width 112 height 33
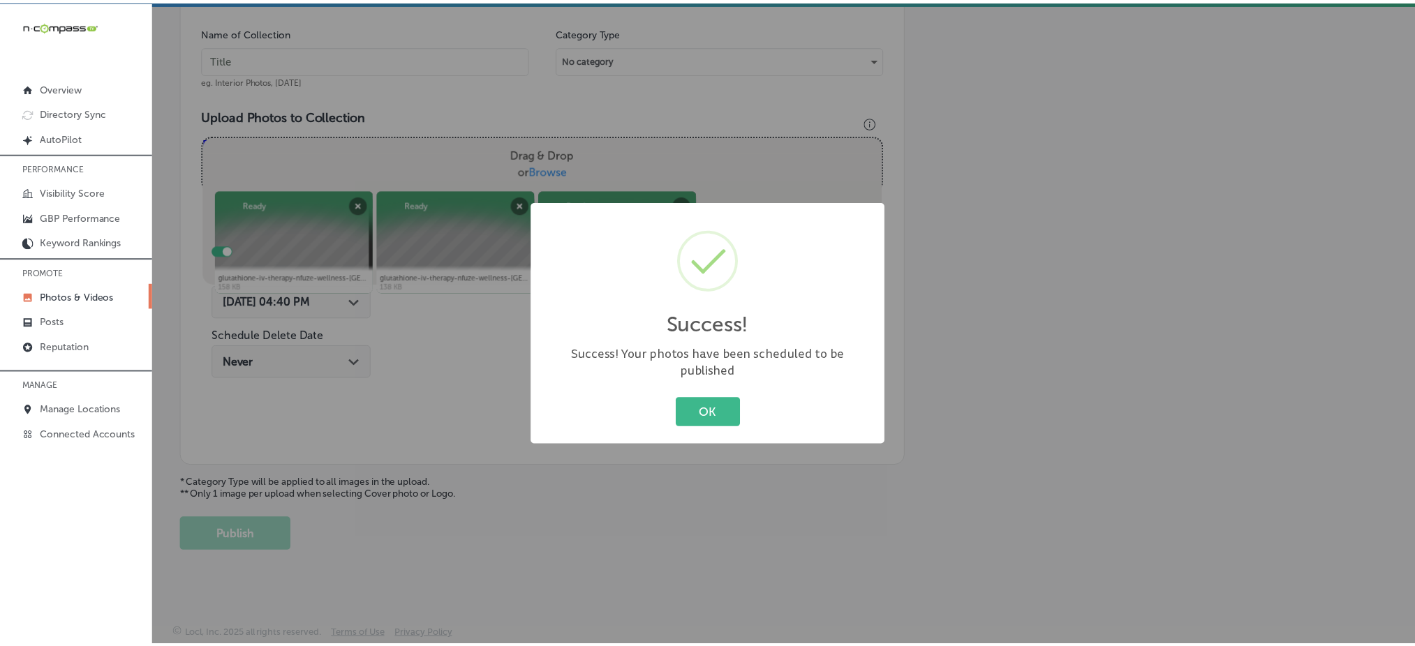
scroll to position [408, 0]
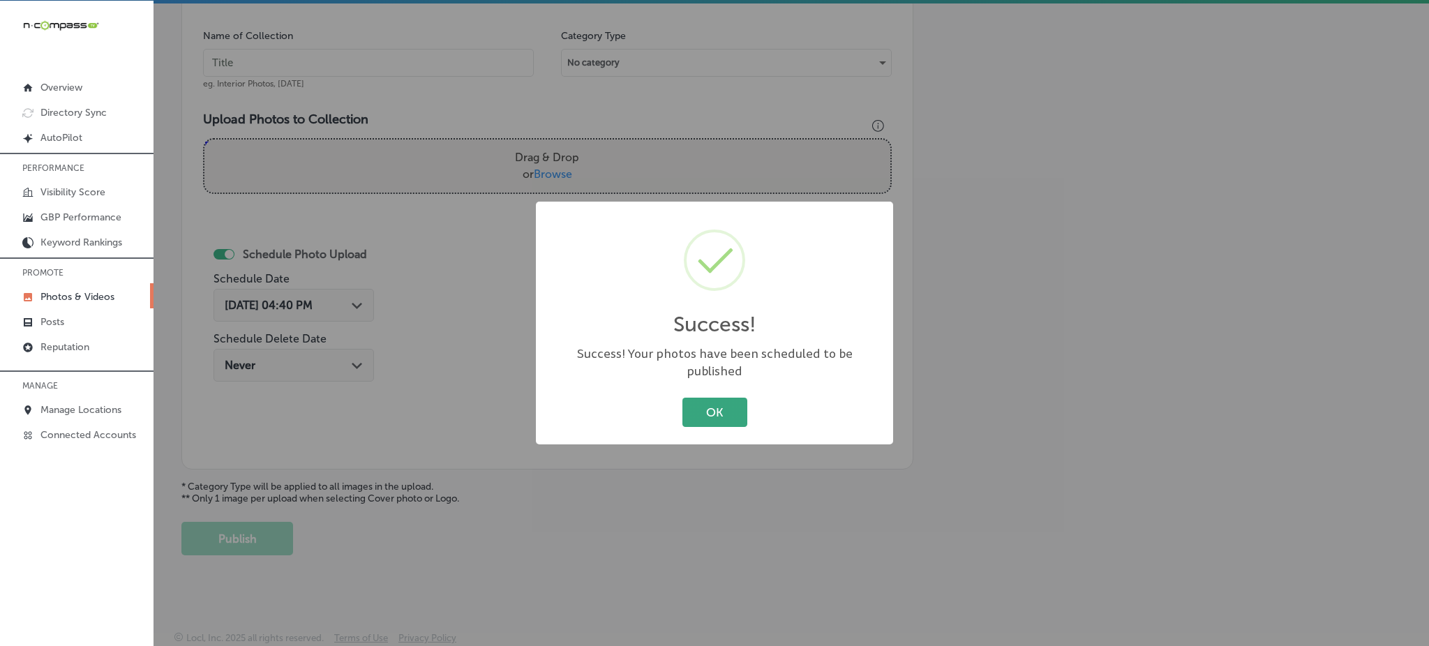
click at [699, 413] on button "OK" at bounding box center [715, 412] width 65 height 29
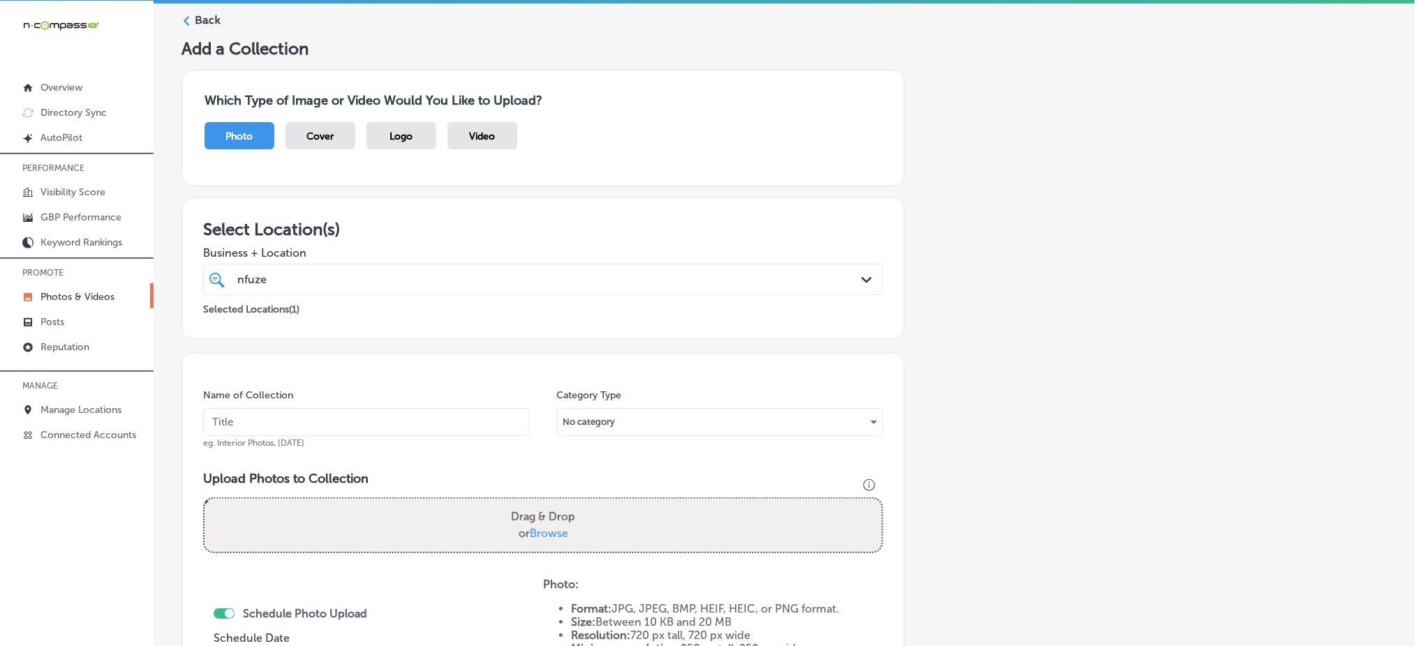
scroll to position [36, 0]
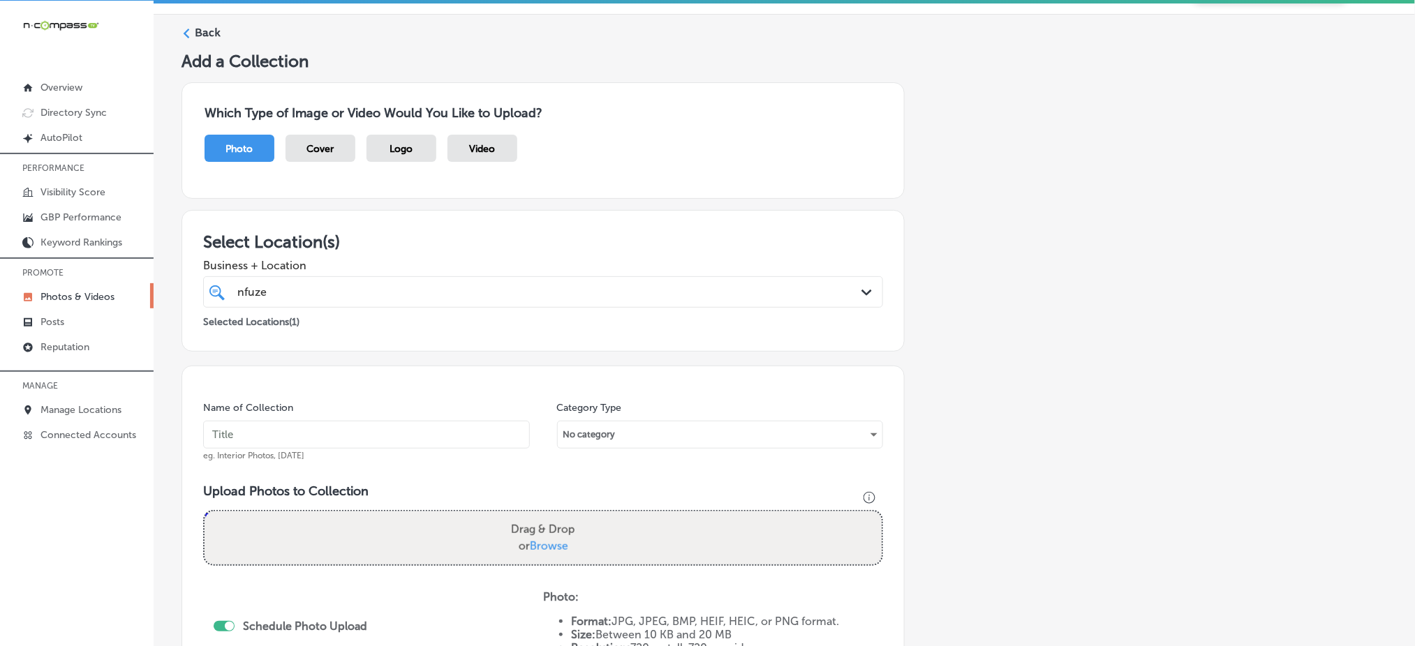
click at [361, 292] on div "nfuze nfuze" at bounding box center [512, 292] width 553 height 19
click at [278, 440] on input "text" at bounding box center [366, 435] width 327 height 28
paste input "nfuze-wellness-nov1"
type input "nfuze-wellness-nov3"
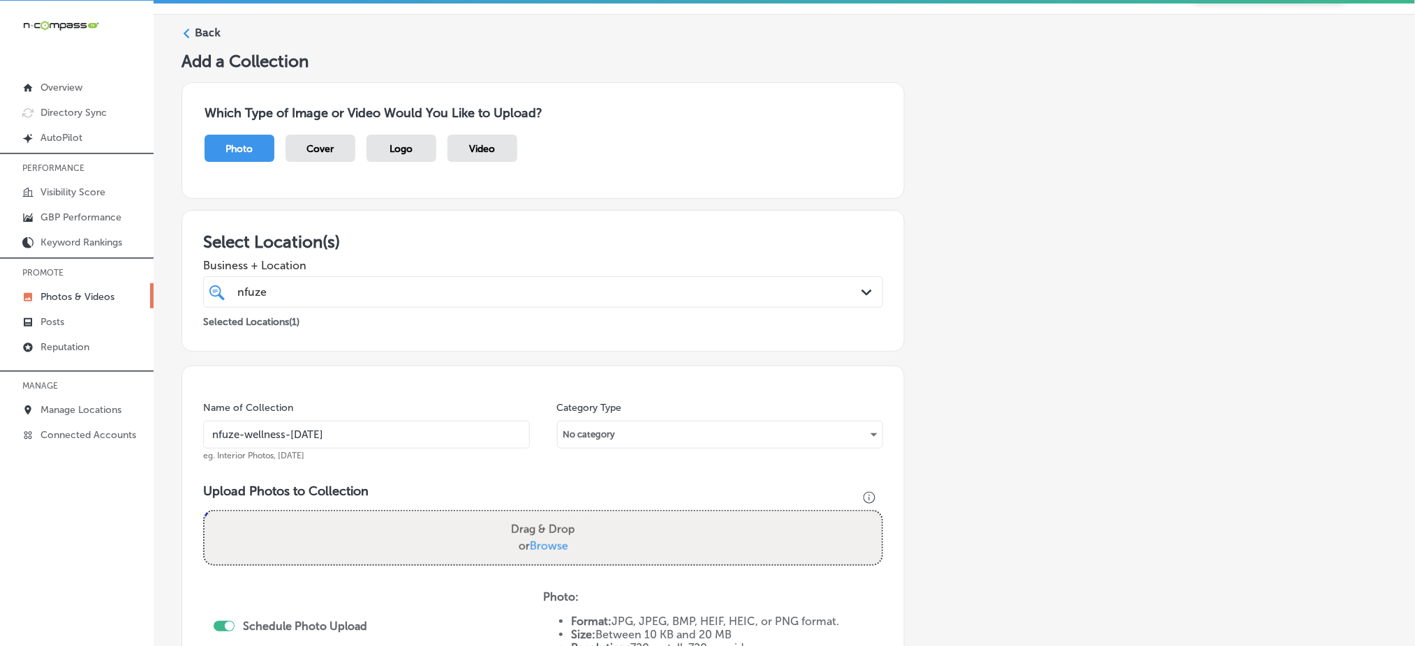
click at [553, 546] on span "Browse" at bounding box center [549, 545] width 38 height 13
click at [553, 516] on input "Drag & Drop or Browse" at bounding box center [542, 514] width 677 height 4
type input "C:\fakepath\glutathione-iv-therapy-nfuze-wellness-edwardsville-il (7).jpg"
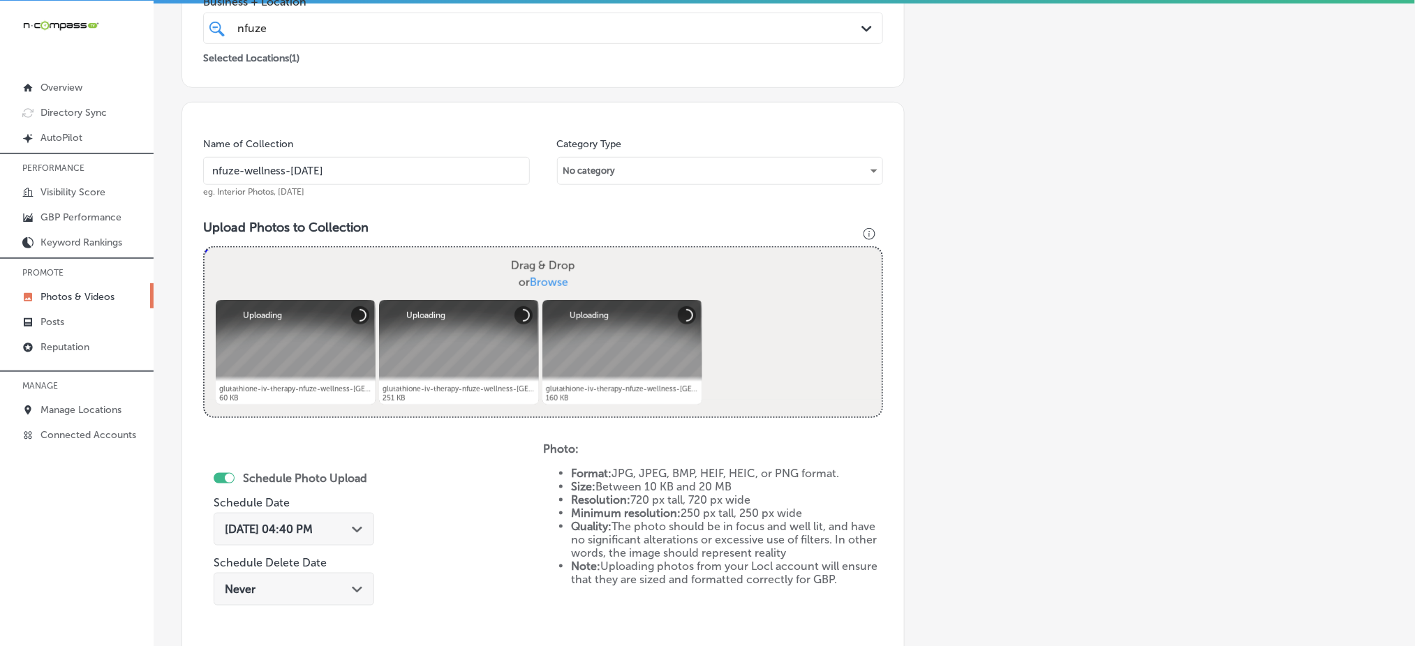
scroll to position [315, 0]
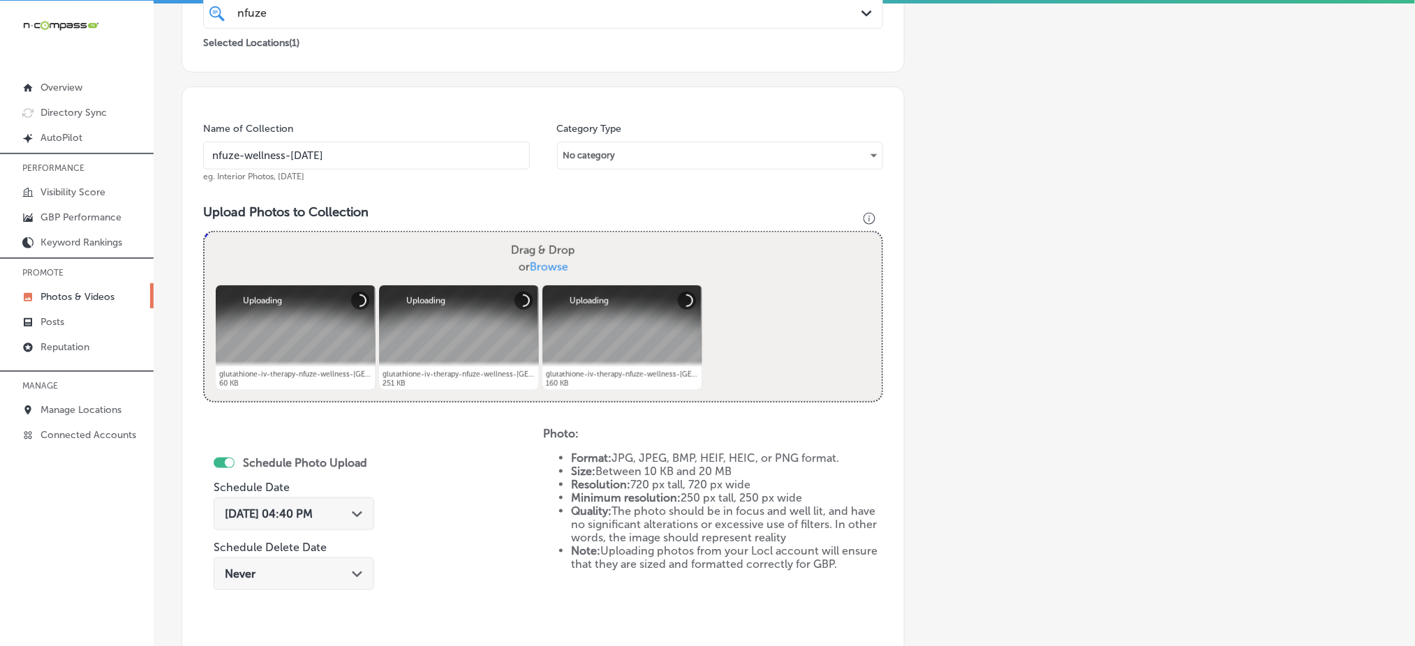
click at [335, 500] on div "Oct 7, 2025 04:40 PM Path Created with Sketch." at bounding box center [294, 514] width 161 height 33
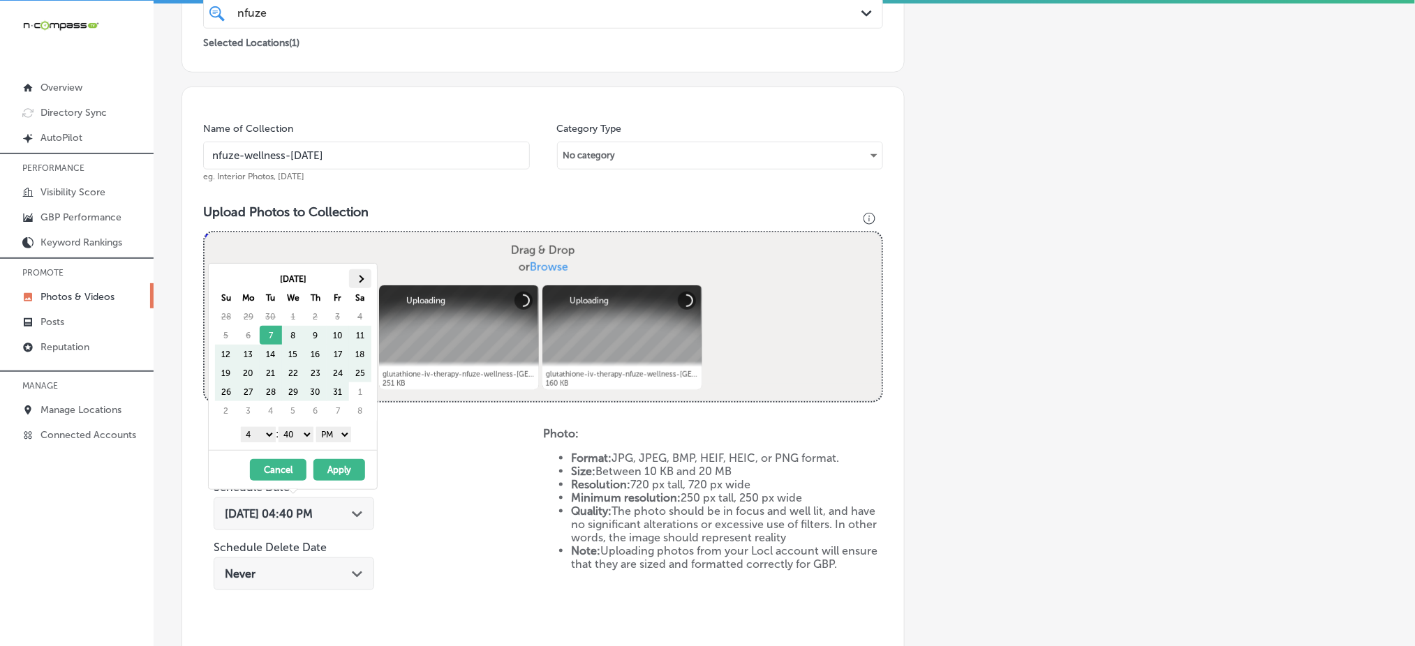
click at [357, 283] on th at bounding box center [360, 278] width 22 height 19
click at [258, 435] on select "1 2 3 4 5 6 7 8 9 10 11 12" at bounding box center [258, 434] width 35 height 15
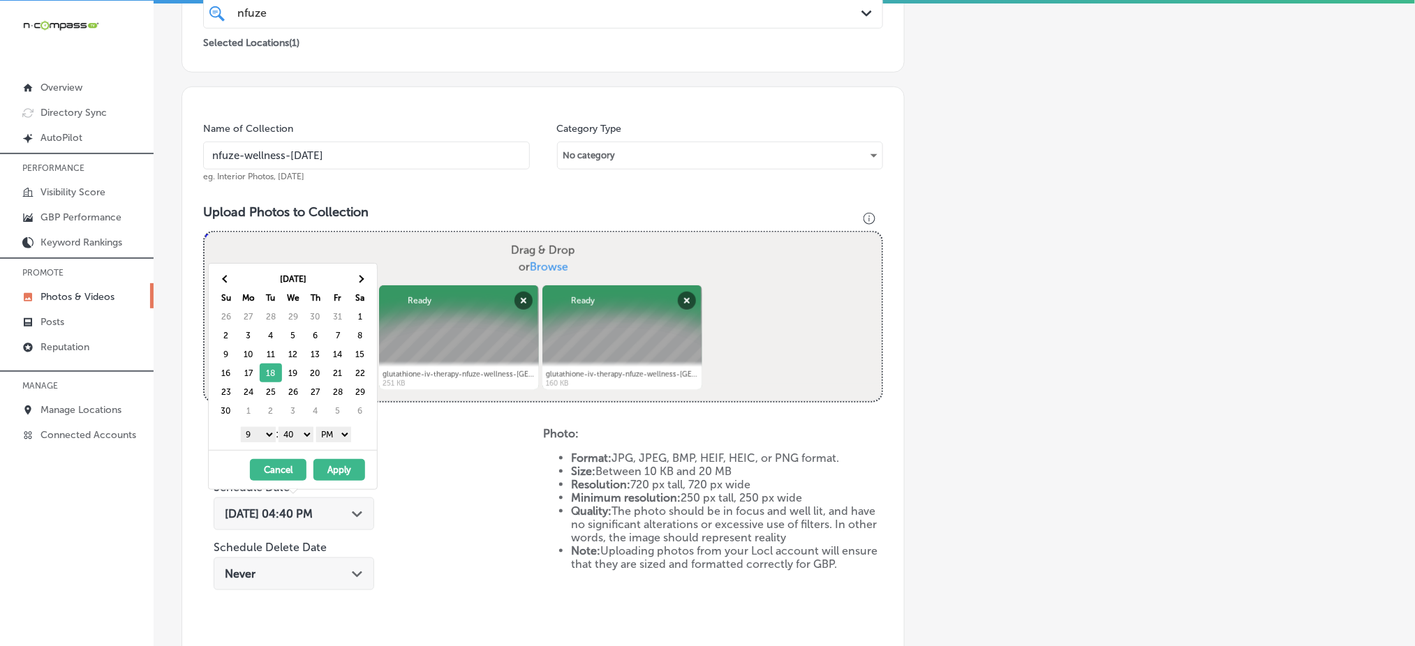
click at [300, 429] on select "00 10 20 30 40 50" at bounding box center [295, 434] width 35 height 15
click at [336, 469] on button "Apply" at bounding box center [339, 470] width 52 height 22
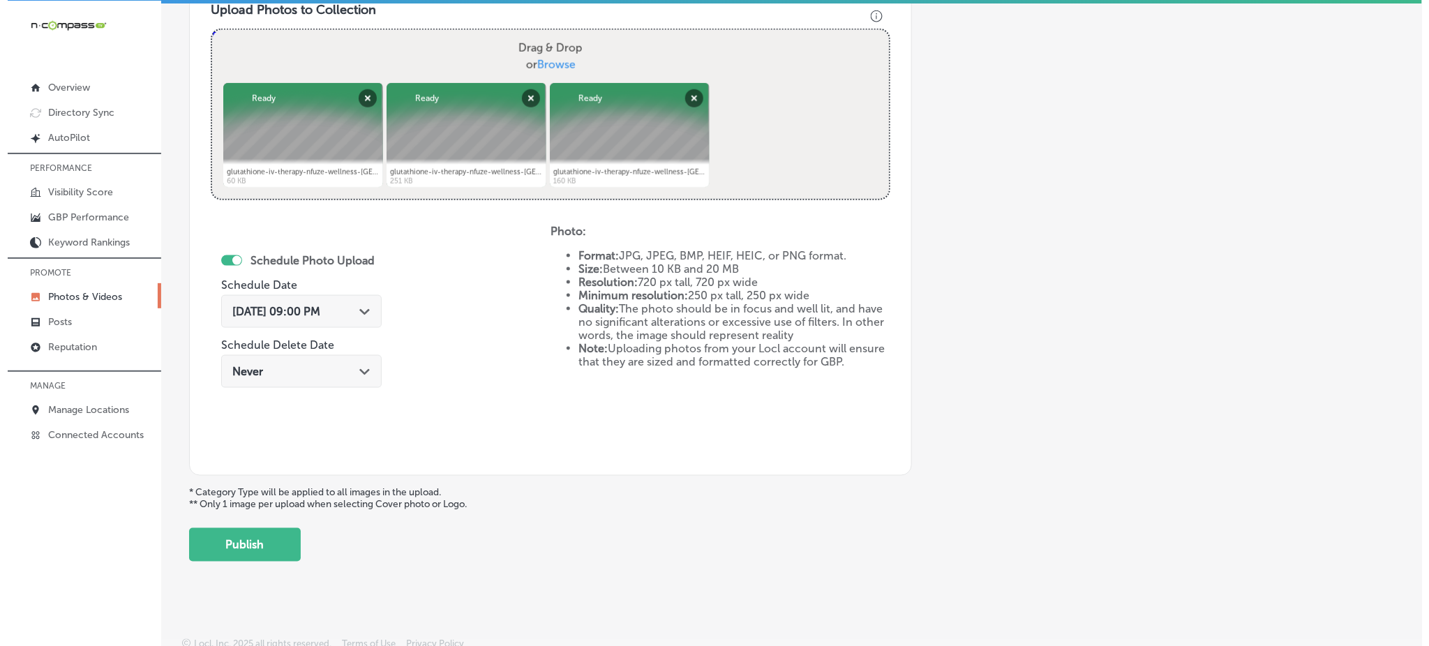
scroll to position [525, 0]
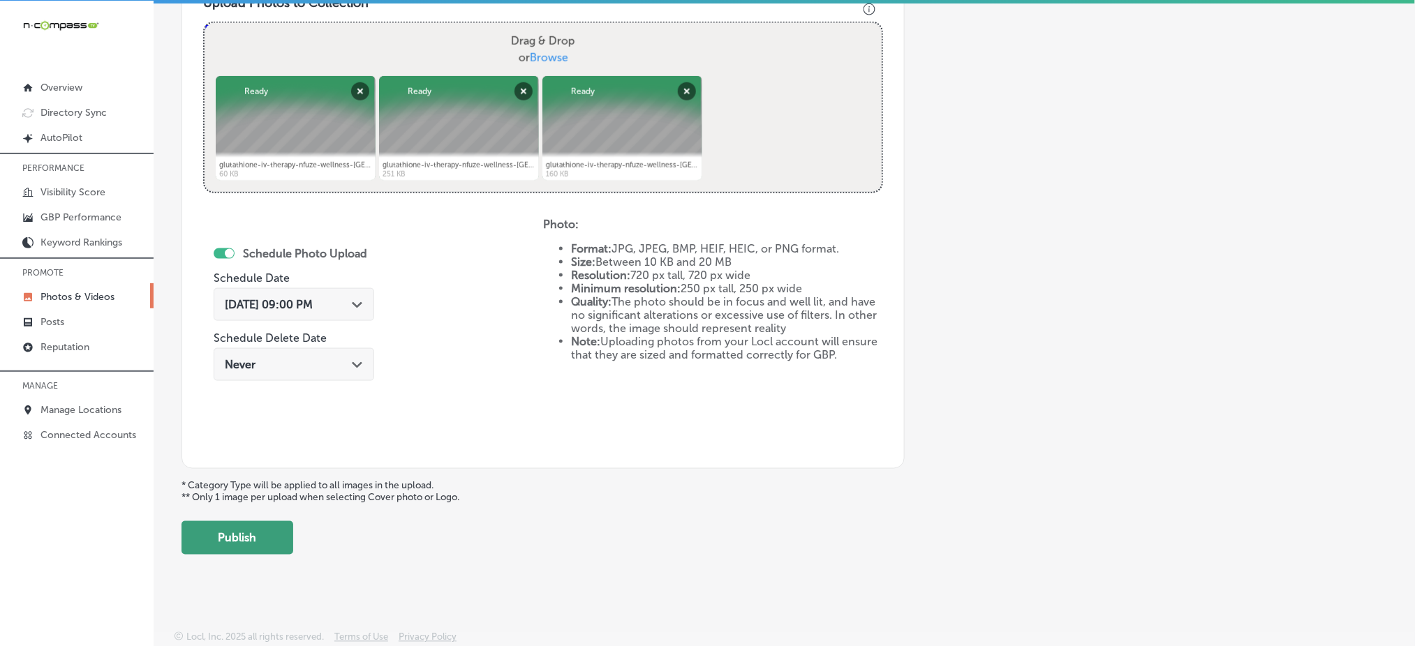
click at [230, 542] on button "Publish" at bounding box center [237, 537] width 112 height 33
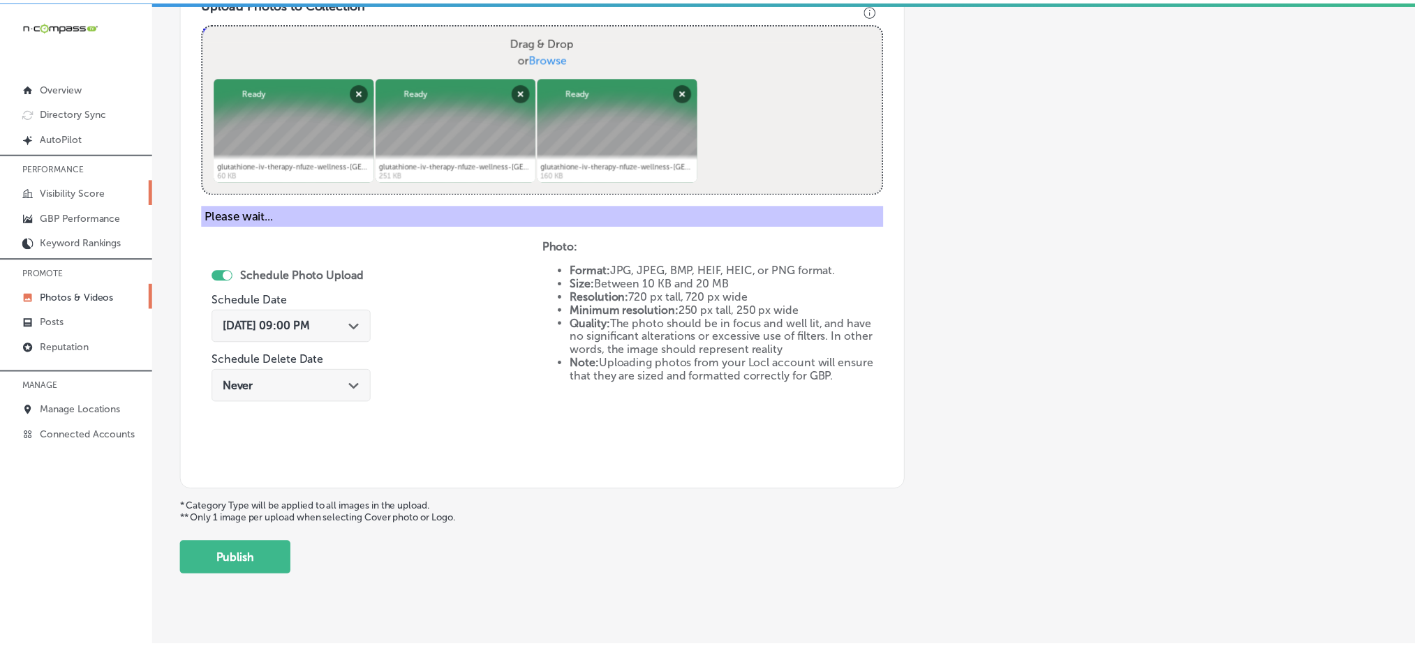
scroll to position [408, 0]
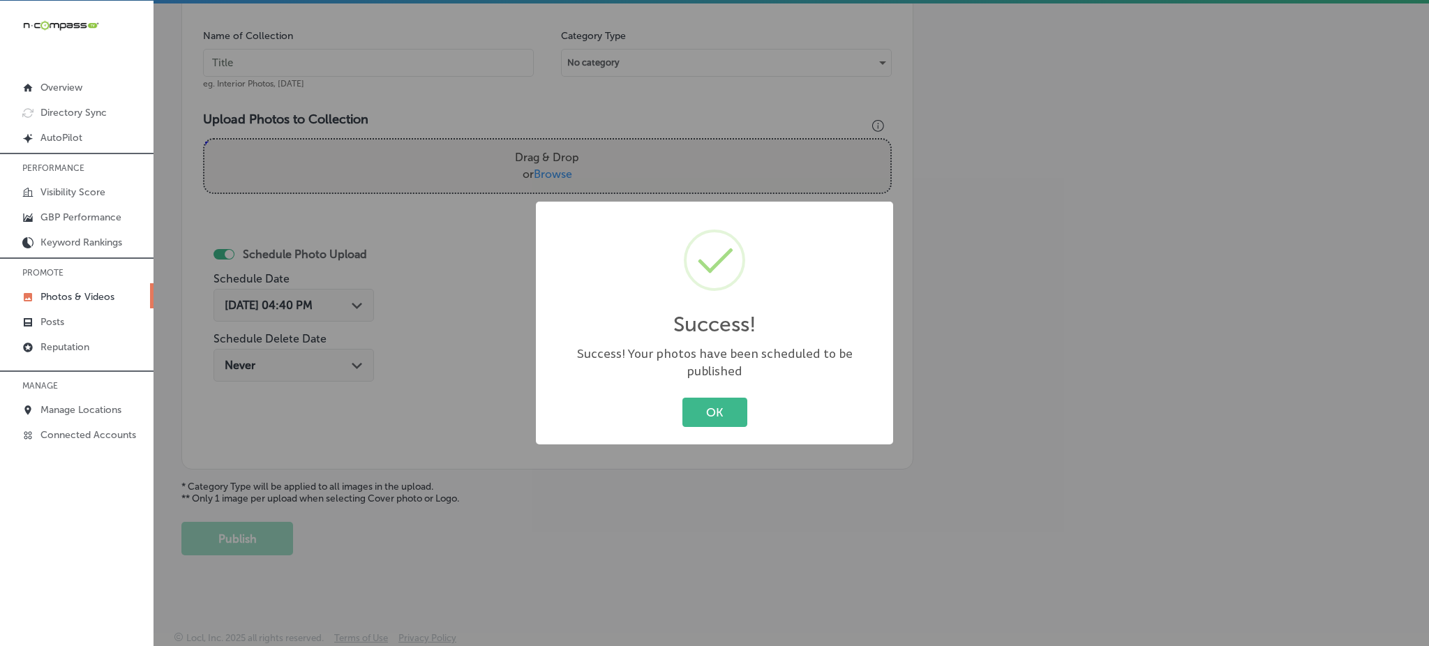
drag, startPoint x: 706, startPoint y: 401, endPoint x: 691, endPoint y: 401, distance: 15.4
click at [706, 401] on button "OK" at bounding box center [715, 412] width 65 height 29
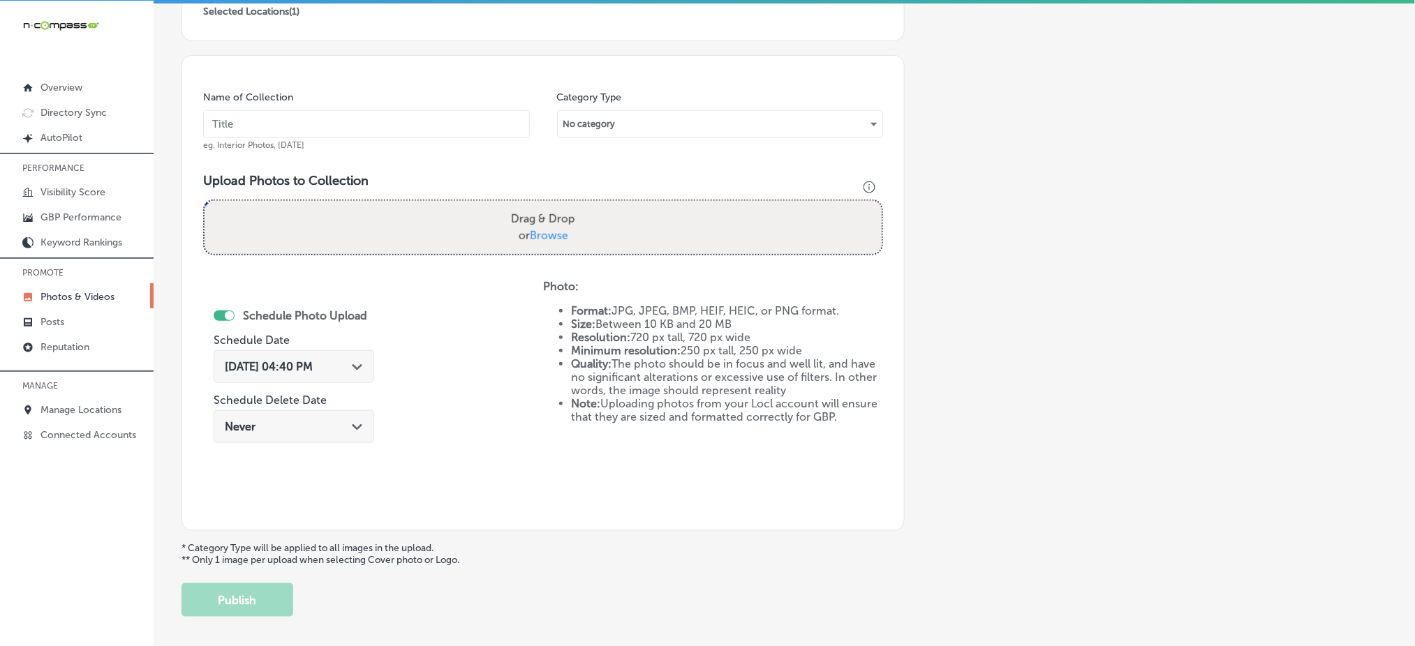
scroll to position [315, 0]
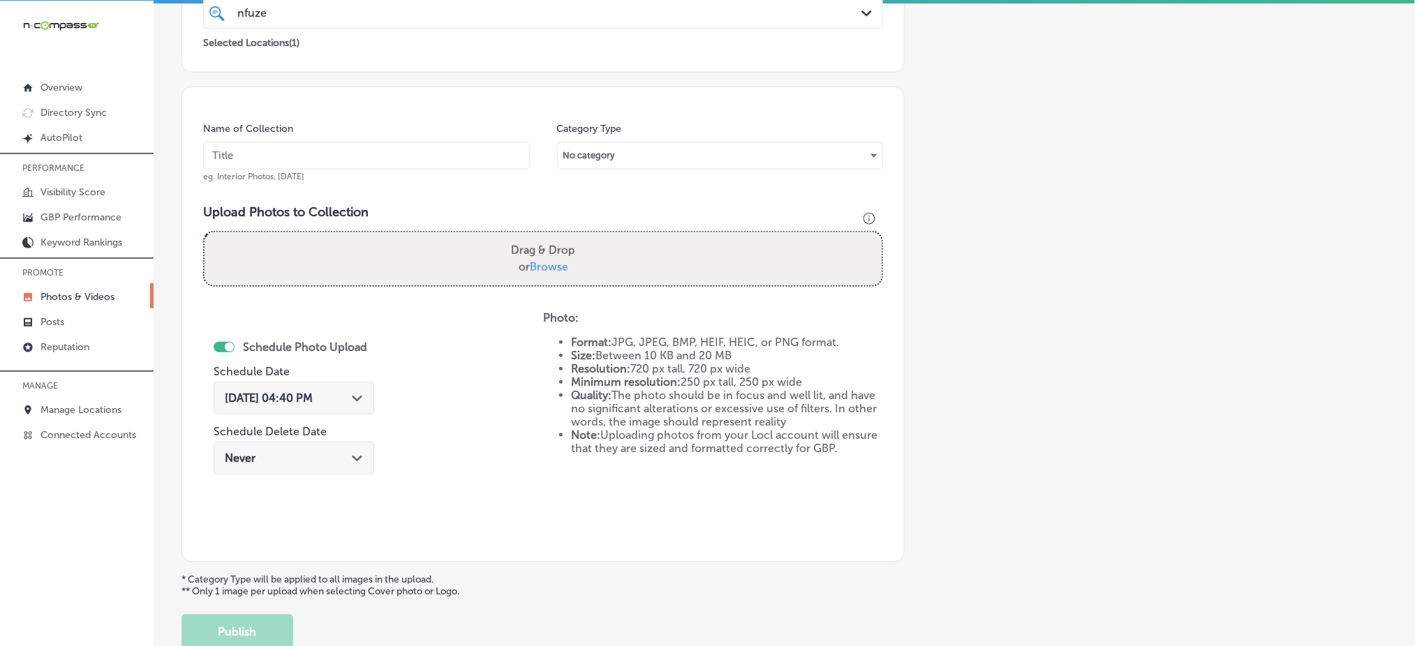
click at [285, 156] on input "text" at bounding box center [366, 156] width 327 height 28
paste input "nfuze-wellness-nov1"
type input "nfuze-wellness-nov4"
click at [559, 272] on label "Drag & Drop or Browse" at bounding box center [542, 259] width 75 height 45
click at [559, 237] on input "Drag & Drop or Browse" at bounding box center [542, 234] width 677 height 4
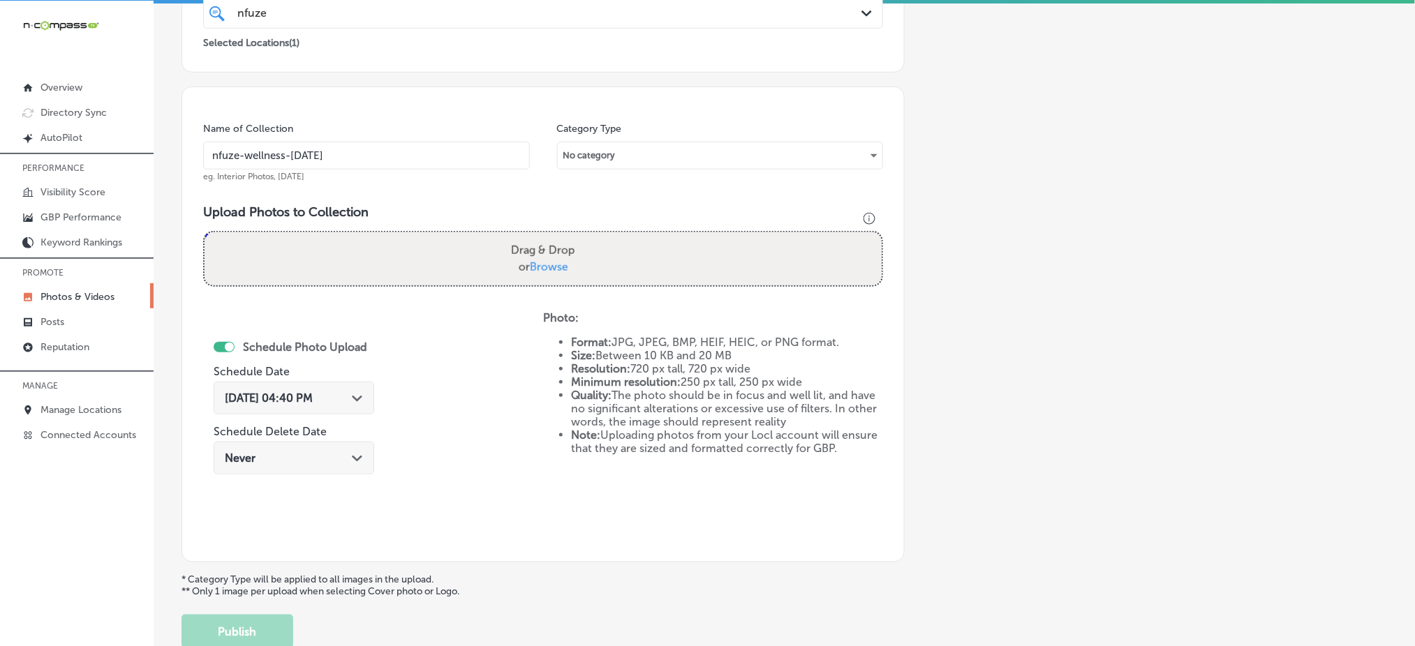
type input "C:\fakepath\glutathione-iv-therapy-nfuze-wellness-edwardsville-il (10).jpg"
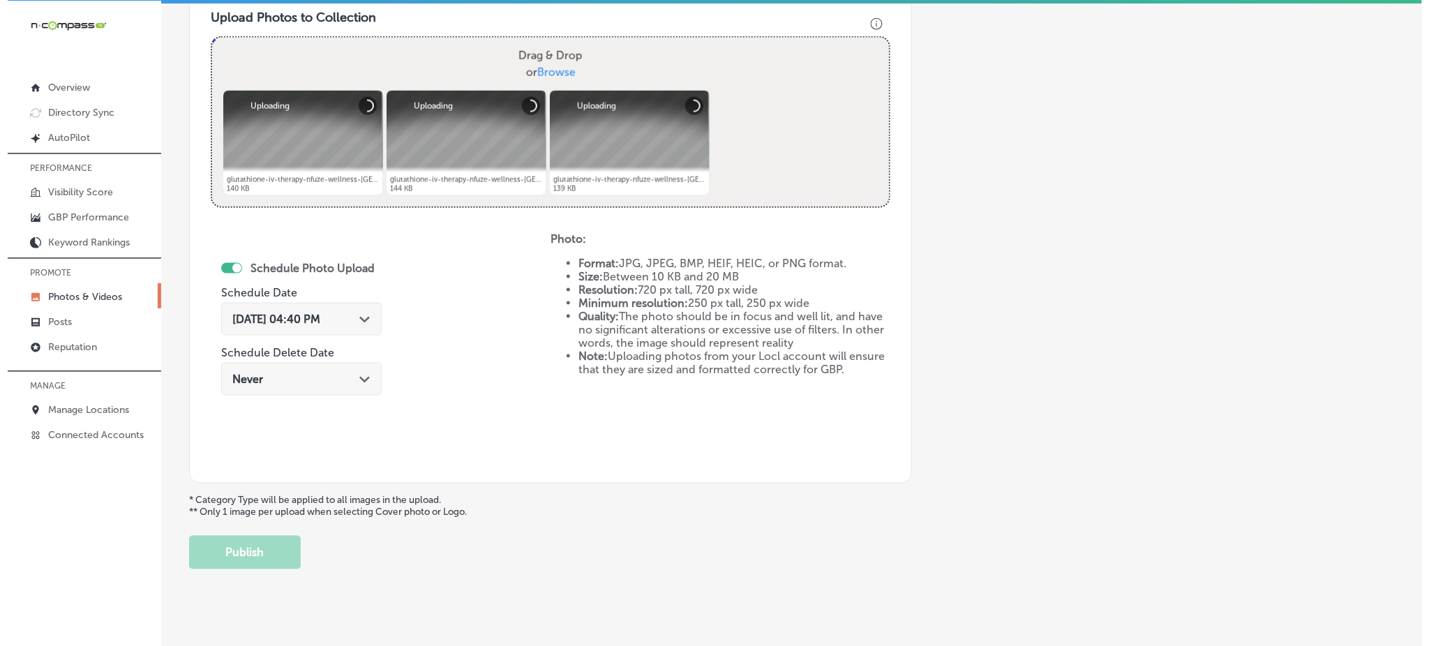
scroll to position [525, 0]
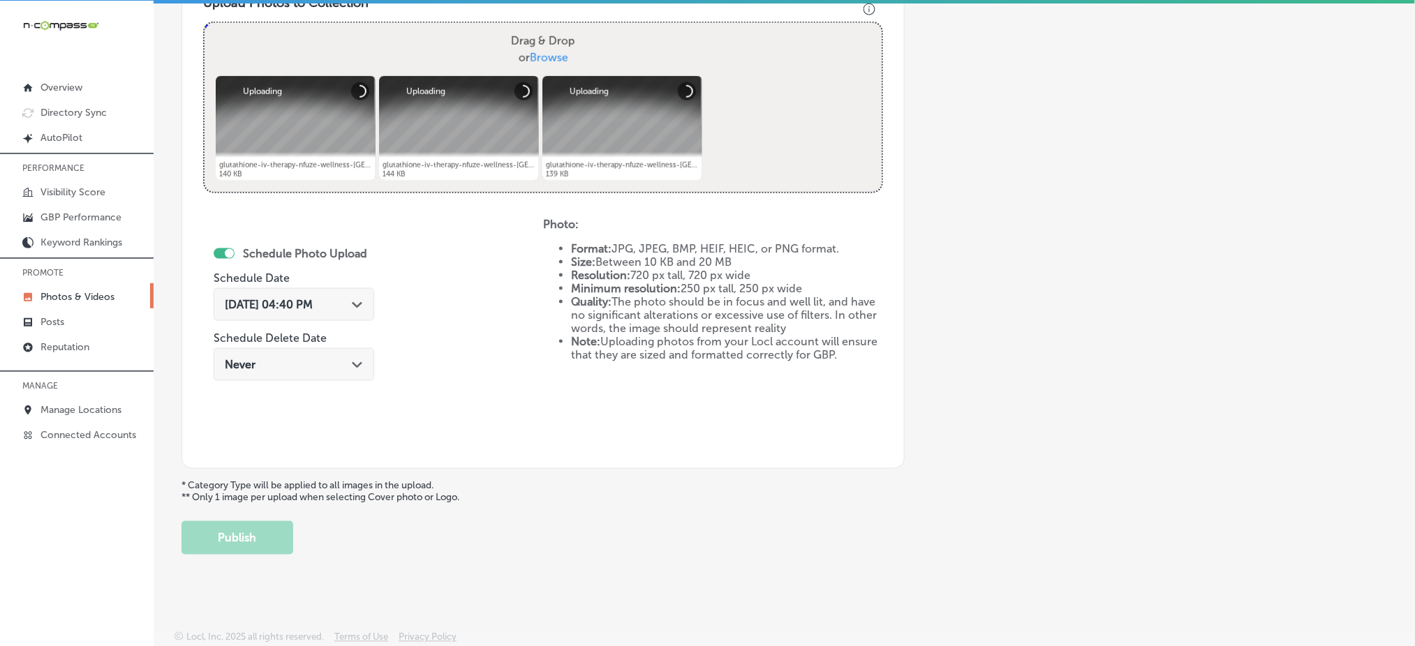
click at [255, 312] on div "Oct 7, 2025 04:40 PM Path Created with Sketch." at bounding box center [294, 304] width 161 height 33
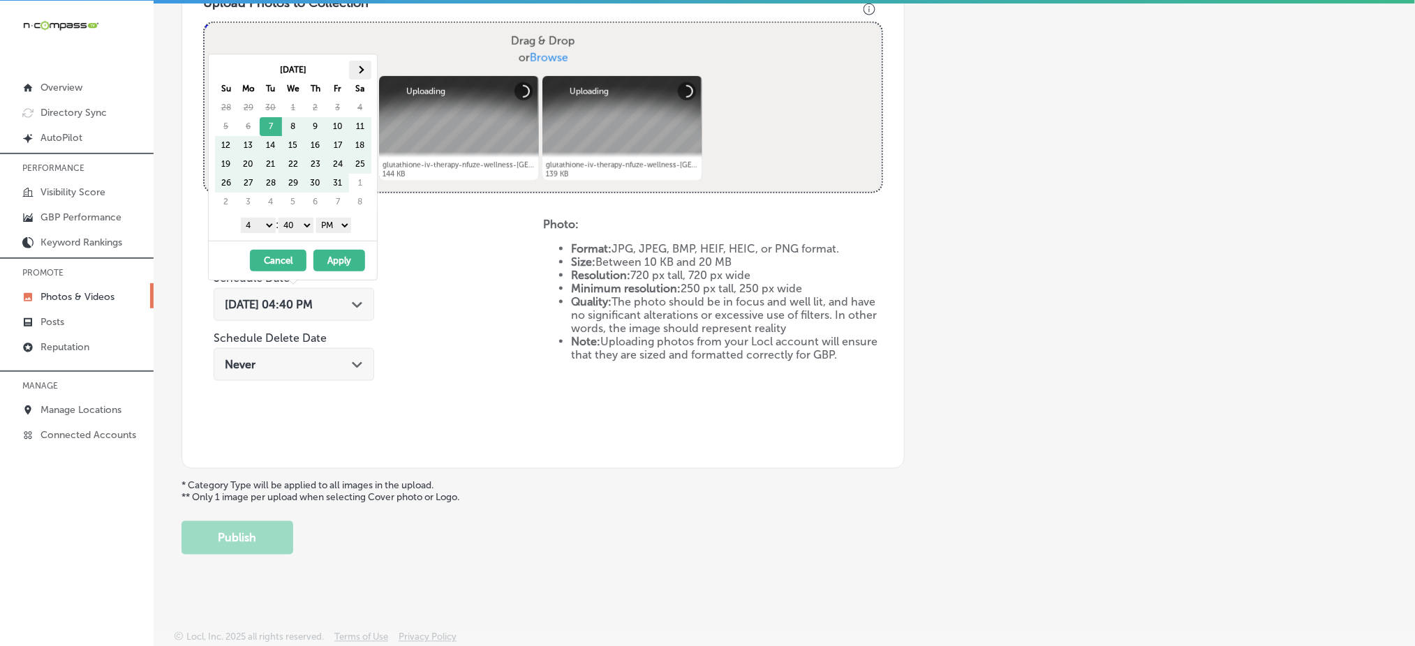
click at [365, 67] on th at bounding box center [360, 70] width 22 height 19
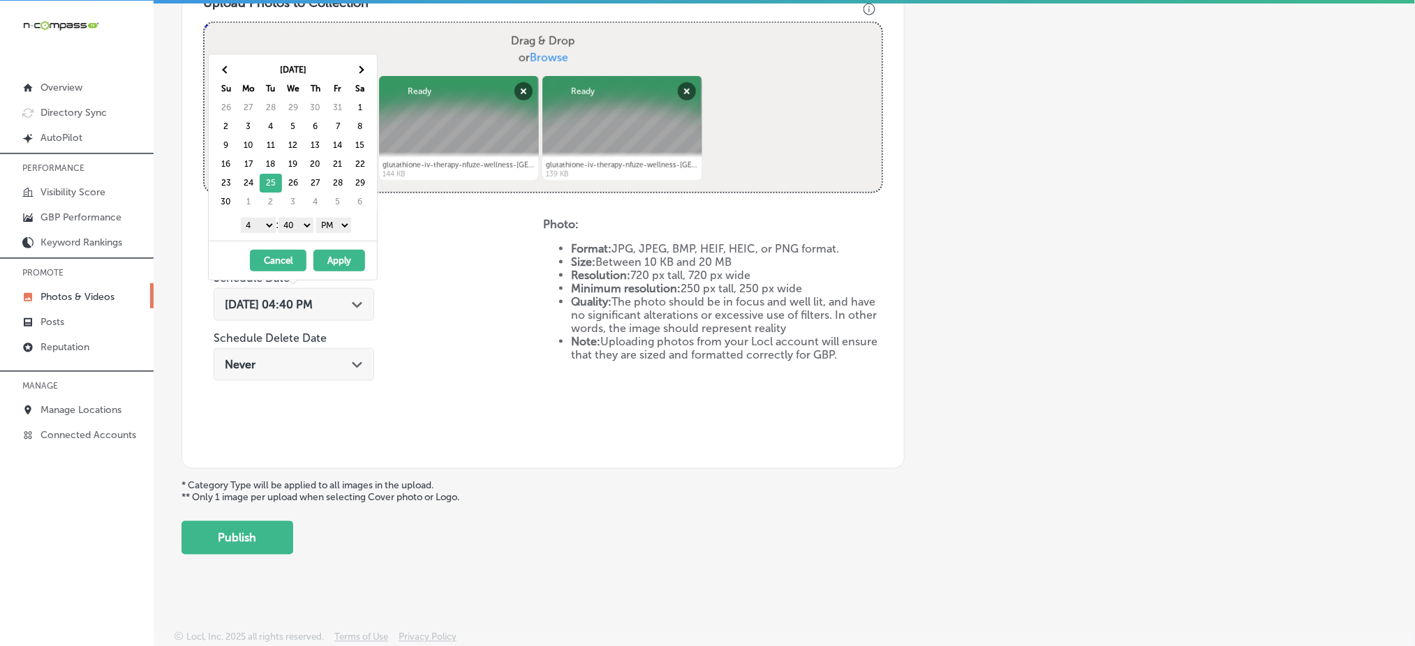
click at [260, 226] on select "1 2 3 4 5 6 7 8 9 10 11 12" at bounding box center [258, 225] width 35 height 15
click at [306, 219] on select "00 10 20 30 40 50" at bounding box center [295, 225] width 35 height 15
click at [333, 261] on button "Apply" at bounding box center [339, 261] width 52 height 22
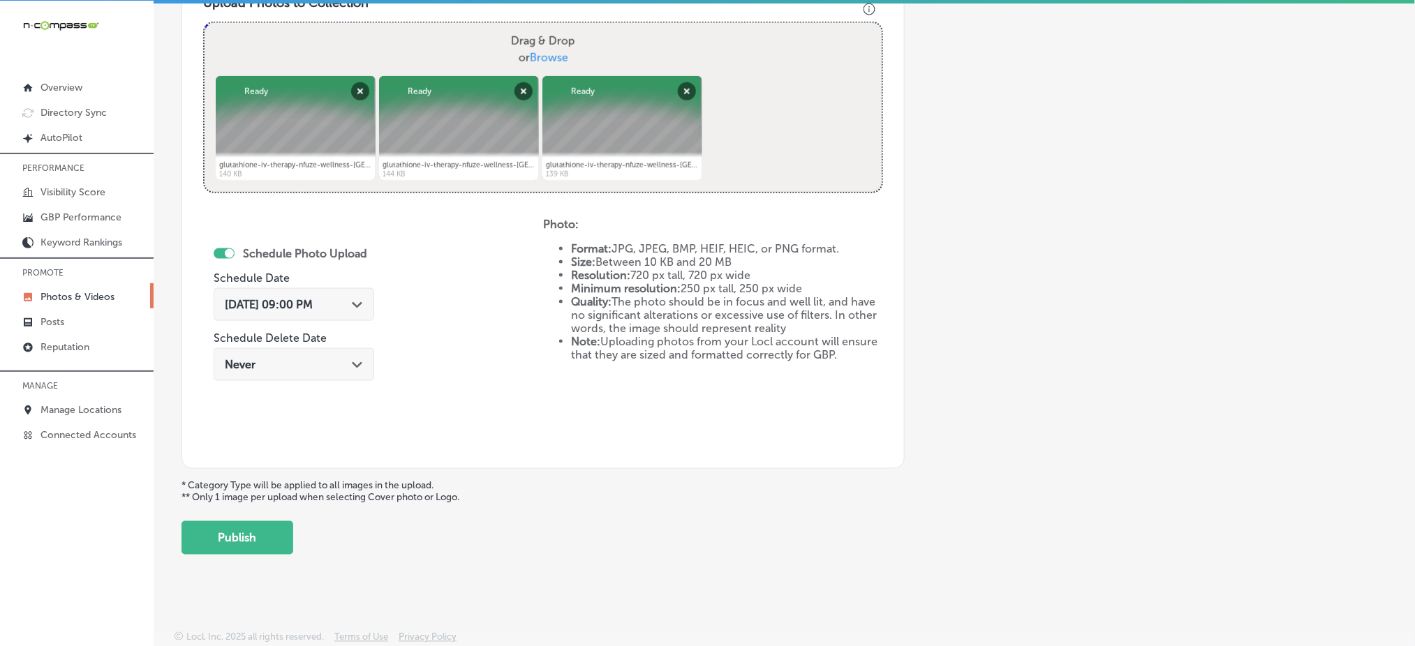
click at [248, 526] on button "Publish" at bounding box center [237, 537] width 112 height 33
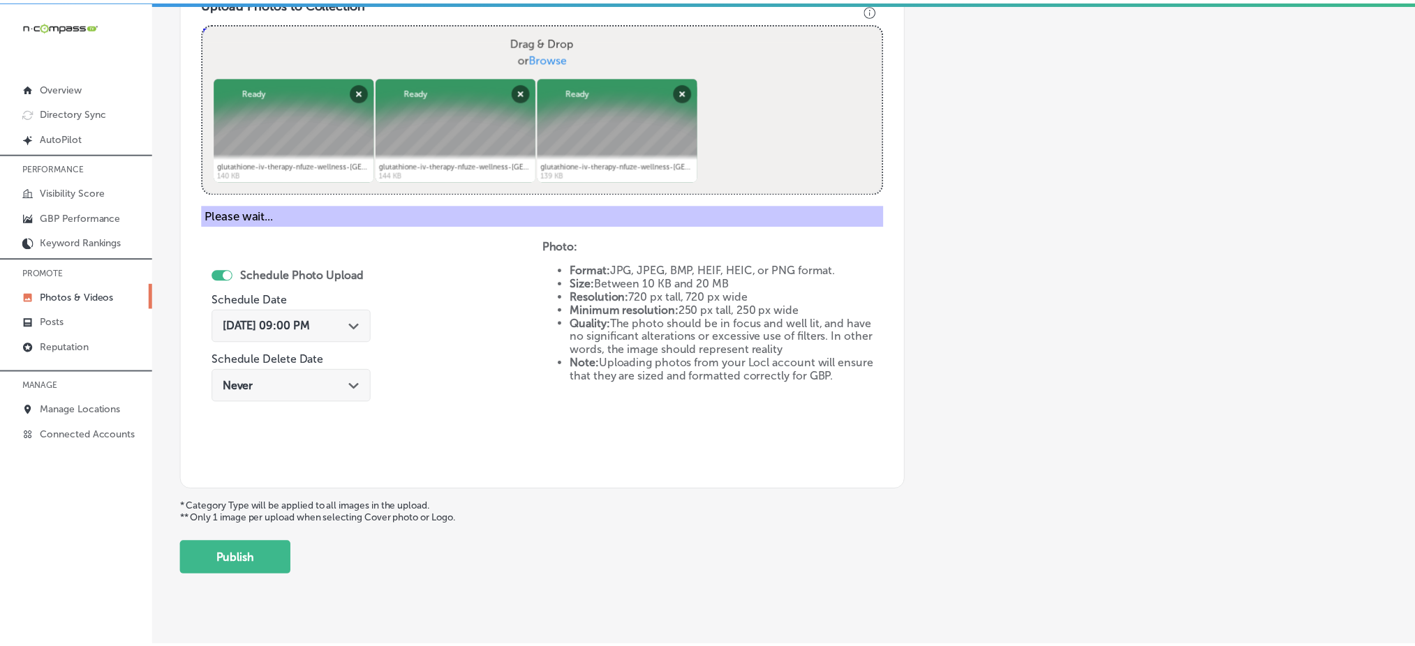
scroll to position [408, 0]
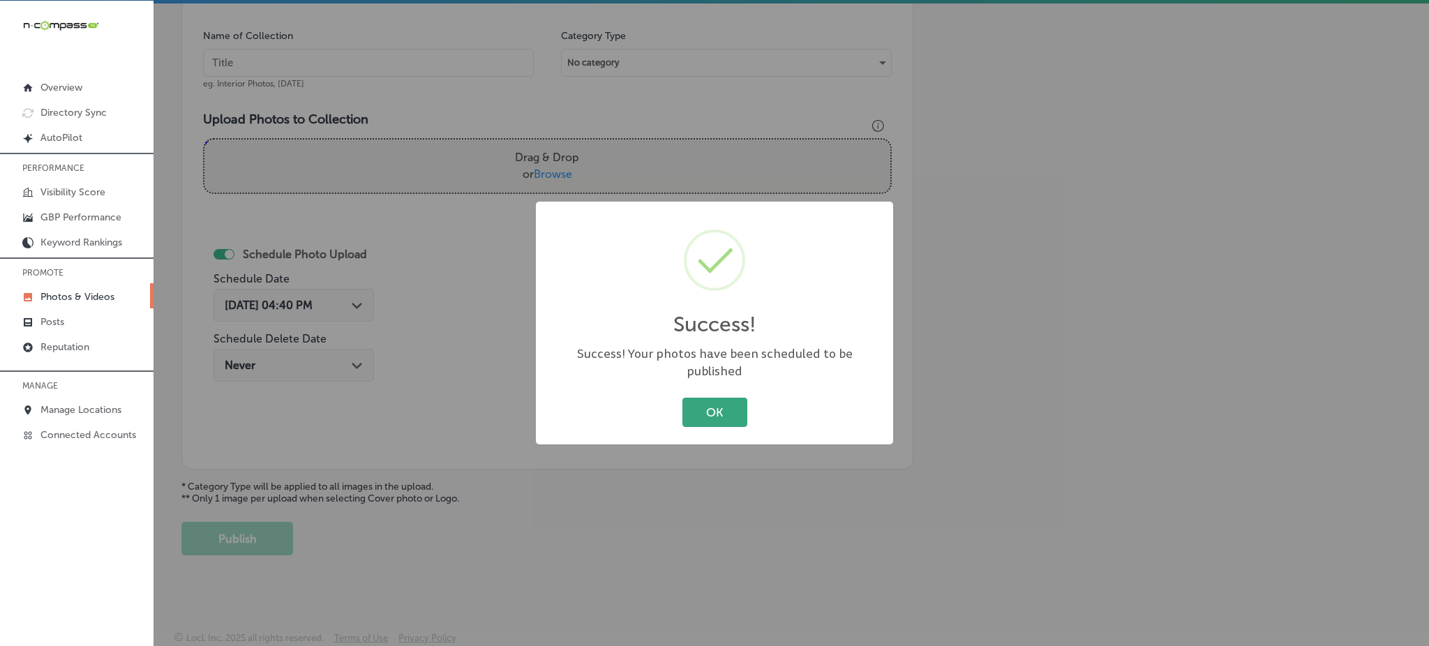
click at [700, 403] on button "OK" at bounding box center [715, 412] width 65 height 29
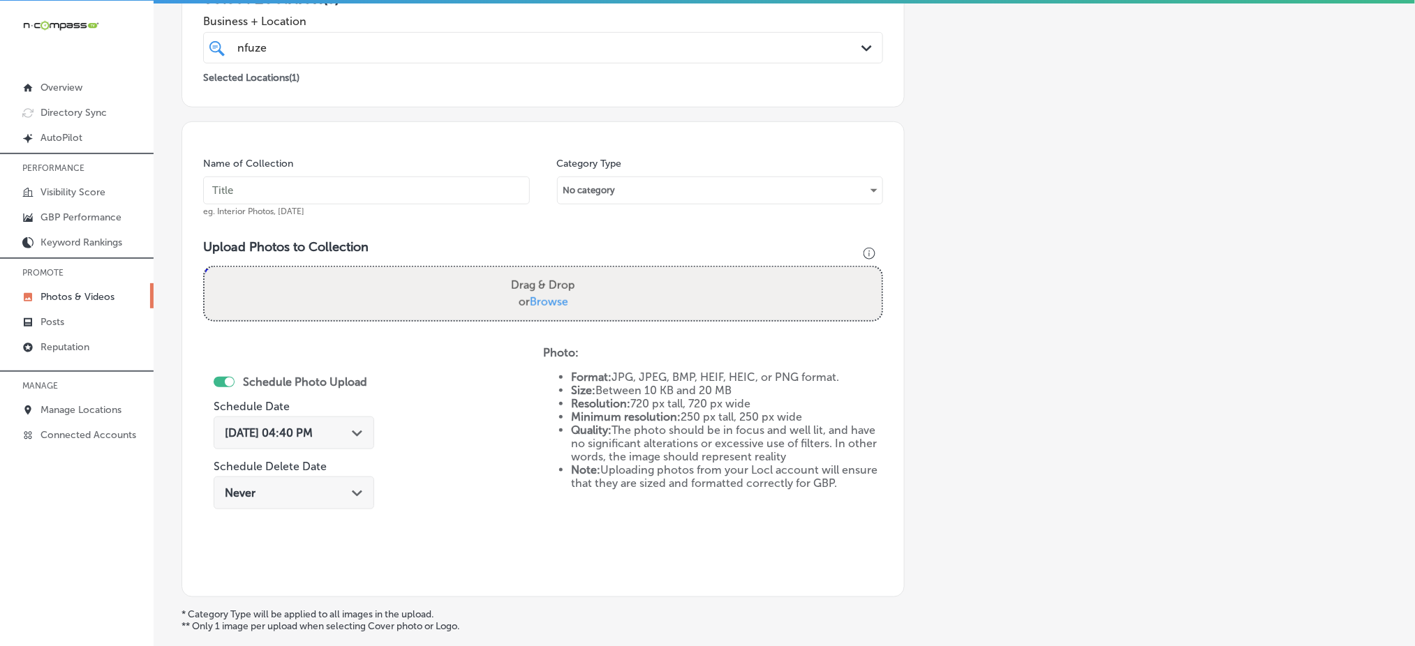
scroll to position [129, 0]
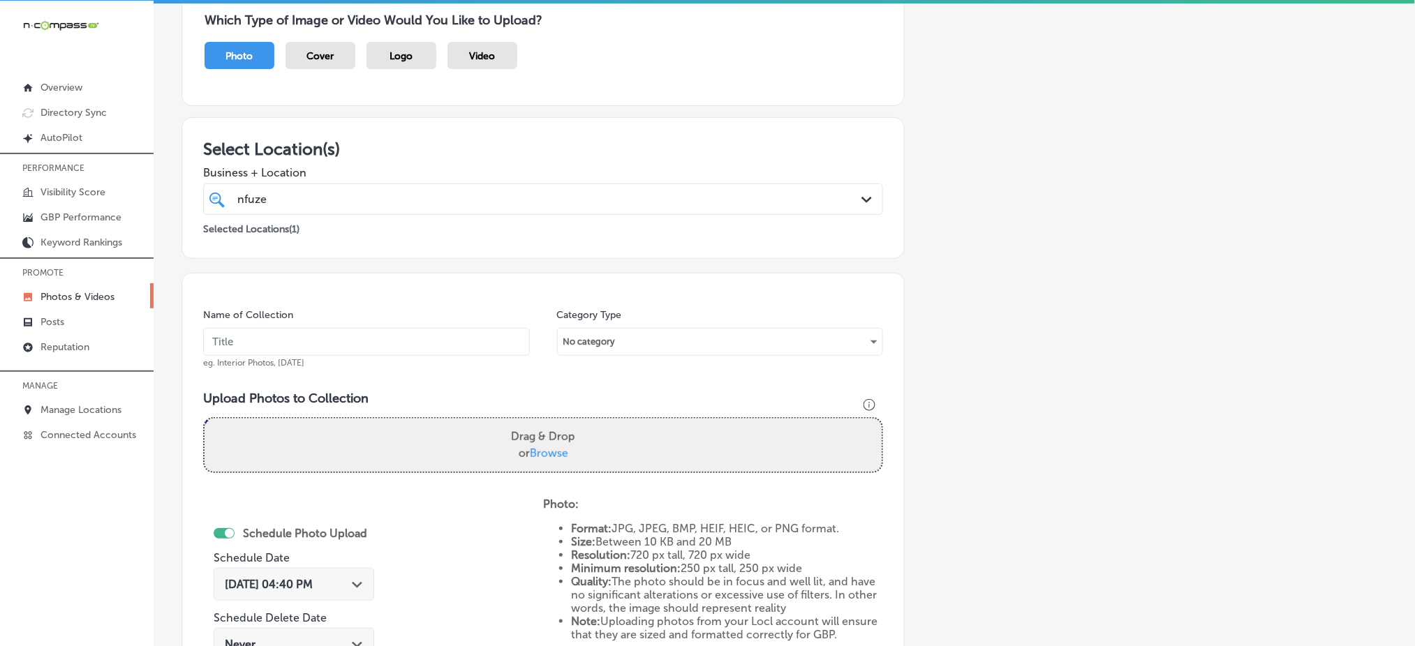
click at [365, 338] on input "text" at bounding box center [366, 342] width 327 height 28
paste input "nfuze-wellness-nov1"
click at [365, 338] on input "nfuze-wellness-dec1" at bounding box center [366, 342] width 327 height 28
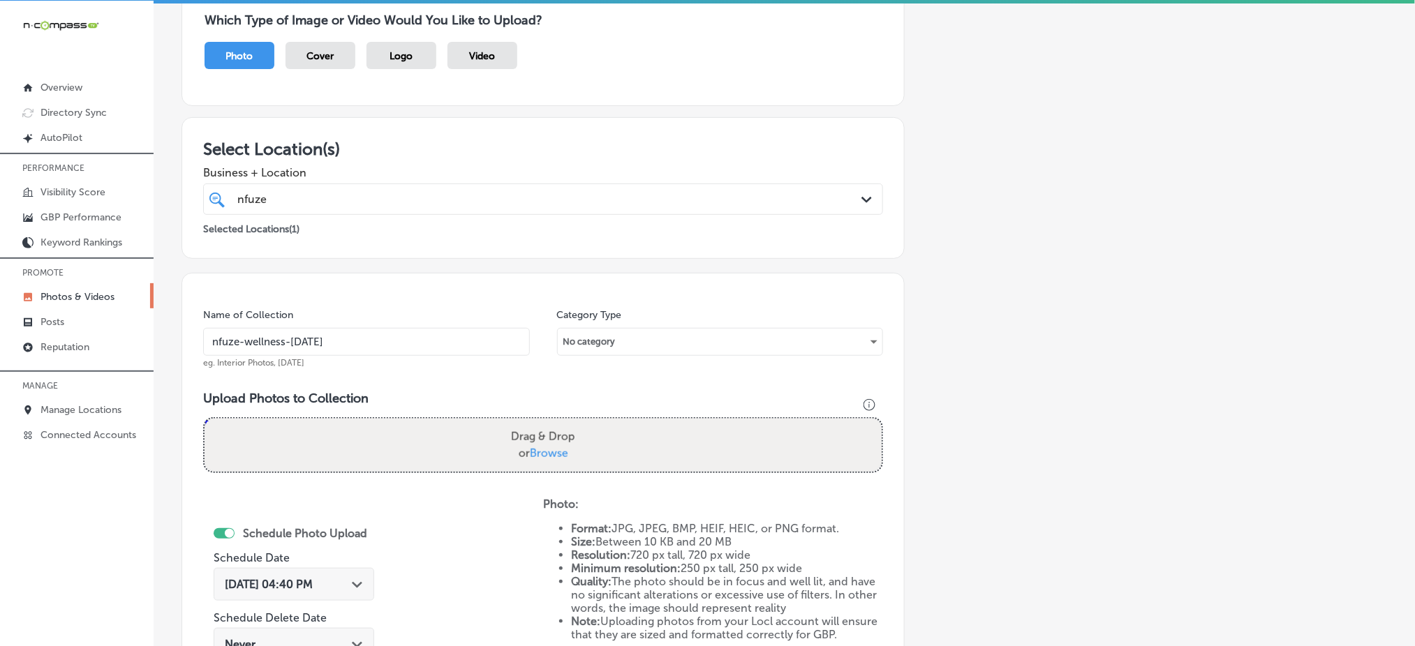
type input "nfuze-wellness-dec1"
click at [554, 448] on span "Browse" at bounding box center [549, 453] width 38 height 13
click at [554, 423] on input "Drag & Drop or Browse" at bounding box center [542, 421] width 677 height 4
type input "C:\fakepath\personalized-health-treatments-nfuze-wellness-edwardsville-il (1).j…"
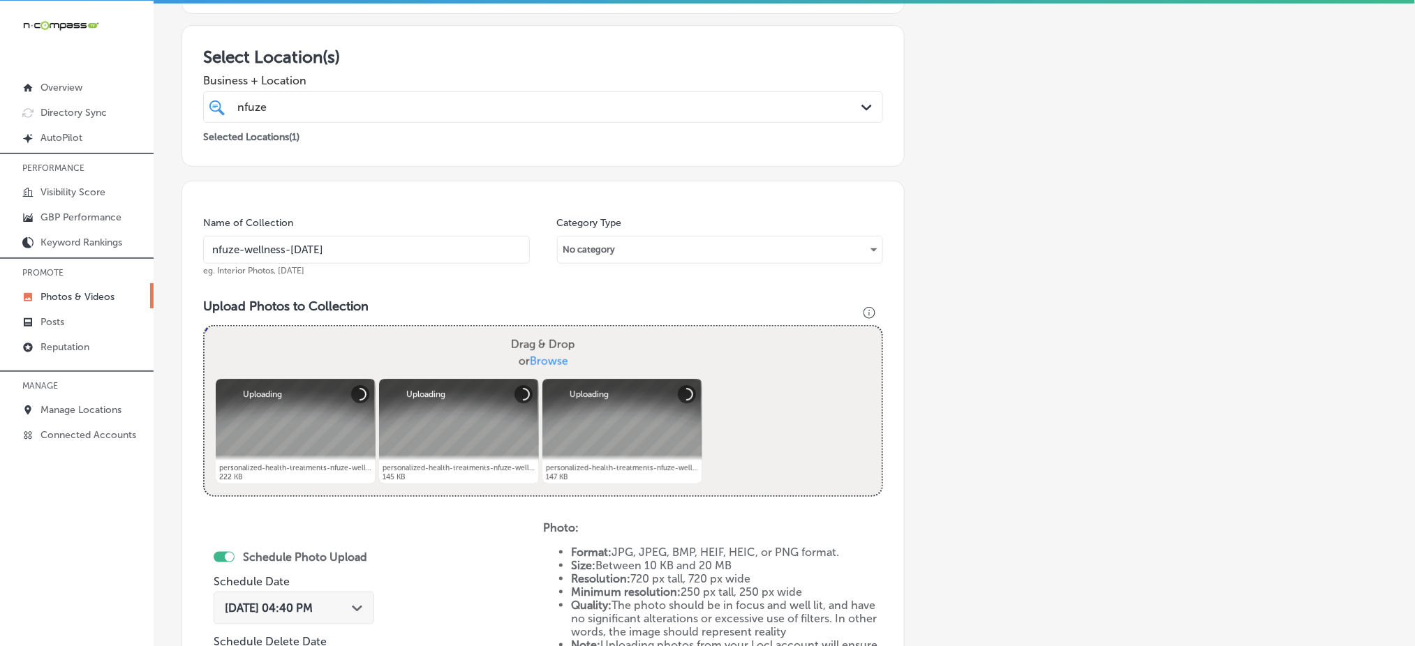
scroll to position [315, 0]
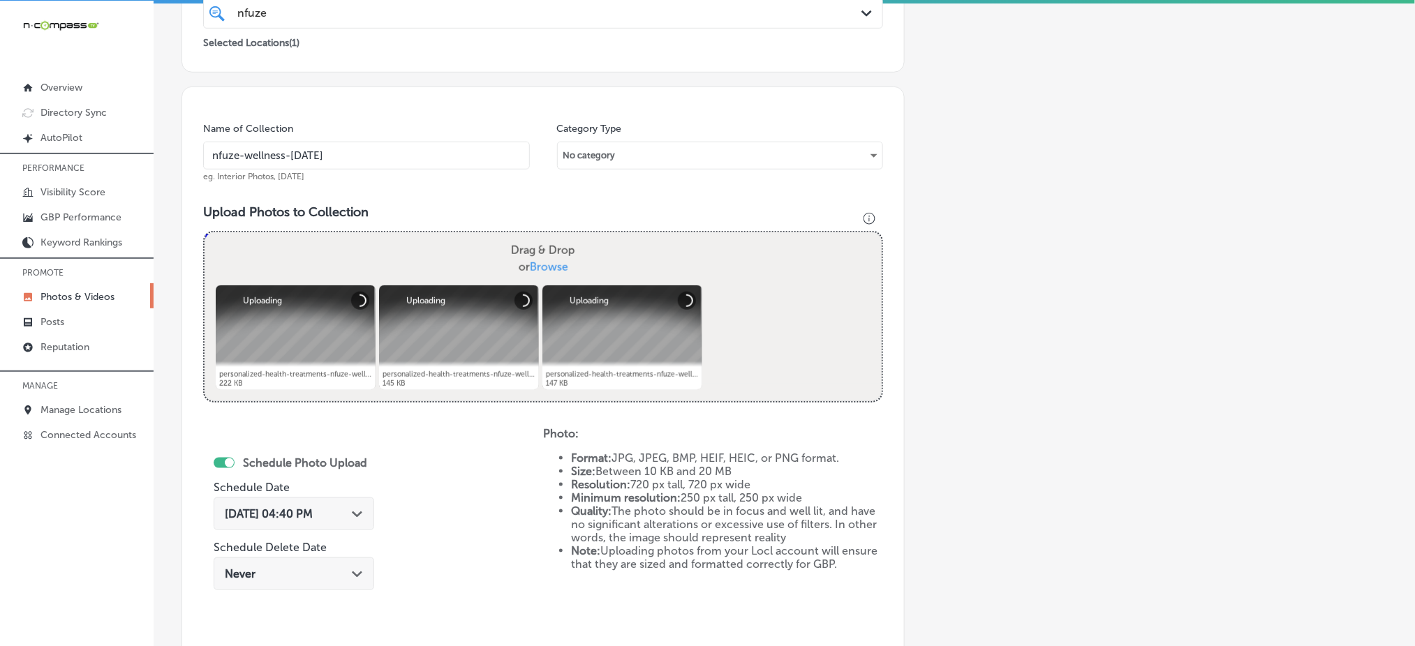
click at [306, 512] on span "Oct 7, 2025 04:40 PM" at bounding box center [269, 513] width 88 height 13
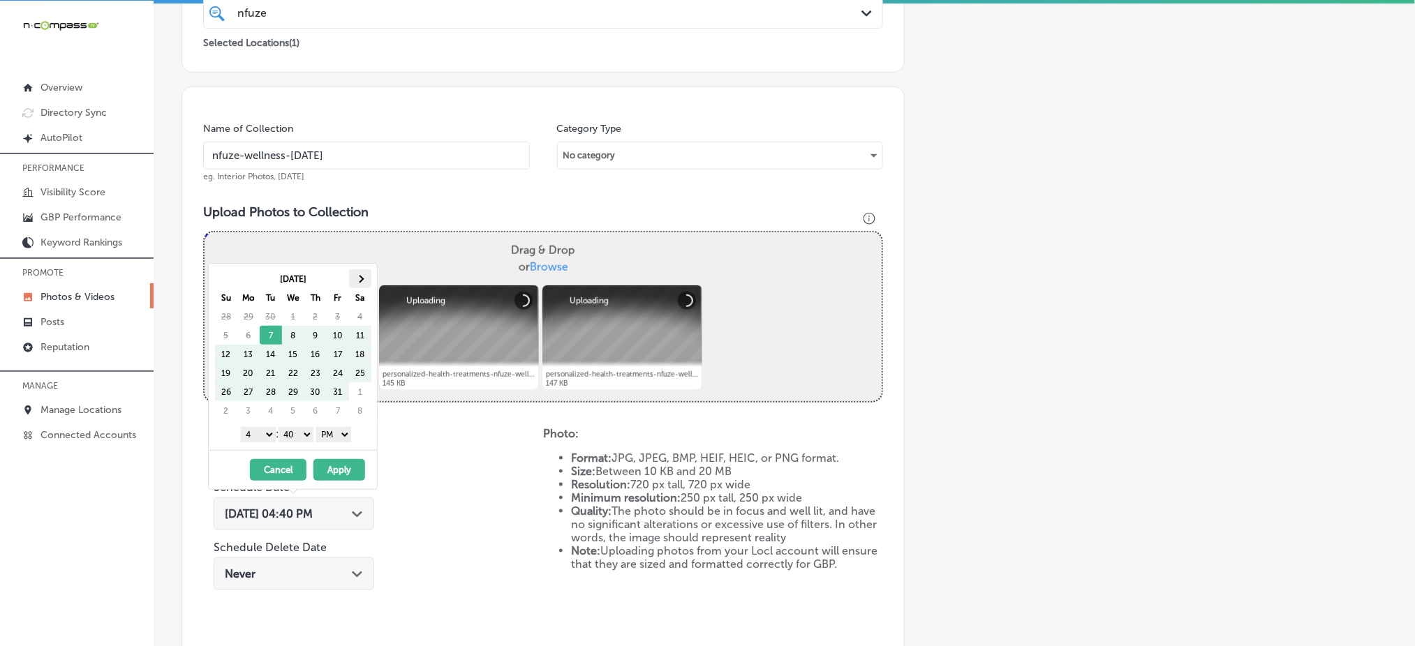
click at [359, 274] on th at bounding box center [360, 278] width 22 height 19
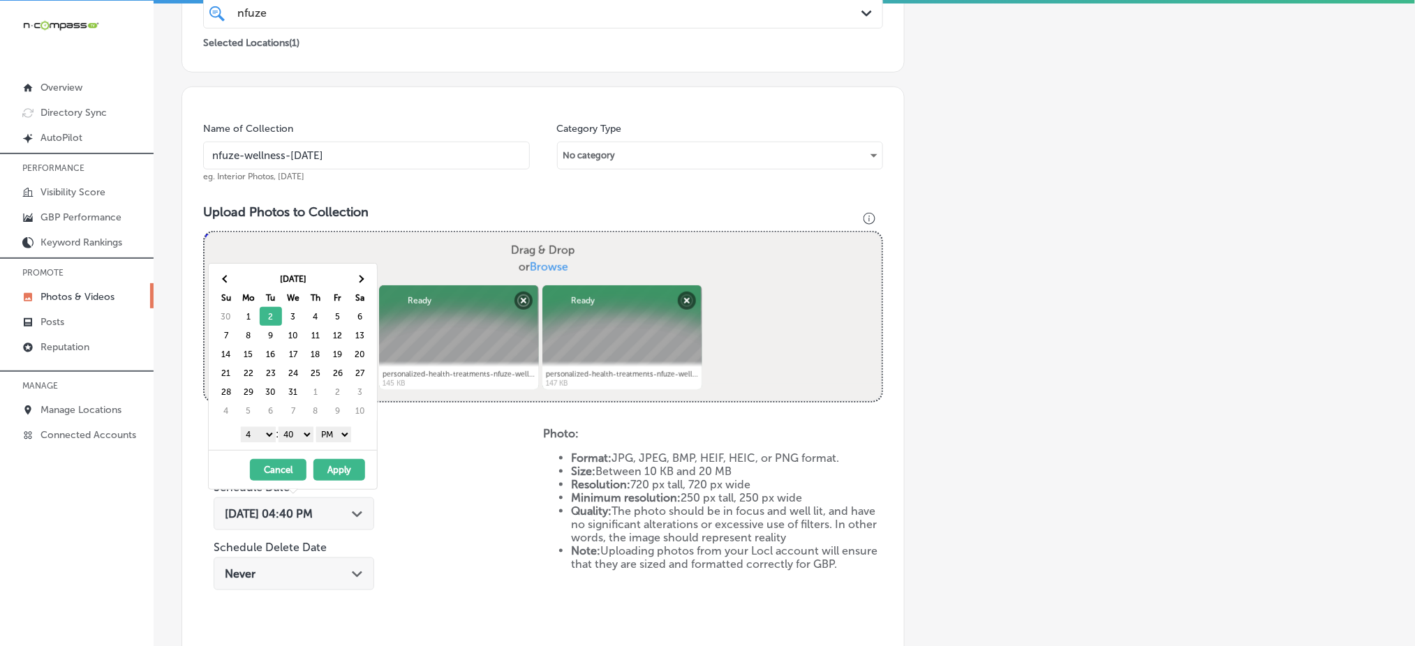
click at [257, 440] on select "1 2 3 4 5 6 7 8 9 10 11 12" at bounding box center [258, 434] width 35 height 15
click at [290, 433] on select "00 10 20 30 40 50" at bounding box center [295, 434] width 35 height 15
click at [339, 472] on button "Apply" at bounding box center [339, 470] width 52 height 22
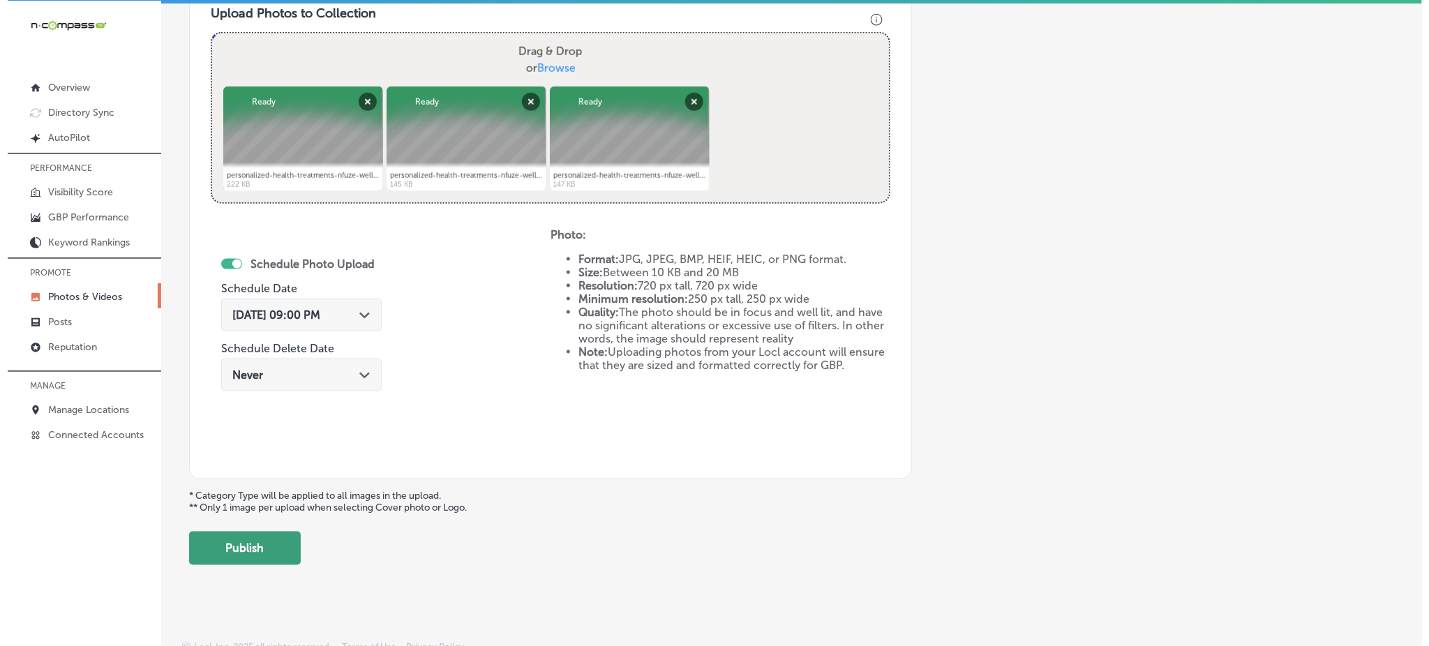
scroll to position [525, 0]
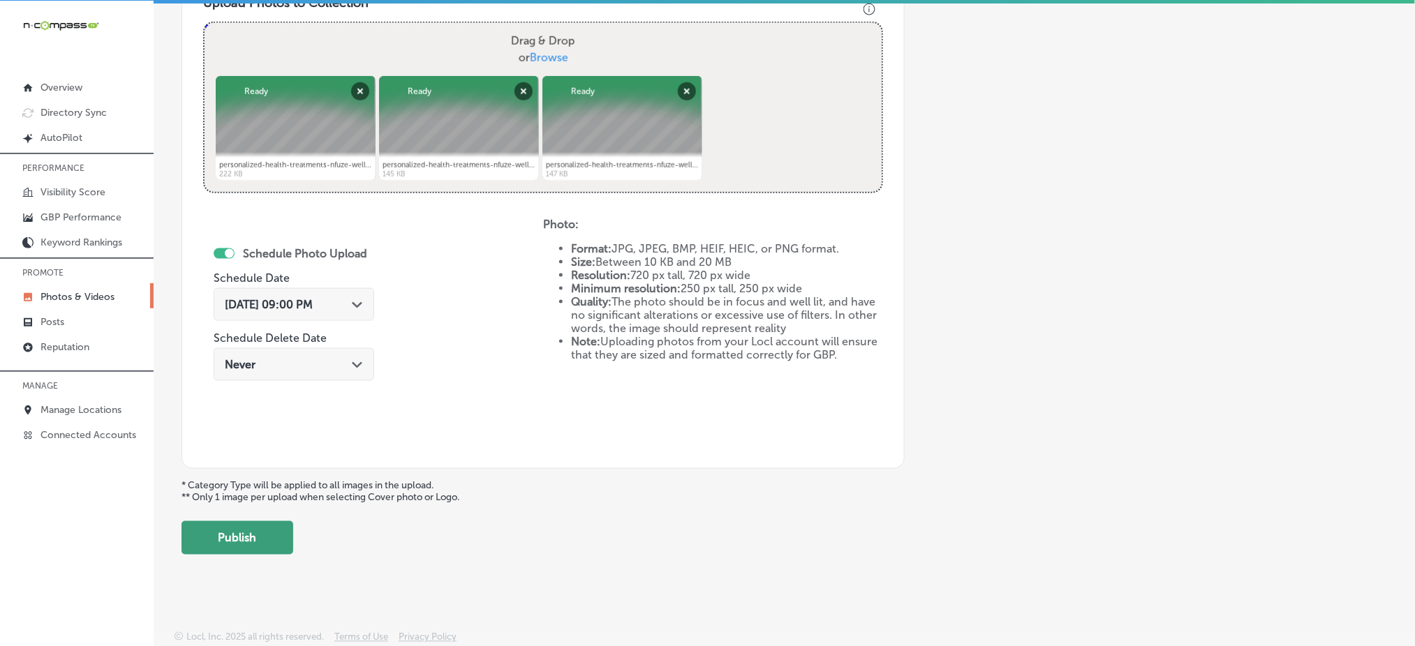
click at [217, 550] on button "Publish" at bounding box center [237, 537] width 112 height 33
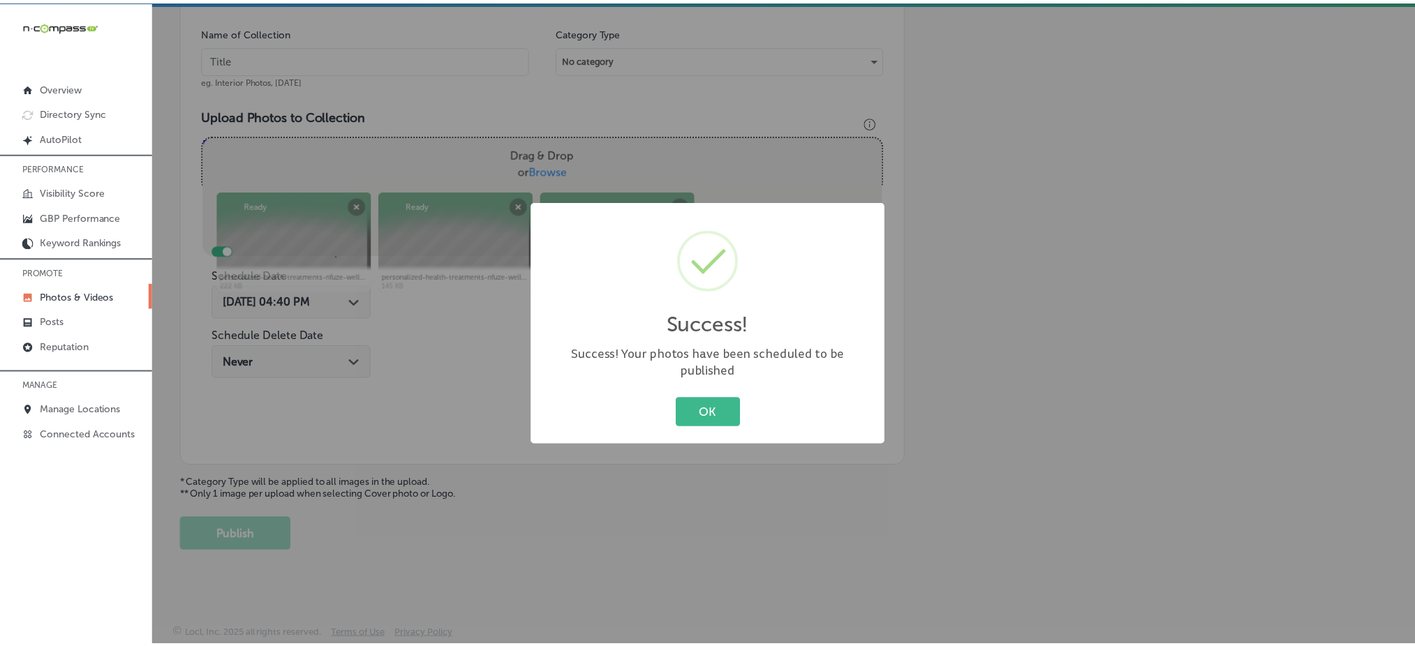
scroll to position [408, 0]
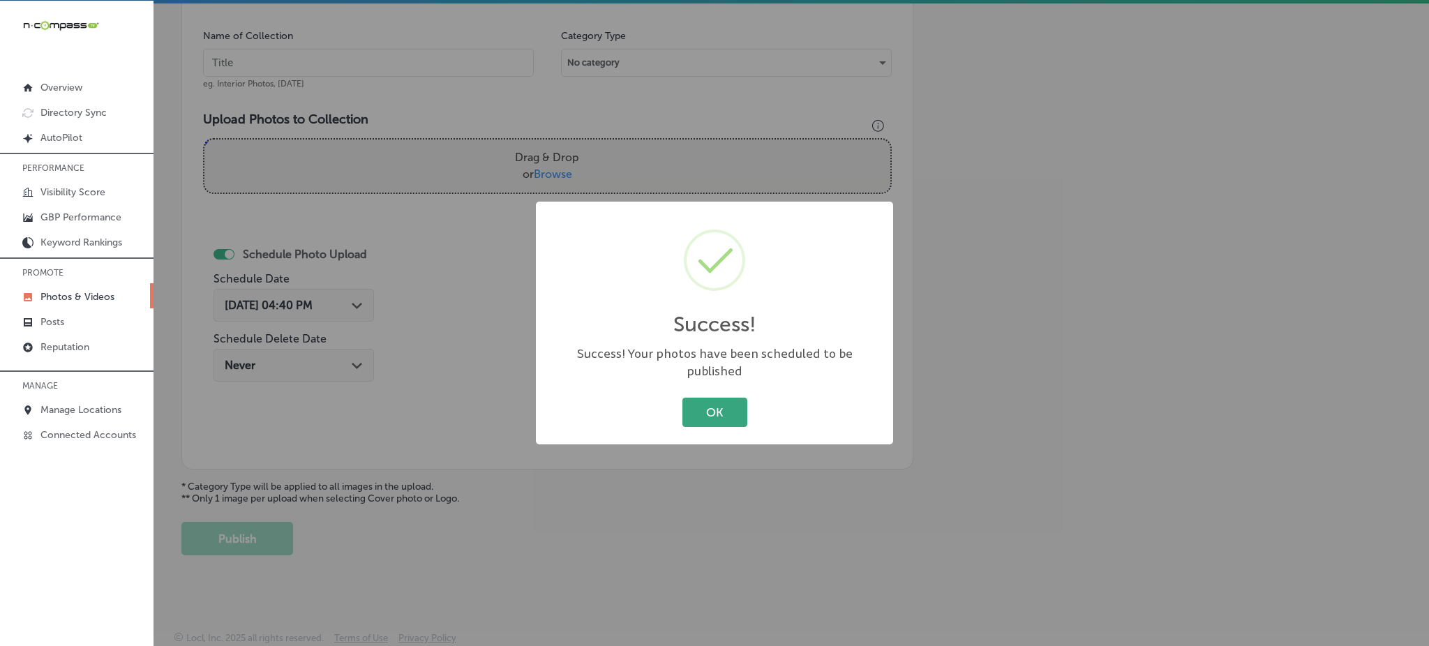
click at [742, 410] on button "OK" at bounding box center [715, 412] width 65 height 29
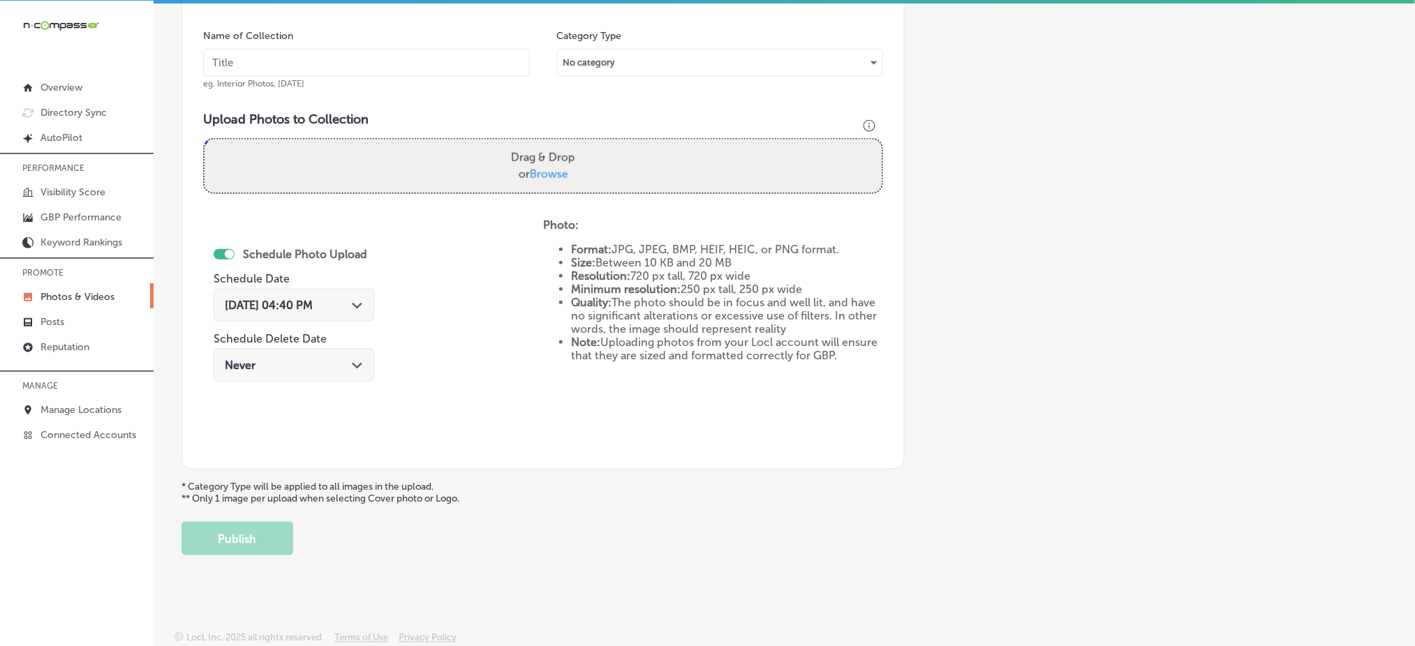
scroll to position [36, 0]
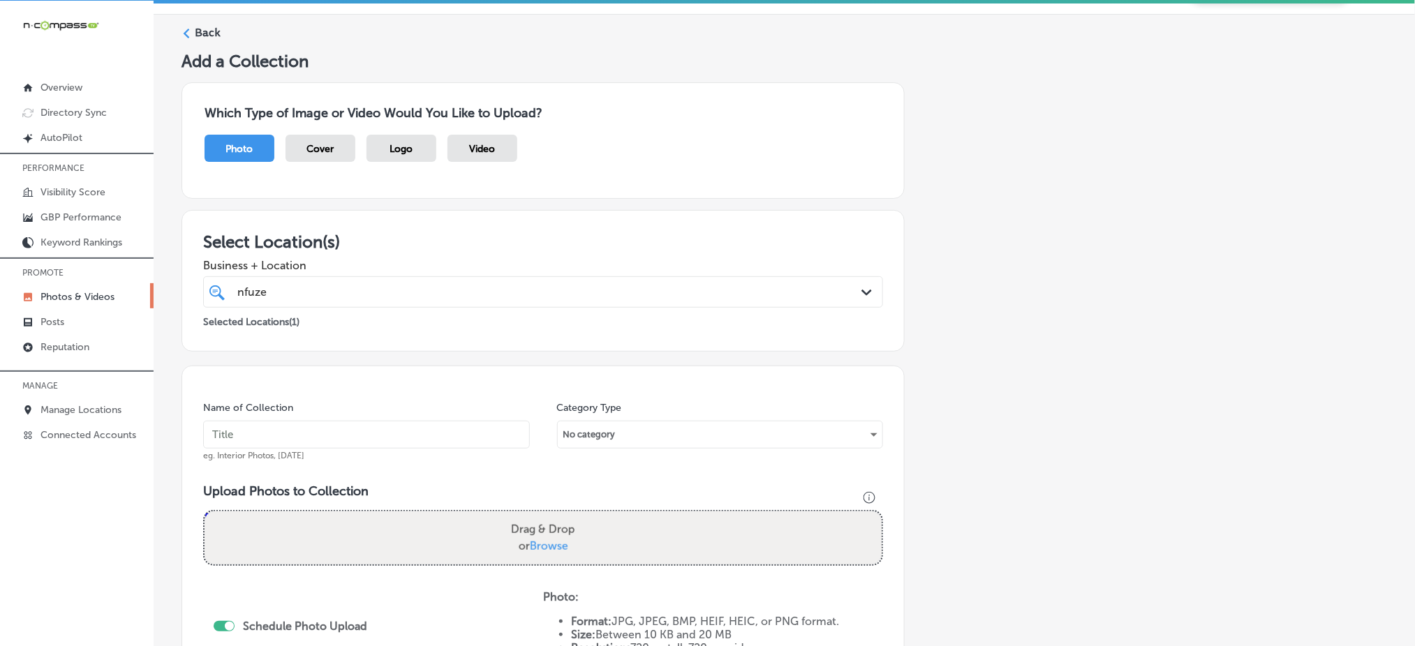
click at [417, 294] on div "nfuze nfuze" at bounding box center [512, 292] width 553 height 19
click at [300, 433] on input "text" at bounding box center [366, 435] width 327 height 28
paste input "nfuze-wellness-dec1"
type input "nfuze-wellness-dec2"
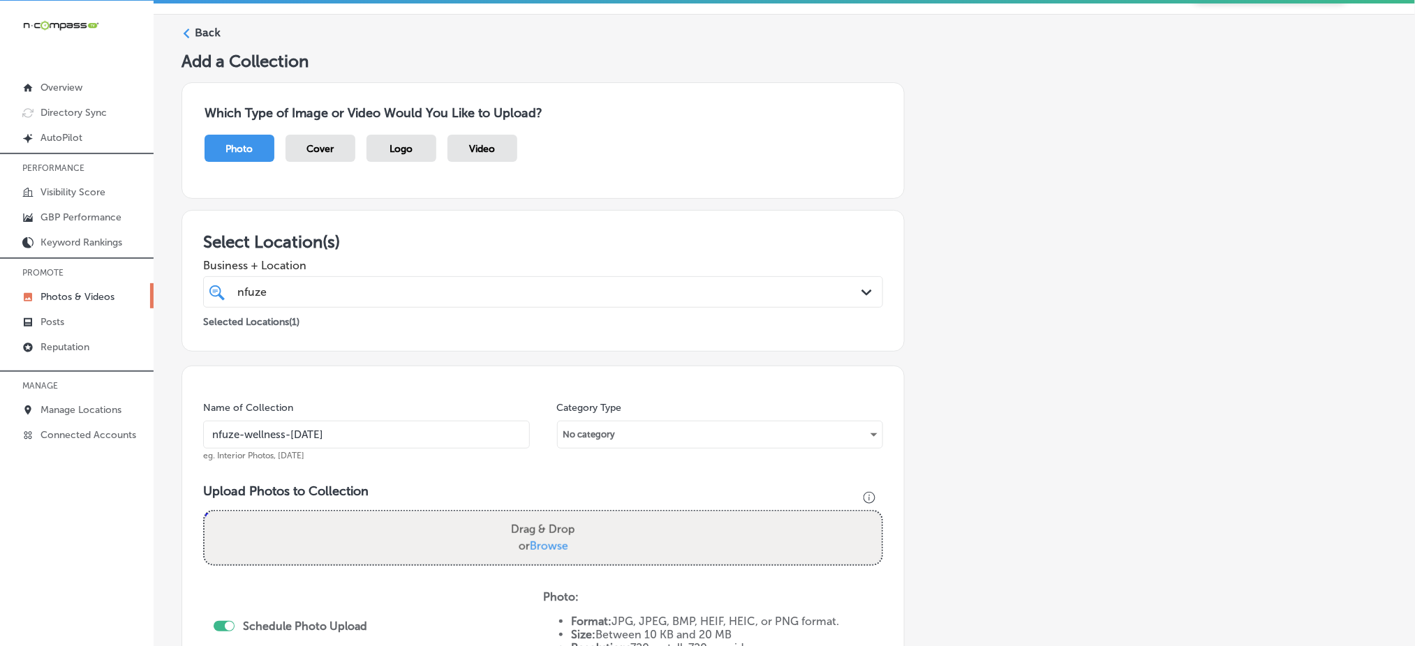
click at [545, 544] on span "Browse" at bounding box center [549, 545] width 38 height 13
click at [545, 516] on input "Drag & Drop or Browse" at bounding box center [542, 514] width 677 height 4
type input "C:\fakepath\personalized-health-treatments-nfuze-wellness-edwardsville-il (4).j…"
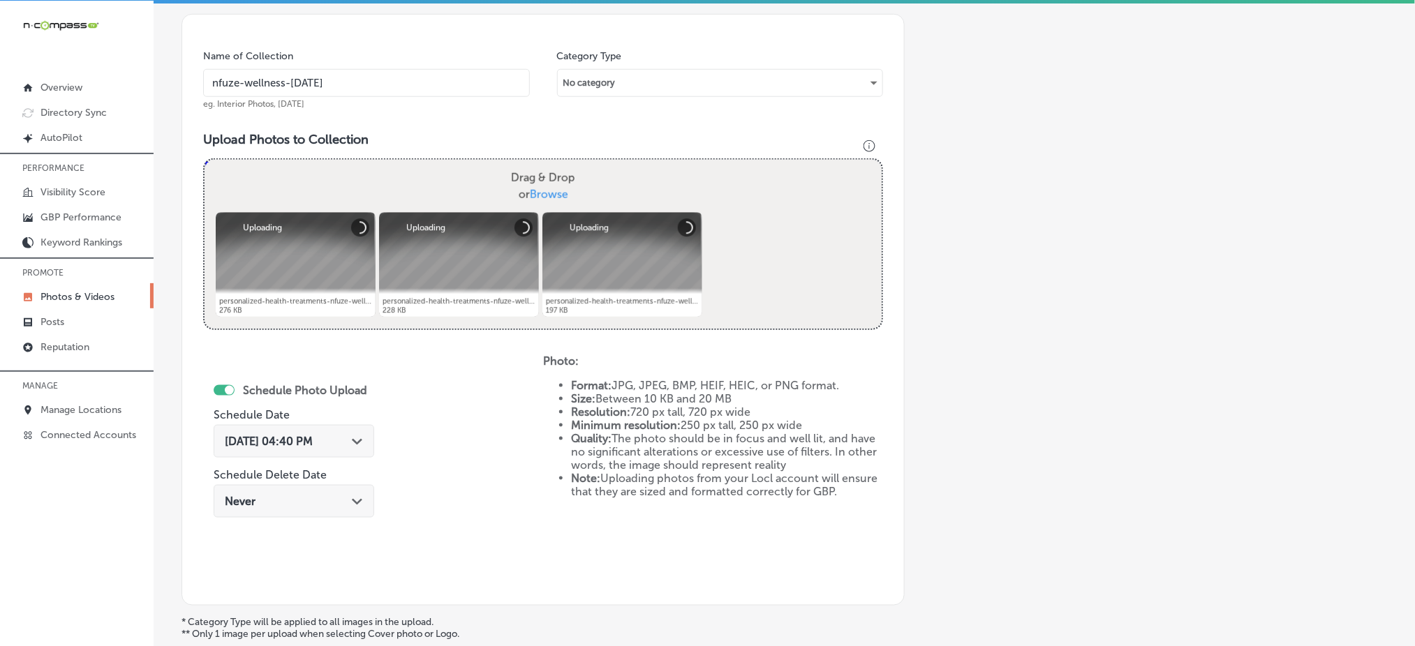
scroll to position [408, 0]
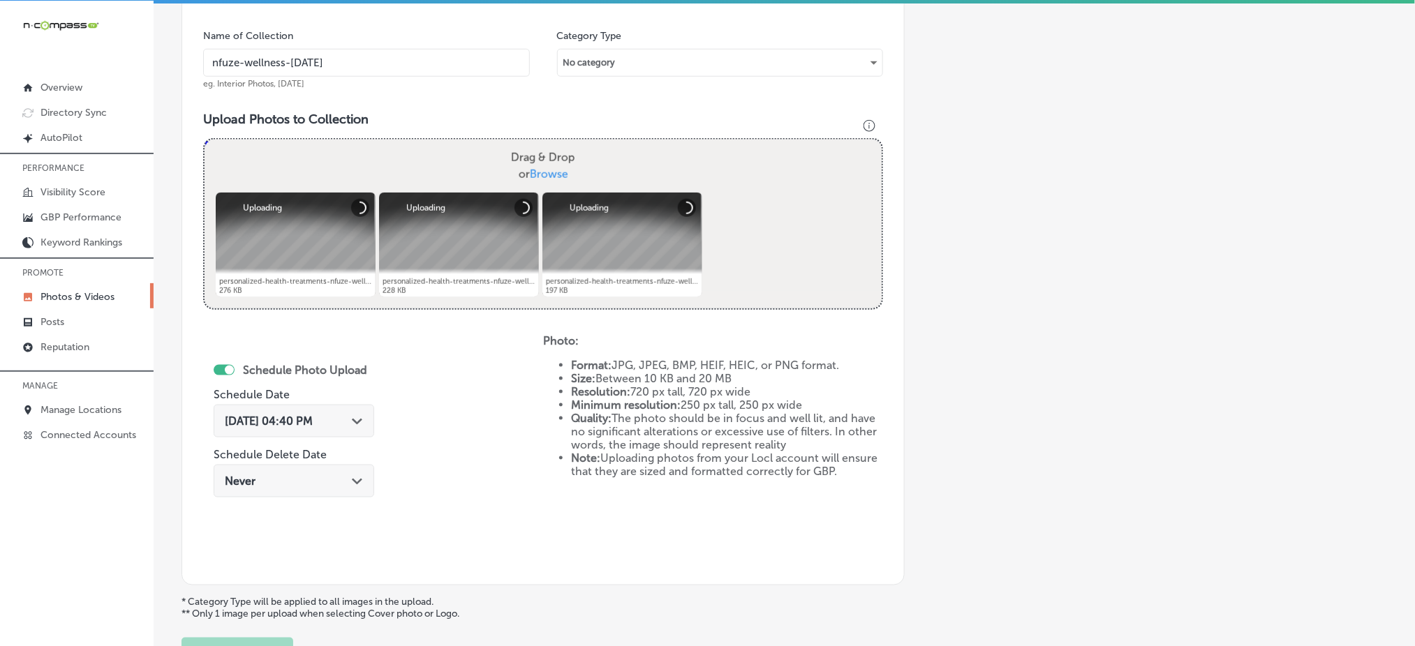
click at [302, 418] on span "Oct 7, 2025 04:40 PM" at bounding box center [269, 421] width 88 height 13
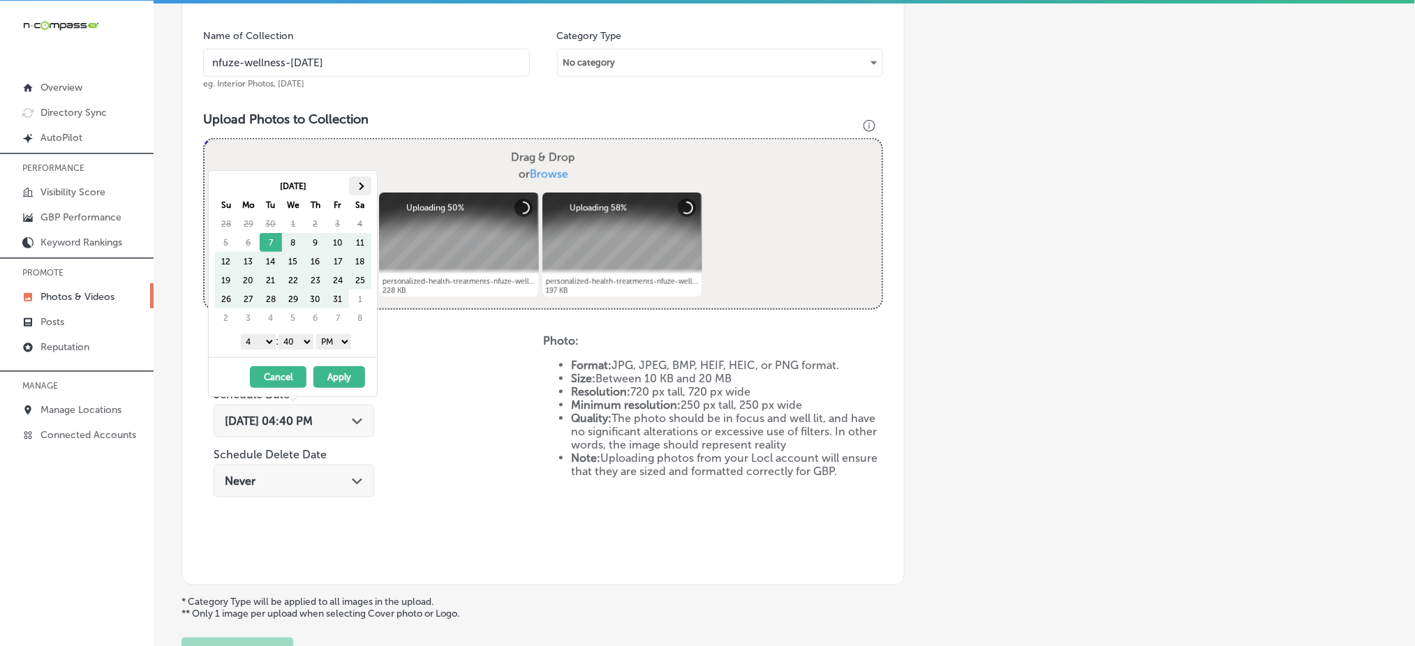
click at [369, 191] on th at bounding box center [360, 186] width 22 height 19
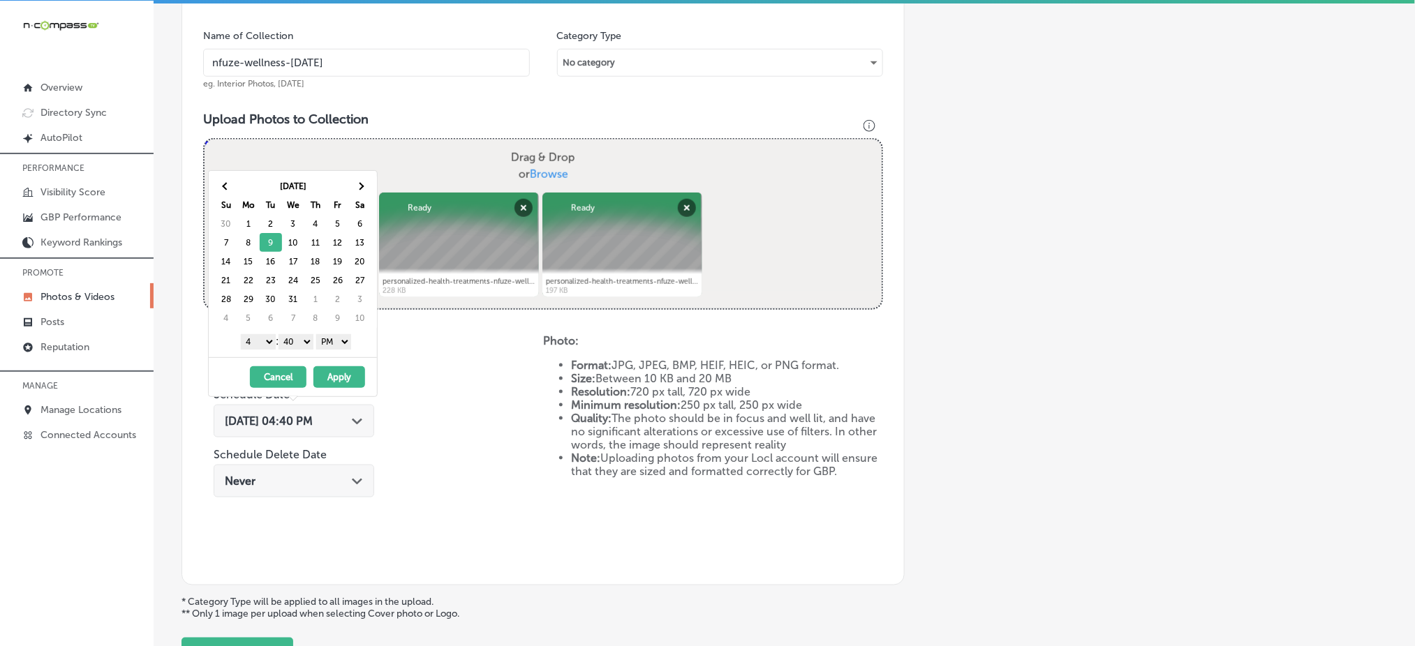
click at [251, 339] on select "1 2 3 4 5 6 7 8 9 10 11 12" at bounding box center [258, 341] width 35 height 15
click at [301, 336] on select "00 10 20 30 40 50" at bounding box center [295, 341] width 35 height 15
click at [336, 376] on button "Apply" at bounding box center [339, 377] width 52 height 22
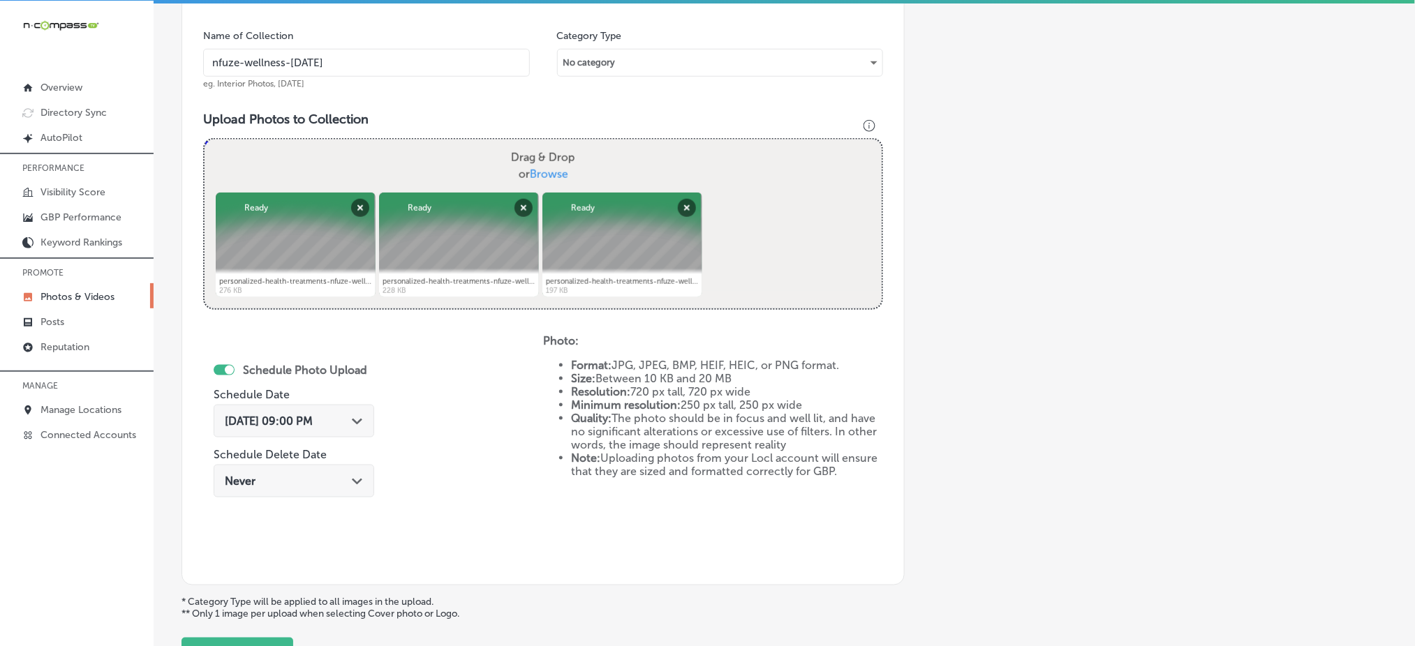
scroll to position [525, 0]
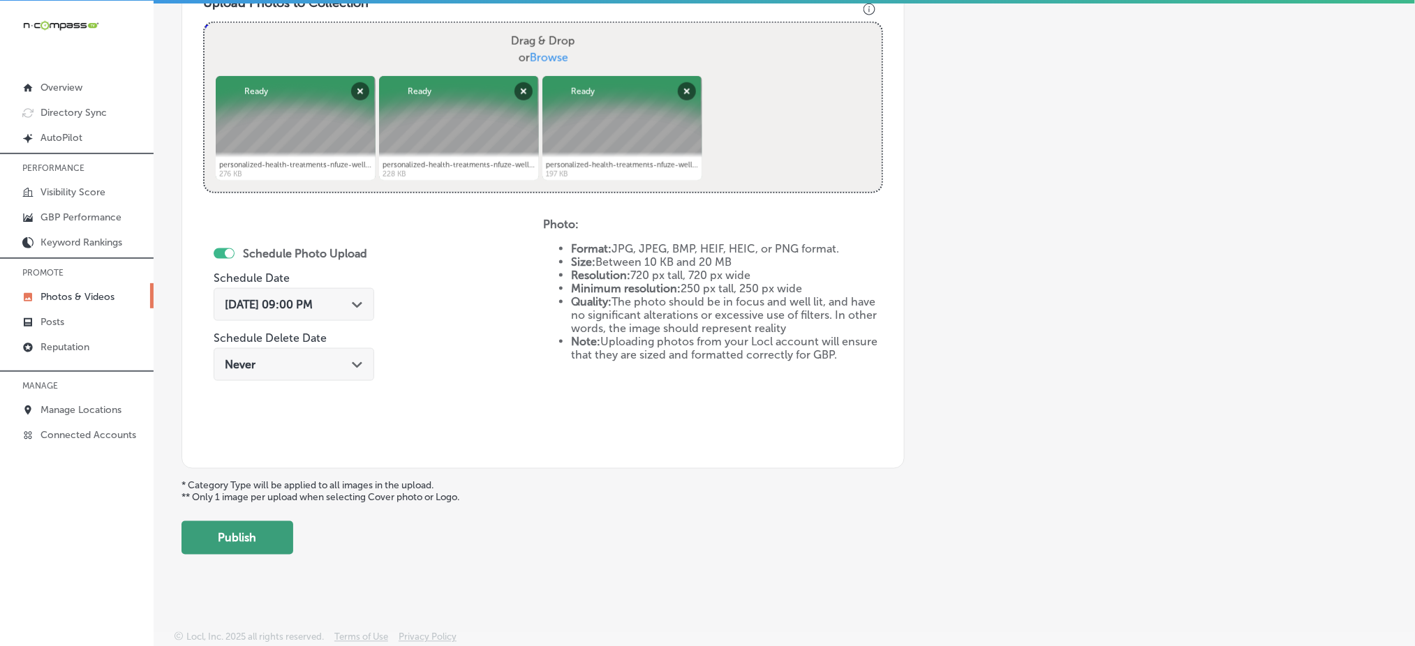
click at [253, 526] on button "Publish" at bounding box center [237, 537] width 112 height 33
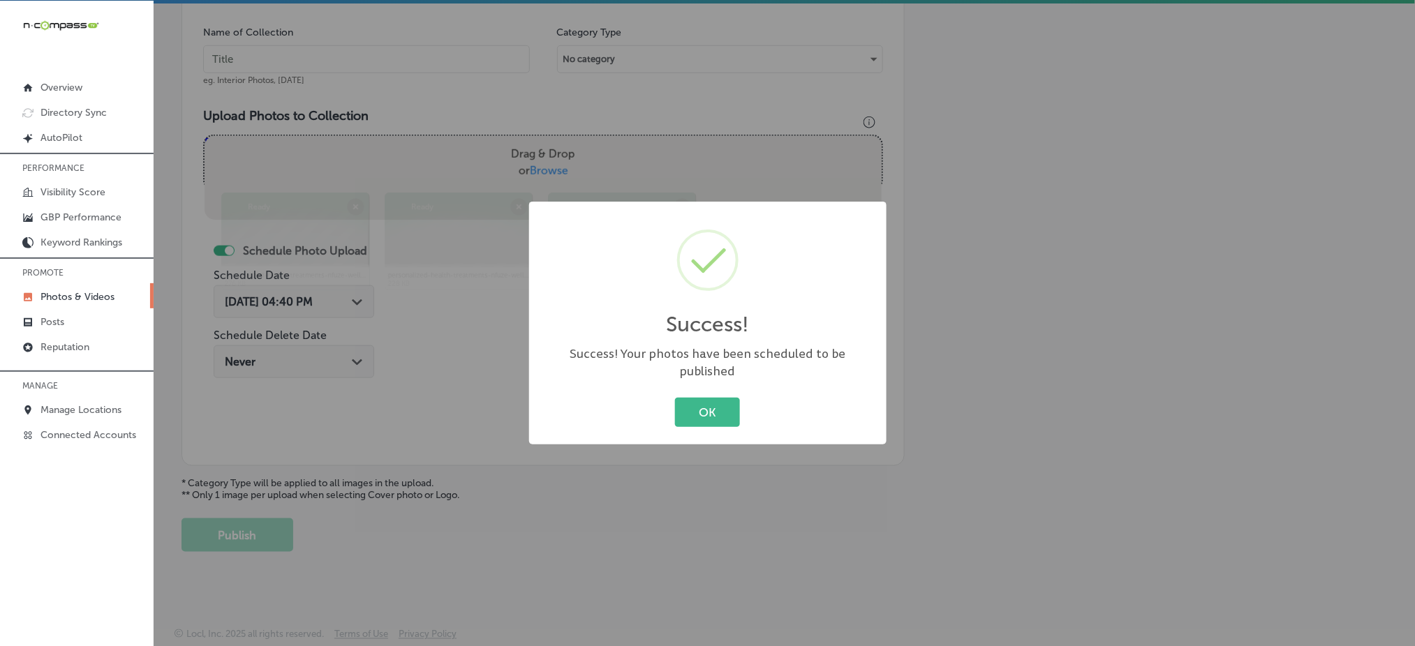
scroll to position [408, 0]
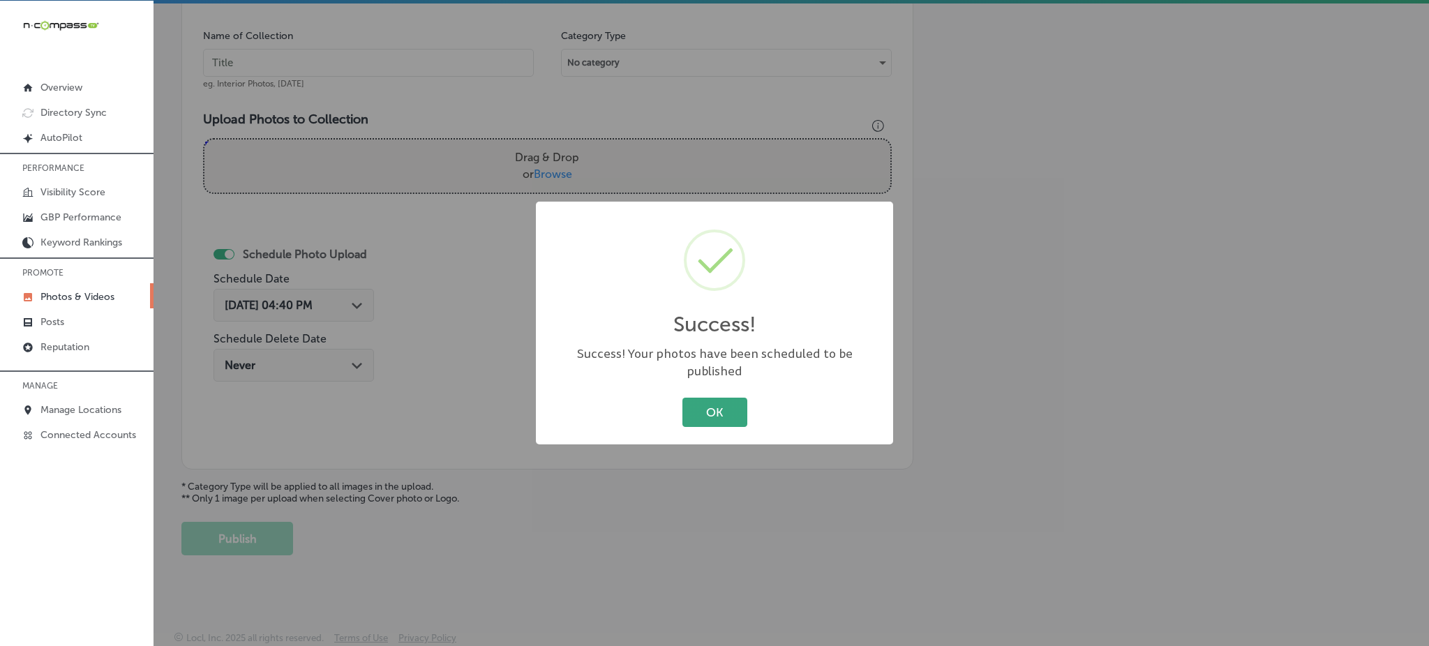
click at [698, 401] on button "OK" at bounding box center [715, 412] width 65 height 29
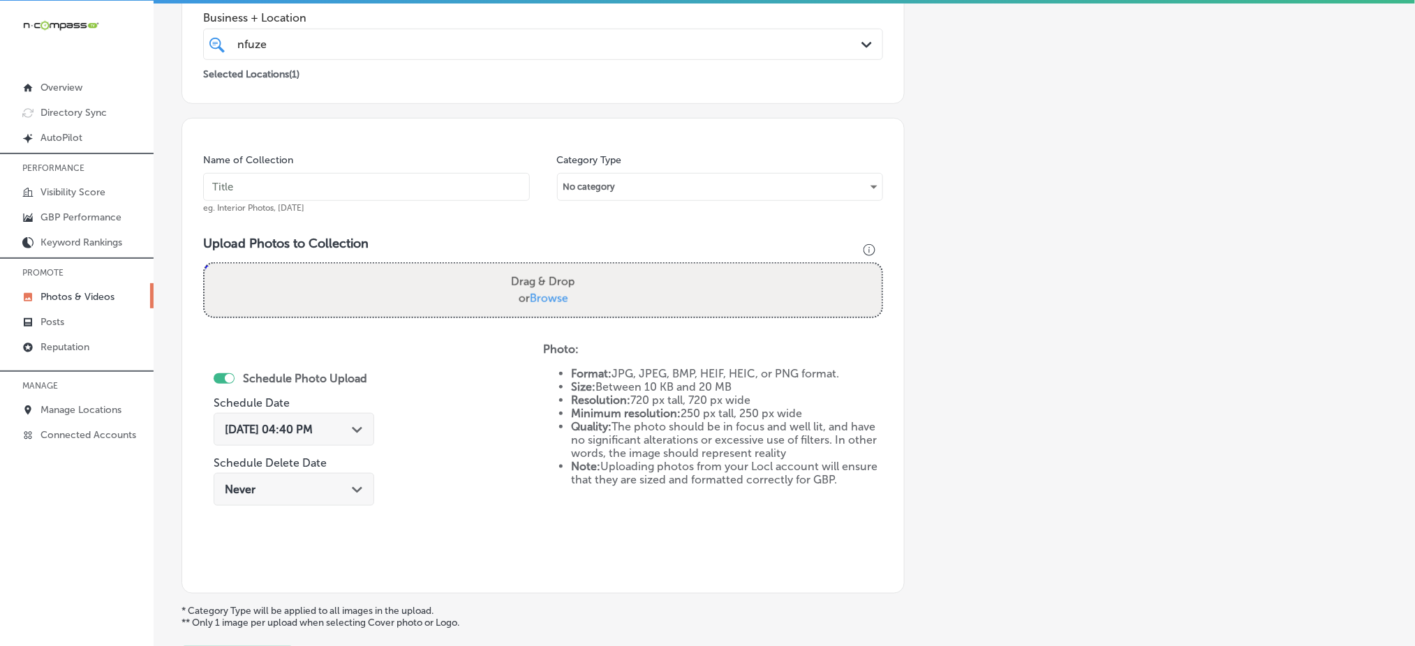
scroll to position [129, 0]
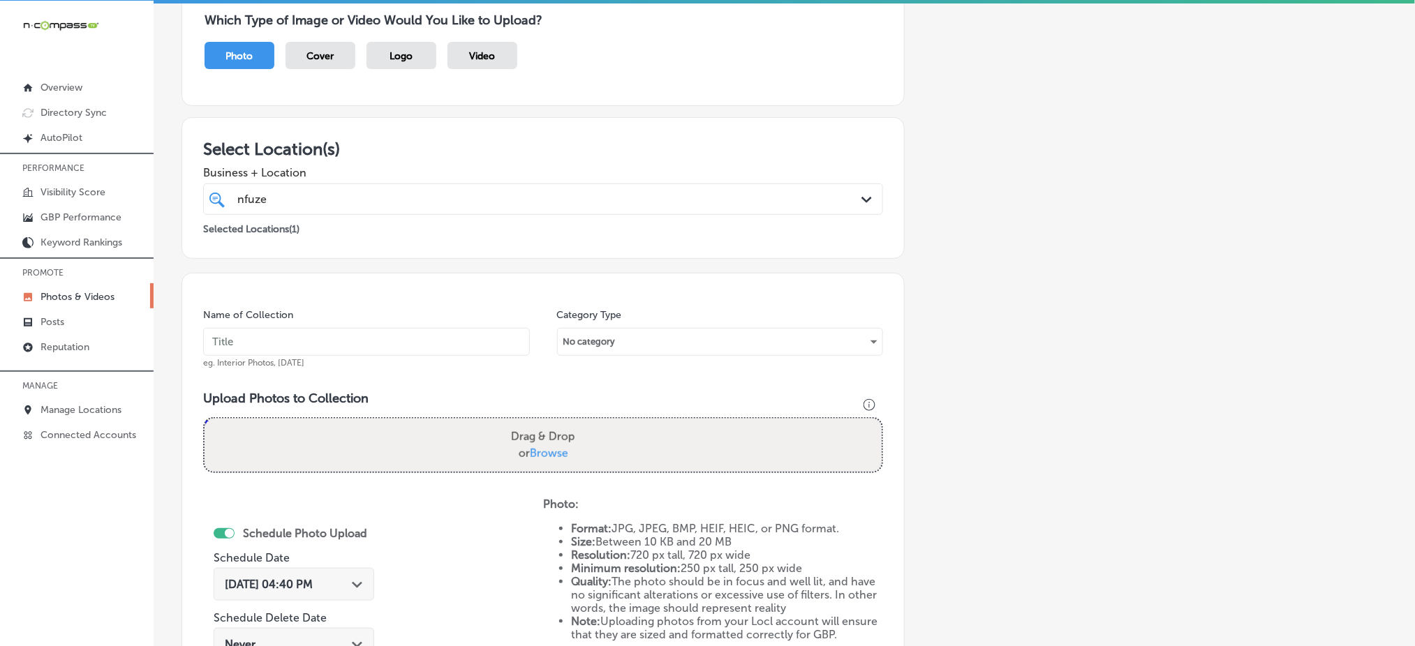
click at [340, 344] on input "text" at bounding box center [366, 342] width 327 height 28
paste input "nfuze-wellness-dec1"
type input "nfuze-wellness-dec3"
click at [537, 448] on span "Browse" at bounding box center [549, 453] width 38 height 13
click at [537, 423] on input "Drag & Drop or Browse" at bounding box center [542, 421] width 677 height 4
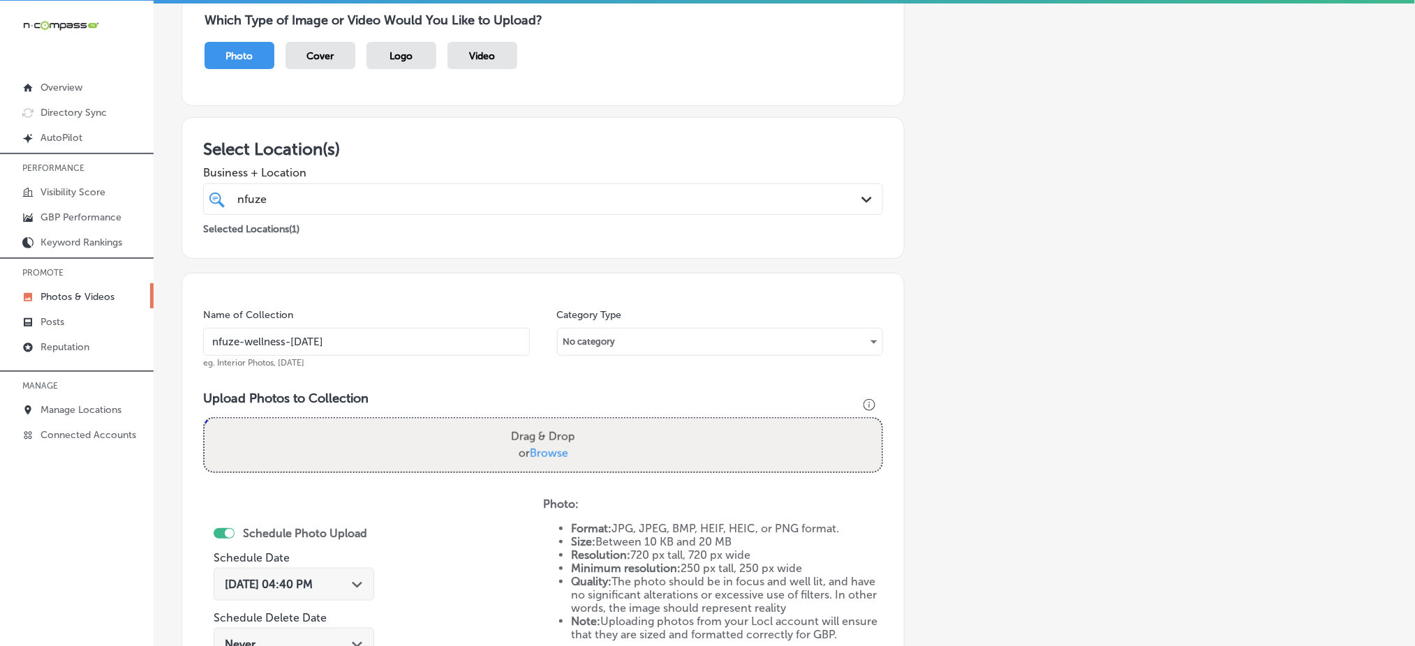
type input "C:\fakepath\personalized-health-treatments-nfuze-wellness-edwardsville-il (7).j…"
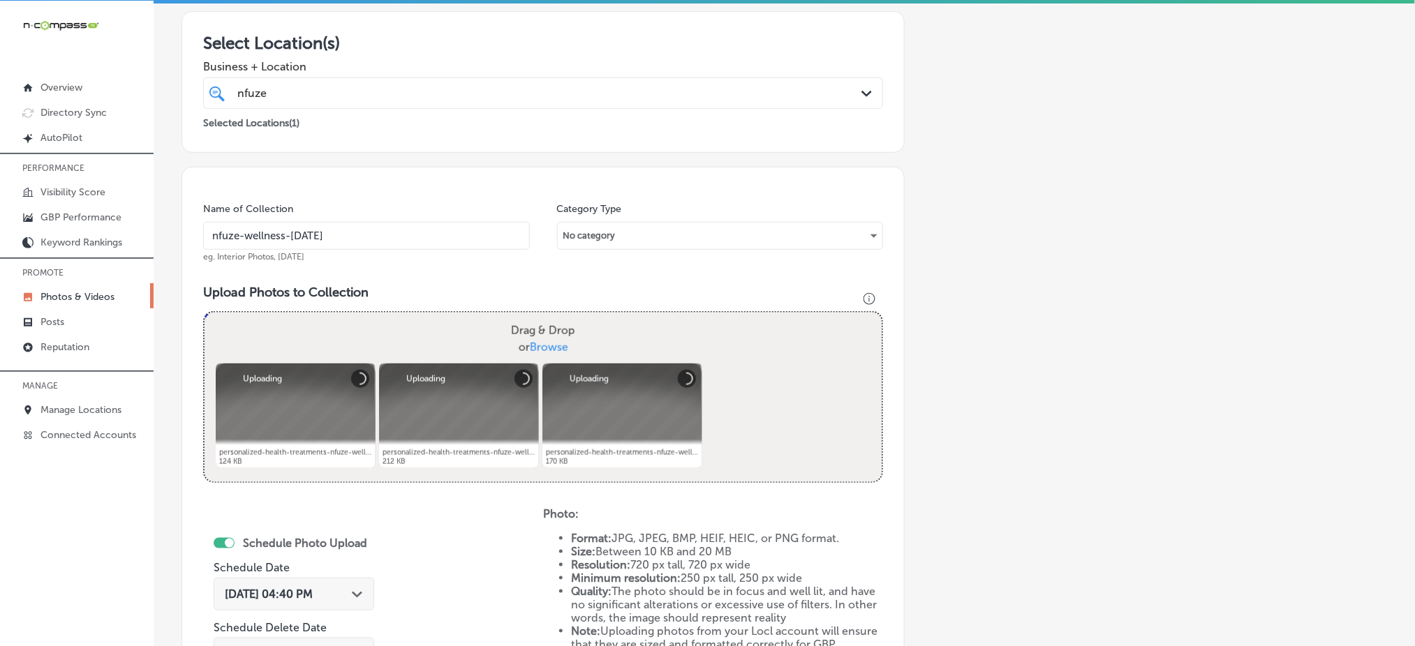
scroll to position [315, 0]
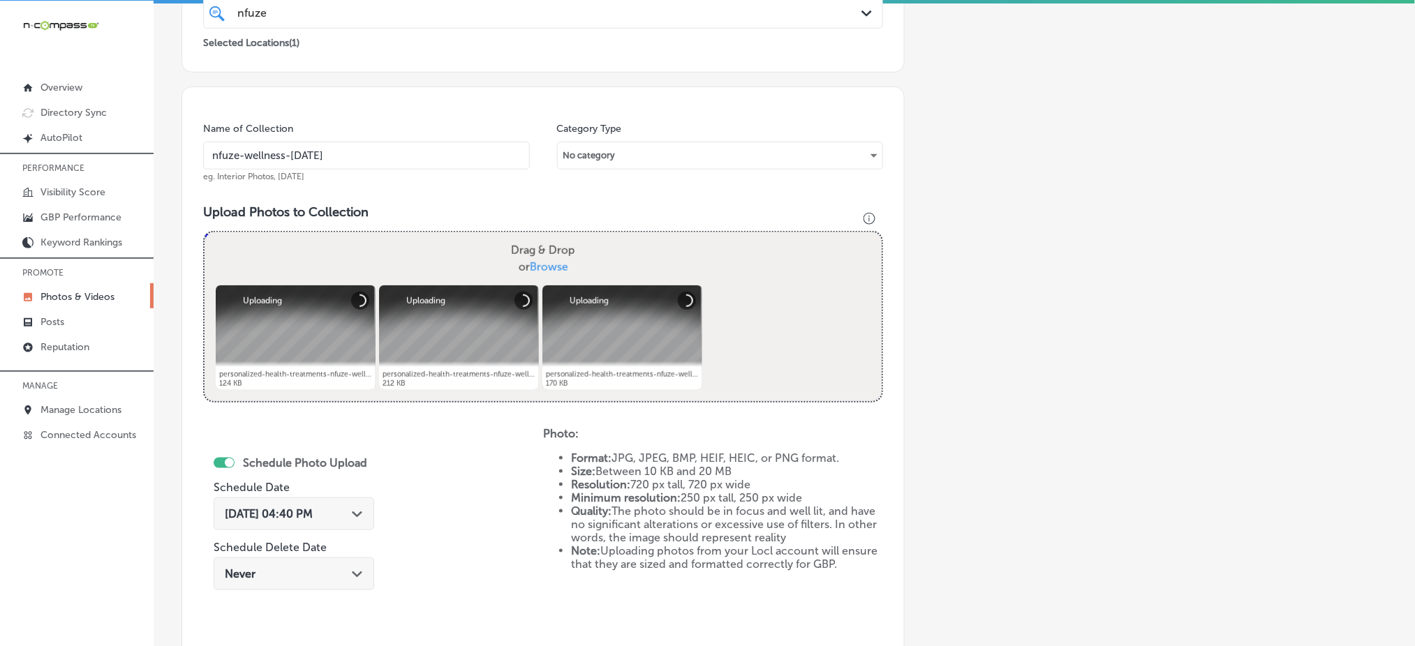
click at [322, 525] on div "Oct 7, 2025 04:40 PM Path Created with Sketch." at bounding box center [294, 514] width 161 height 33
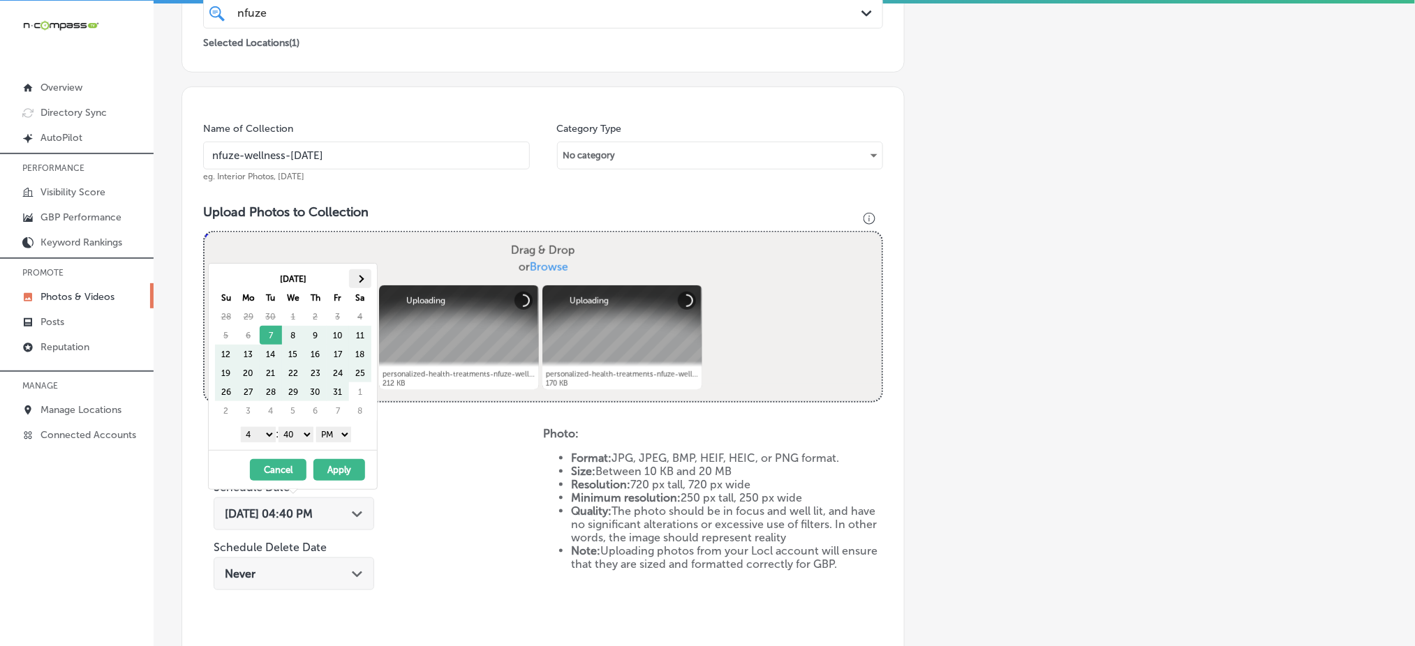
click at [355, 279] on th at bounding box center [360, 278] width 22 height 19
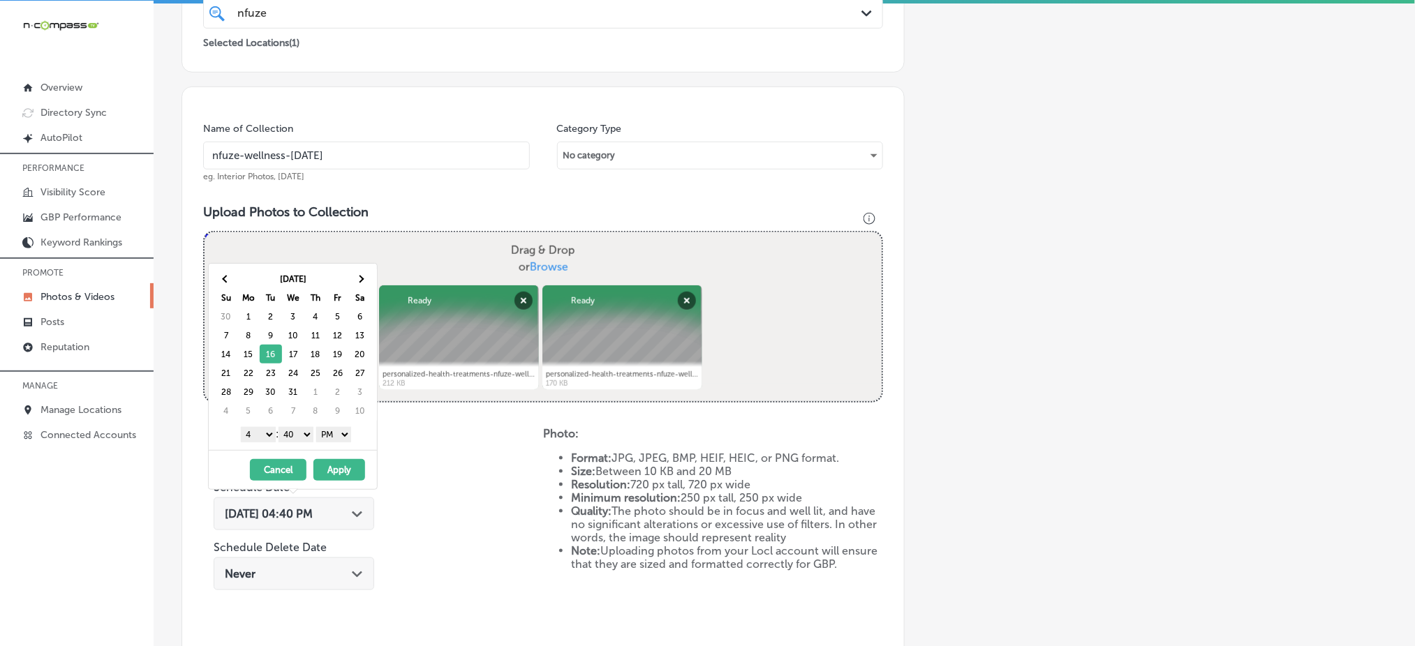
click at [260, 438] on select "1 2 3 4 5 6 7 8 9 10 11 12" at bounding box center [258, 434] width 35 height 15
click at [297, 439] on select "00 10 20 30 40 50" at bounding box center [295, 434] width 35 height 15
click at [336, 472] on button "Apply" at bounding box center [339, 470] width 52 height 22
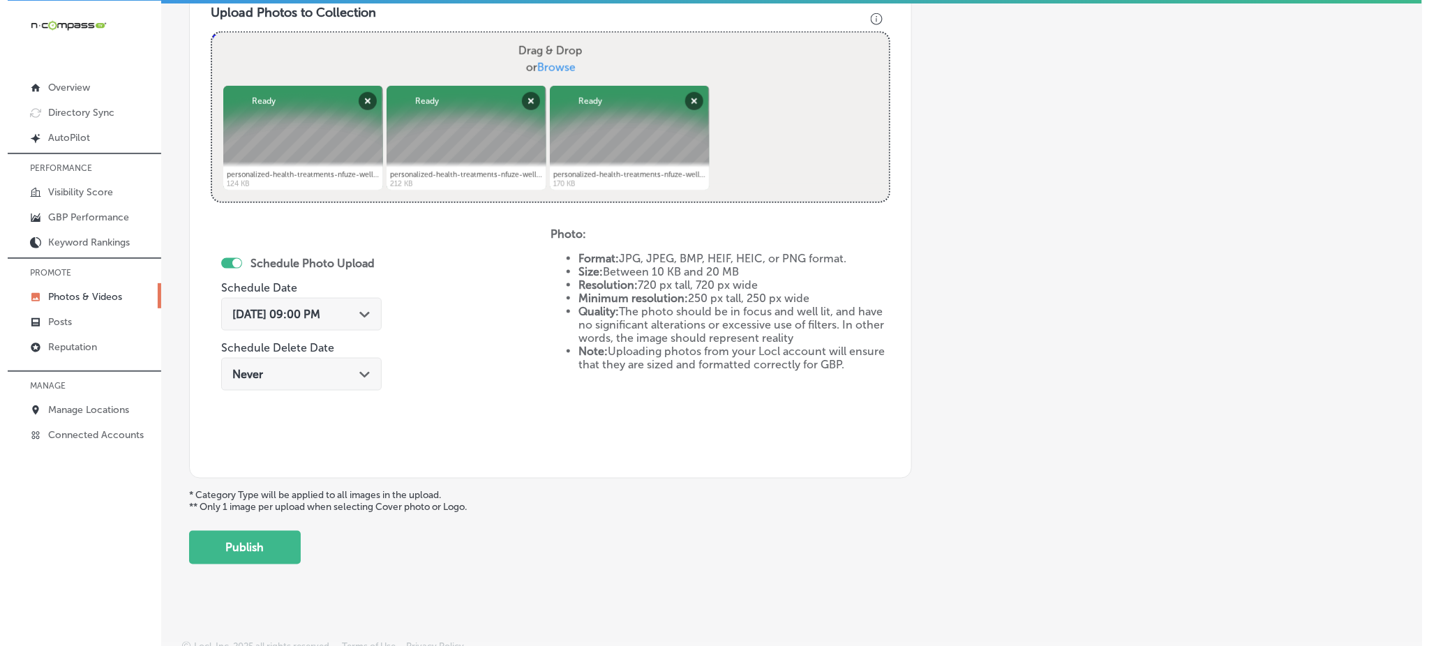
scroll to position [525, 0]
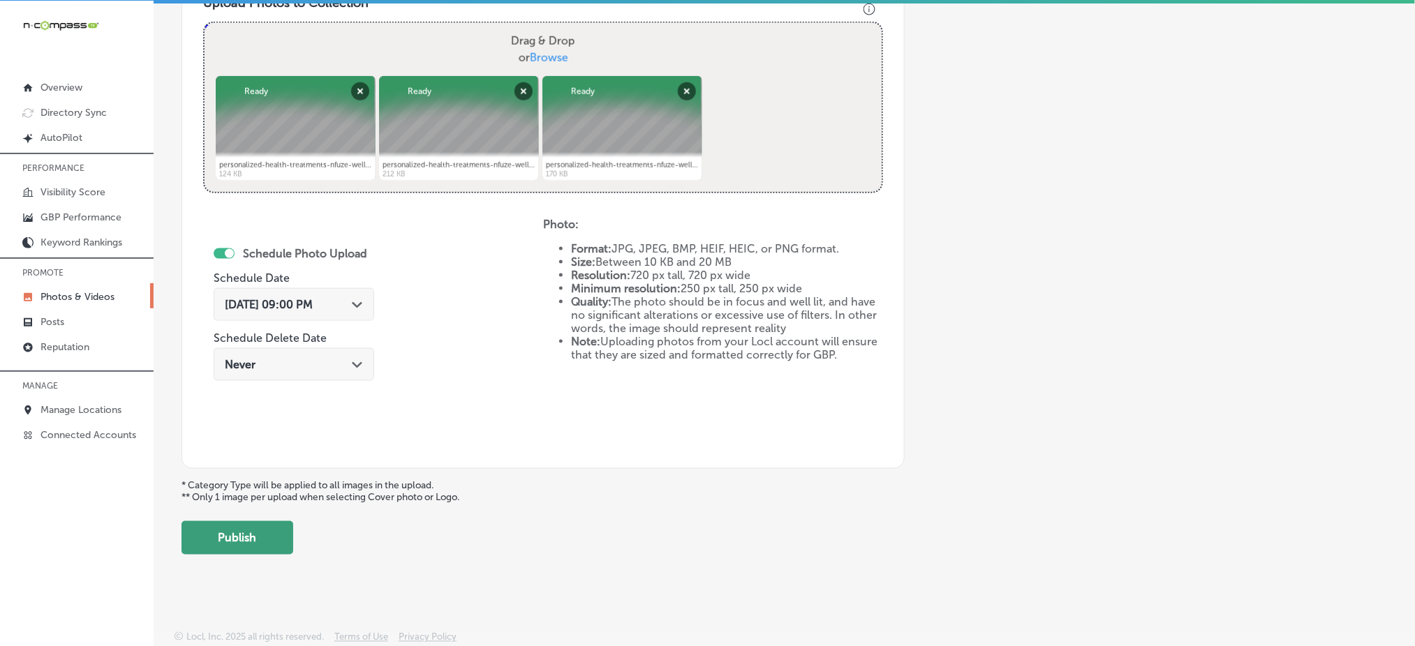
click at [262, 535] on button "Publish" at bounding box center [237, 537] width 112 height 33
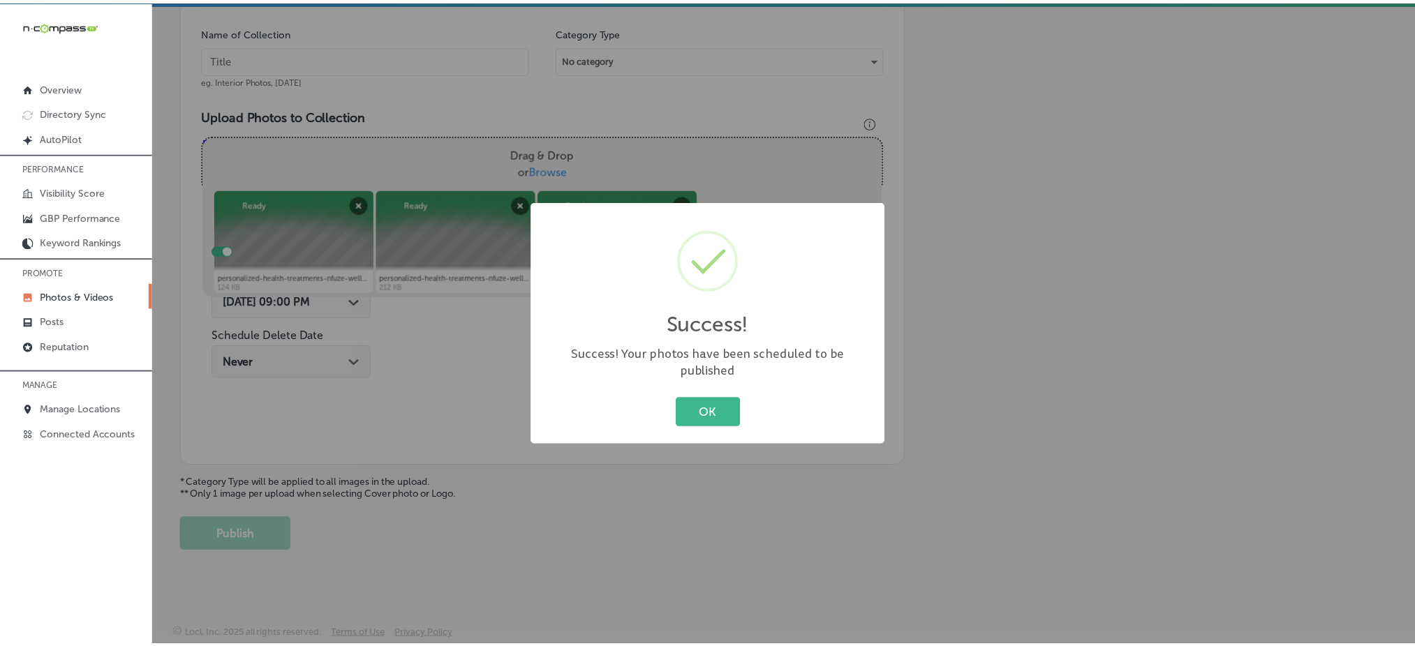
scroll to position [408, 0]
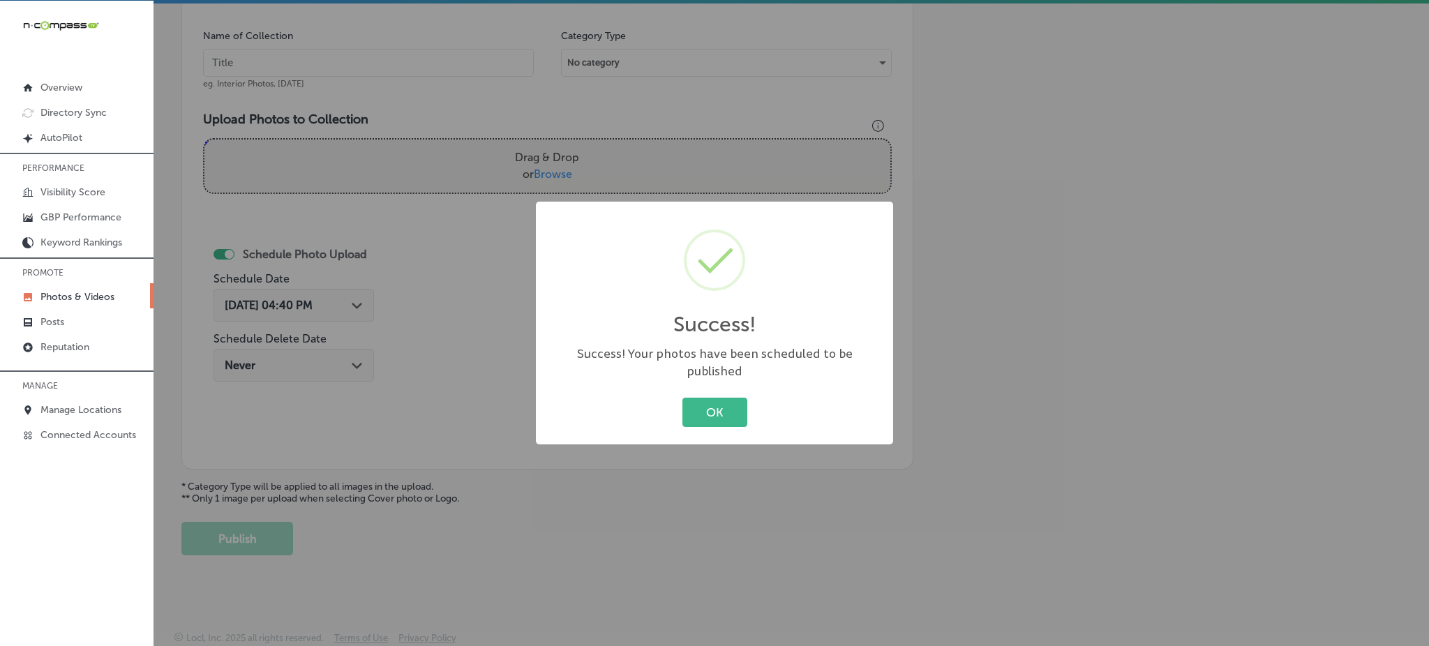
click at [678, 406] on div "OK Cancel" at bounding box center [714, 412] width 329 height 36
click at [683, 406] on button "OK" at bounding box center [715, 412] width 65 height 29
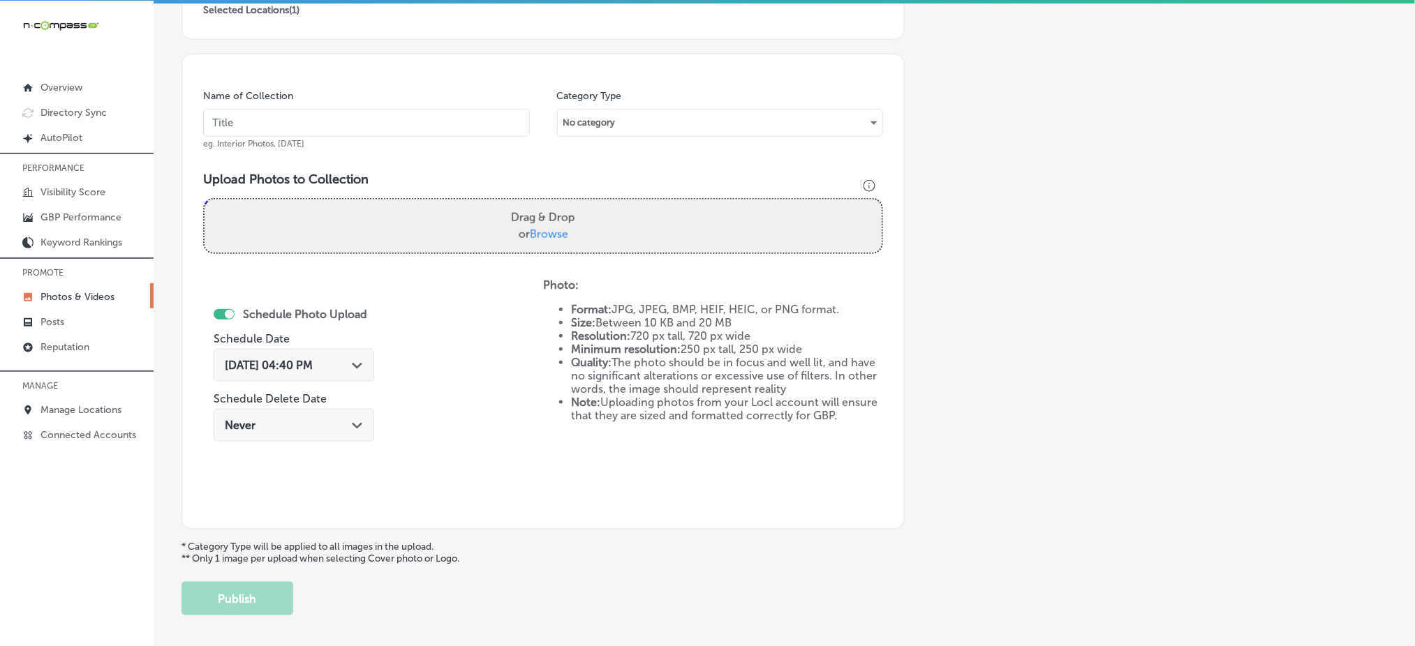
scroll to position [315, 0]
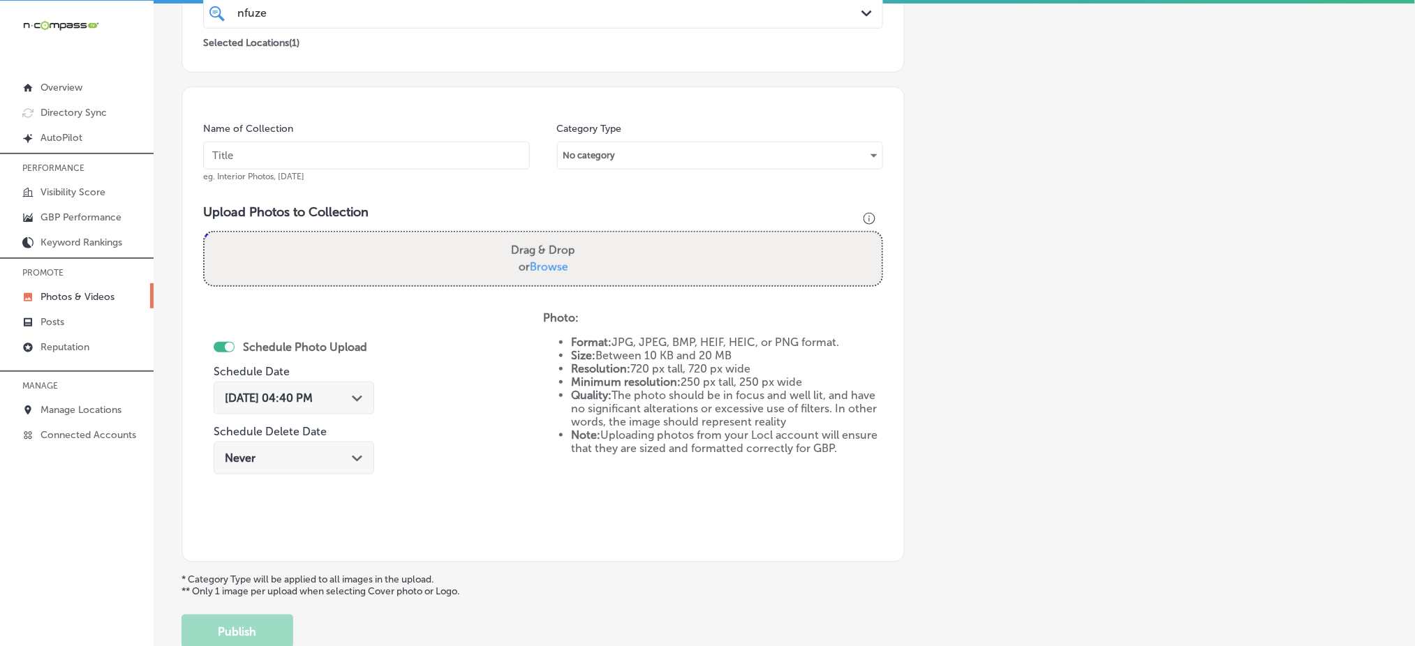
click at [242, 159] on input "text" at bounding box center [366, 156] width 327 height 28
paste input "nfuze-wellness-dec1"
type input "nfuze-wellness-dec4"
click at [544, 260] on span "Browse" at bounding box center [549, 266] width 38 height 13
click at [544, 237] on input "Drag & Drop or Browse" at bounding box center [542, 234] width 677 height 4
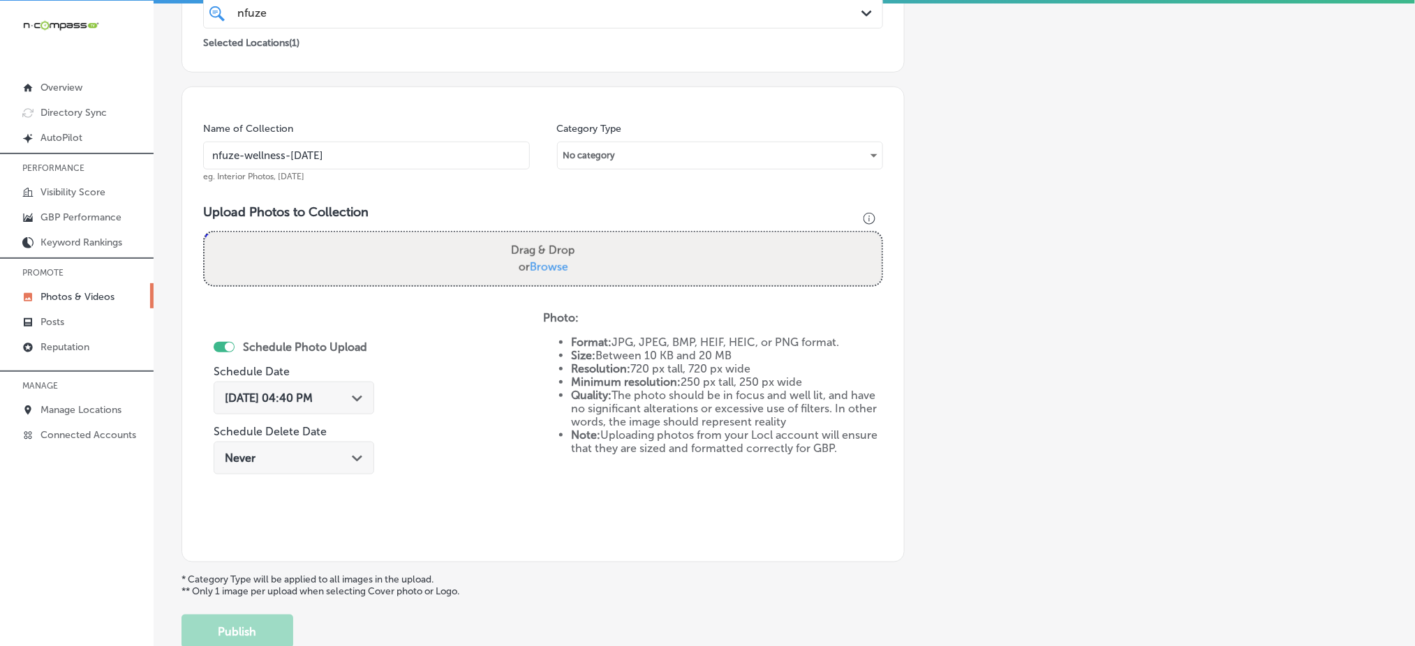
type input "C:\fakepath\personalized-health-treatments-nfuze-wellness-edwardsville-il (10).…"
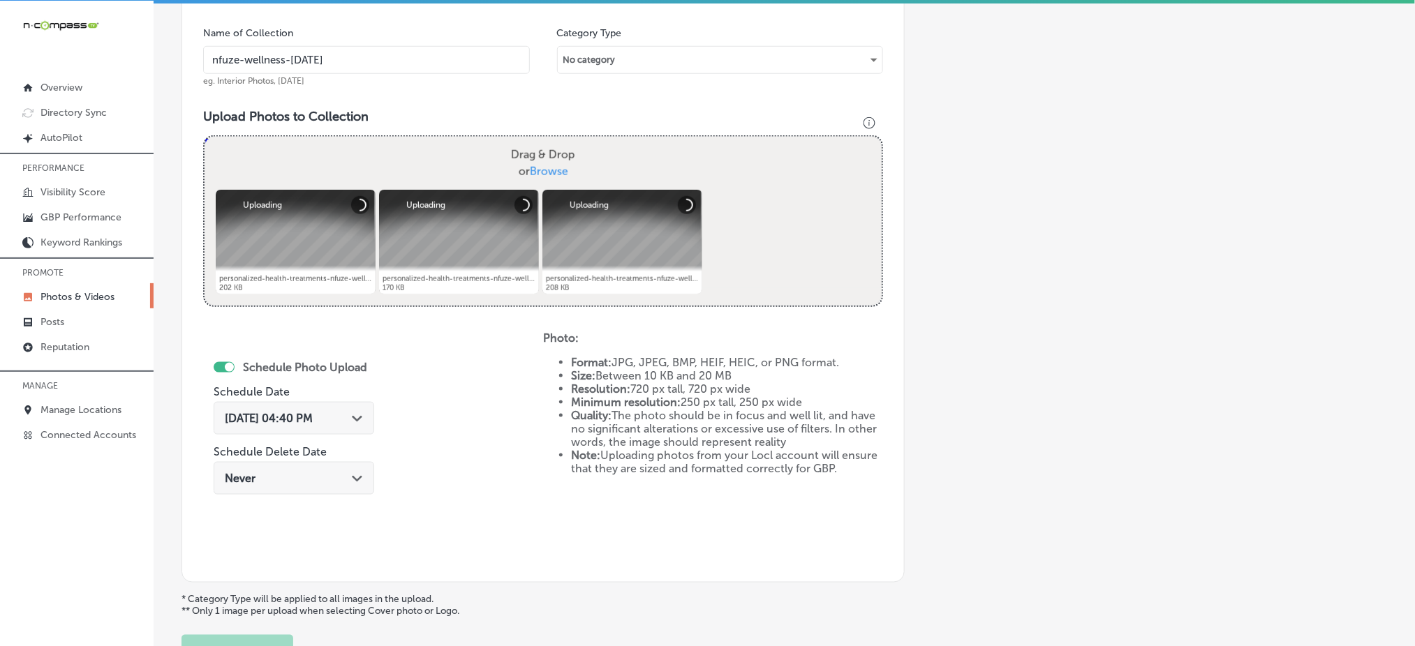
scroll to position [525, 0]
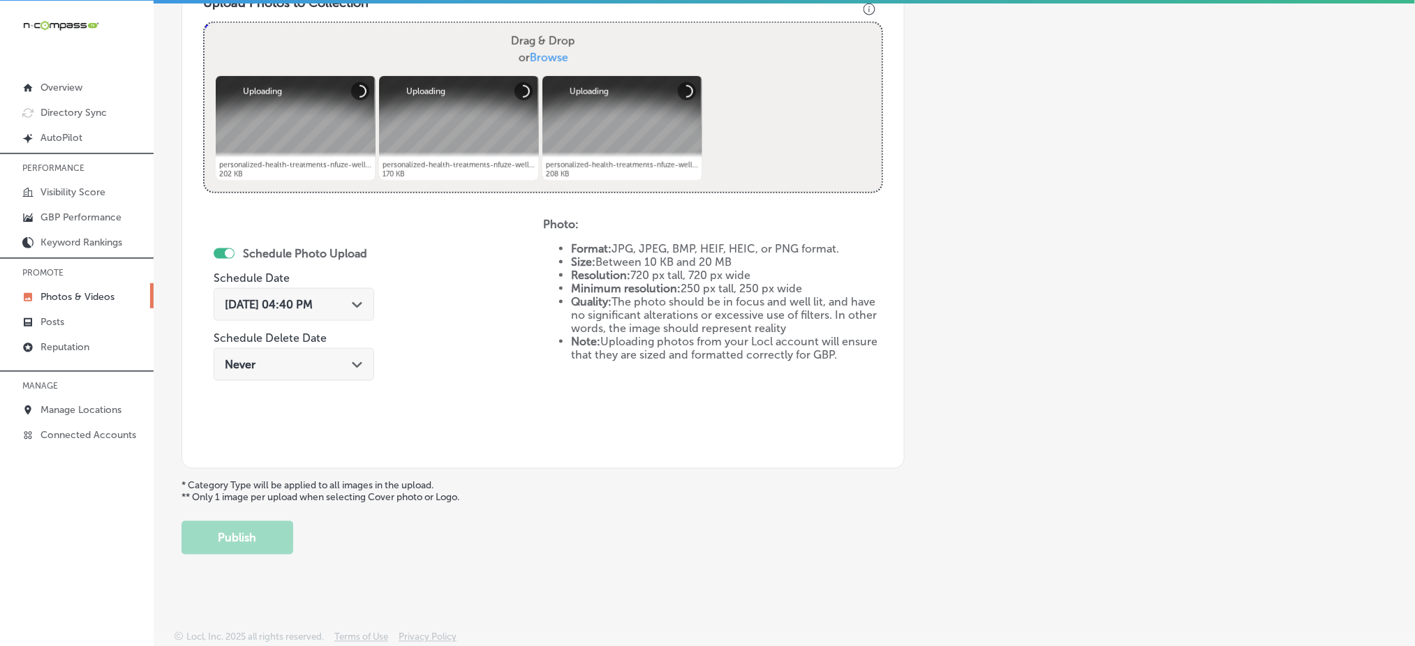
click at [311, 298] on span "Oct 7, 2025 04:40 PM" at bounding box center [269, 304] width 88 height 13
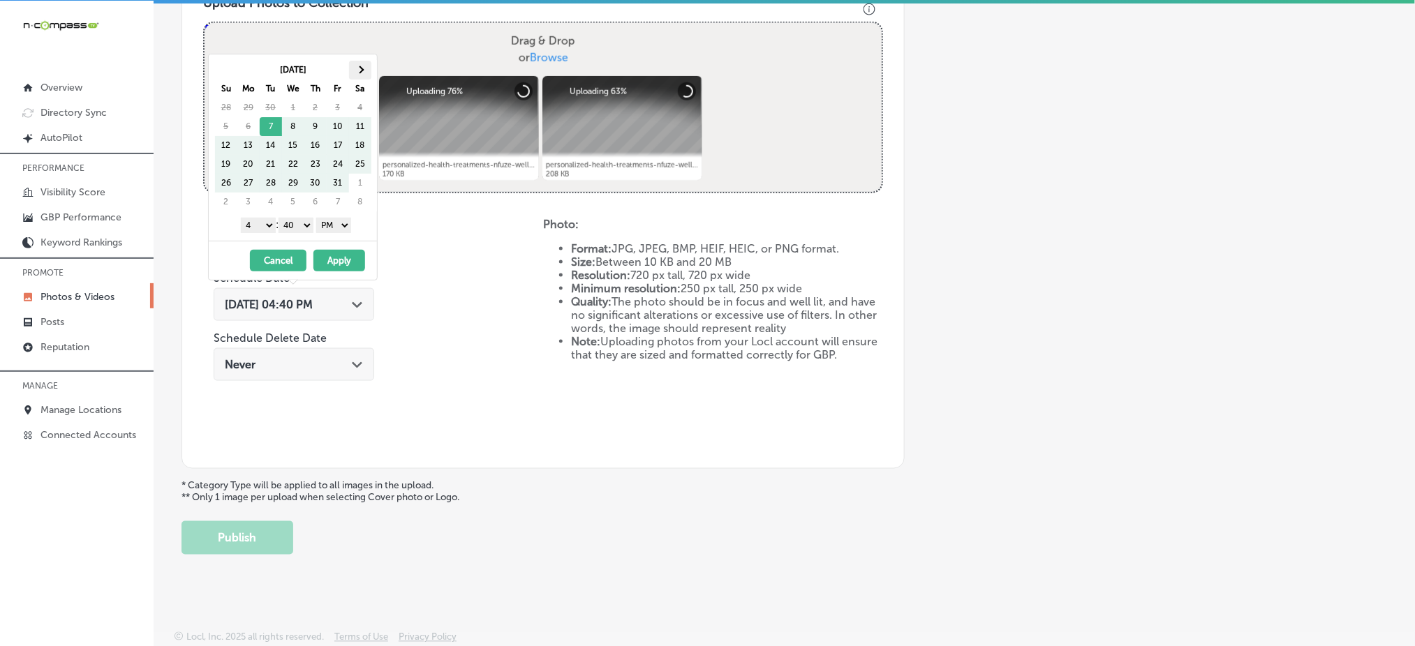
click at [361, 63] on th at bounding box center [360, 70] width 22 height 19
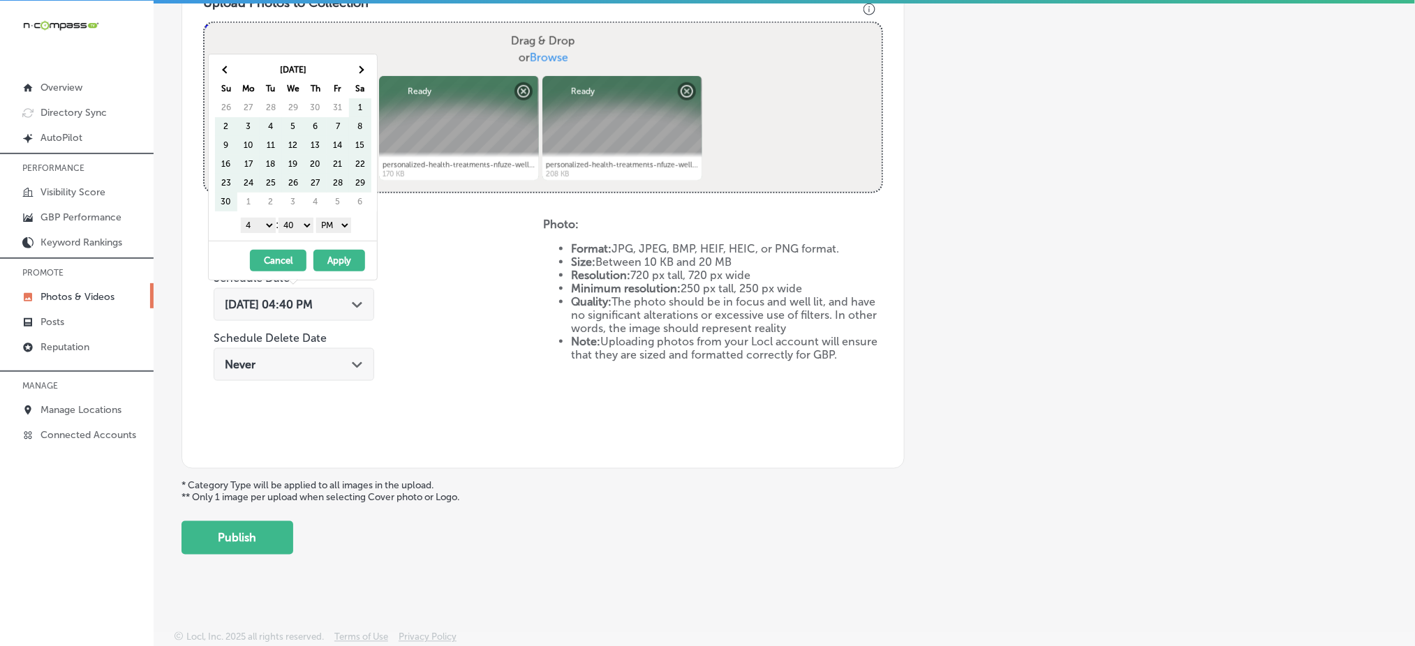
click at [361, 63] on th at bounding box center [360, 70] width 22 height 19
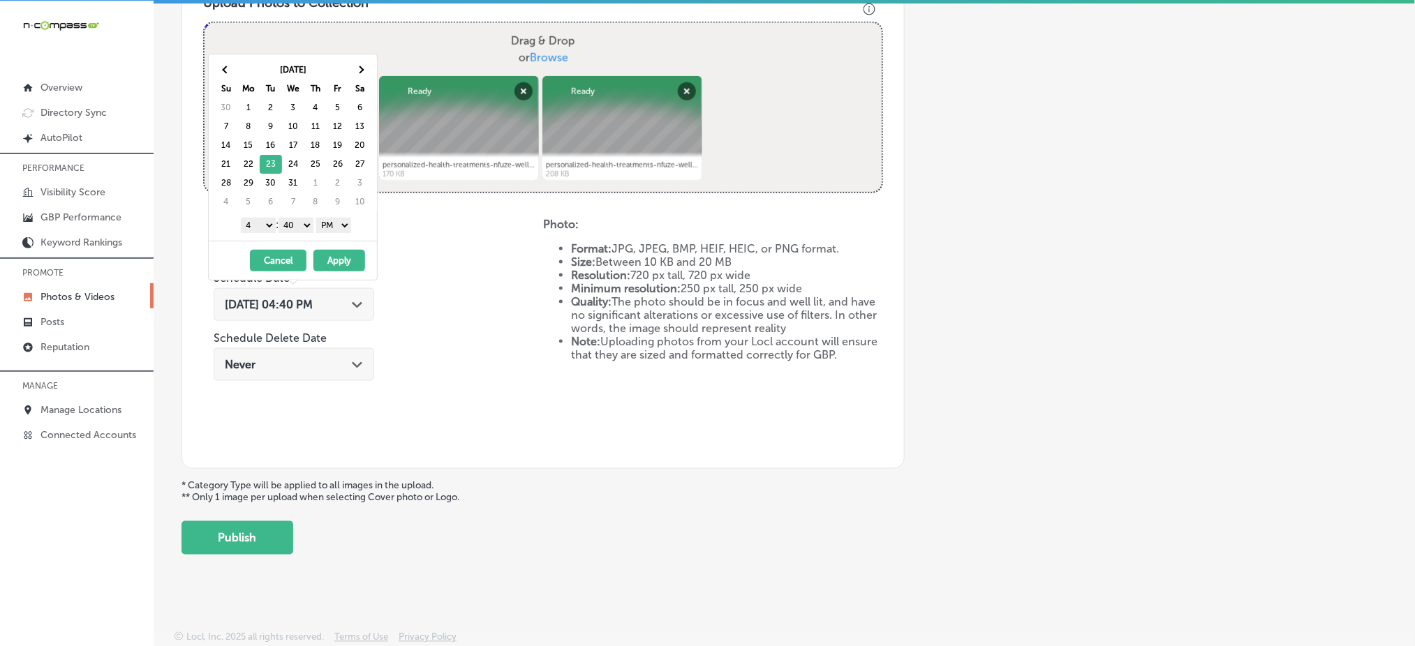
click at [255, 223] on select "1 2 3 4 5 6 7 8 9 10 11 12" at bounding box center [258, 225] width 35 height 15
click at [299, 228] on select "00 10 20 30 40 50" at bounding box center [295, 225] width 35 height 15
click at [336, 257] on button "Apply" at bounding box center [339, 261] width 52 height 22
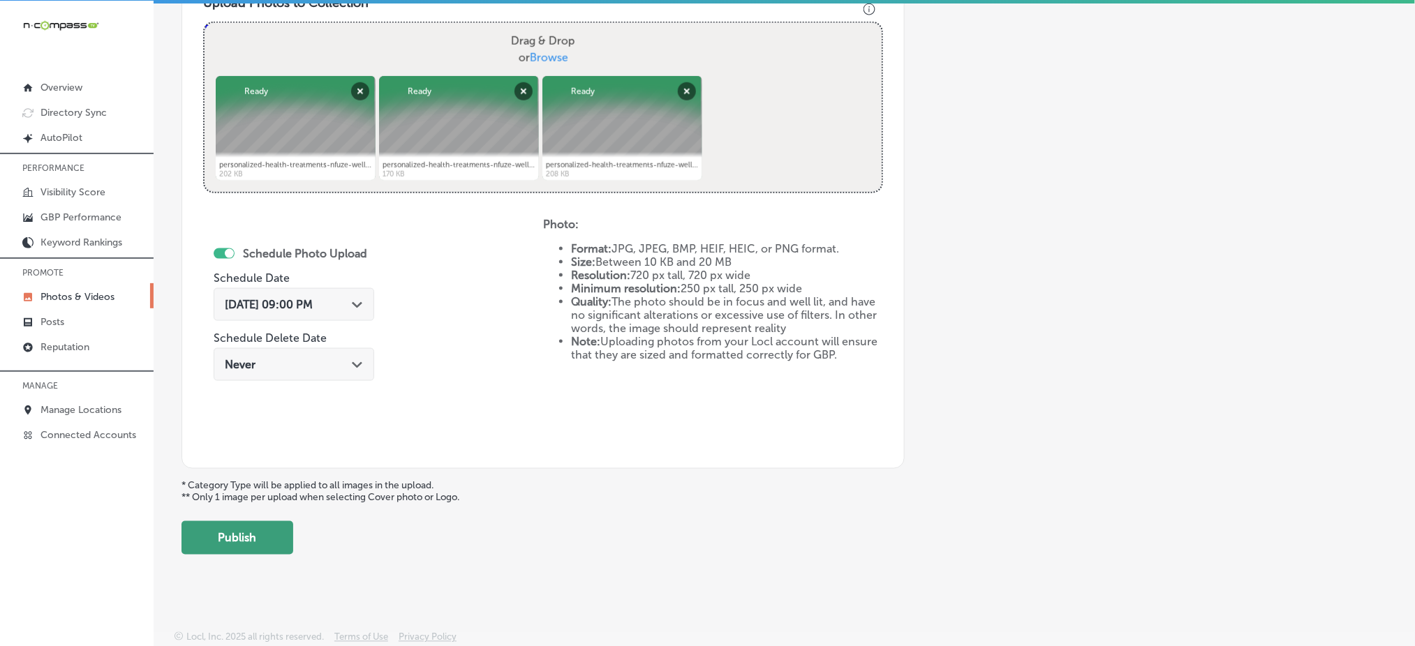
click at [275, 526] on button "Publish" at bounding box center [237, 537] width 112 height 33
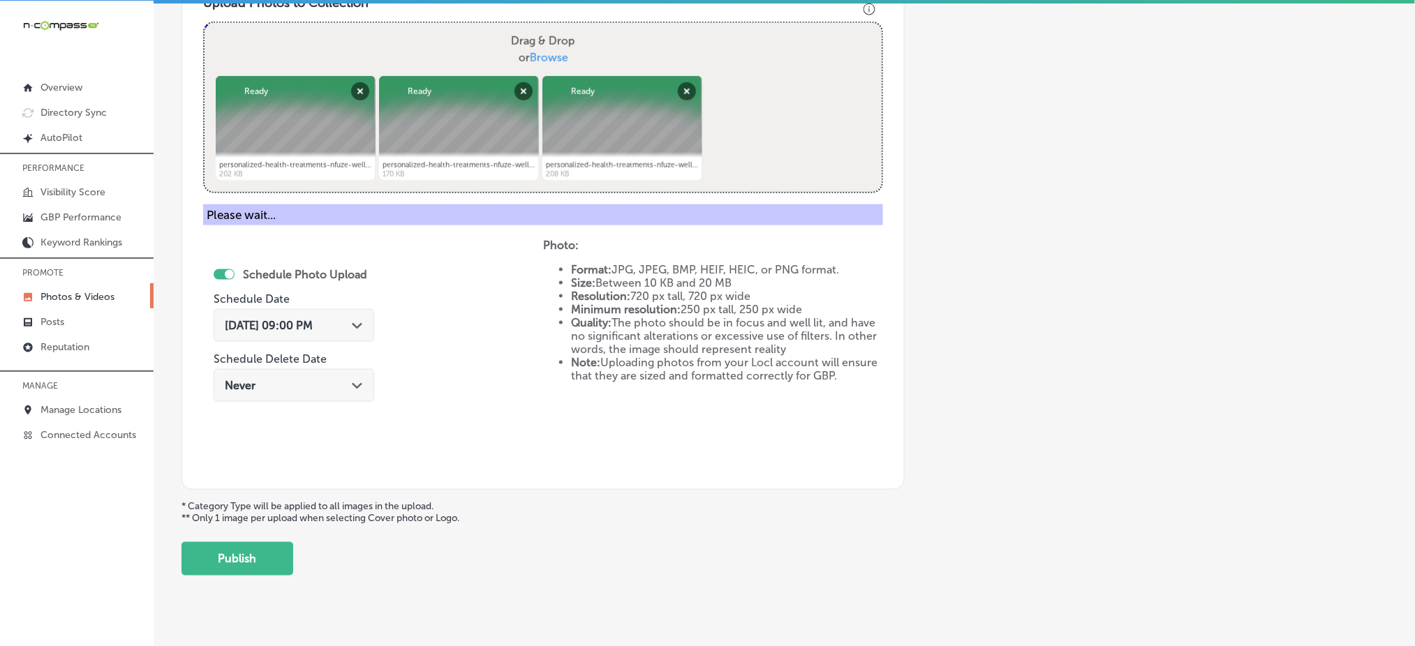
scroll to position [408, 0]
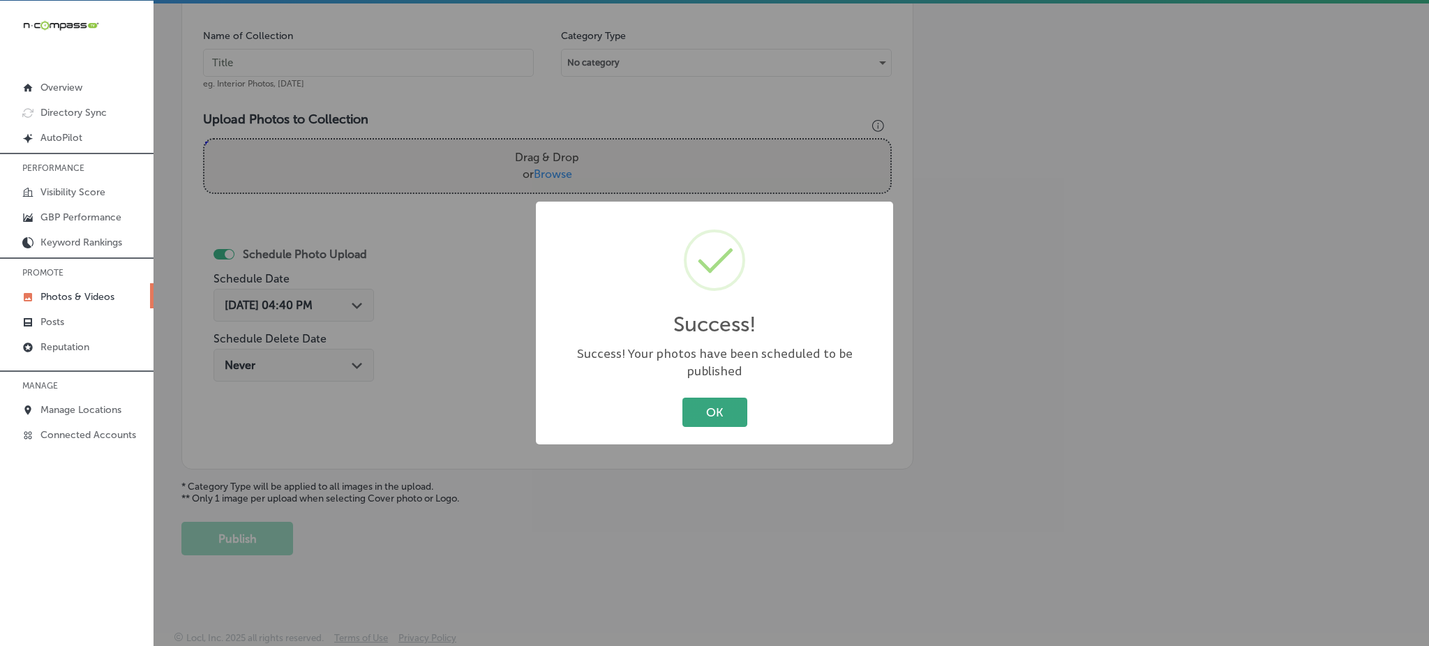
click at [690, 403] on button "OK" at bounding box center [715, 412] width 65 height 29
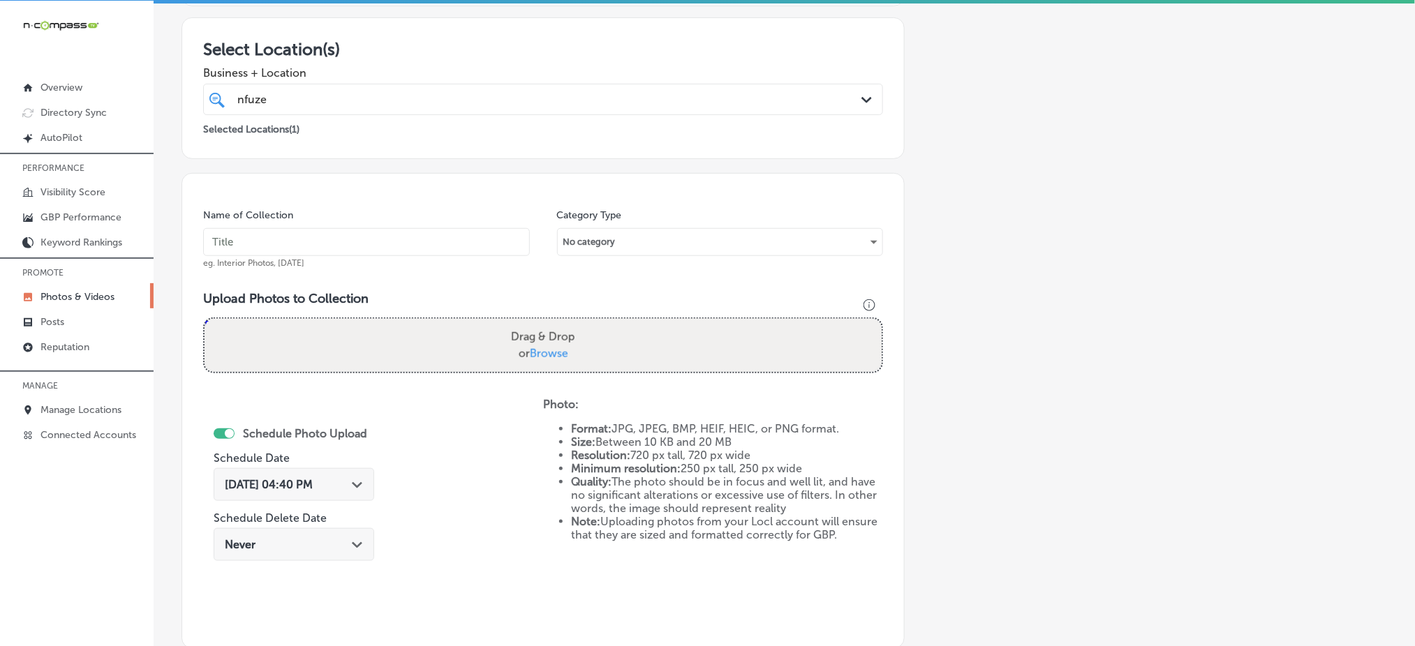
scroll to position [222, 0]
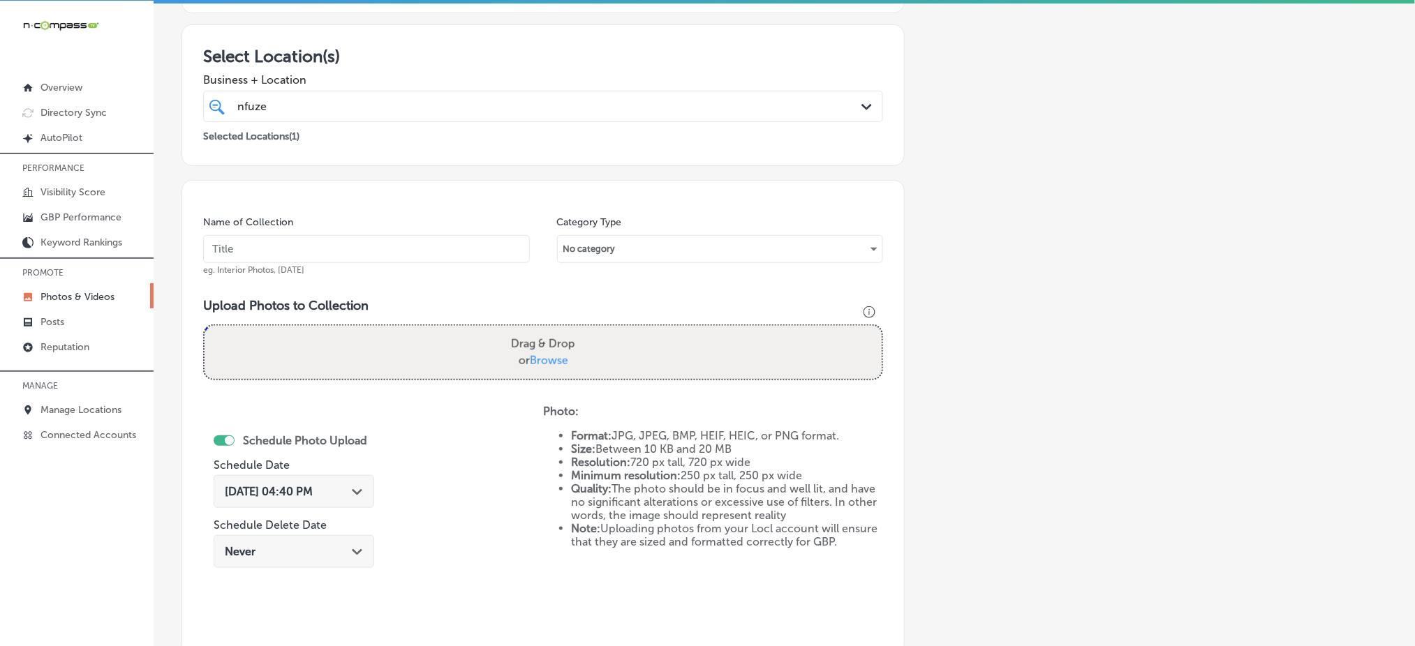
click at [277, 247] on input "text" at bounding box center [366, 249] width 327 height 28
paste input "nfuze-wellness-dec1"
type input "nfuze-wellness-dec5"
click at [541, 354] on span "Browse" at bounding box center [549, 360] width 38 height 13
click at [541, 330] on input "Drag & Drop or Browse" at bounding box center [542, 328] width 677 height 4
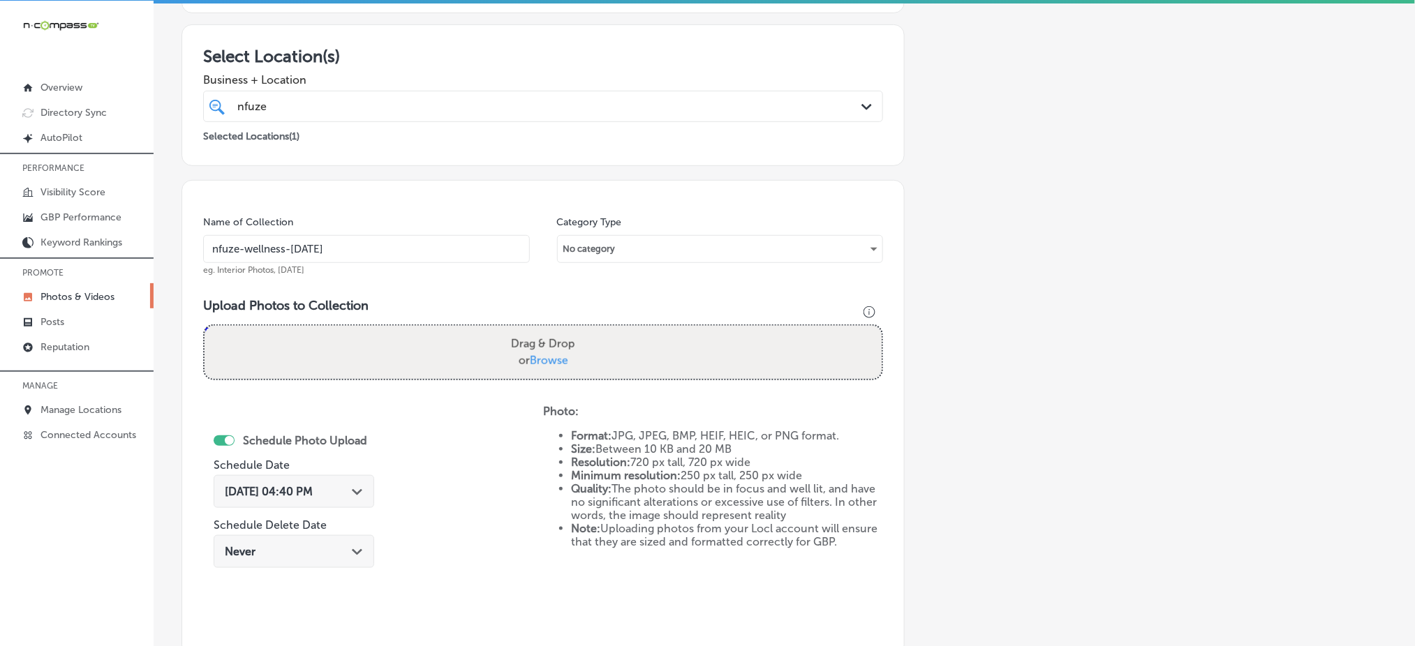
type input "C:\fakepath\personalized-health-treatments-nfuze-wellness-edwardsville-il (13).…"
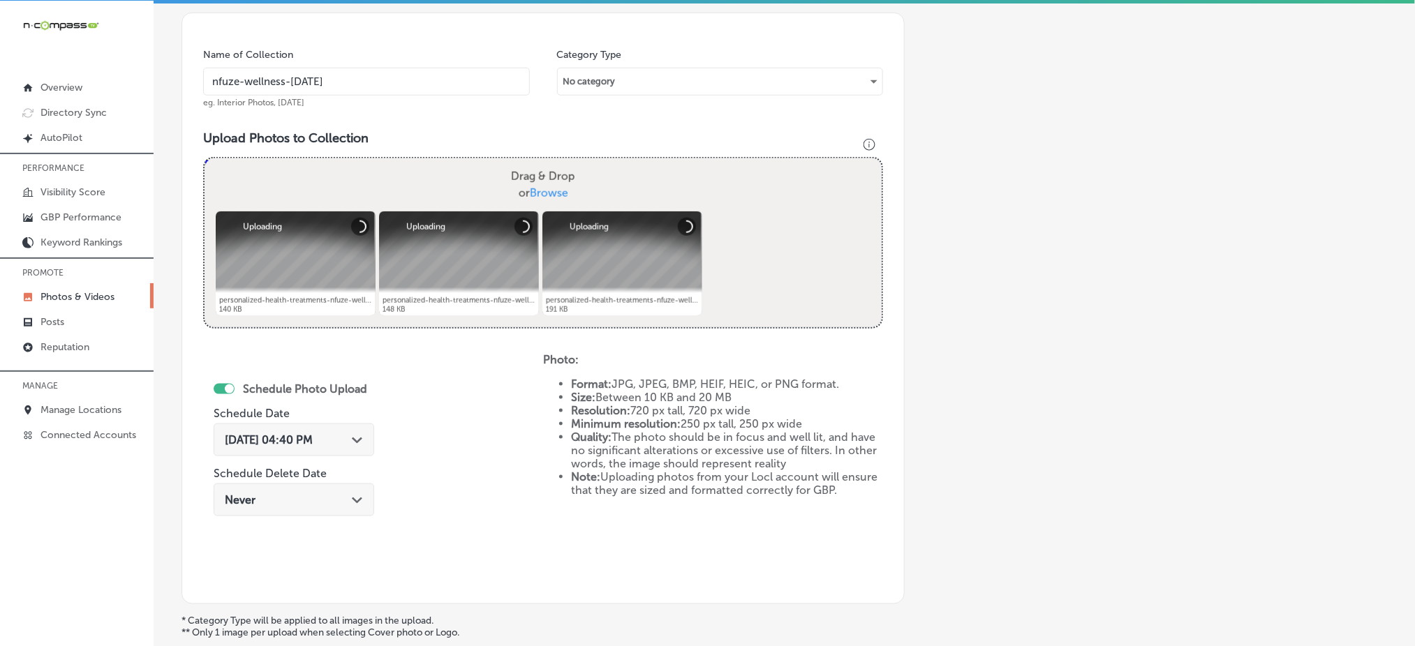
scroll to position [408, 0]
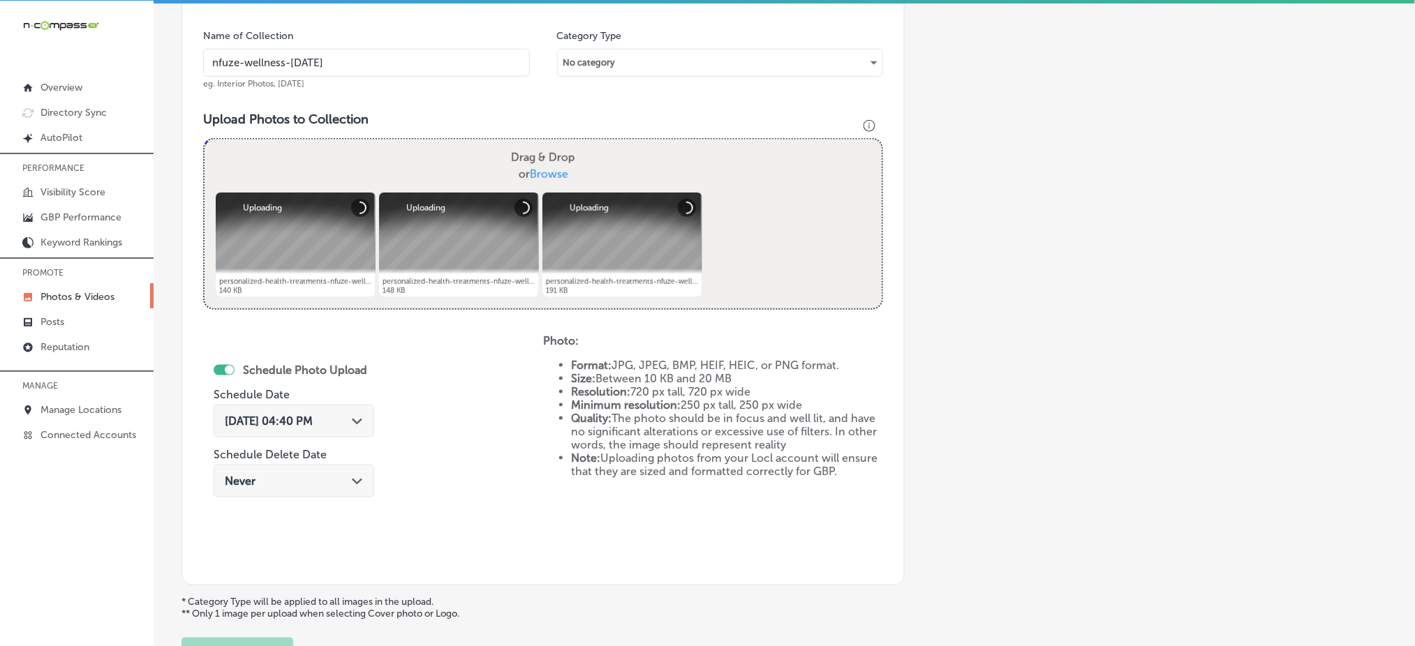
click at [313, 416] on span "Oct 7, 2025 04:40 PM" at bounding box center [269, 421] width 88 height 13
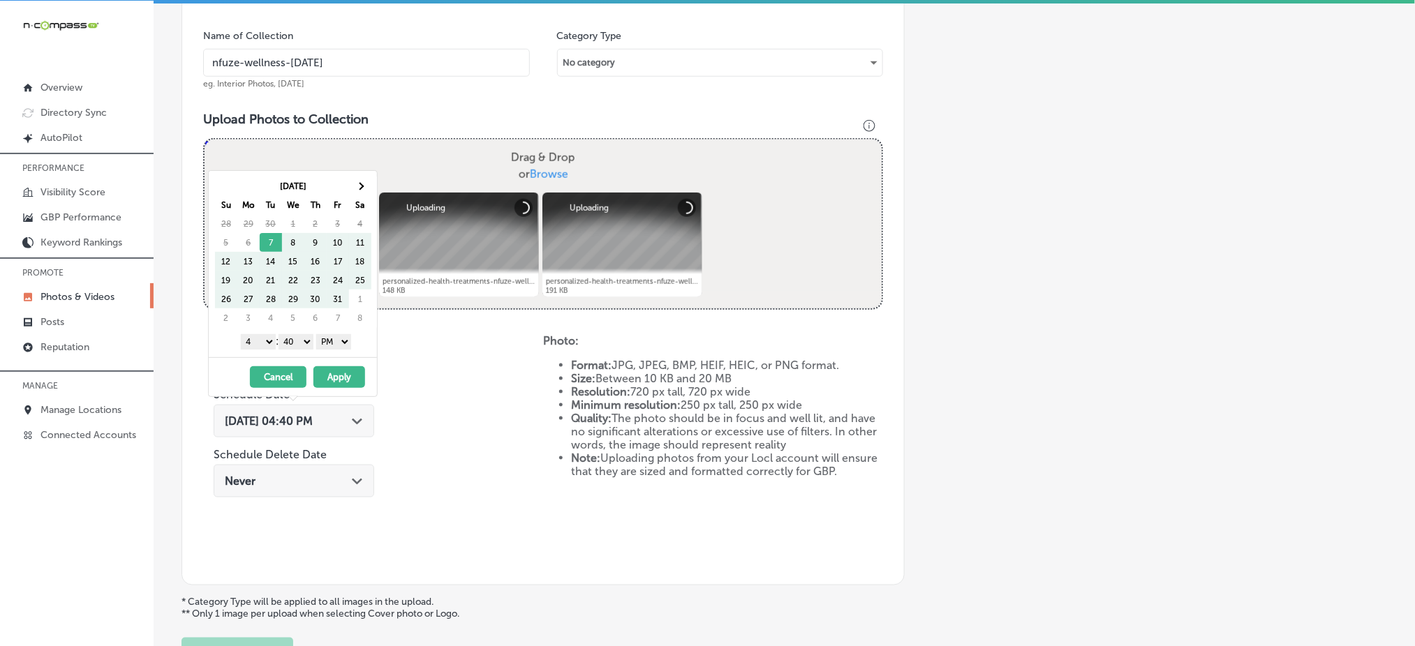
click at [371, 186] on table "Oct 2025 Su Mo Tu We Th Fr Sa 28 29 30 1 2 3 4 5 6 7 8 9 10 11 12 13 14 15 16 1…" at bounding box center [292, 252] width 157 height 151
click at [367, 184] on th at bounding box center [360, 186] width 22 height 19
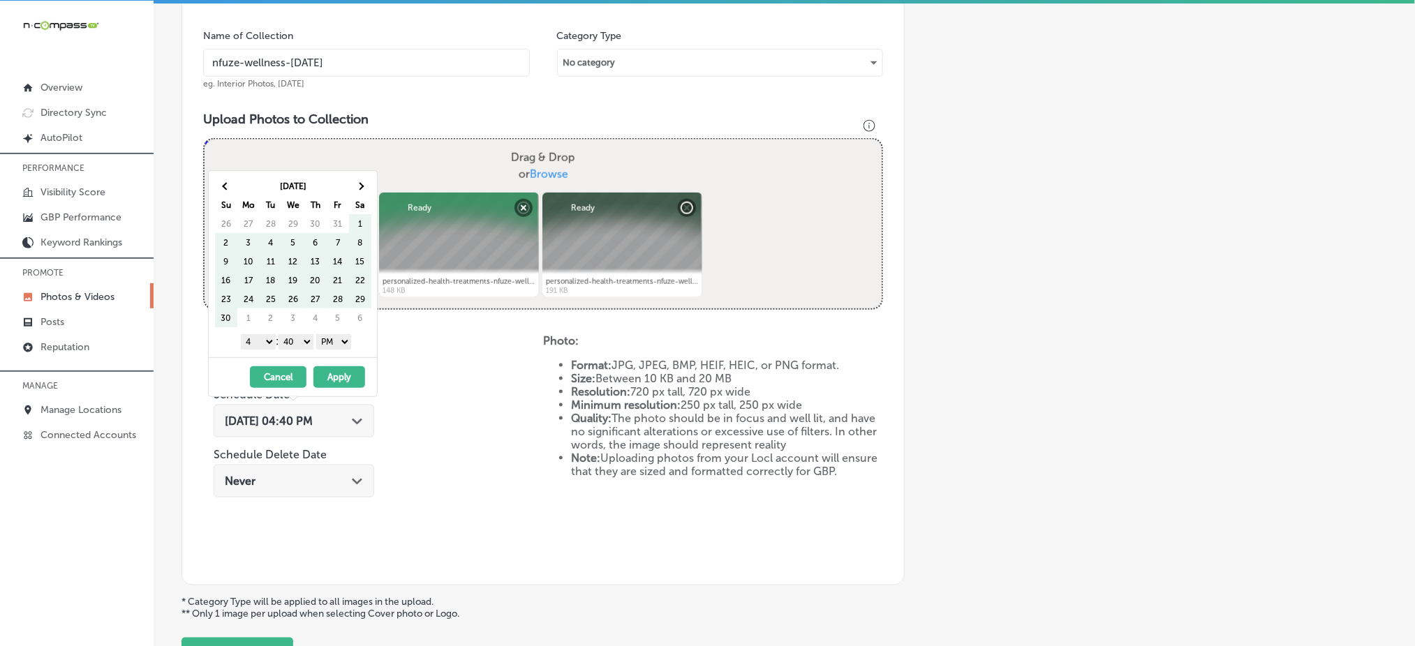
click at [367, 184] on th at bounding box center [360, 186] width 22 height 19
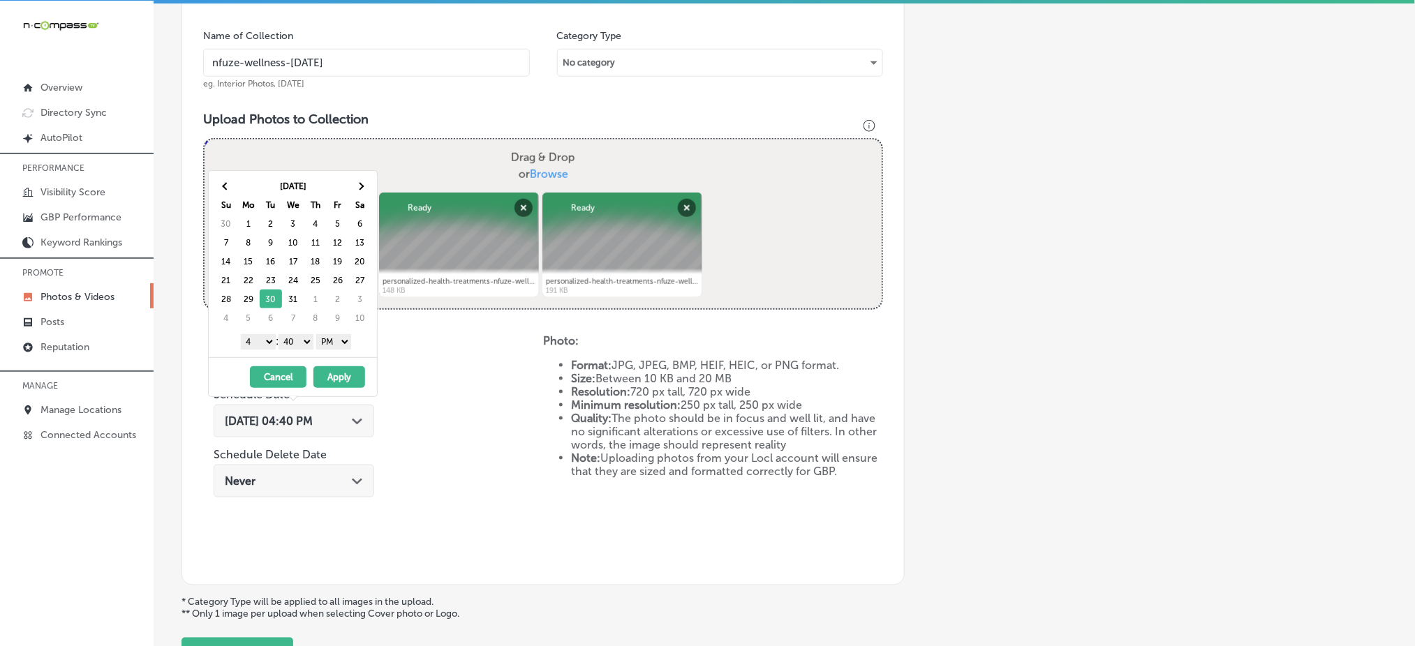
click at [260, 343] on select "1 2 3 4 5 6 7 8 9 10 11 12" at bounding box center [258, 341] width 35 height 15
click at [308, 341] on select "00 10 20 30 40 50" at bounding box center [295, 341] width 35 height 15
click at [336, 384] on button "Apply" at bounding box center [339, 377] width 52 height 22
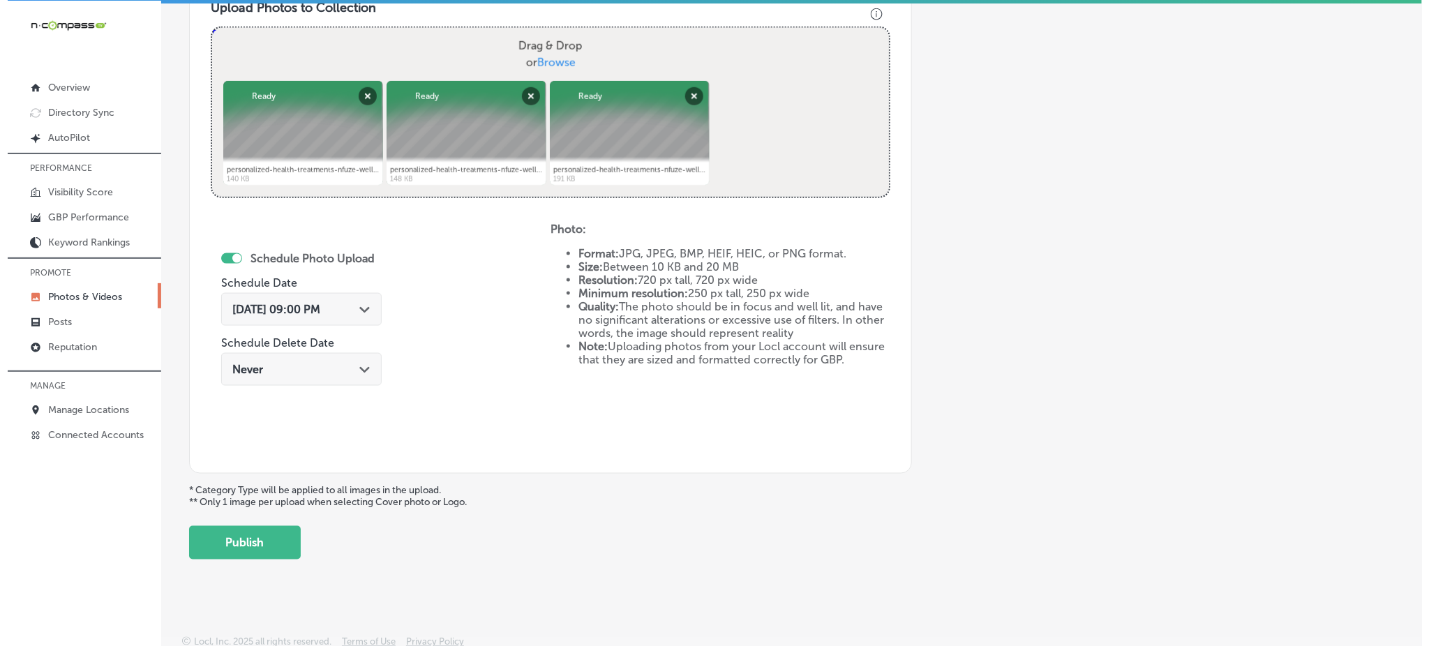
scroll to position [525, 0]
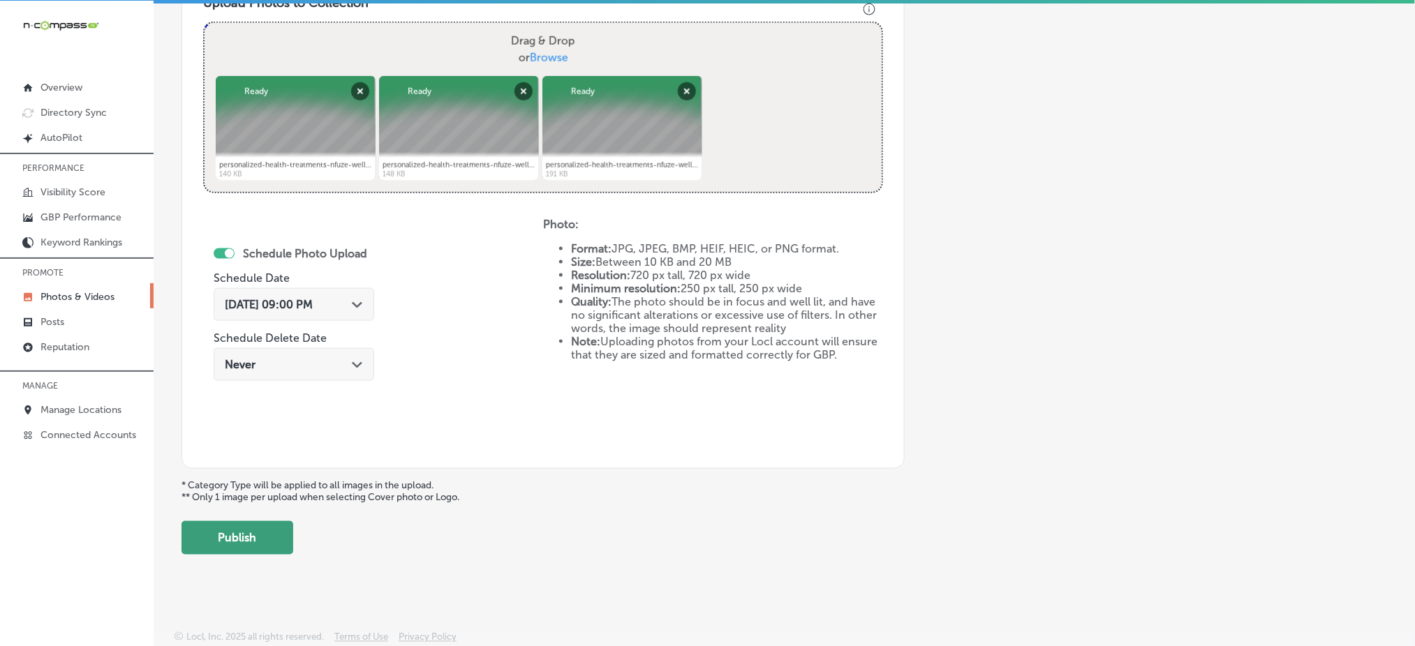
click at [242, 535] on button "Publish" at bounding box center [237, 537] width 112 height 33
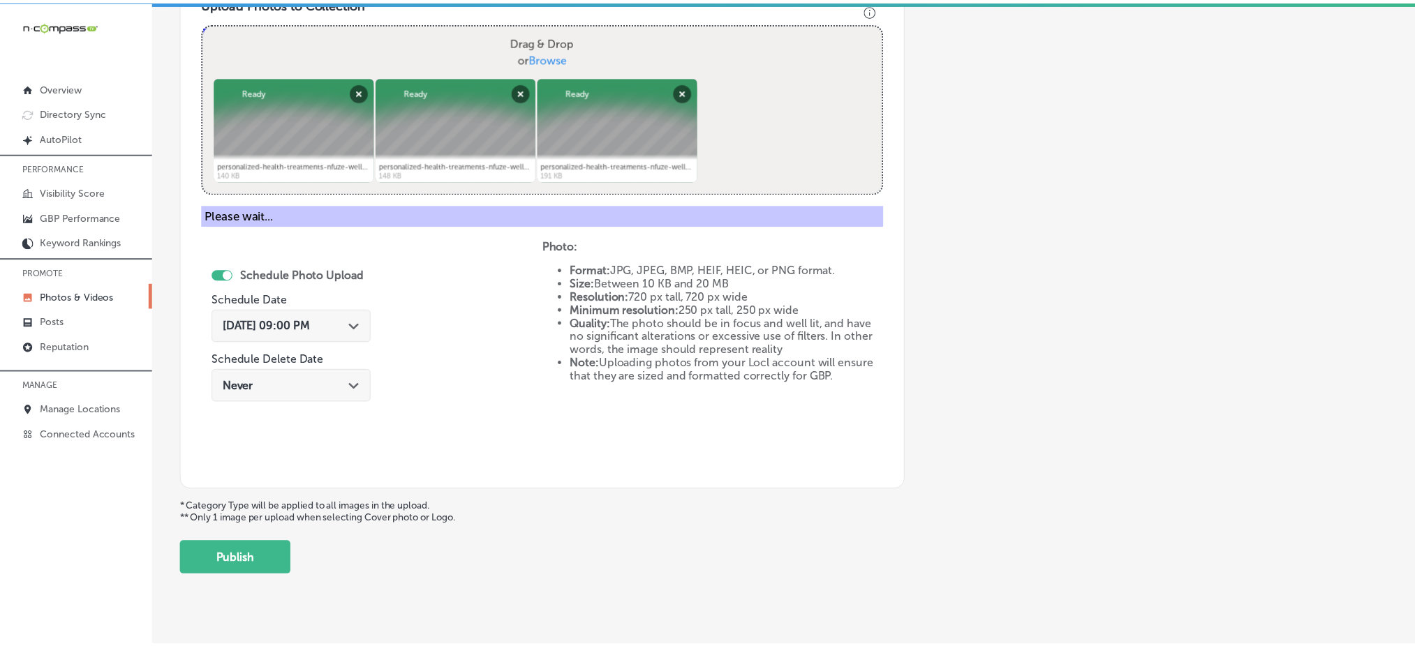
scroll to position [408, 0]
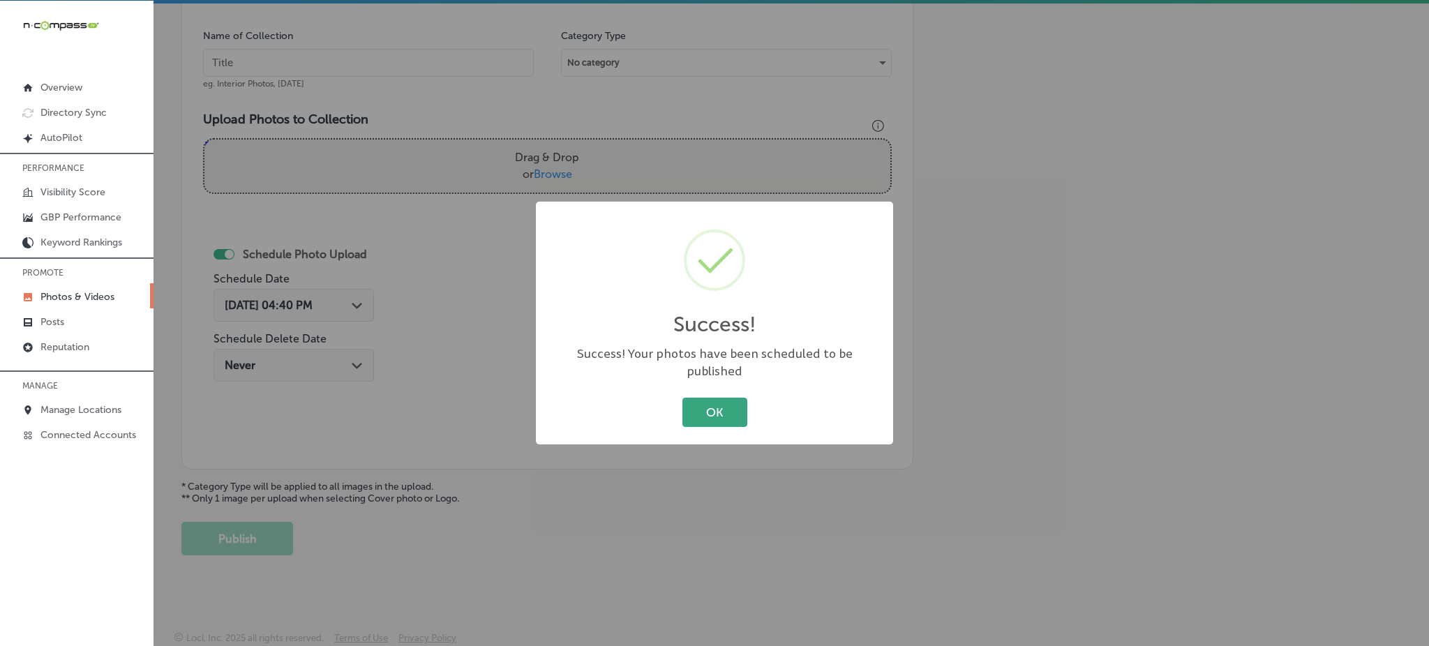
click at [701, 403] on button "OK" at bounding box center [715, 412] width 65 height 29
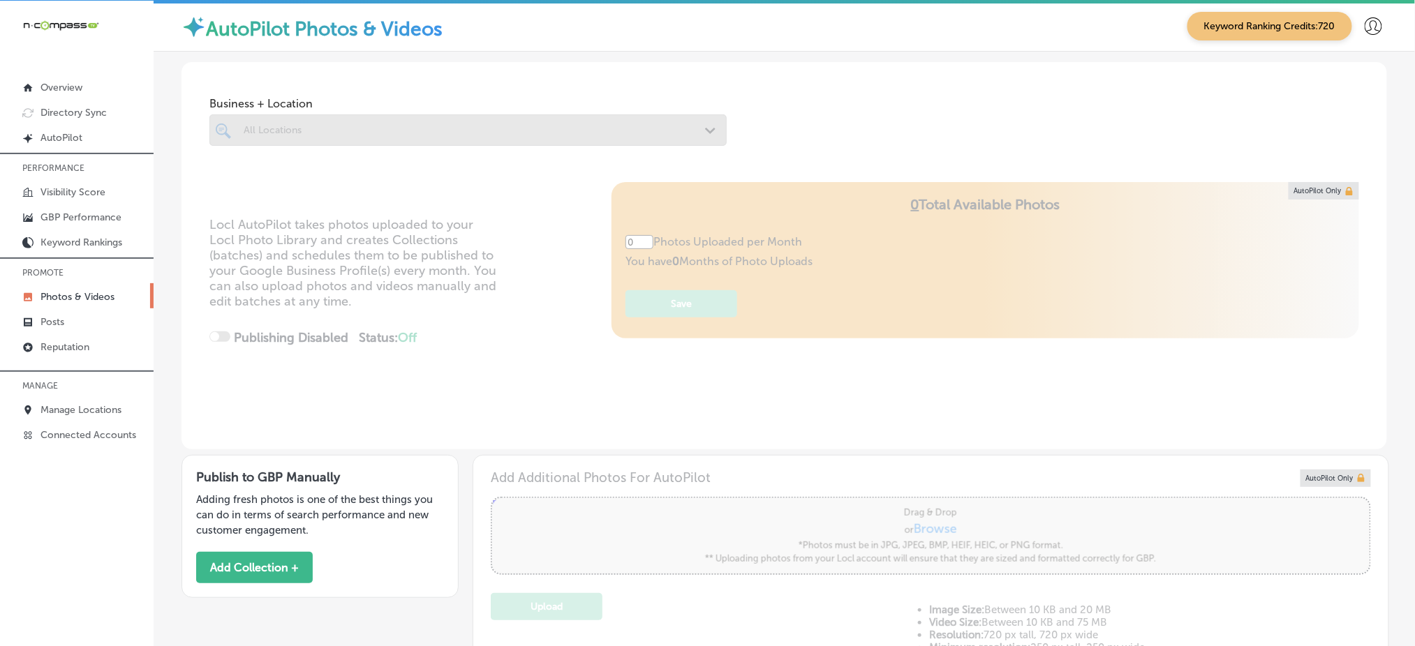
type input "5"
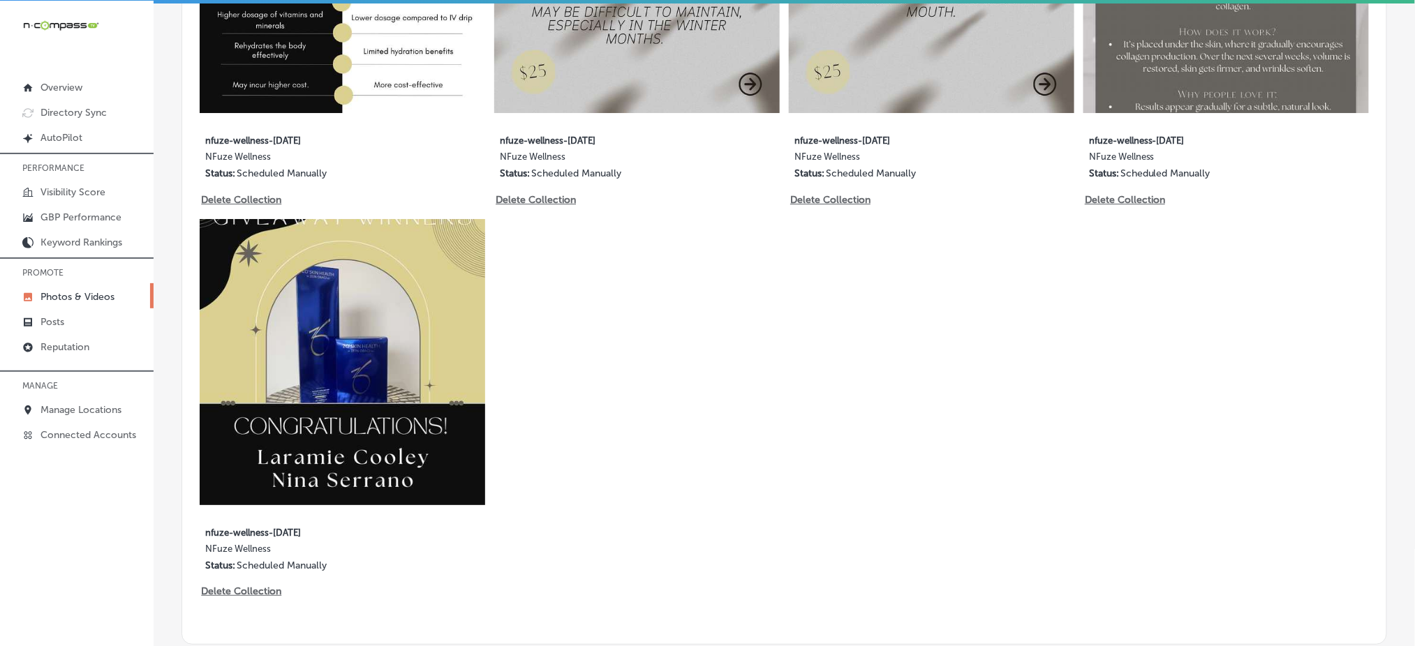
scroll to position [1828, 0]
